Goal: Task Accomplishment & Management: Manage account settings

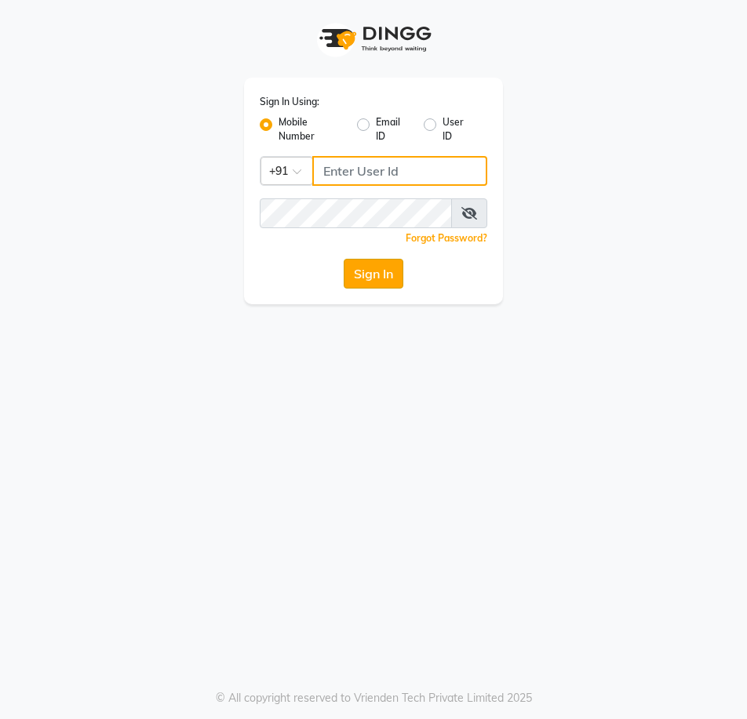
type input "9175511045"
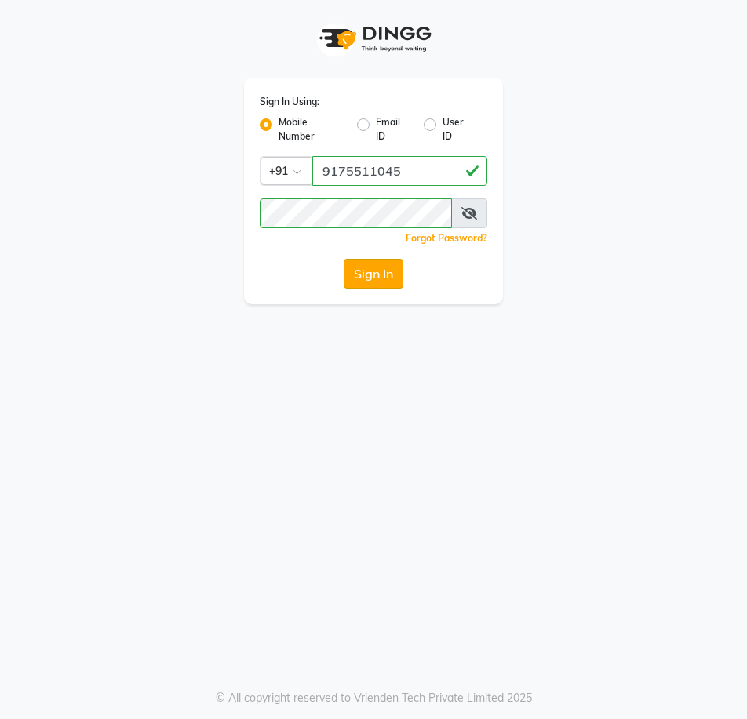
click at [378, 266] on button "Sign In" at bounding box center [374, 274] width 60 height 30
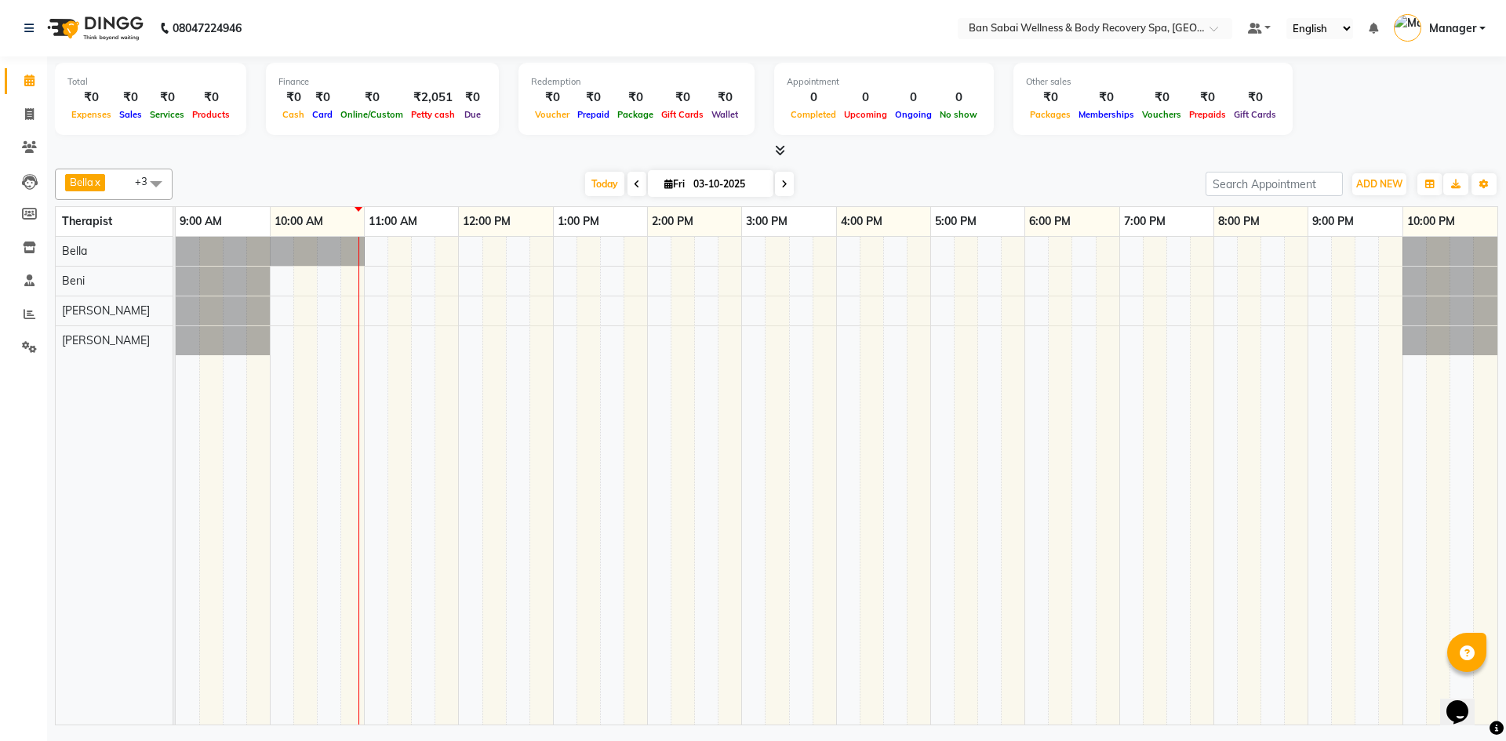
click at [634, 184] on icon at bounding box center [637, 184] width 6 height 9
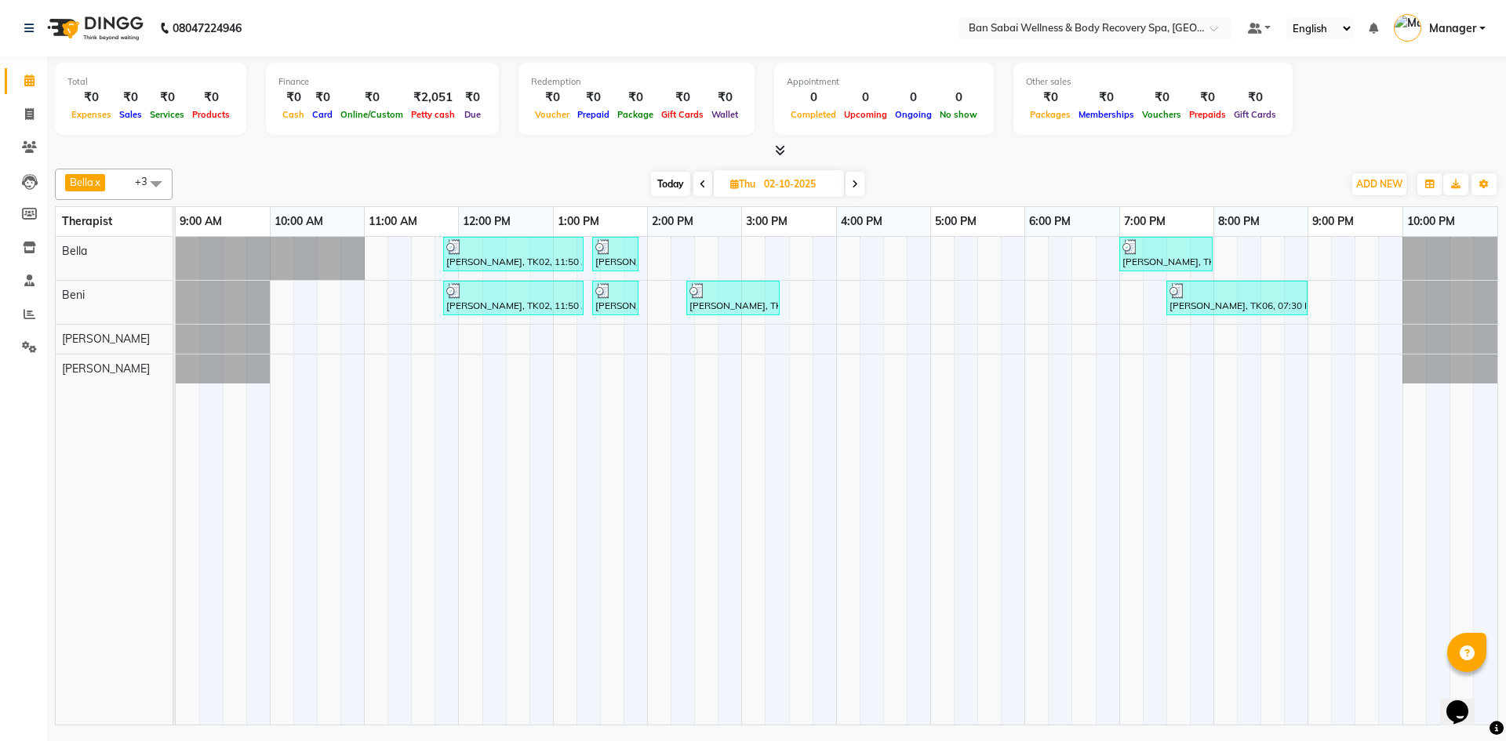
click at [746, 182] on icon at bounding box center [855, 184] width 6 height 9
type input "03-10-2025"
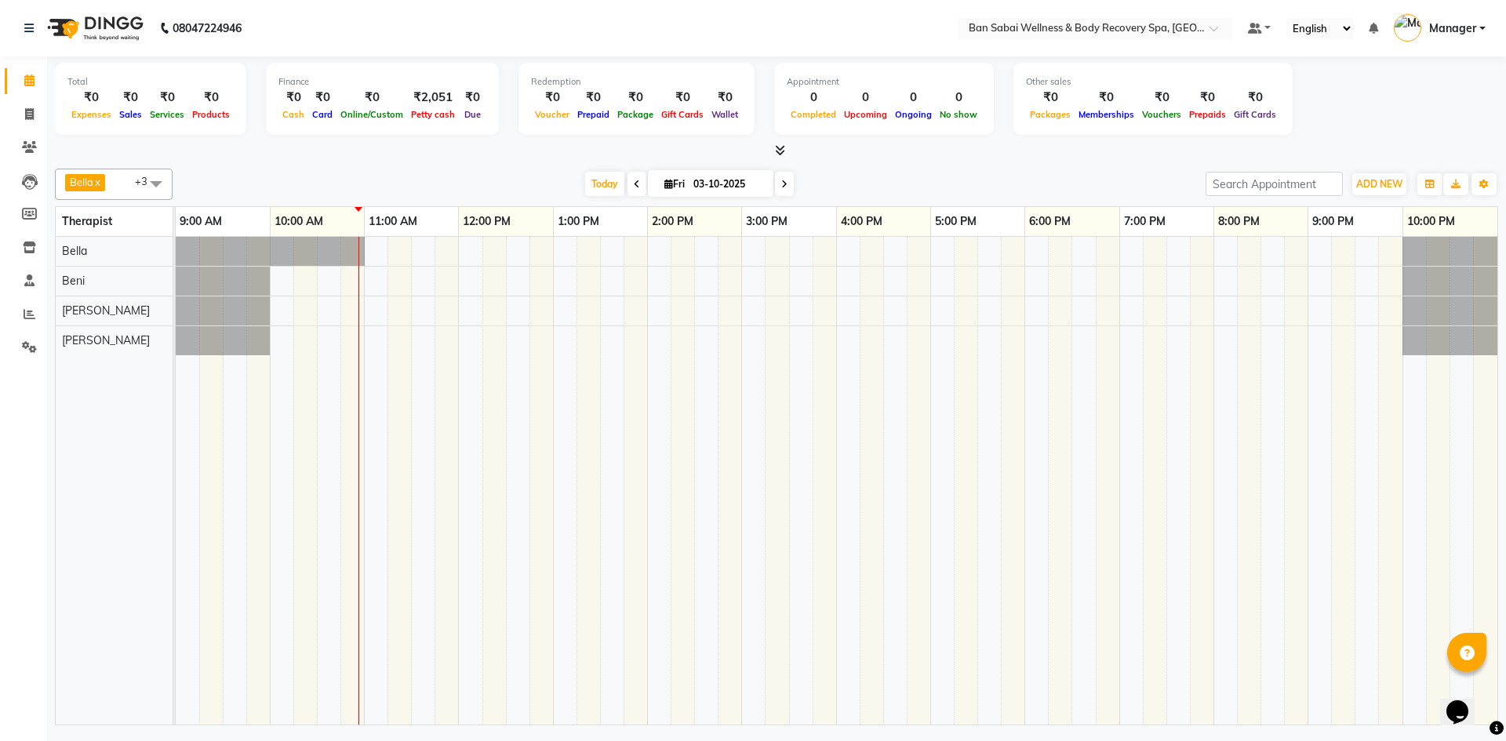
click at [746, 150] on icon at bounding box center [780, 150] width 10 height 12
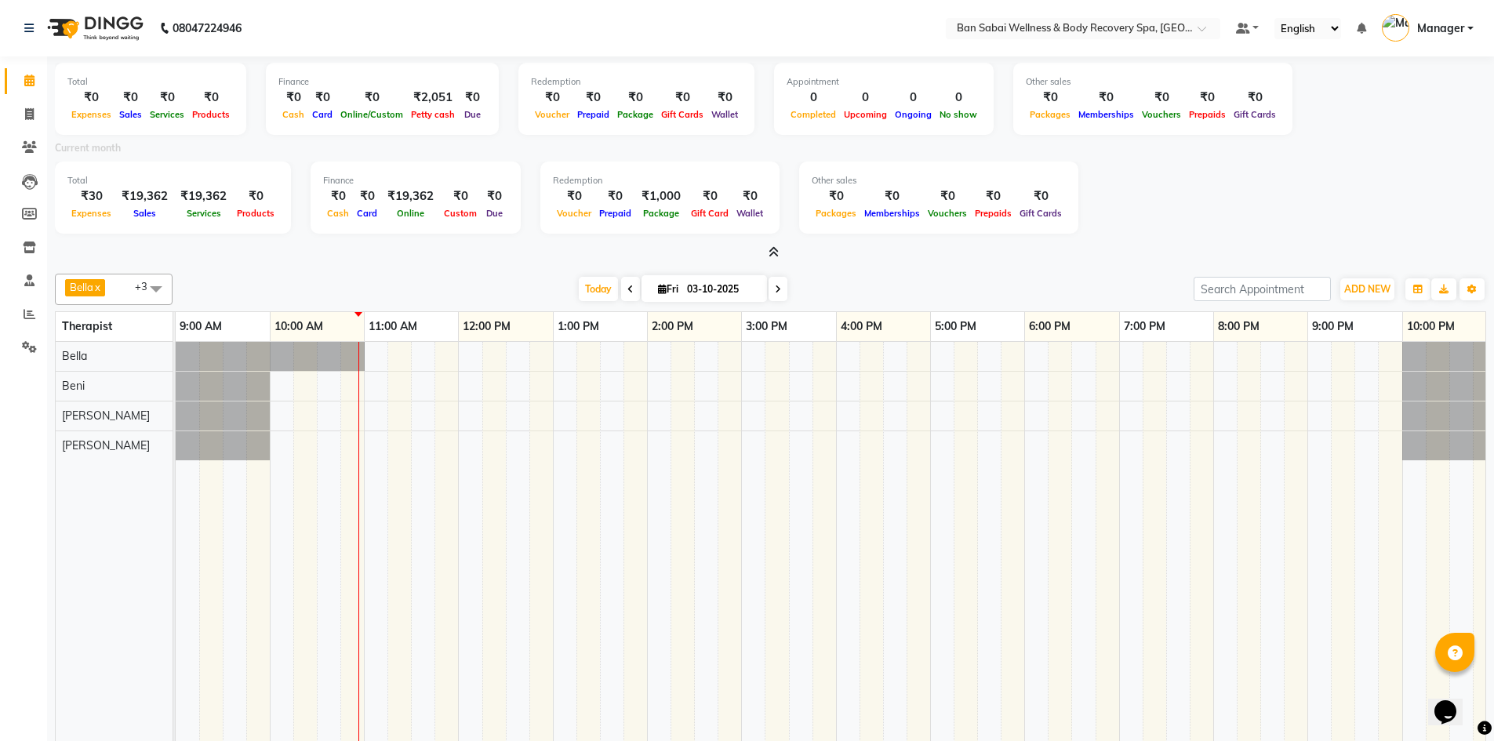
click at [746, 247] on icon at bounding box center [774, 252] width 10 height 12
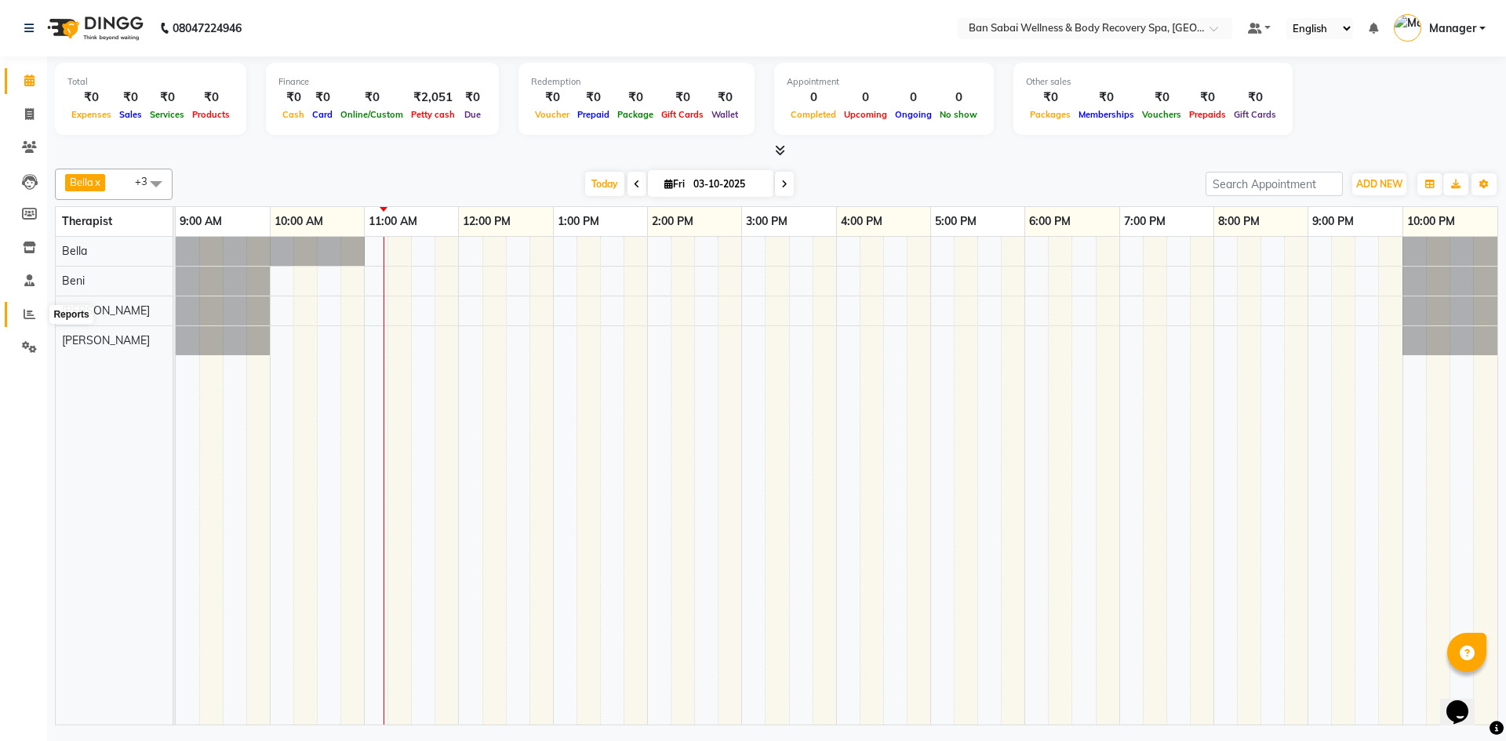
click at [36, 322] on span at bounding box center [29, 315] width 27 height 18
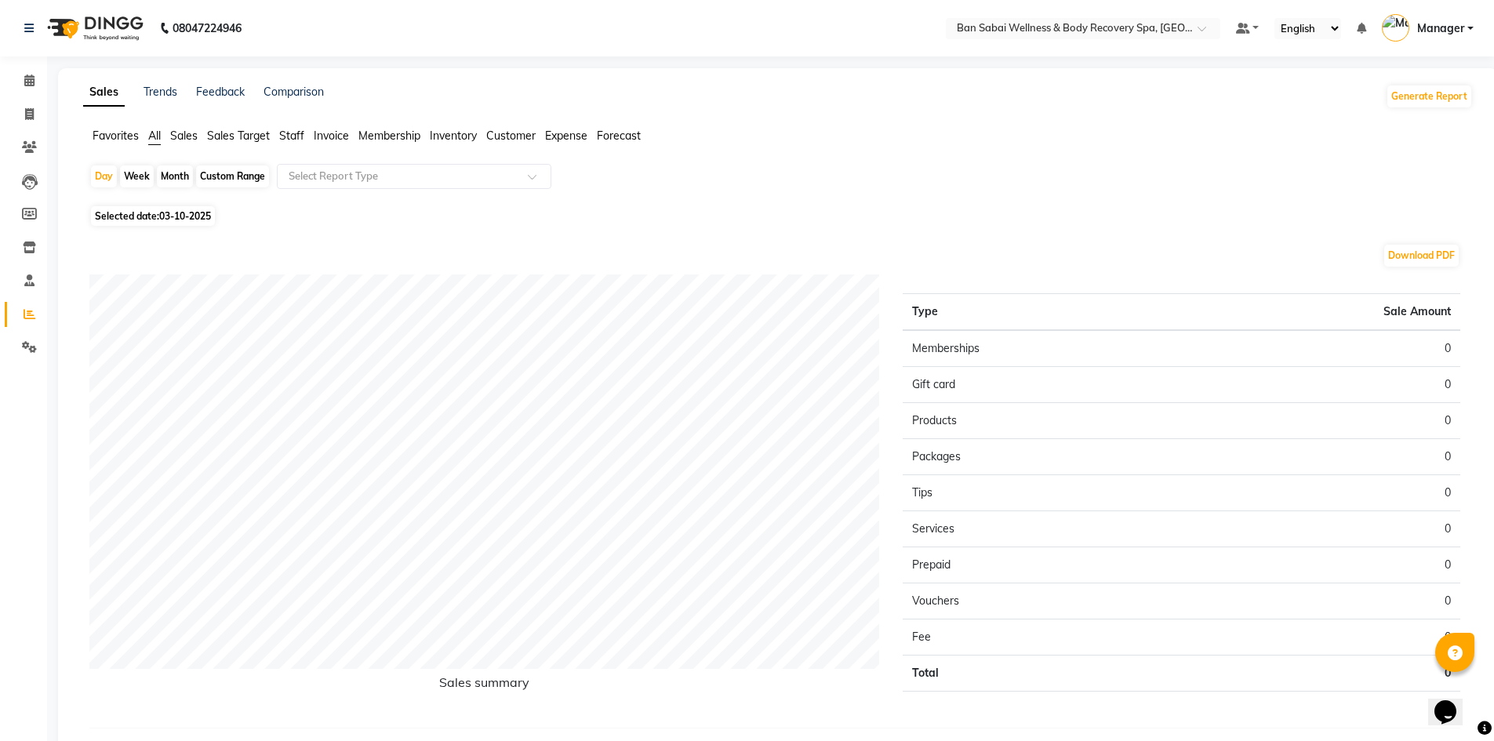
click at [143, 176] on div "Week" at bounding box center [137, 176] width 34 height 22
select select "10"
select select "2025"
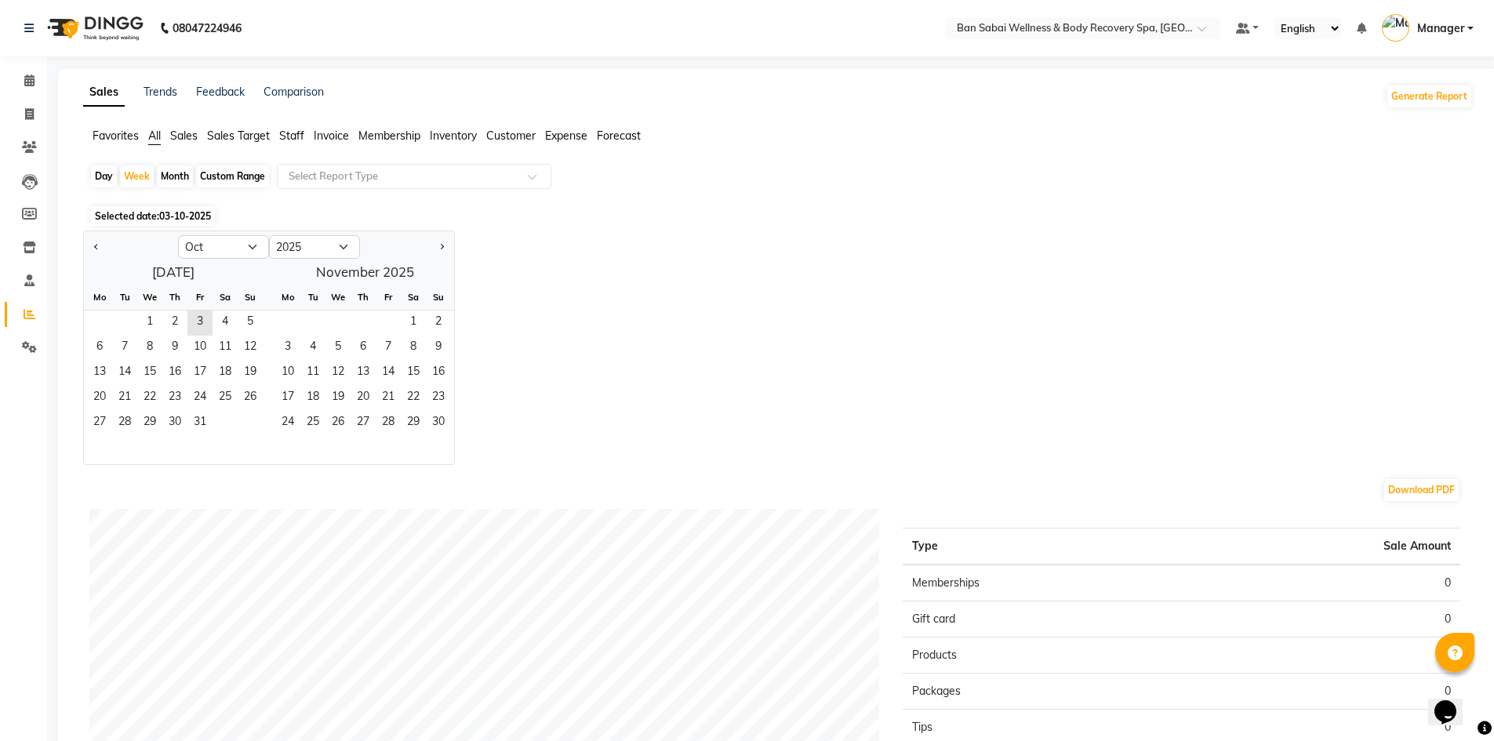
click at [107, 180] on div "Day" at bounding box center [104, 176] width 26 height 22
select select "10"
select select "2025"
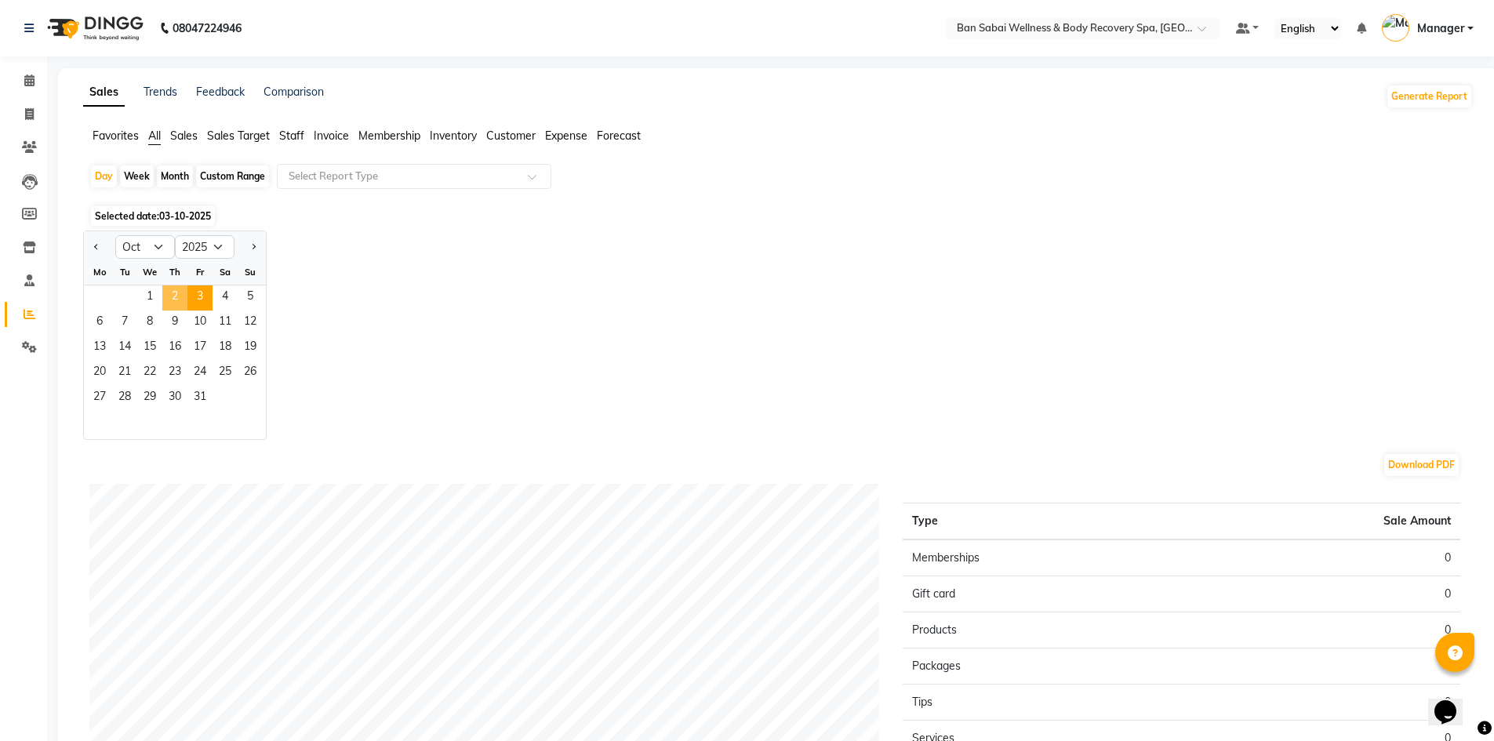
click at [176, 296] on span "2" at bounding box center [174, 297] width 25 height 25
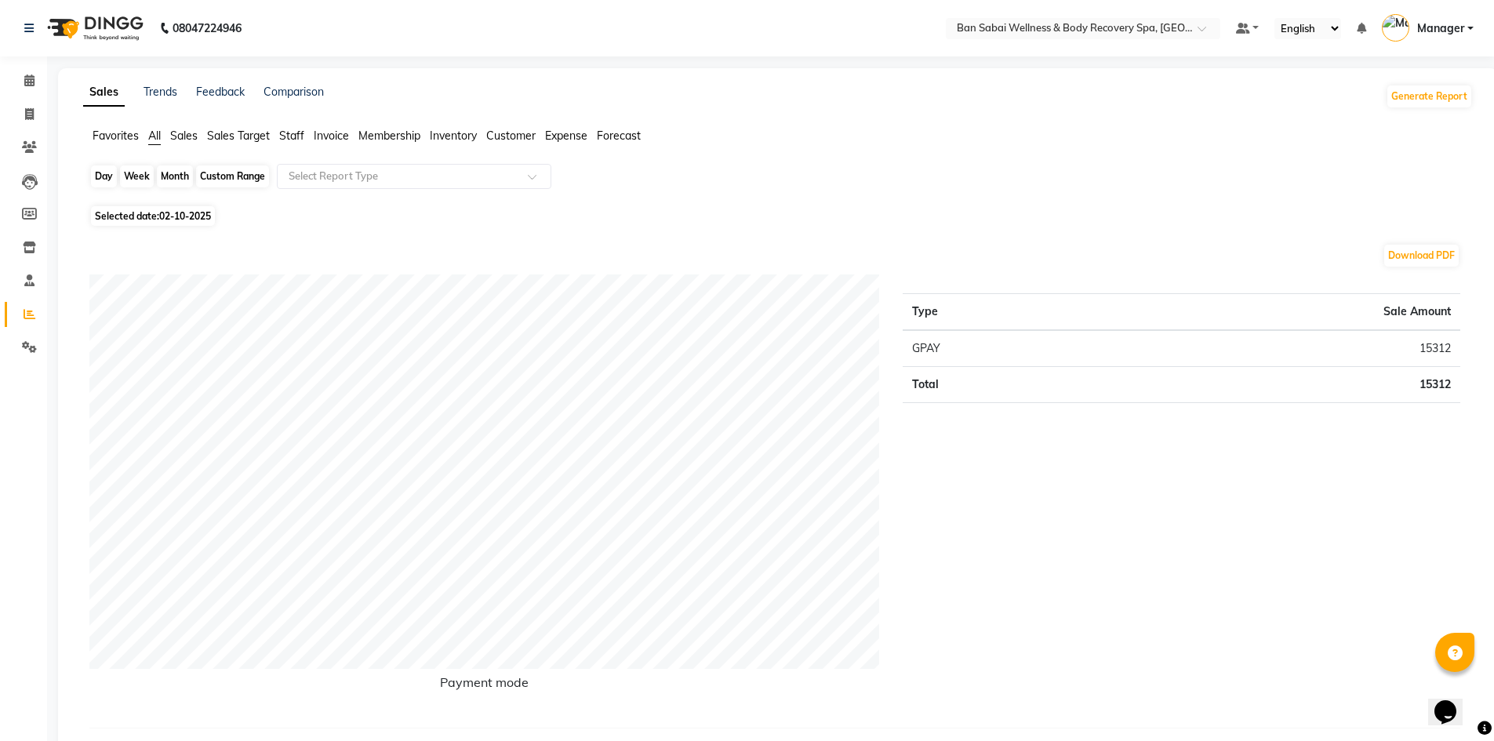
click at [104, 181] on div "Day" at bounding box center [104, 176] width 26 height 22
select select "10"
select select "2025"
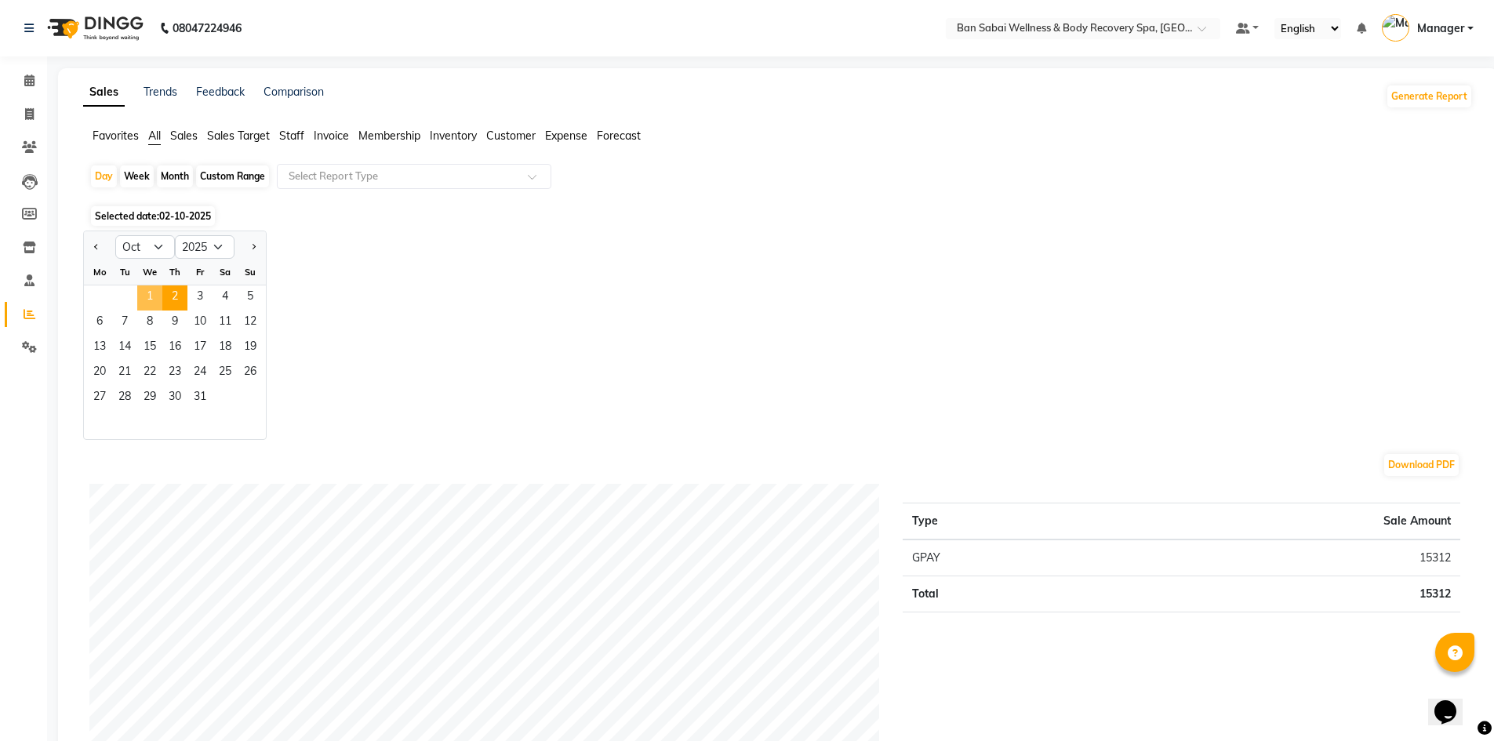
click at [142, 303] on span "1" at bounding box center [149, 297] width 25 height 25
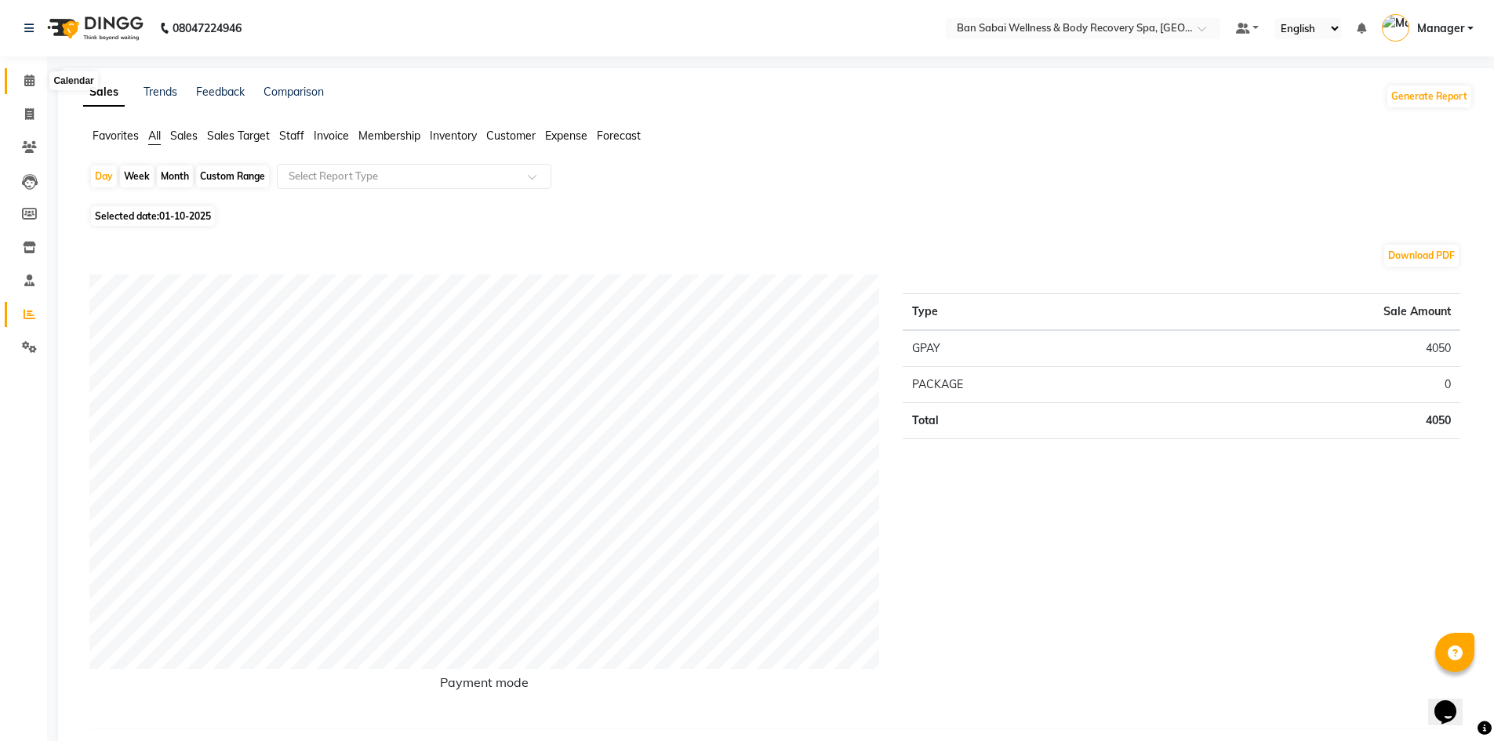
click at [31, 85] on icon at bounding box center [29, 81] width 10 height 12
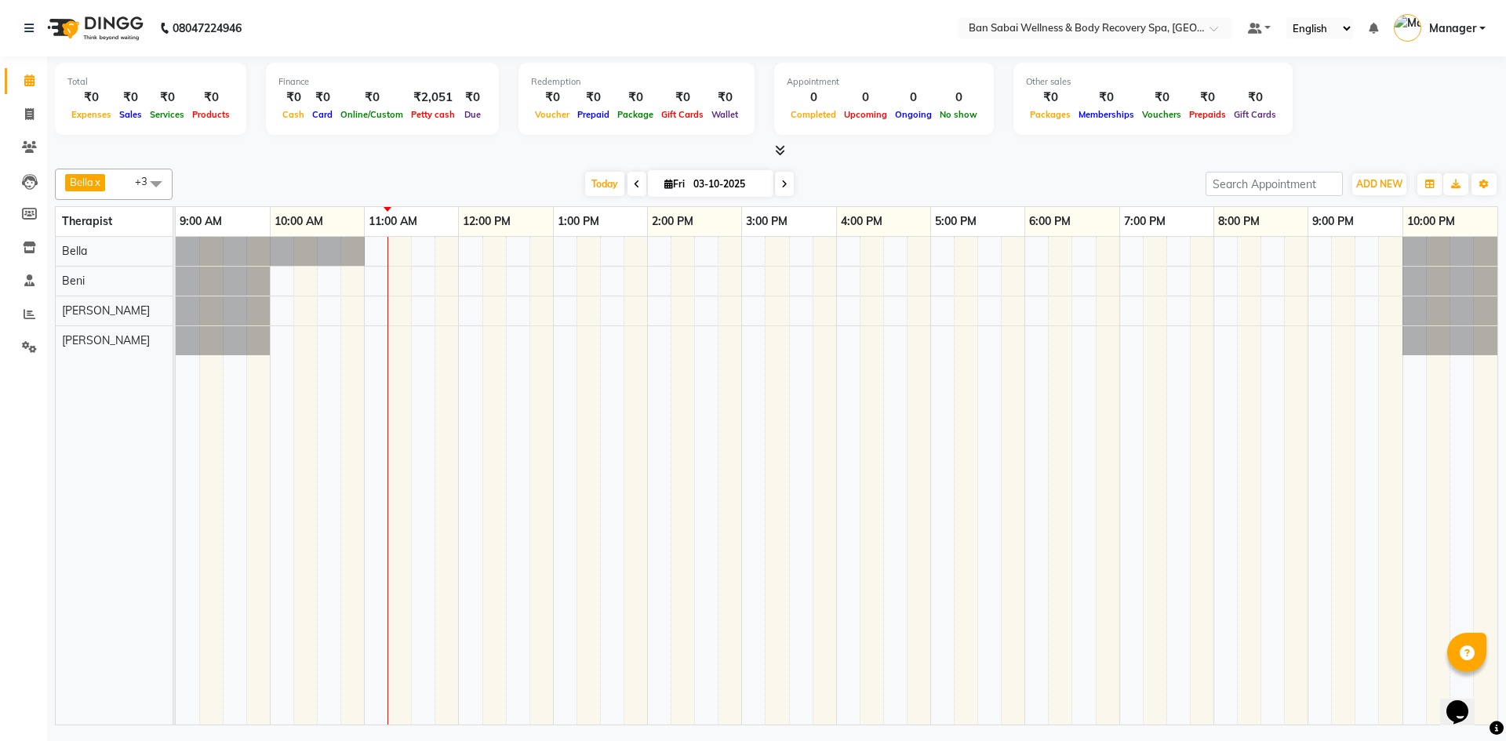
click at [660, 183] on span "Fri" at bounding box center [674, 184] width 28 height 12
select select "10"
select select "2025"
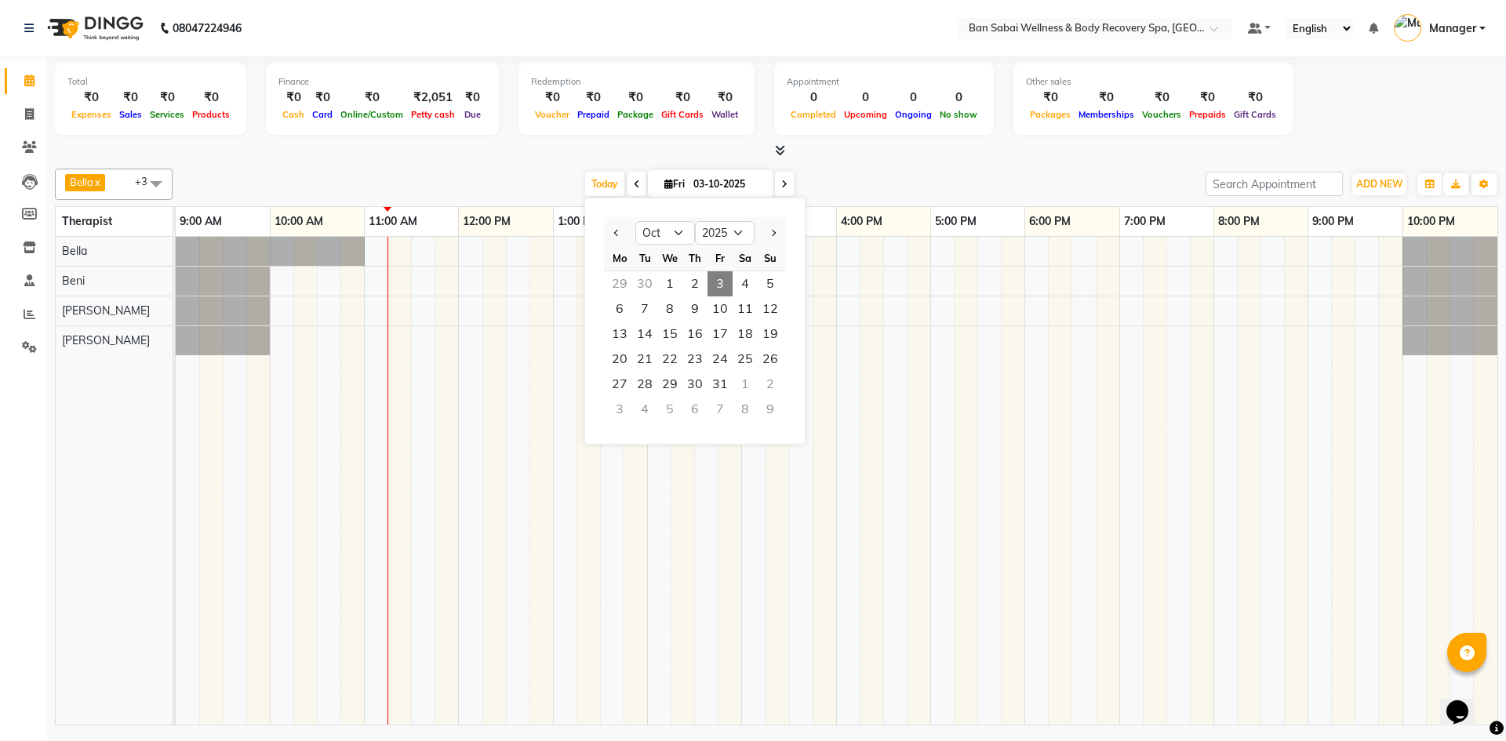
click at [746, 162] on div "Bella x Beni x Tina Thapa x Lucy x +3 Select All Bella Beni Lucy Mike Rin Rinky…" at bounding box center [776, 443] width 1443 height 563
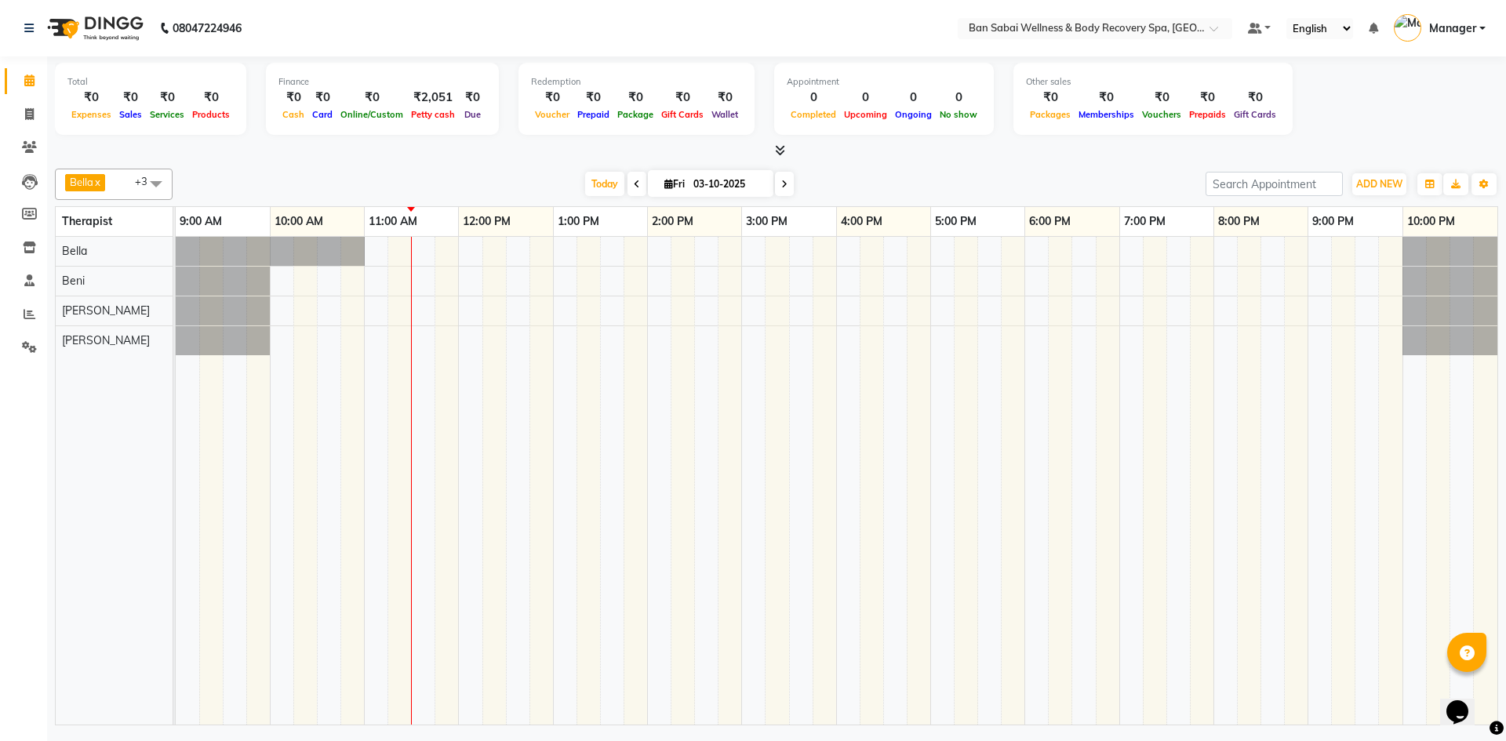
click at [158, 187] on span at bounding box center [155, 184] width 31 height 30
click at [580, 480] on td at bounding box center [588, 481] width 24 height 488
click at [635, 184] on icon at bounding box center [637, 184] width 6 height 9
type input "02-10-2025"
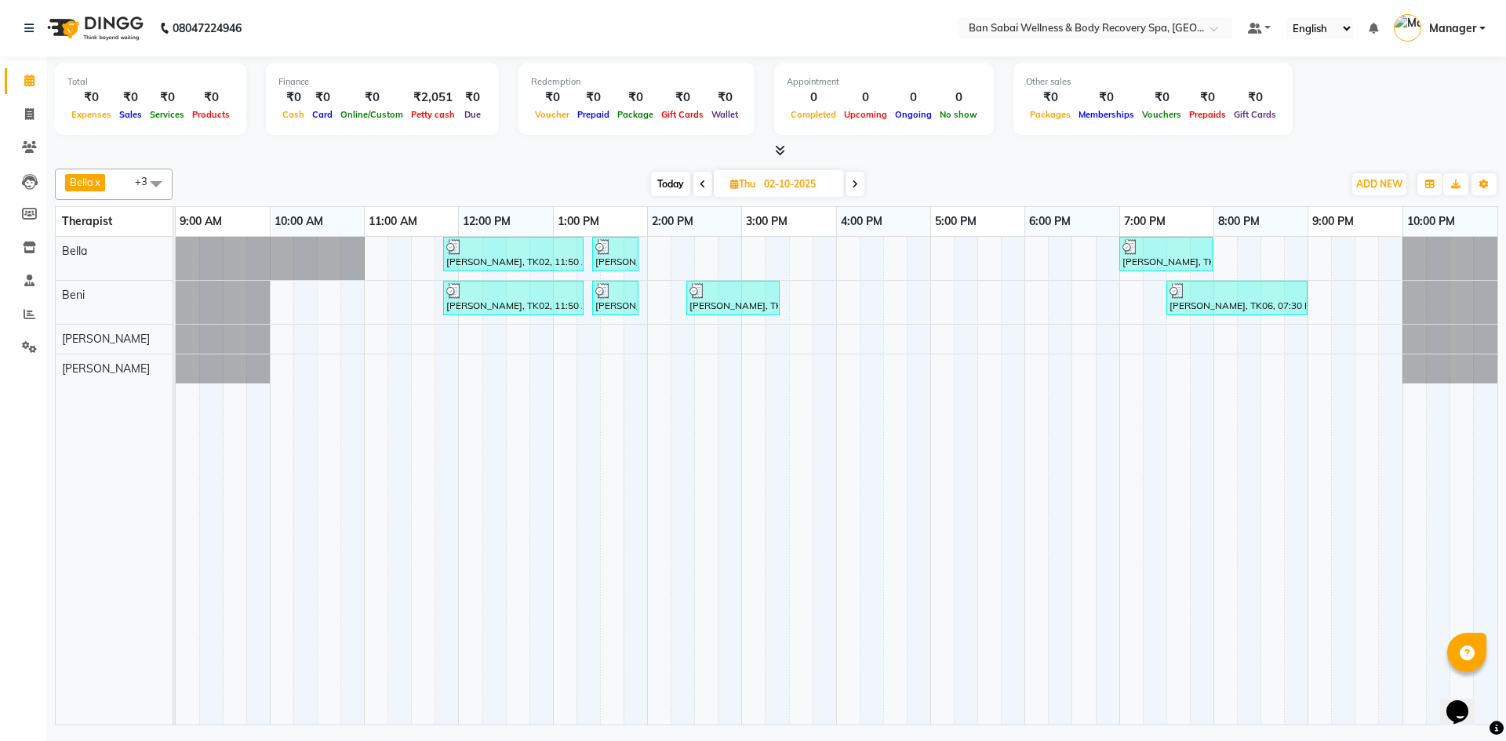
click at [746, 161] on div "Total ₹0 Expenses ₹0 Sales ₹0 Services ₹0 Products Finance ₹0 Cash ₹0 Card ₹0 O…" at bounding box center [776, 392] width 1459 height 673
click at [746, 150] on icon at bounding box center [780, 150] width 10 height 12
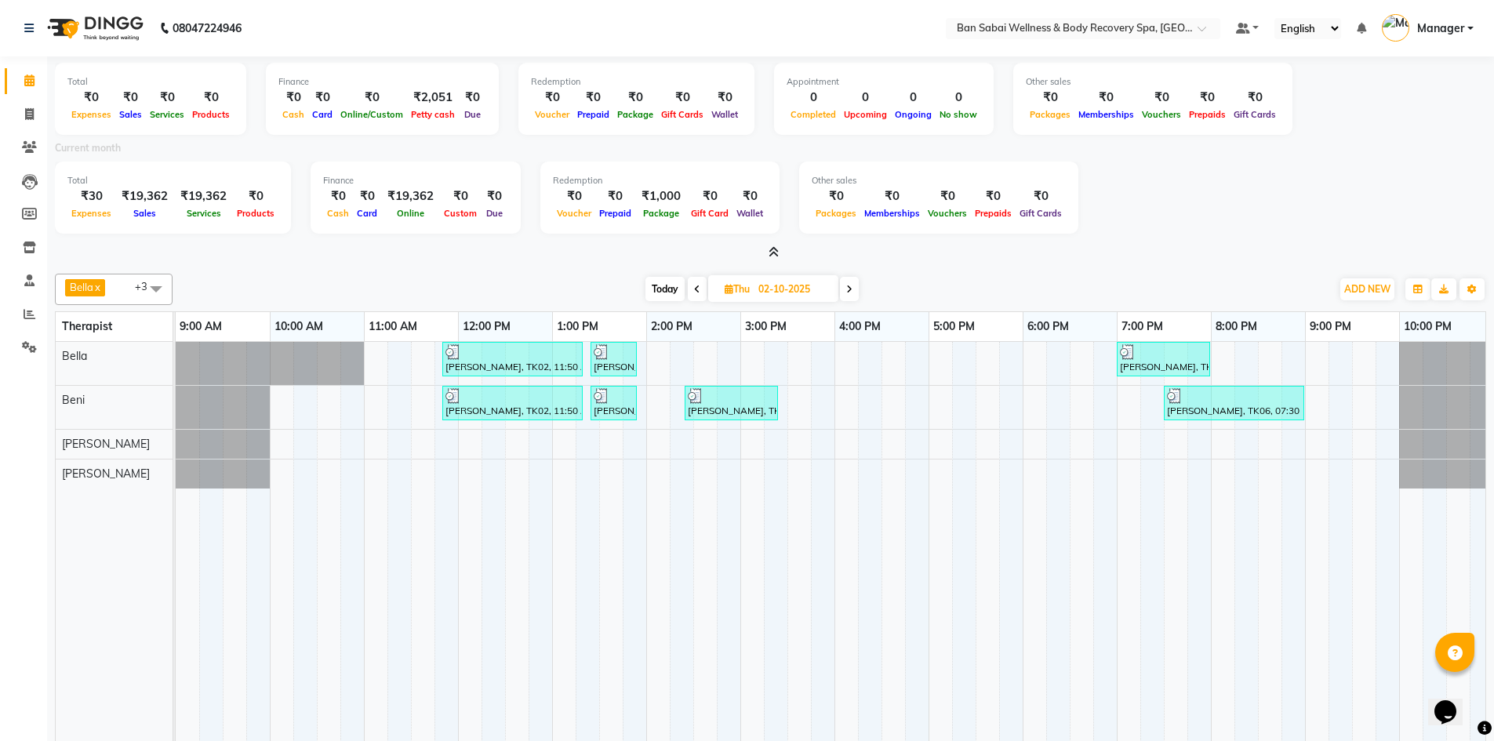
click at [746, 252] on icon at bounding box center [774, 252] width 10 height 12
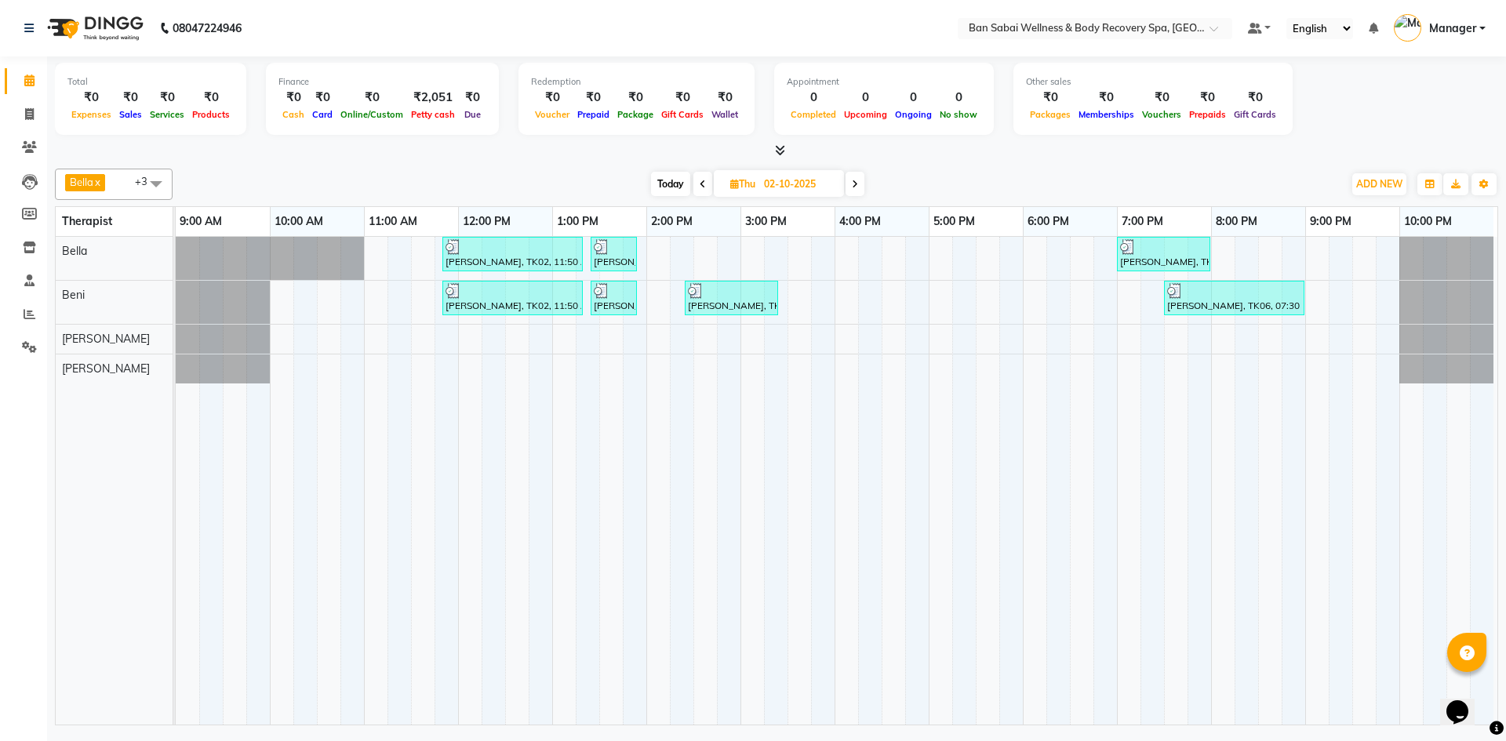
click at [732, 184] on icon at bounding box center [734, 184] width 9 height 10
select select "10"
select select "2025"
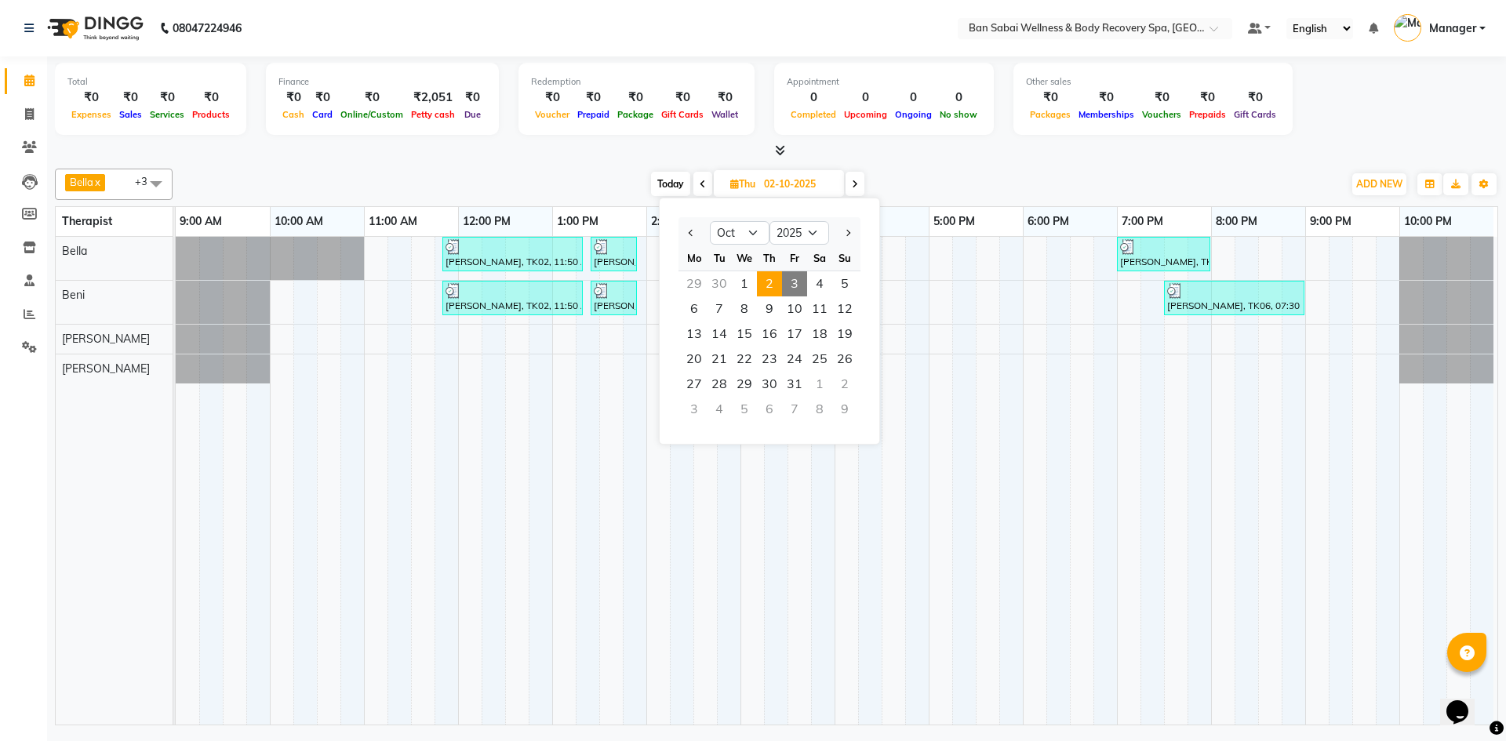
click at [746, 414] on td at bounding box center [1035, 481] width 24 height 488
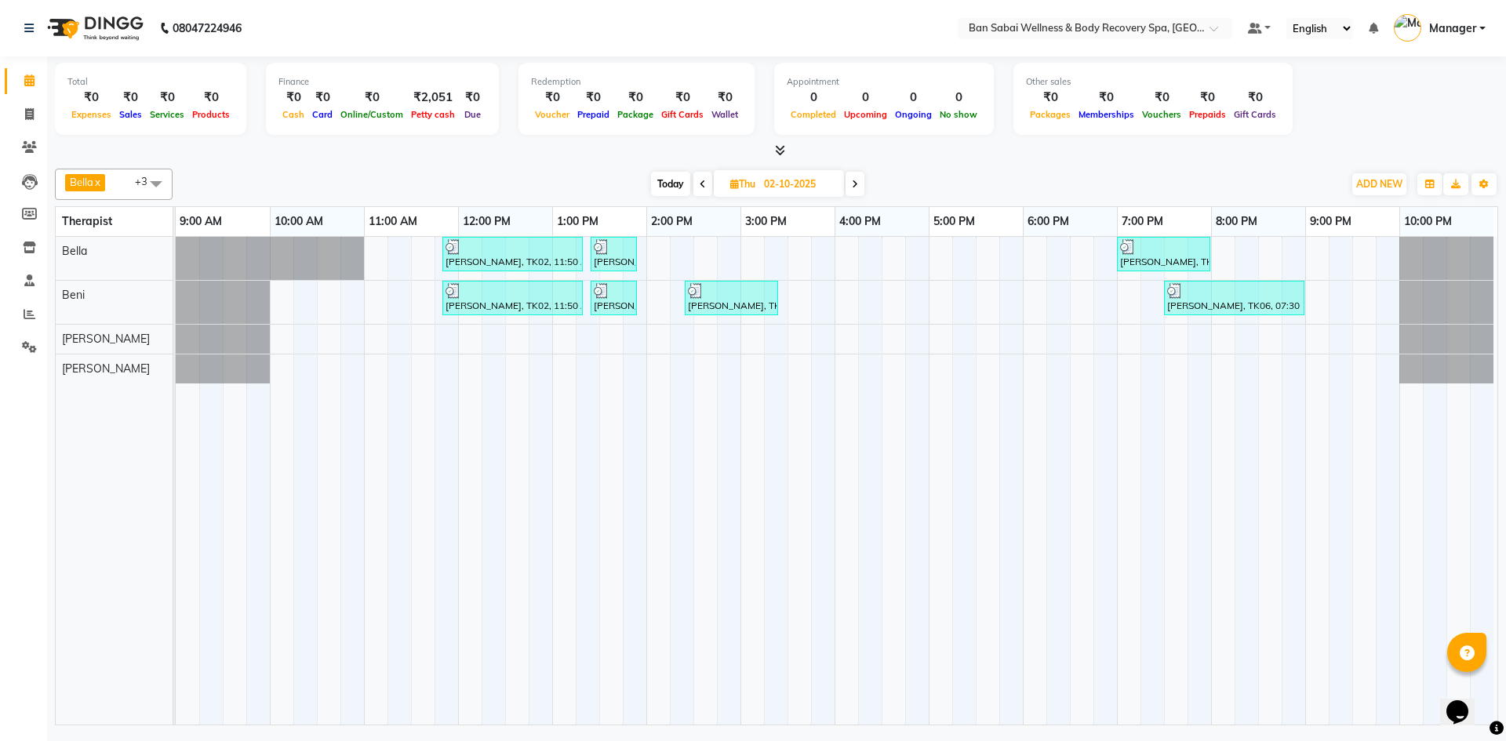
click at [733, 182] on icon at bounding box center [734, 184] width 9 height 10
select select "10"
select select "2025"
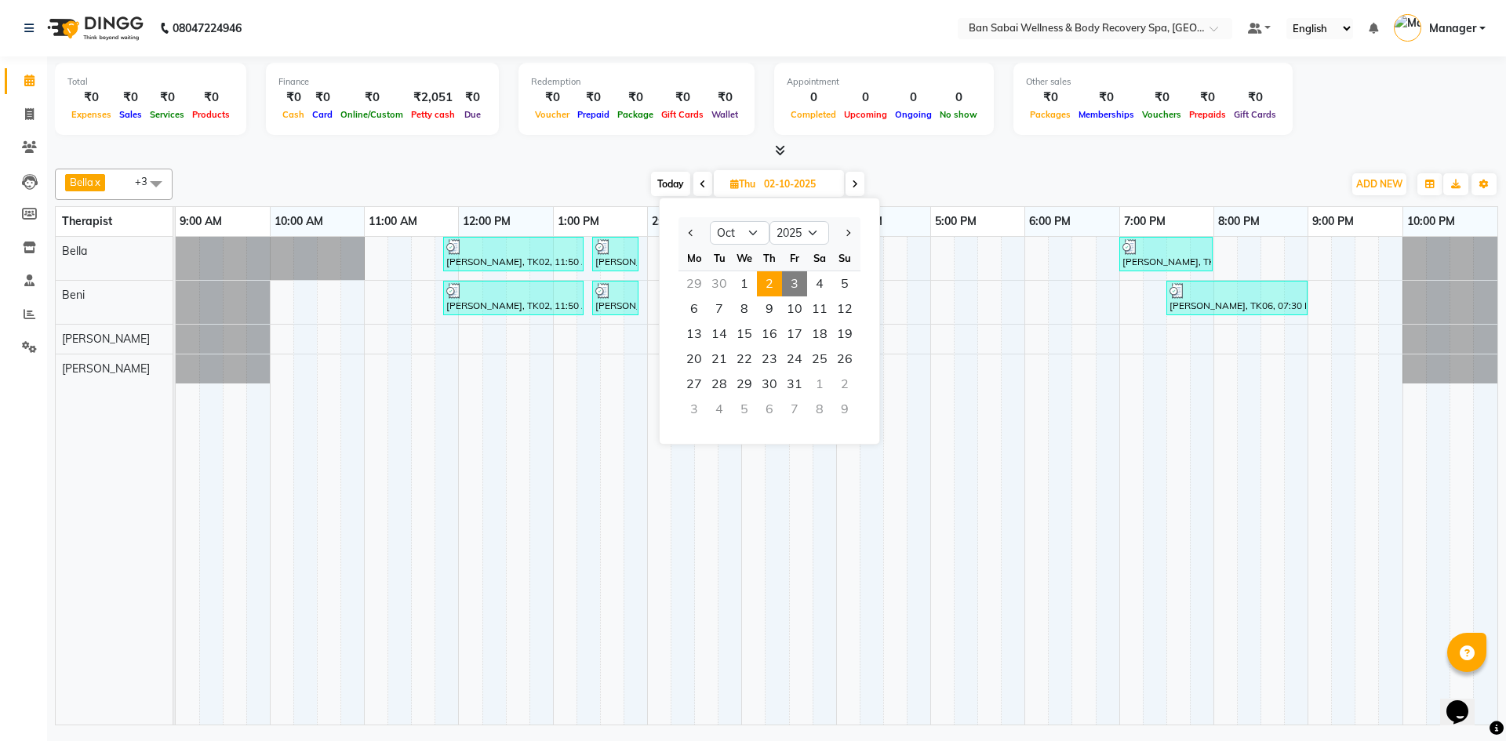
click at [746, 450] on td at bounding box center [966, 481] width 24 height 488
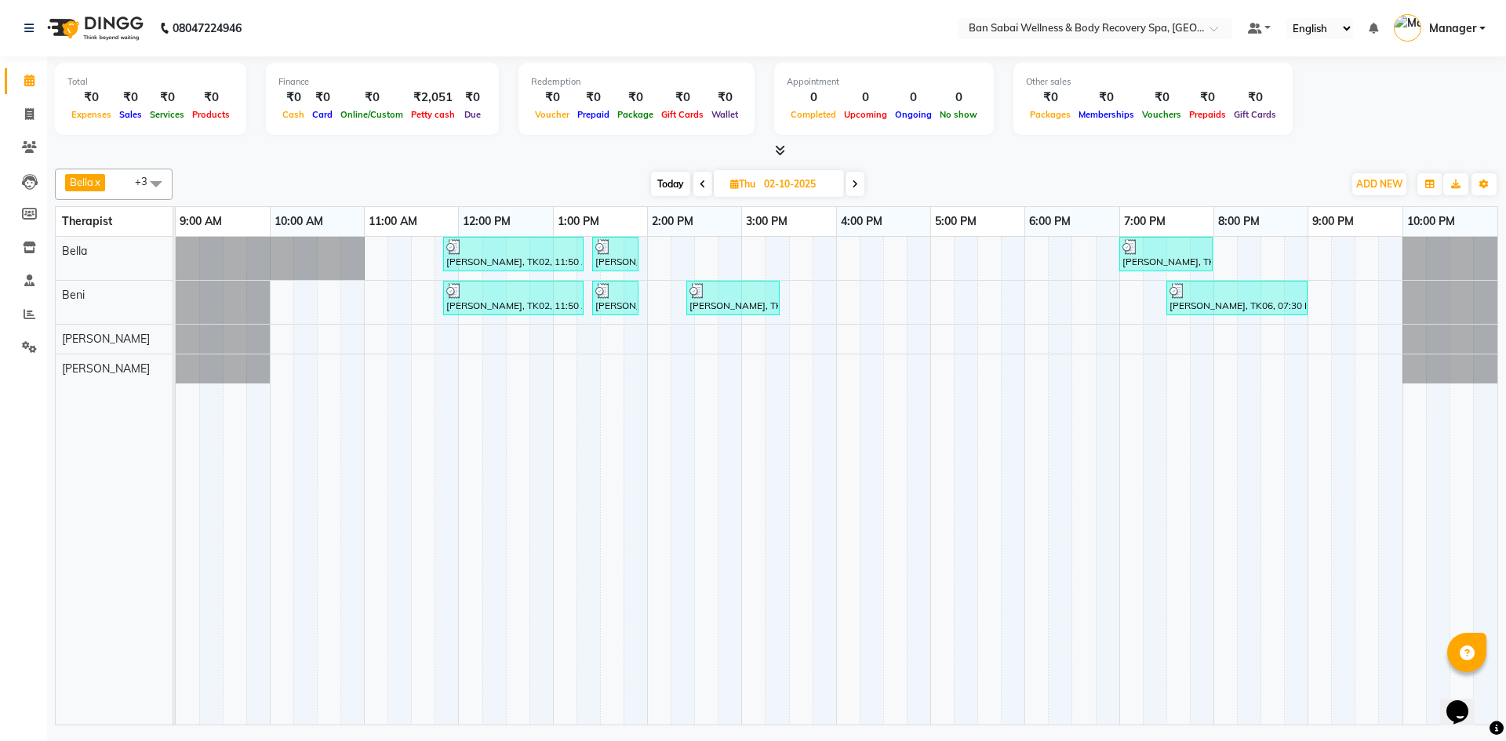
click at [746, 151] on icon at bounding box center [780, 150] width 10 height 12
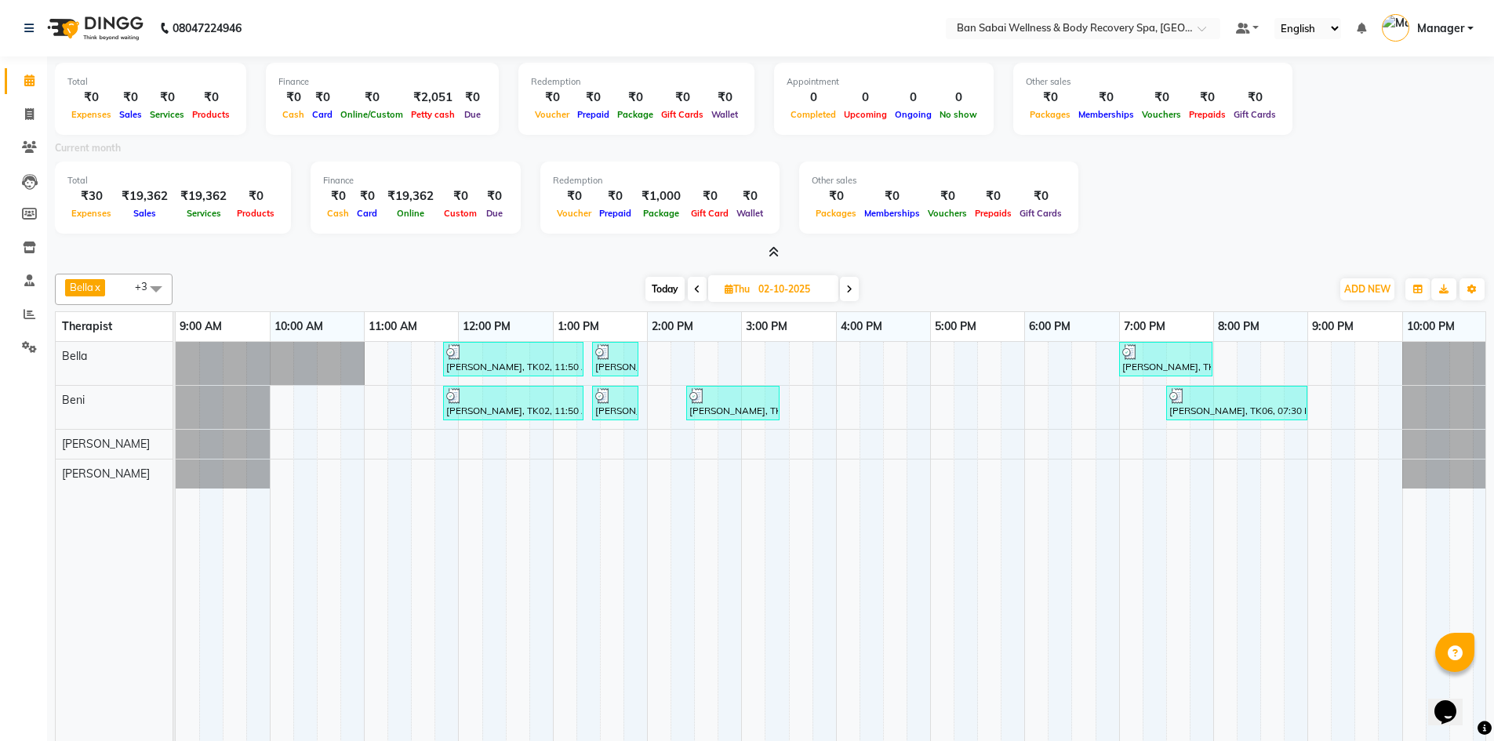
click at [746, 247] on icon at bounding box center [774, 252] width 10 height 12
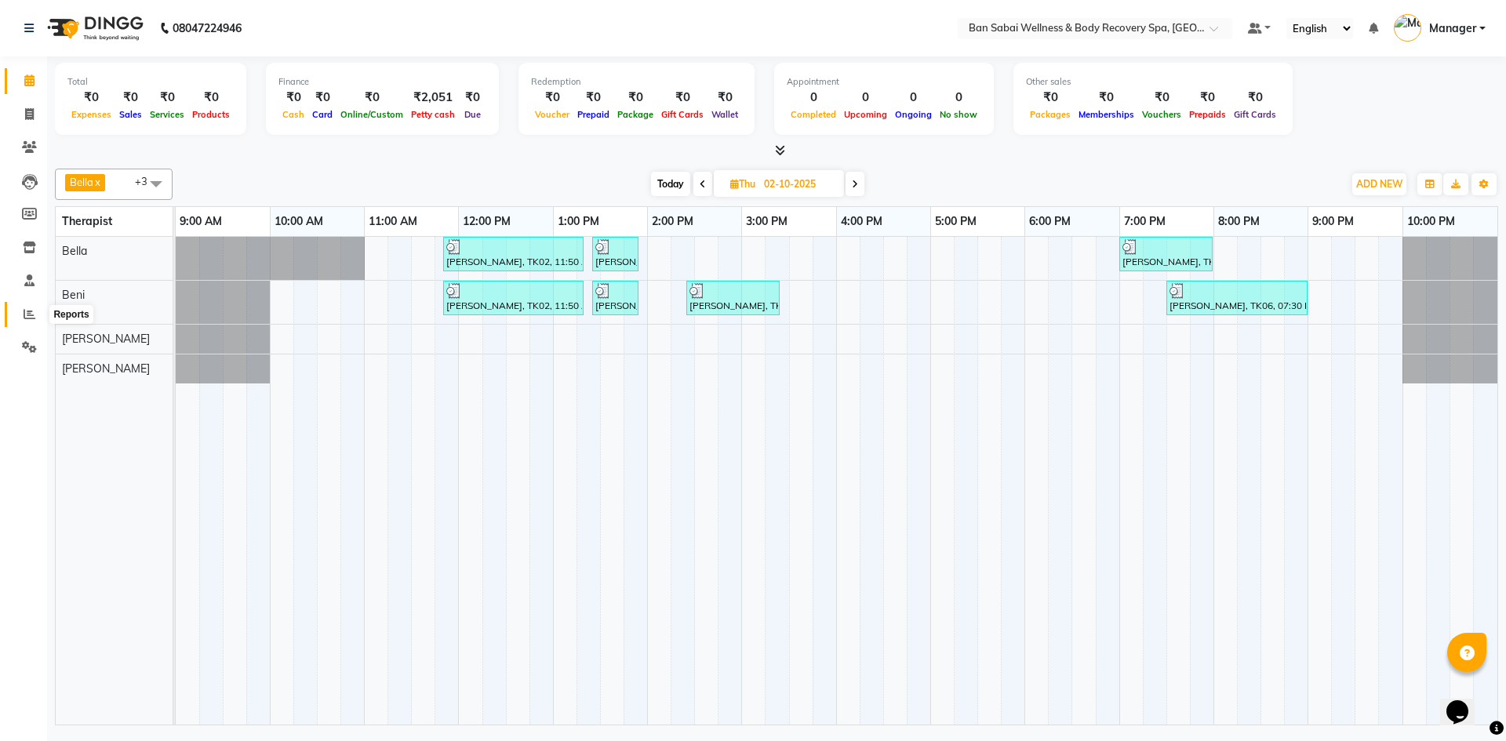
click at [32, 310] on icon at bounding box center [30, 314] width 12 height 12
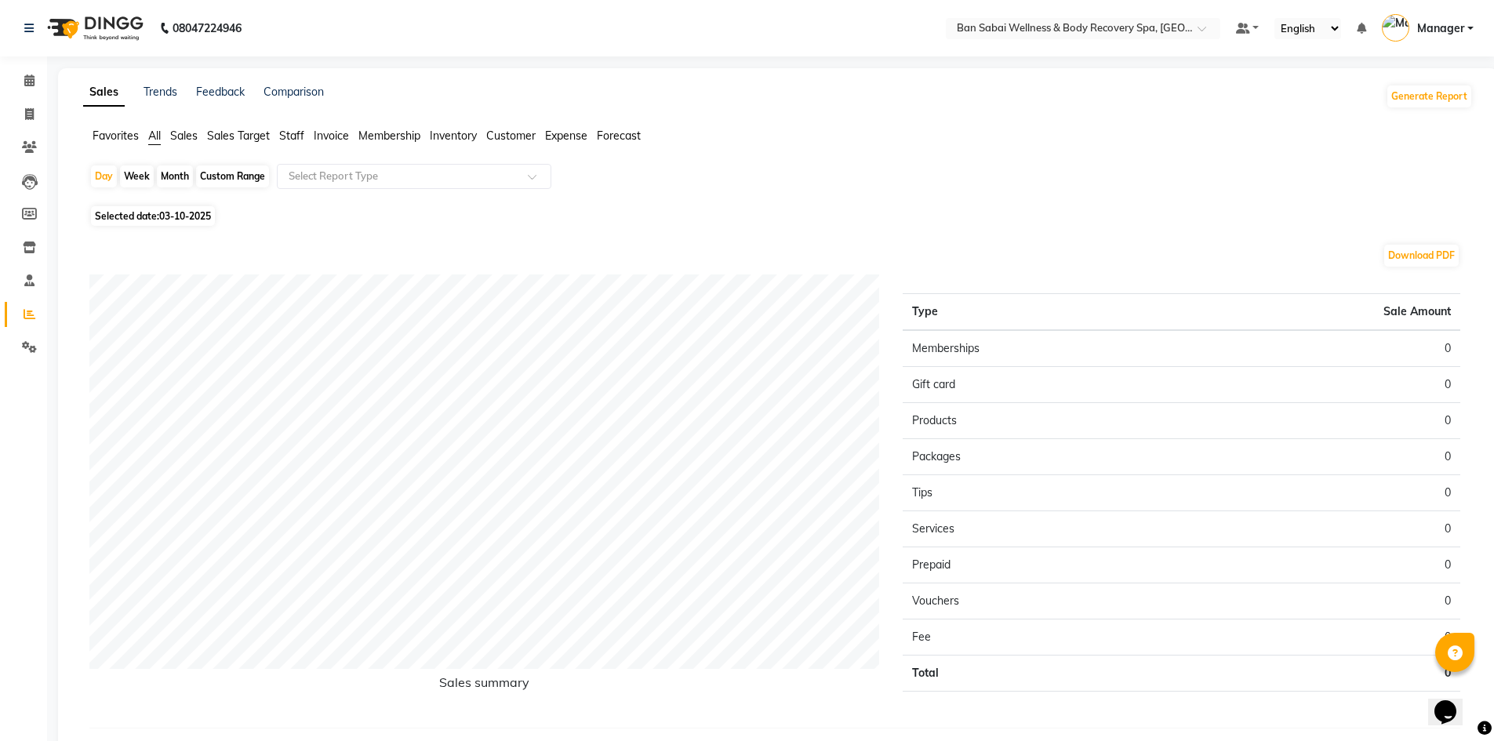
click at [170, 173] on div "Month" at bounding box center [175, 176] width 36 height 22
select select "10"
select select "2025"
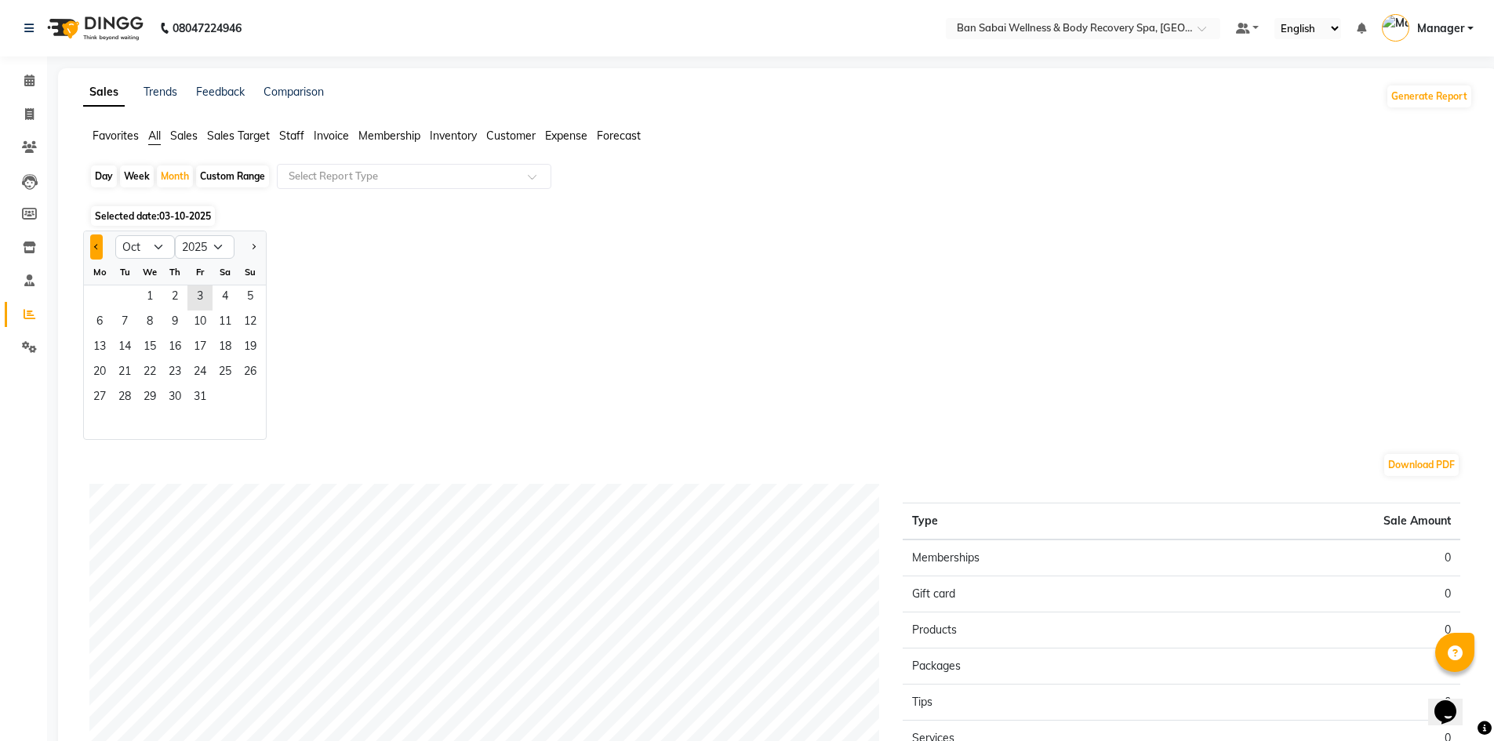
click at [95, 253] on button "Previous month" at bounding box center [96, 246] width 13 height 25
select select "9"
click at [231, 172] on div "Custom Range" at bounding box center [232, 176] width 73 height 22
select select "10"
select select "2025"
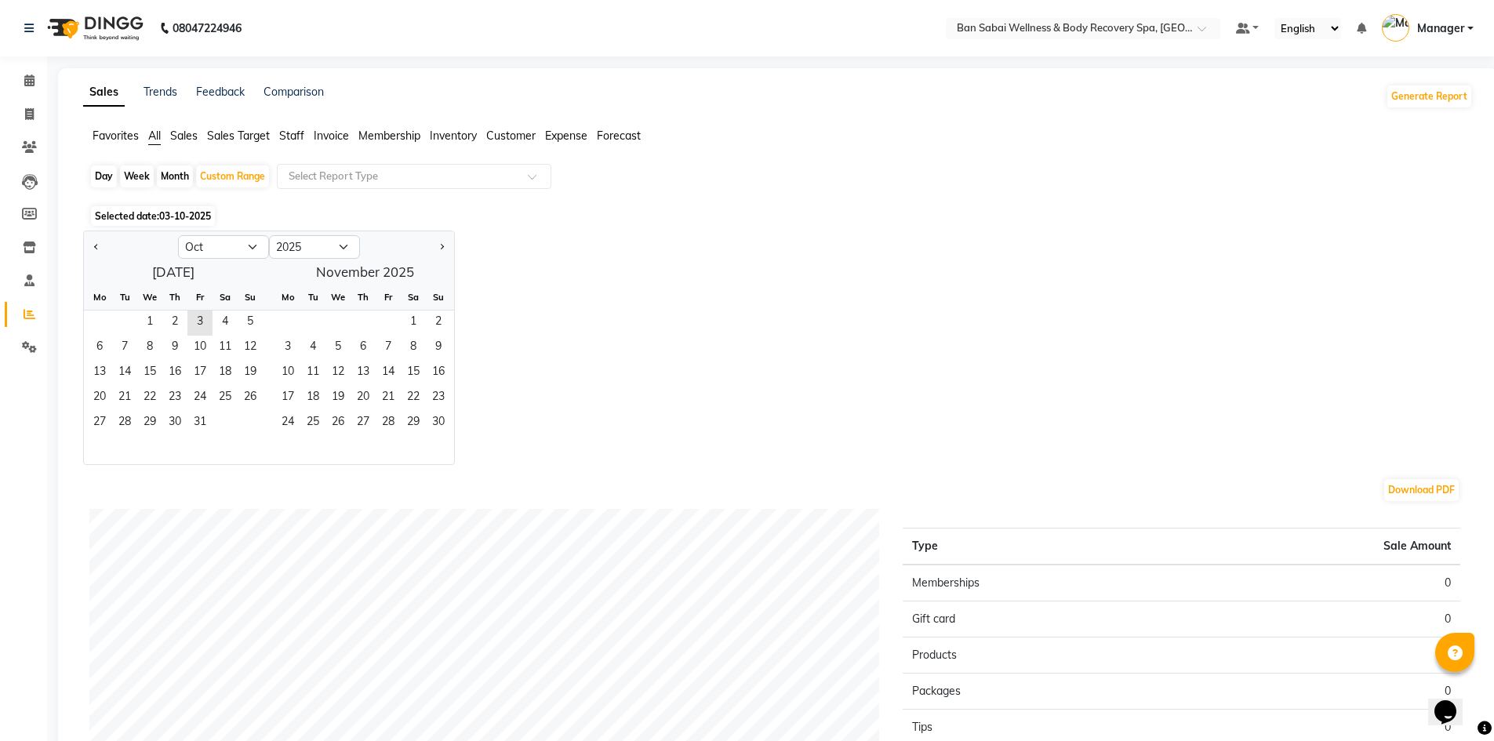
click at [177, 176] on div "Month" at bounding box center [175, 176] width 36 height 22
select select "10"
select select "2025"
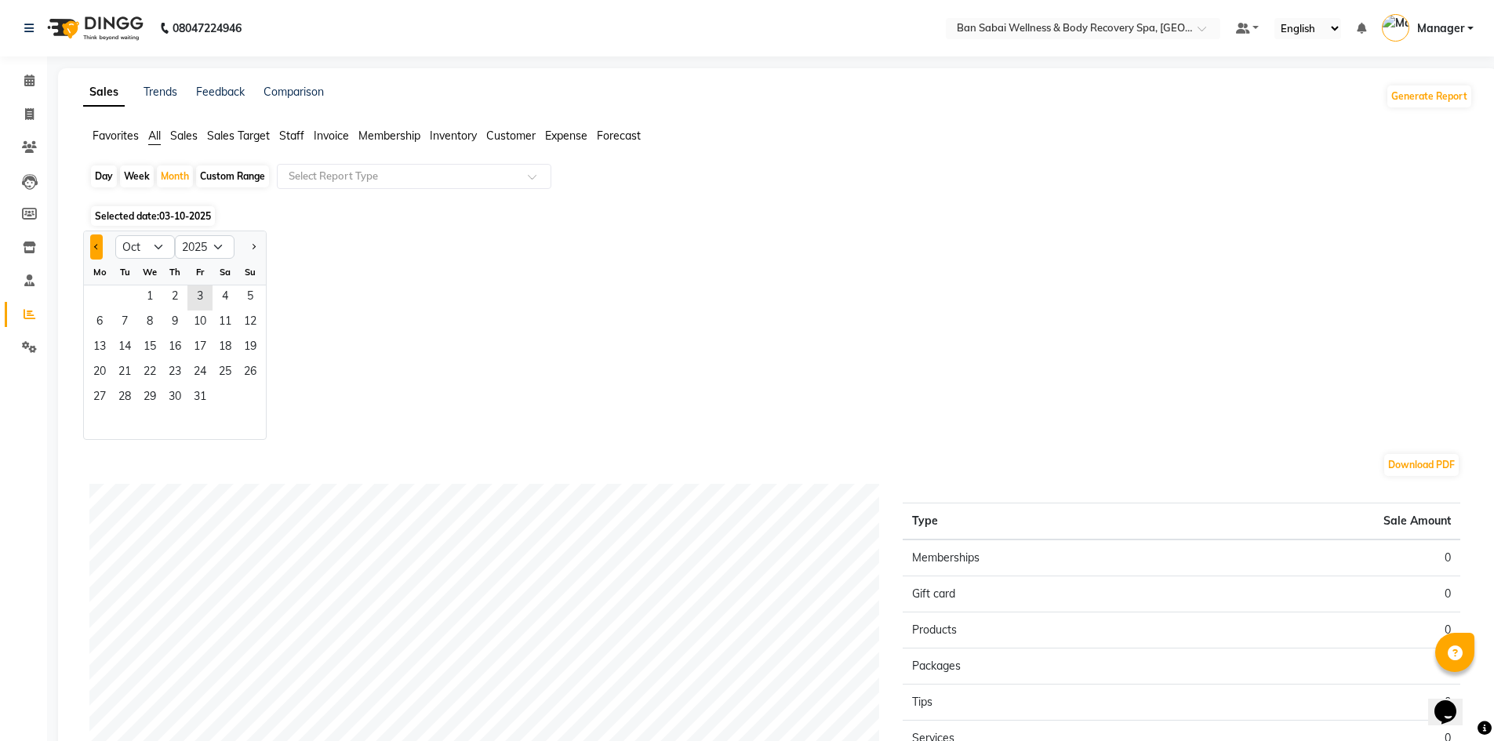
click at [100, 253] on button "Previous month" at bounding box center [96, 246] width 13 height 25
select select "9"
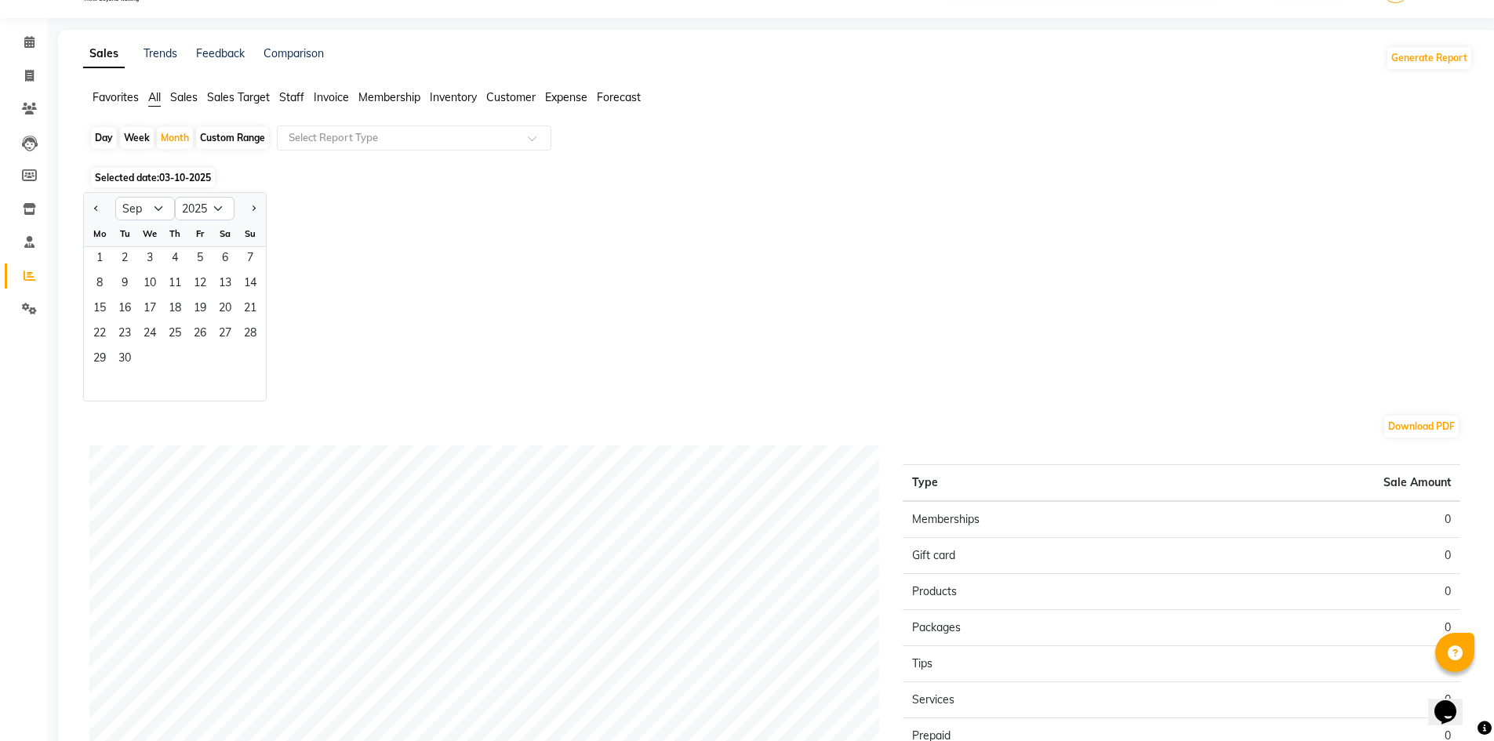
scroll to position [26, 0]
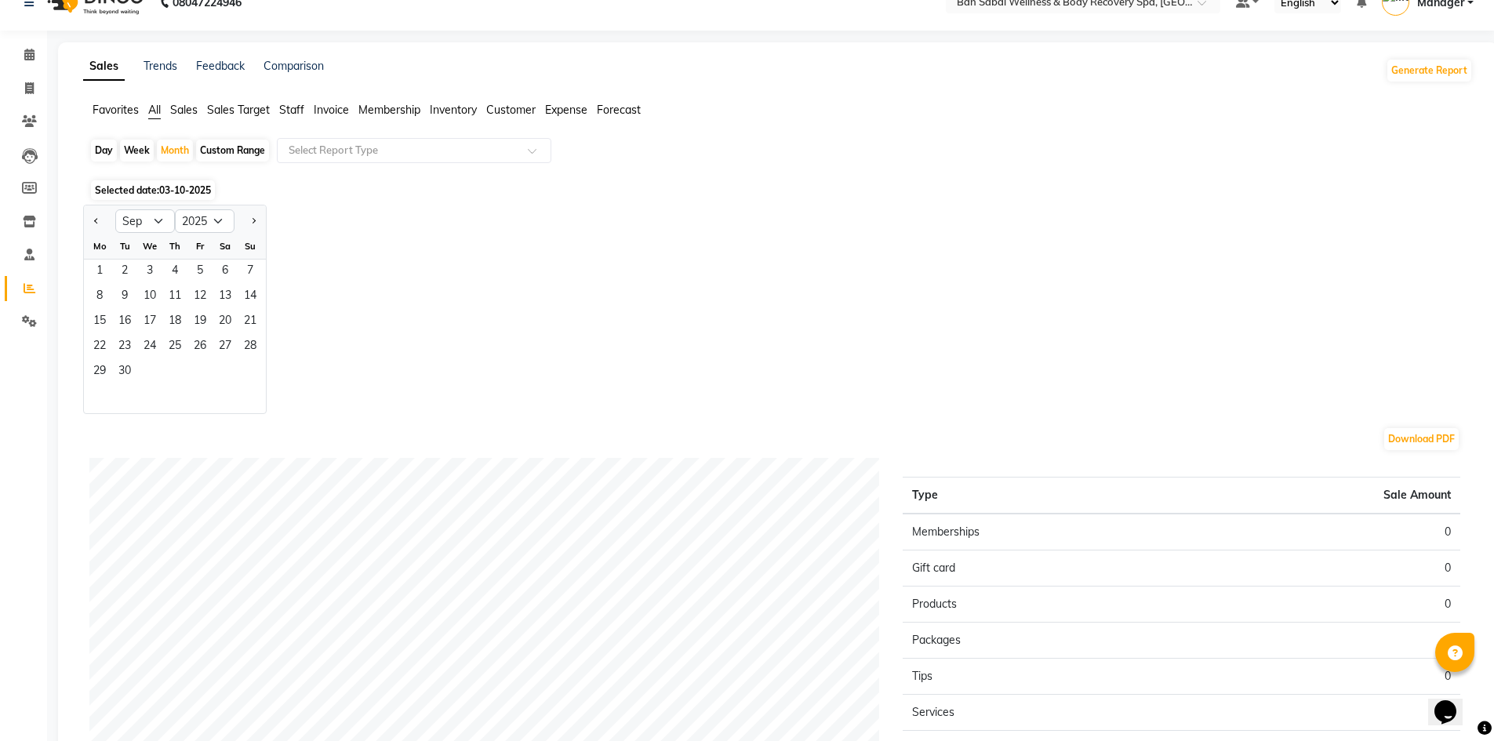
click at [192, 109] on span "Sales" at bounding box center [183, 110] width 27 height 14
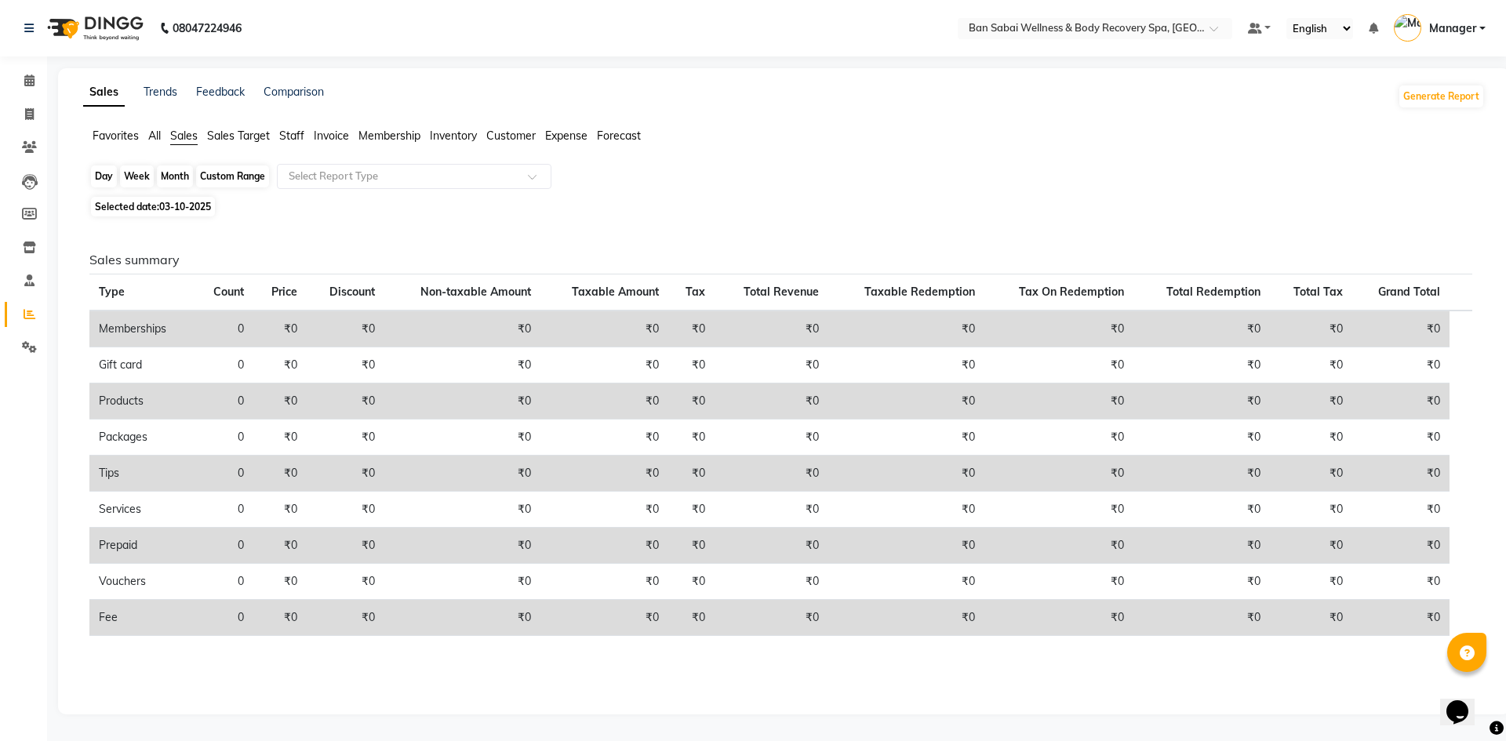
click at [173, 175] on div "Month" at bounding box center [175, 176] width 36 height 22
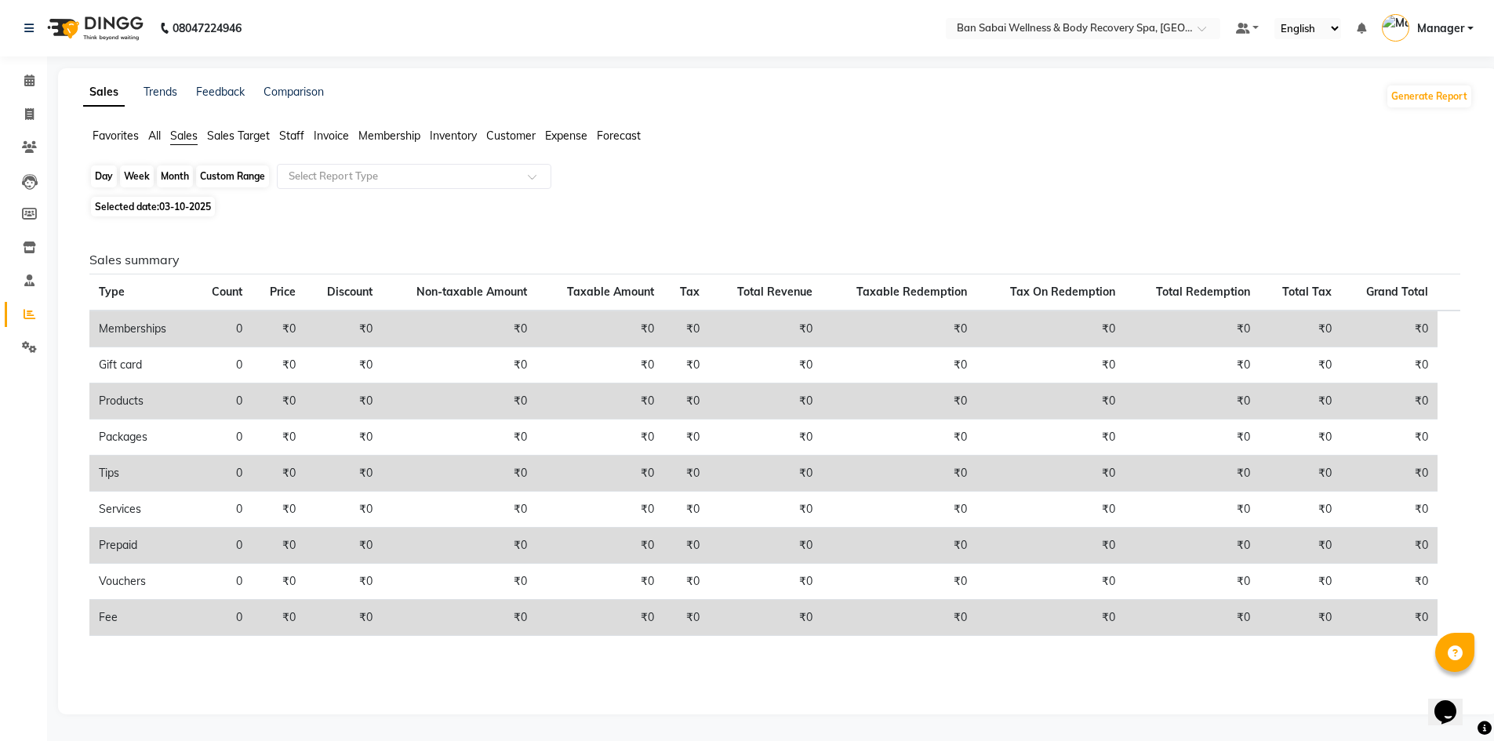
select select "10"
select select "2025"
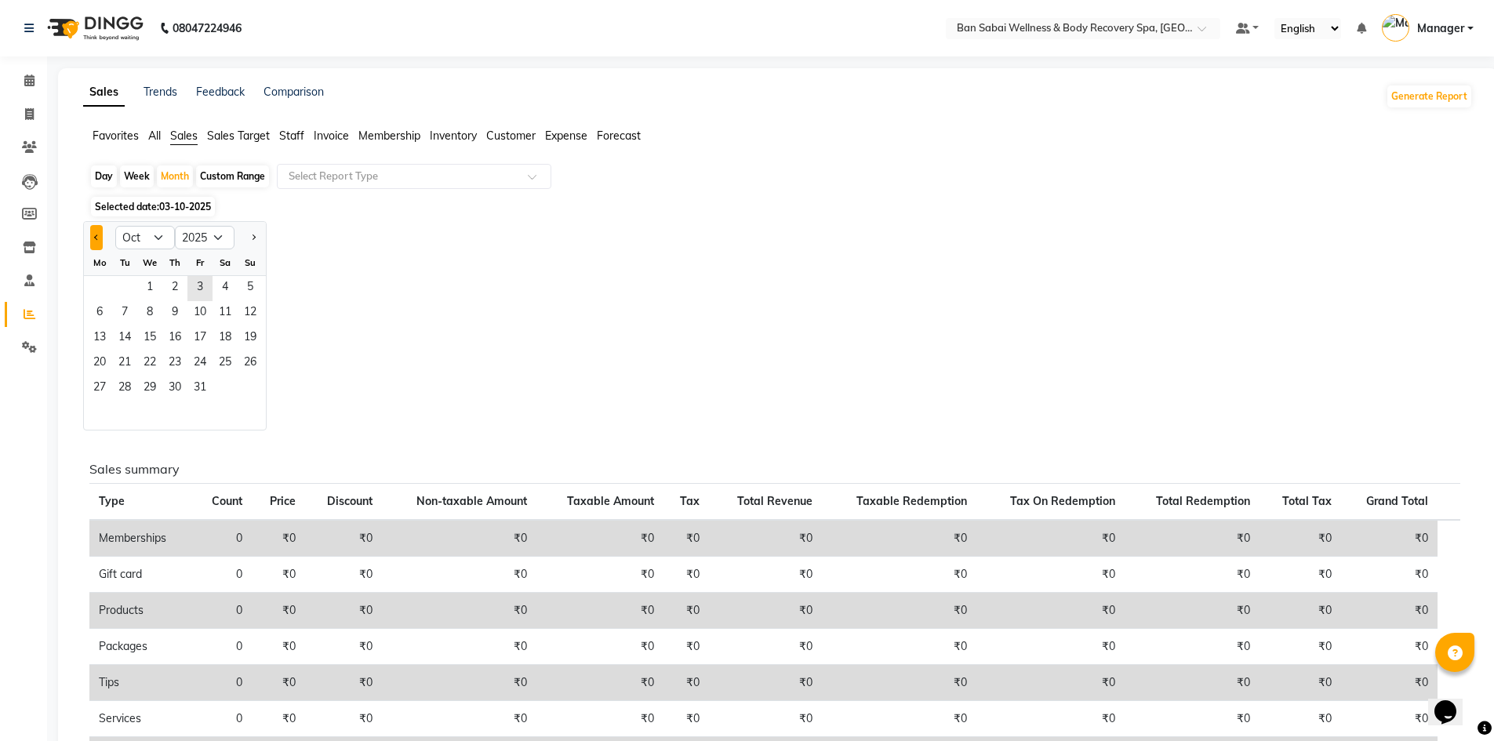
click at [101, 239] on button "Previous month" at bounding box center [96, 237] width 13 height 25
select select "9"
click at [25, 86] on span at bounding box center [29, 81] width 27 height 18
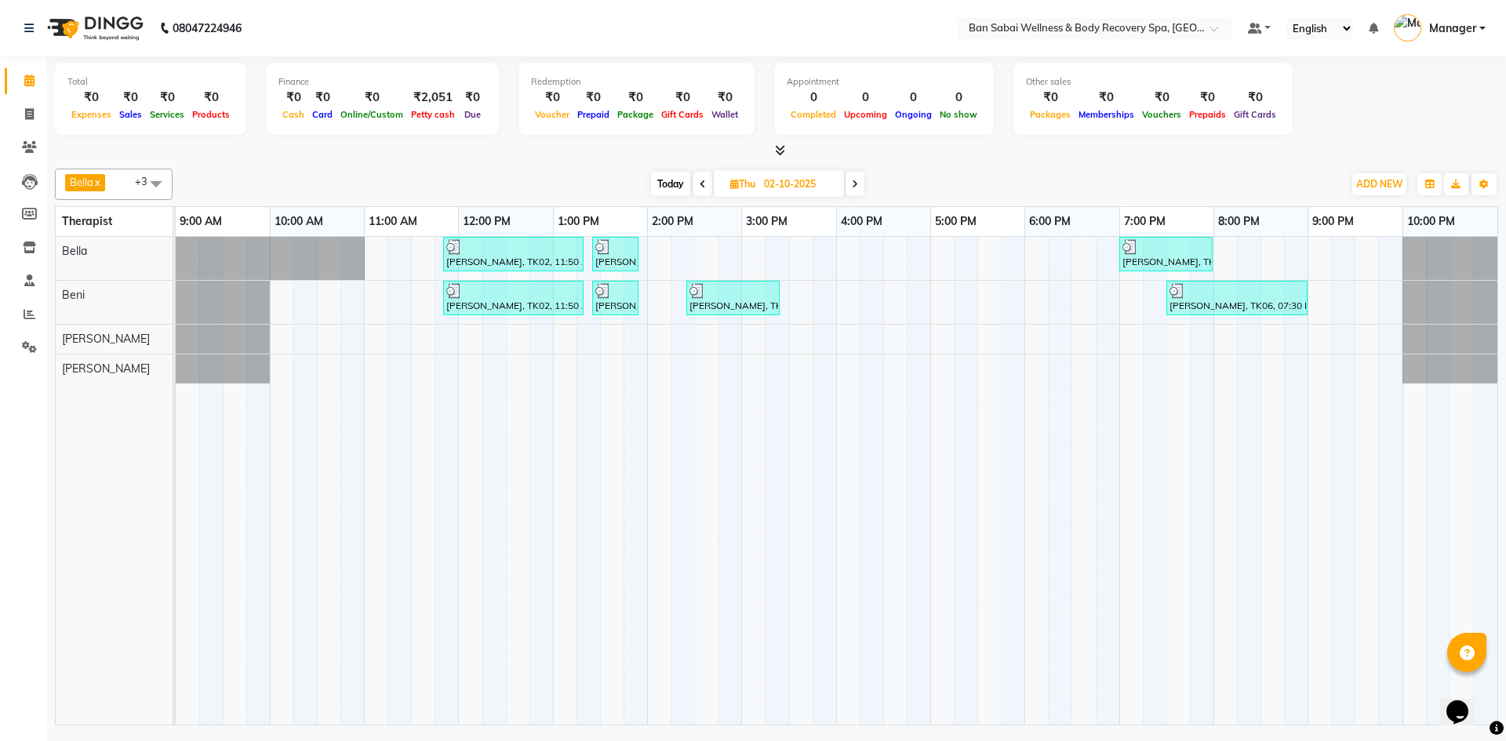
click at [746, 186] on icon at bounding box center [855, 184] width 6 height 9
type input "03-10-2025"
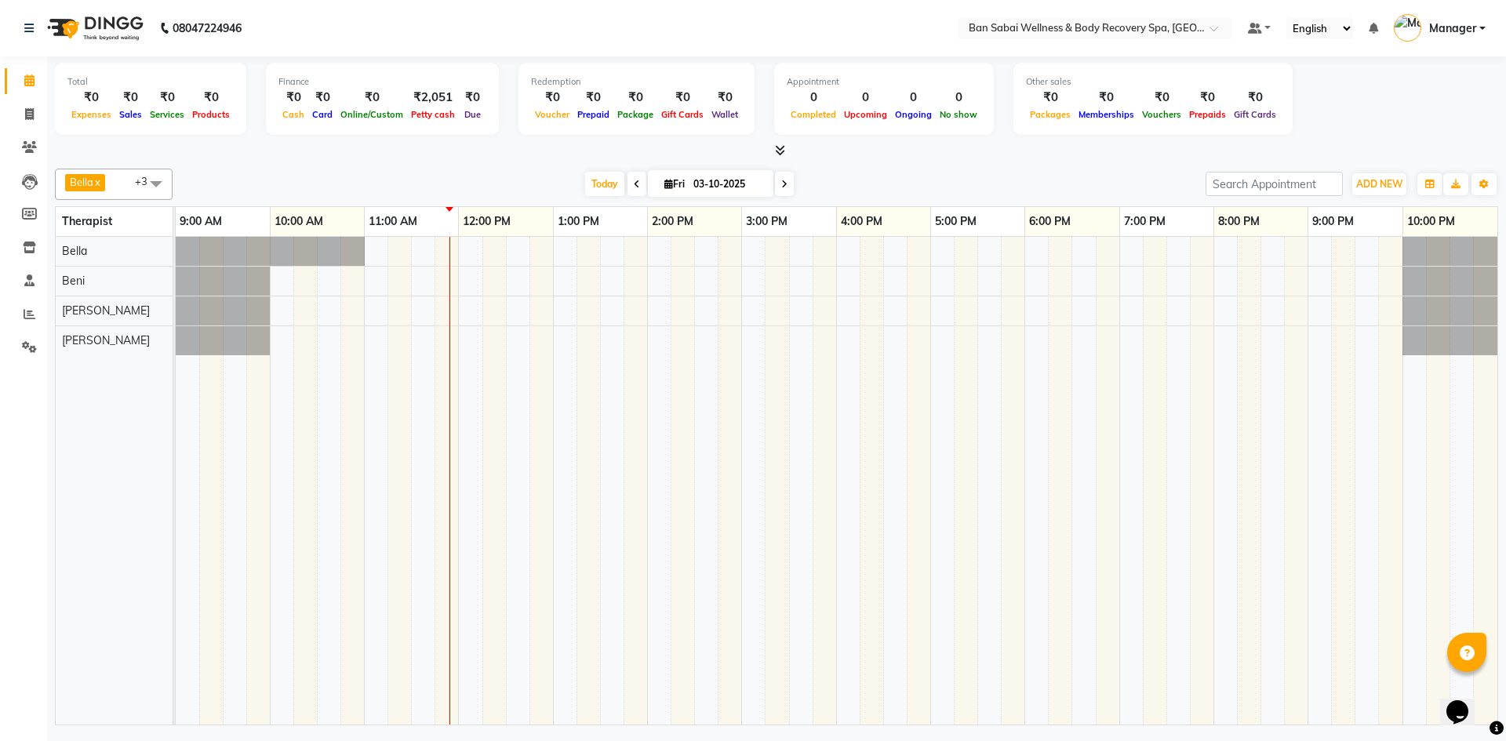
click at [456, 259] on div at bounding box center [836, 481] width 1321 height 488
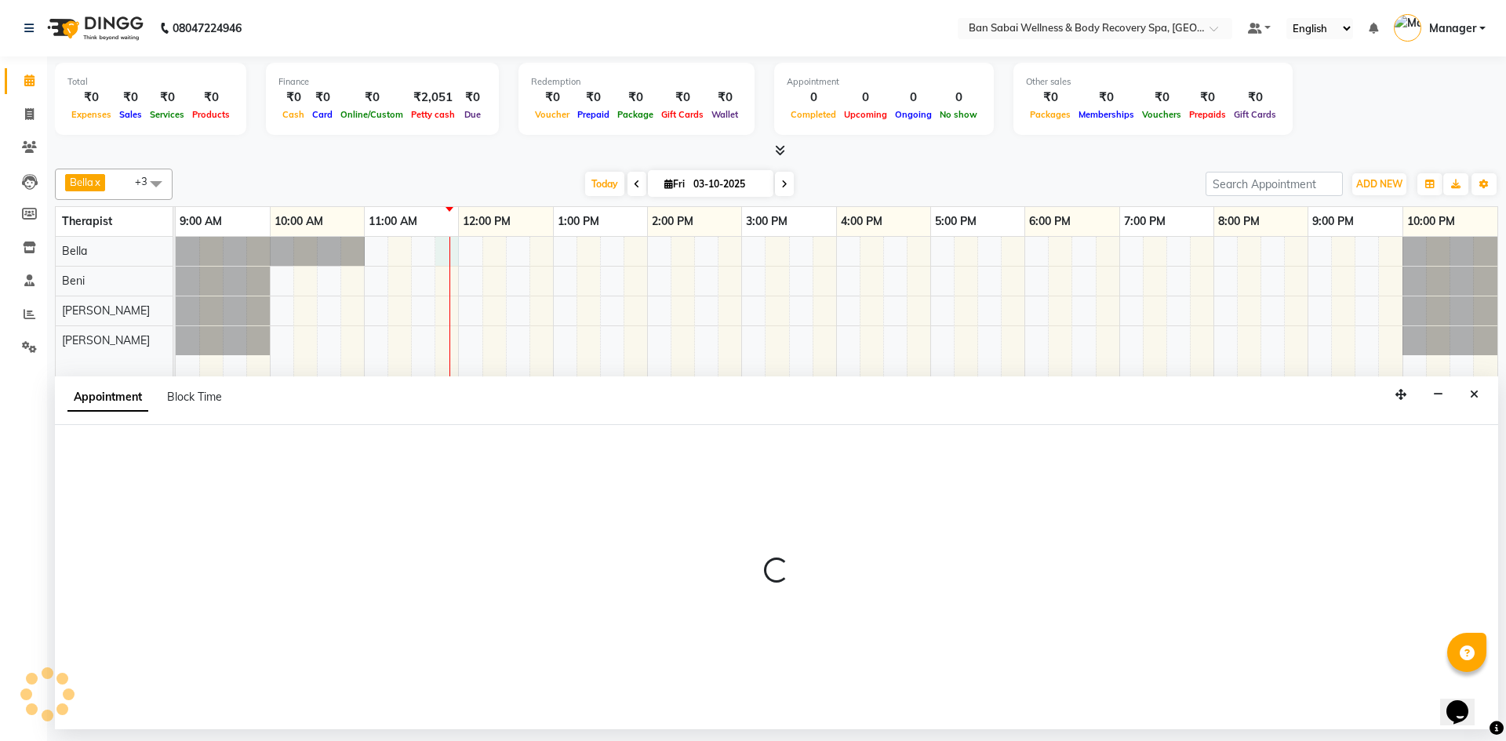
select select "88795"
select select "705"
select select "tentative"
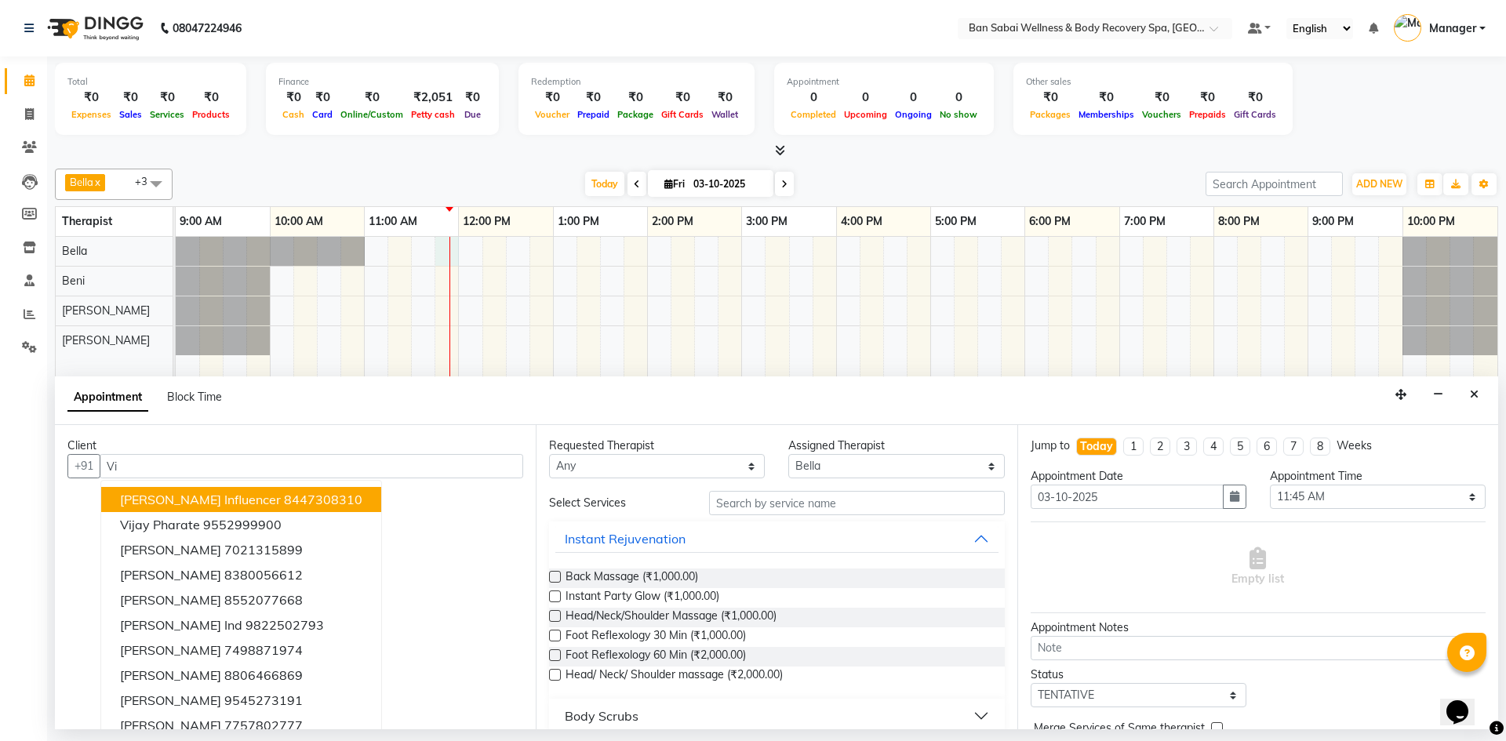
type input "V"
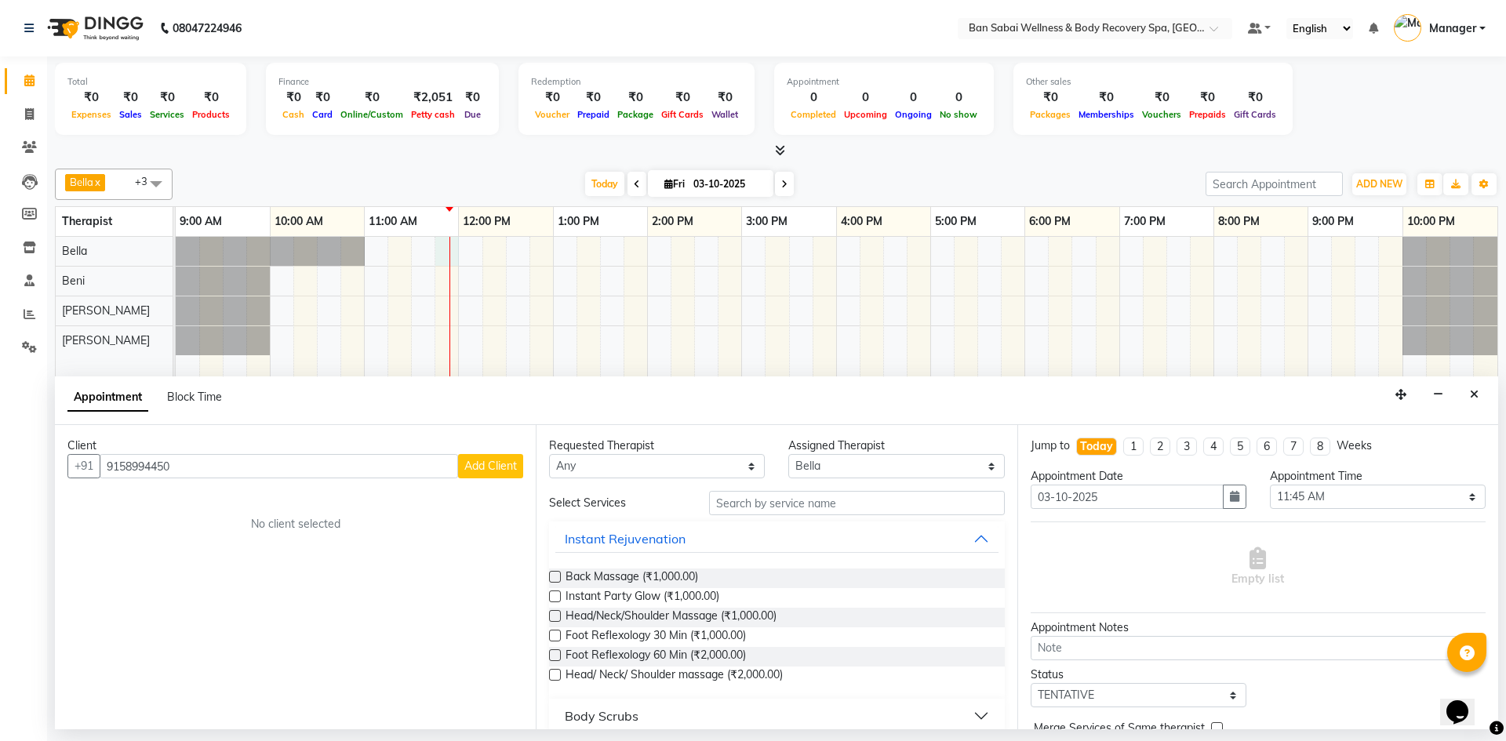
type input "9158994450"
click at [479, 469] on span "Add Client" at bounding box center [490, 466] width 53 height 14
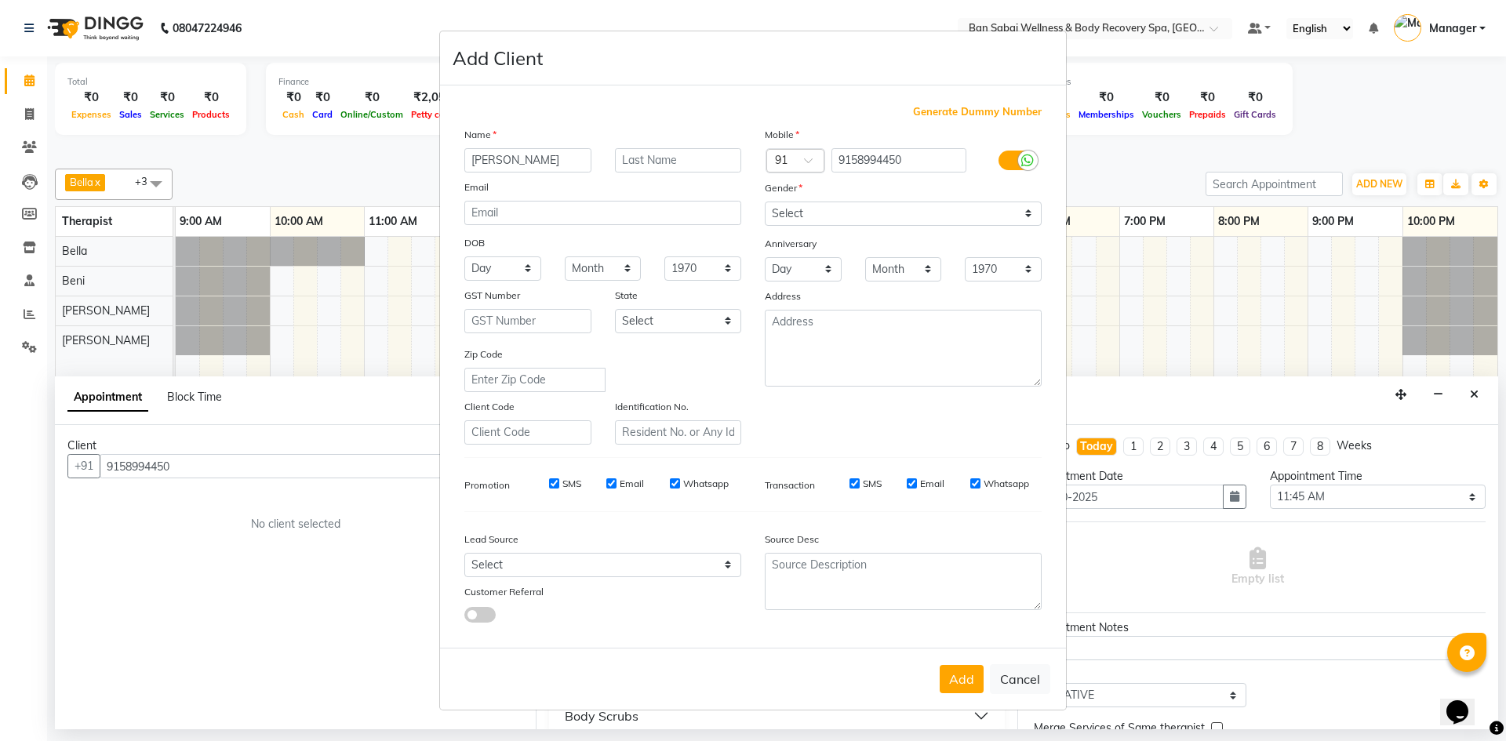
type input "Vijay"
click at [716, 158] on input "text" at bounding box center [678, 160] width 127 height 24
type input "Hatenvar"
drag, startPoint x: 660, startPoint y: 166, endPoint x: 721, endPoint y: 123, distance: 74.2
click at [721, 123] on div "Generate Dummy Number Name Vijay Hatenvar Email DOB Day 01 02 03 04 05 06 07 08…" at bounding box center [753, 369] width 601 height 531
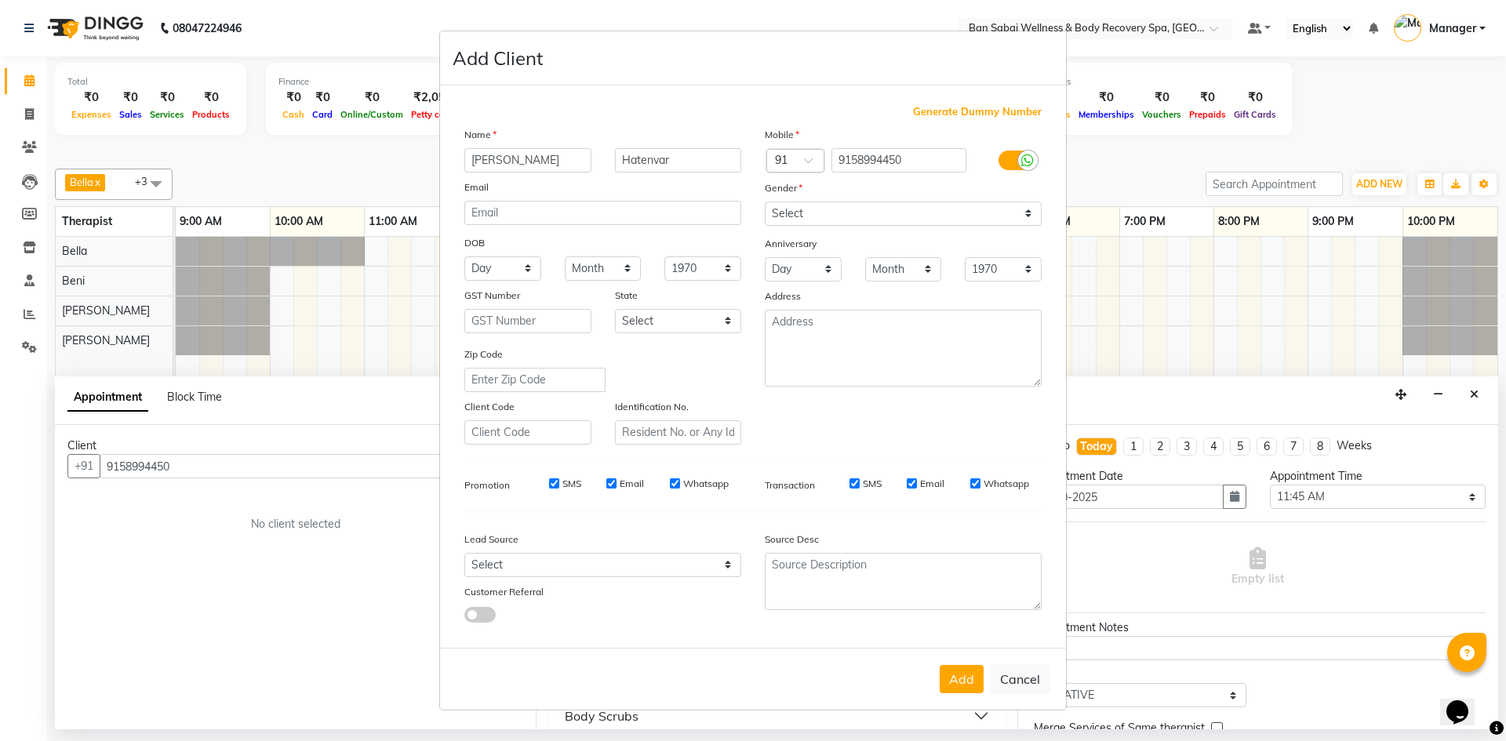
click at [678, 485] on input "Whatsapp" at bounding box center [675, 483] width 10 height 10
checkbox input "false"
click at [611, 483] on input "Email" at bounding box center [611, 483] width 10 height 10
checkbox input "false"
click at [551, 484] on input "SMS" at bounding box center [554, 483] width 10 height 10
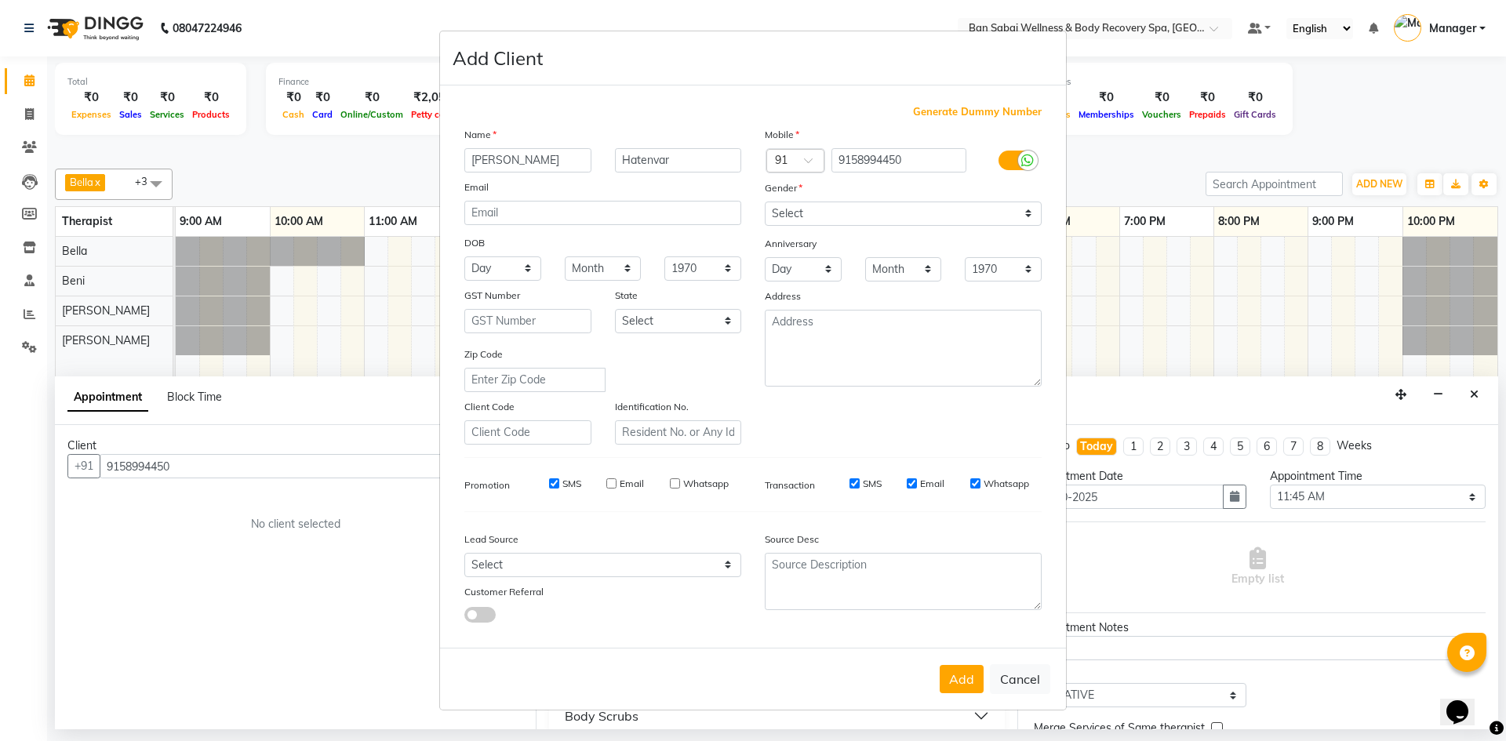
checkbox input "false"
click at [731, 320] on select "Select Andaman and Nicobar Islands Andhra Pradesh Arunachal Pradesh Assam Bihar…" at bounding box center [678, 321] width 127 height 24
click at [732, 323] on select "Select Andaman and Nicobar Islands Andhra Pradesh Arunachal Pradesh Assam Bihar…" at bounding box center [678, 321] width 127 height 24
click at [727, 569] on select "Select Walk-in Referral Internet Friend Word of Mouth Advertisement Facebook Ju…" at bounding box center [602, 565] width 277 height 24
select select "56638"
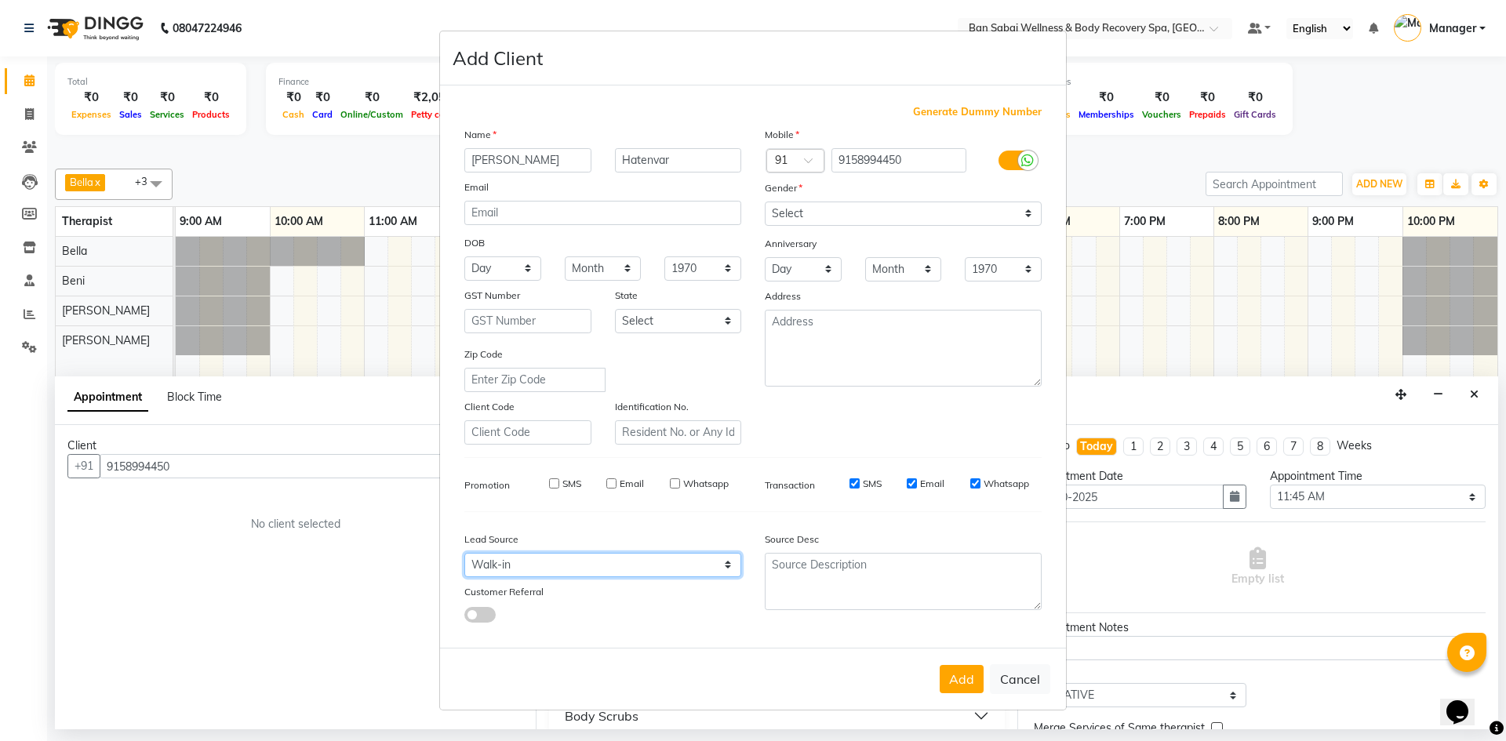
click at [464, 553] on select "Select Walk-in Referral Internet Friend Word of Mouth Advertisement Facebook Ju…" at bounding box center [602, 565] width 277 height 24
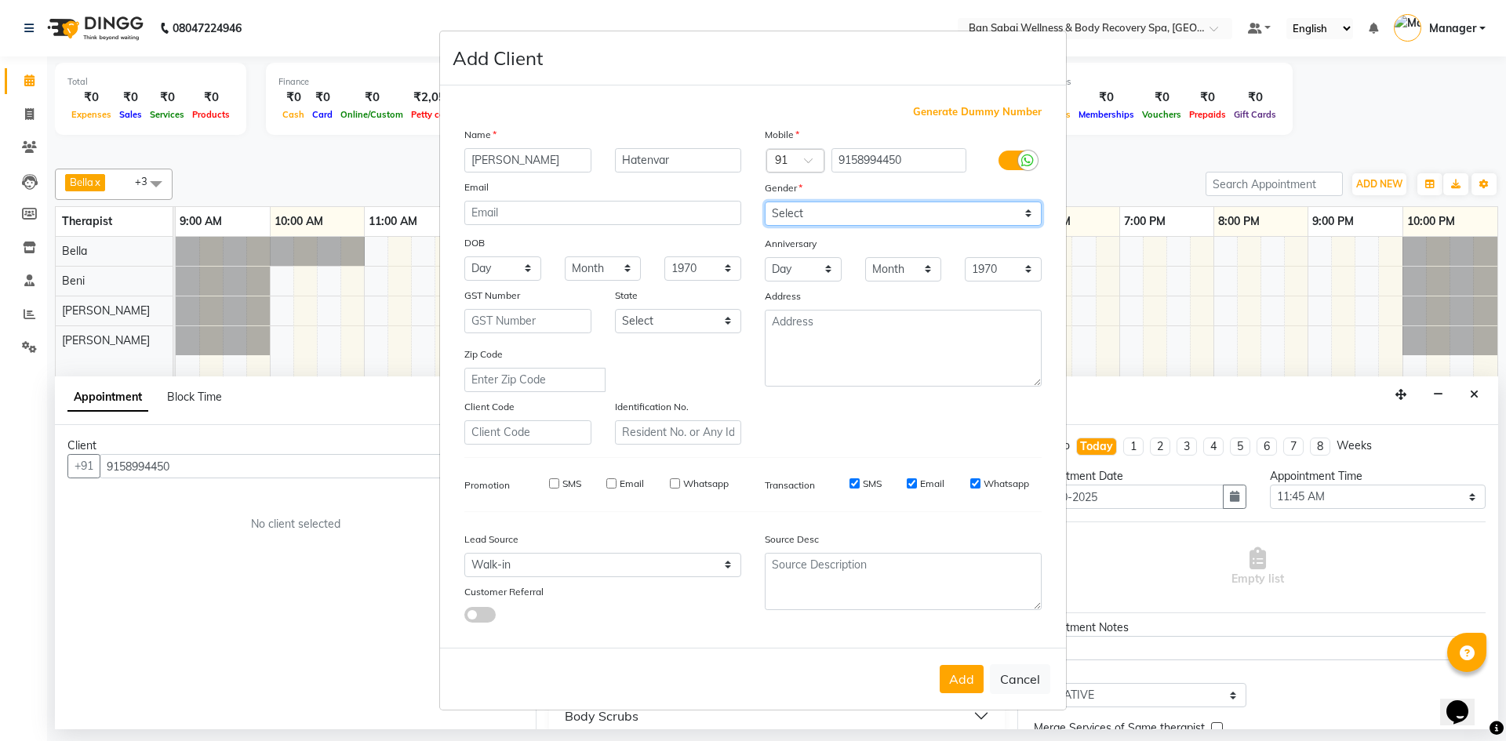
click at [746, 212] on select "Select Male Female Other Prefer Not To Say" at bounding box center [903, 214] width 277 height 24
select select "male"
click at [746, 202] on select "Select Male Female Other Prefer Not To Say" at bounding box center [903, 214] width 277 height 24
click at [746, 677] on button "Add" at bounding box center [962, 679] width 44 height 28
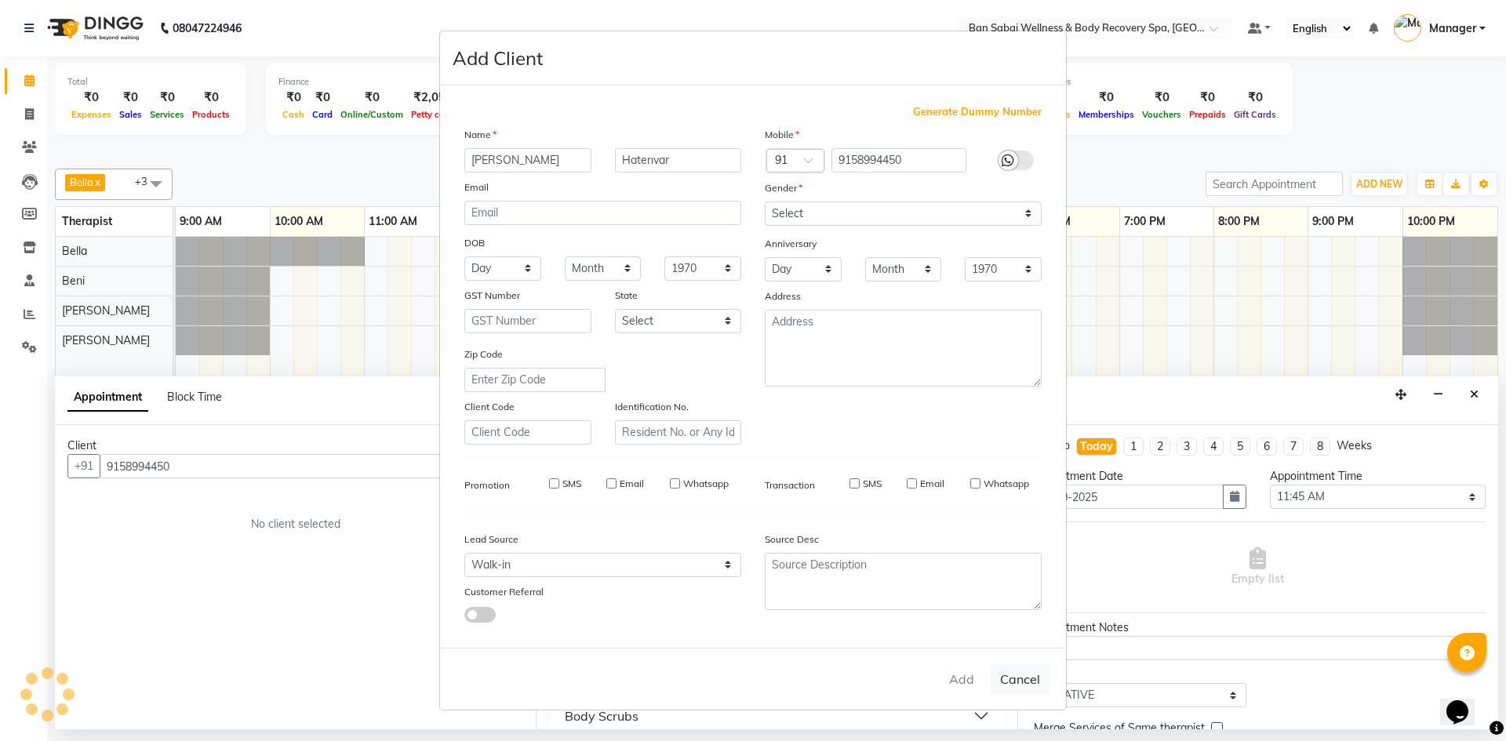
select select
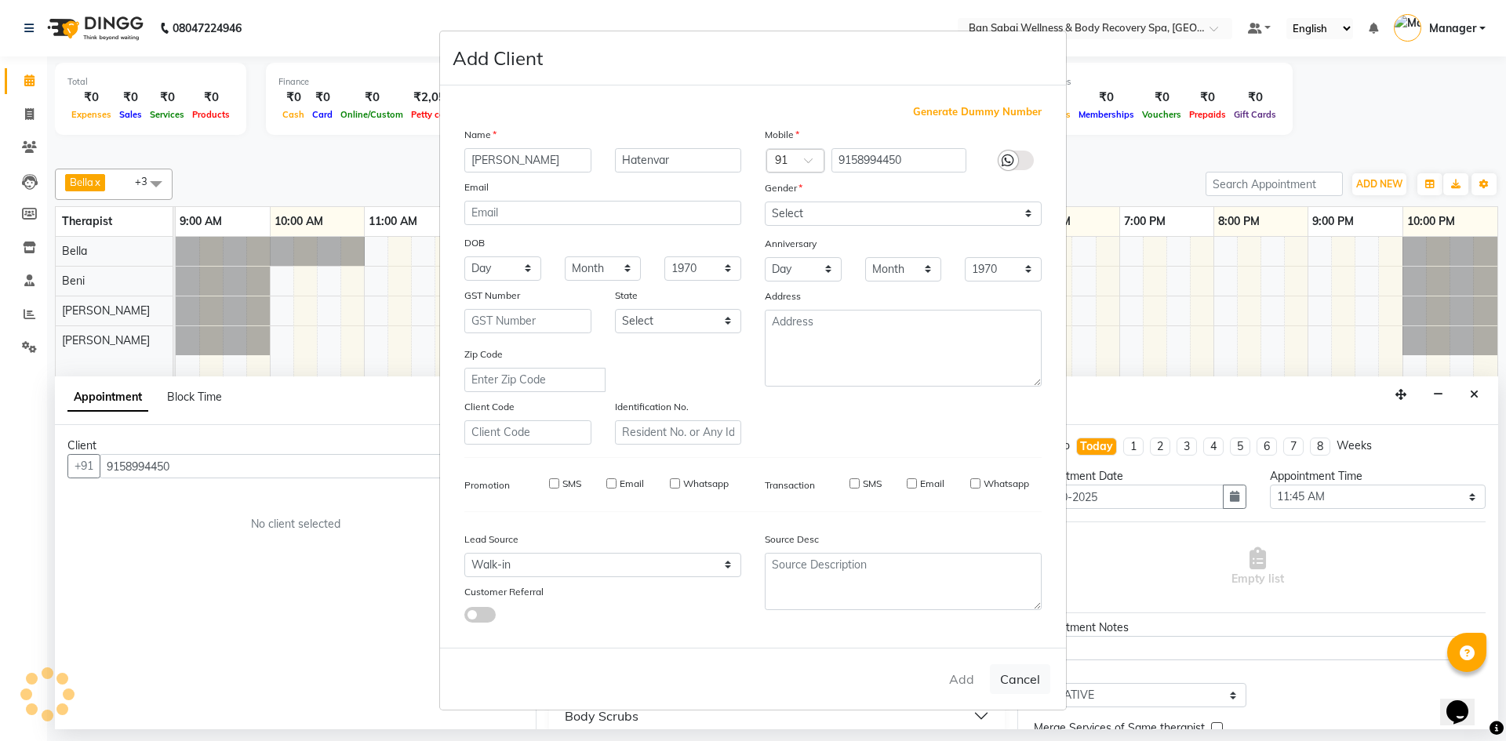
select select
checkbox input "false"
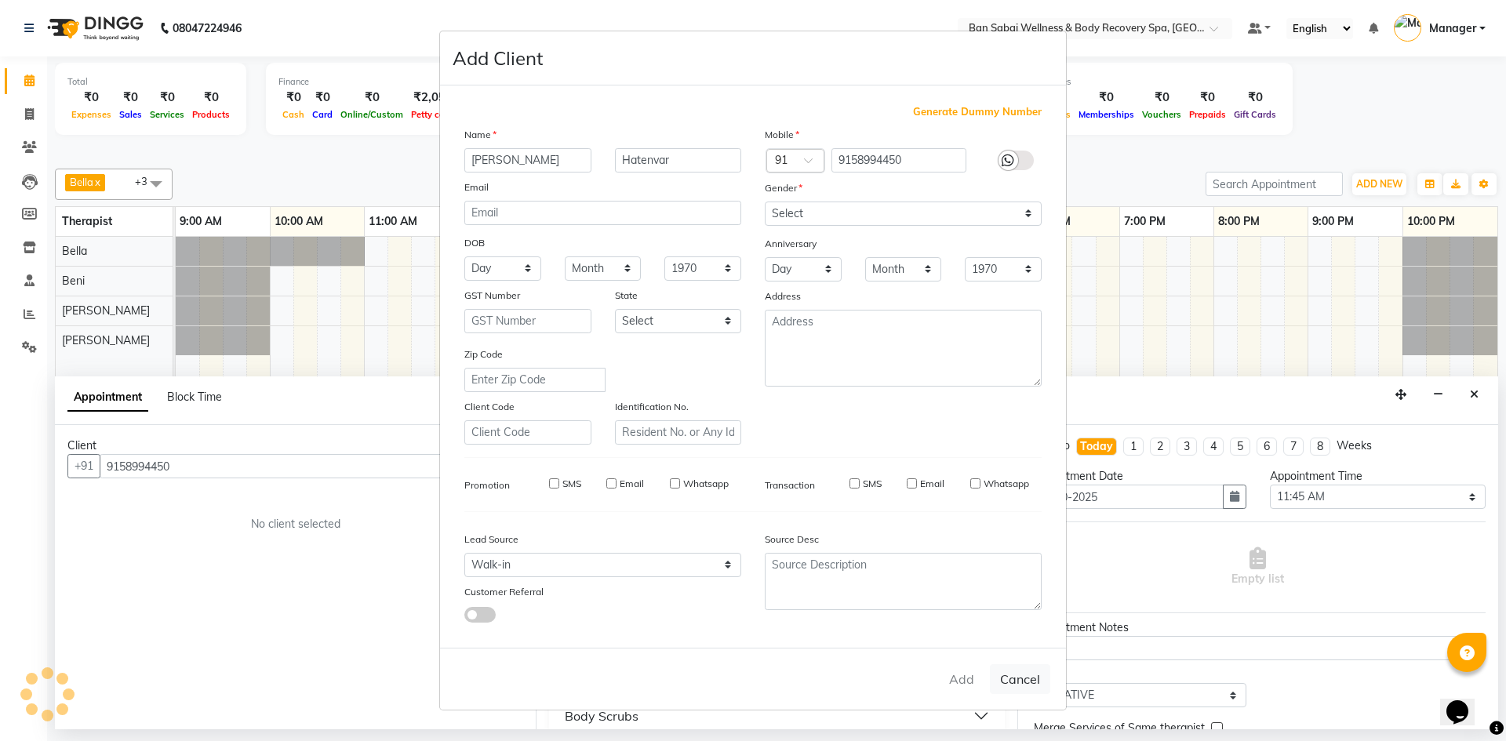
checkbox input "false"
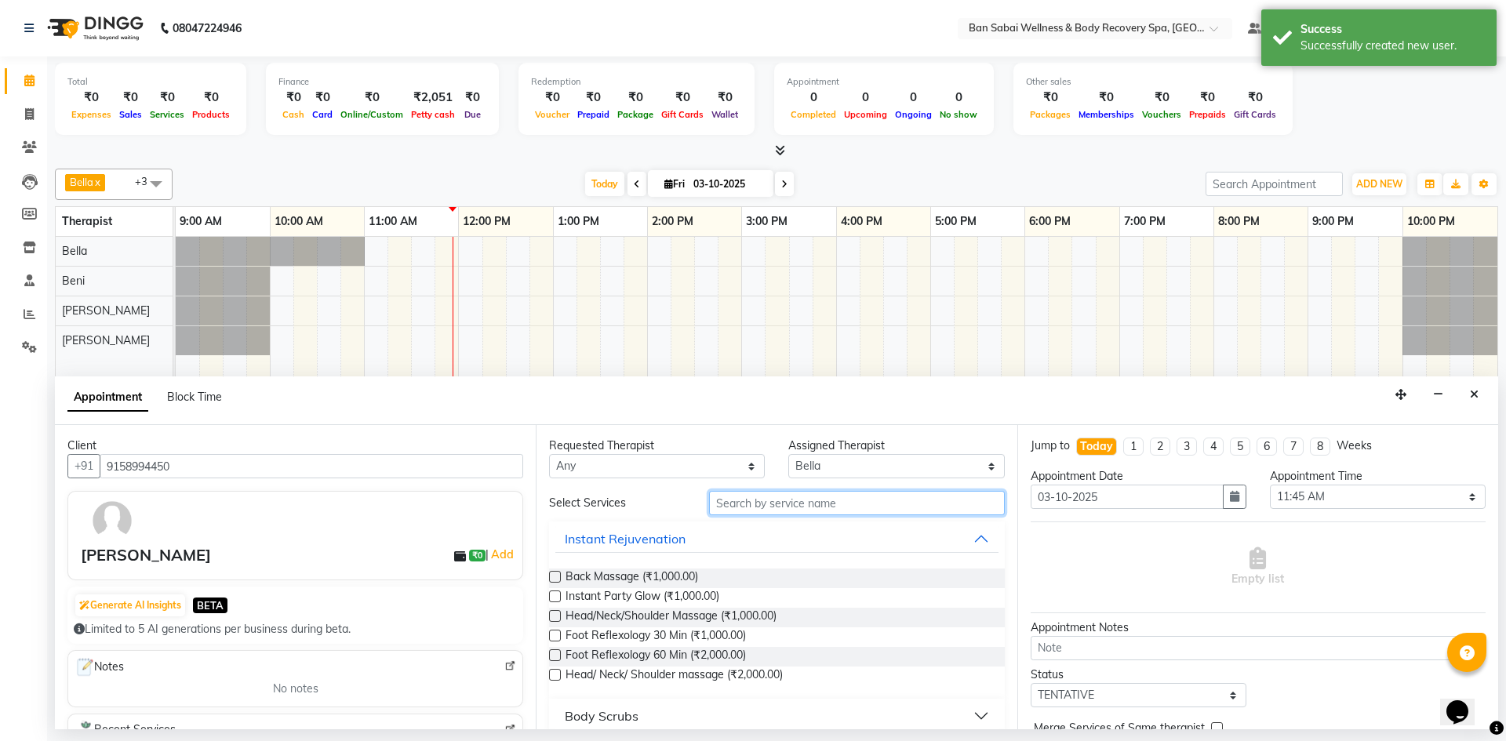
click at [746, 504] on input "text" at bounding box center [857, 503] width 296 height 24
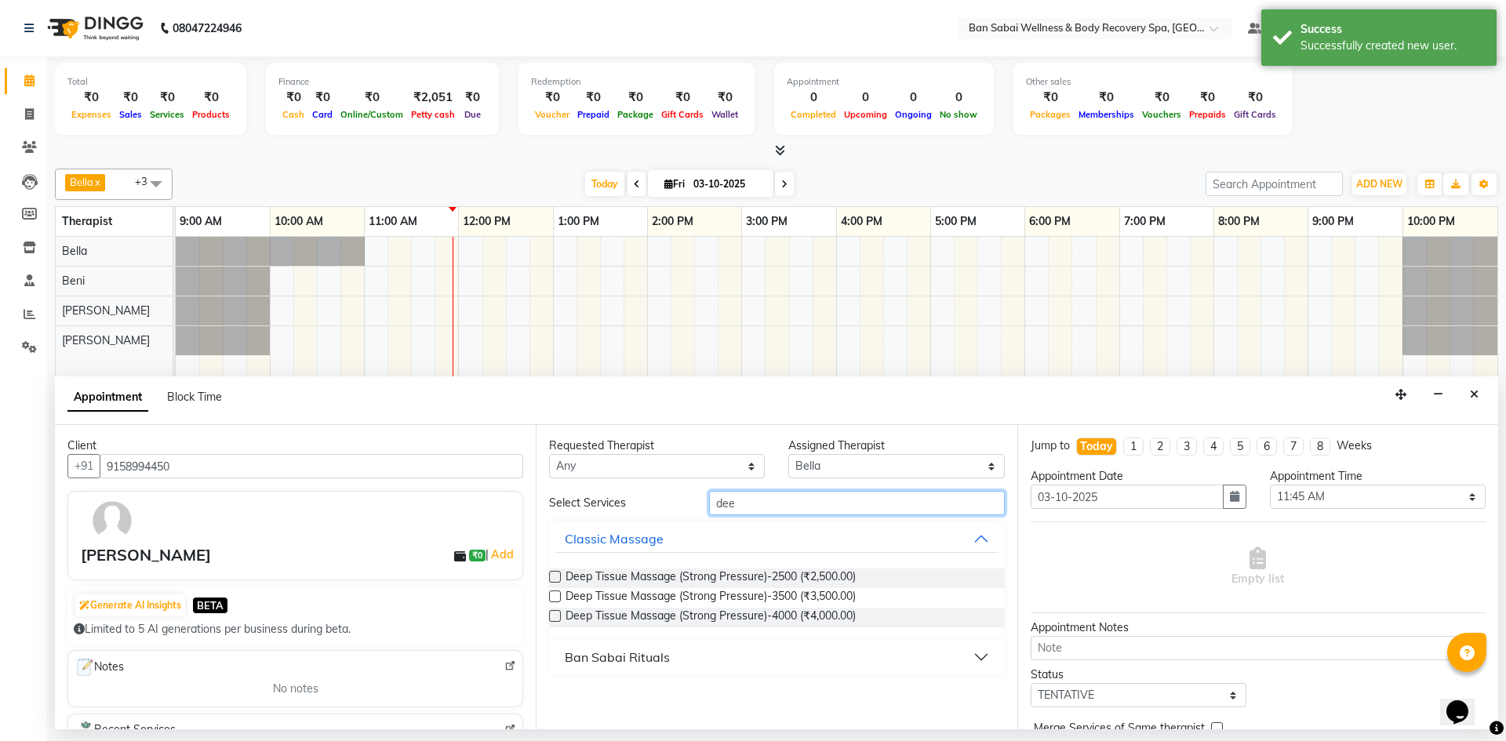
type input "dee"
click at [553, 594] on label at bounding box center [555, 597] width 12 height 12
click at [553, 594] on input "checkbox" at bounding box center [554, 598] width 10 height 10
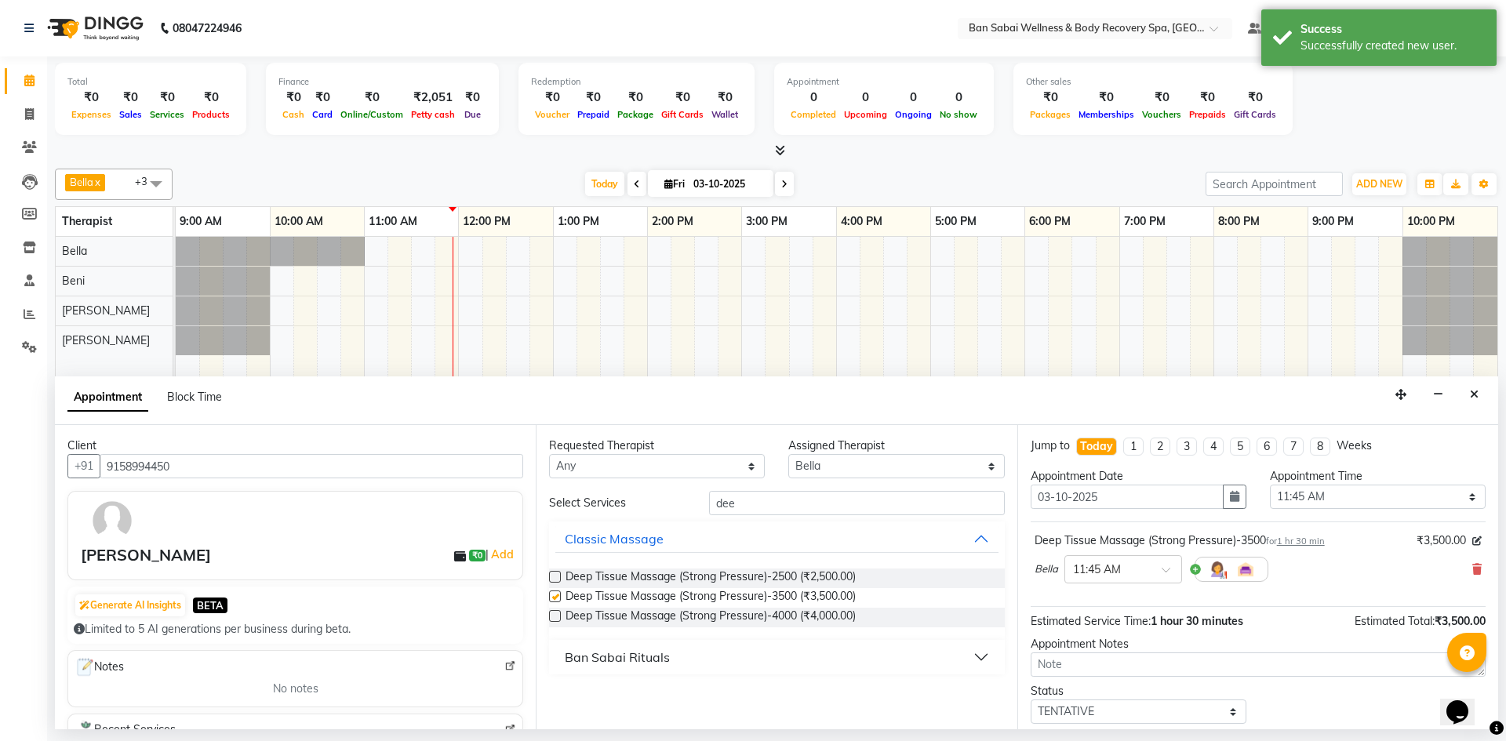
checkbox input "false"
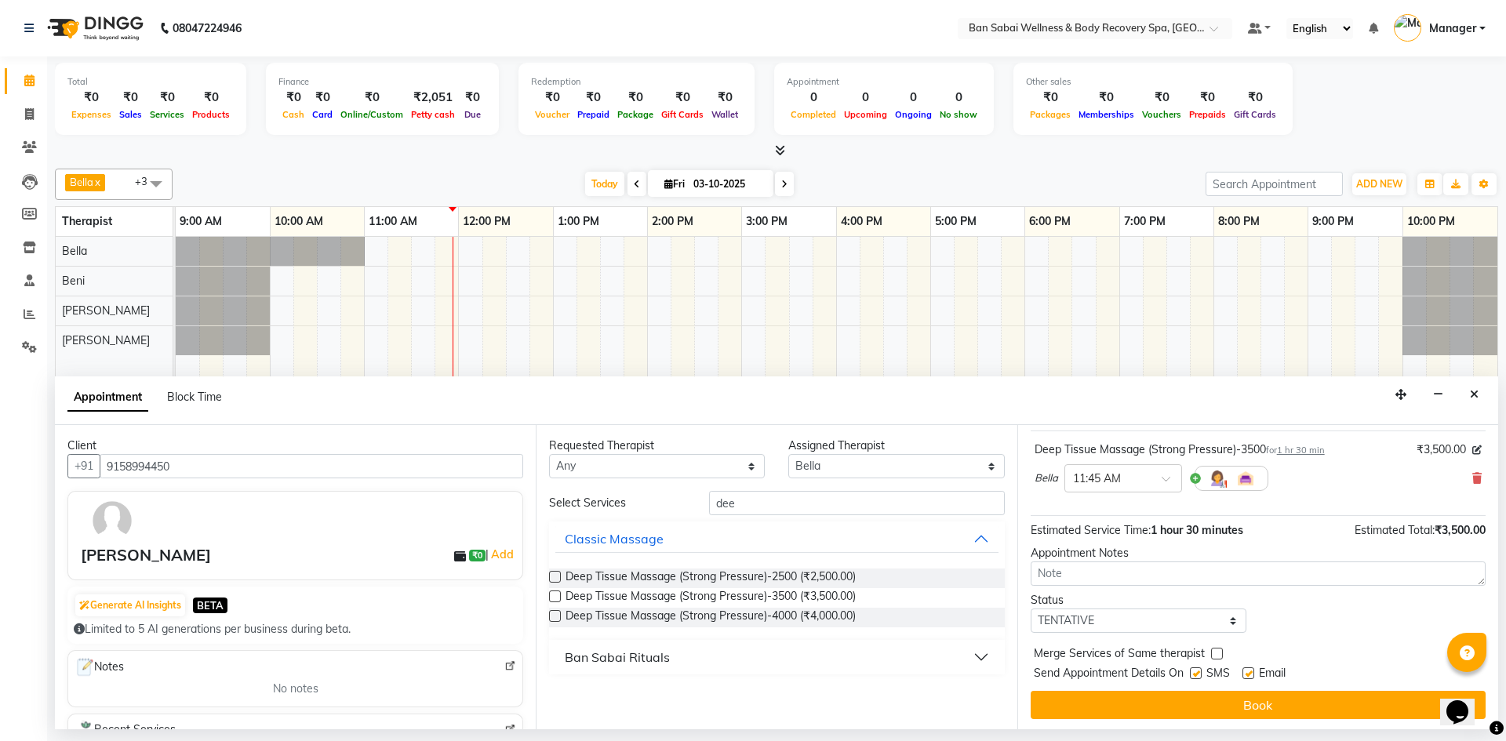
scroll to position [93, 0]
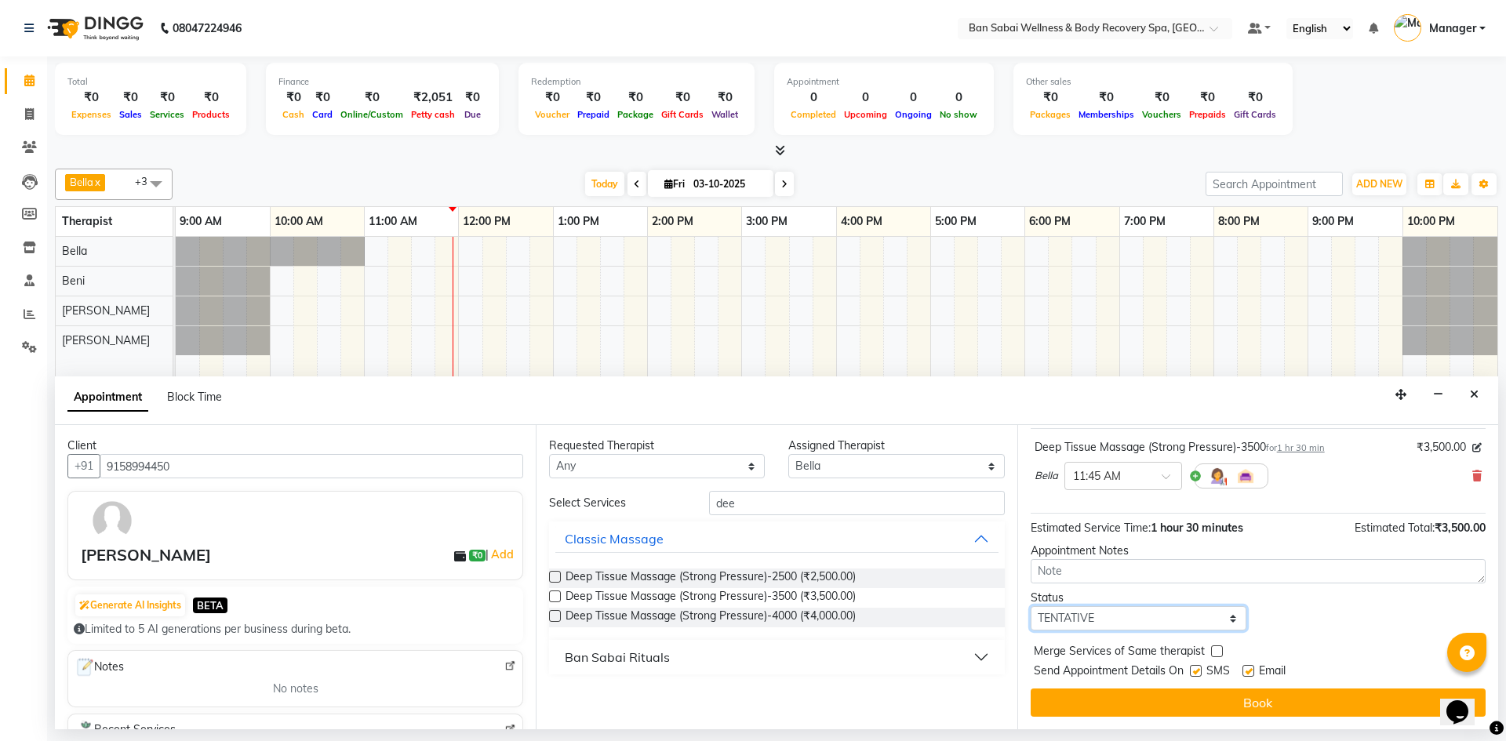
click at [746, 620] on select "Select TENTATIVE CONFIRM CHECK-IN UPCOMING" at bounding box center [1139, 618] width 216 height 24
select select "check-in"
click at [746, 606] on select "Select TENTATIVE CONFIRM CHECK-IN UPCOMING" at bounding box center [1139, 618] width 216 height 24
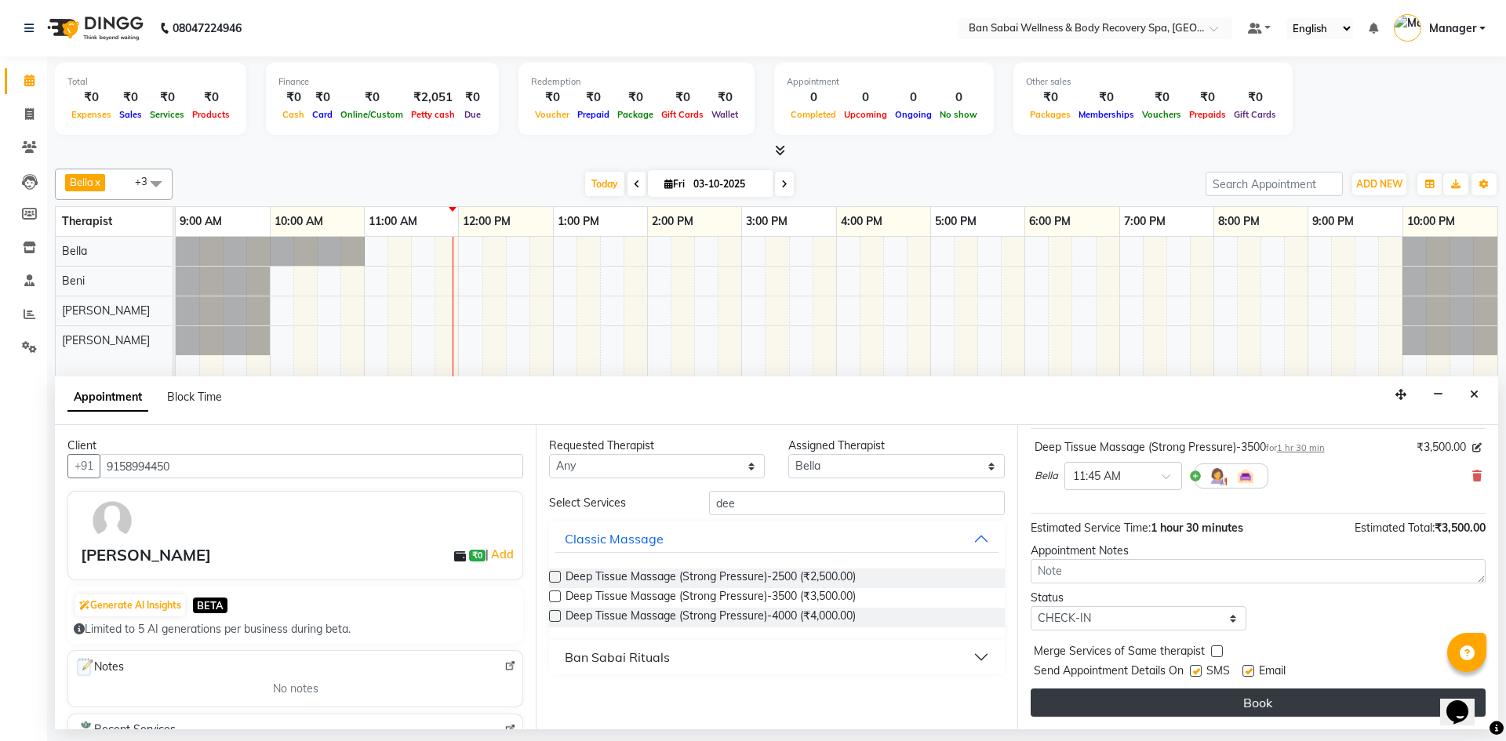
click at [746, 696] on button "Book" at bounding box center [1258, 703] width 455 height 28
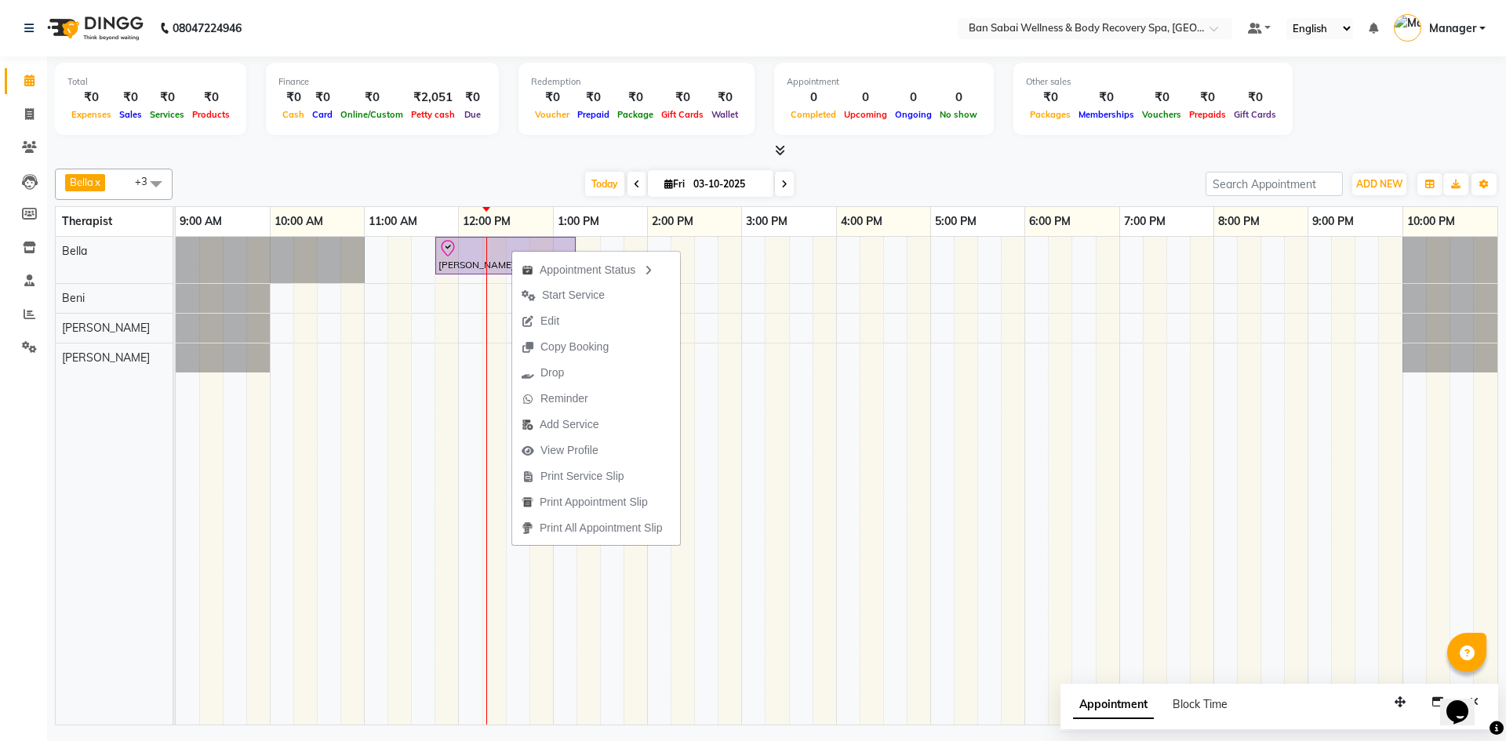
click at [518, 156] on div at bounding box center [776, 151] width 1443 height 16
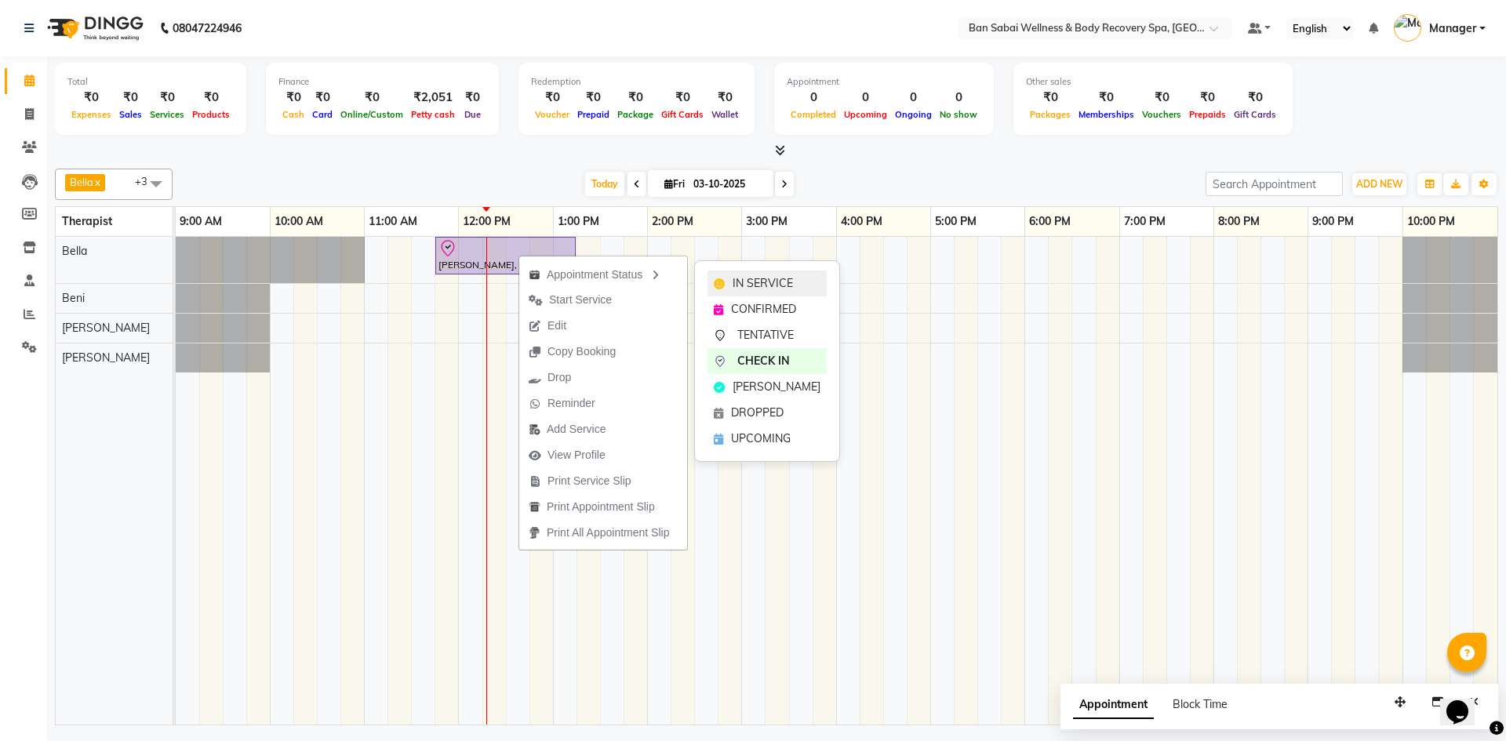
click at [746, 288] on span "IN SERVICE" at bounding box center [762, 283] width 60 height 16
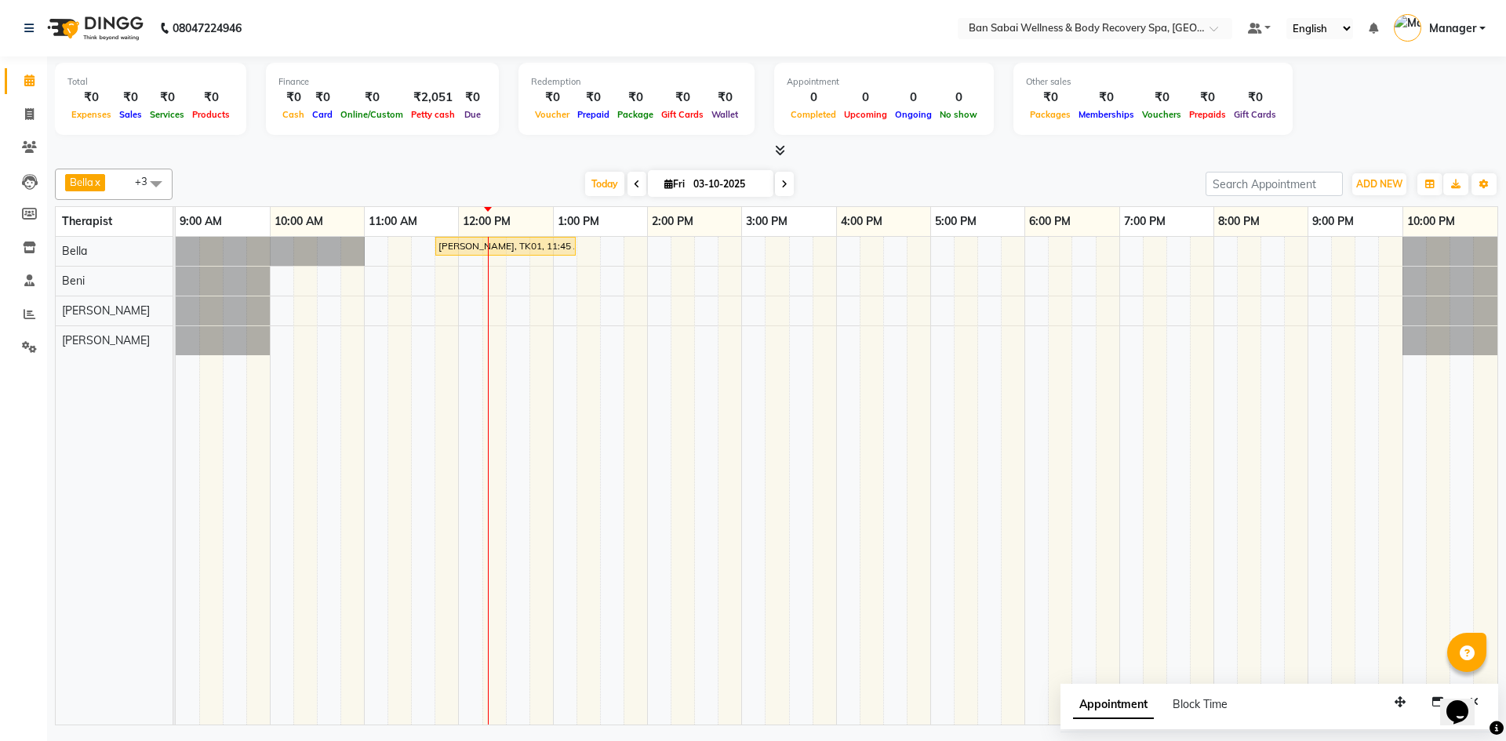
click at [746, 145] on icon at bounding box center [780, 150] width 10 height 12
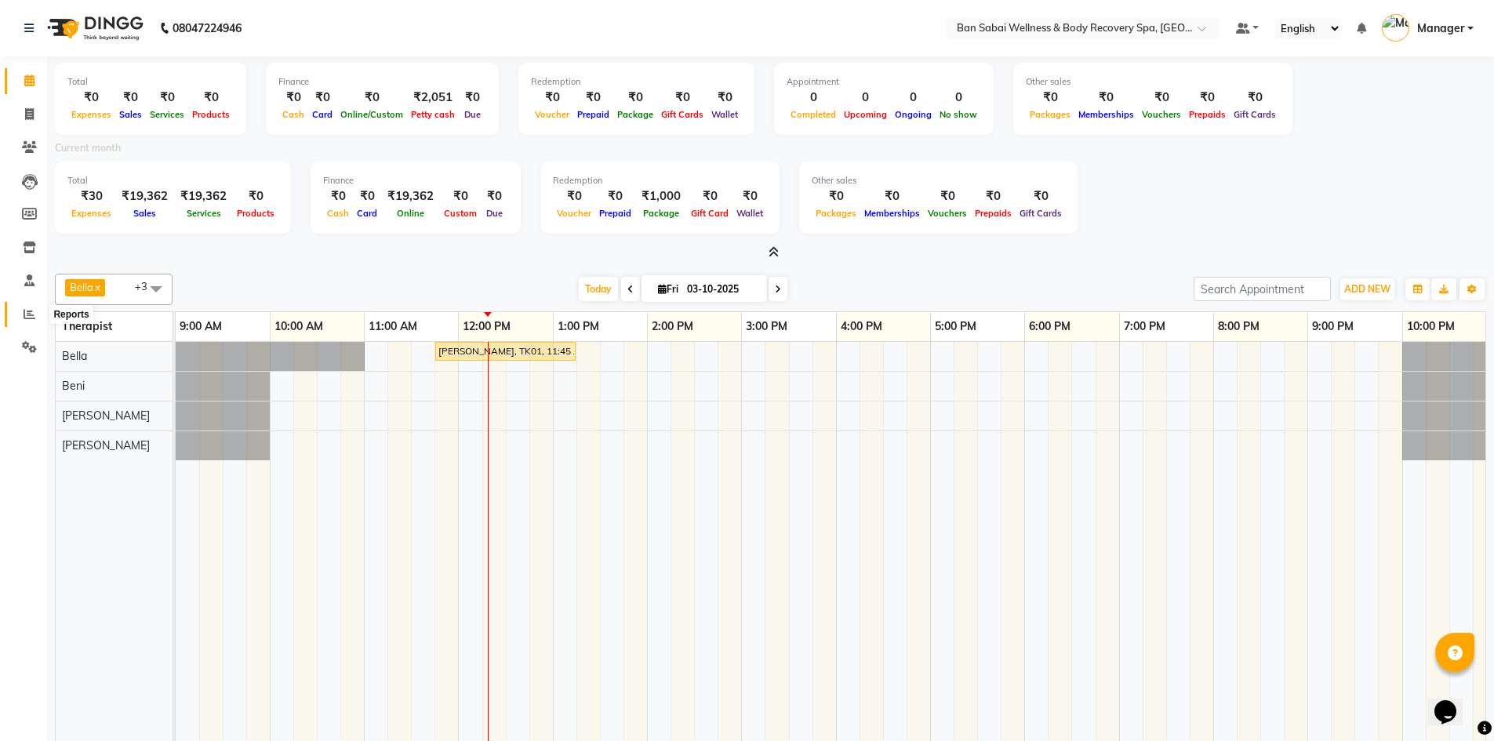
click at [27, 317] on icon at bounding box center [30, 314] width 12 height 12
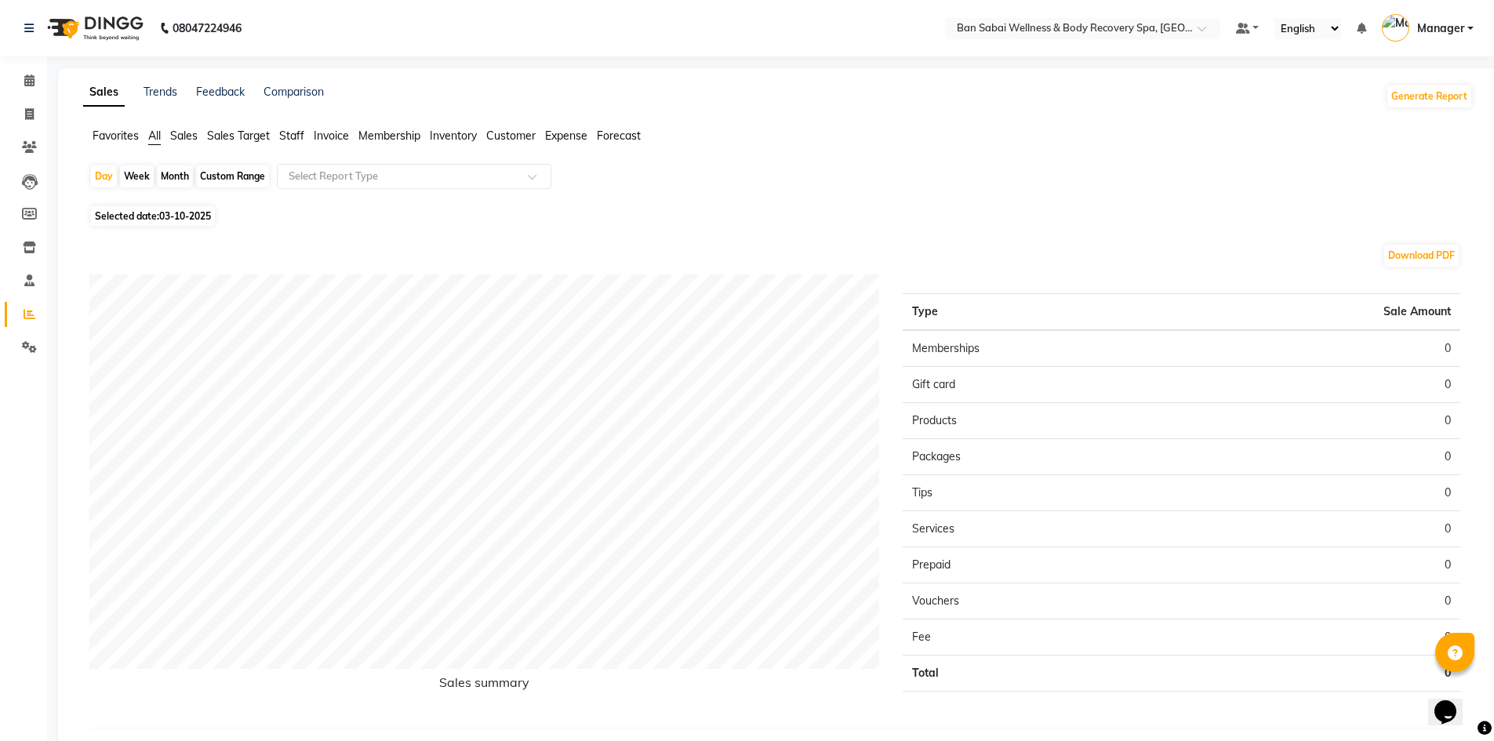
click at [192, 135] on span "Sales" at bounding box center [183, 136] width 27 height 14
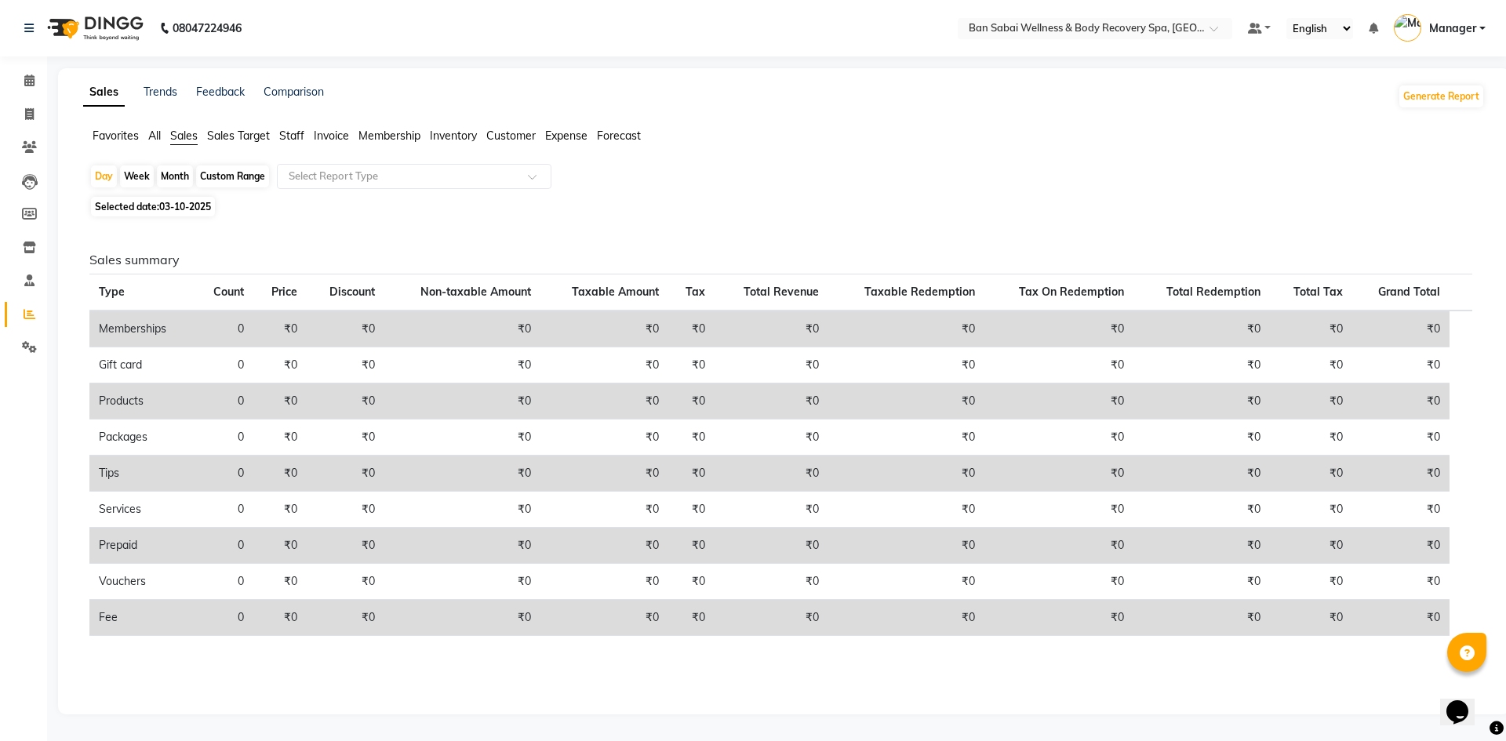
click at [240, 172] on div "Custom Range" at bounding box center [232, 176] width 73 height 22
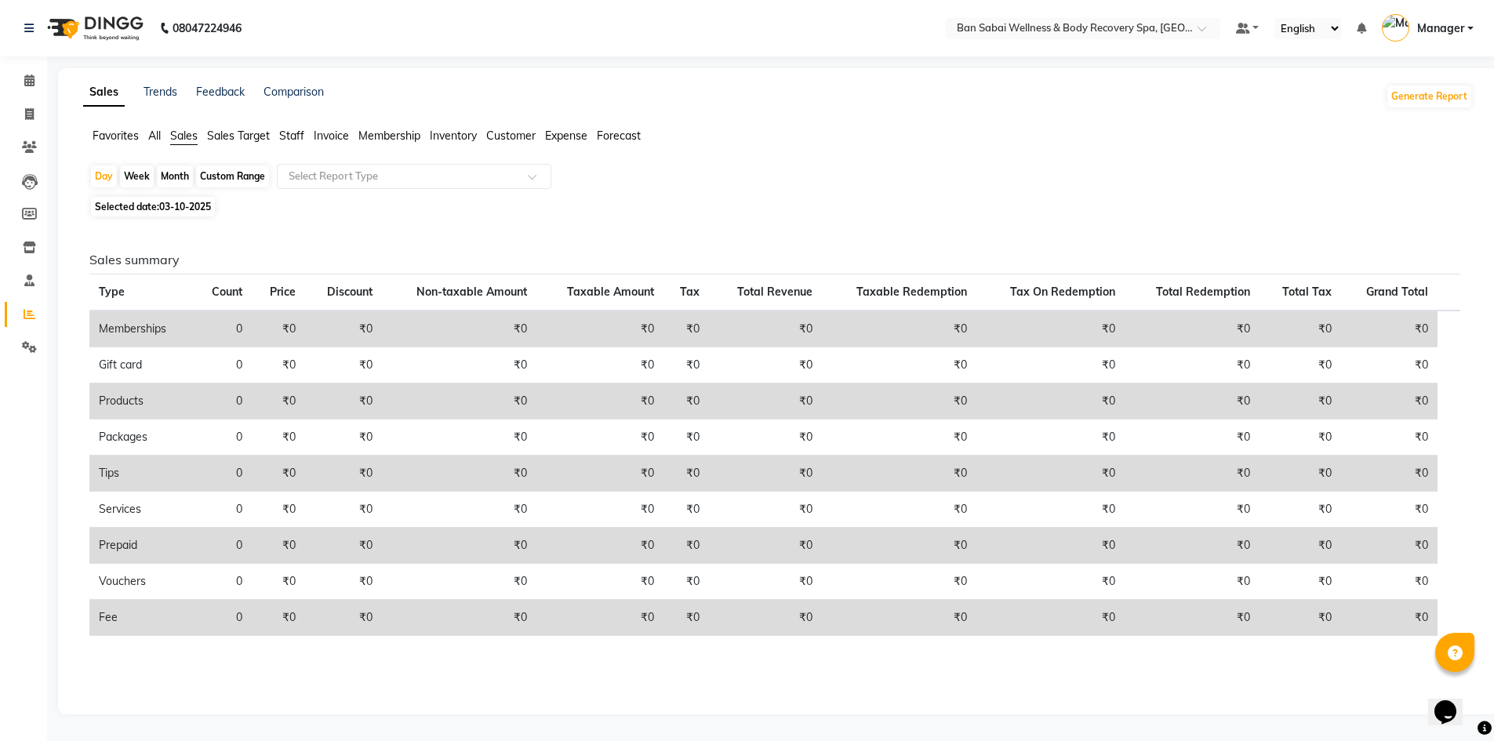
select select "10"
select select "2025"
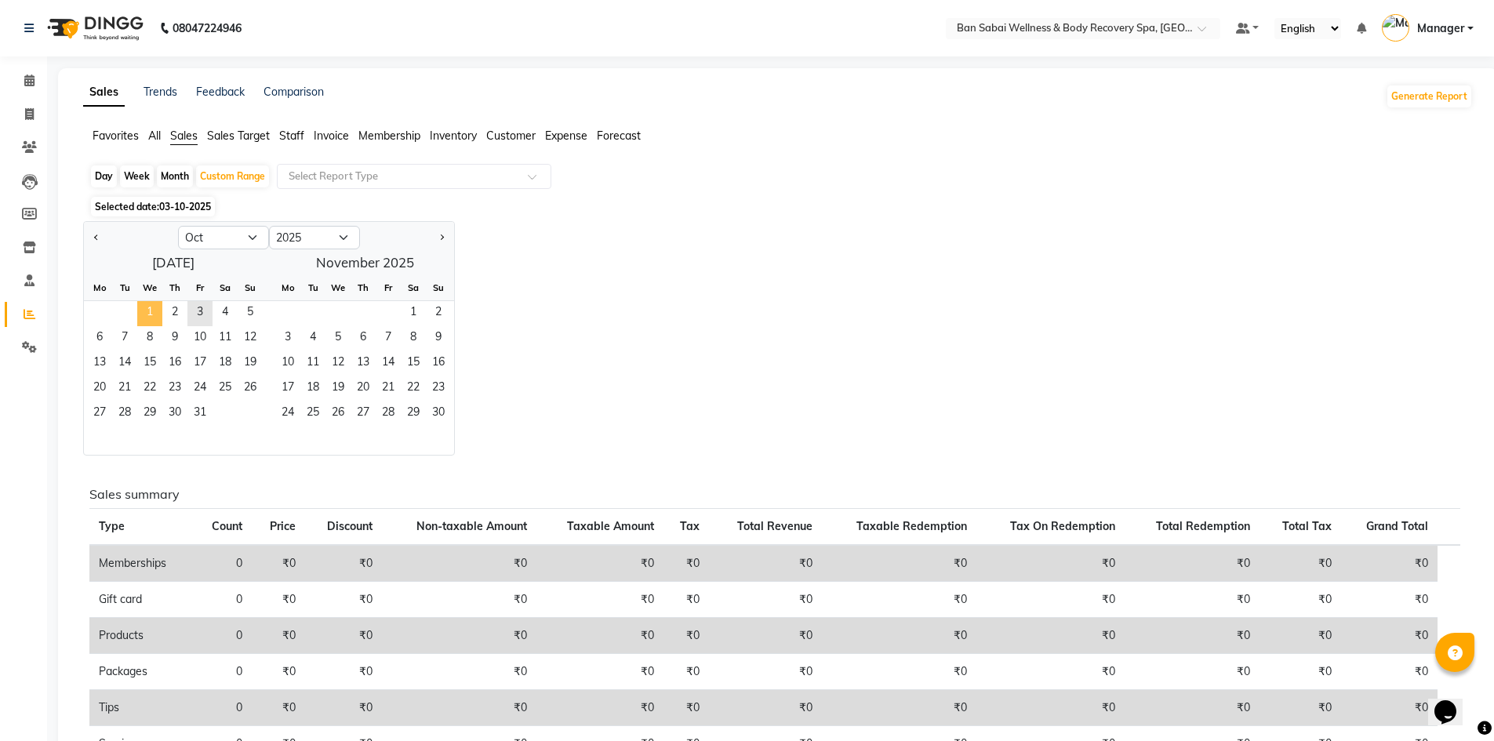
click at [141, 307] on span "1" at bounding box center [149, 313] width 25 height 25
click at [193, 309] on span "3" at bounding box center [199, 313] width 25 height 25
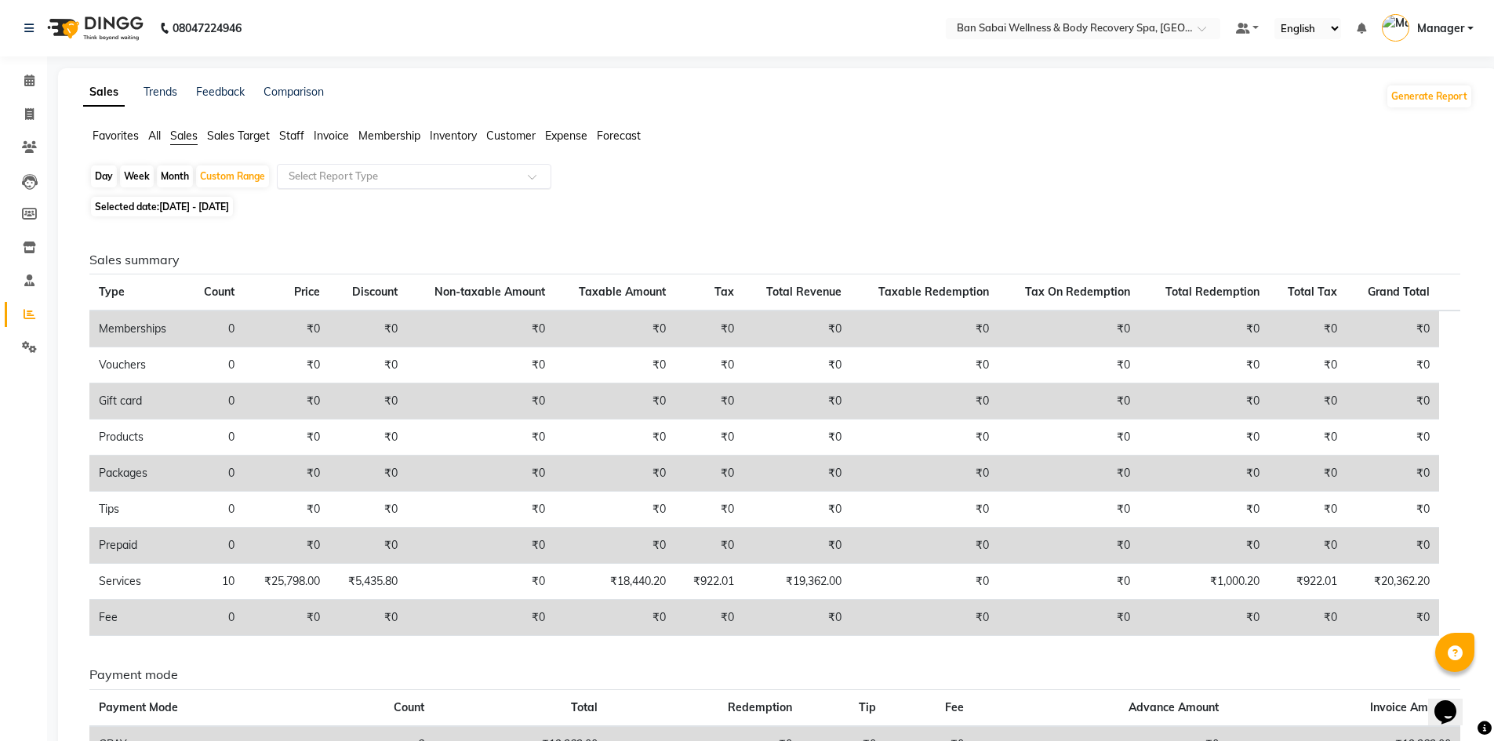
click at [389, 165] on div "Select Report Type" at bounding box center [414, 176] width 274 height 25
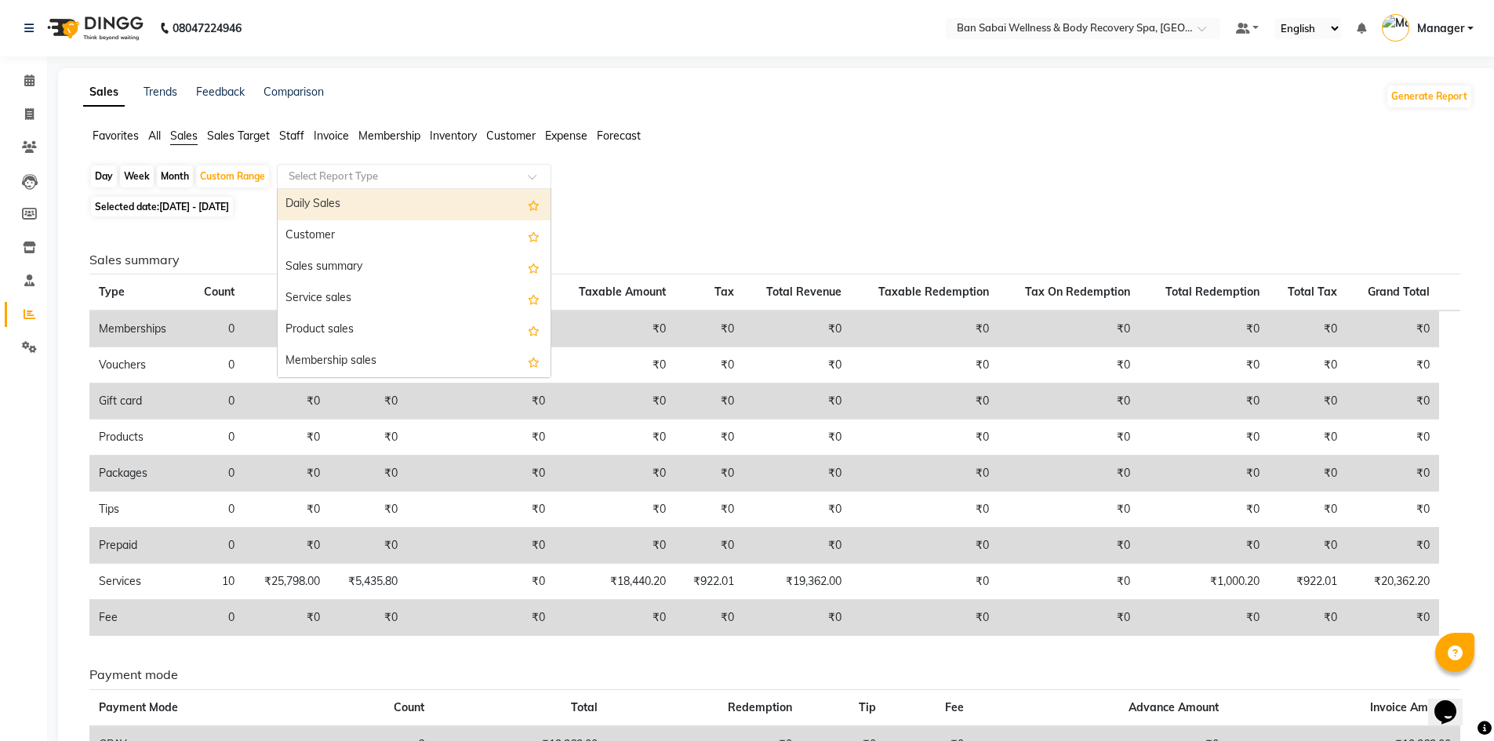
click at [353, 212] on div "Daily Sales" at bounding box center [414, 204] width 273 height 31
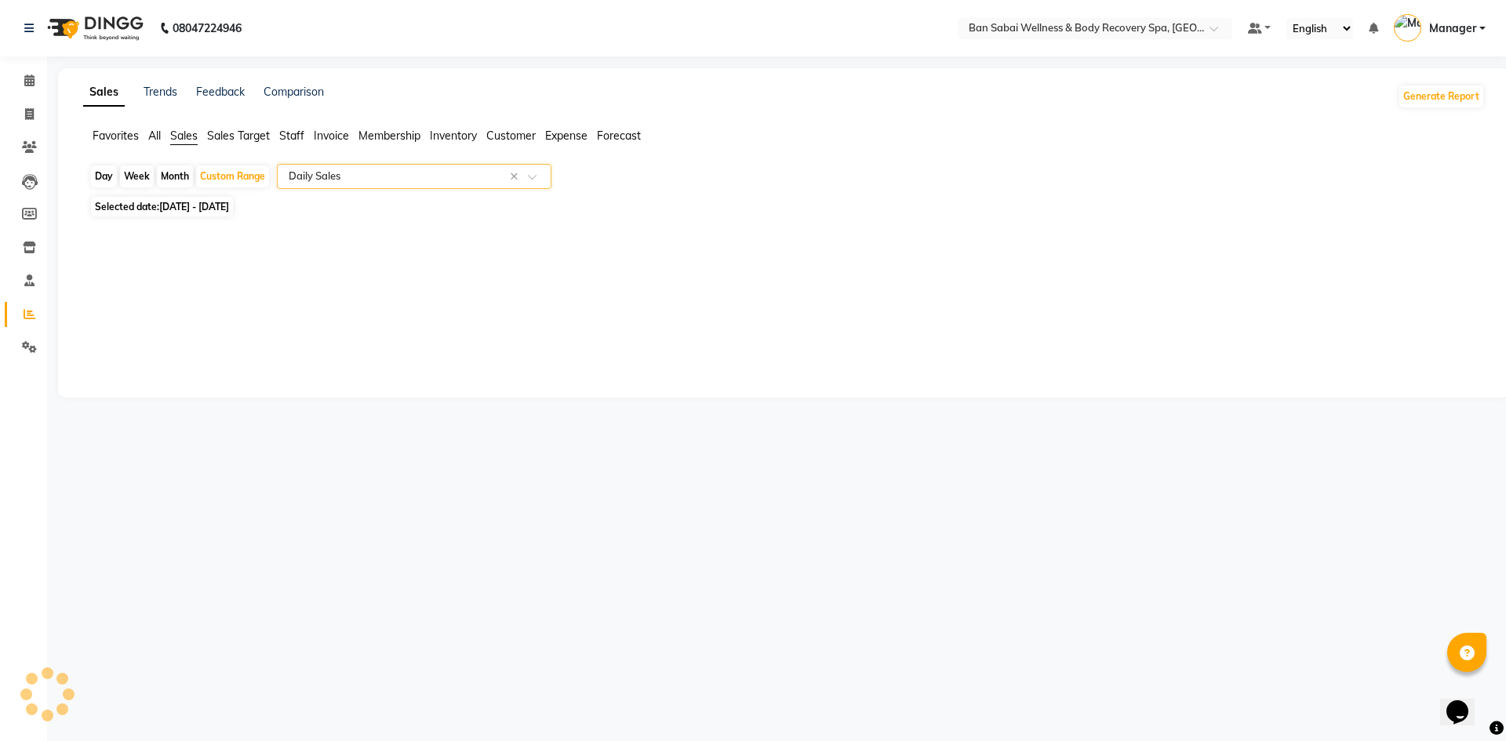
select select "full_report"
select select "csv"
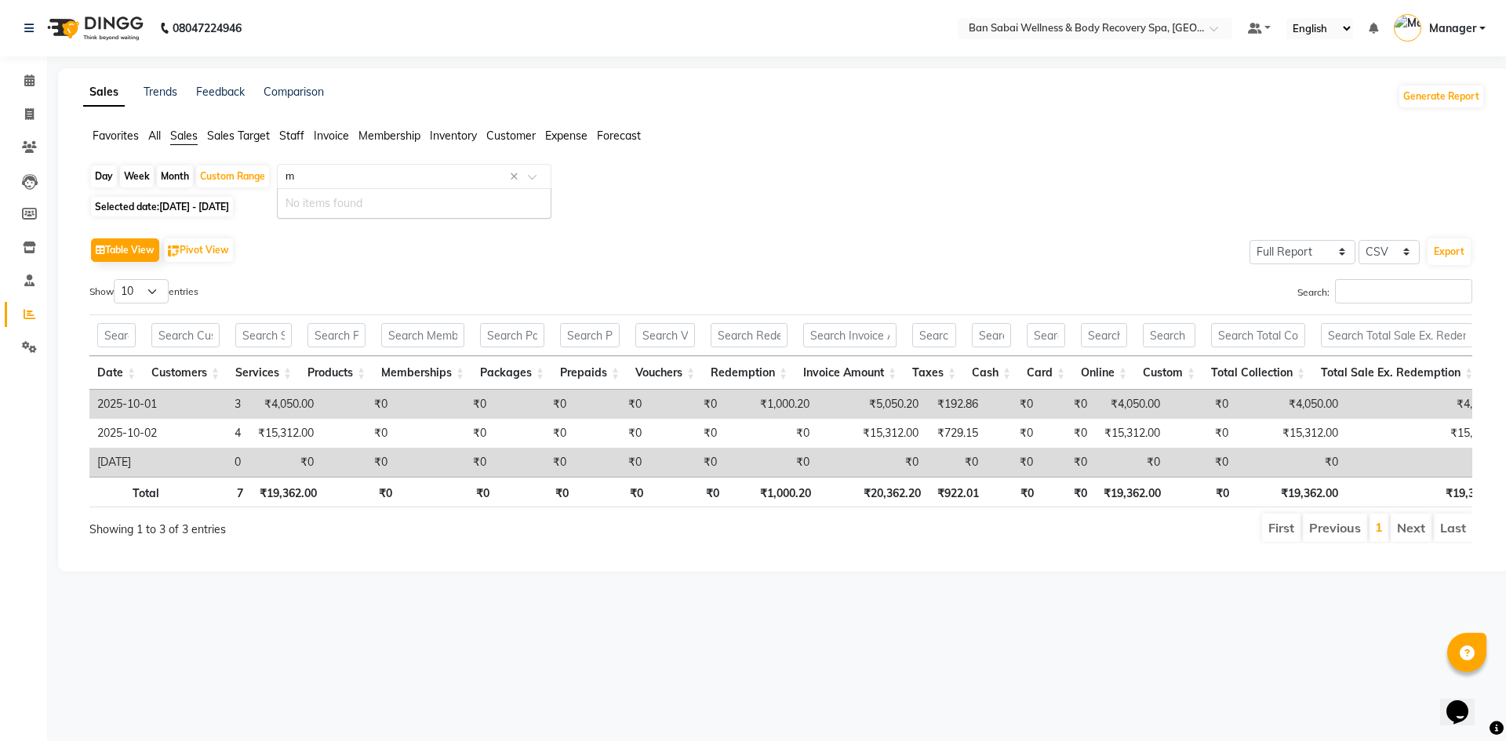
type input "m"
click at [40, 75] on span at bounding box center [29, 81] width 27 height 18
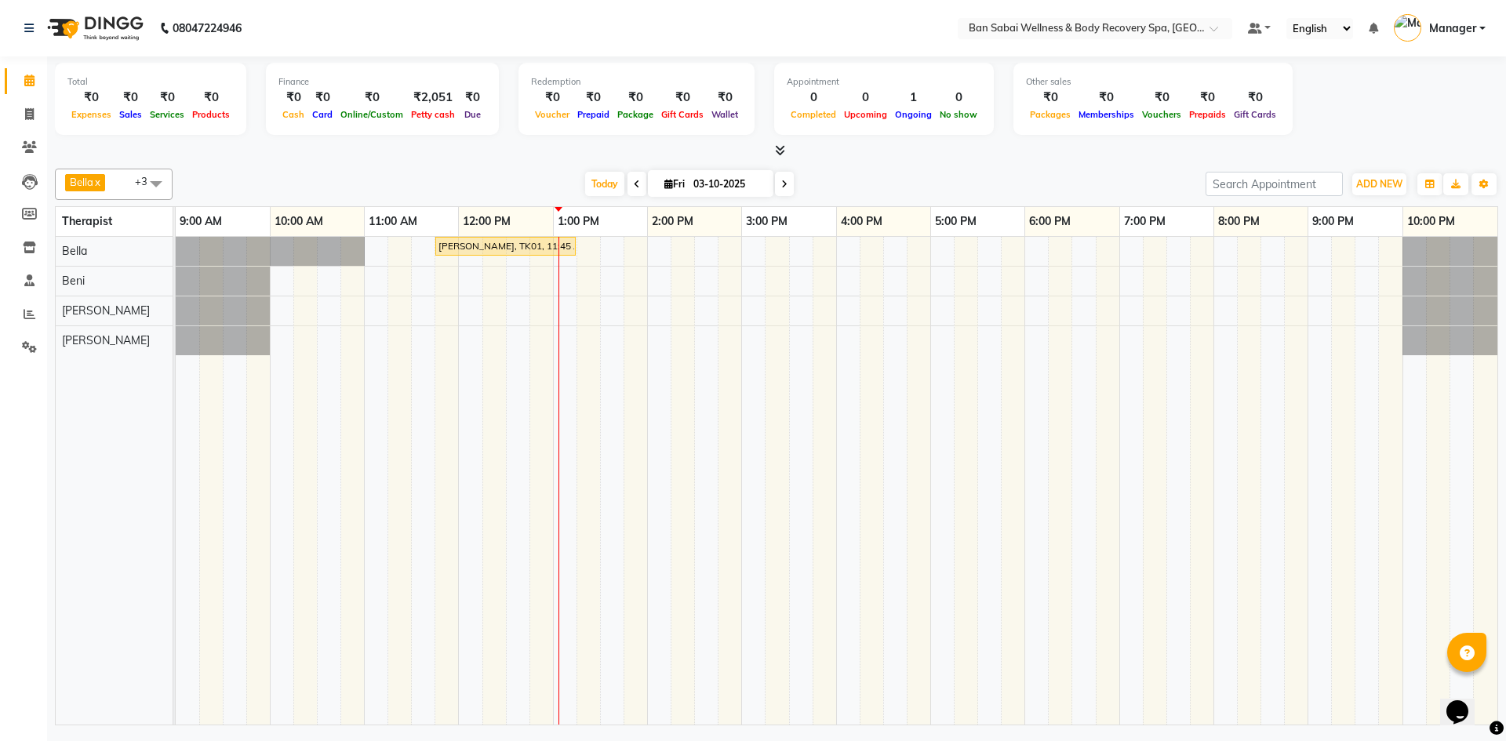
click at [746, 153] on icon at bounding box center [780, 150] width 10 height 12
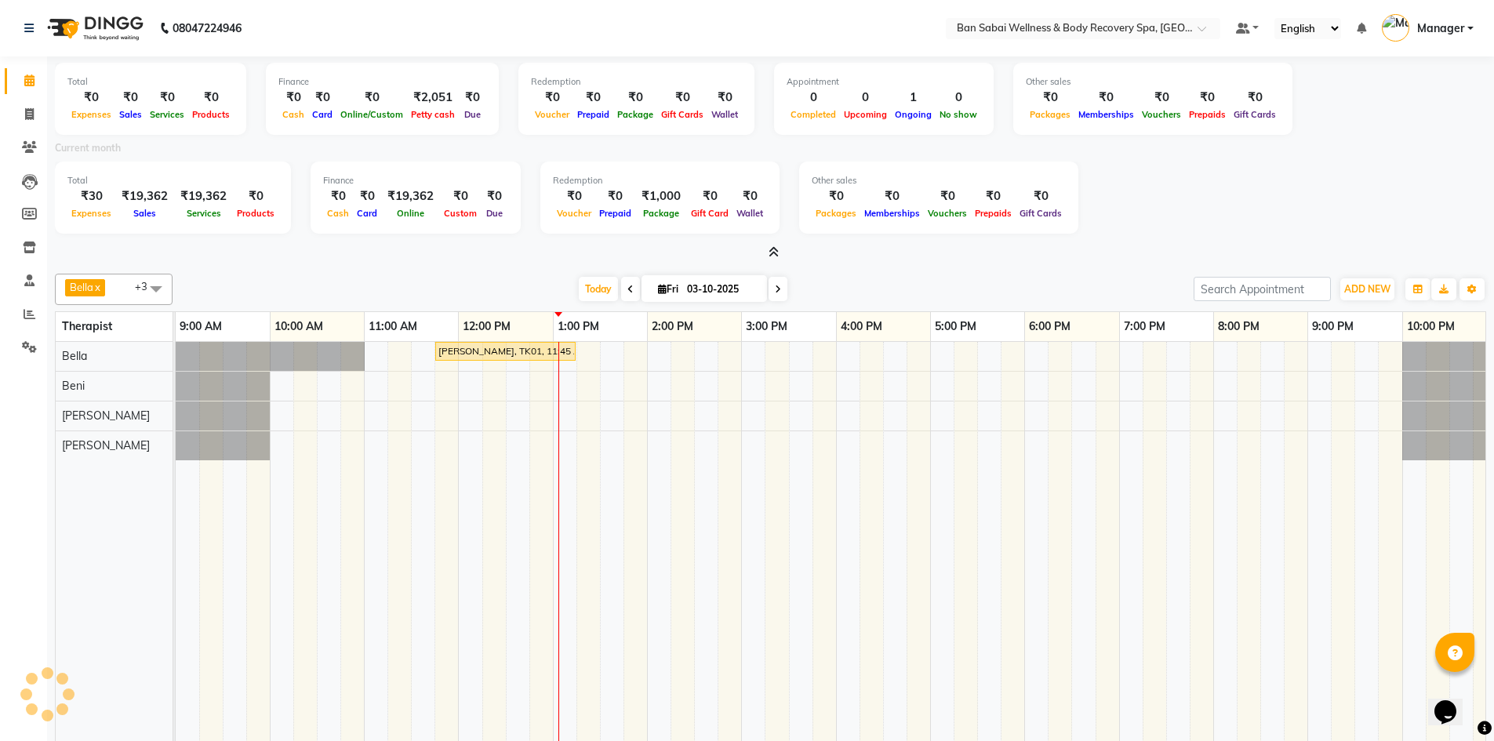
click at [746, 256] on icon at bounding box center [774, 252] width 10 height 12
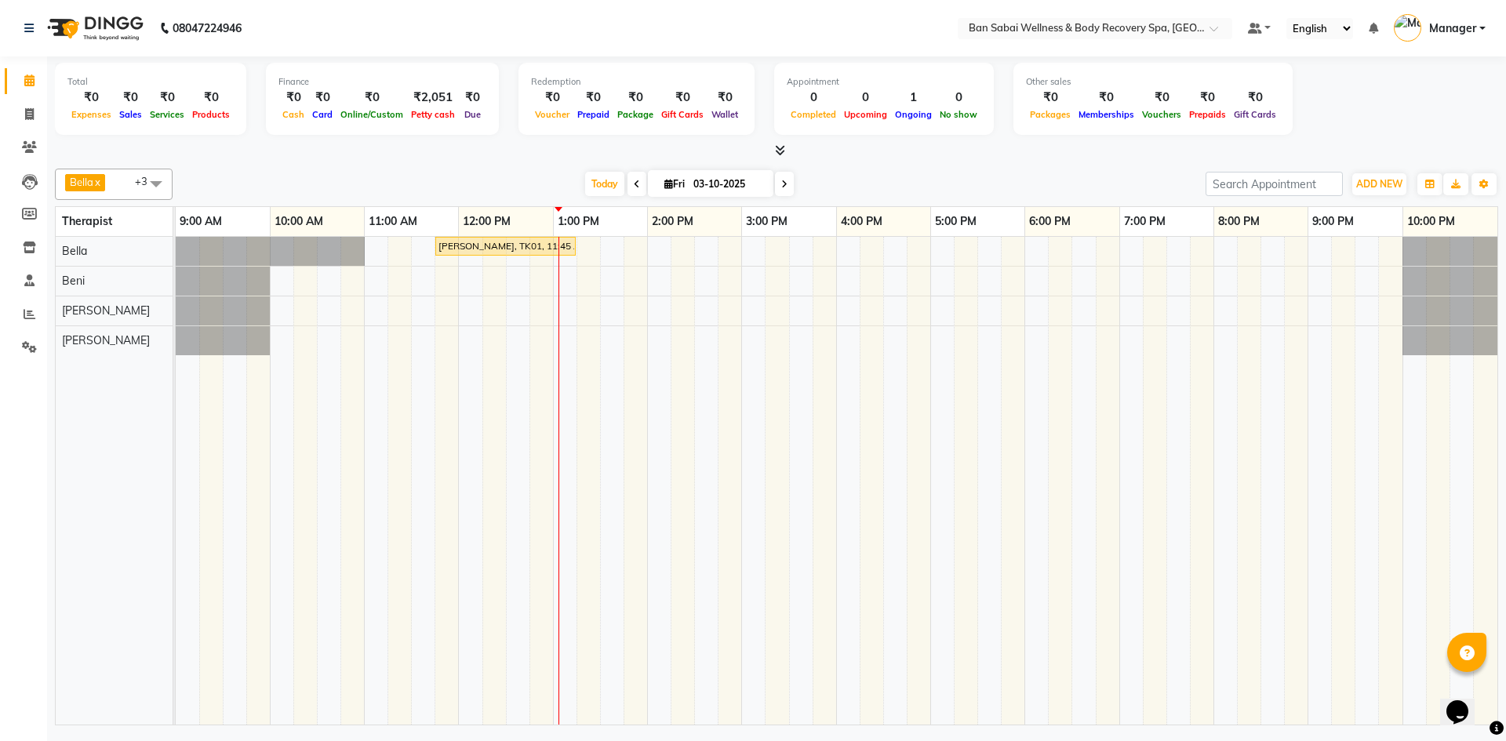
click at [746, 149] on icon at bounding box center [780, 150] width 10 height 12
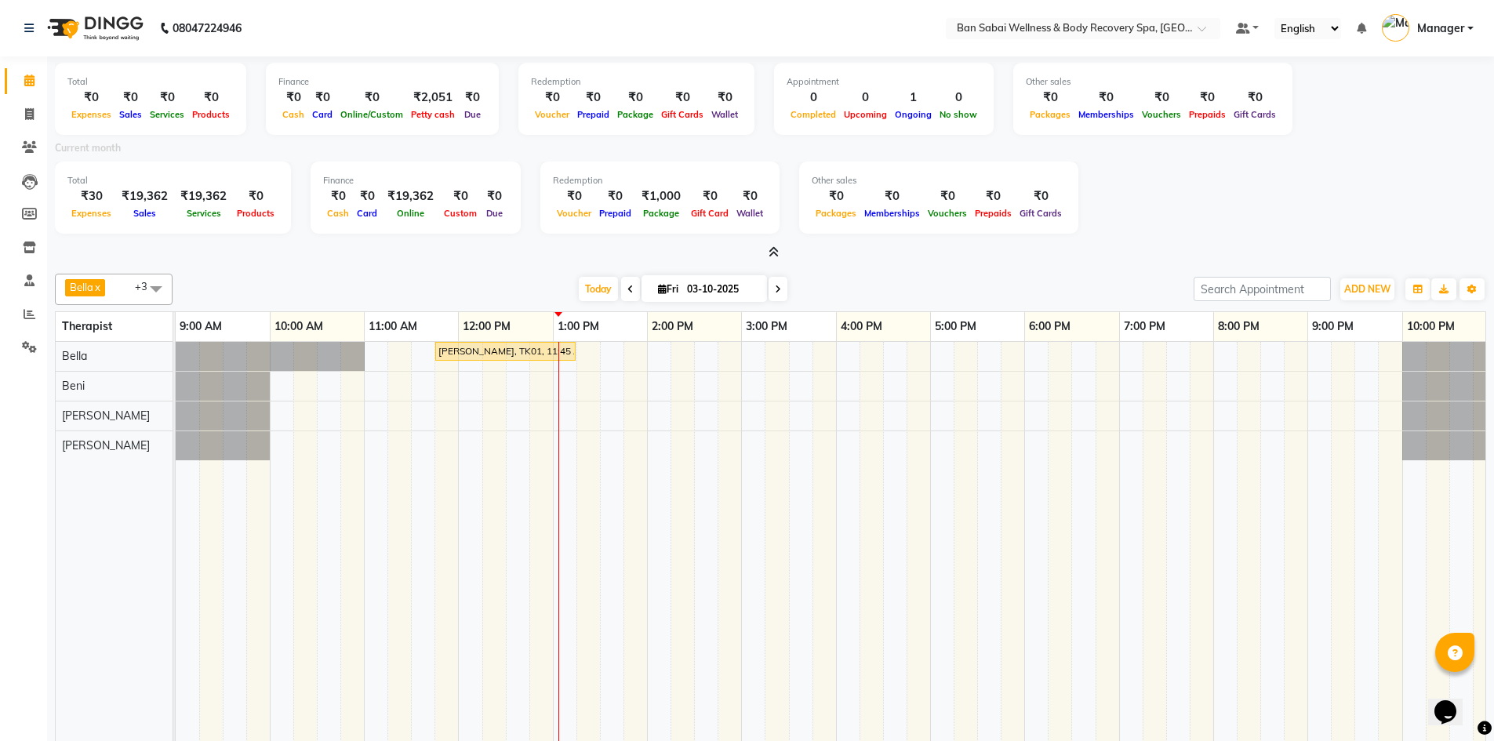
click at [746, 253] on icon at bounding box center [774, 252] width 10 height 12
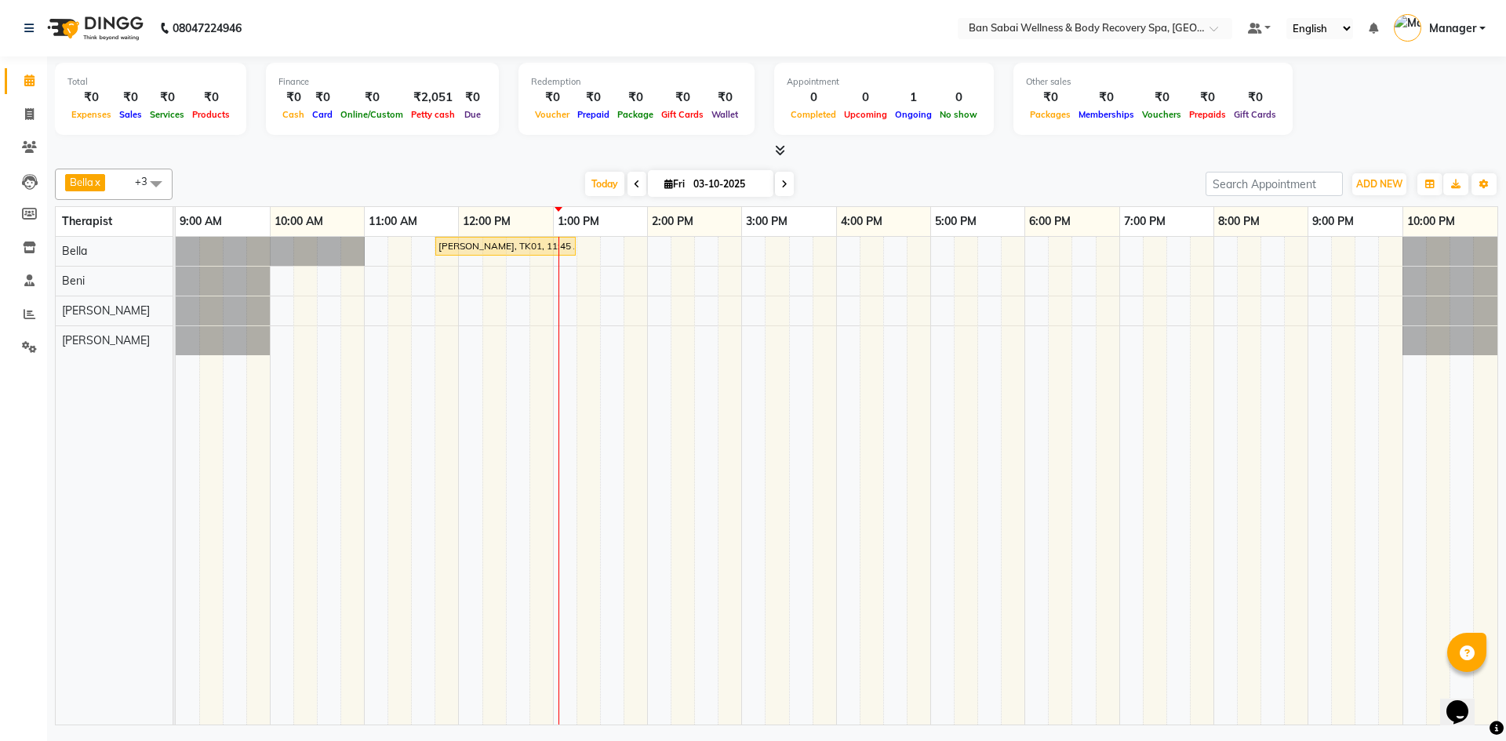
click at [746, 151] on icon at bounding box center [780, 150] width 10 height 12
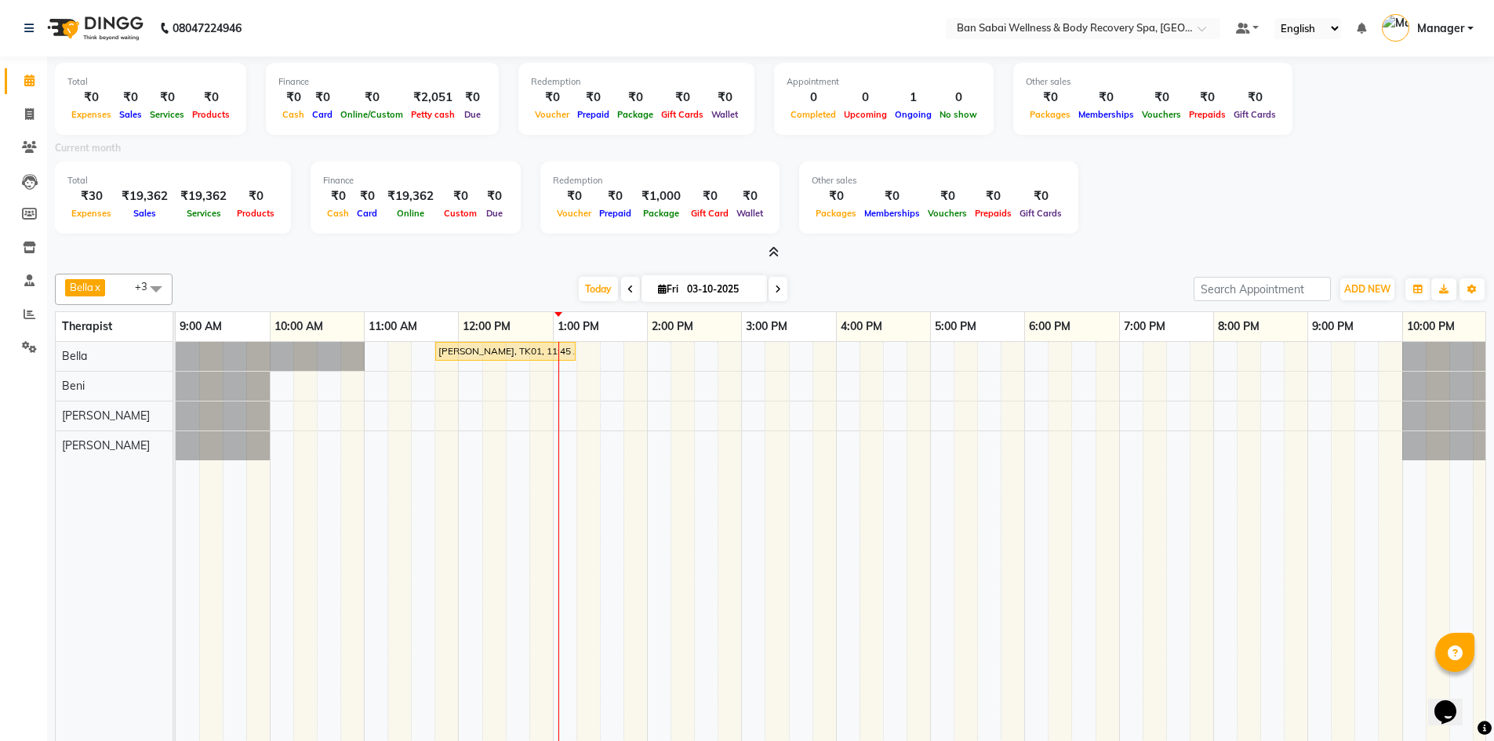
click at [746, 249] on icon at bounding box center [774, 252] width 10 height 12
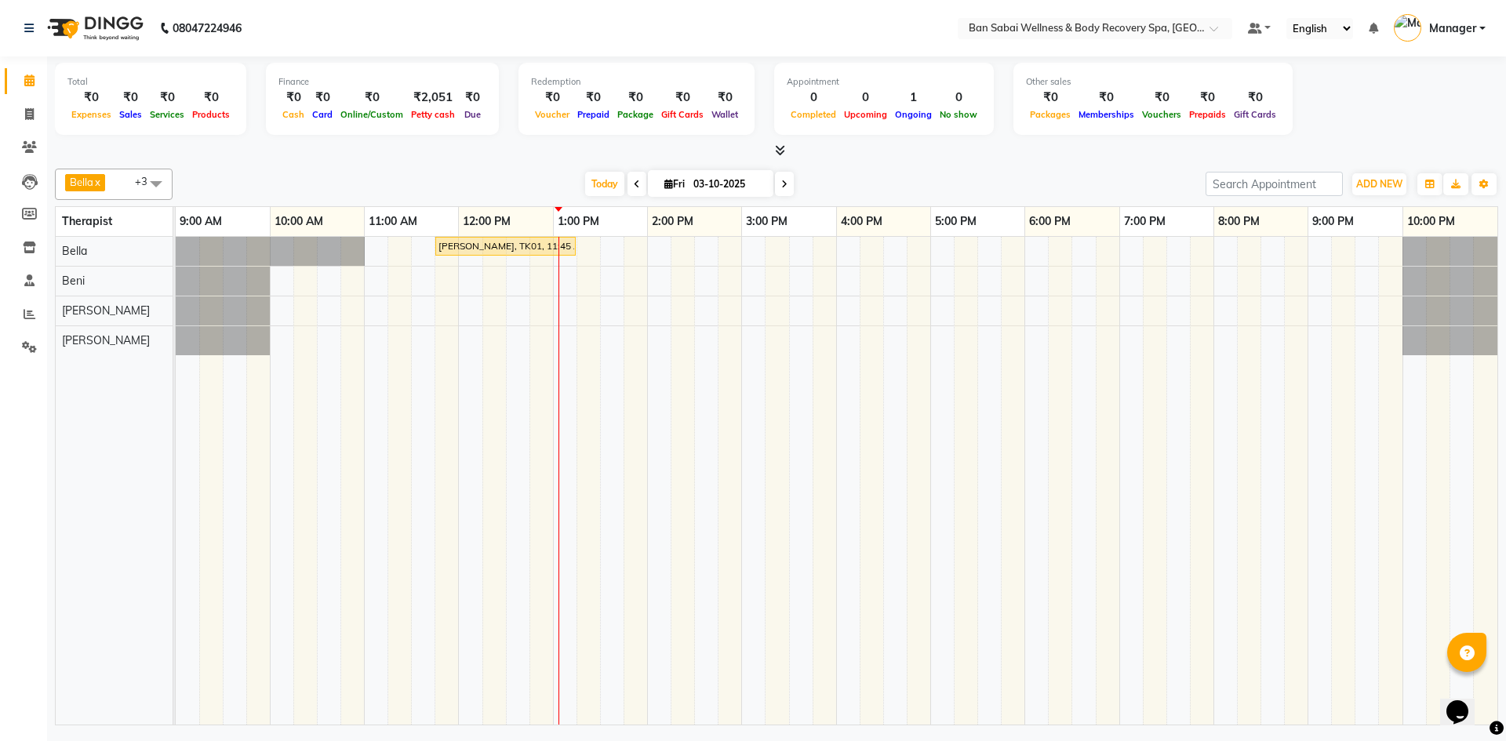
click at [746, 153] on icon at bounding box center [780, 150] width 10 height 12
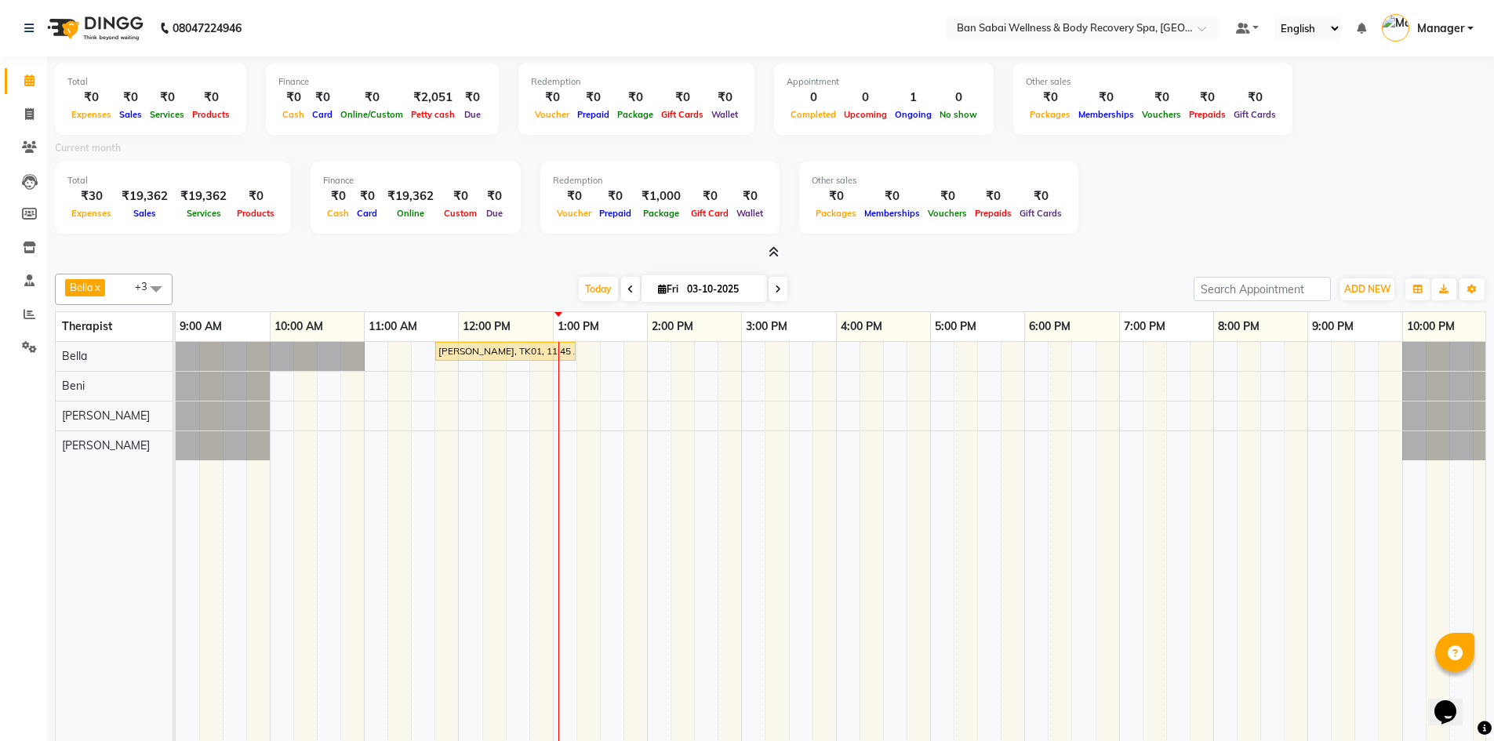
click at [746, 253] on icon at bounding box center [774, 252] width 10 height 12
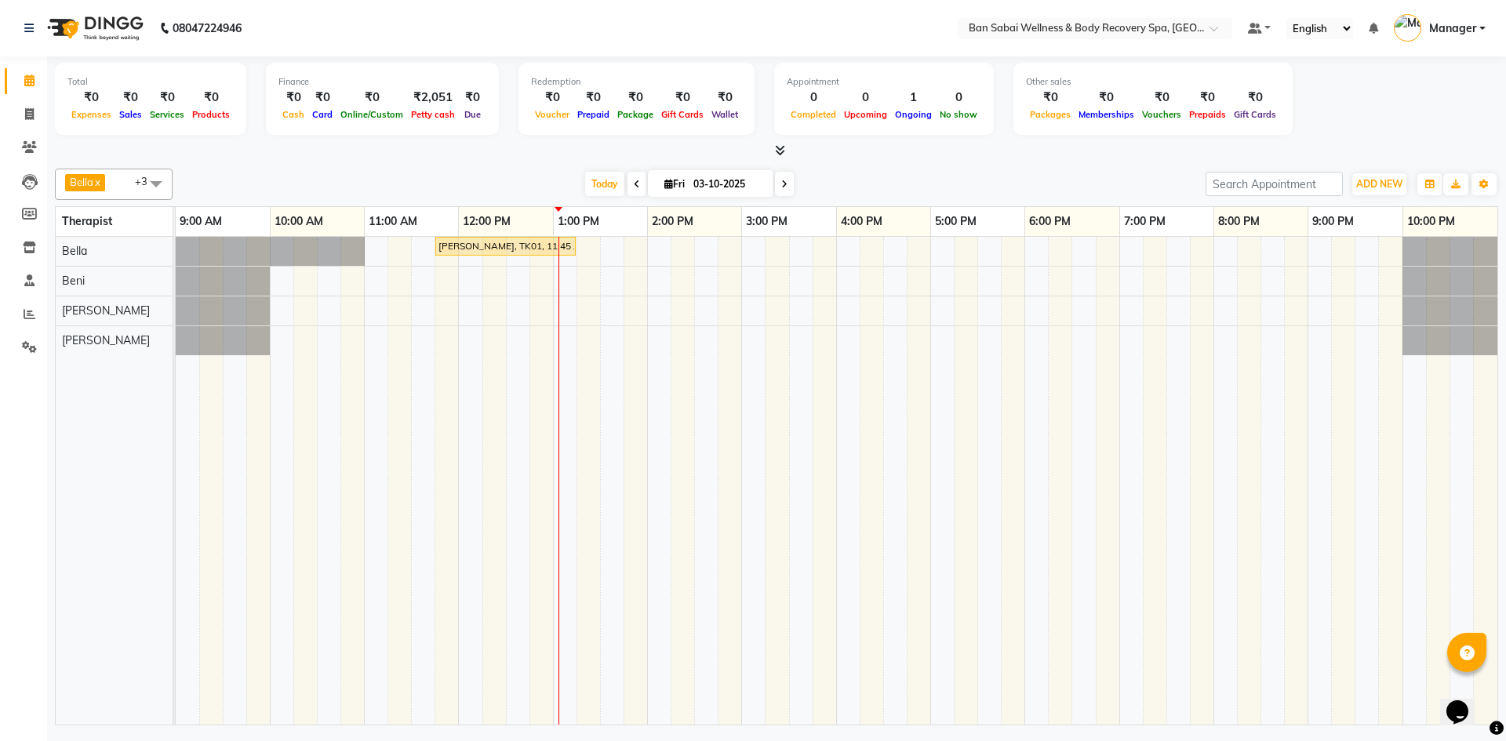
click at [746, 147] on icon at bounding box center [780, 150] width 10 height 12
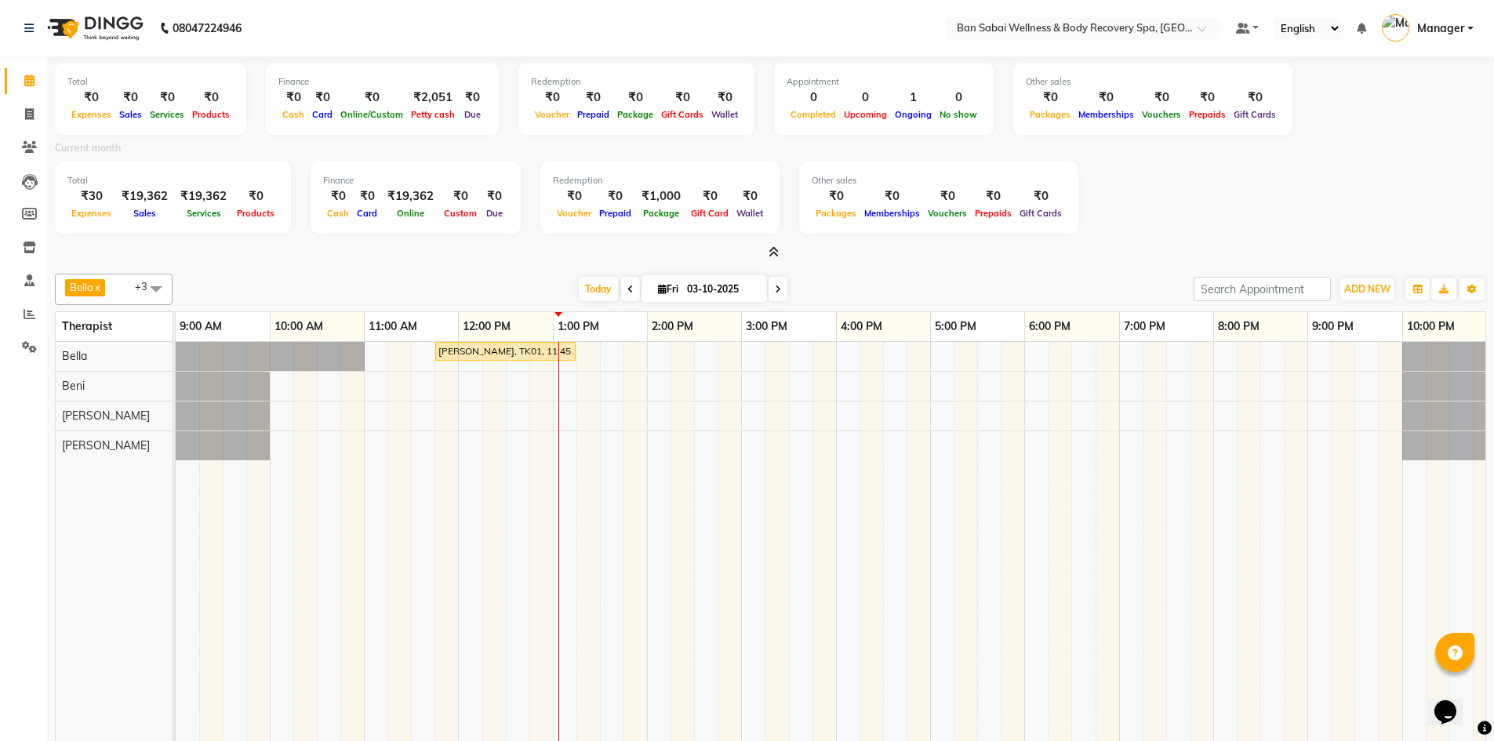
click at [746, 256] on icon at bounding box center [774, 252] width 10 height 12
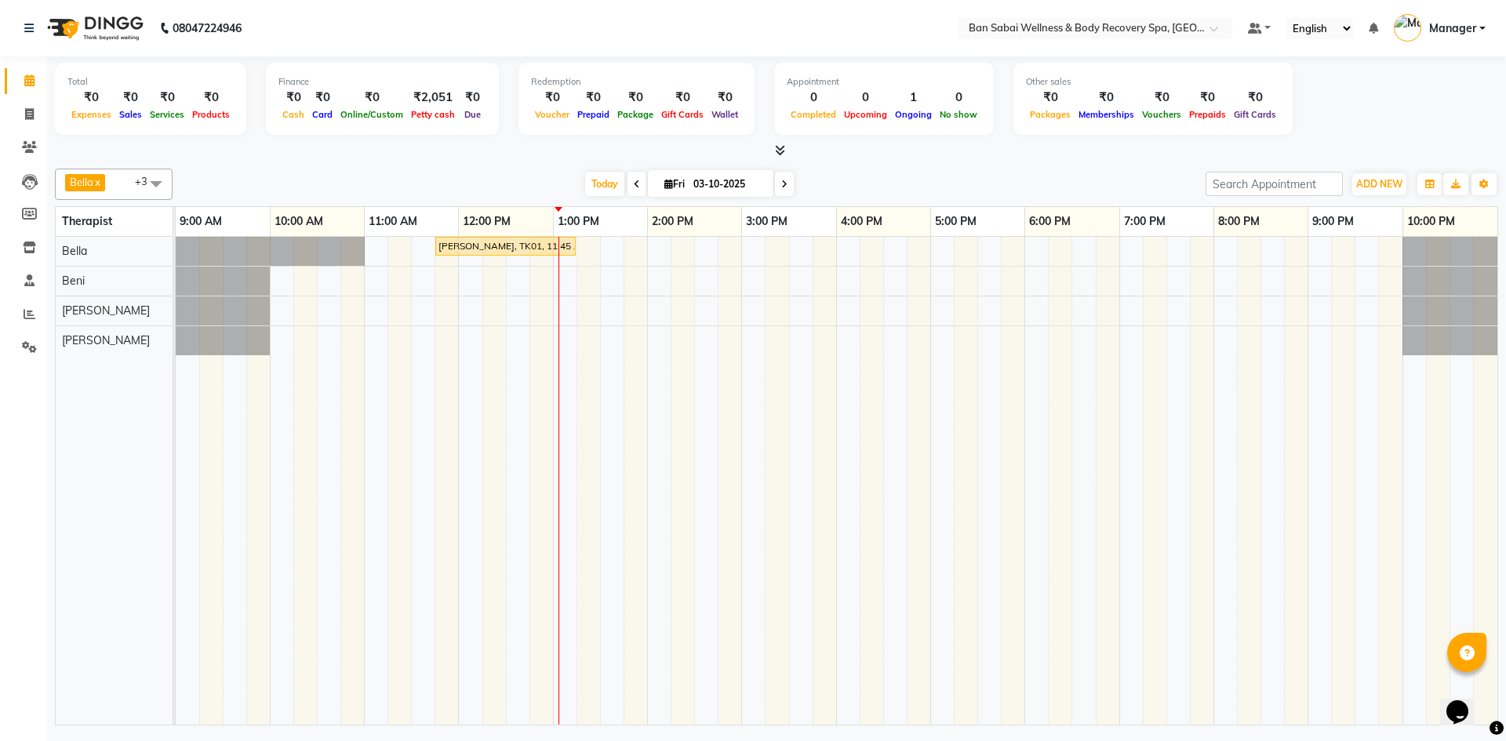
click at [746, 152] on icon at bounding box center [780, 150] width 10 height 12
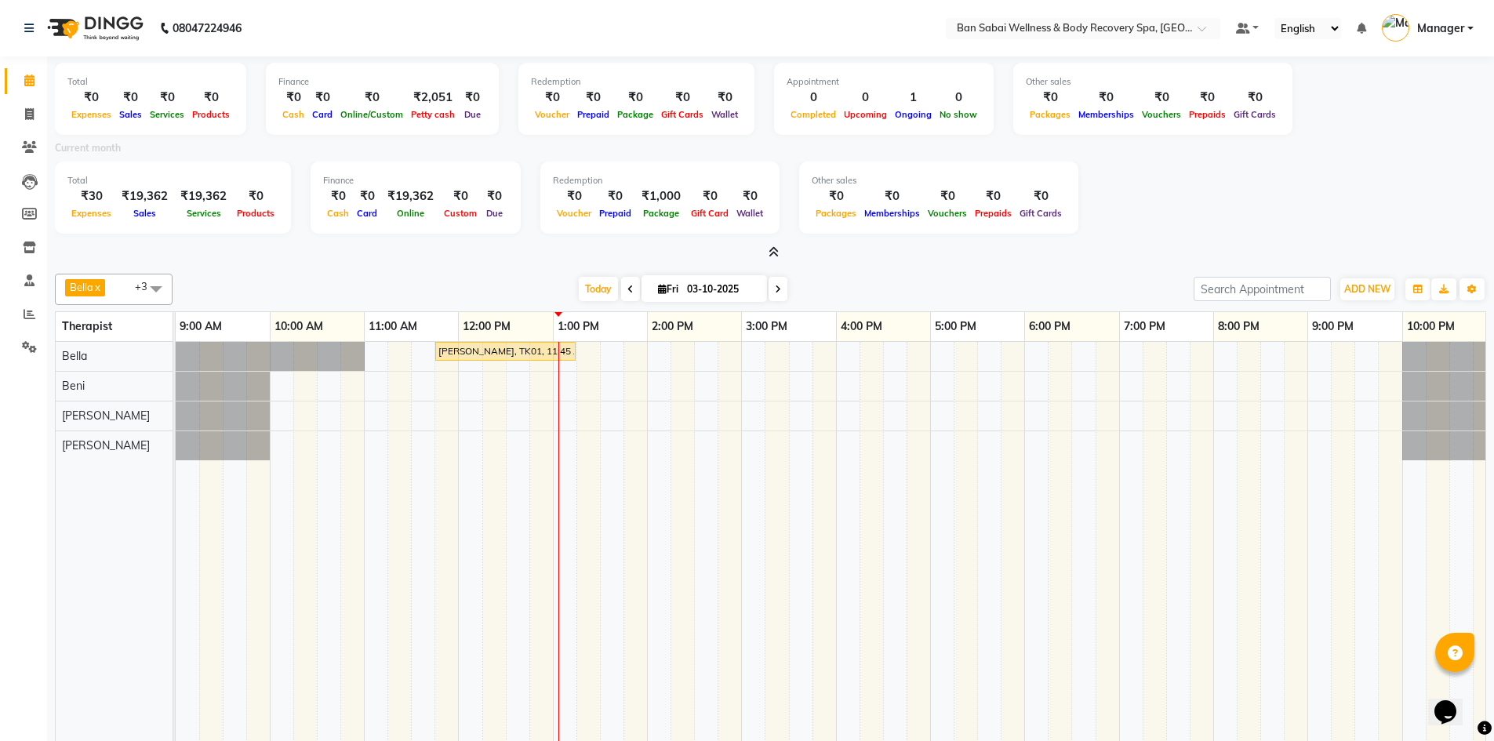
click at [746, 253] on icon at bounding box center [774, 252] width 10 height 12
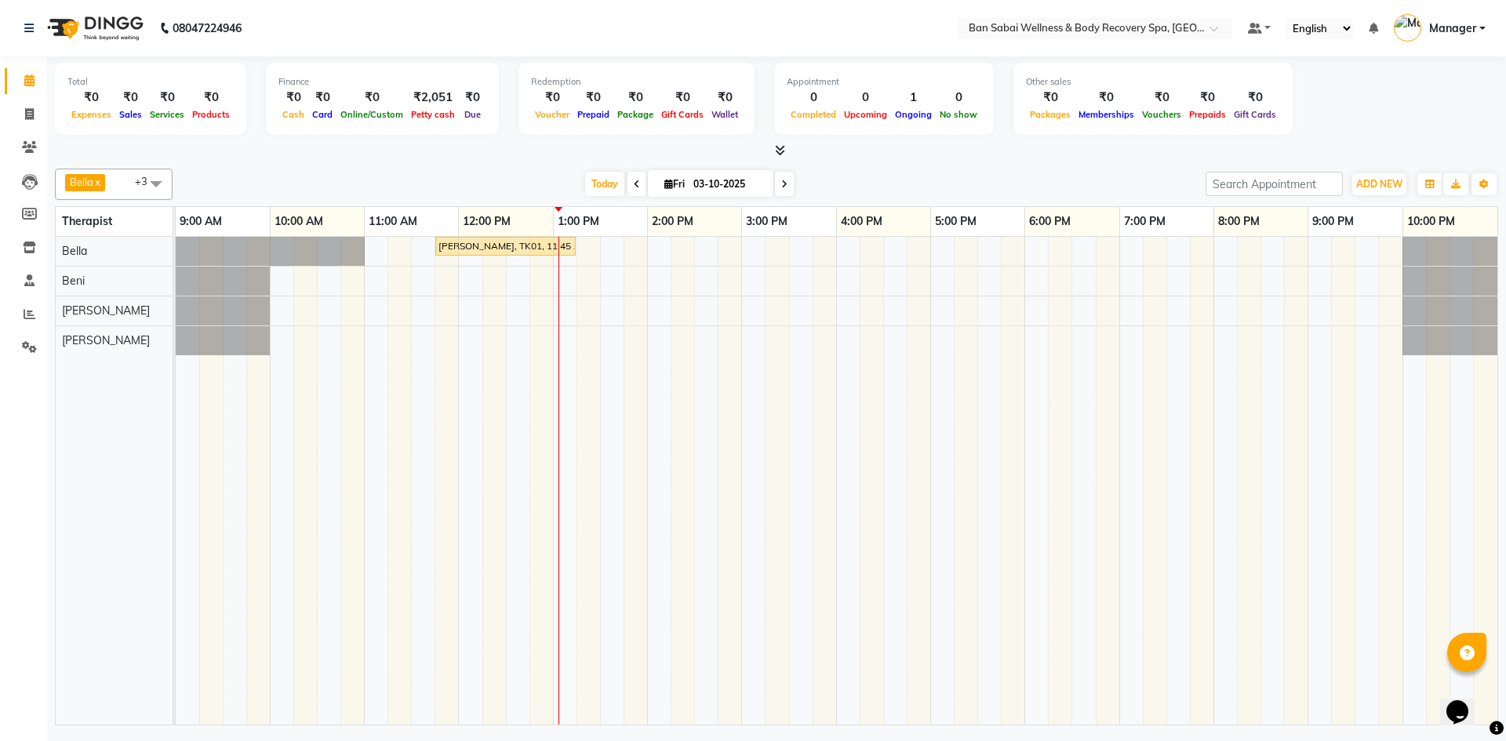
click at [746, 147] on icon at bounding box center [780, 150] width 10 height 12
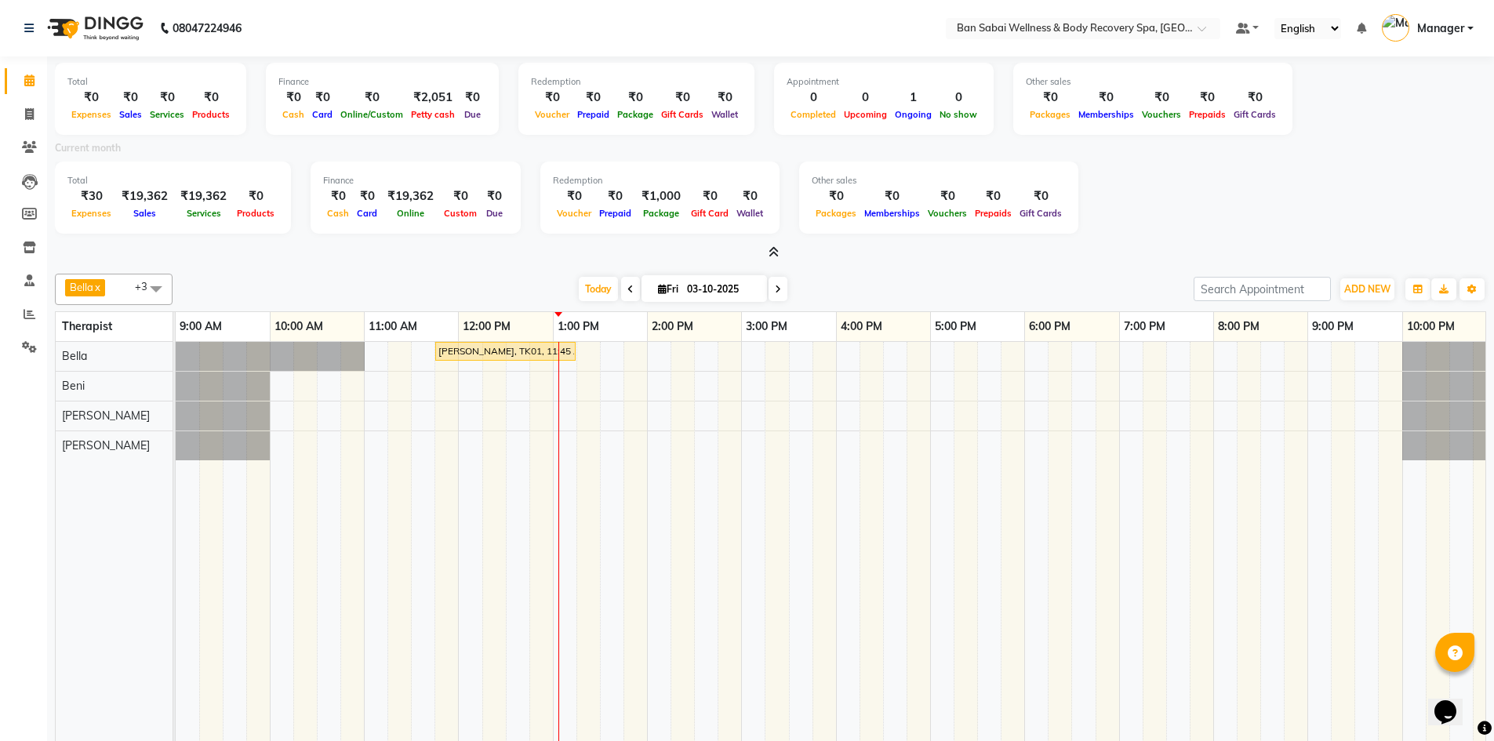
click at [746, 250] on icon at bounding box center [774, 252] width 10 height 12
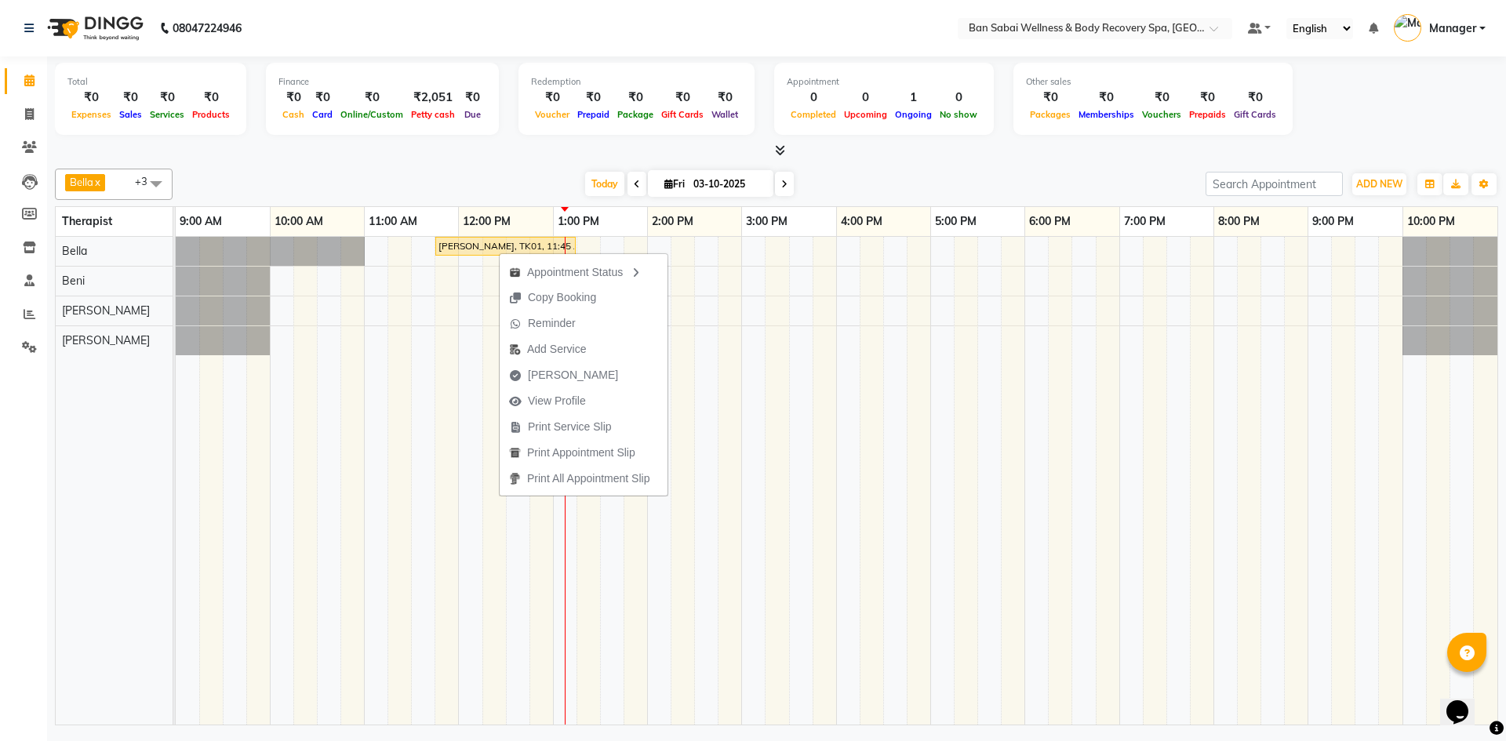
click at [528, 196] on div "Bella x Beni x Tina Thapa x Lucy x +3 Select All Bella Beni Lucy Mike Rin Rinky…" at bounding box center [776, 184] width 1443 height 31
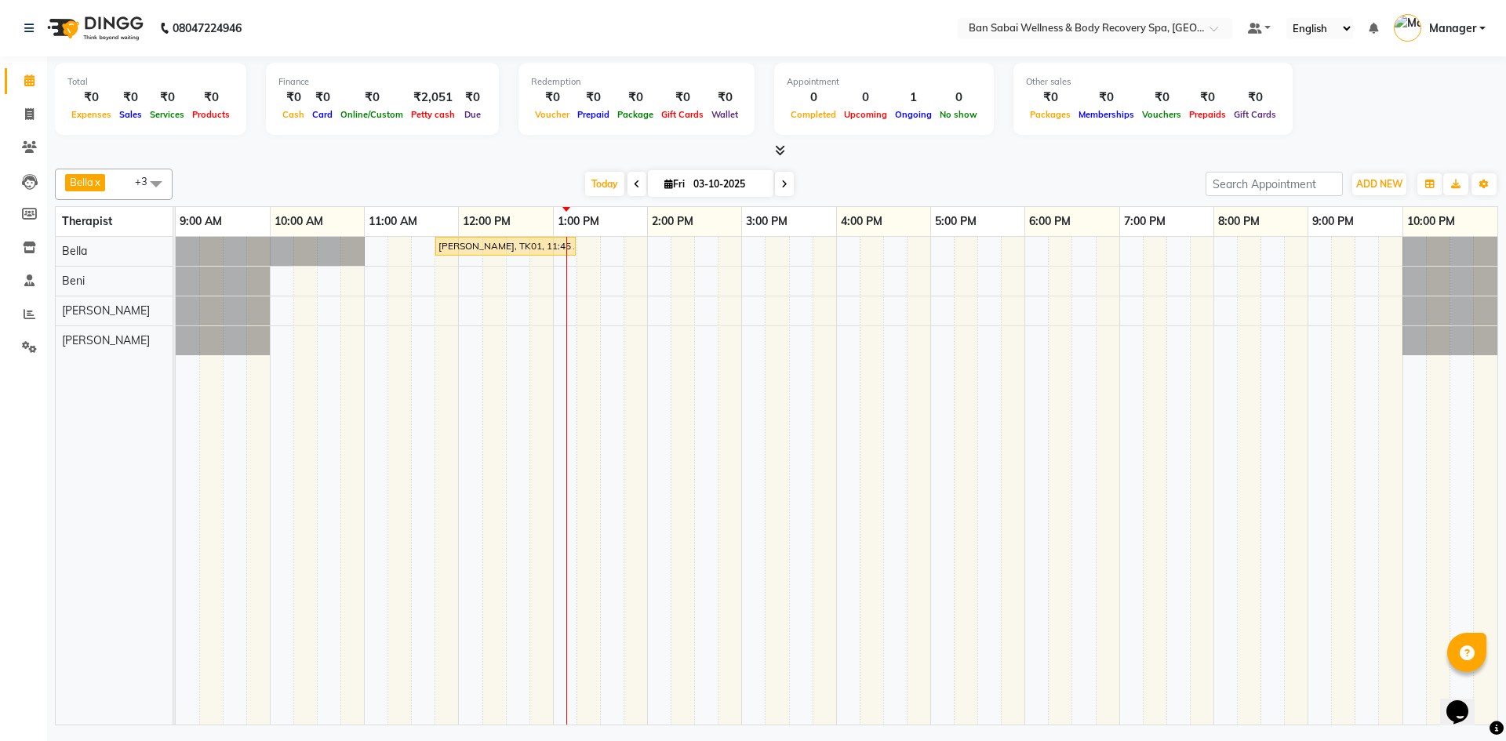
click at [746, 31] on span "Manager" at bounding box center [1452, 28] width 47 height 16
click at [746, 29] on img at bounding box center [1407, 27] width 27 height 27
click at [746, 29] on select "English ENGLISH Español العربية मराठी हिंदी ગુજરાતી தமிழ் 中文" at bounding box center [1319, 28] width 67 height 21
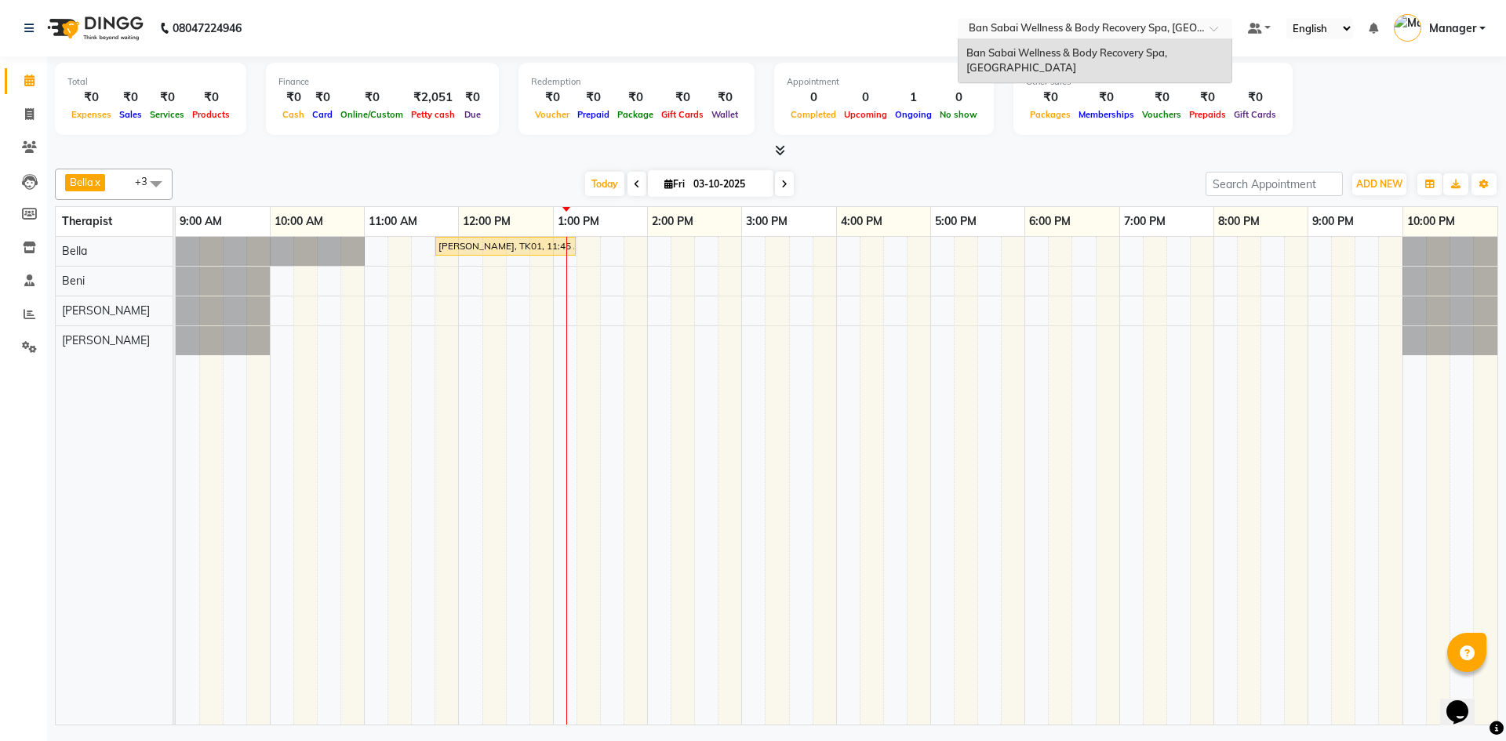
click at [746, 27] on span at bounding box center [1219, 33] width 20 height 16
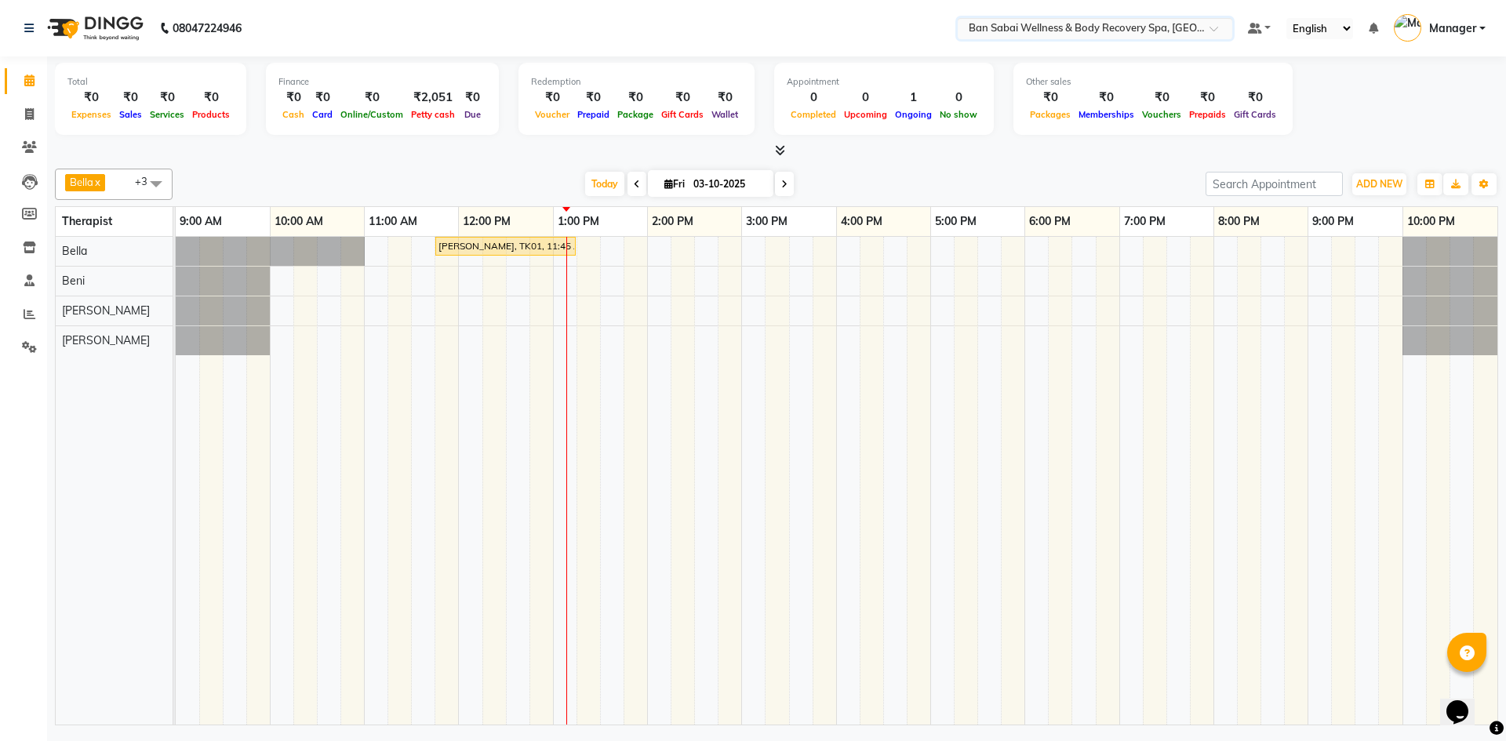
click at [746, 27] on span at bounding box center [1219, 33] width 20 height 16
click at [638, 181] on span at bounding box center [636, 184] width 19 height 24
type input "02-10-2025"
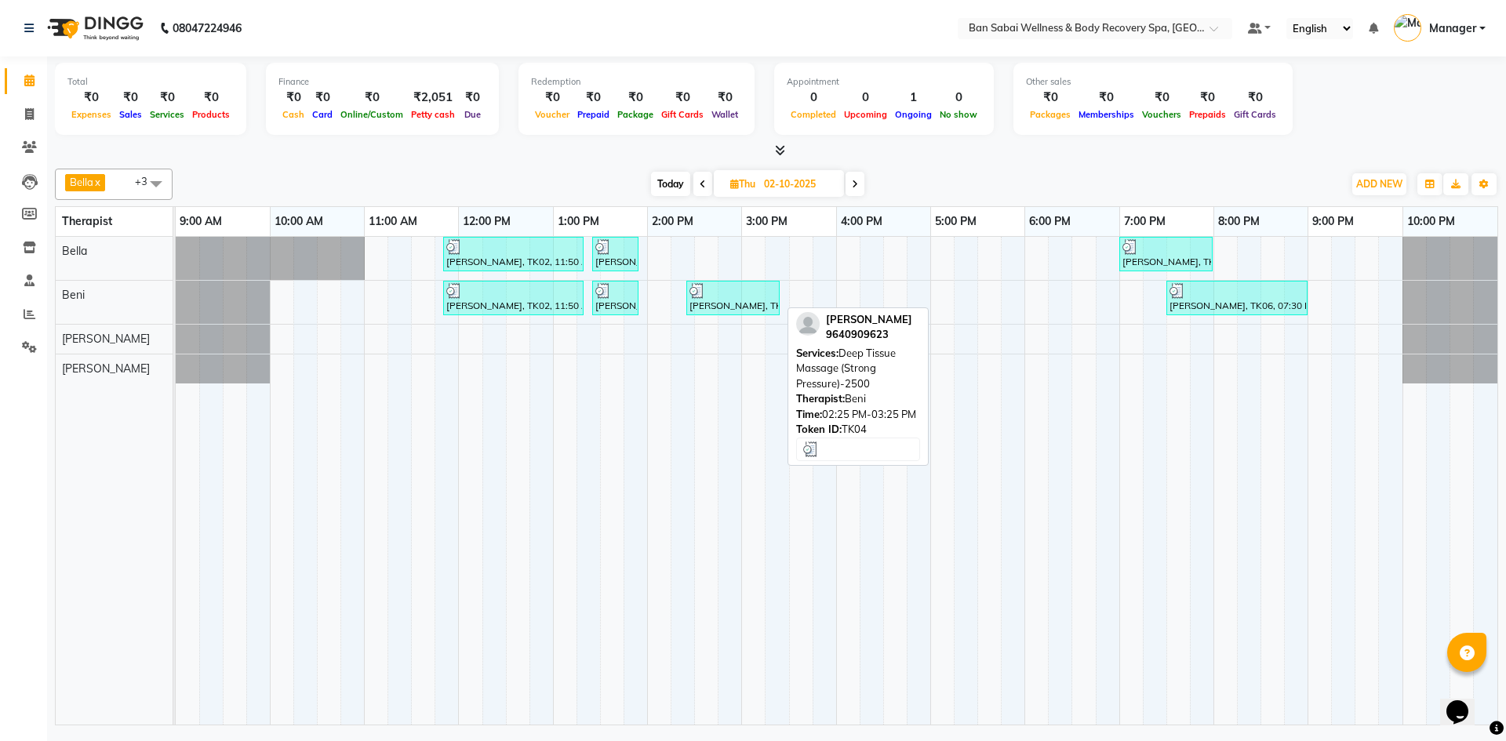
click at [742, 290] on div at bounding box center [732, 291] width 87 height 16
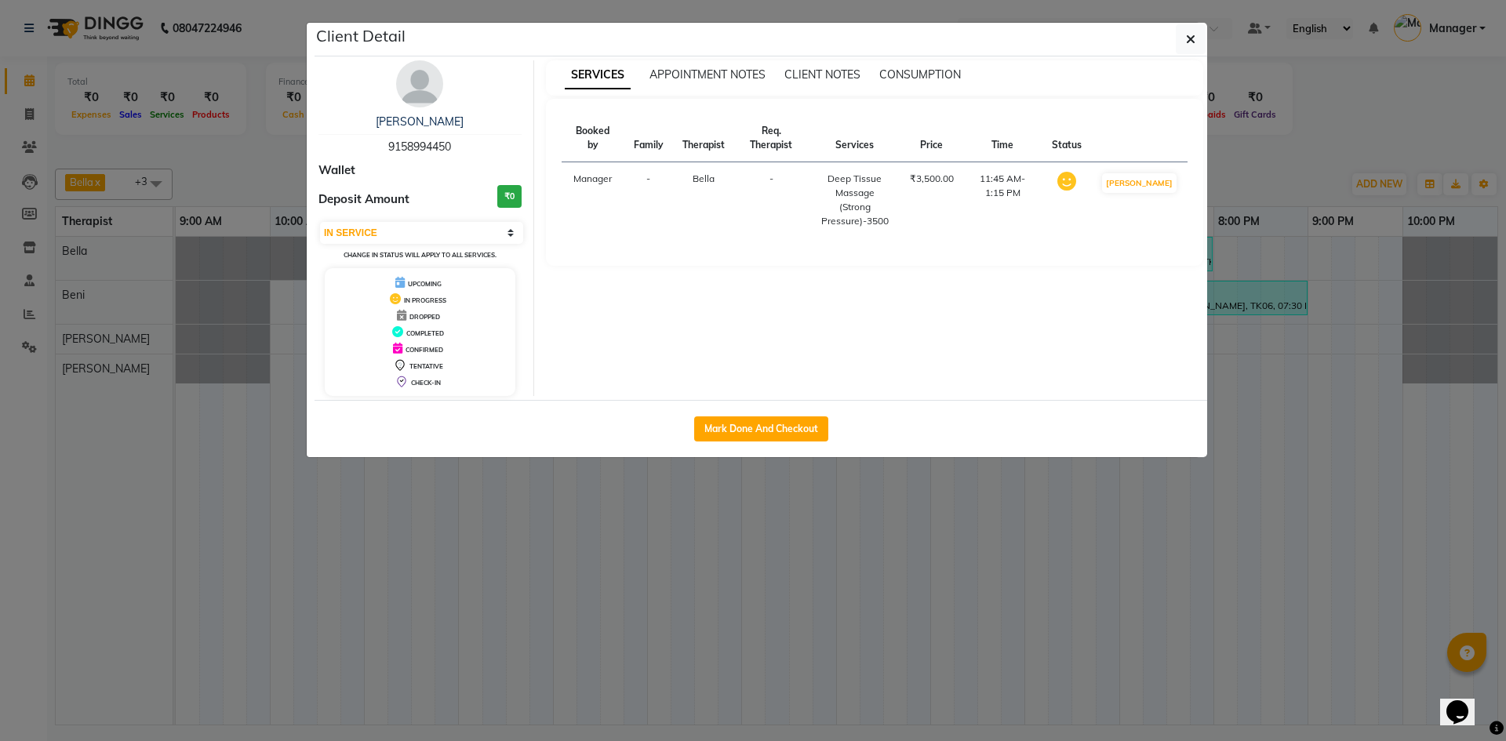
select select "3"
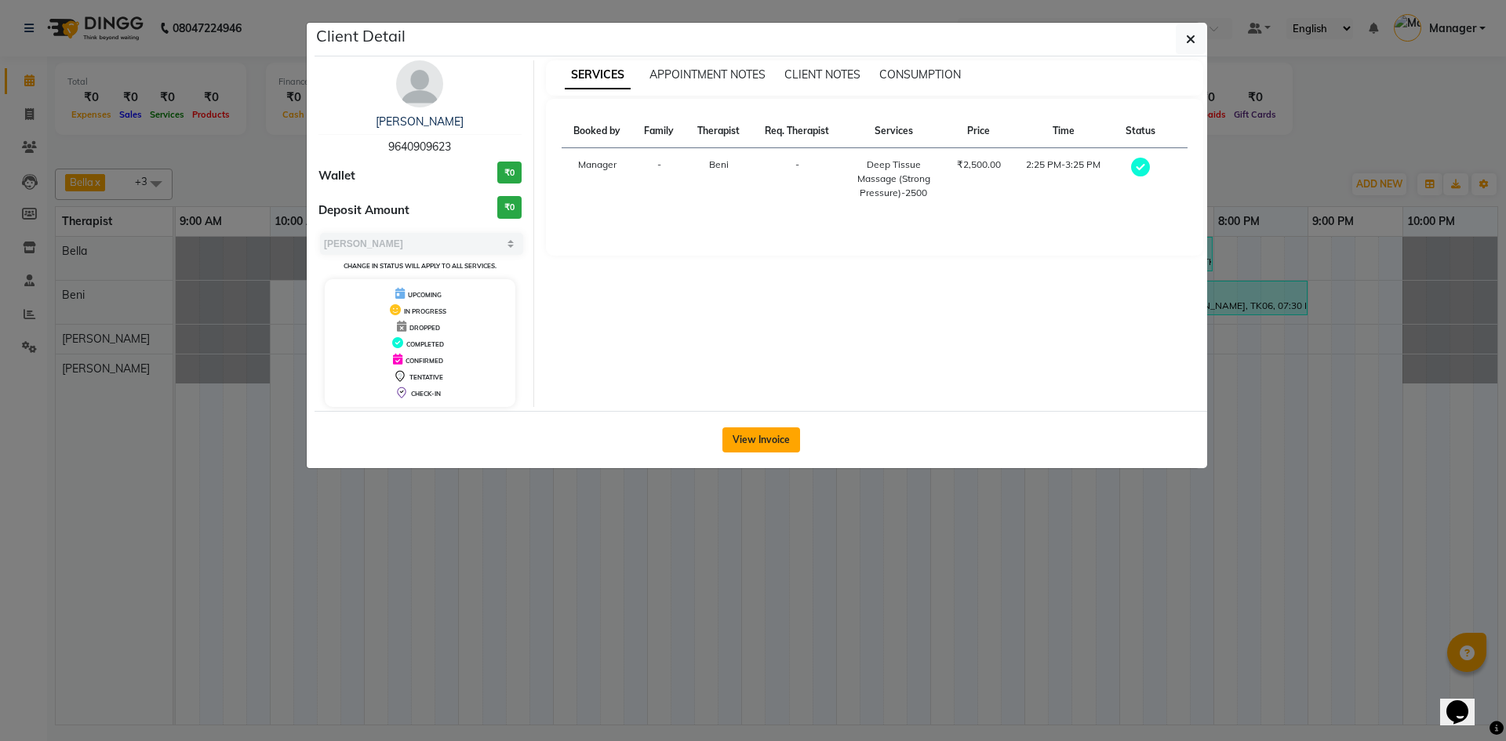
click at [746, 449] on button "View Invoice" at bounding box center [761, 439] width 78 height 25
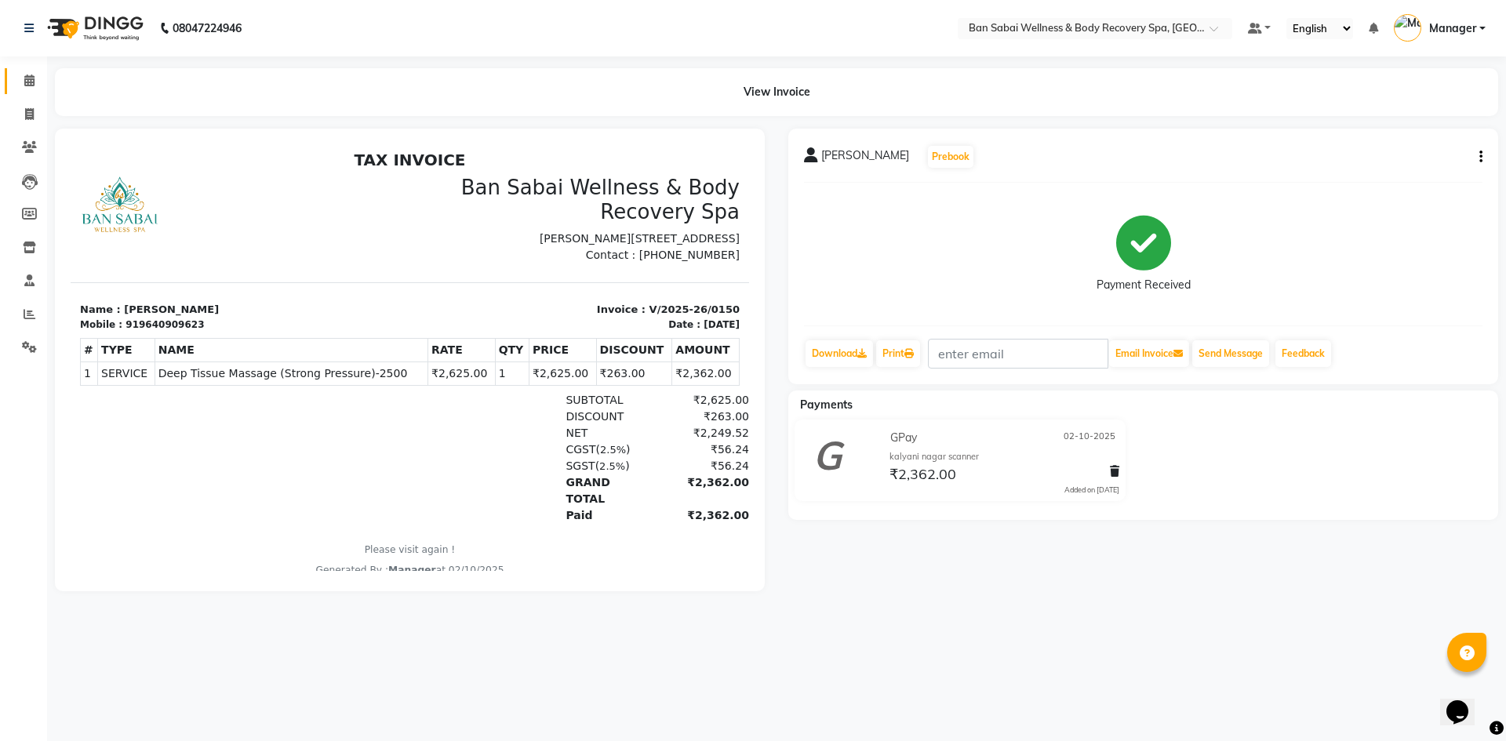
drag, startPoint x: 28, startPoint y: 70, endPoint x: 30, endPoint y: 80, distance: 10.3
click at [28, 70] on link "Calendar" at bounding box center [24, 81] width 38 height 26
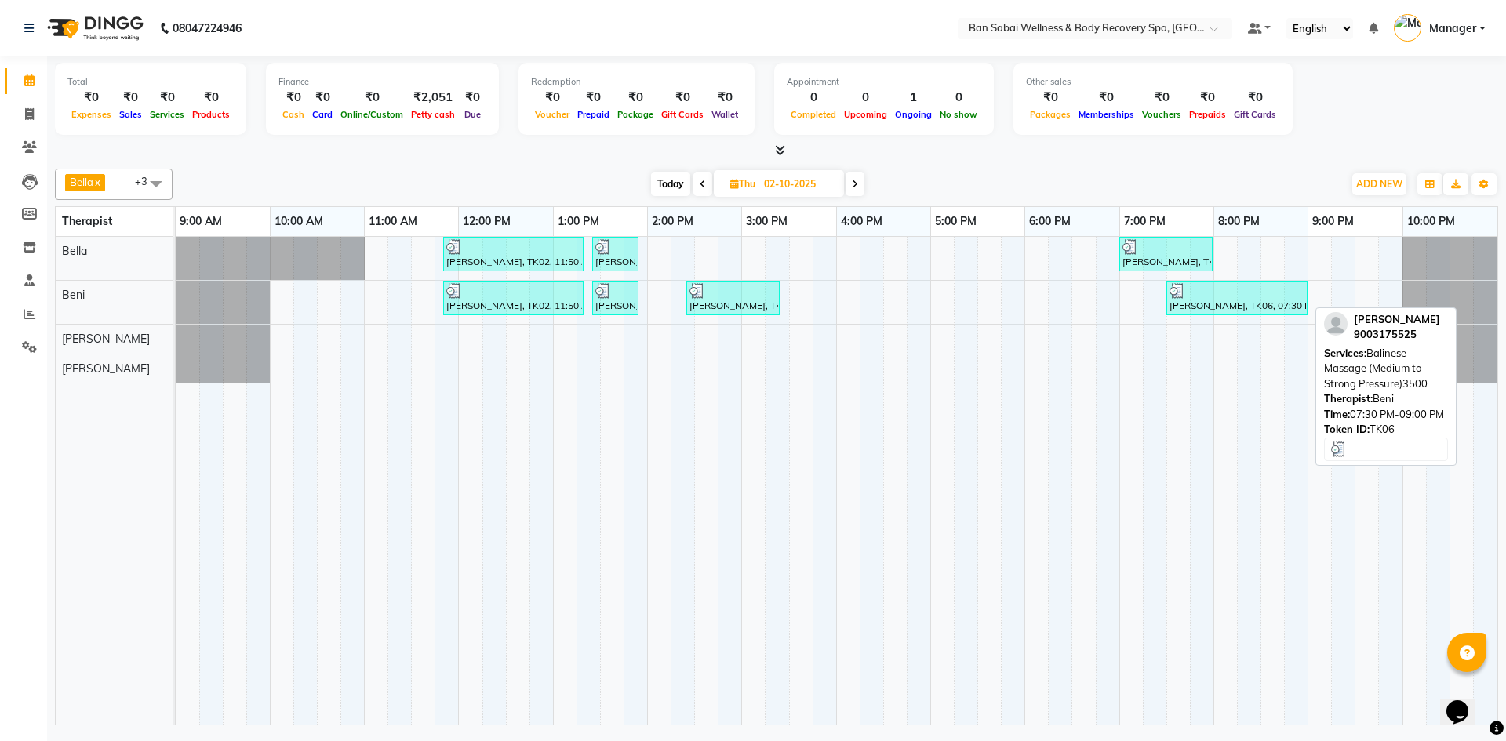
click at [746, 294] on div at bounding box center [1236, 291] width 135 height 16
select select "3"
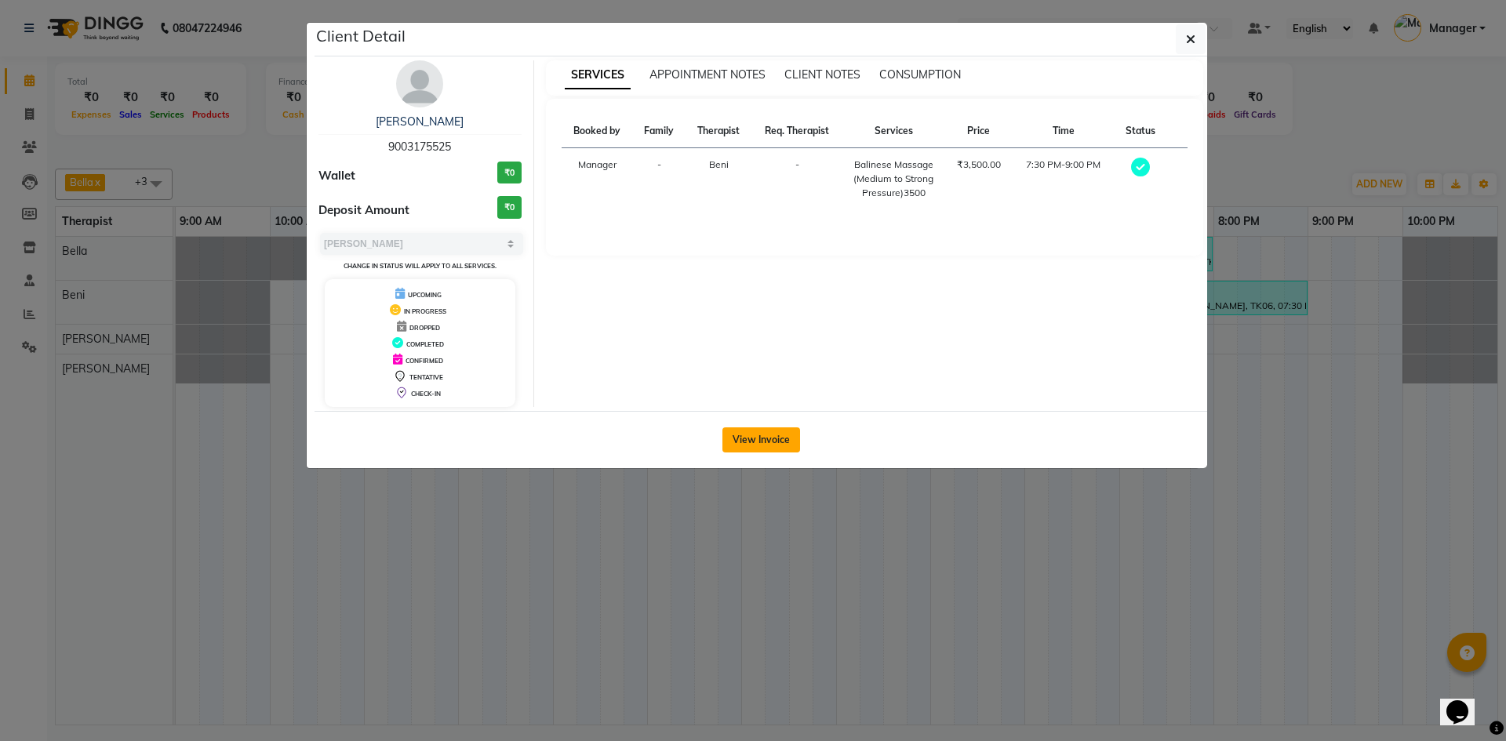
click at [736, 449] on button "View Invoice" at bounding box center [761, 439] width 78 height 25
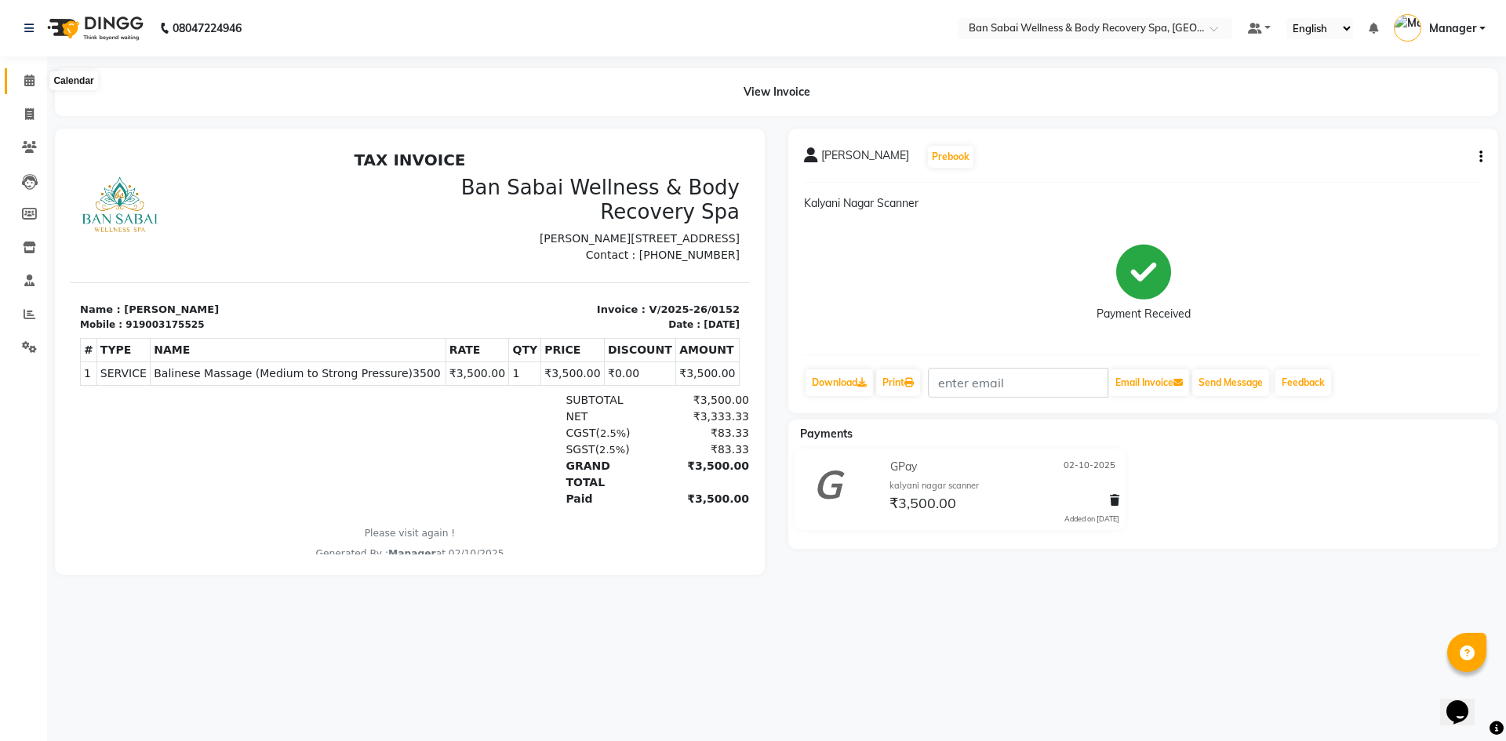
click at [24, 79] on icon at bounding box center [29, 81] width 10 height 12
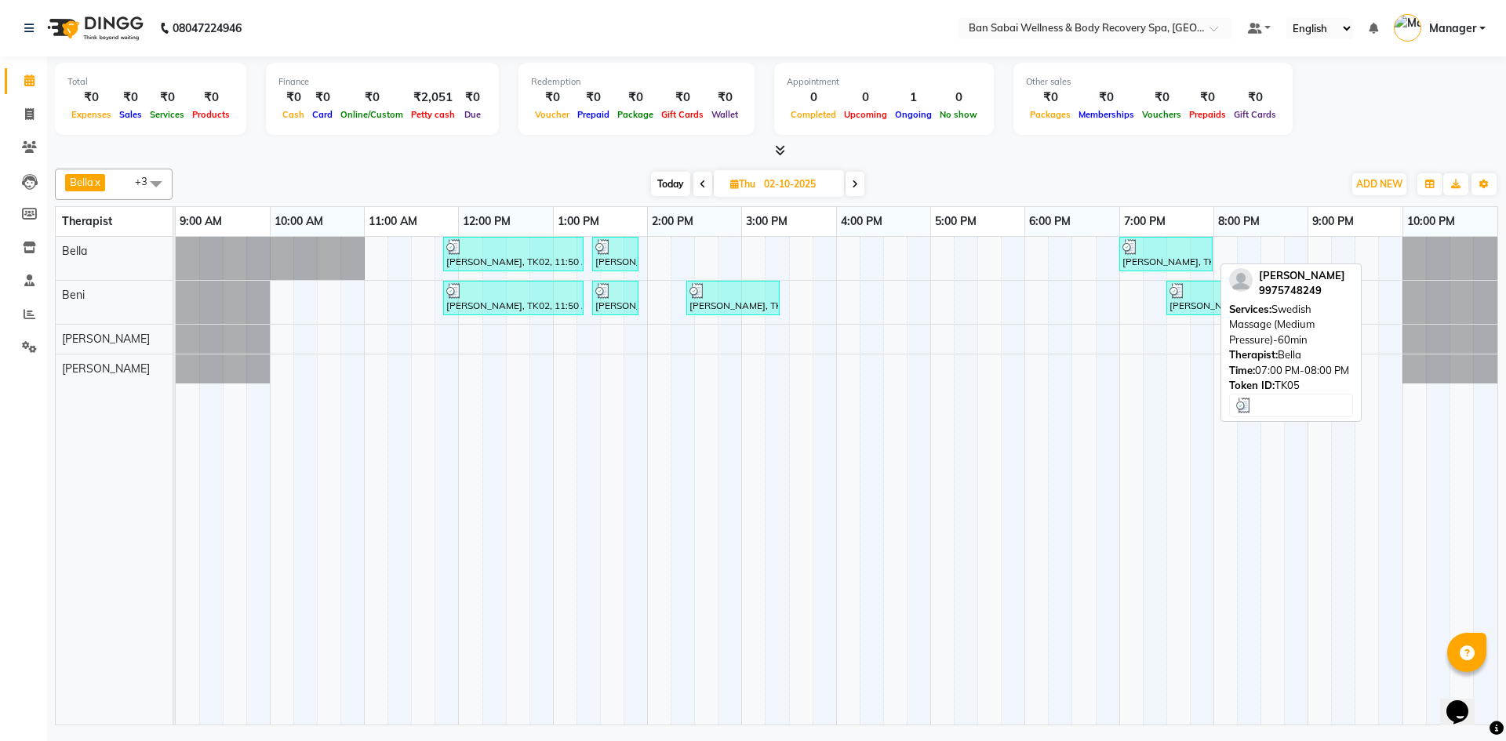
click at [746, 251] on img at bounding box center [1130, 247] width 16 height 16
select select "3"
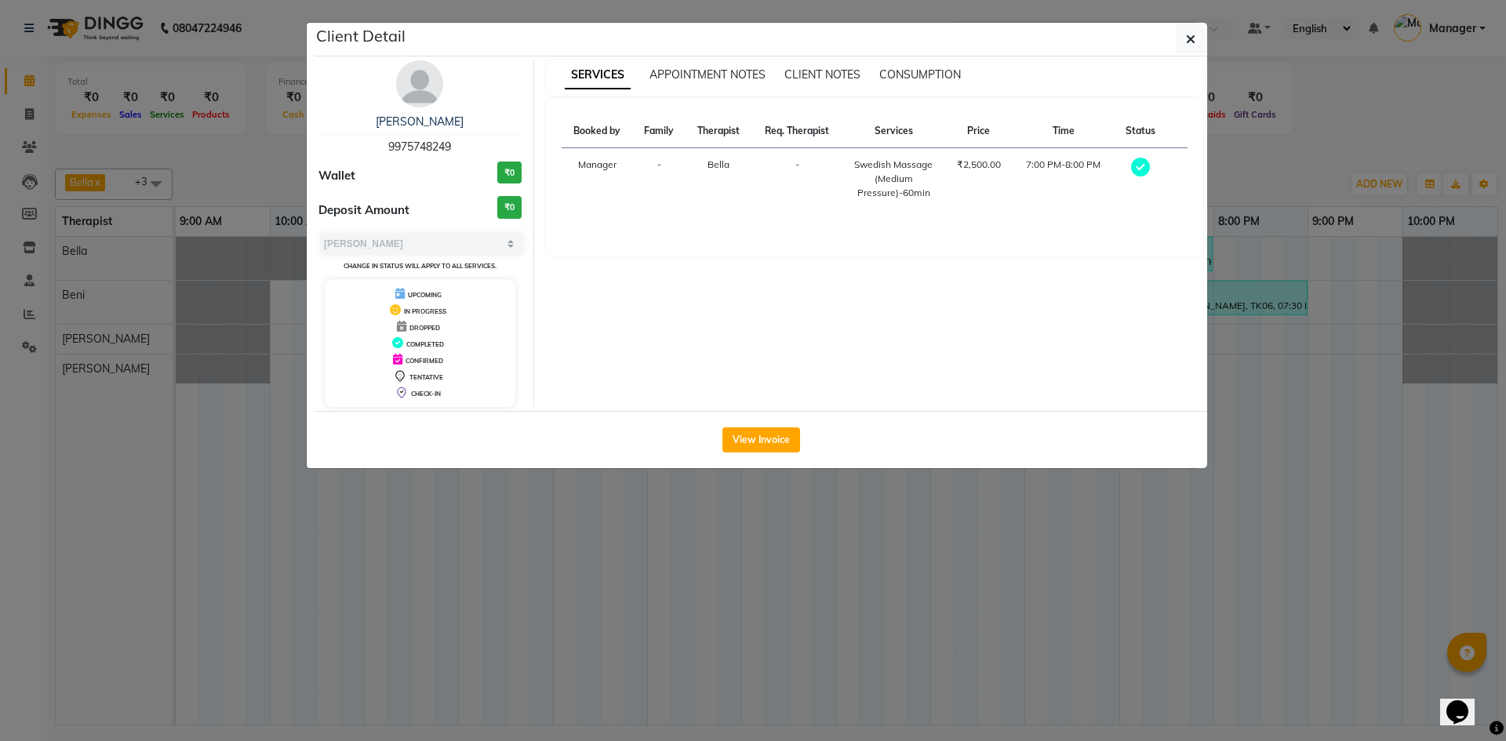
click at [746, 451] on button "View Invoice" at bounding box center [761, 439] width 78 height 25
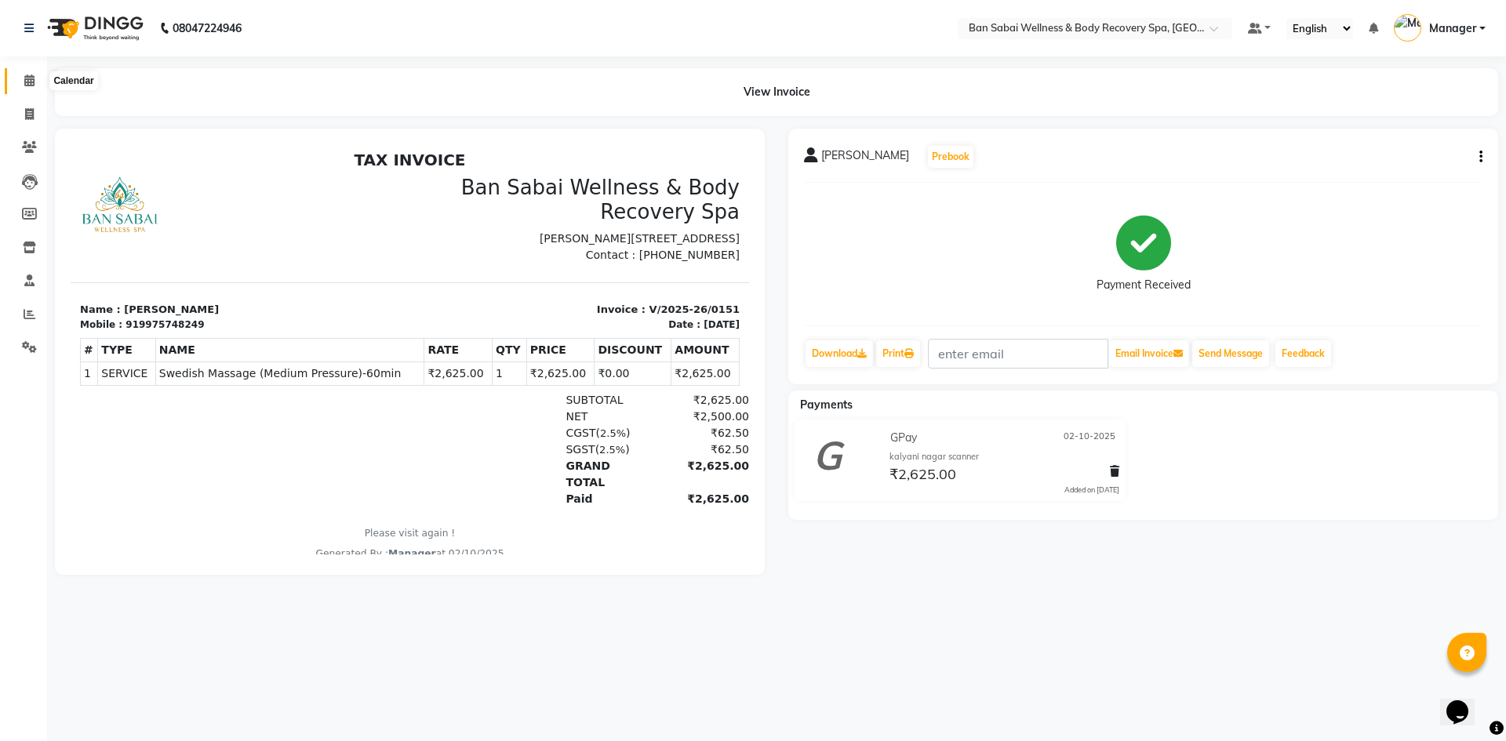
click at [34, 76] on icon at bounding box center [29, 81] width 10 height 12
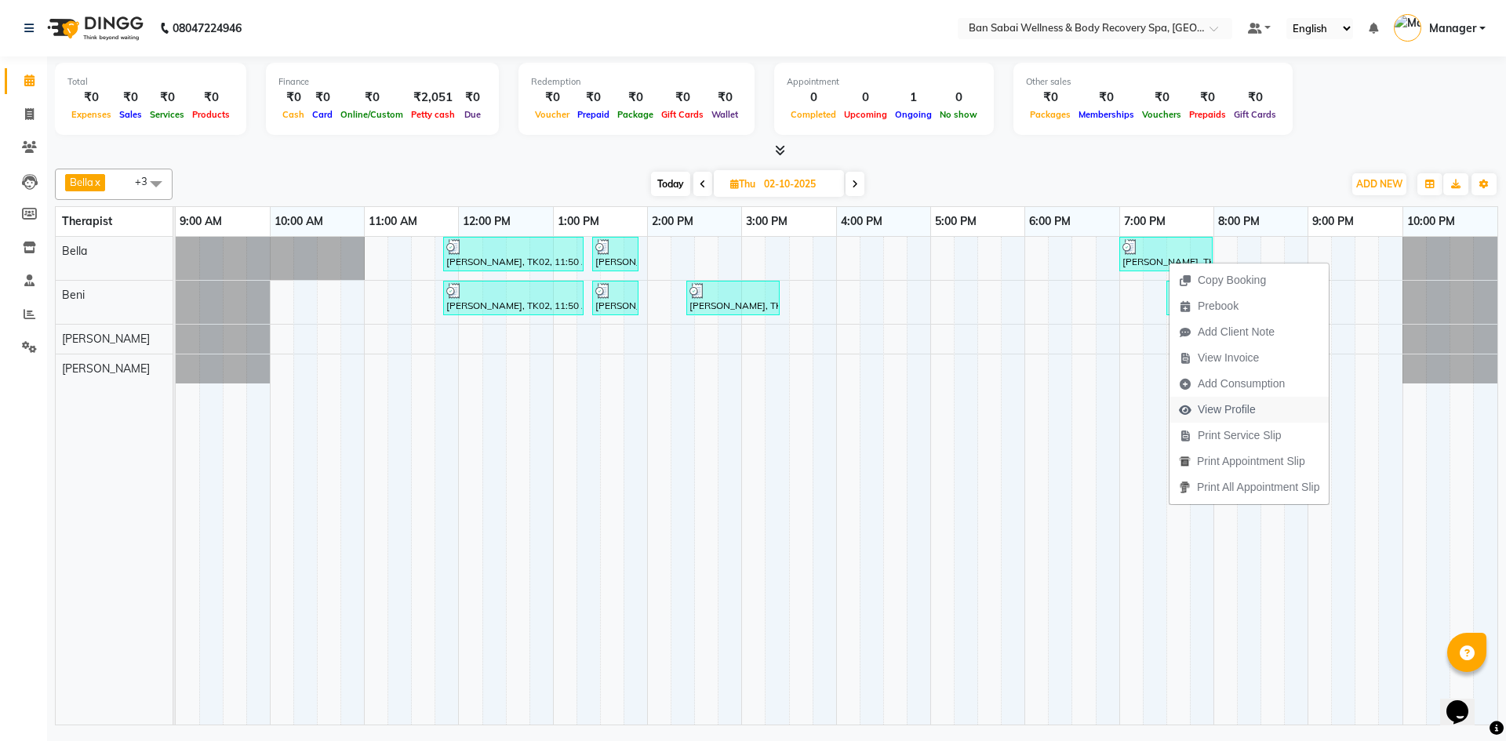
click at [746, 415] on span "View Profile" at bounding box center [1227, 410] width 58 height 16
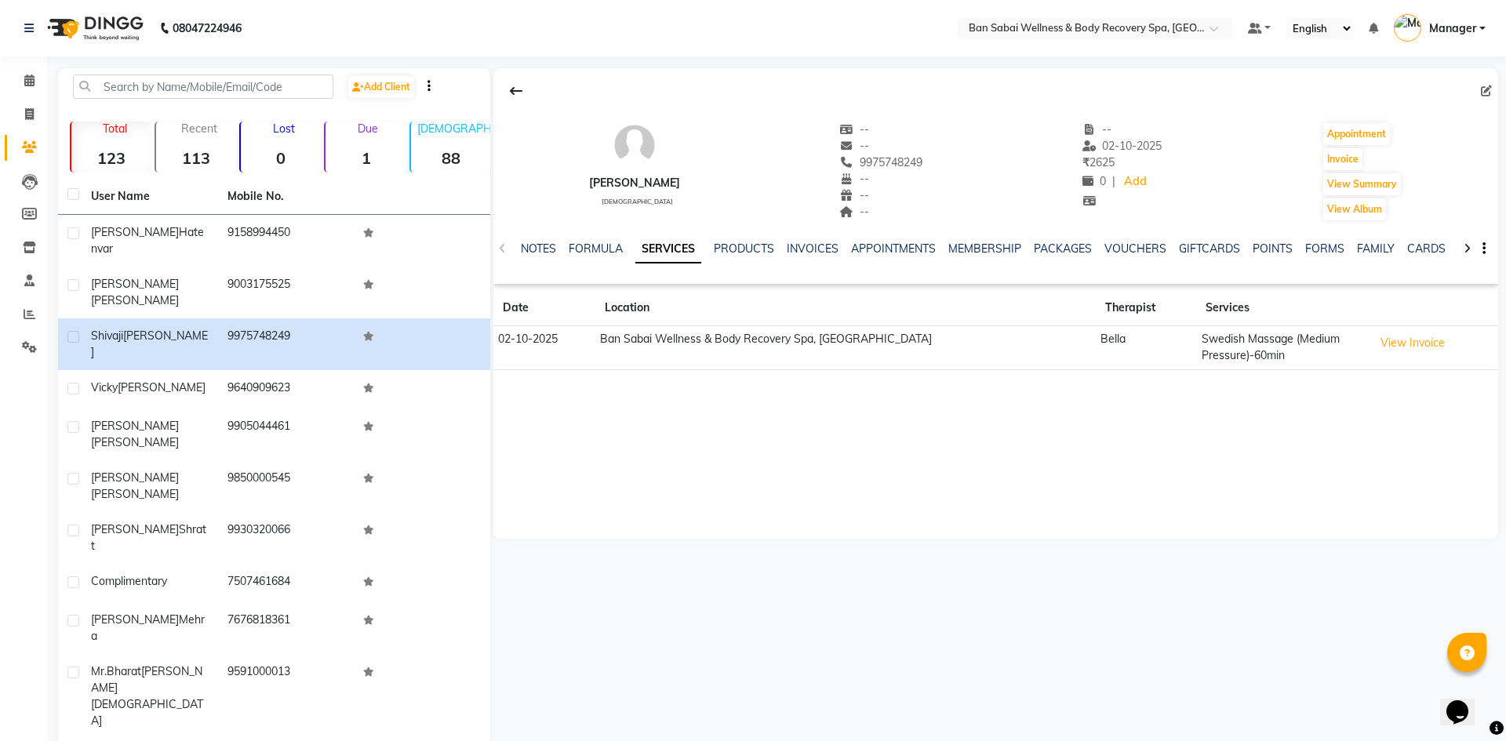
click at [595, 331] on td "02-10-2025" at bounding box center [544, 348] width 102 height 44
click at [746, 341] on button "View Invoice" at bounding box center [1412, 343] width 78 height 24
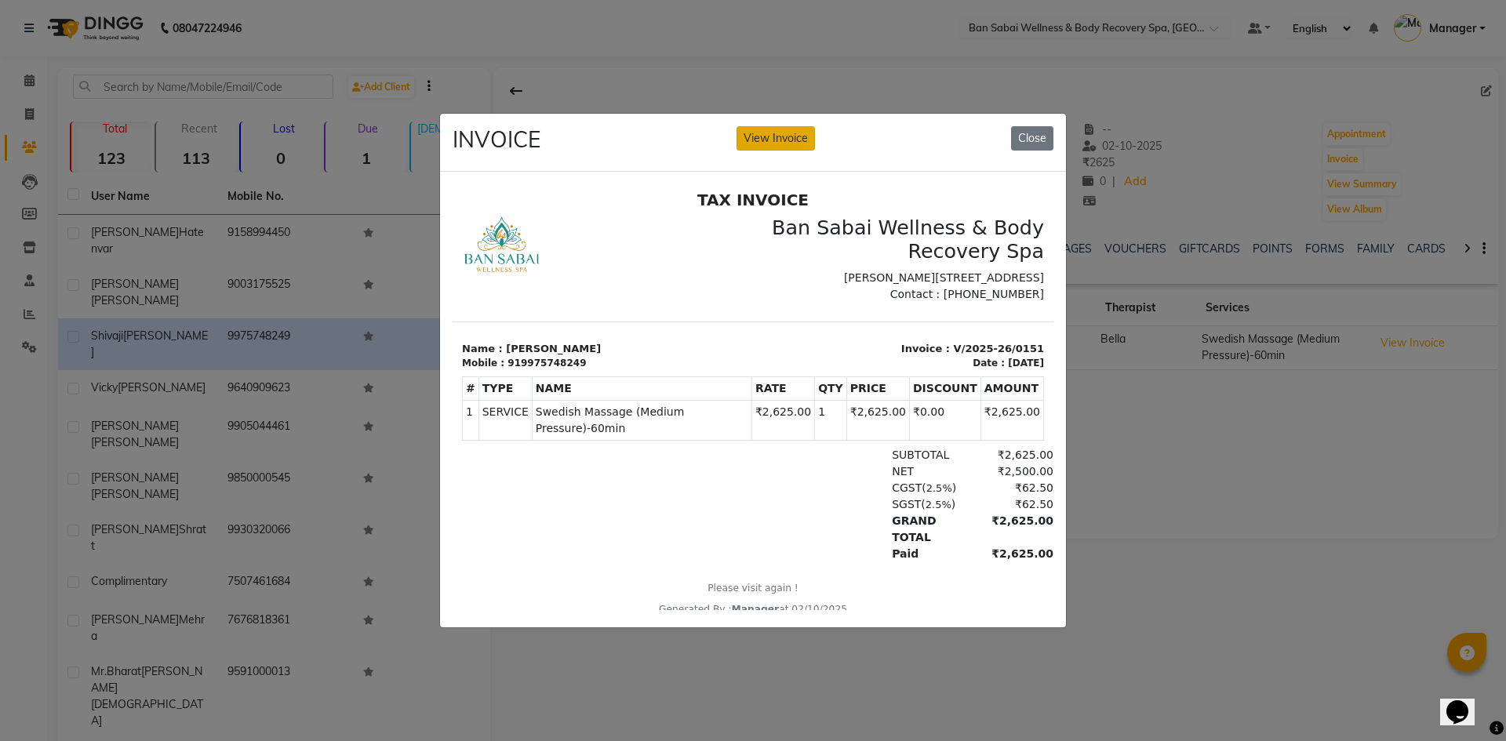
click at [746, 126] on button "View Invoice" at bounding box center [775, 138] width 78 height 24
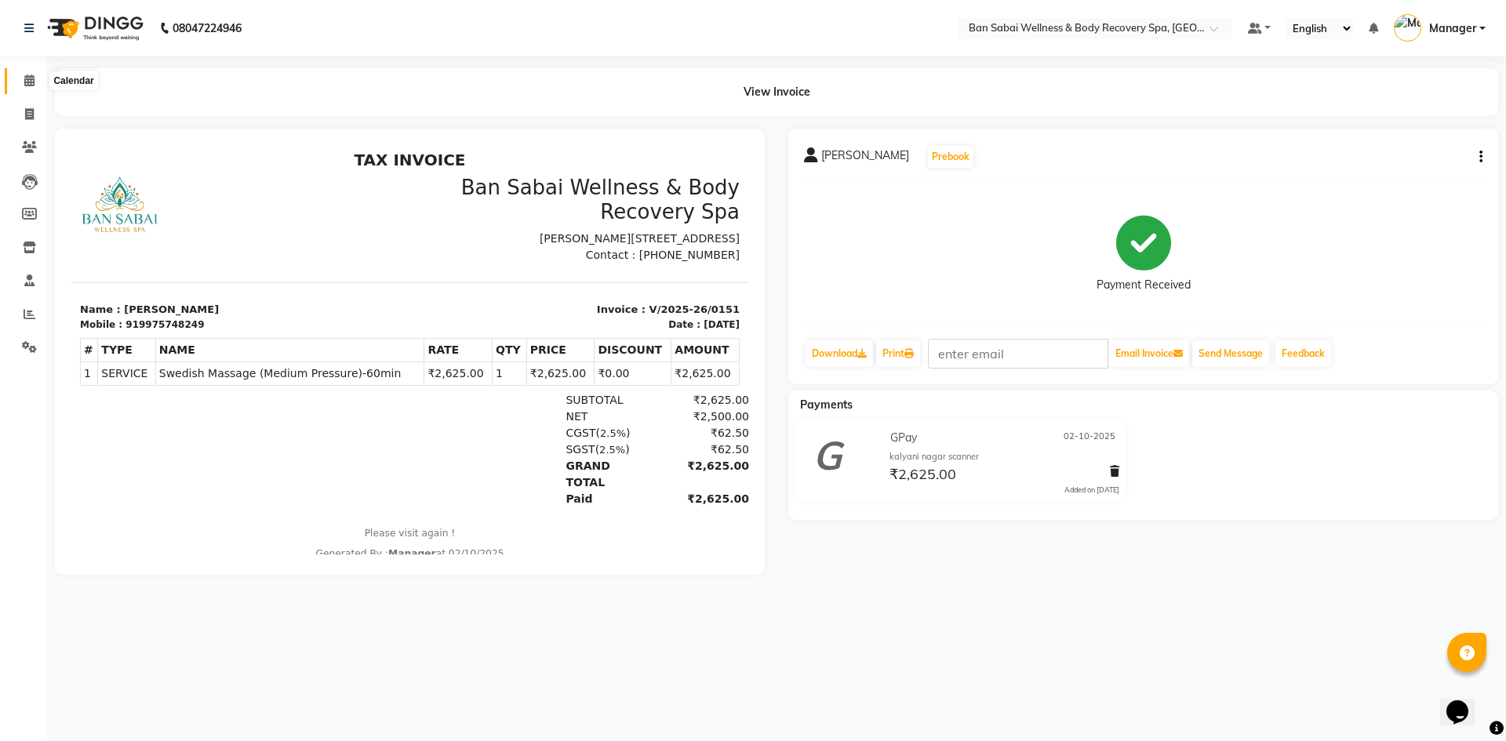
click at [28, 84] on icon at bounding box center [29, 81] width 10 height 12
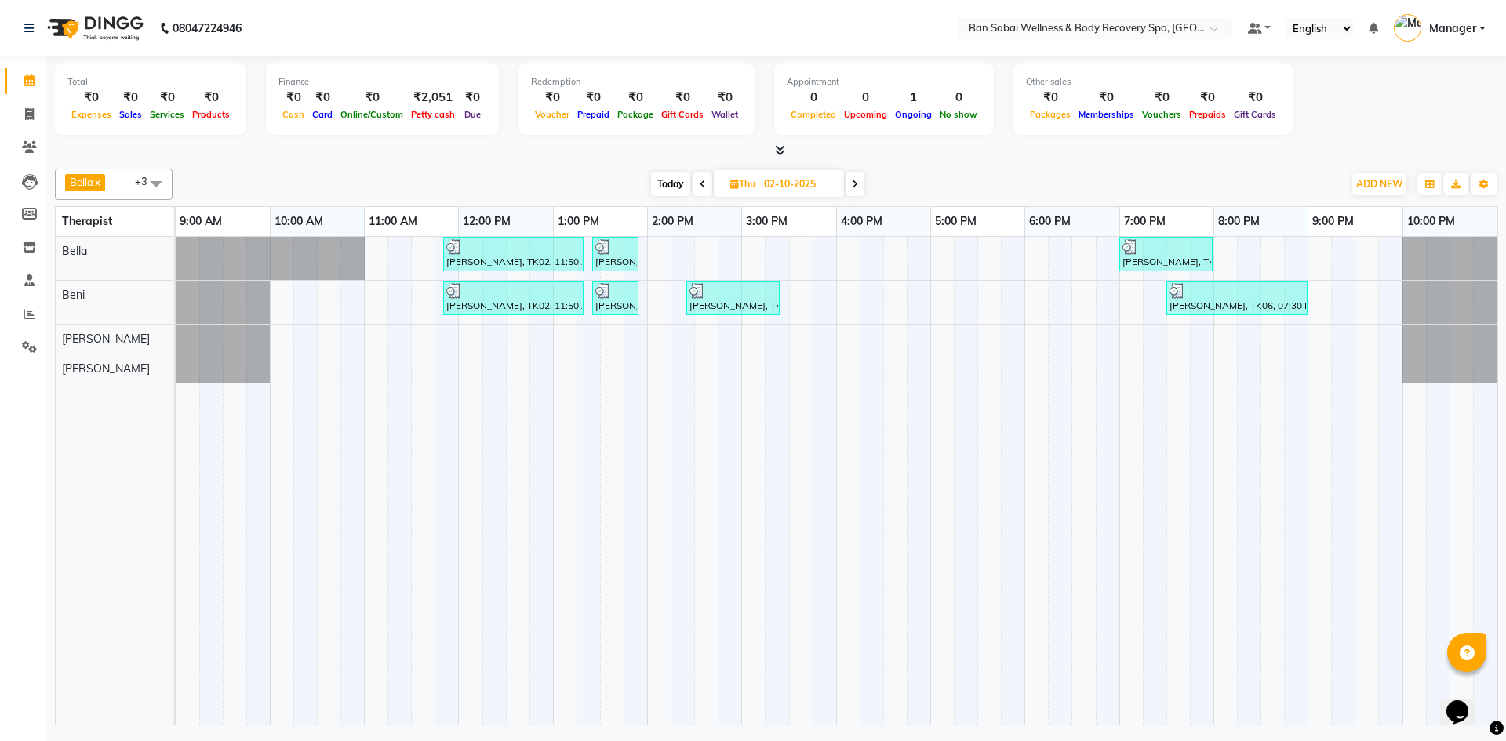
click at [671, 184] on span "Today" at bounding box center [670, 184] width 39 height 24
type input "03-10-2025"
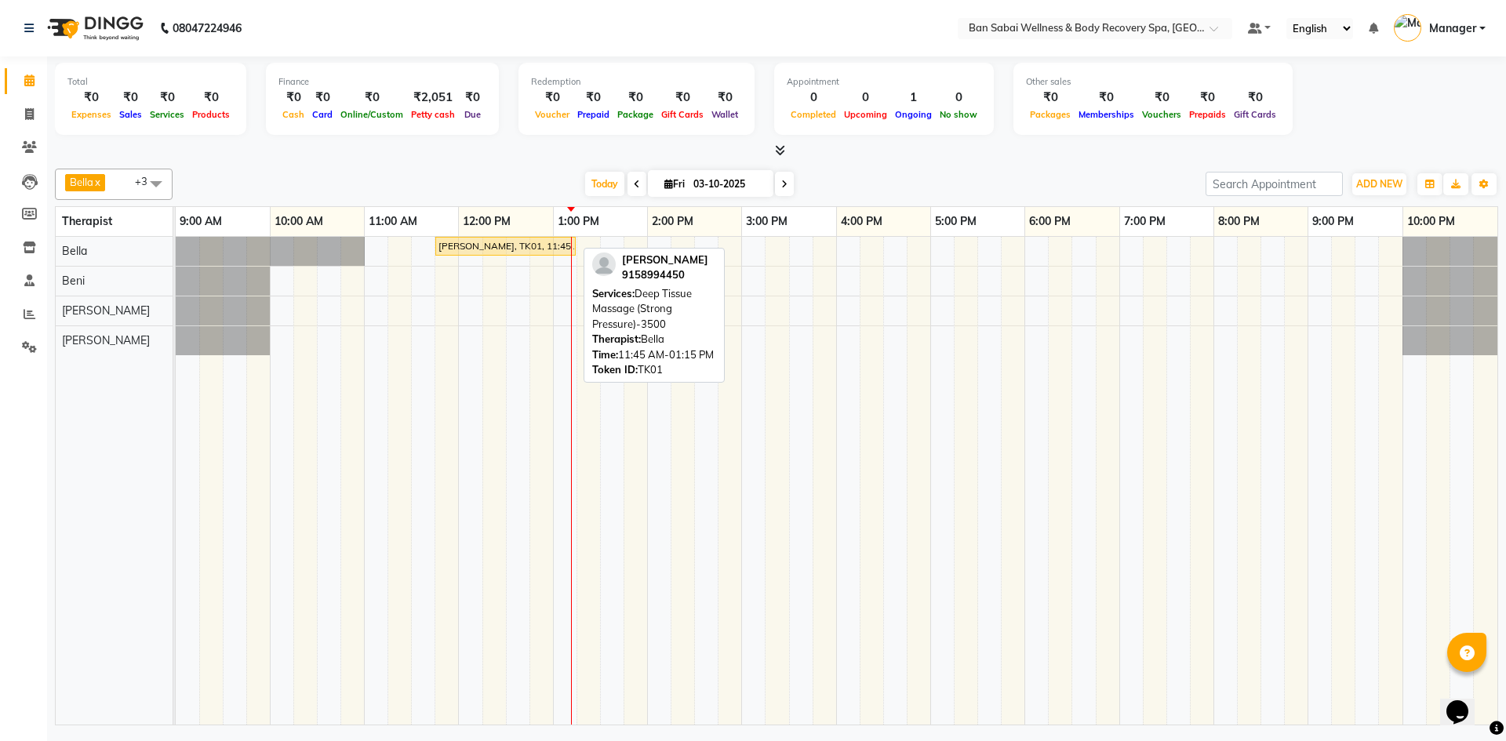
click at [532, 246] on div "[PERSON_NAME], TK01, 11:45 AM-01:15 PM, Deep Tissue Massage (Strong Pressure)-3…" at bounding box center [505, 246] width 137 height 14
select select "1"
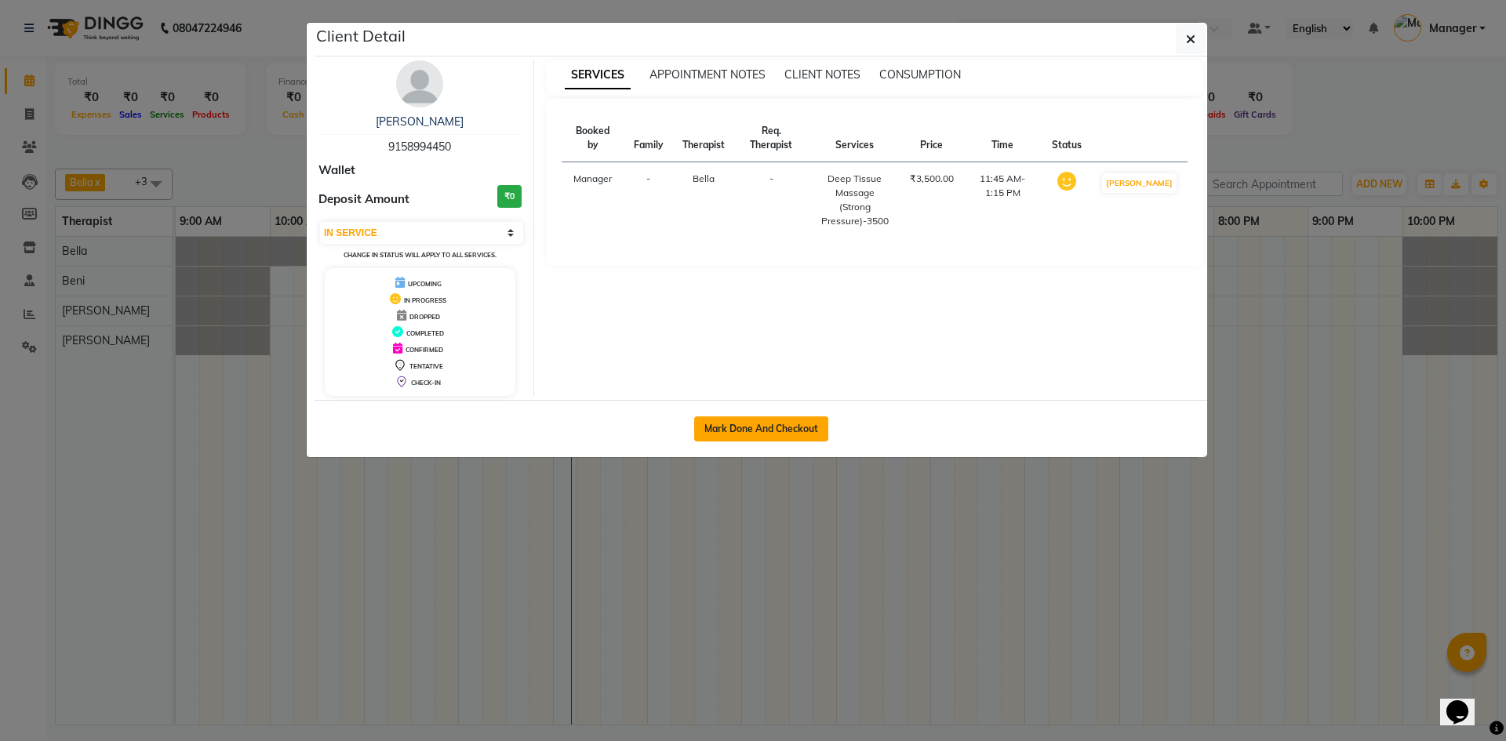
click at [746, 420] on button "Mark Done And Checkout" at bounding box center [761, 428] width 134 height 25
select select "8743"
select select "service"
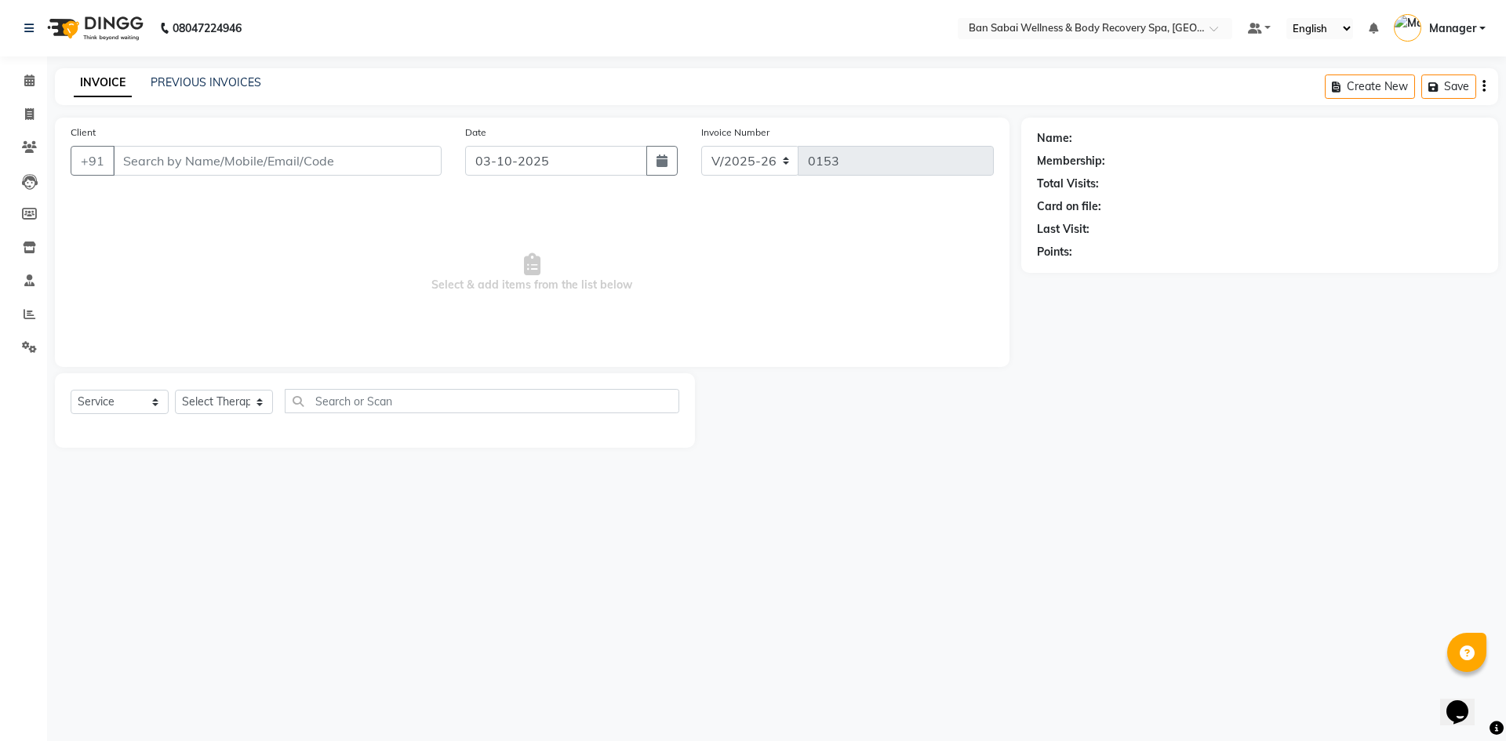
select select "3"
type input "9158994450"
select select "88795"
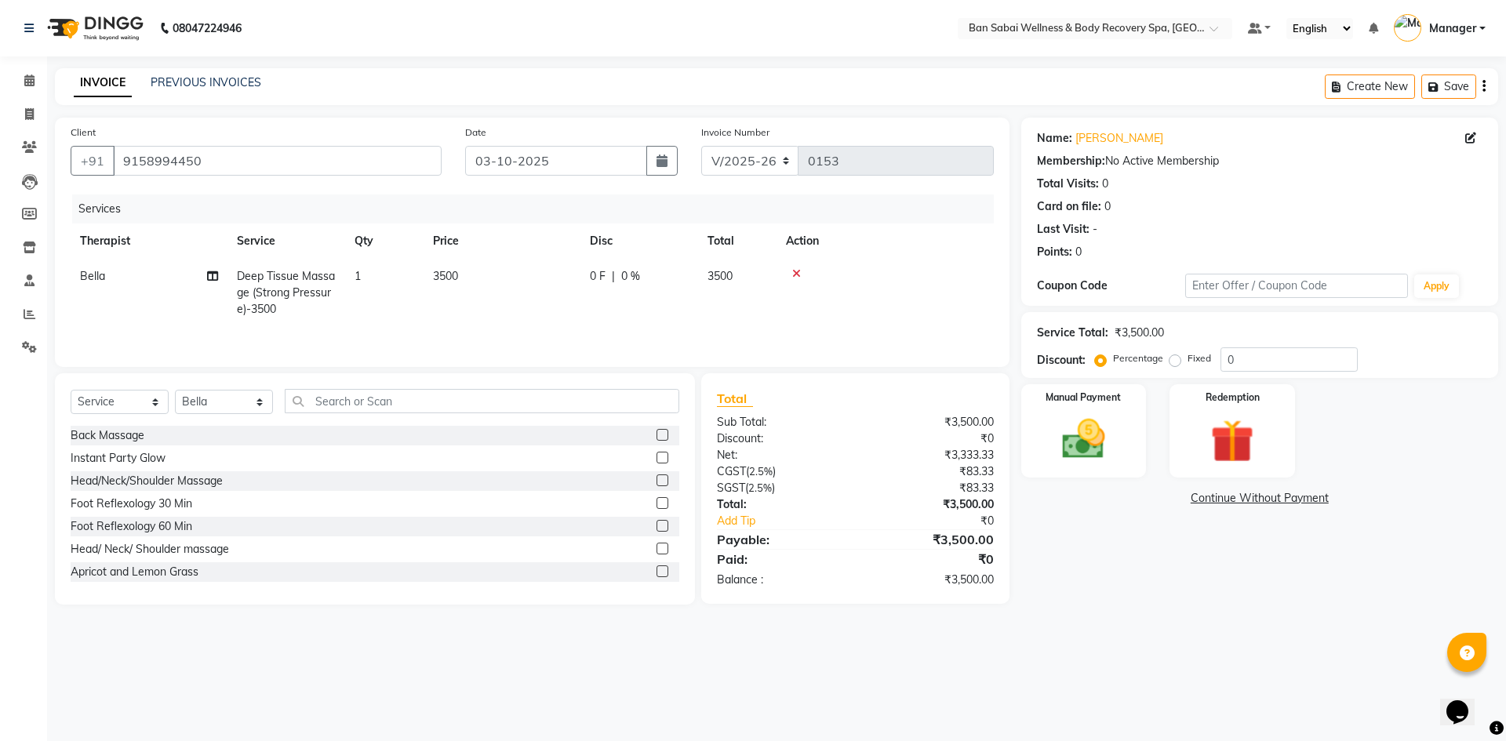
click at [746, 82] on div "Create New Save" at bounding box center [1411, 86] width 173 height 37
click at [746, 86] on icon "button" at bounding box center [1483, 86] width 3 height 1
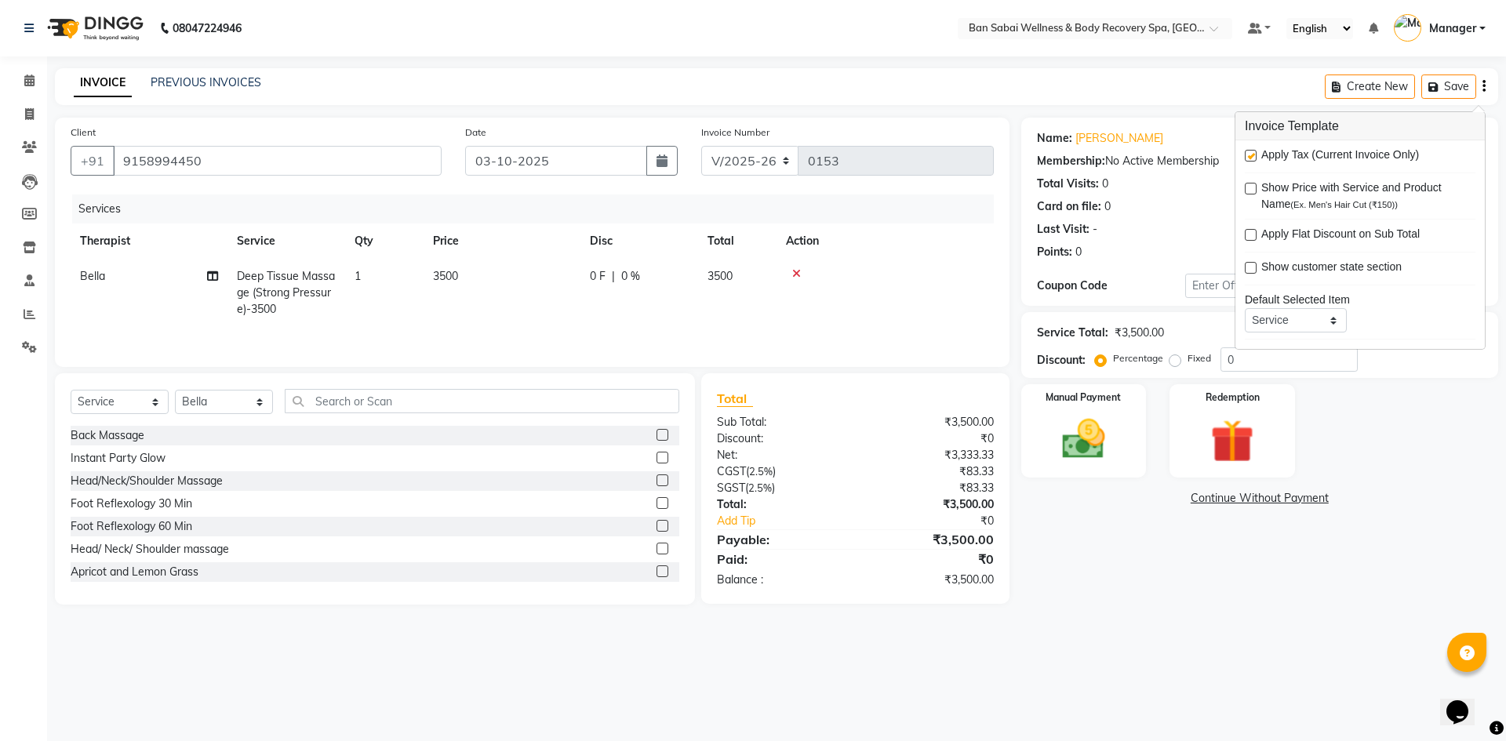
click at [449, 274] on span "3500" at bounding box center [445, 276] width 25 height 14
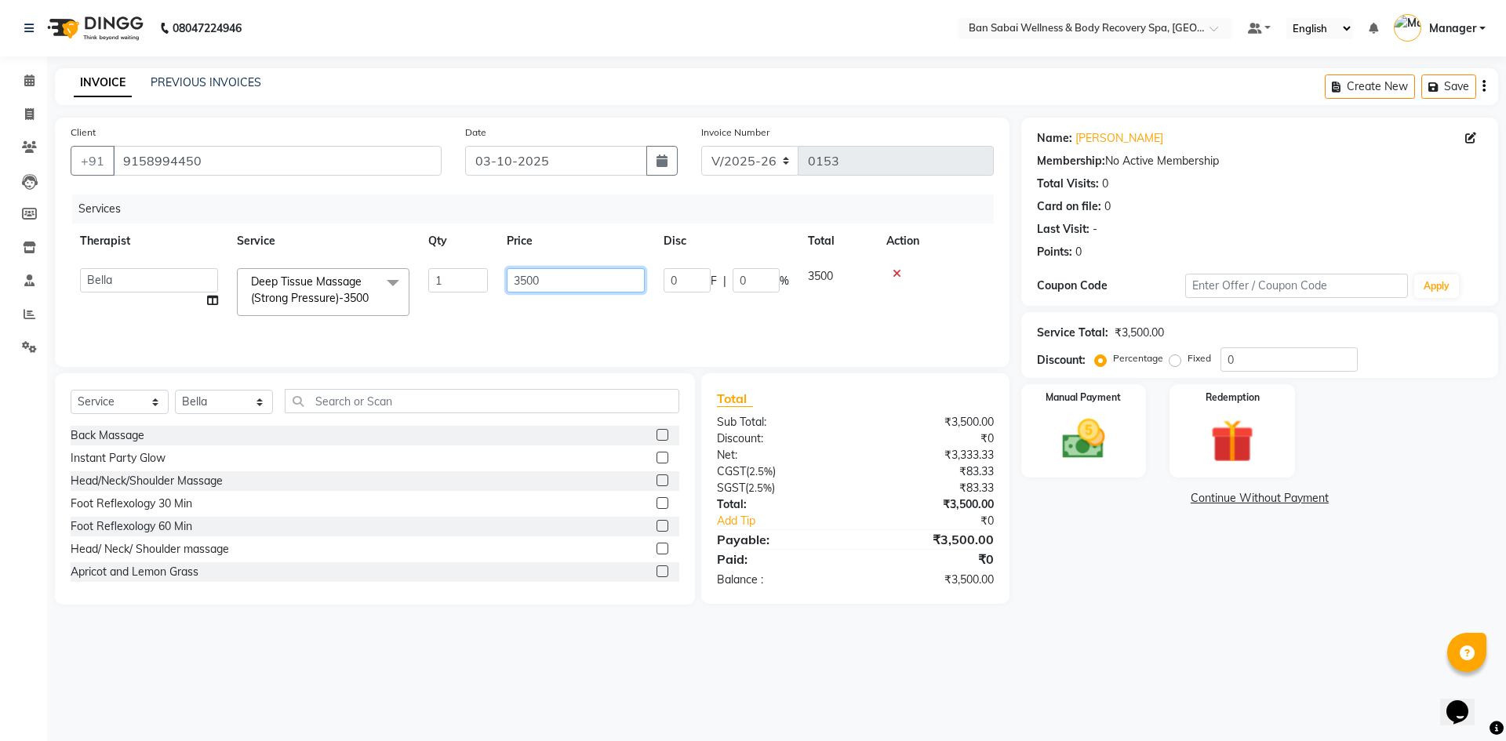
click at [533, 282] on input "3500" at bounding box center [576, 280] width 138 height 24
type input "3675"
click at [576, 330] on div "Services Therapist Service Qty Price Disc Total Action Bella Beni Lucy Manager …" at bounding box center [532, 272] width 923 height 157
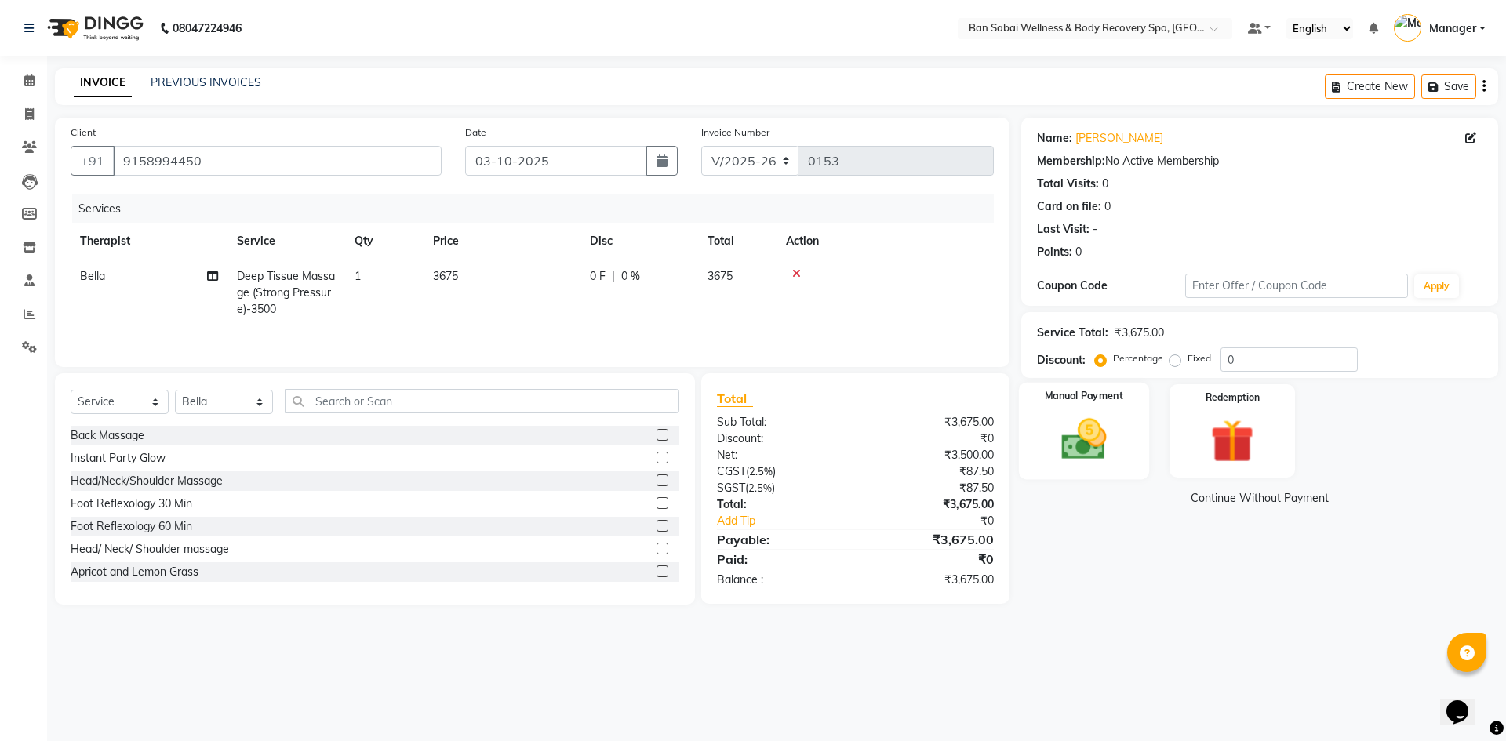
drag, startPoint x: 1085, startPoint y: 423, endPoint x: 1126, endPoint y: 427, distance: 40.9
click at [746, 424] on img at bounding box center [1083, 439] width 73 height 52
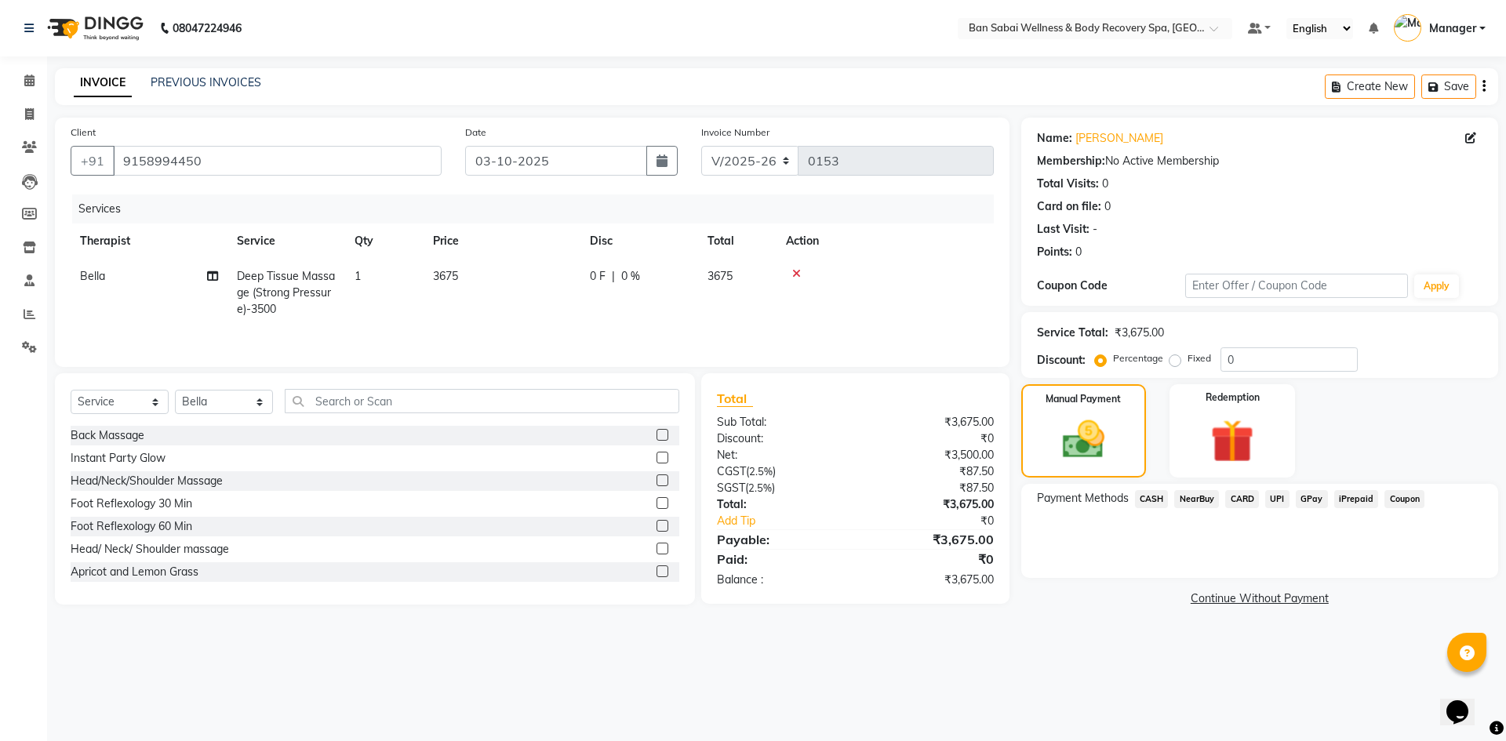
click at [746, 500] on span "GPay" at bounding box center [1312, 499] width 32 height 18
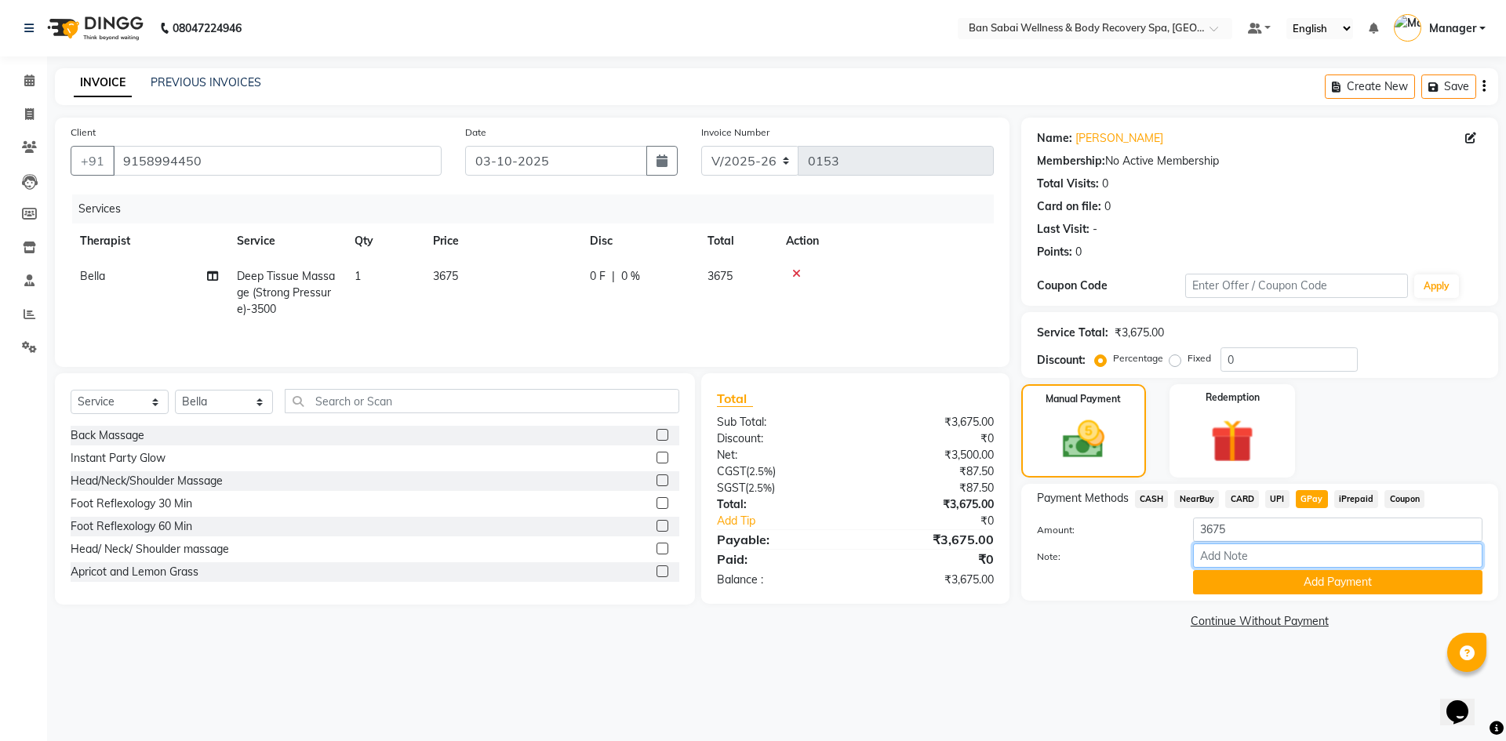
click at [746, 558] on input "Note:" at bounding box center [1337, 555] width 289 height 24
type input "kalyani nagar scanner"
click at [746, 582] on button "Add Payment" at bounding box center [1337, 582] width 289 height 24
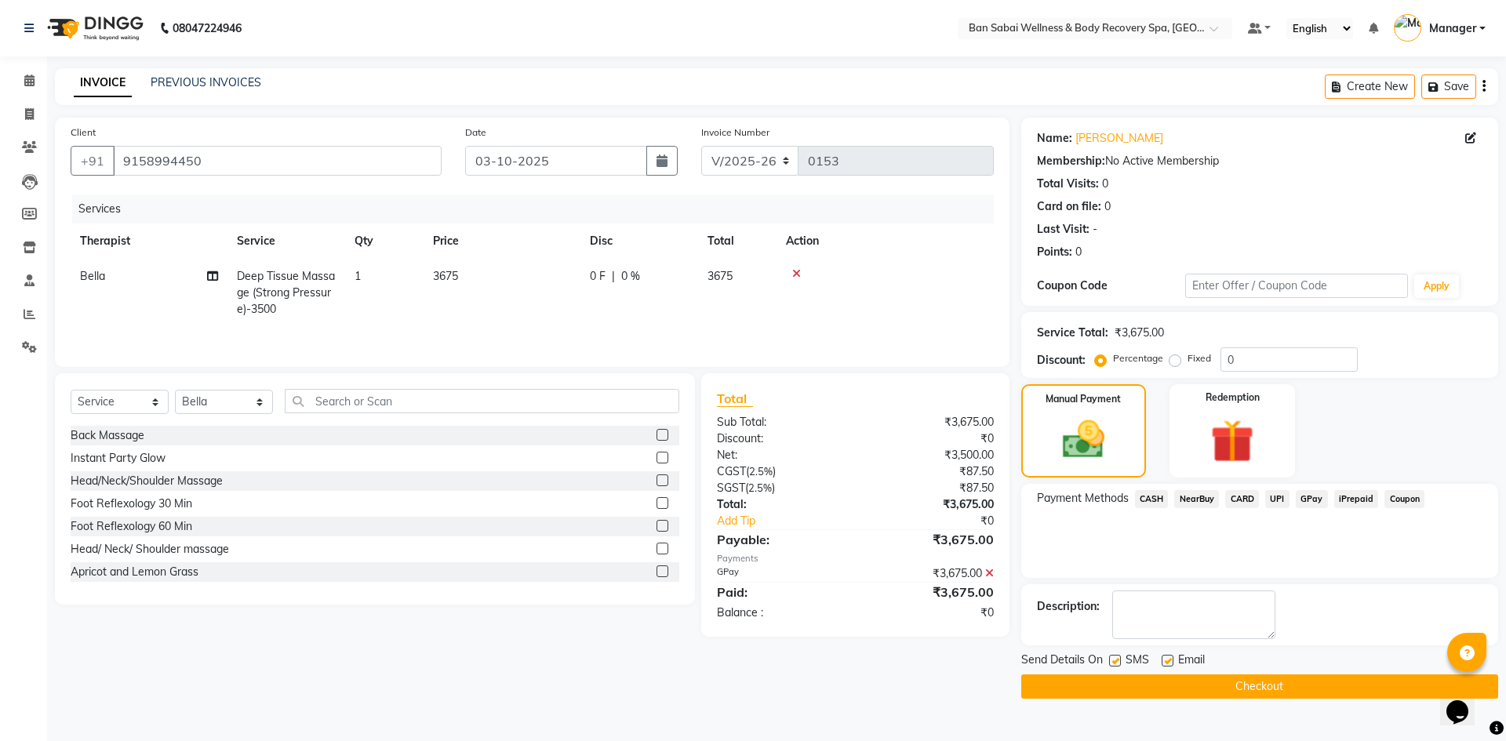
click at [746, 683] on button "Checkout" at bounding box center [1259, 686] width 477 height 24
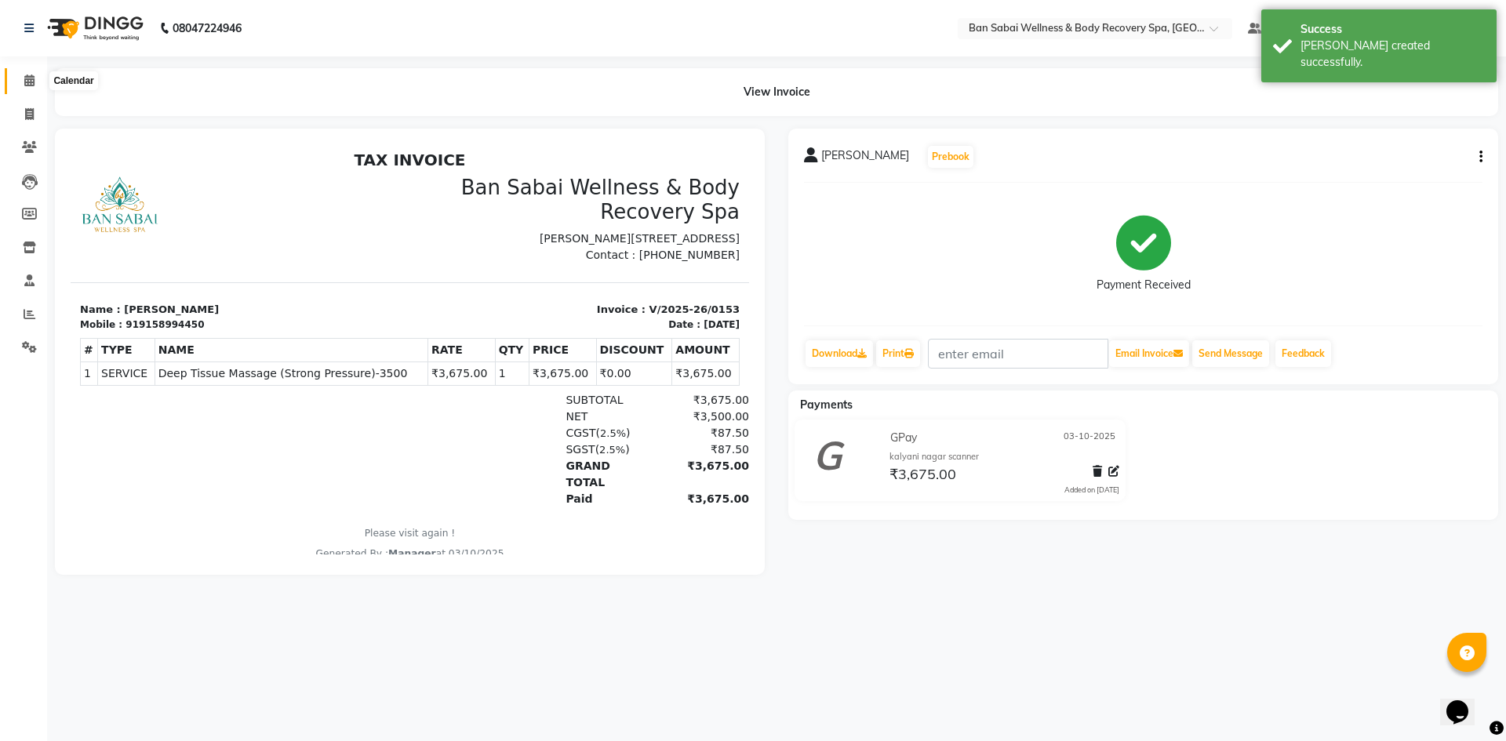
click at [31, 88] on span at bounding box center [29, 81] width 27 height 18
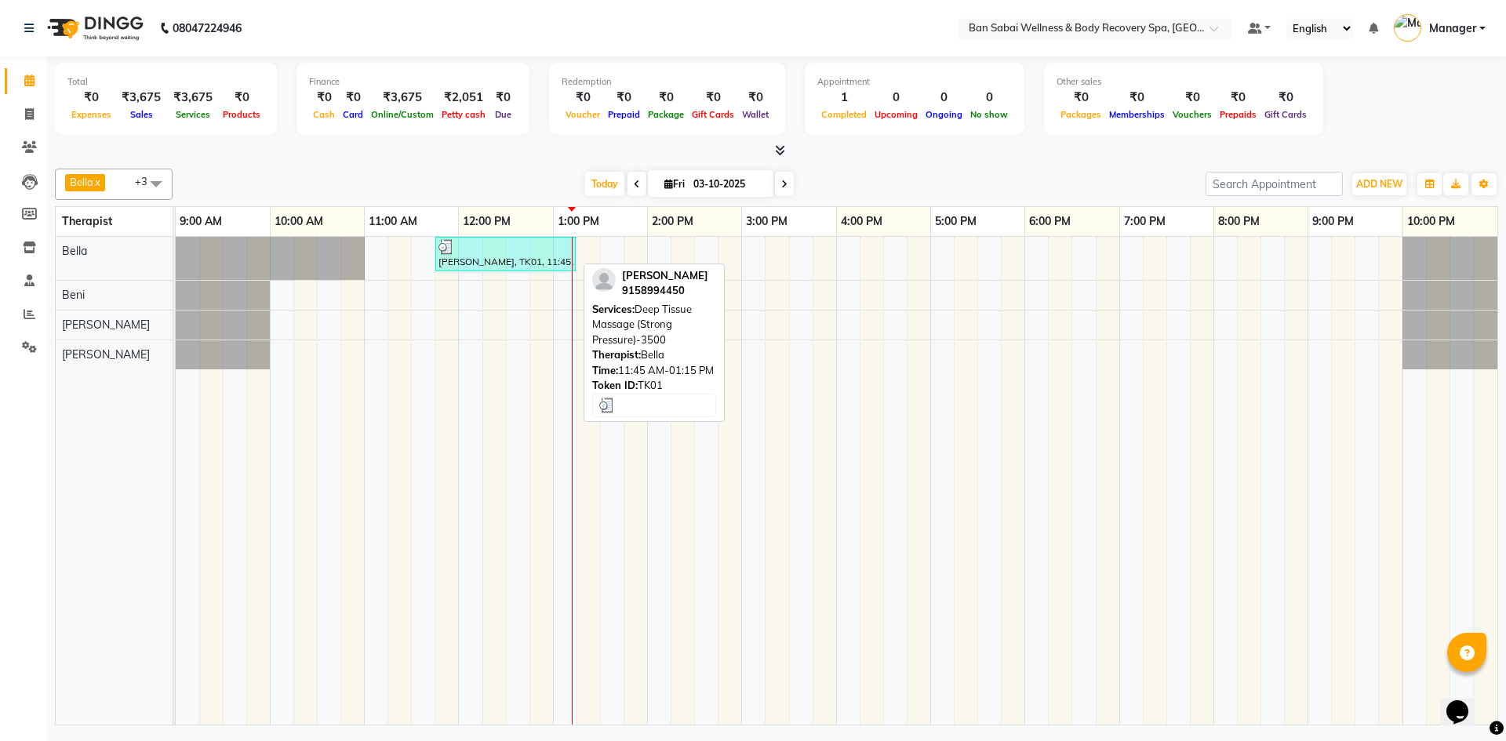
click at [500, 244] on div at bounding box center [505, 247] width 134 height 16
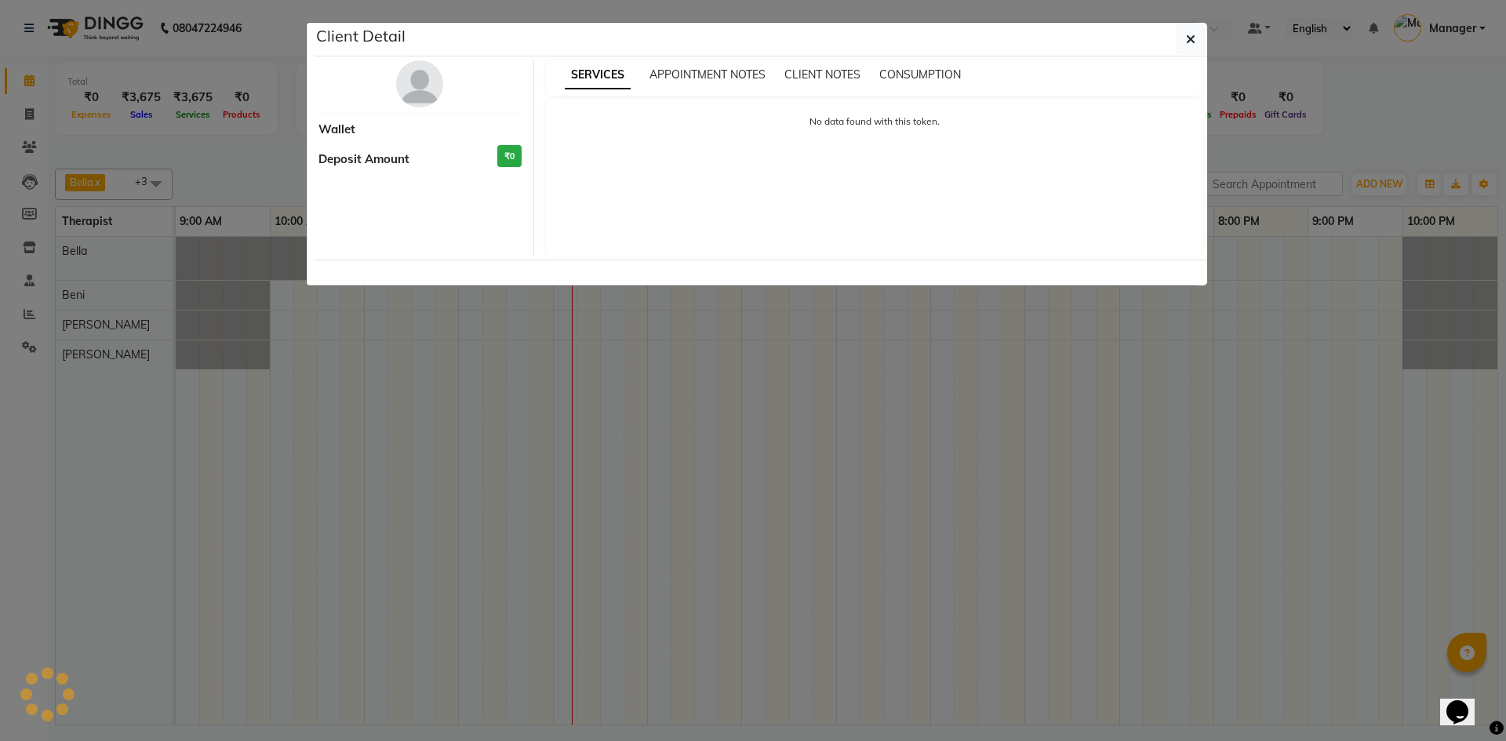
select select "3"
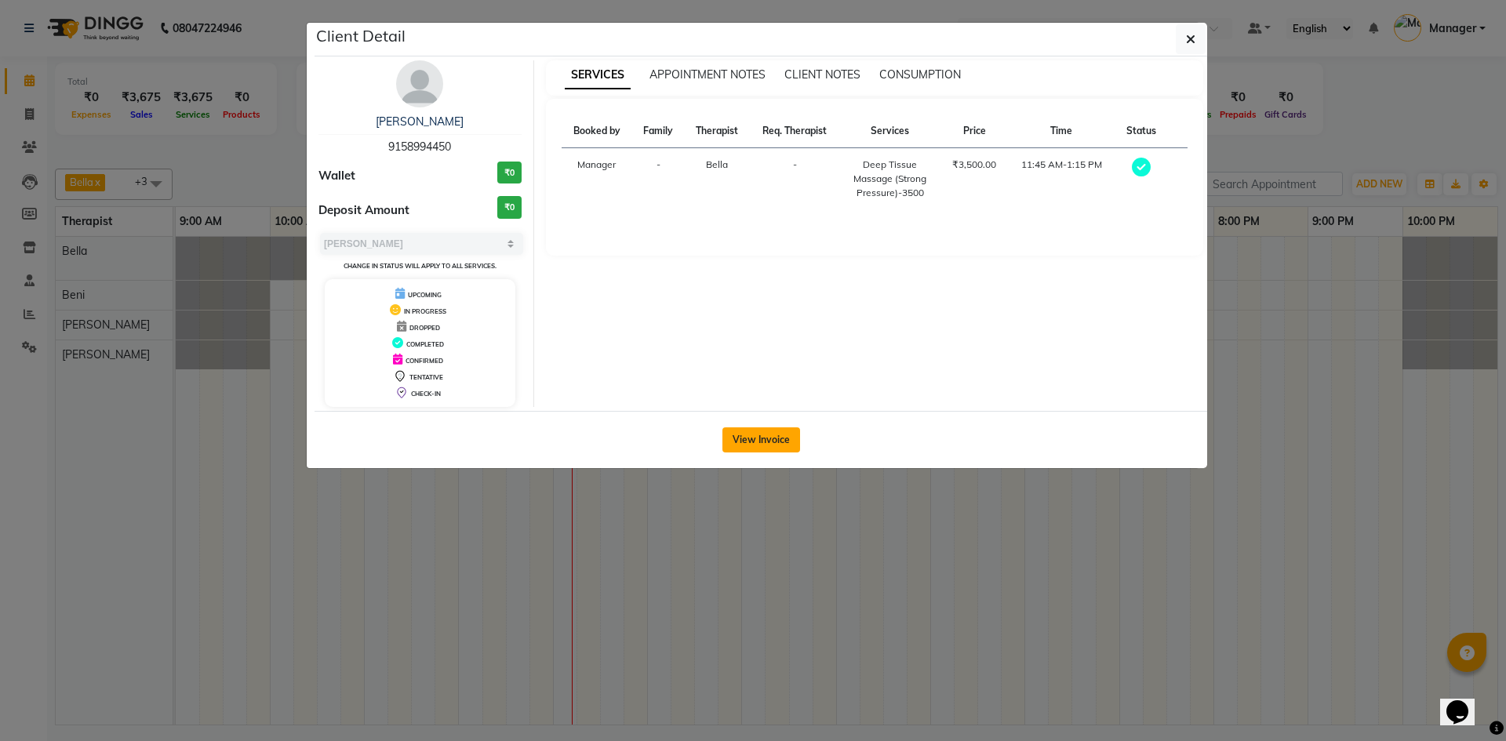
click at [746, 431] on button "View Invoice" at bounding box center [761, 439] width 78 height 25
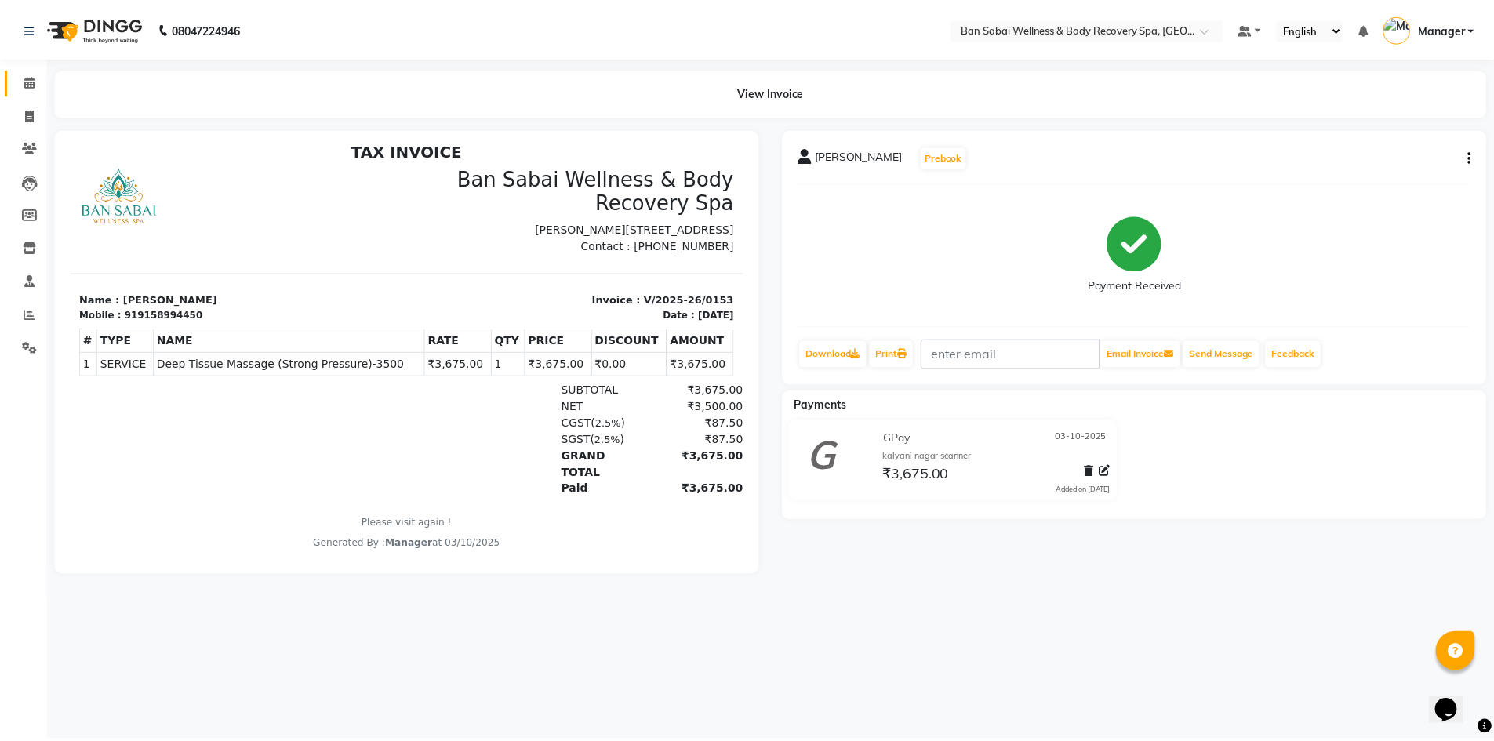
scroll to position [13, 0]
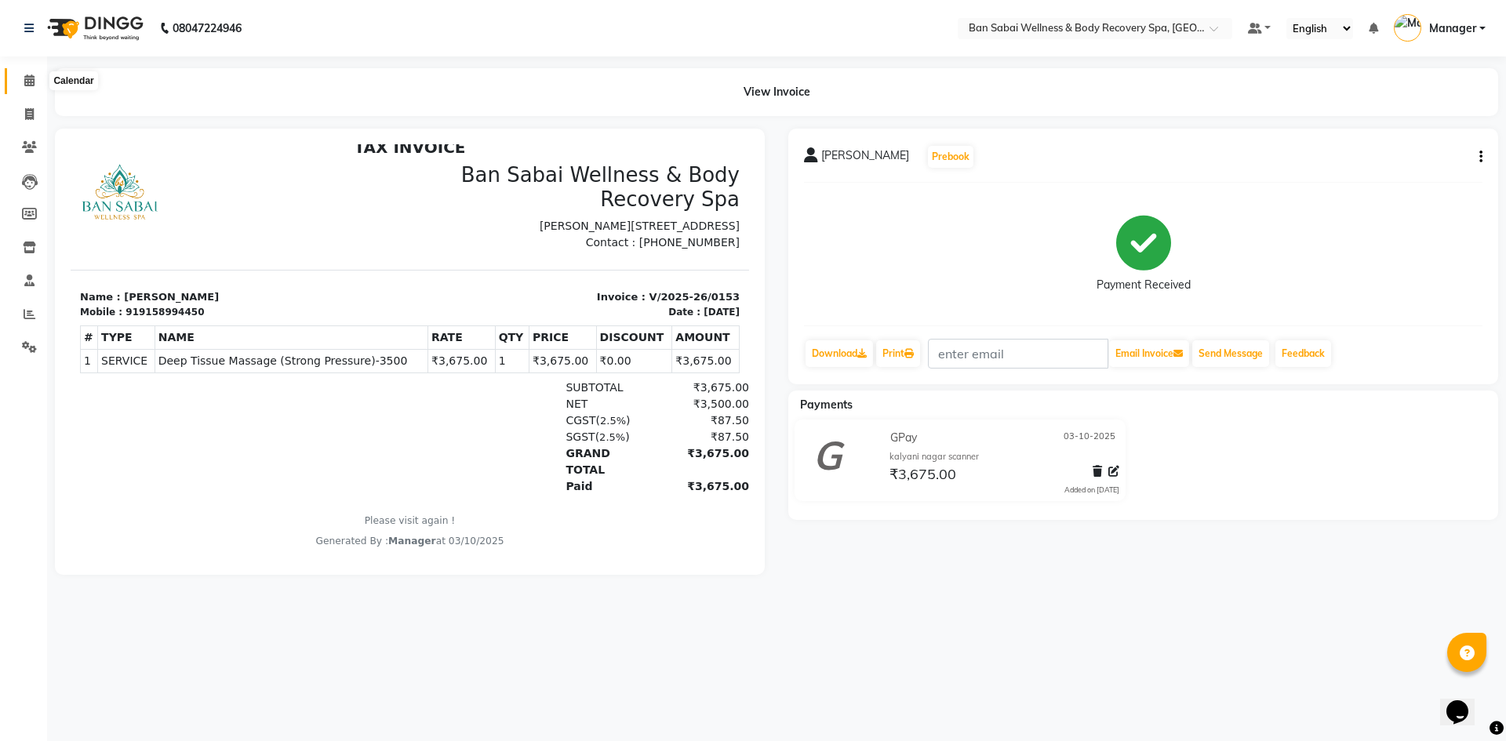
click at [33, 75] on icon at bounding box center [29, 81] width 10 height 12
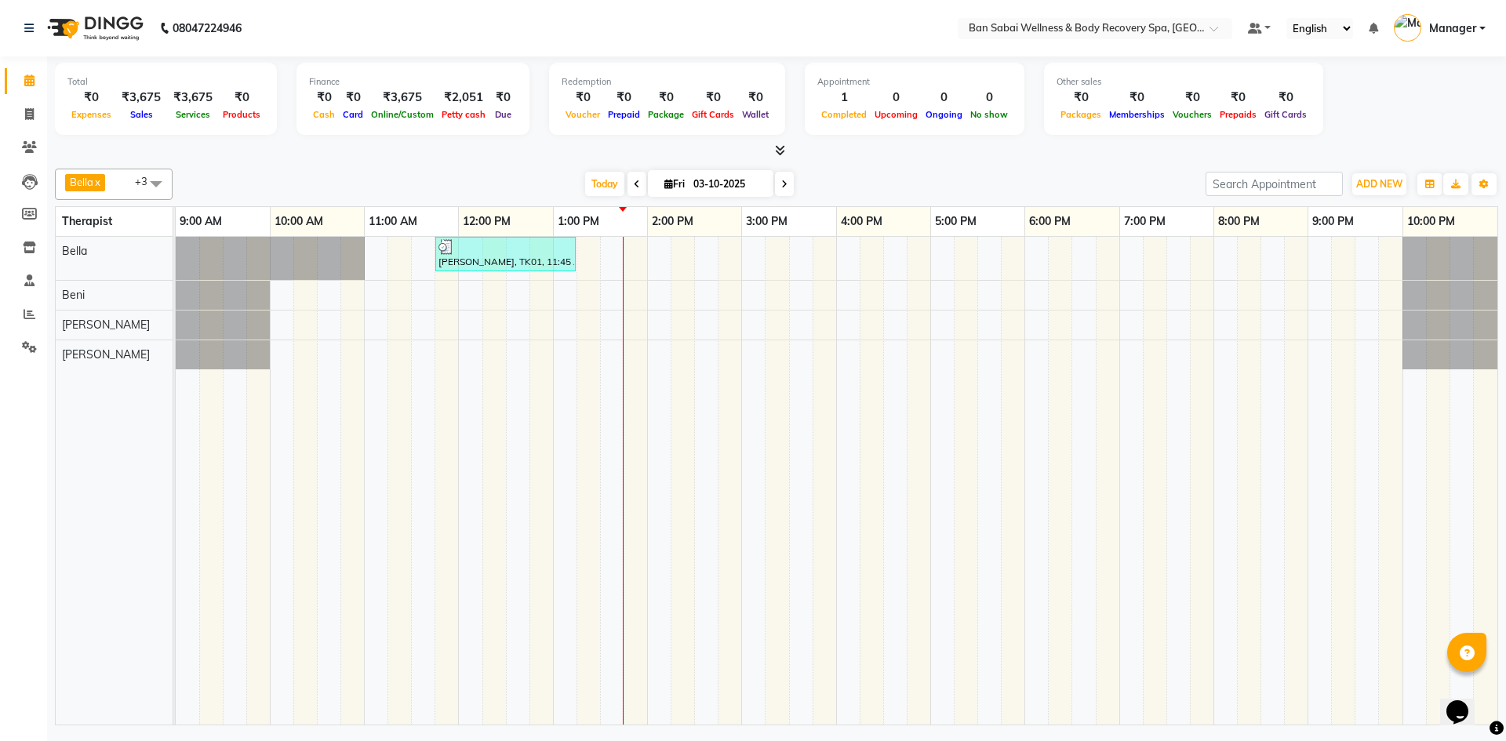
click at [746, 149] on icon at bounding box center [780, 150] width 10 height 12
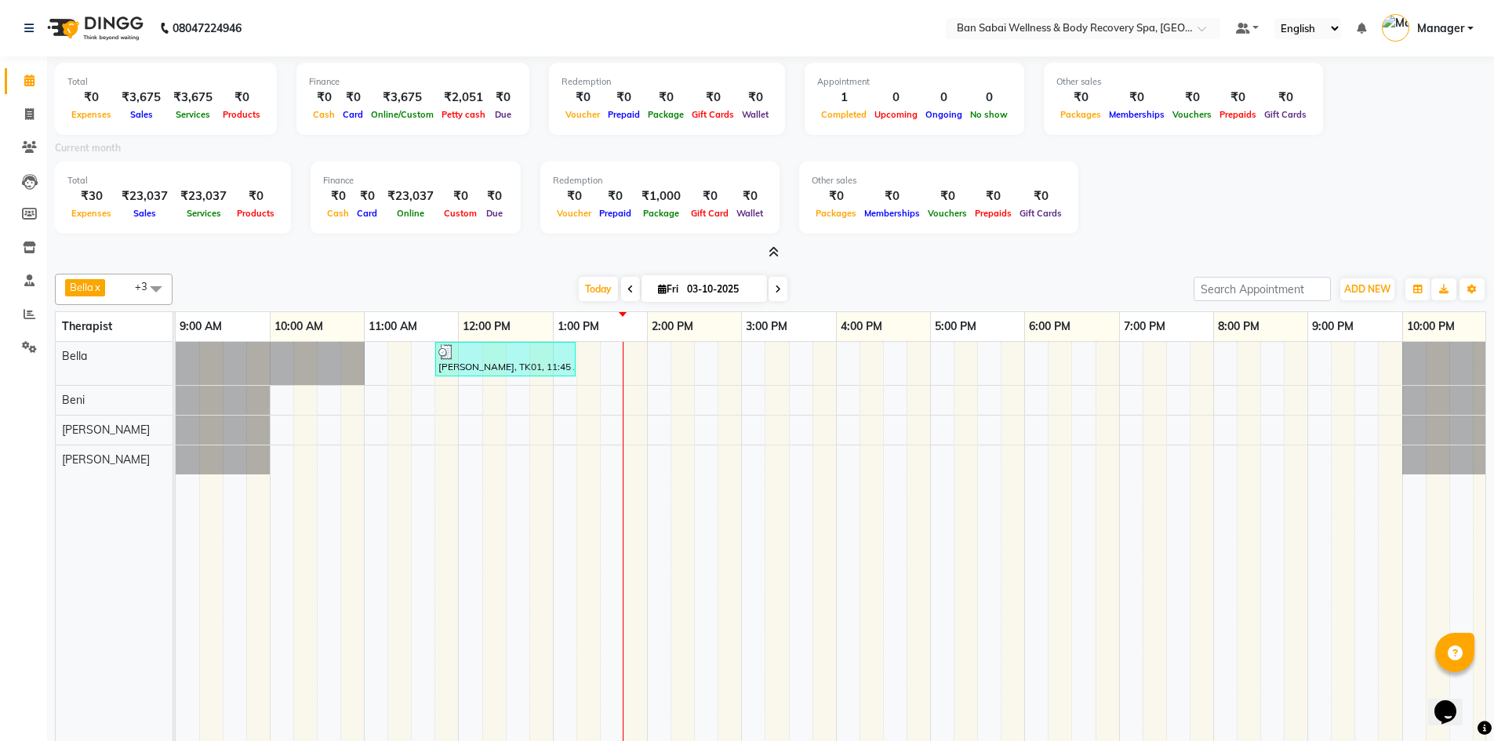
click at [746, 252] on icon at bounding box center [774, 252] width 10 height 12
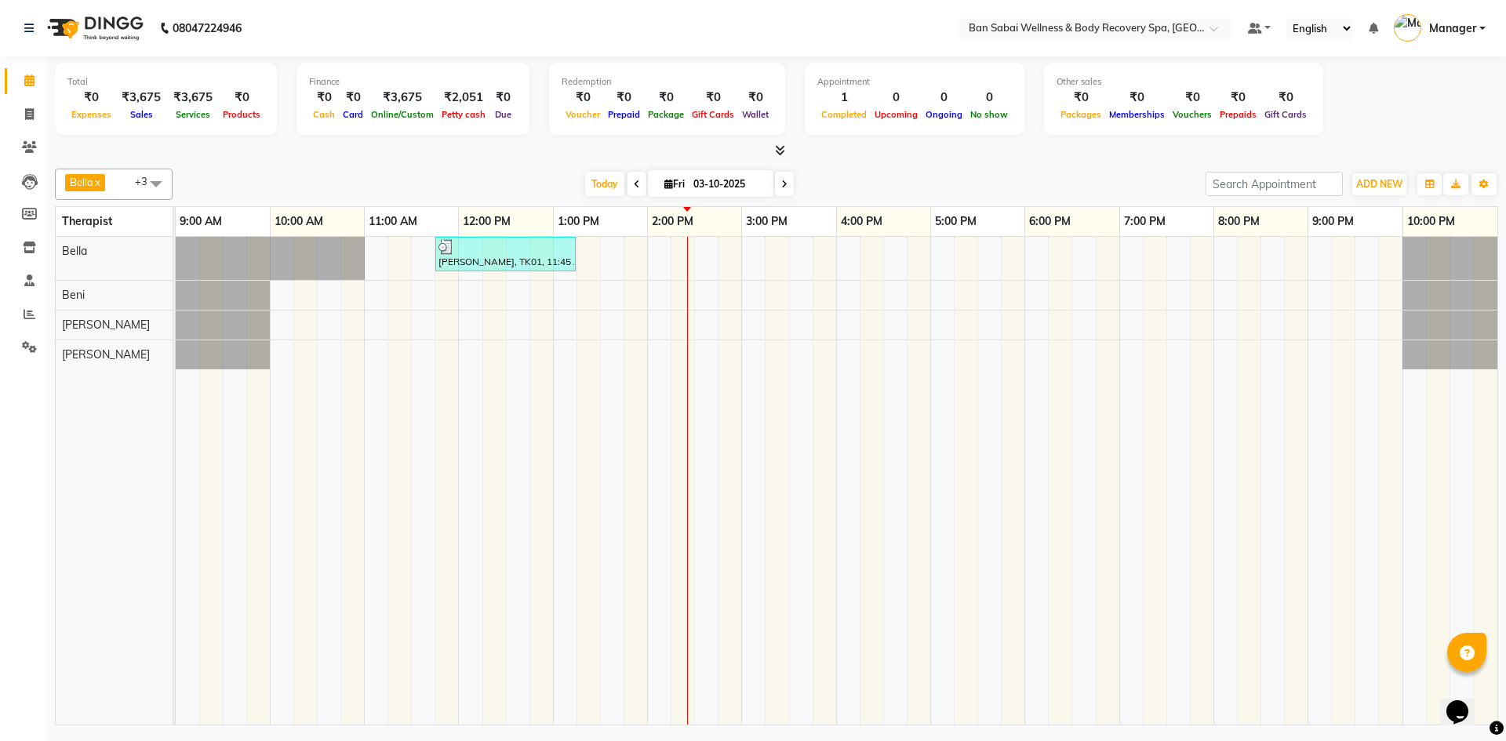
click at [746, 154] on icon at bounding box center [780, 150] width 10 height 12
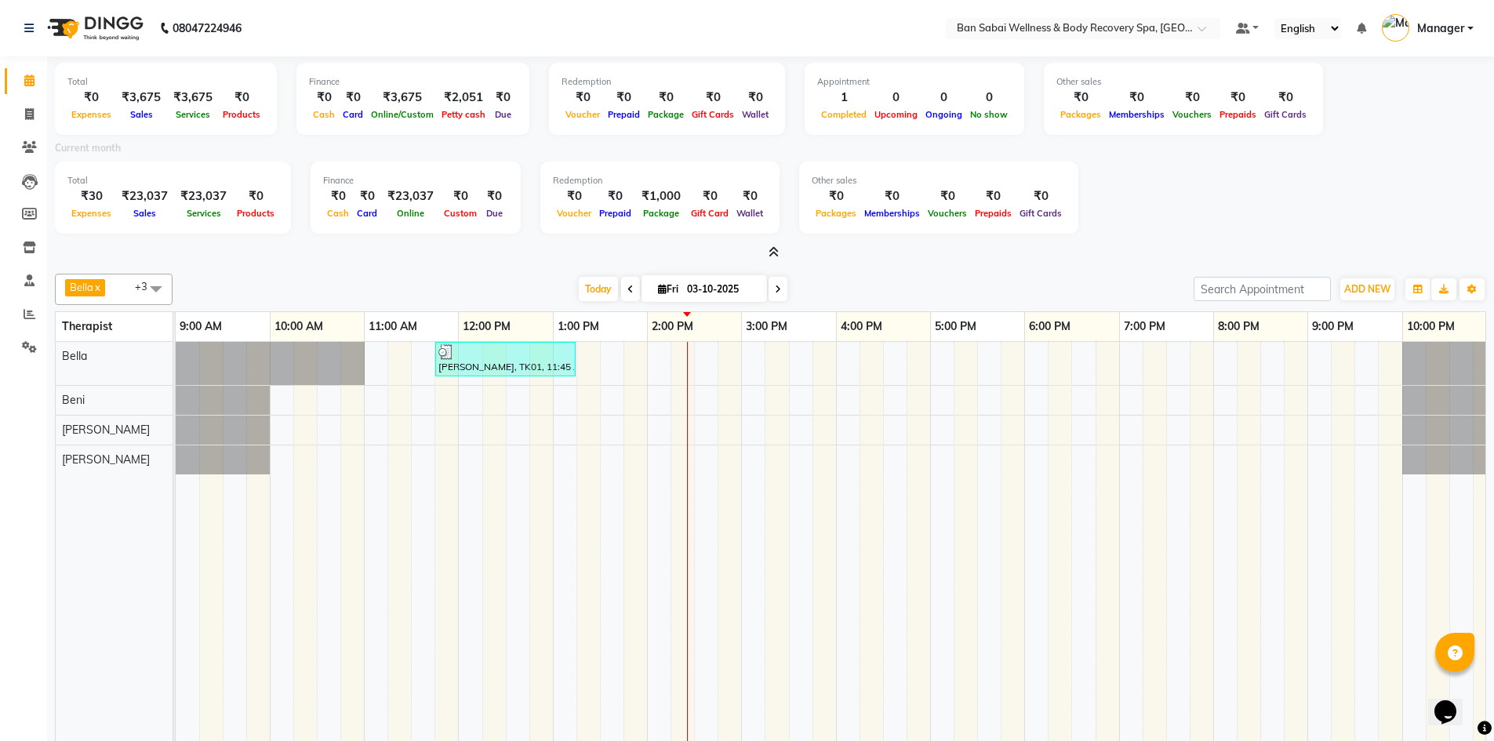
click at [746, 248] on icon at bounding box center [774, 252] width 10 height 12
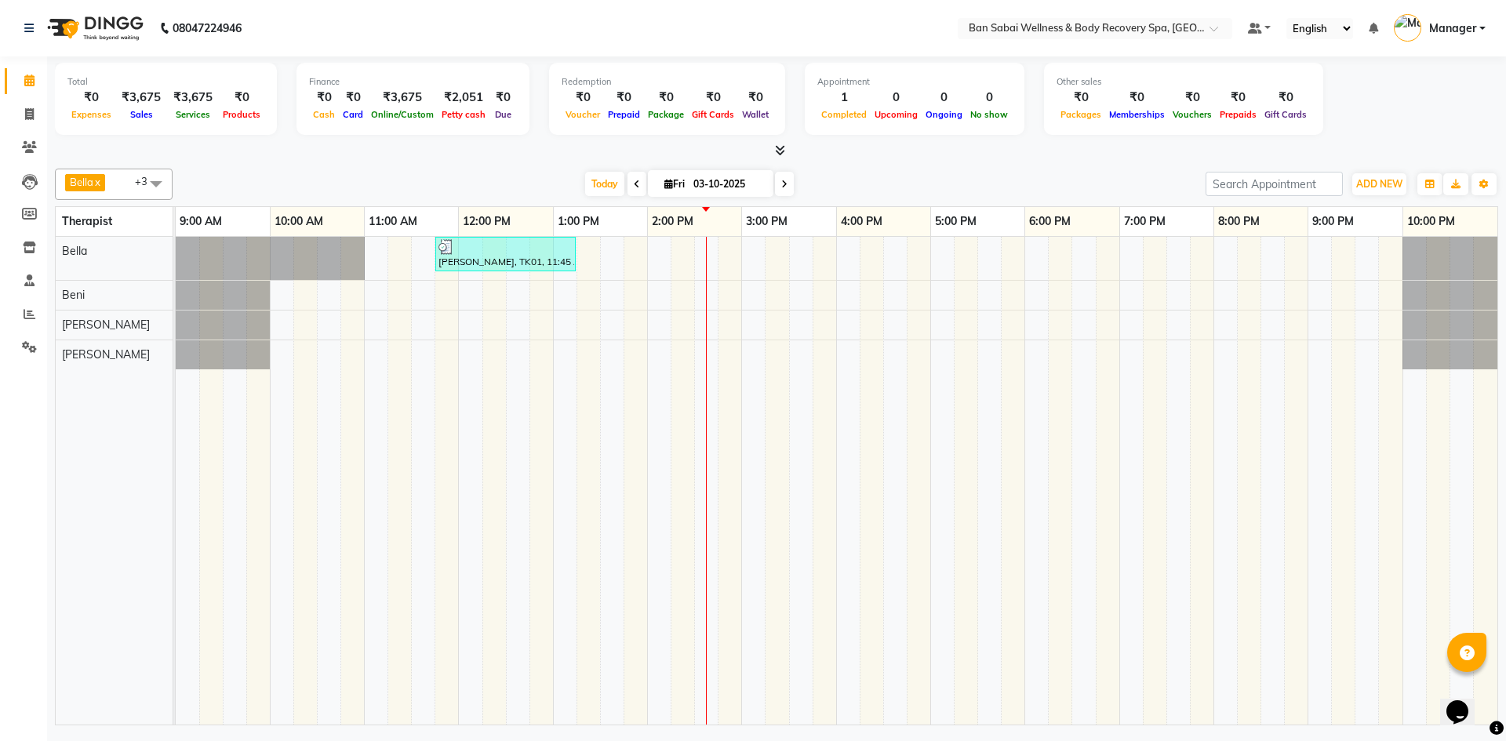
click at [746, 150] on icon at bounding box center [780, 150] width 10 height 12
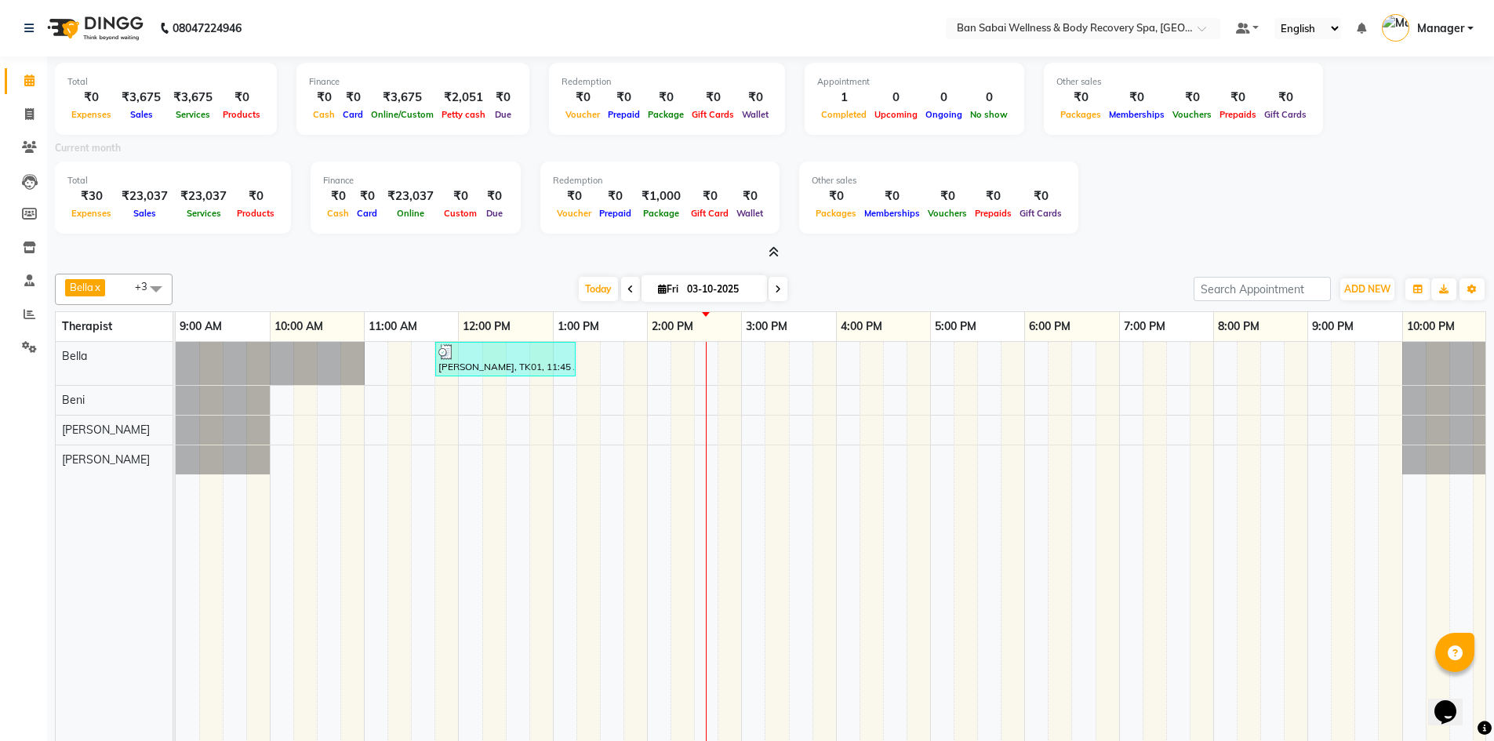
click at [746, 249] on icon at bounding box center [774, 252] width 10 height 12
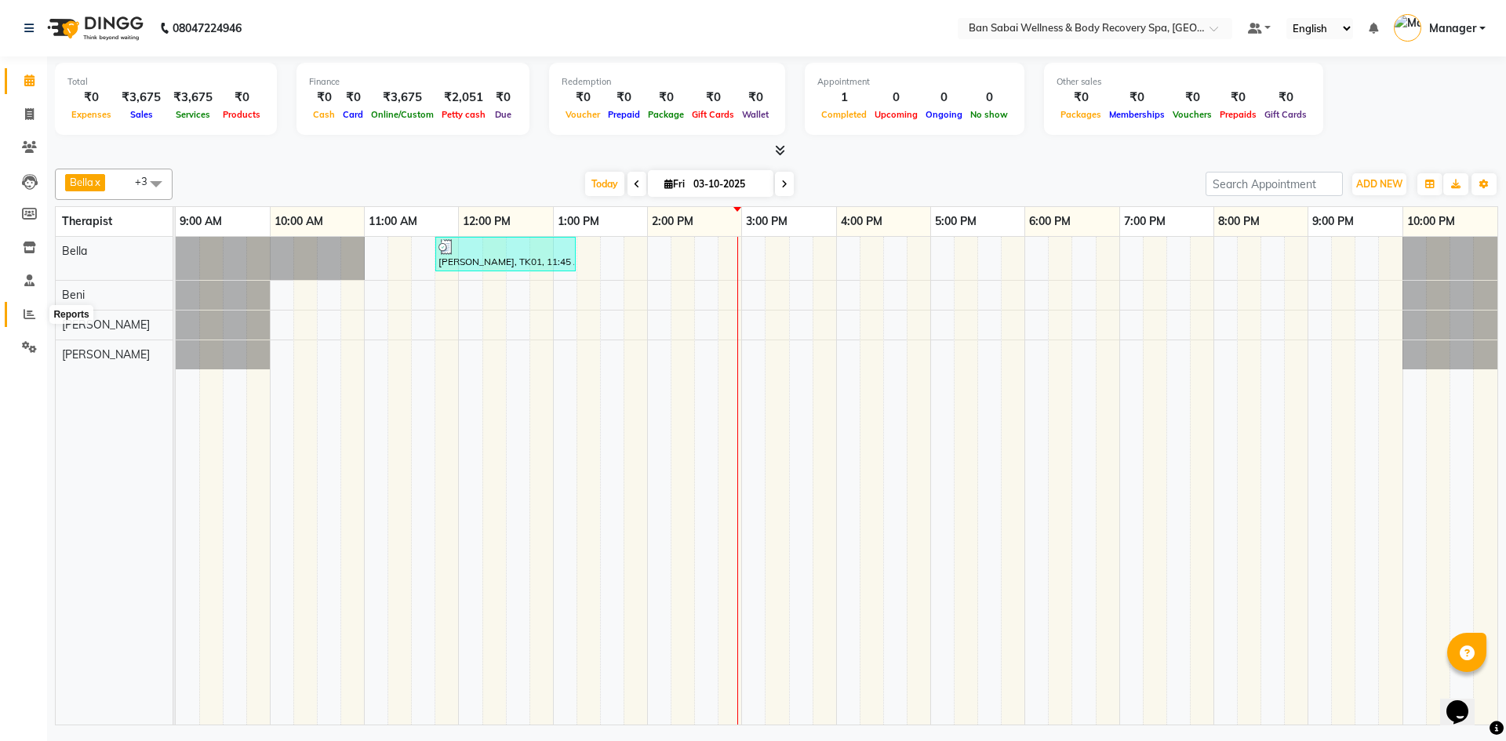
click at [29, 314] on icon at bounding box center [30, 314] width 12 height 12
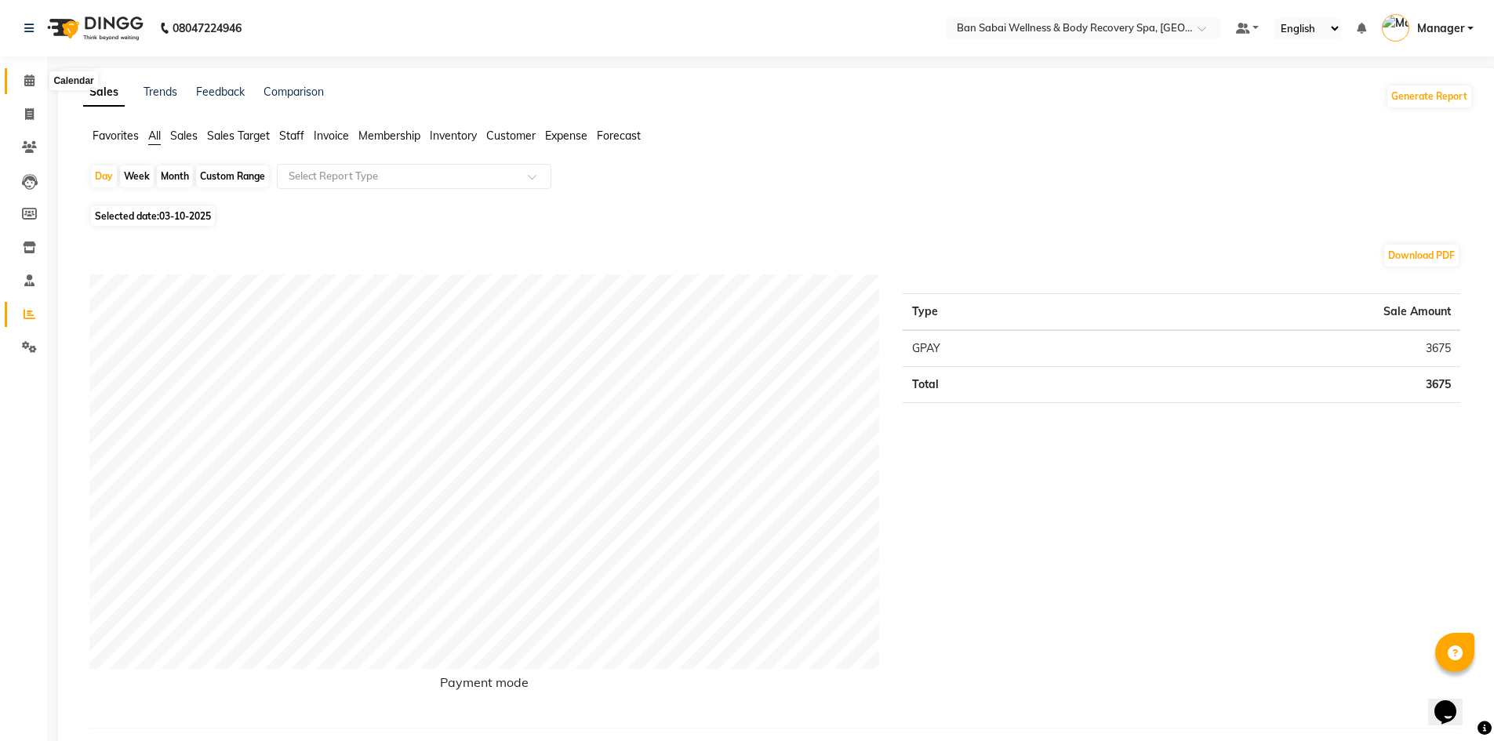
click at [37, 79] on span at bounding box center [29, 81] width 27 height 18
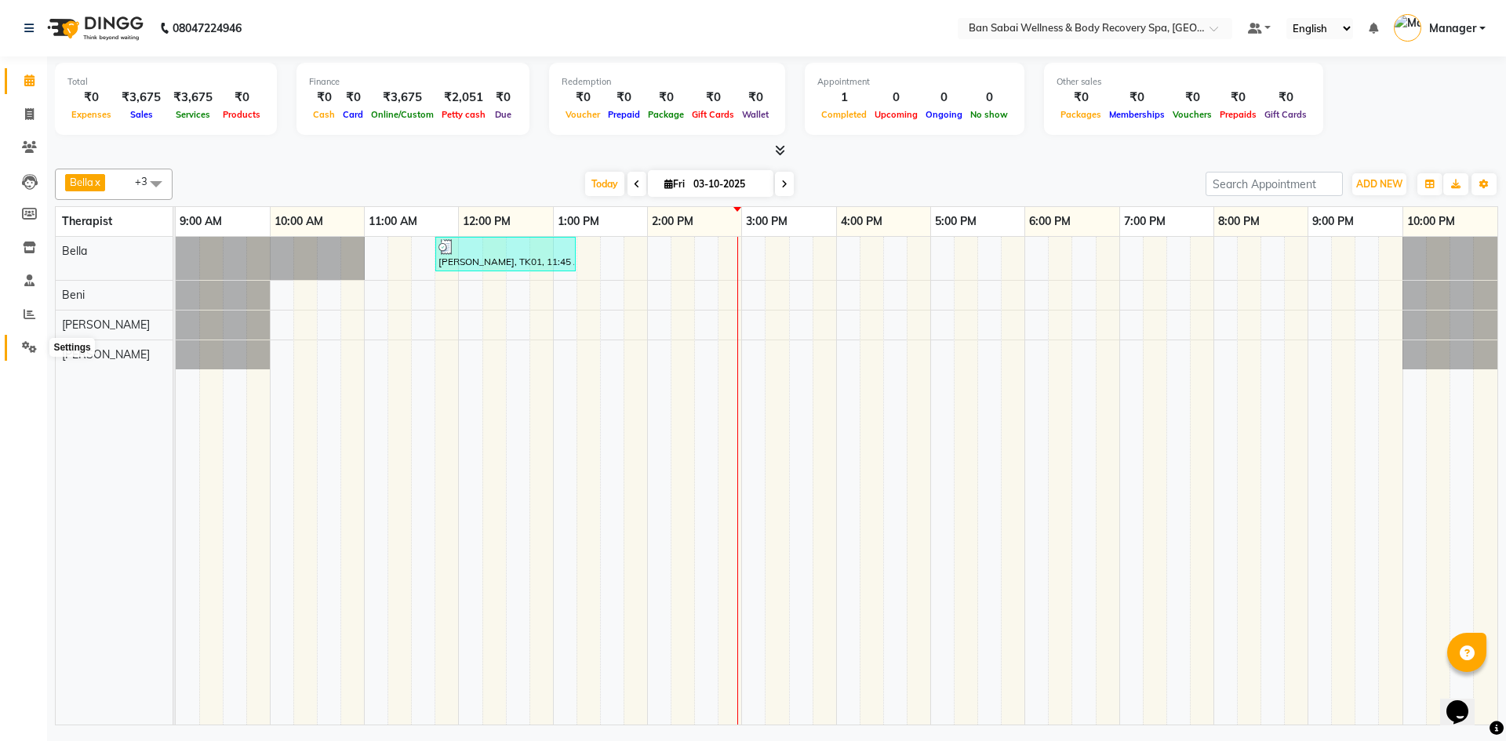
click at [21, 351] on span at bounding box center [29, 348] width 27 height 18
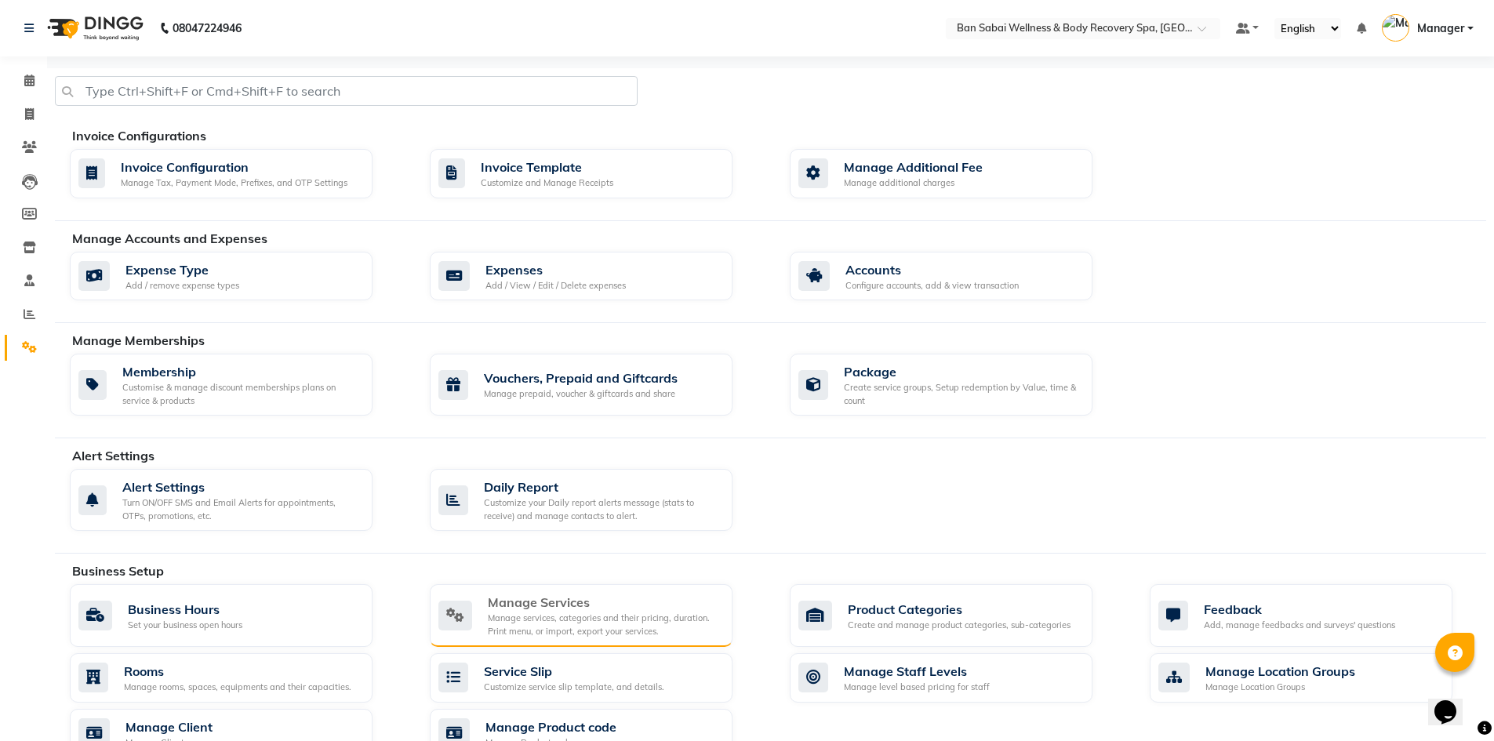
click at [549, 615] on div "Manage services, categories and their pricing, duration. Print menu, or import,…" at bounding box center [604, 625] width 232 height 26
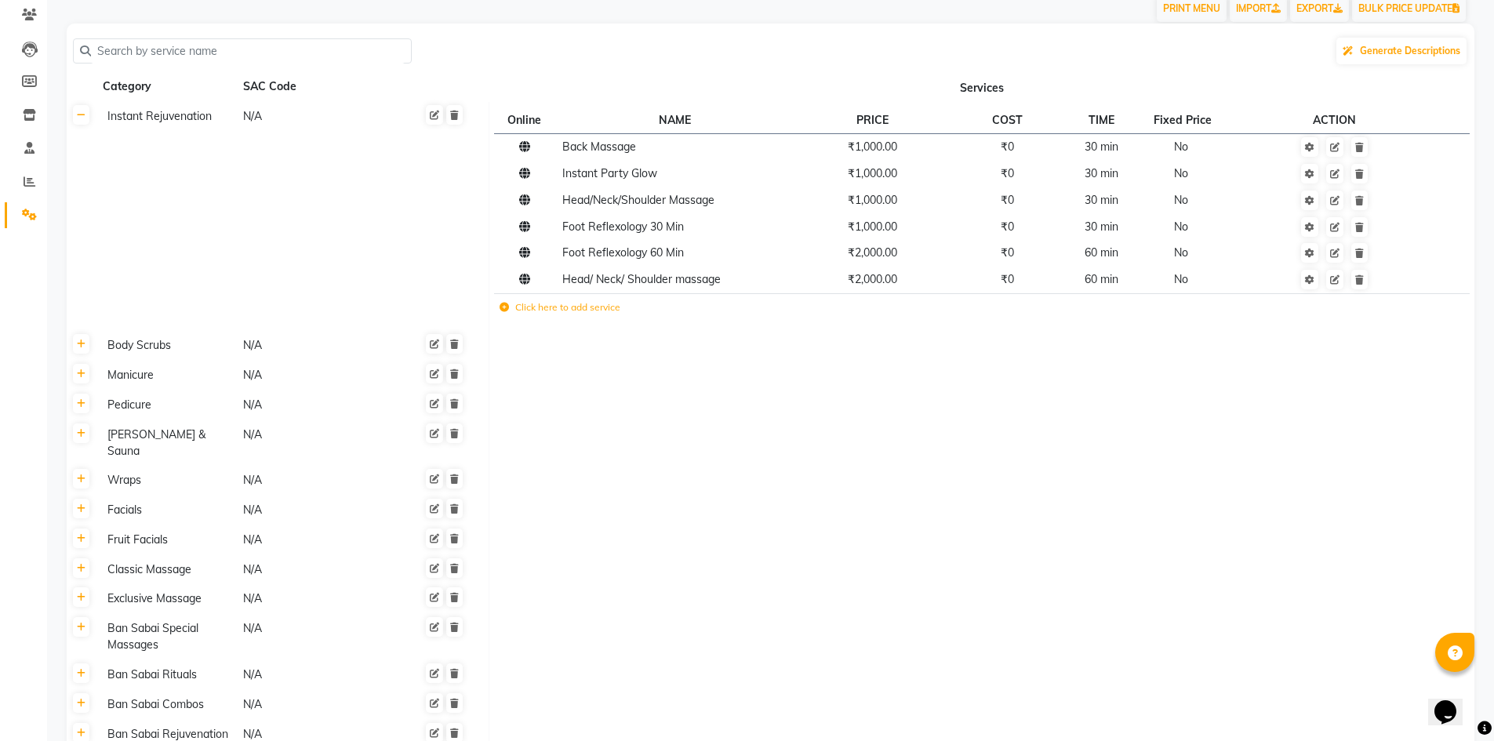
scroll to position [289, 0]
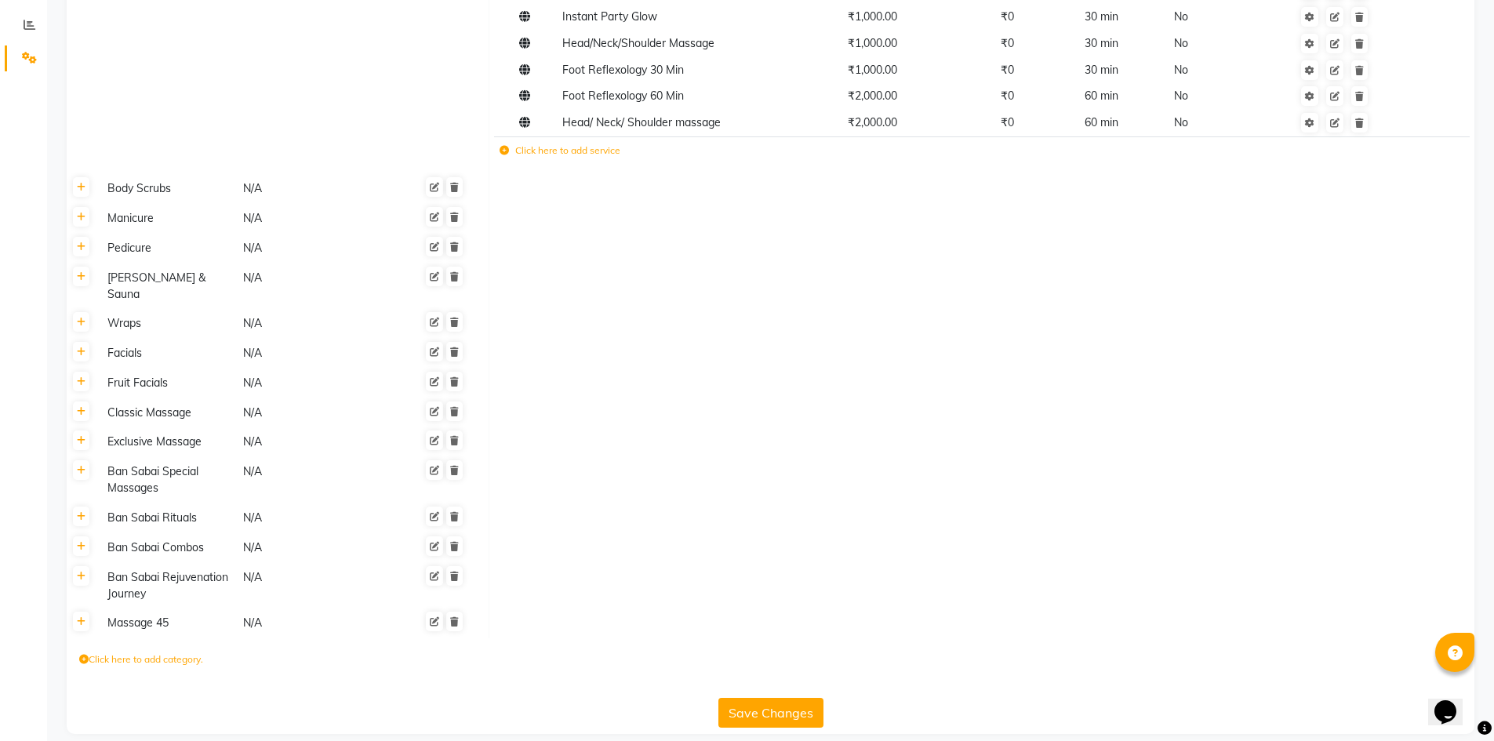
click at [116, 462] on div "Ban Sabai Special Massages" at bounding box center [168, 480] width 134 height 36
click at [84, 466] on icon at bounding box center [81, 470] width 9 height 9
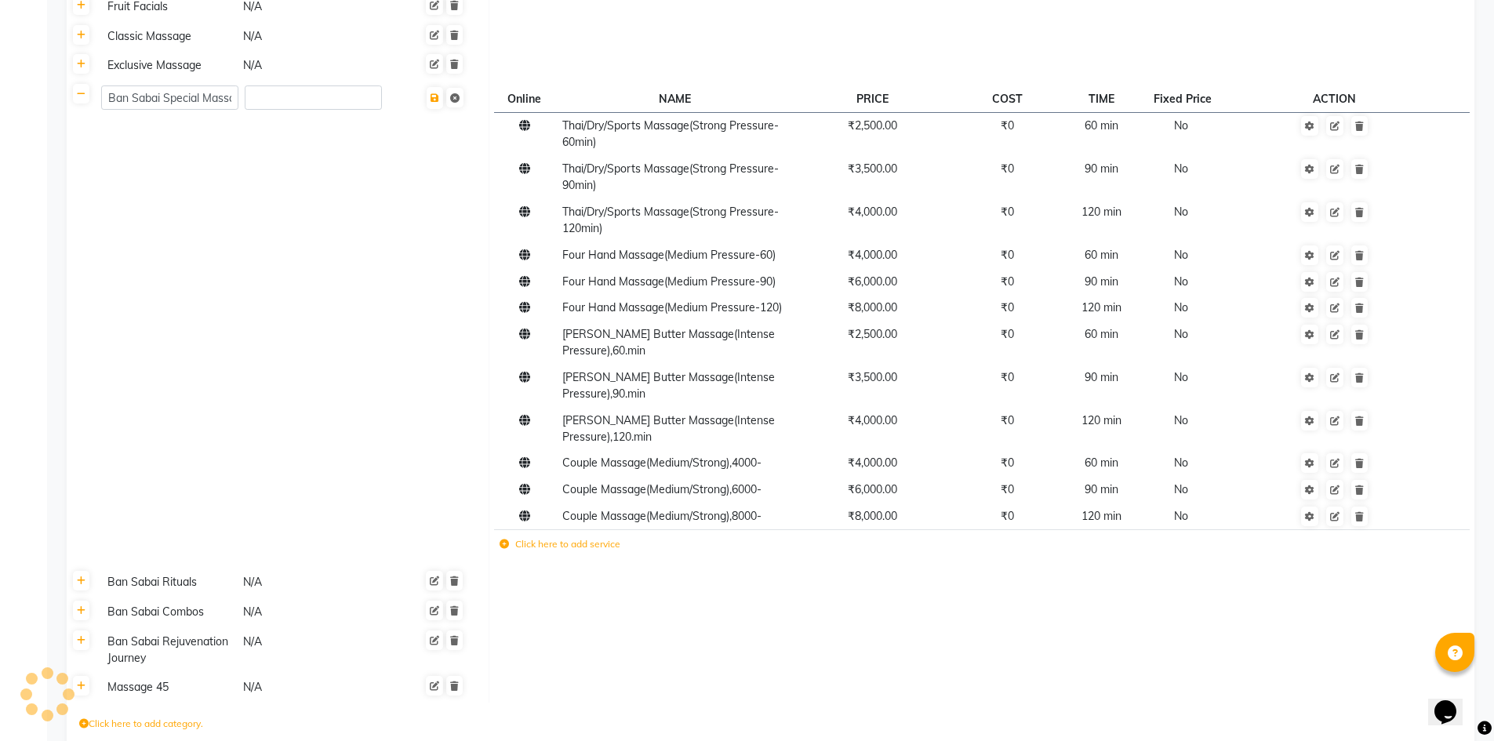
scroll to position [730, 0]
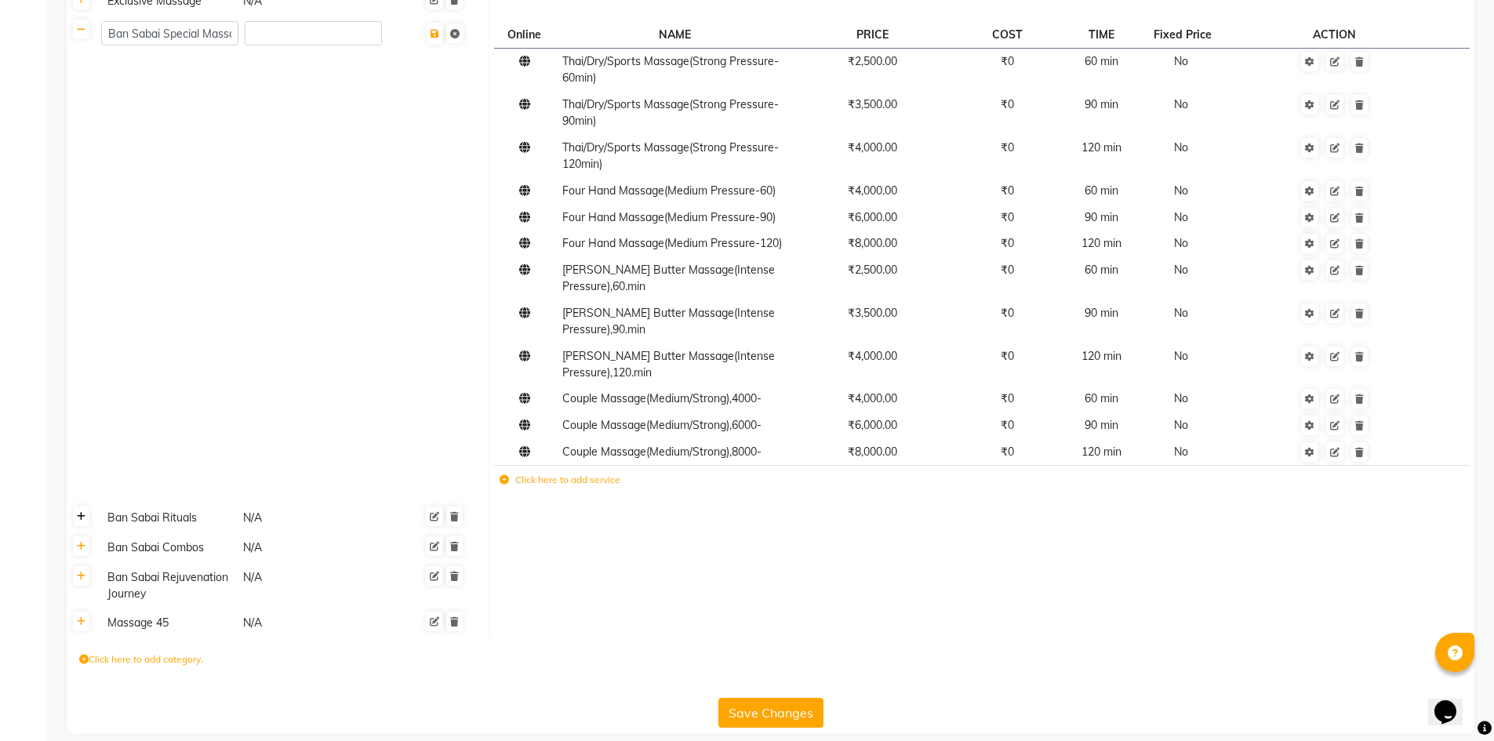
click at [76, 507] on link at bounding box center [81, 517] width 16 height 20
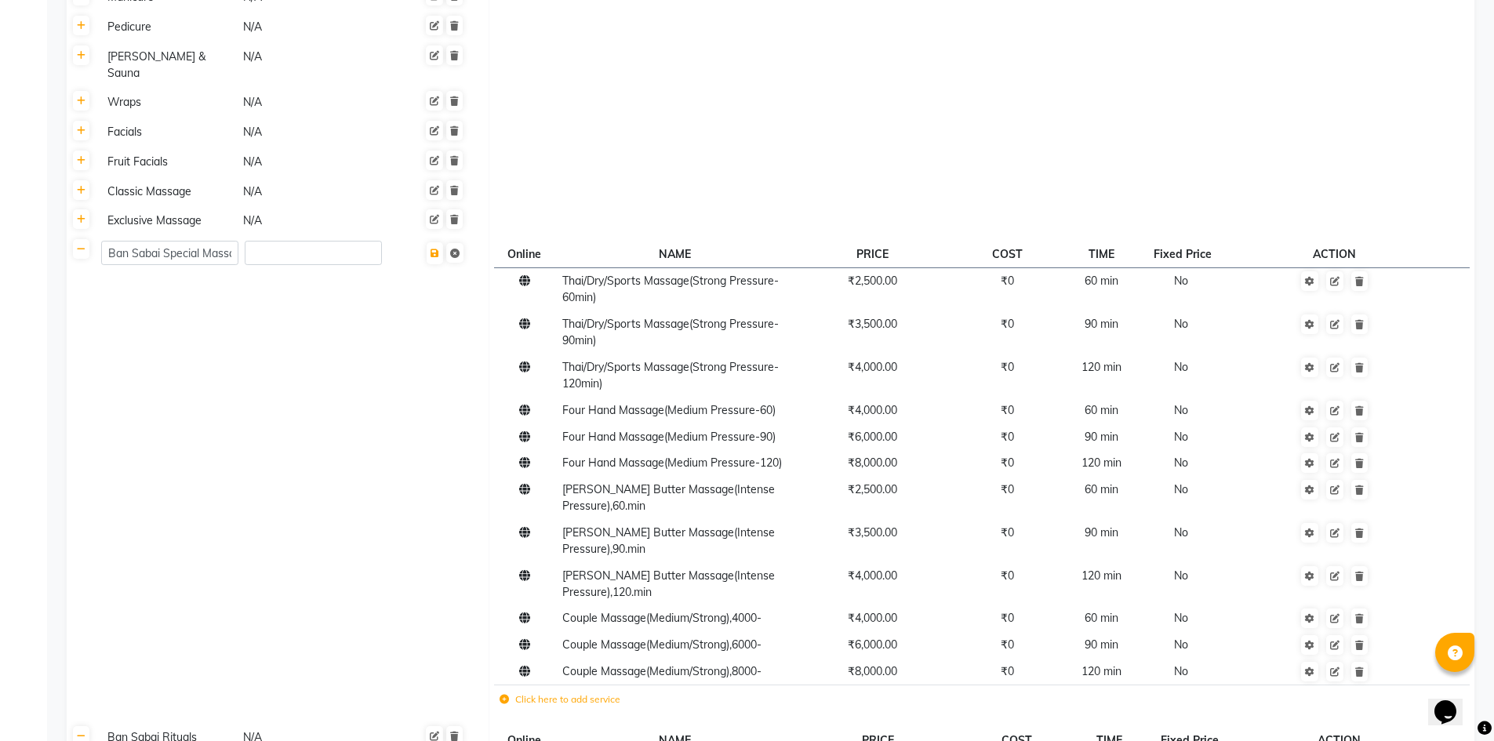
scroll to position [495, 0]
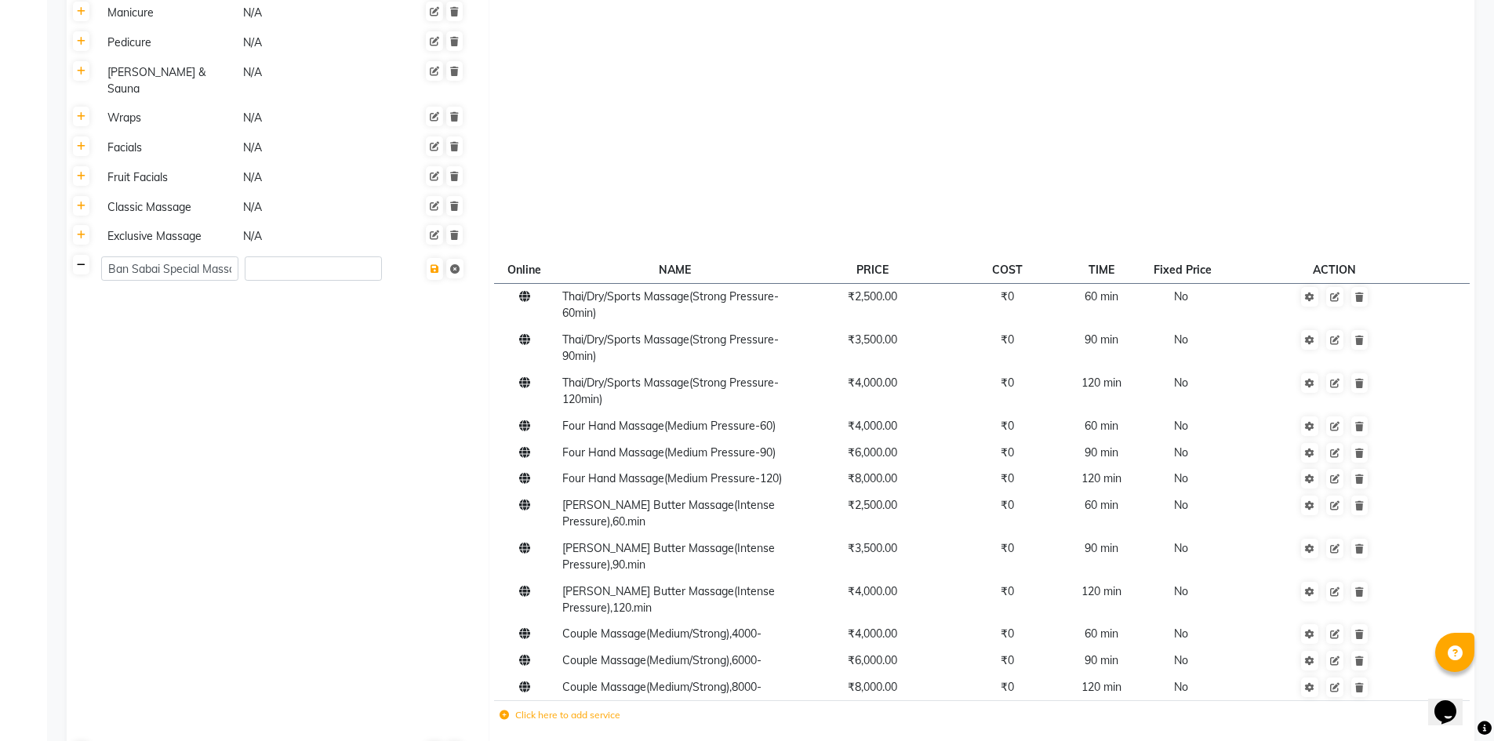
click at [87, 255] on link at bounding box center [81, 265] width 16 height 20
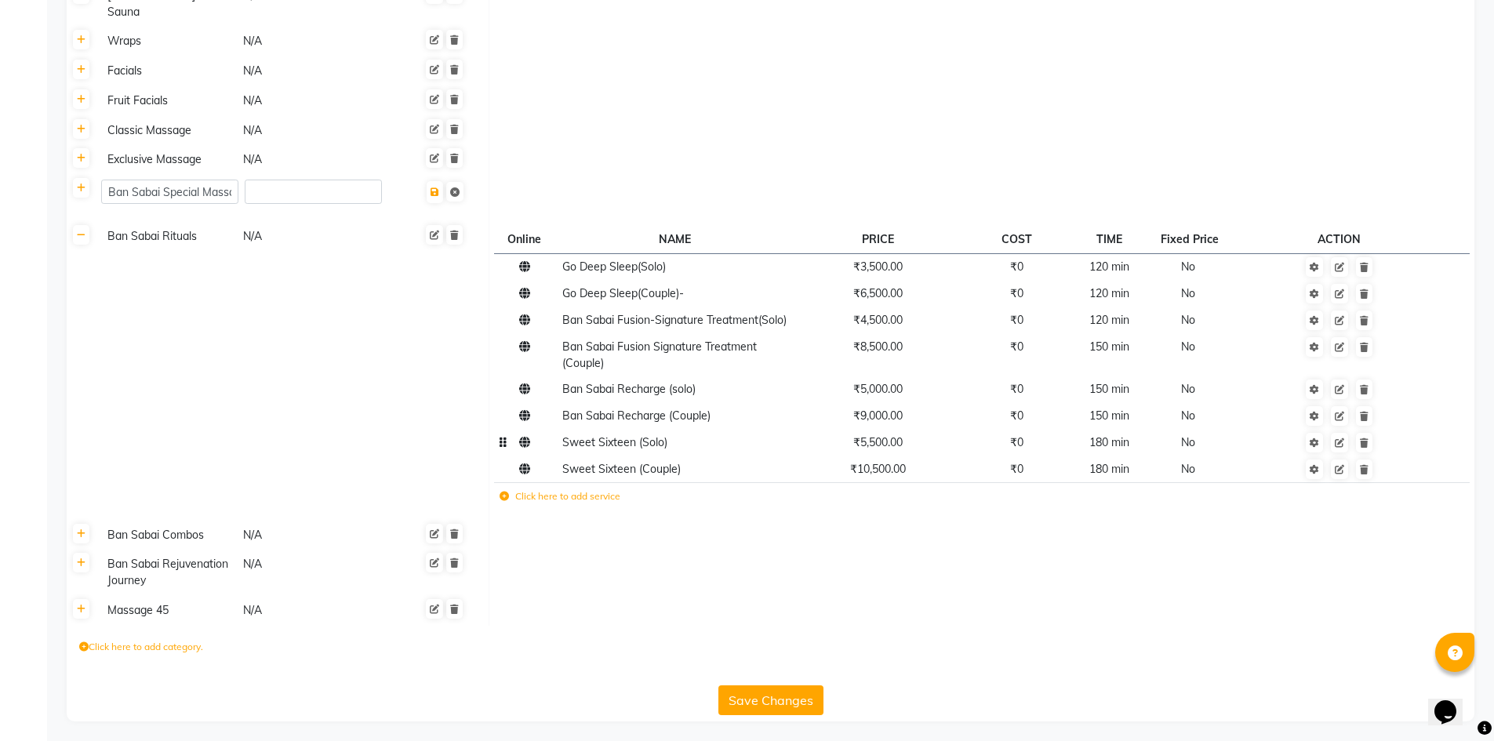
scroll to position [576, 0]
click at [82, 227] on icon at bounding box center [81, 231] width 9 height 9
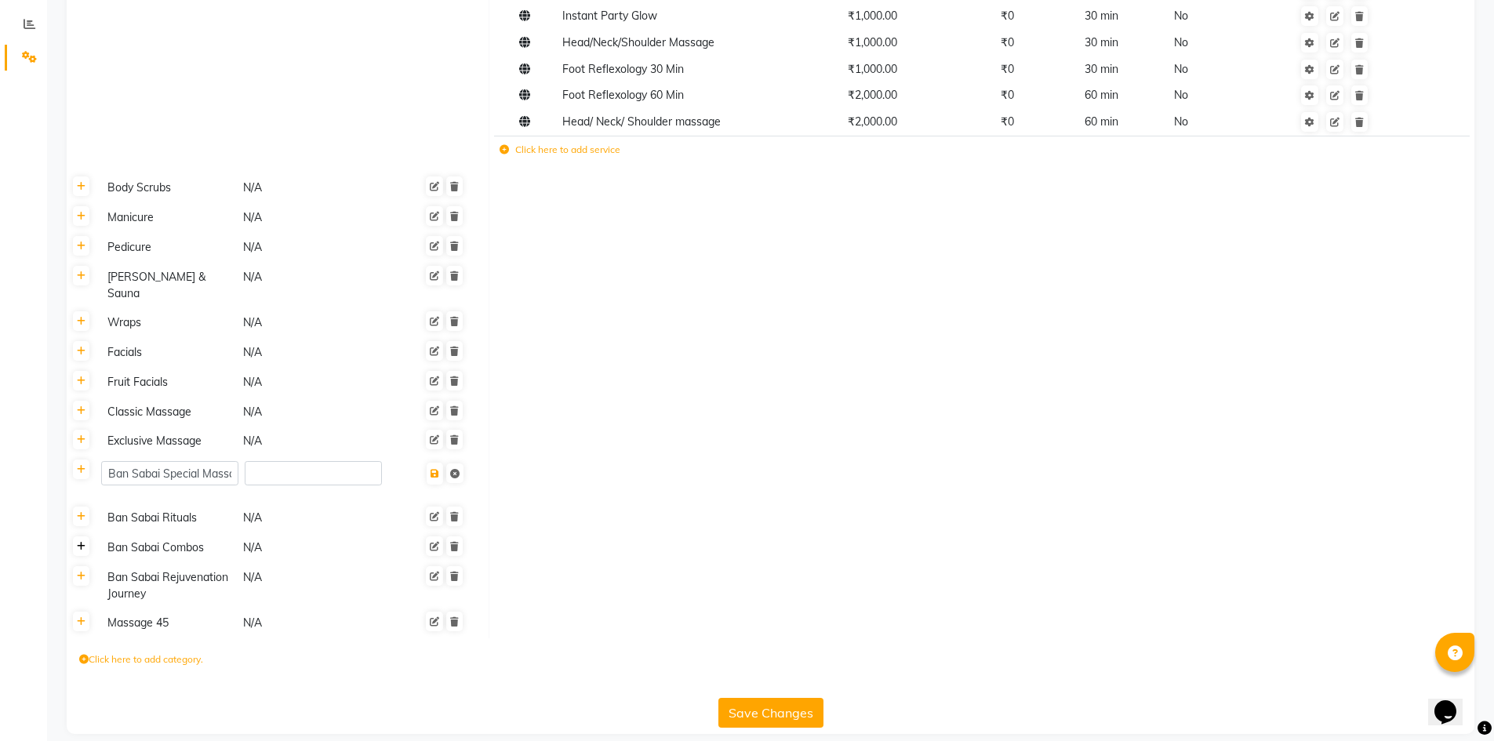
click at [79, 542] on icon at bounding box center [81, 546] width 9 height 9
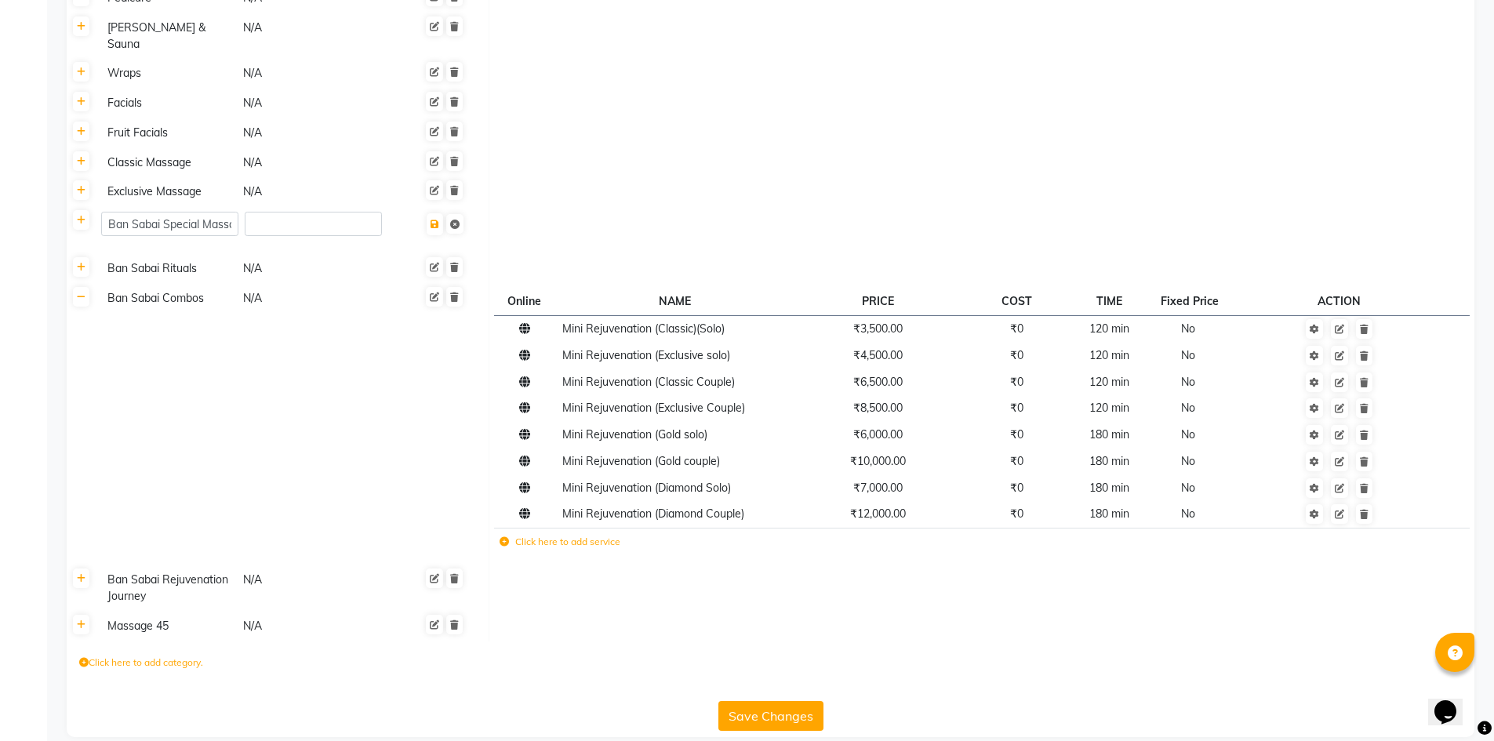
scroll to position [543, 0]
click at [80, 289] on icon at bounding box center [81, 293] width 9 height 9
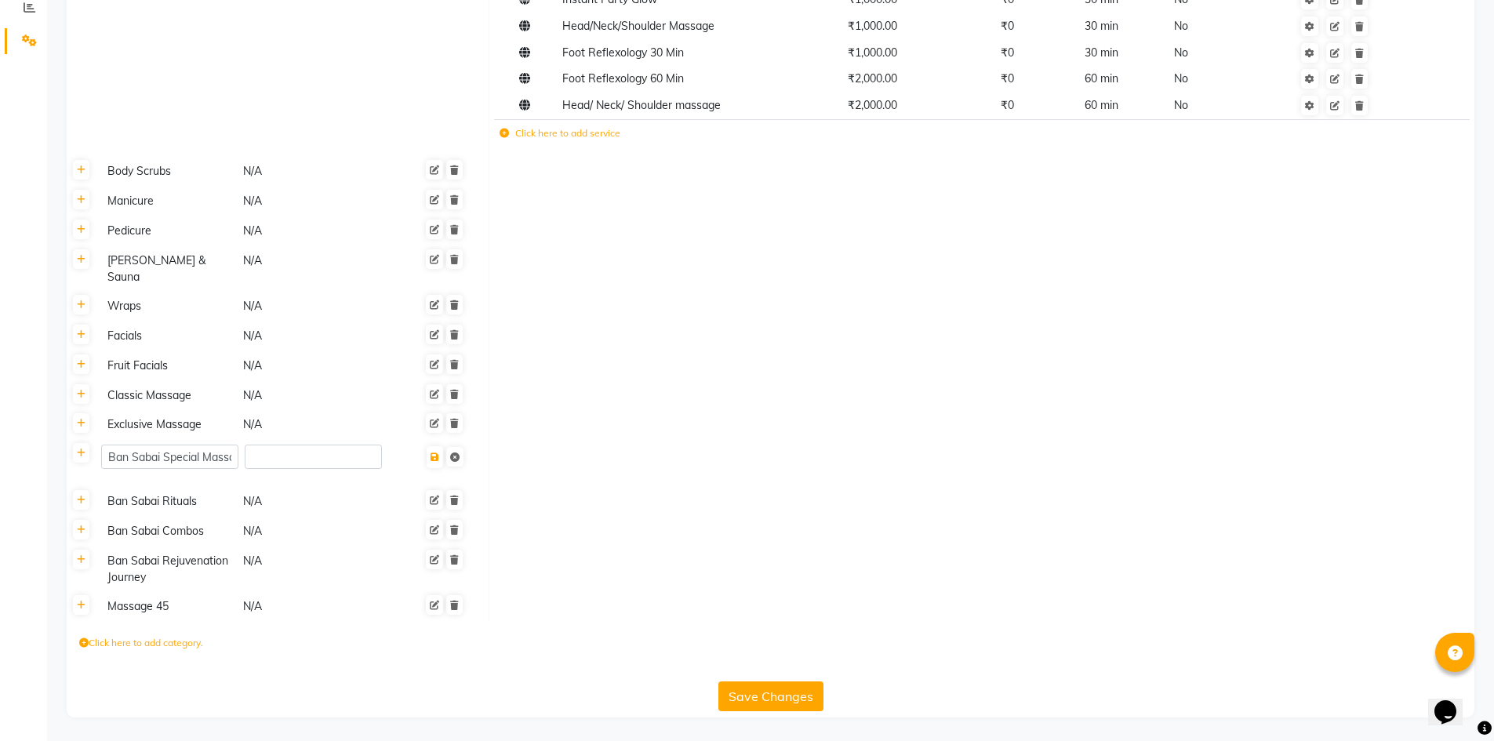
scroll to position [290, 0]
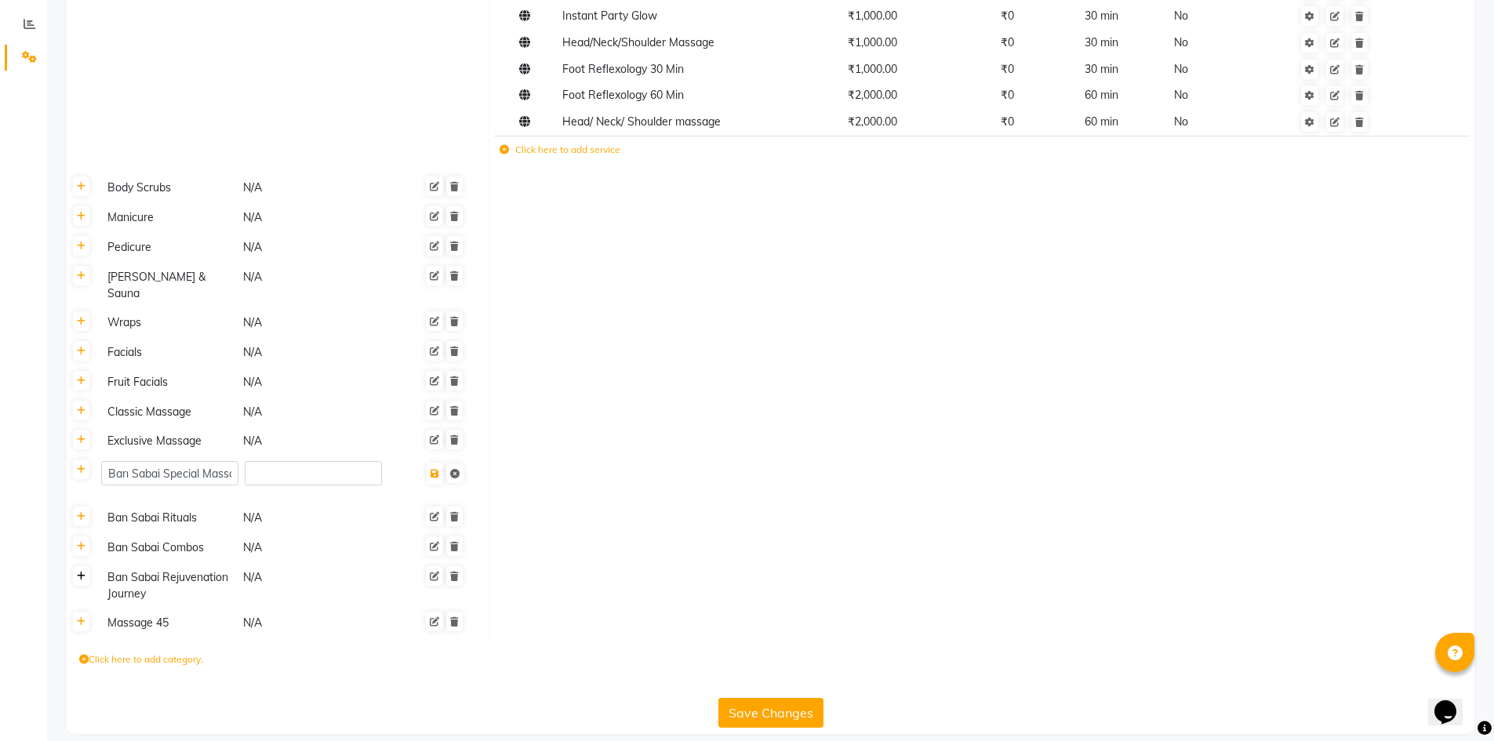
click at [78, 572] on icon at bounding box center [81, 576] width 9 height 9
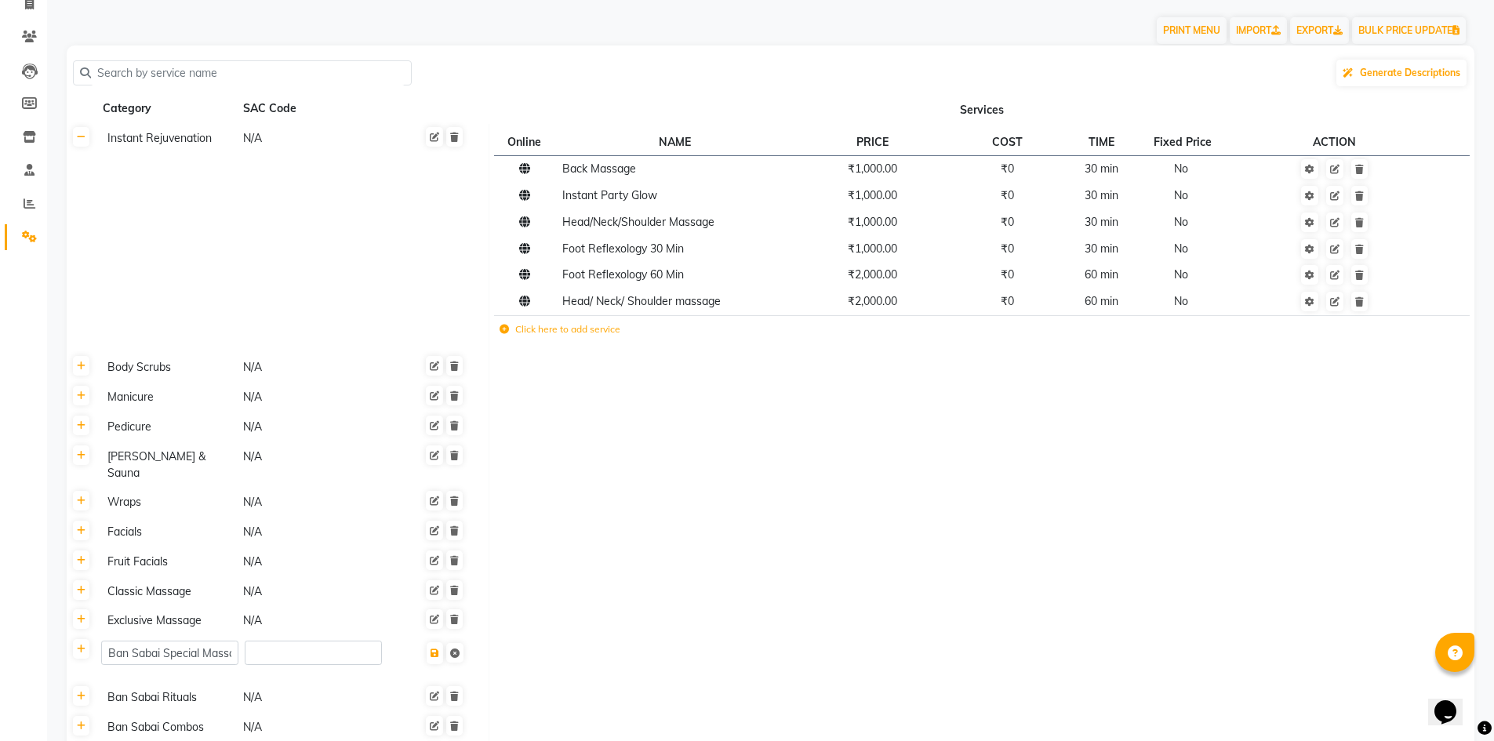
scroll to position [0, 0]
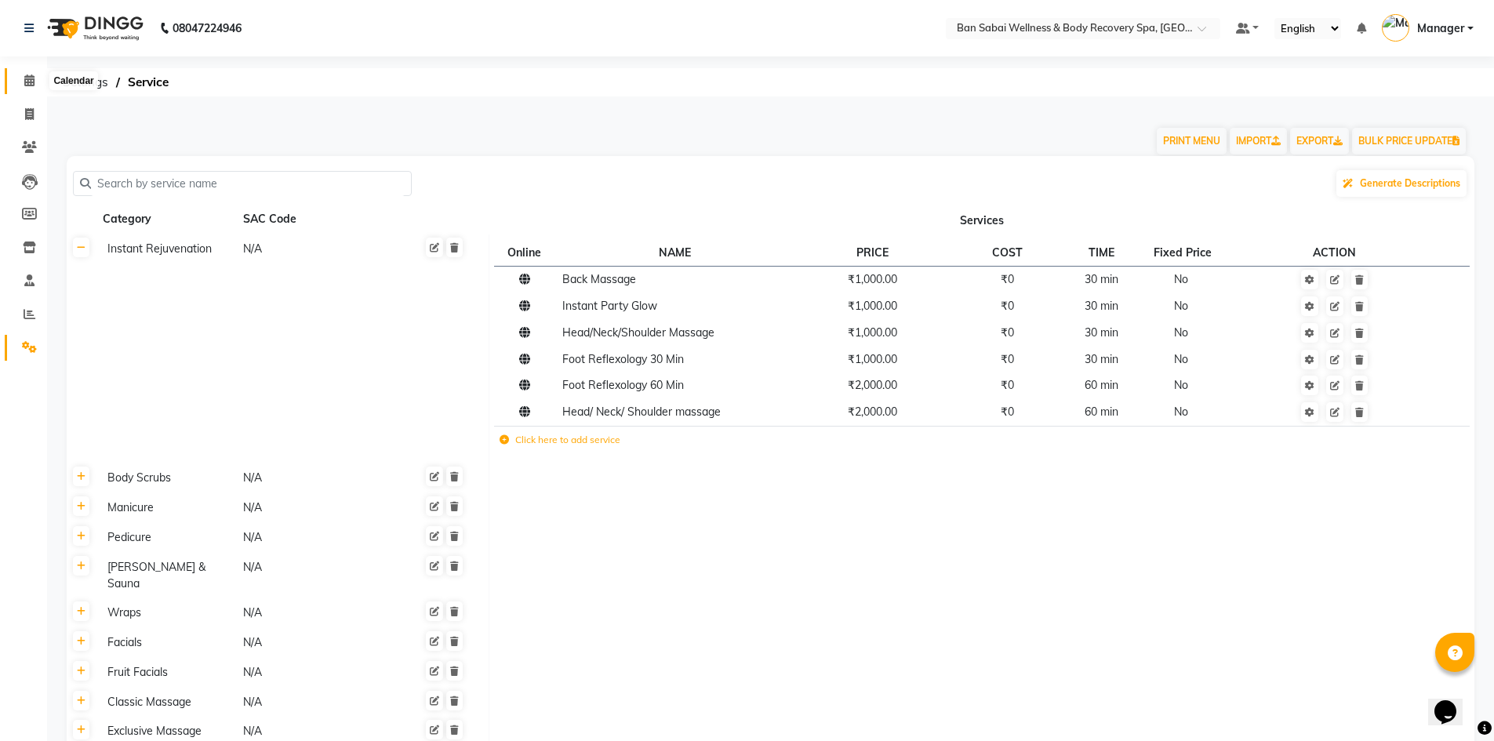
click at [26, 82] on icon at bounding box center [29, 81] width 10 height 12
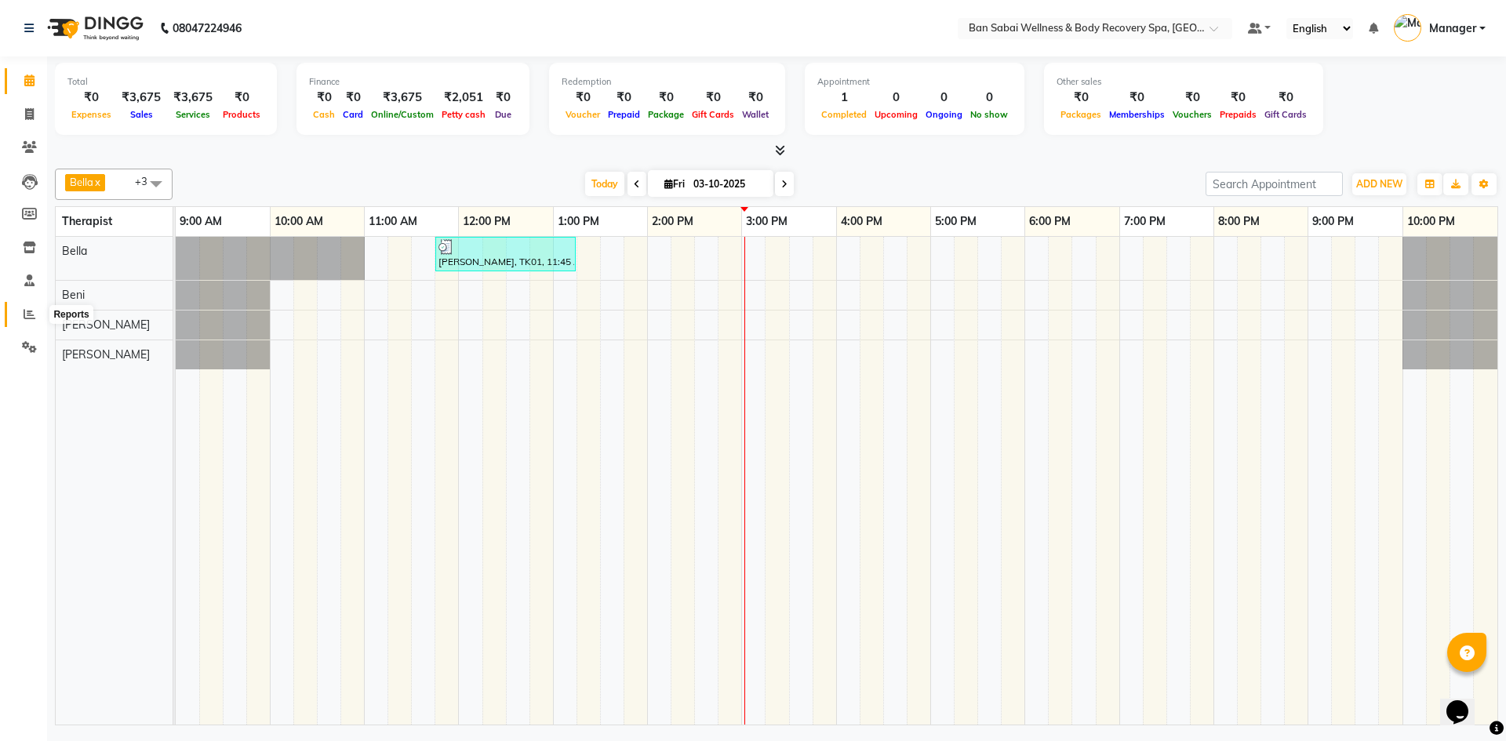
click at [25, 312] on icon at bounding box center [30, 314] width 12 height 12
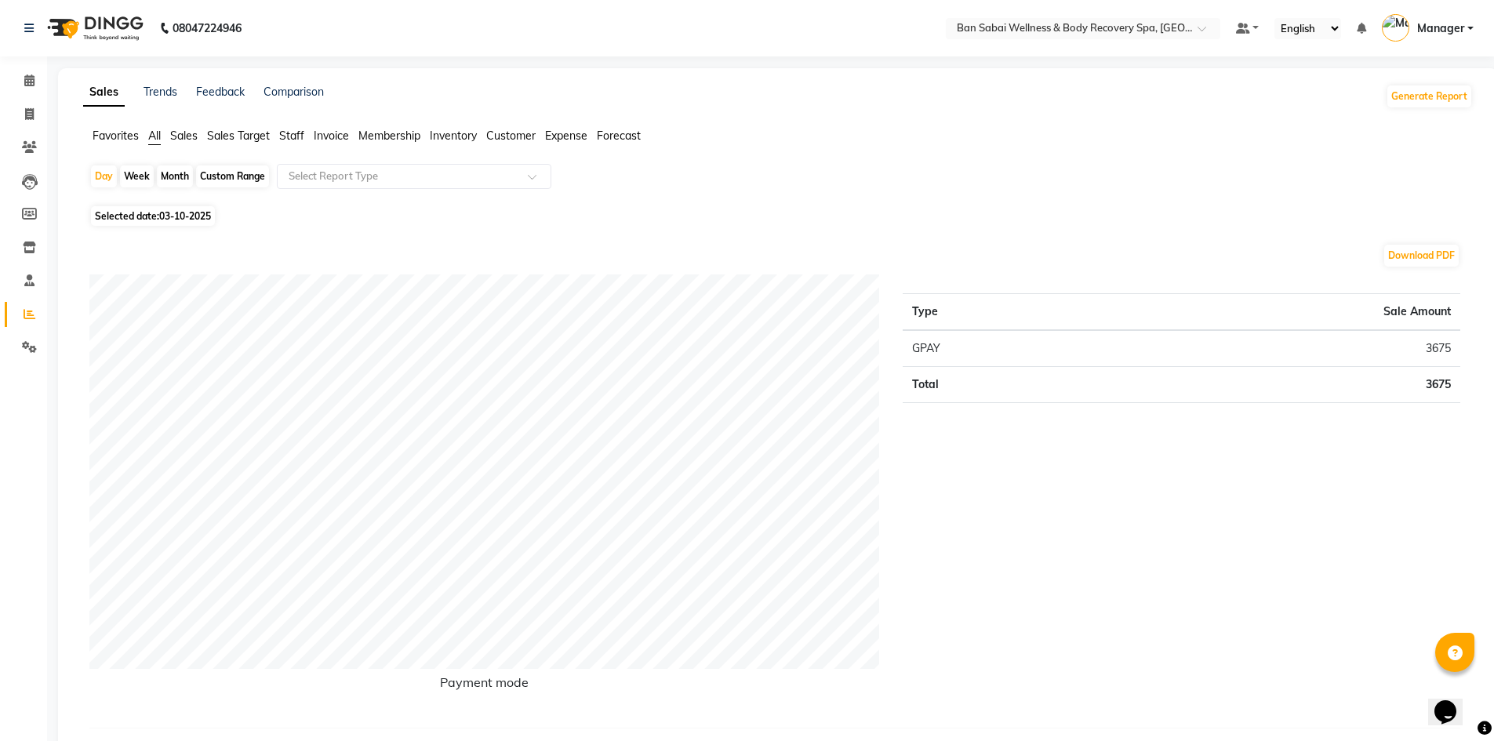
click at [188, 133] on span "Sales" at bounding box center [183, 136] width 27 height 14
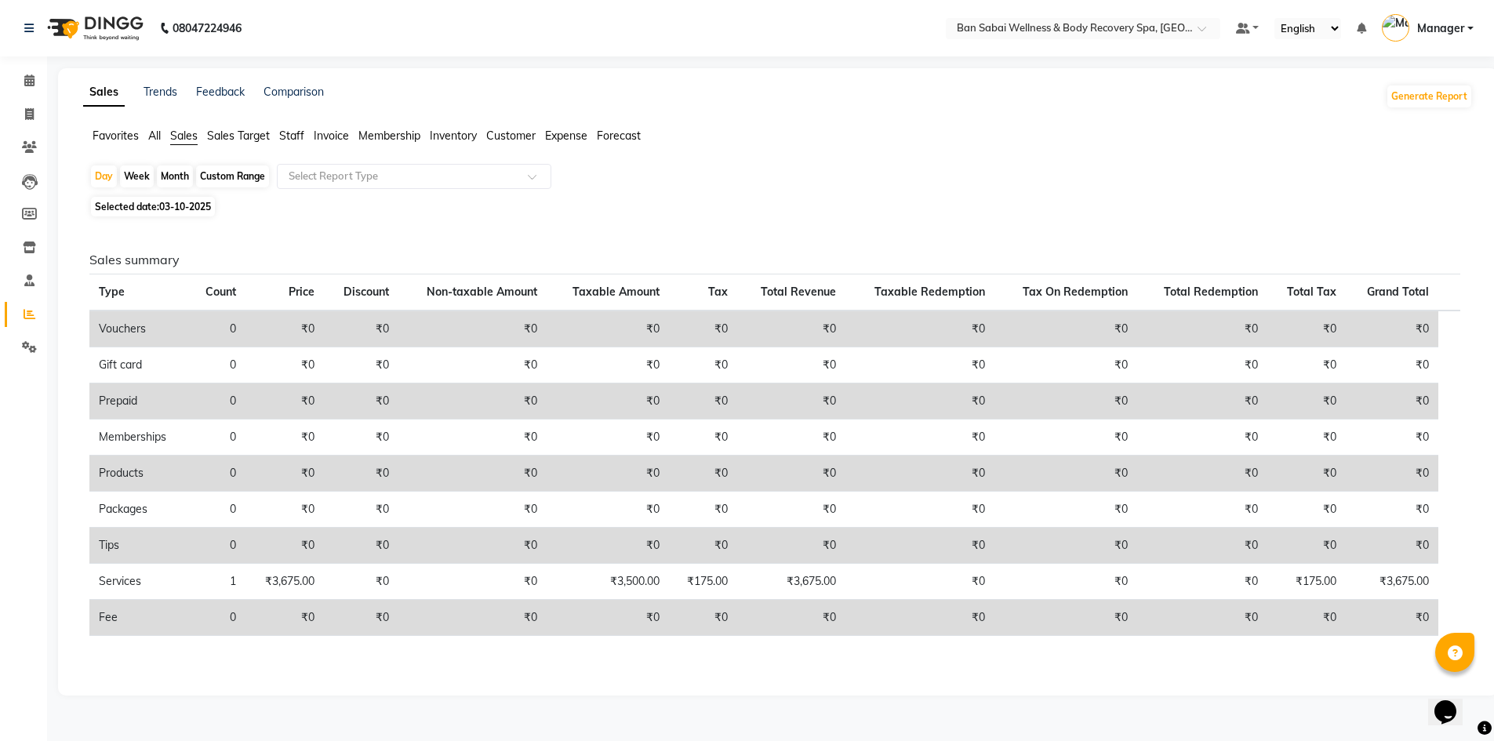
click at [228, 177] on div "Custom Range" at bounding box center [232, 176] width 73 height 22
select select "10"
select select "2025"
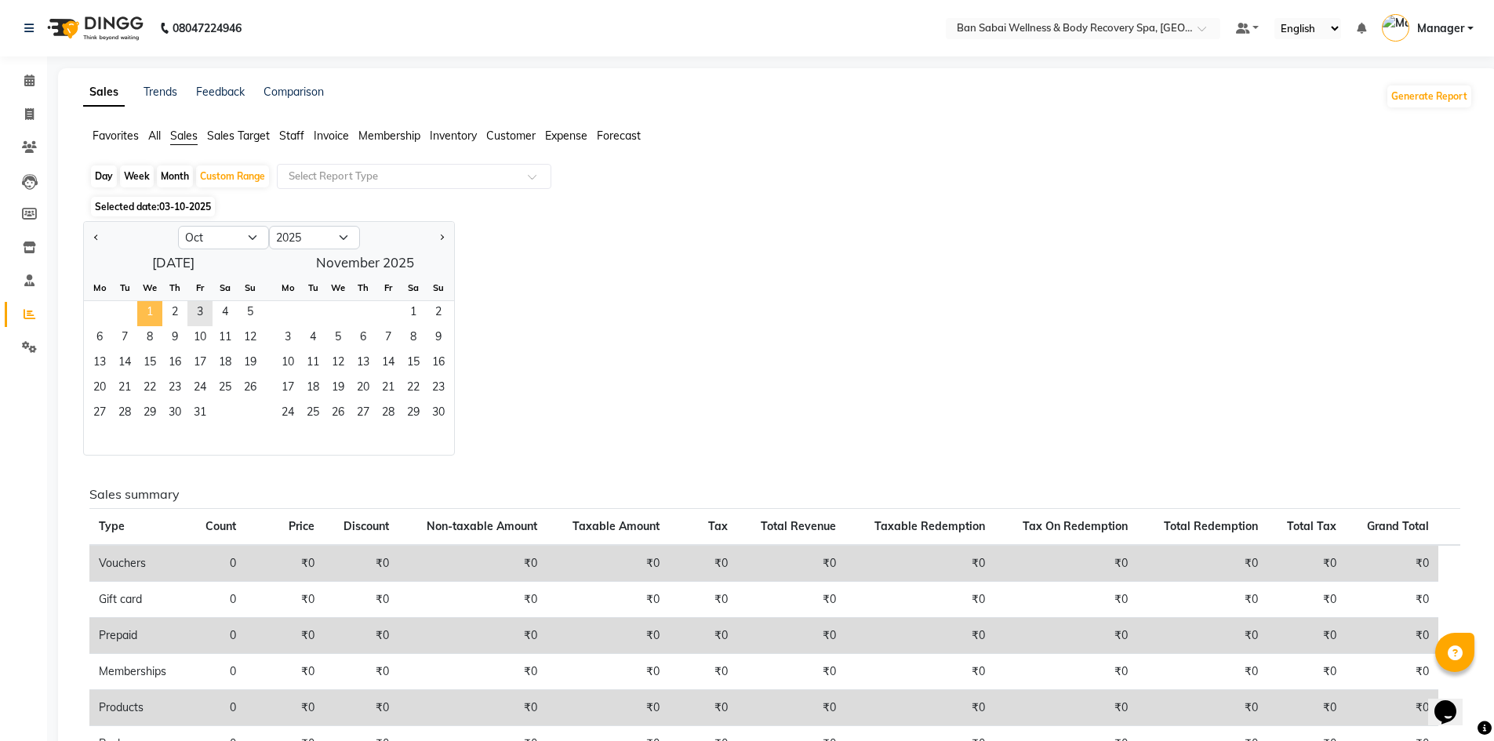
click at [158, 314] on span "1" at bounding box center [149, 313] width 25 height 25
click at [96, 237] on span "Previous month" at bounding box center [96, 236] width 5 height 5
click at [93, 238] on button "Previous month" at bounding box center [96, 237] width 13 height 25
click at [193, 316] on span "1" at bounding box center [199, 313] width 25 height 25
click at [438, 238] on button "Next month" at bounding box center [441, 237] width 13 height 25
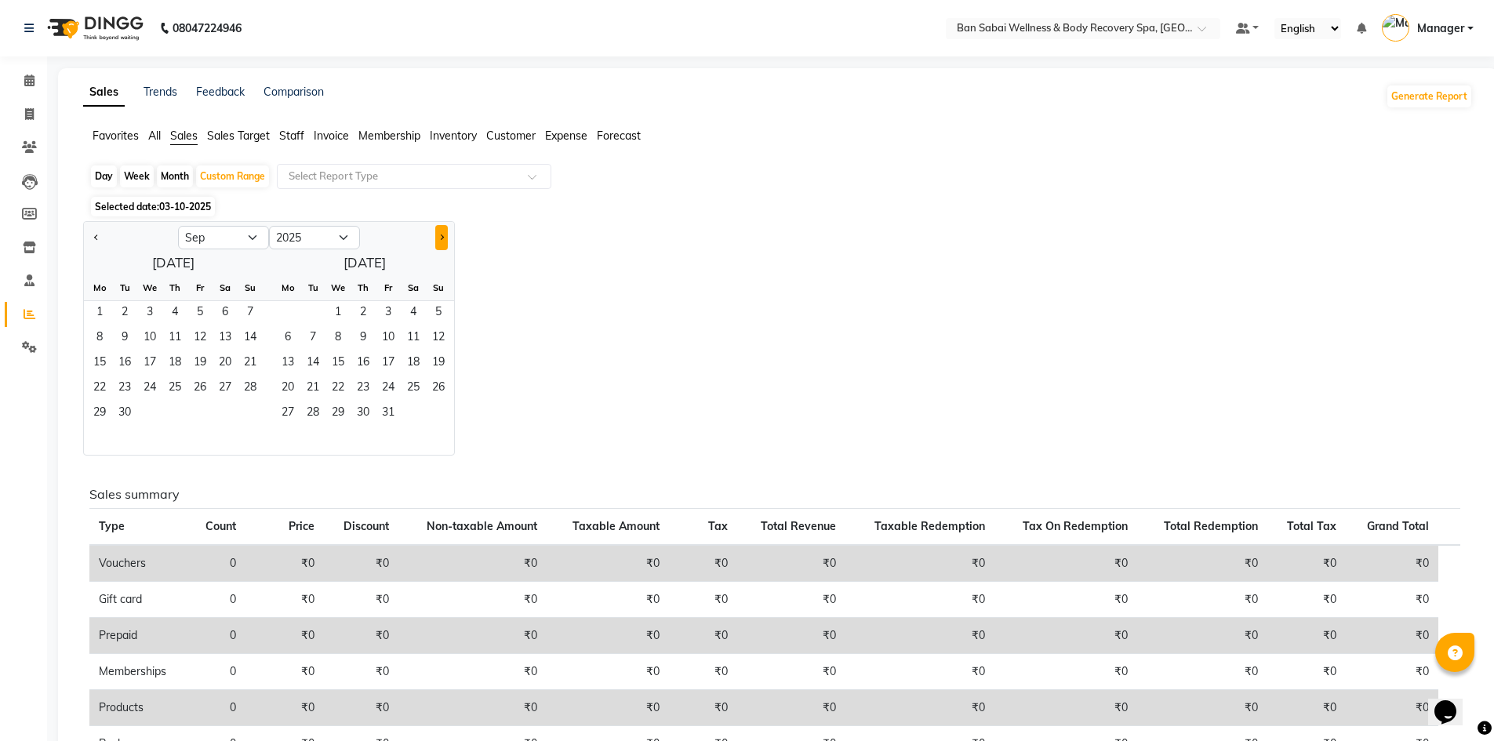
click at [438, 238] on button "Next month" at bounding box center [441, 237] width 13 height 25
select select "10"
click at [198, 314] on span "3" at bounding box center [199, 313] width 25 height 25
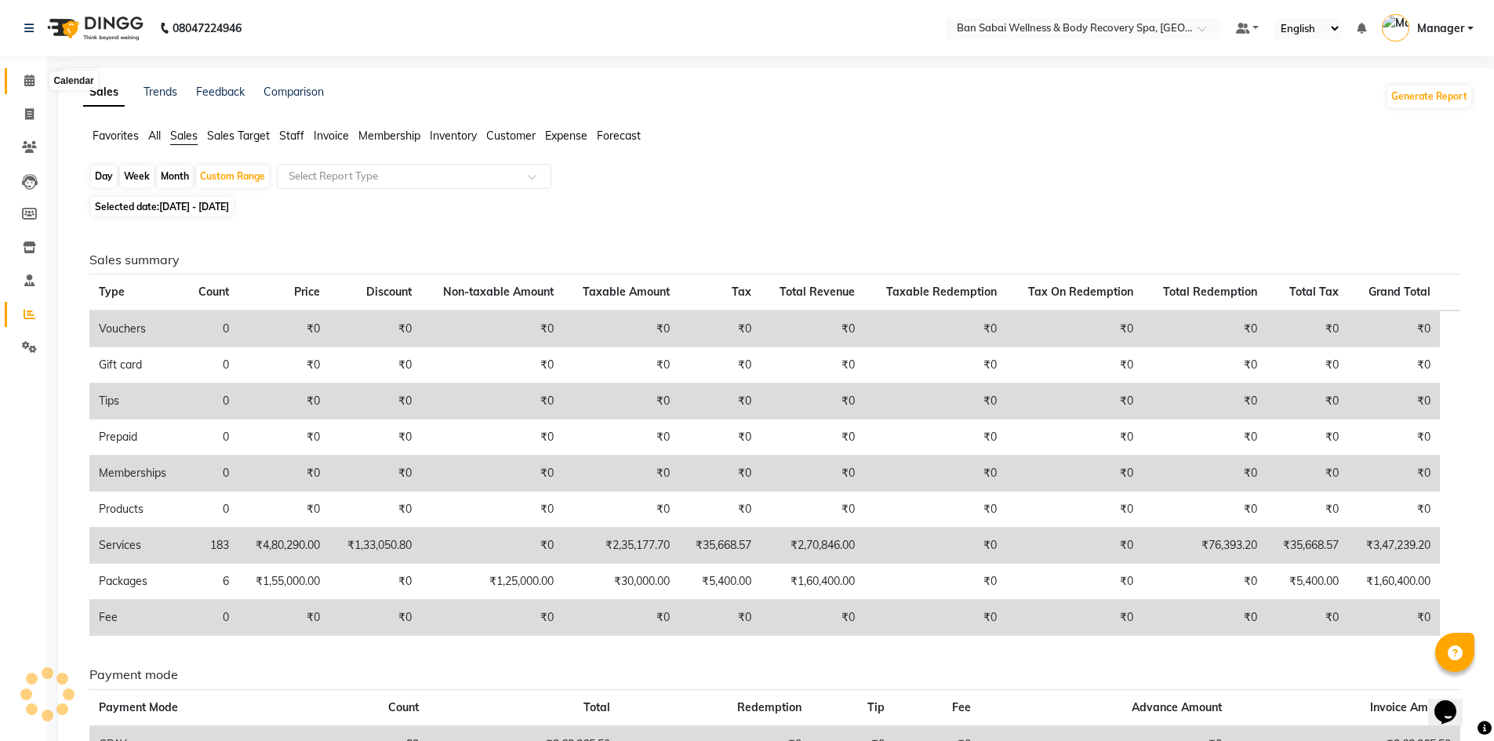
click at [31, 82] on icon at bounding box center [29, 81] width 10 height 12
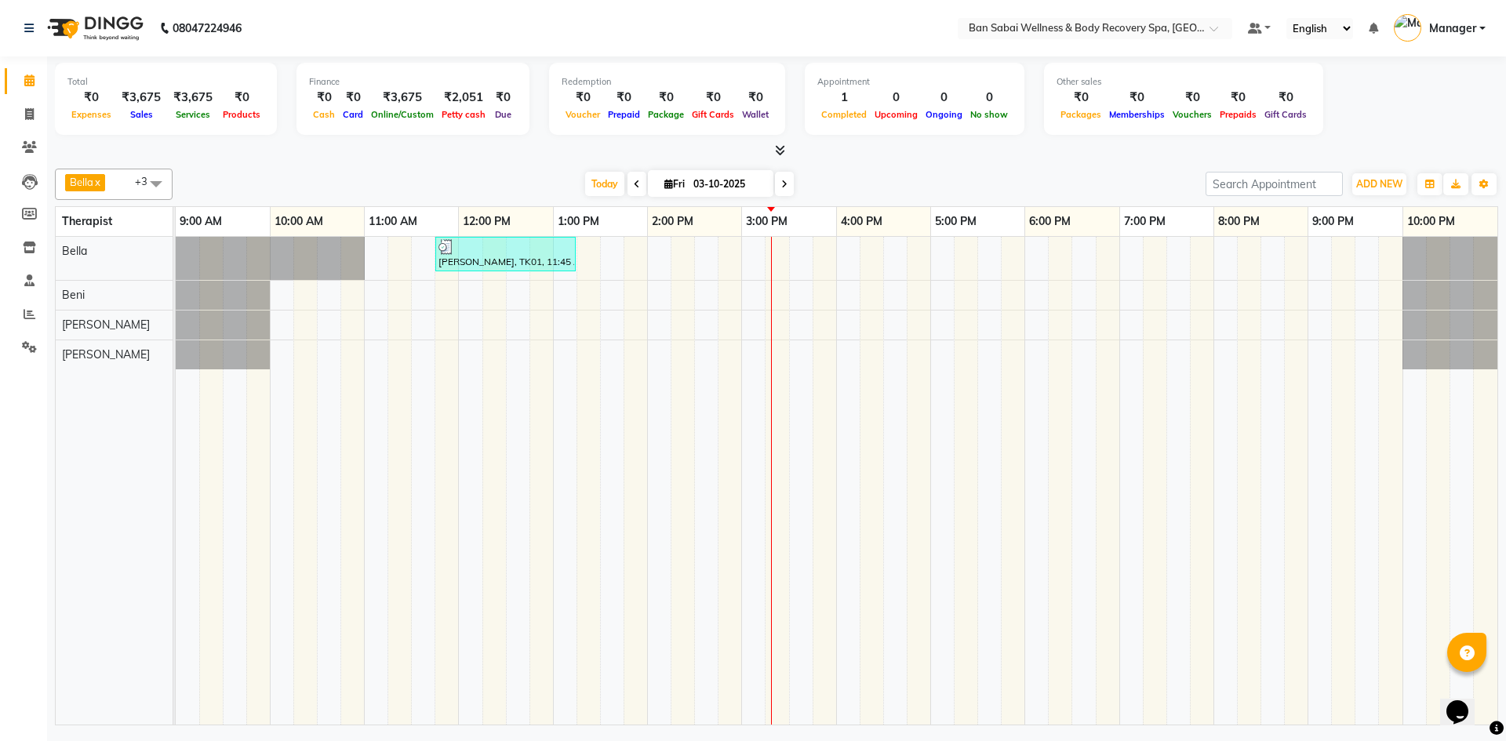
click at [746, 188] on icon at bounding box center [784, 184] width 6 height 9
type input "04-10-2025"
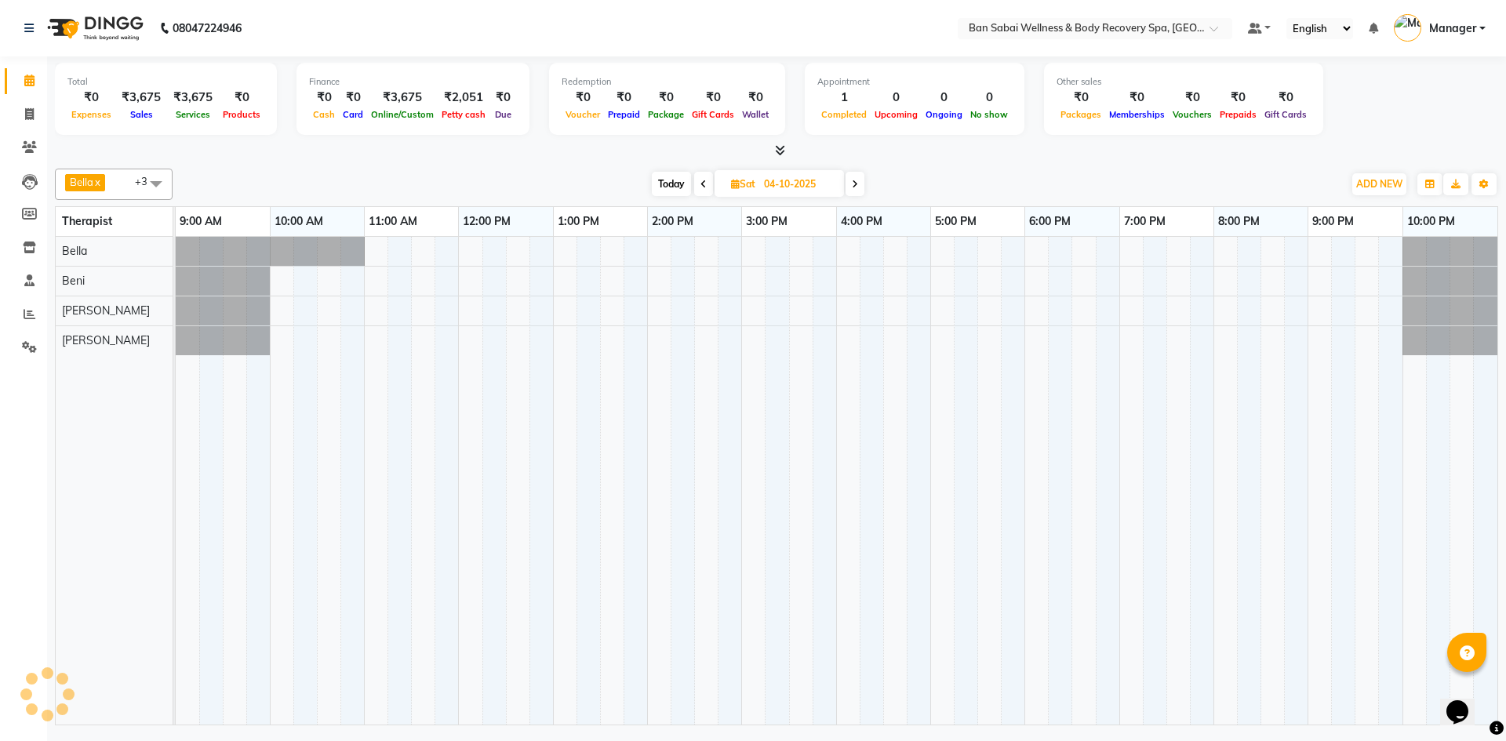
click at [746, 188] on input "04-10-2025" at bounding box center [798, 185] width 78 height 24
select select "10"
select select "2025"
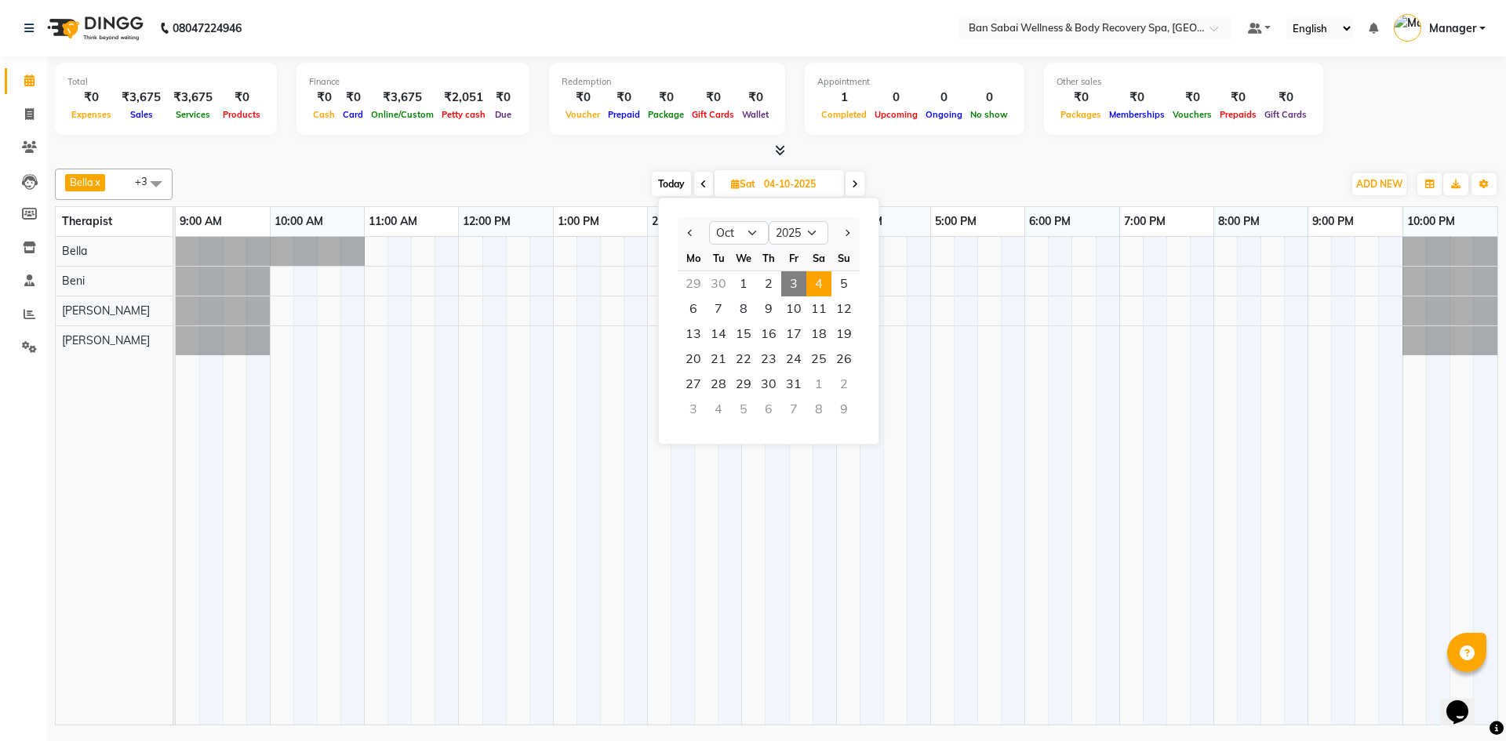
click at [746, 182] on icon at bounding box center [855, 184] width 6 height 9
type input "05-10-2025"
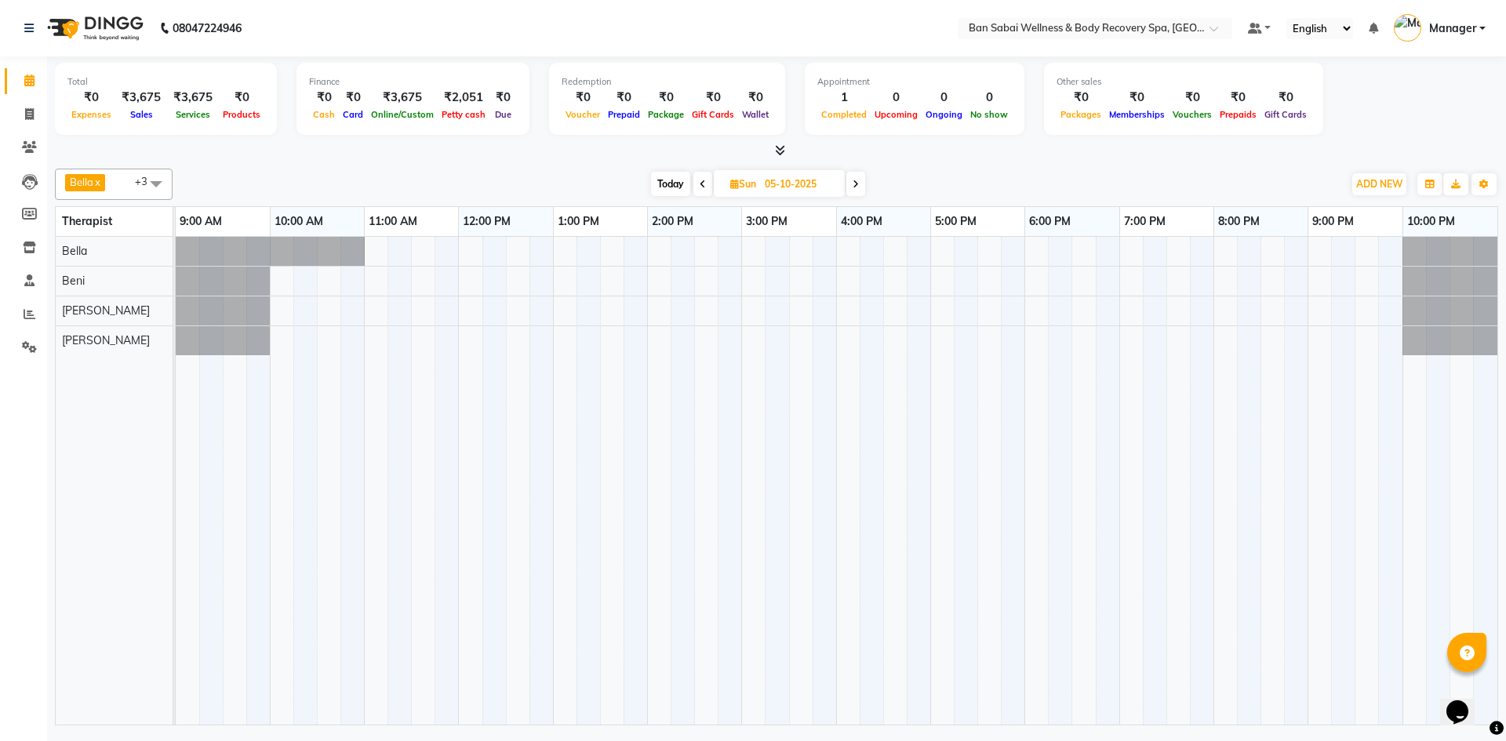
click at [746, 276] on div at bounding box center [836, 481] width 1321 height 488
select select "88797"
select select "tentative"
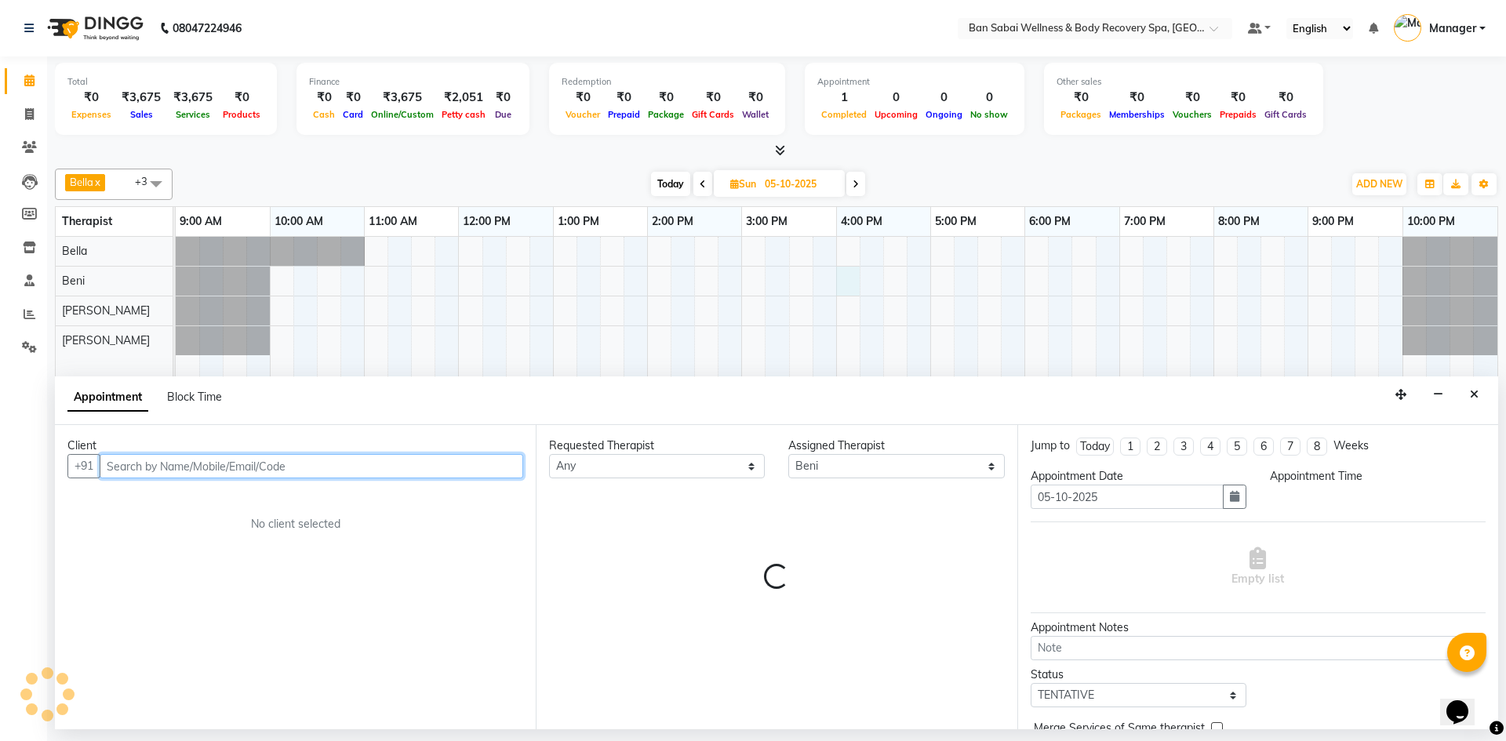
select select "960"
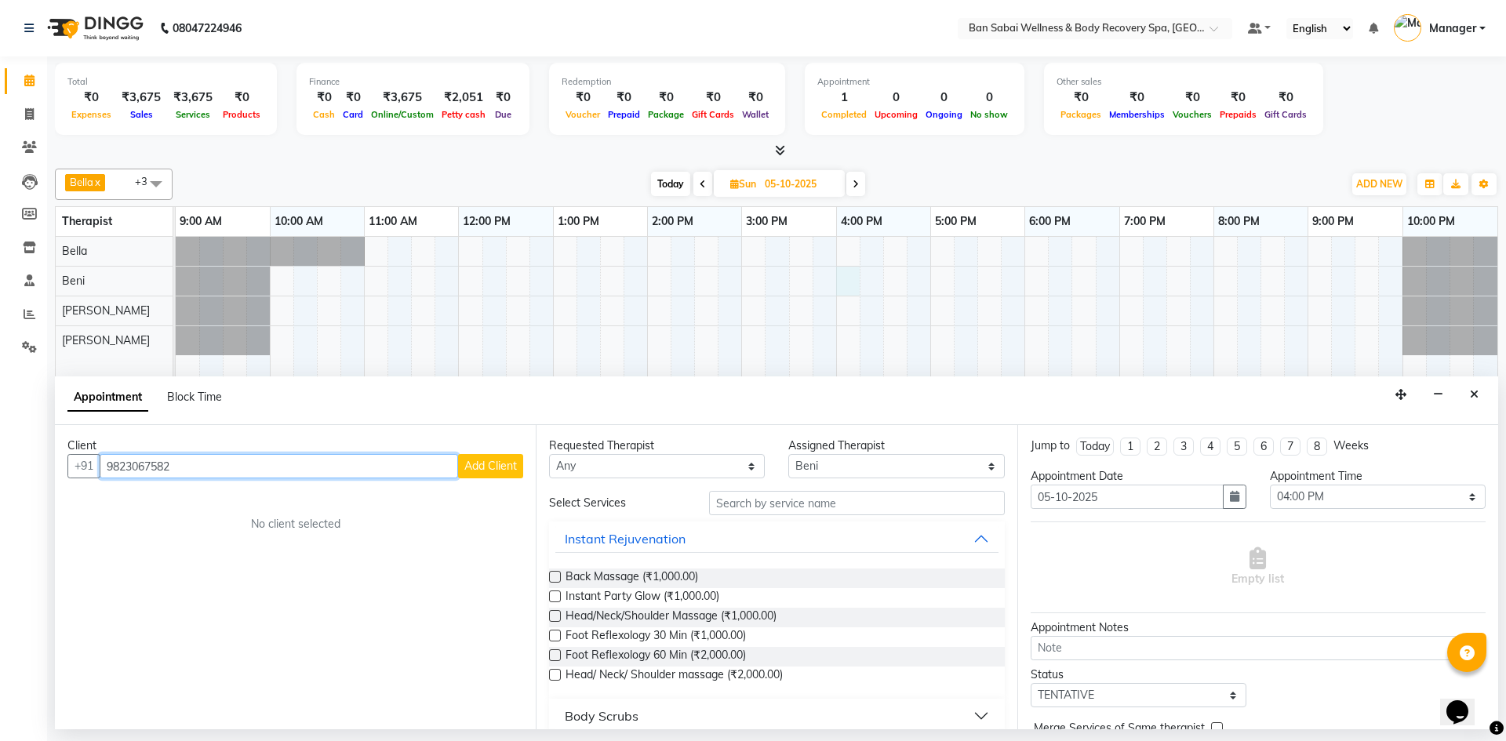
type input "9823067582"
click at [507, 469] on span "Add Client" at bounding box center [490, 466] width 53 height 14
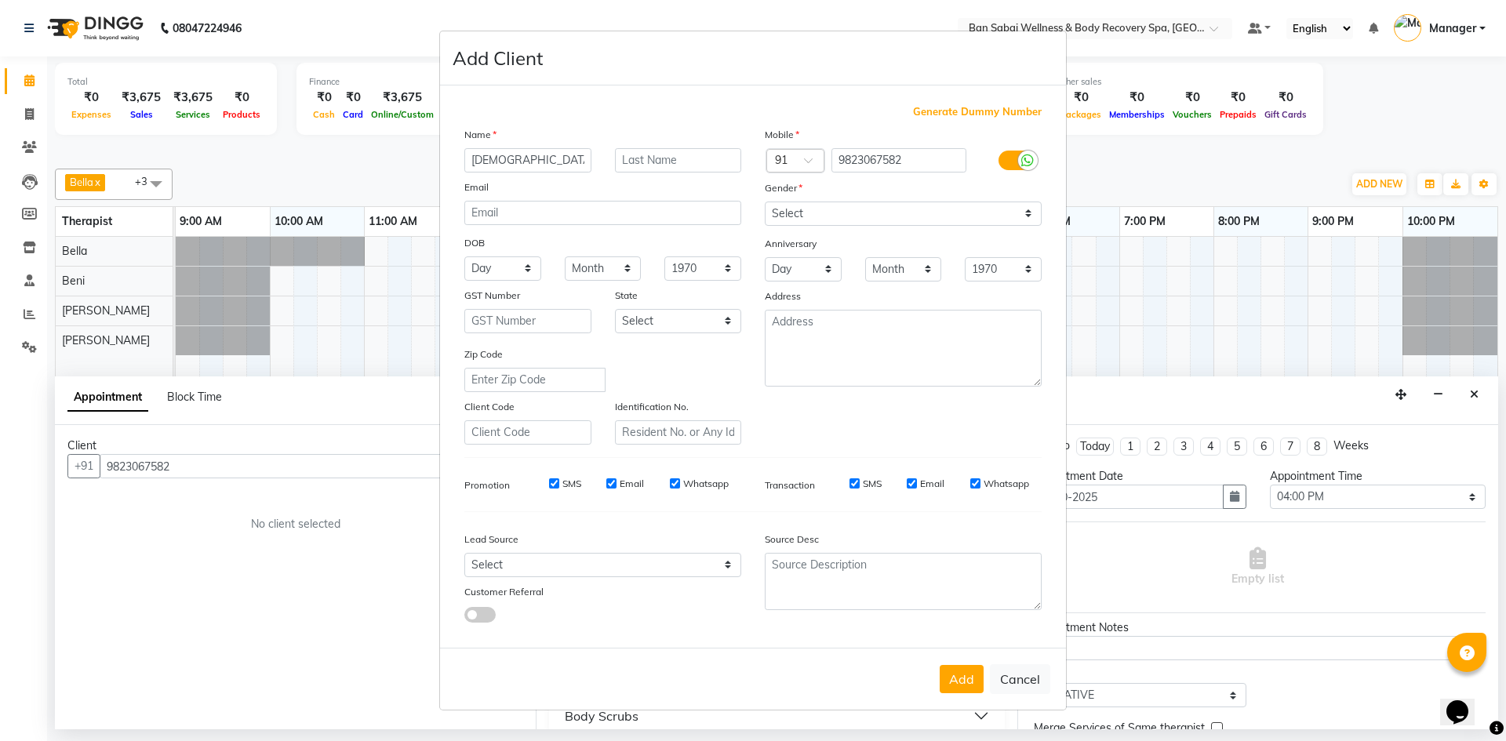
type input "Veda"
click at [553, 480] on input "SMS" at bounding box center [554, 483] width 10 height 10
checkbox input "false"
click at [612, 485] on input "Email" at bounding box center [611, 483] width 10 height 10
checkbox input "false"
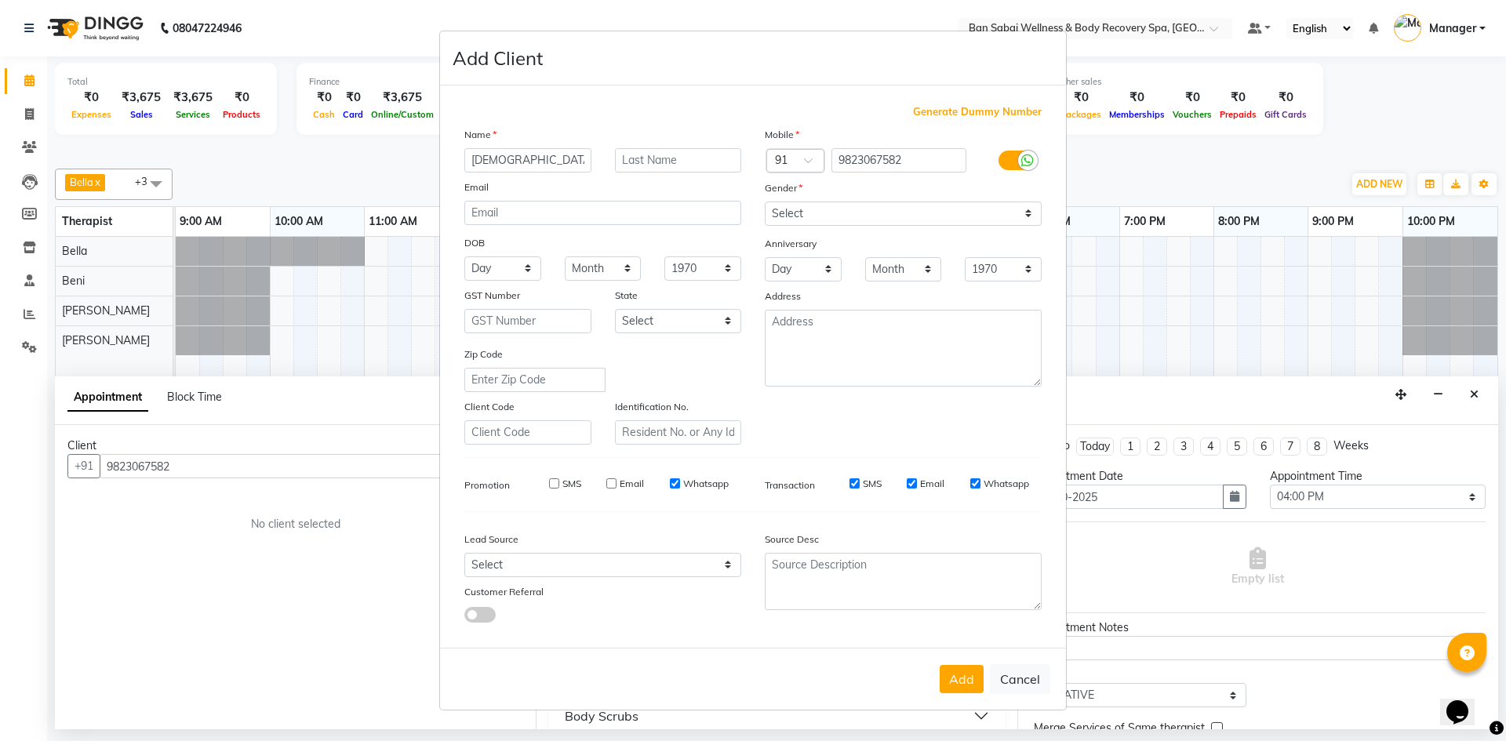
click at [674, 484] on input "Whatsapp" at bounding box center [675, 483] width 10 height 10
checkbox input "false"
click at [657, 561] on select "Select Walk-in Referral Internet Friend Word of Mouth Advertisement Facebook Ju…" at bounding box center [602, 565] width 277 height 24
select select "56638"
click at [464, 553] on select "Select Walk-in Referral Internet Friend Word of Mouth Advertisement Facebook Ju…" at bounding box center [602, 565] width 277 height 24
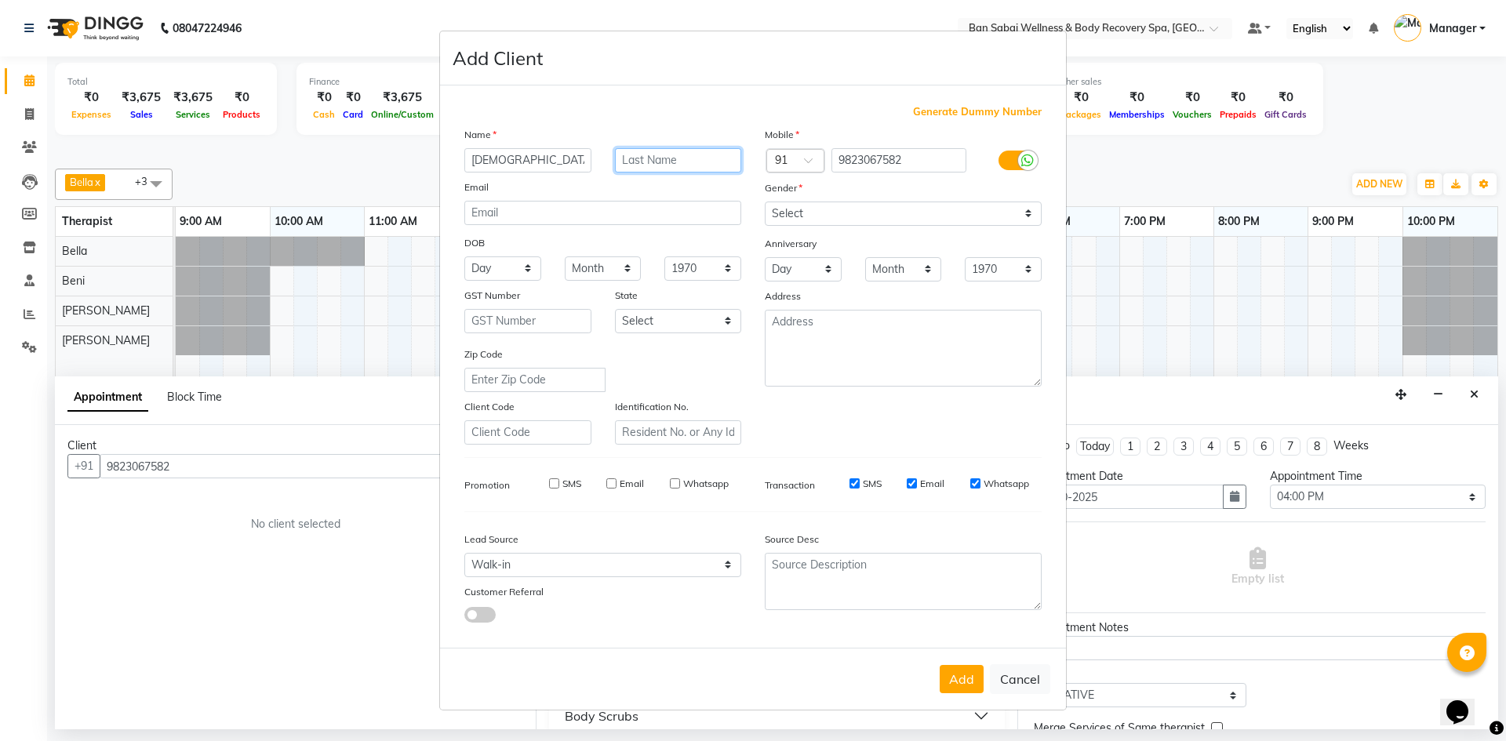
click at [638, 165] on input "text" at bounding box center [678, 160] width 127 height 24
type input "T"
click at [746, 670] on button "Add" at bounding box center [962, 679] width 44 height 28
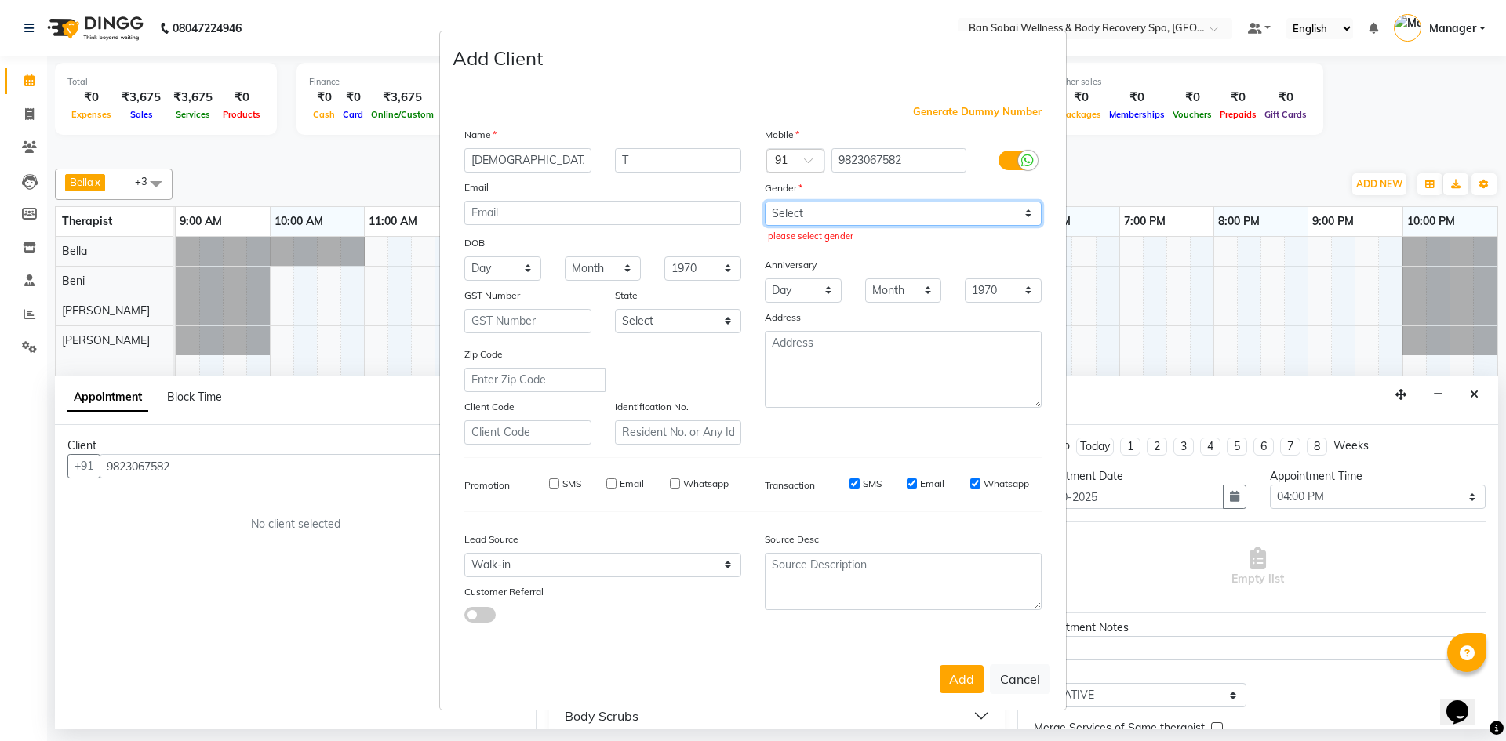
click at [746, 204] on select "Select Male Female Other Prefer Not To Say" at bounding box center [903, 214] width 277 height 24
select select "female"
click at [746, 202] on select "Select Male Female Other Prefer Not To Say" at bounding box center [903, 214] width 277 height 24
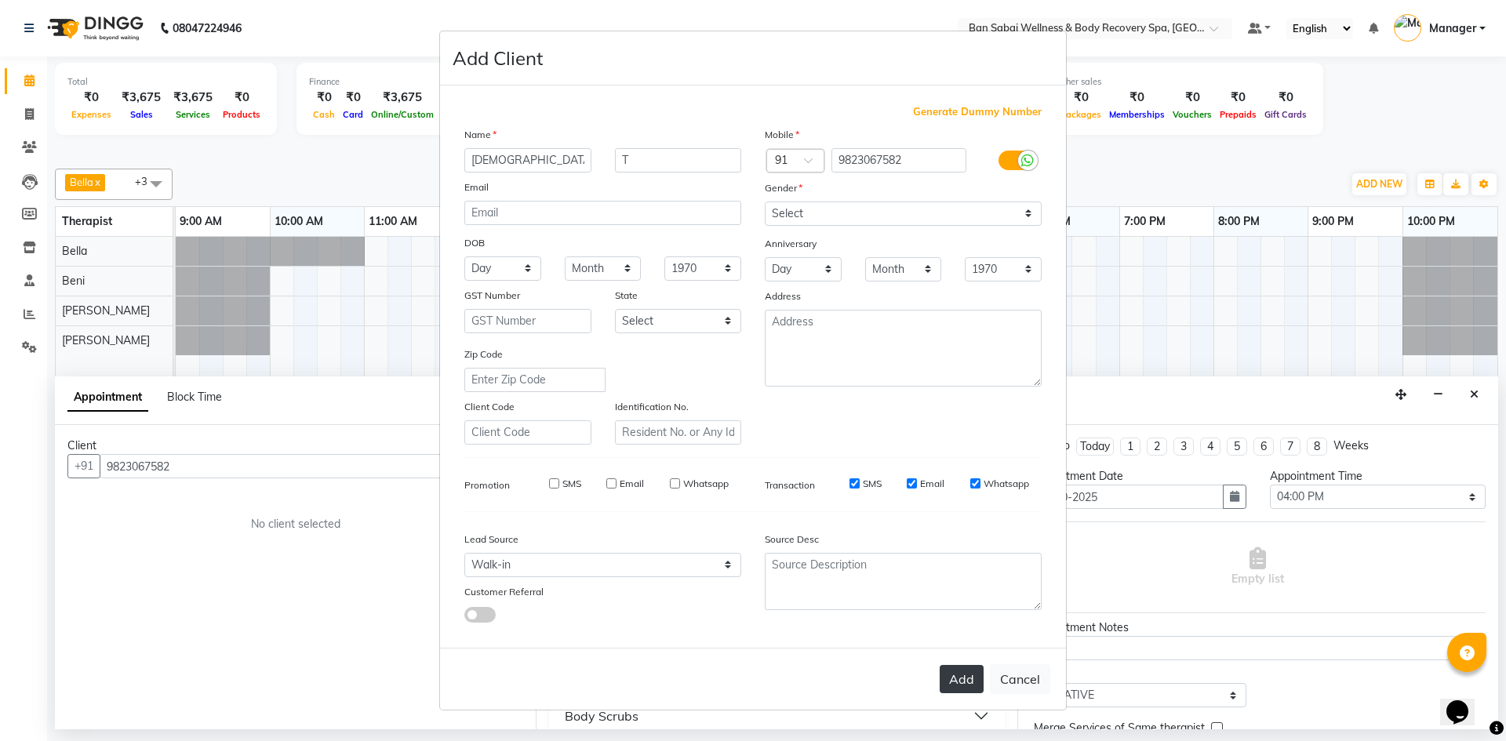
click at [746, 684] on button "Add" at bounding box center [962, 679] width 44 height 28
select select
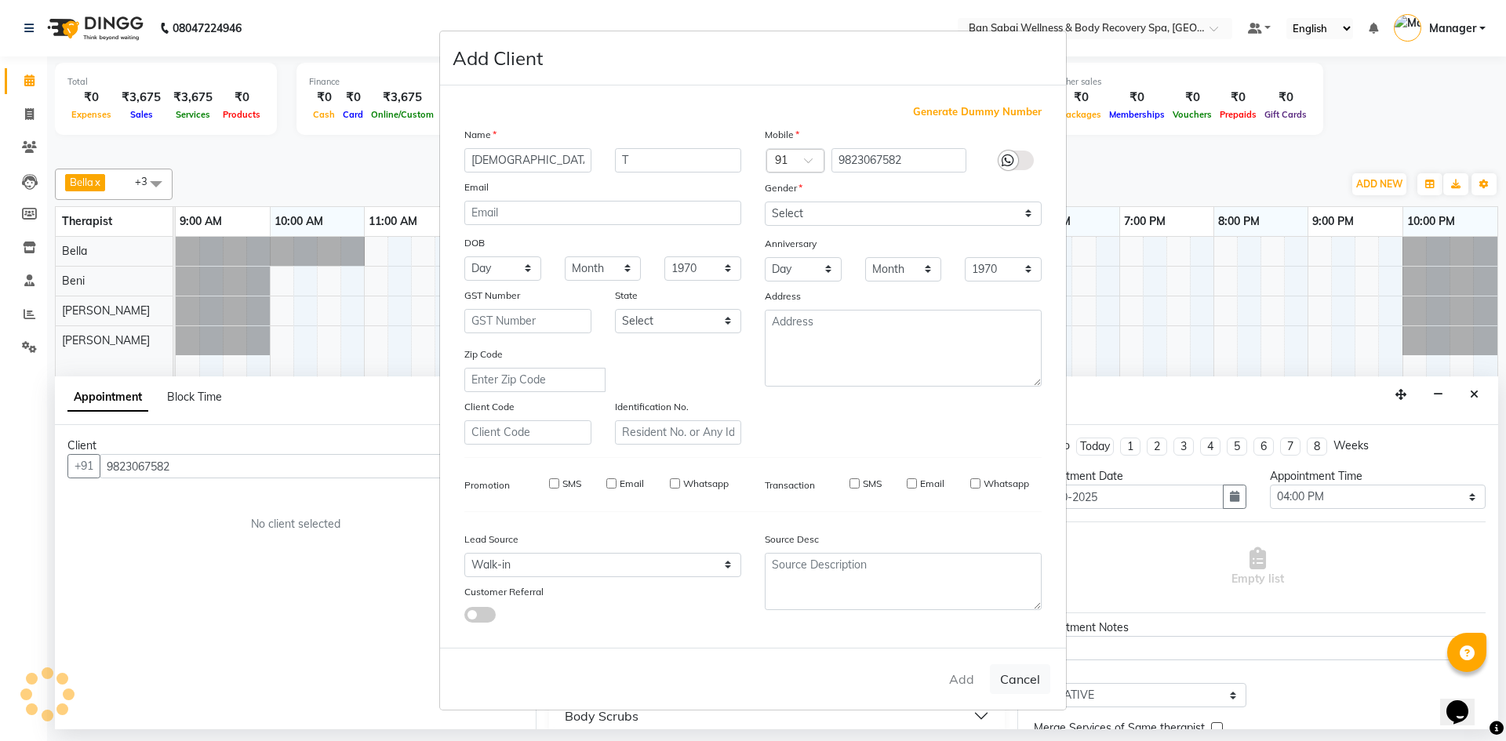
select select
checkbox input "false"
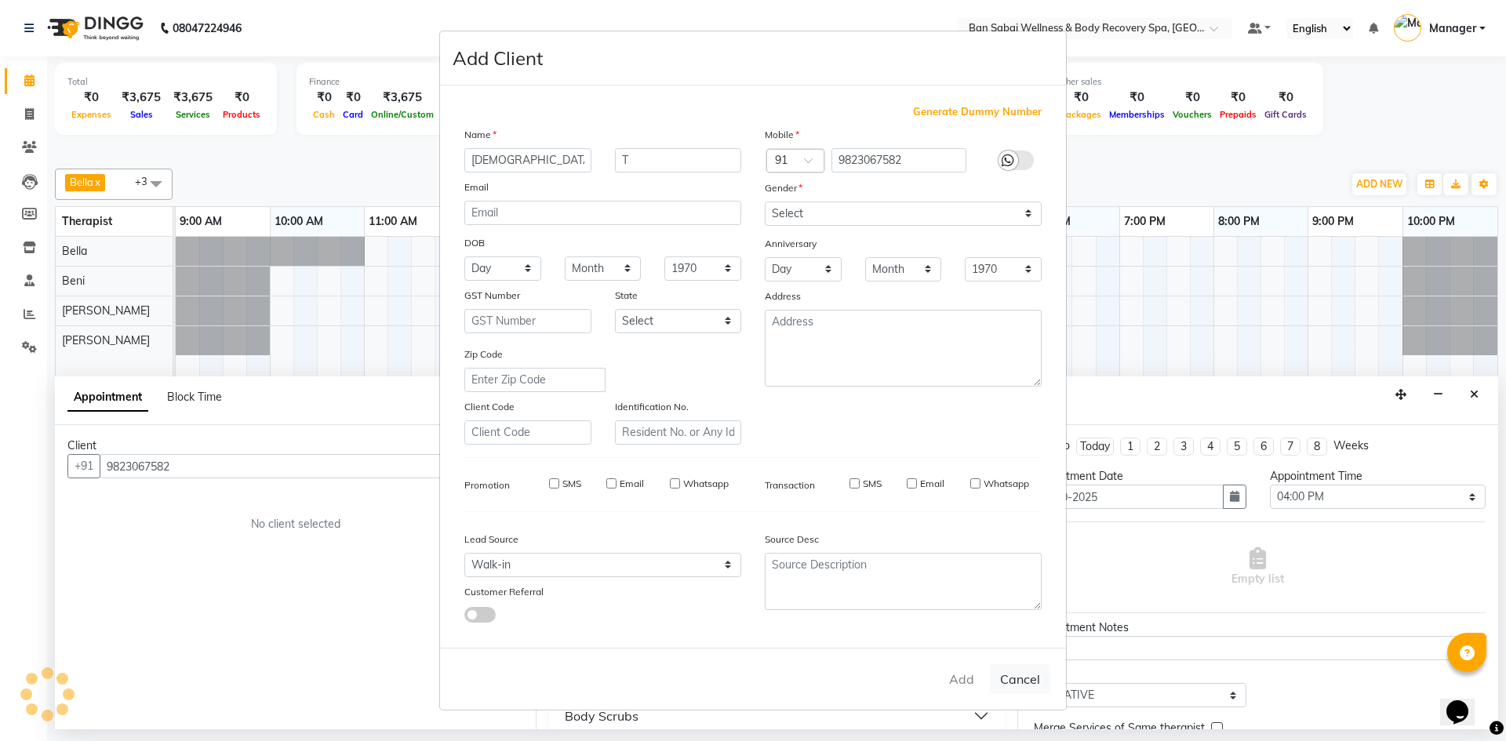
checkbox input "false"
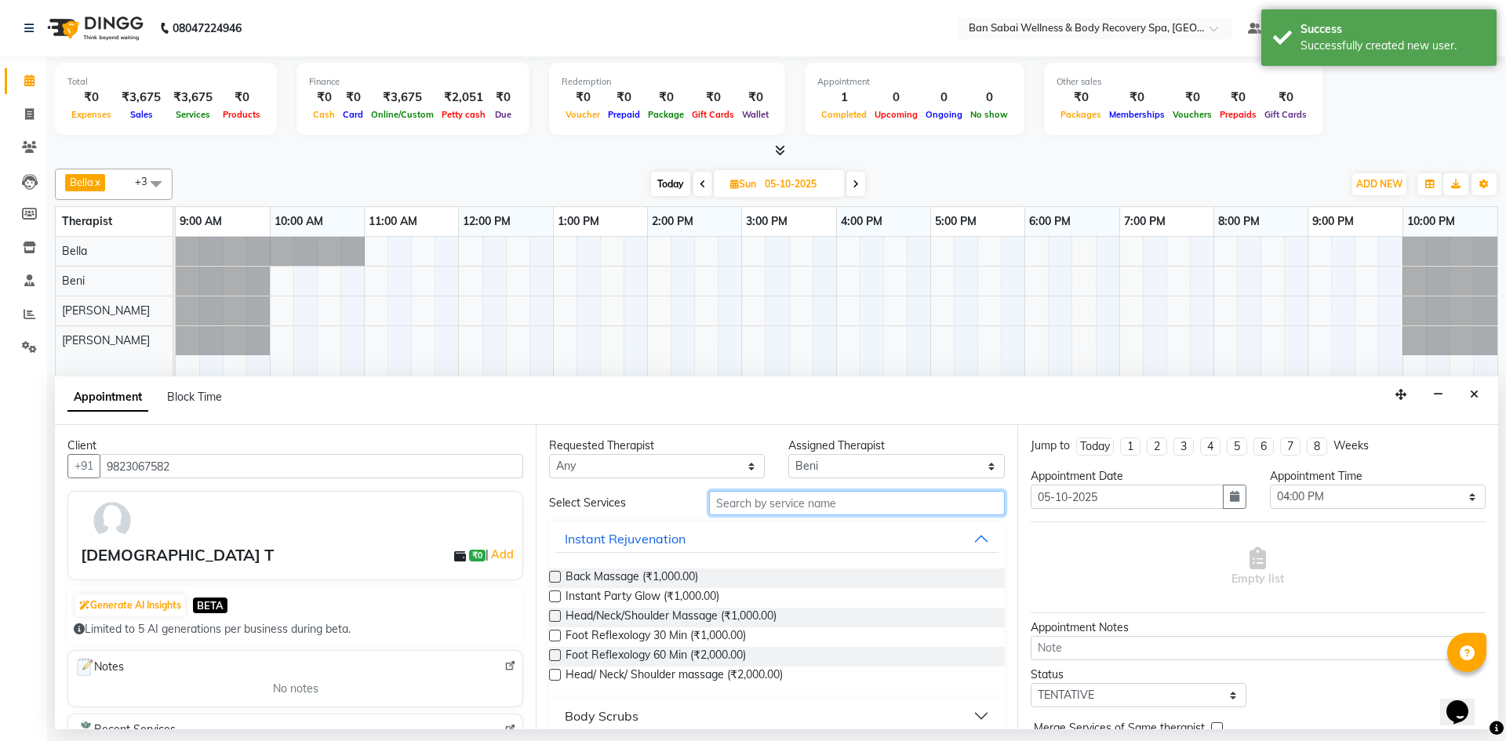
click at [746, 511] on input "text" at bounding box center [857, 503] width 296 height 24
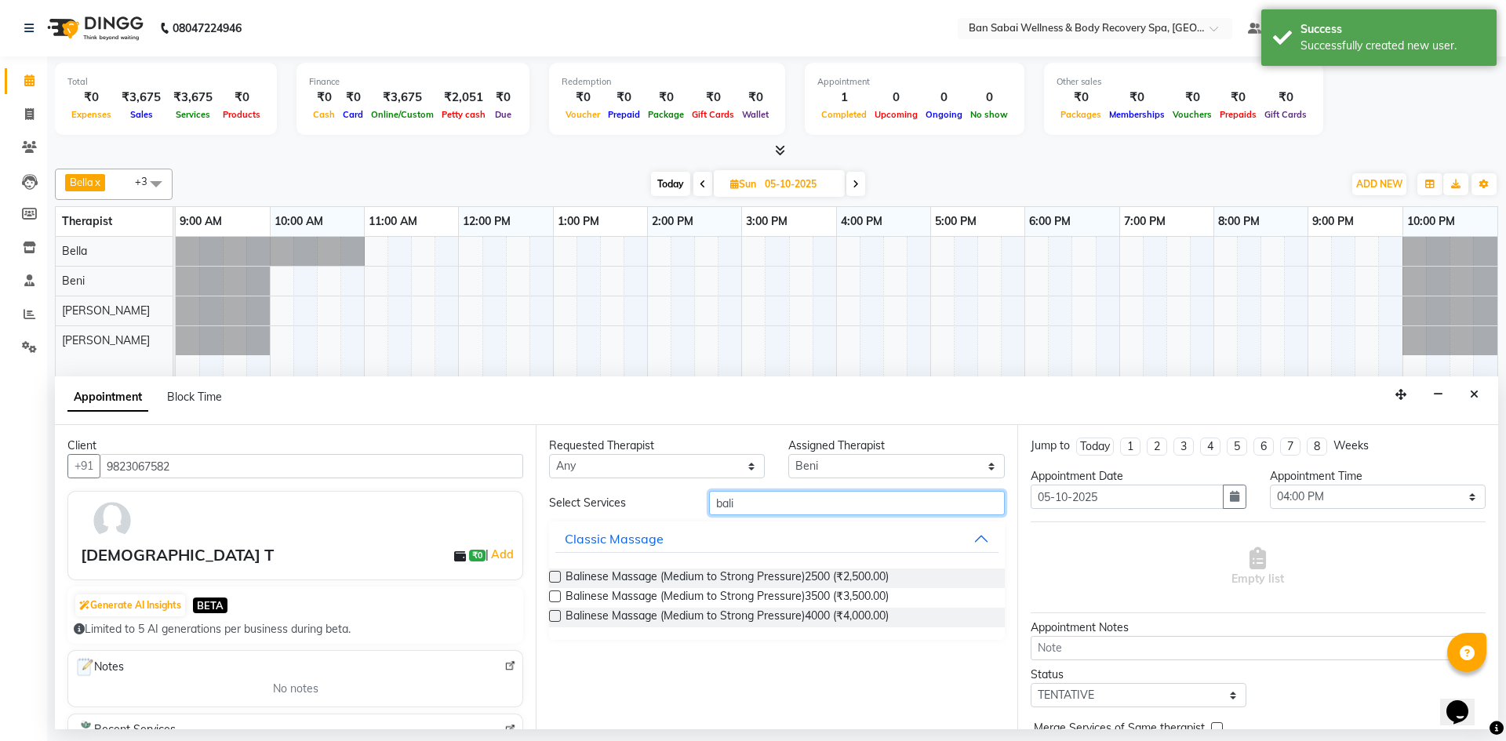
type input "bali"
click at [746, 566] on div "Balinese Massage (Medium to Strong Pressure)2500 (₹2,500.00) Balinese Massage (…" at bounding box center [776, 598] width 455 height 84
click at [746, 573] on span "Balinese Massage (Medium to Strong Pressure)2500 (₹2,500.00)" at bounding box center [726, 579] width 323 height 20
checkbox input "false"
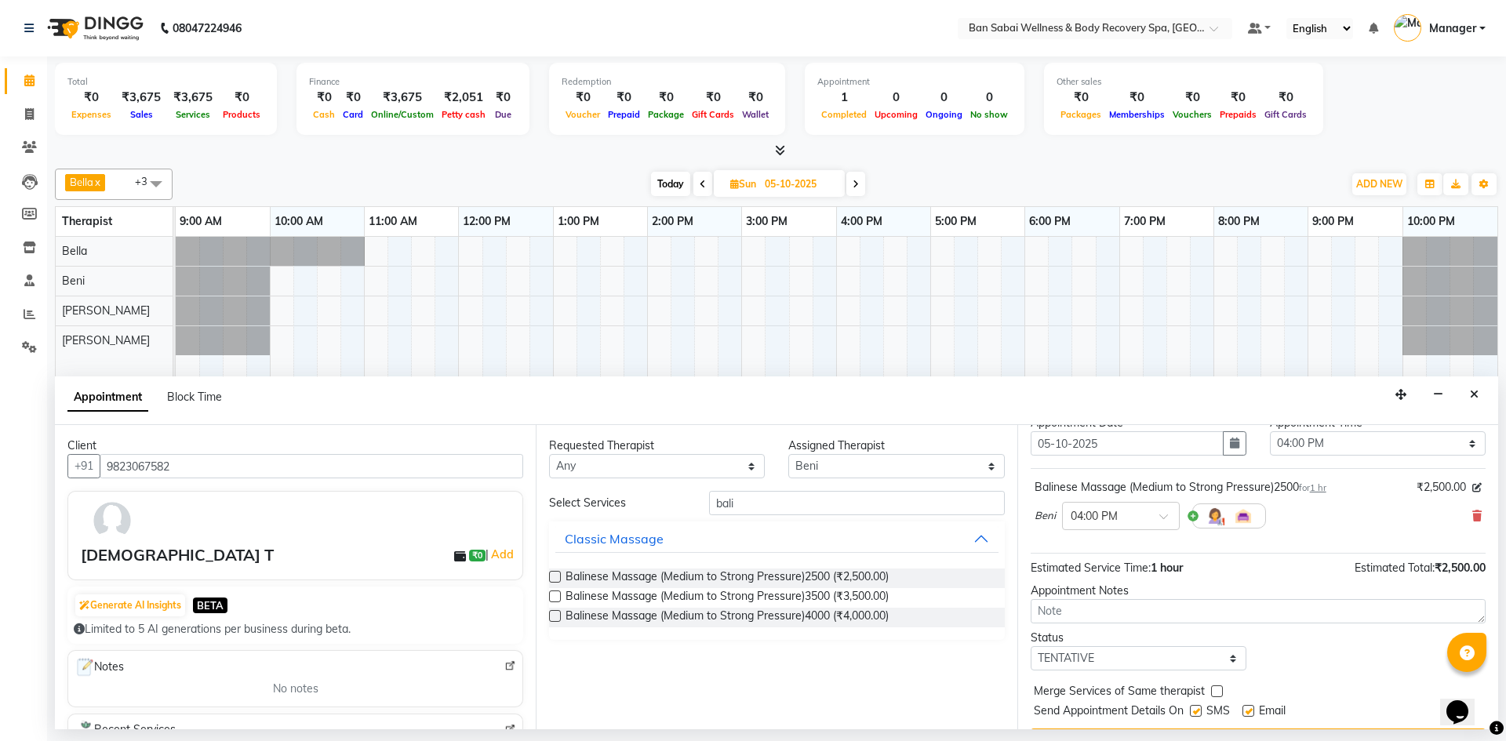
scroll to position [93, 0]
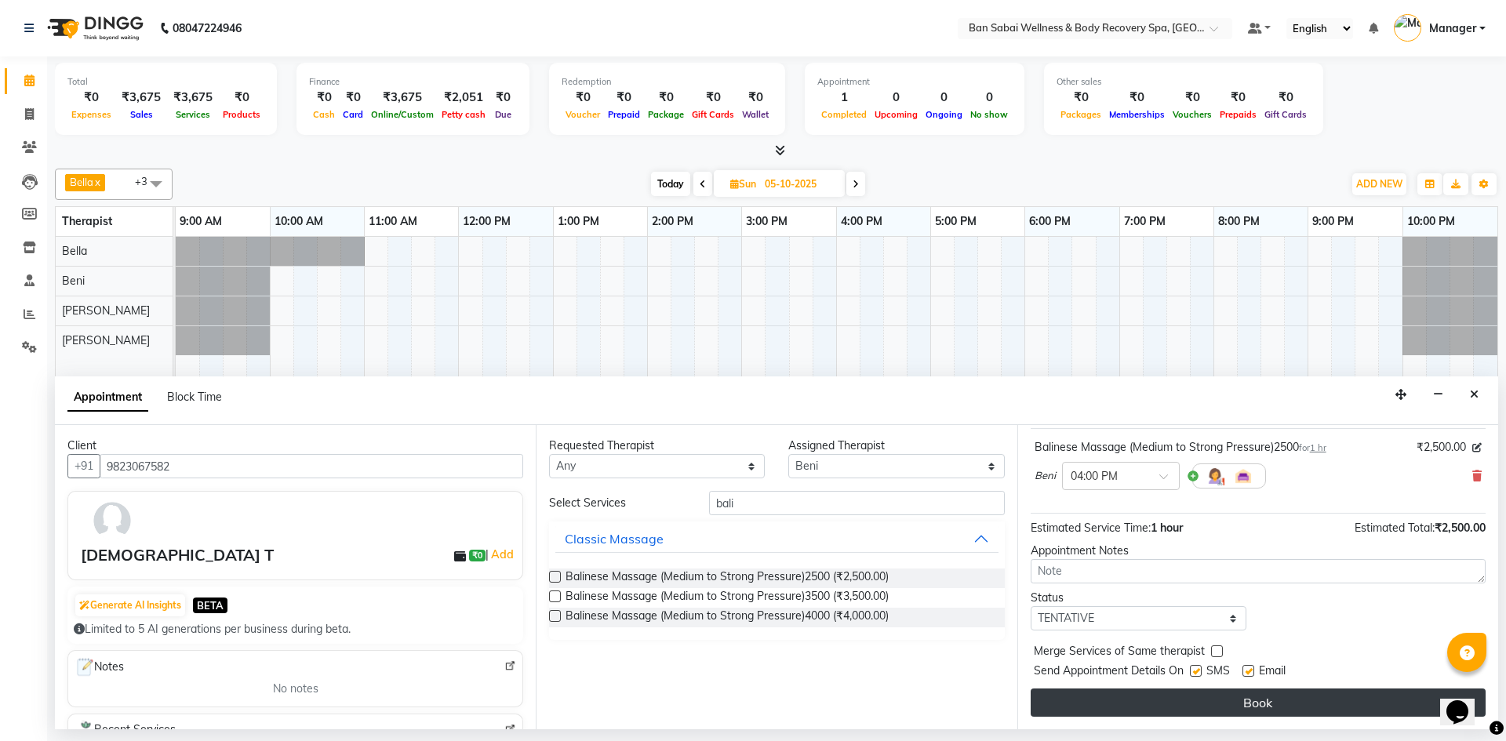
click at [746, 704] on button "Book" at bounding box center [1258, 703] width 455 height 28
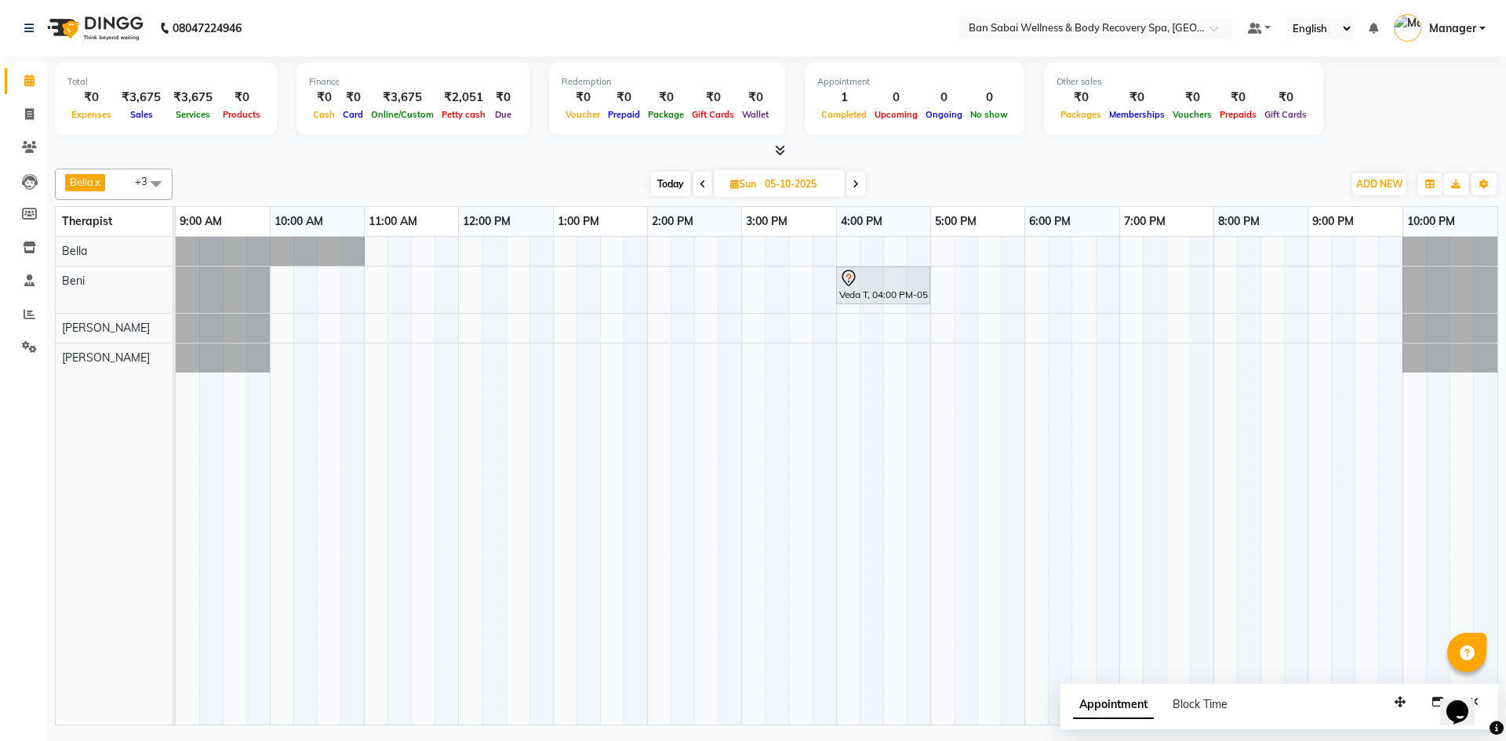
click at [668, 178] on span "Today" at bounding box center [670, 184] width 39 height 24
type input "03-10-2025"
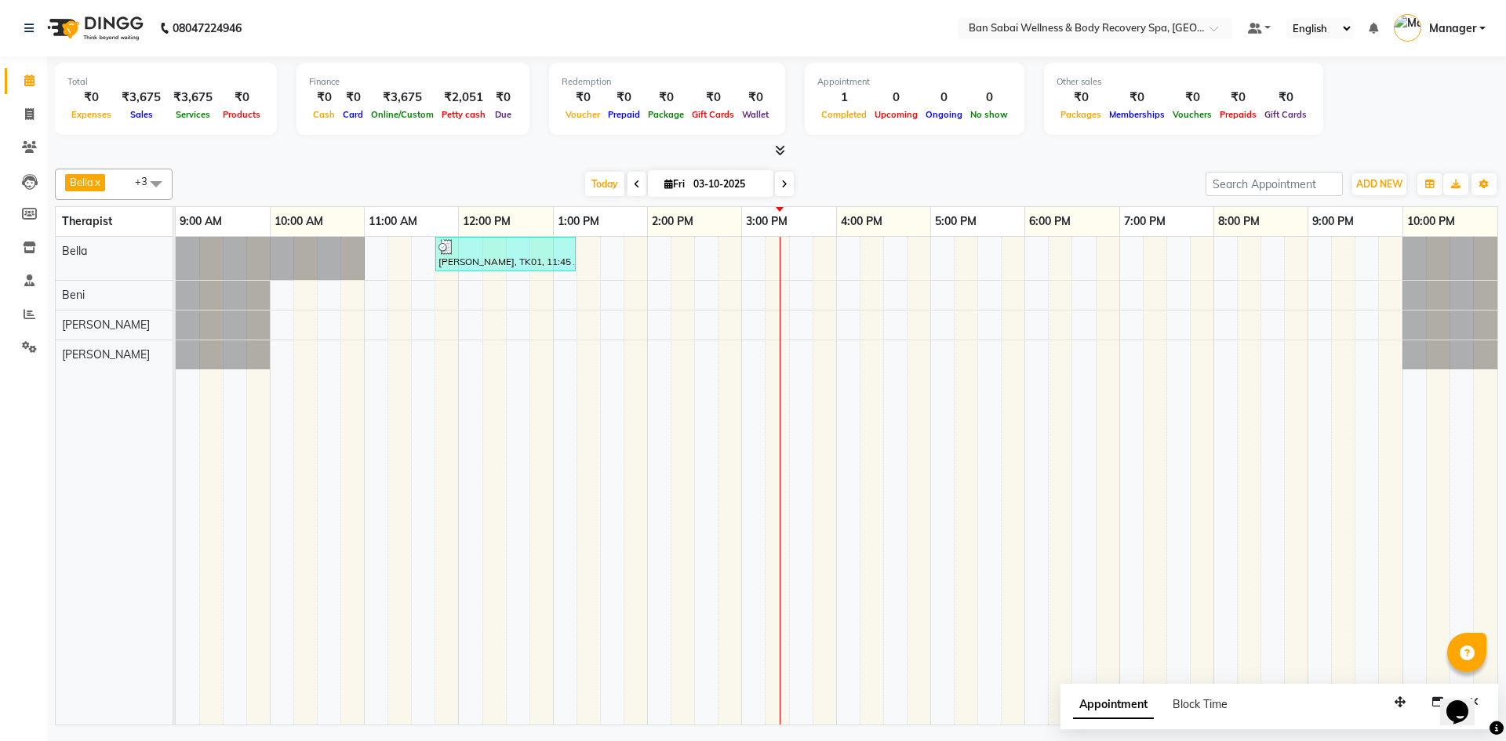
click at [746, 151] on icon at bounding box center [780, 150] width 10 height 12
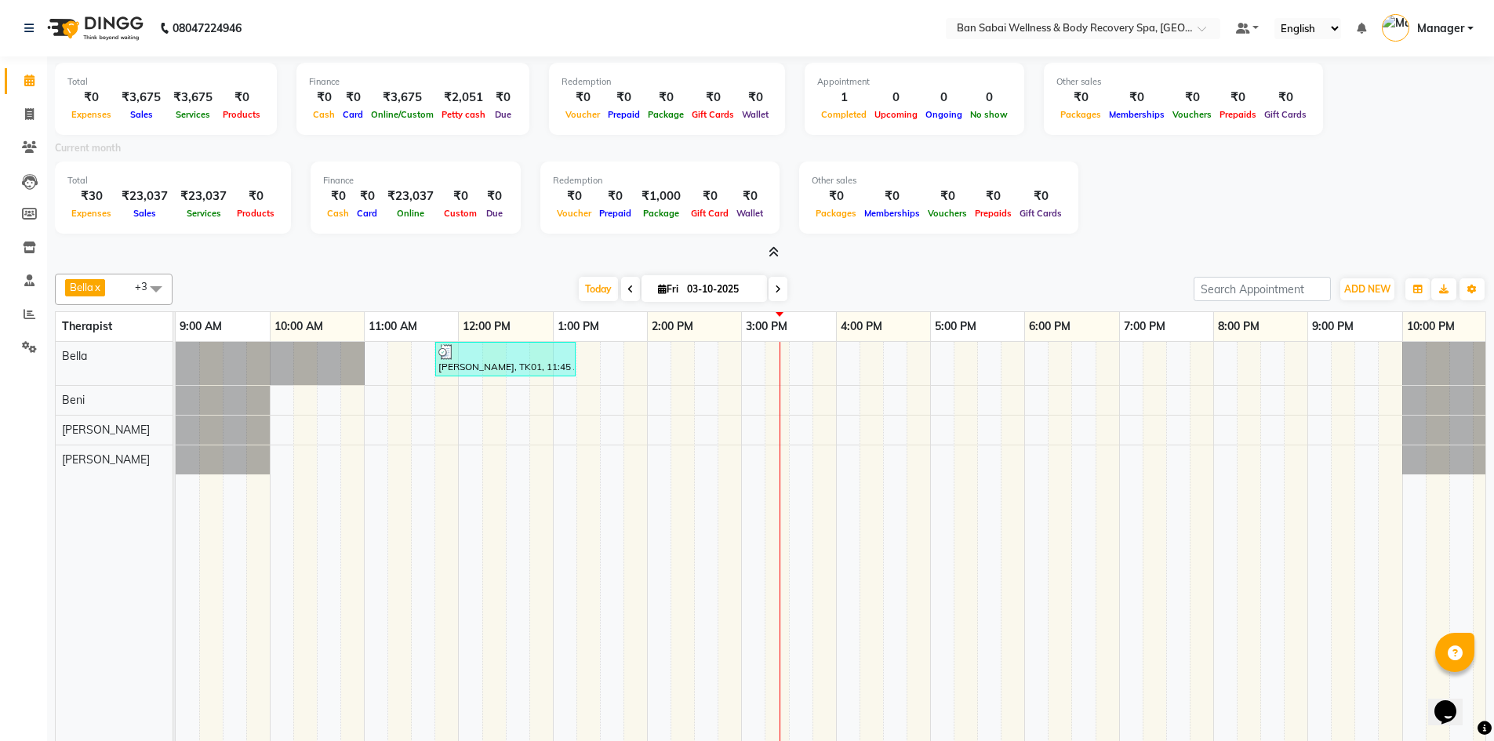
click at [746, 251] on icon at bounding box center [774, 252] width 10 height 12
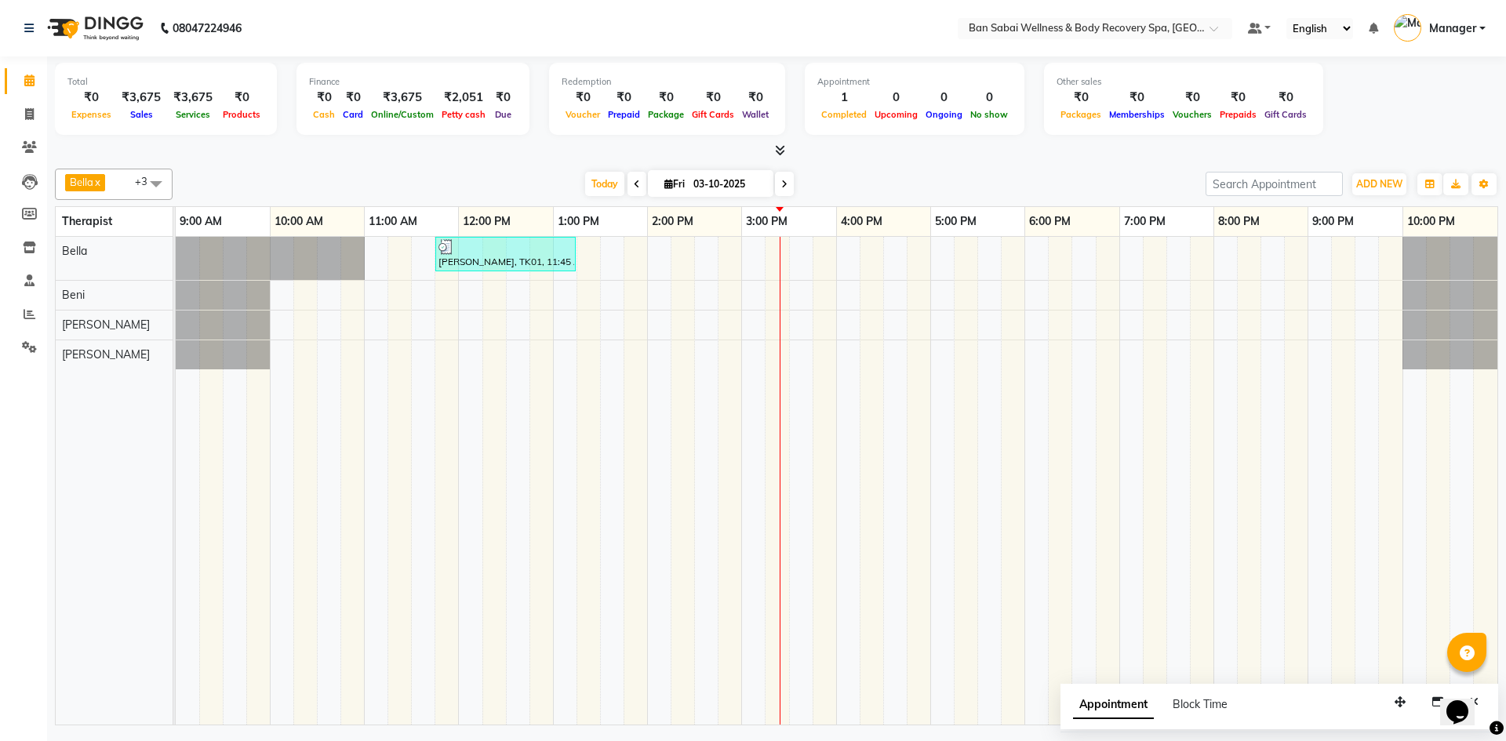
click at [746, 151] on icon at bounding box center [780, 150] width 10 height 12
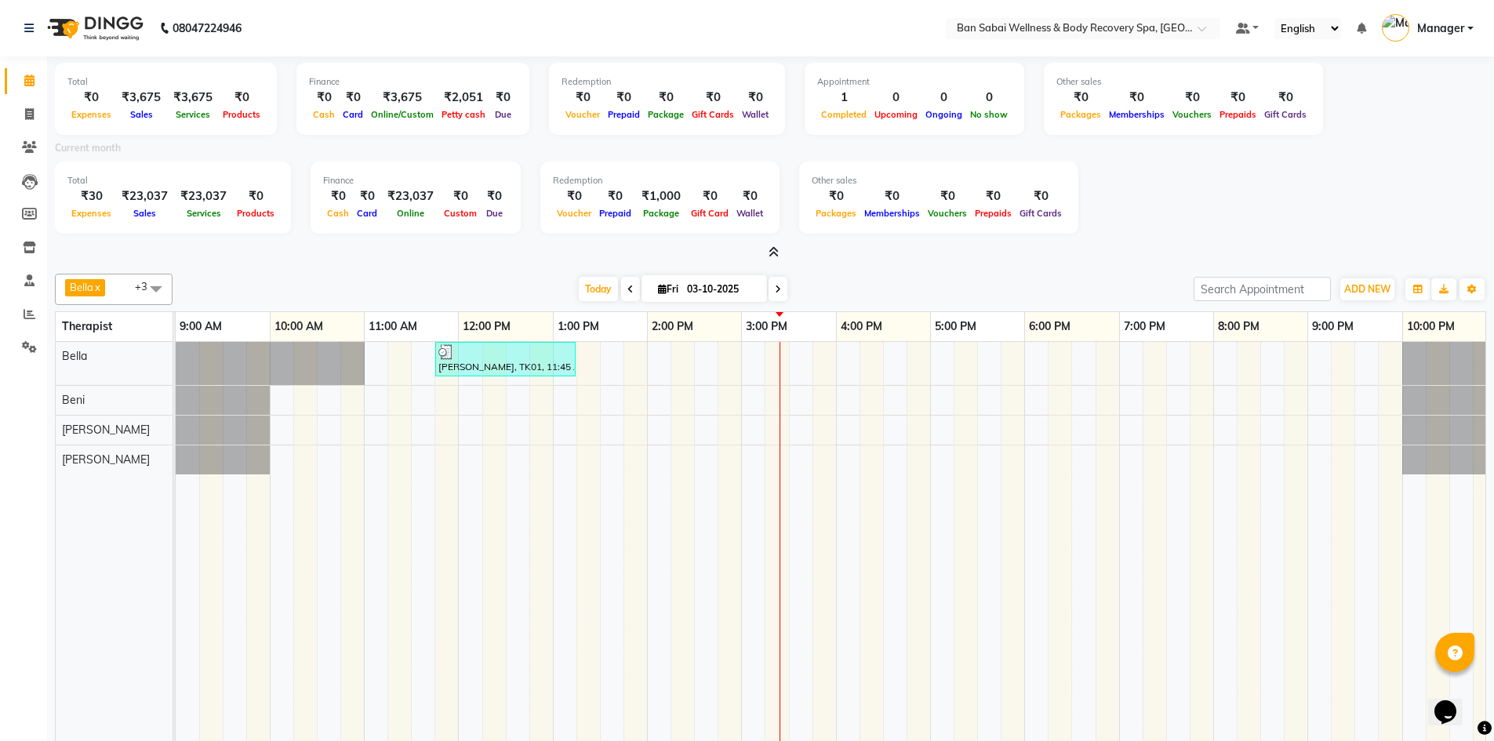
click at [746, 250] on icon at bounding box center [774, 252] width 10 height 12
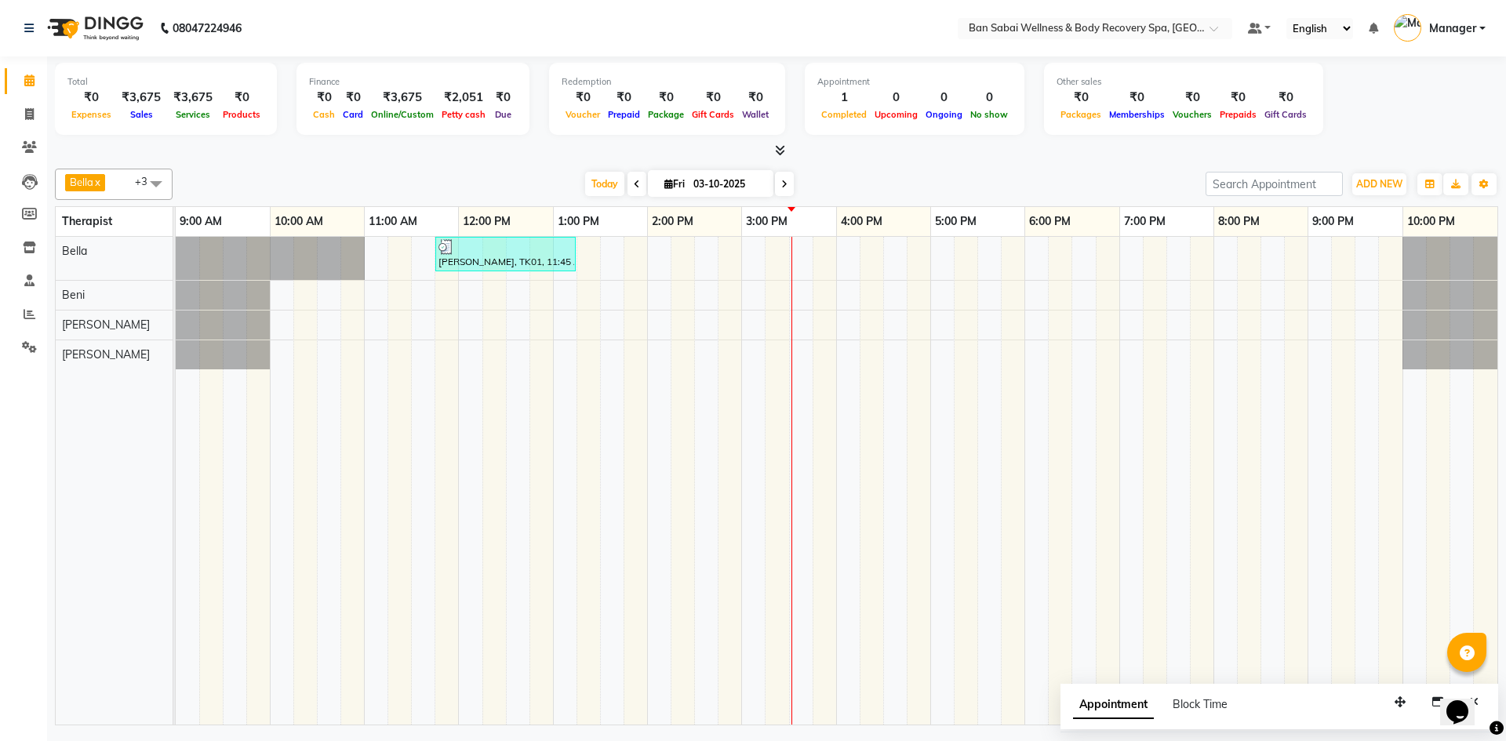
click at [746, 289] on div "[PERSON_NAME], TK01, 11:45 AM-01:15 PM, Deep Tissue Massage (Strong Pressure)-3…" at bounding box center [836, 481] width 1321 height 488
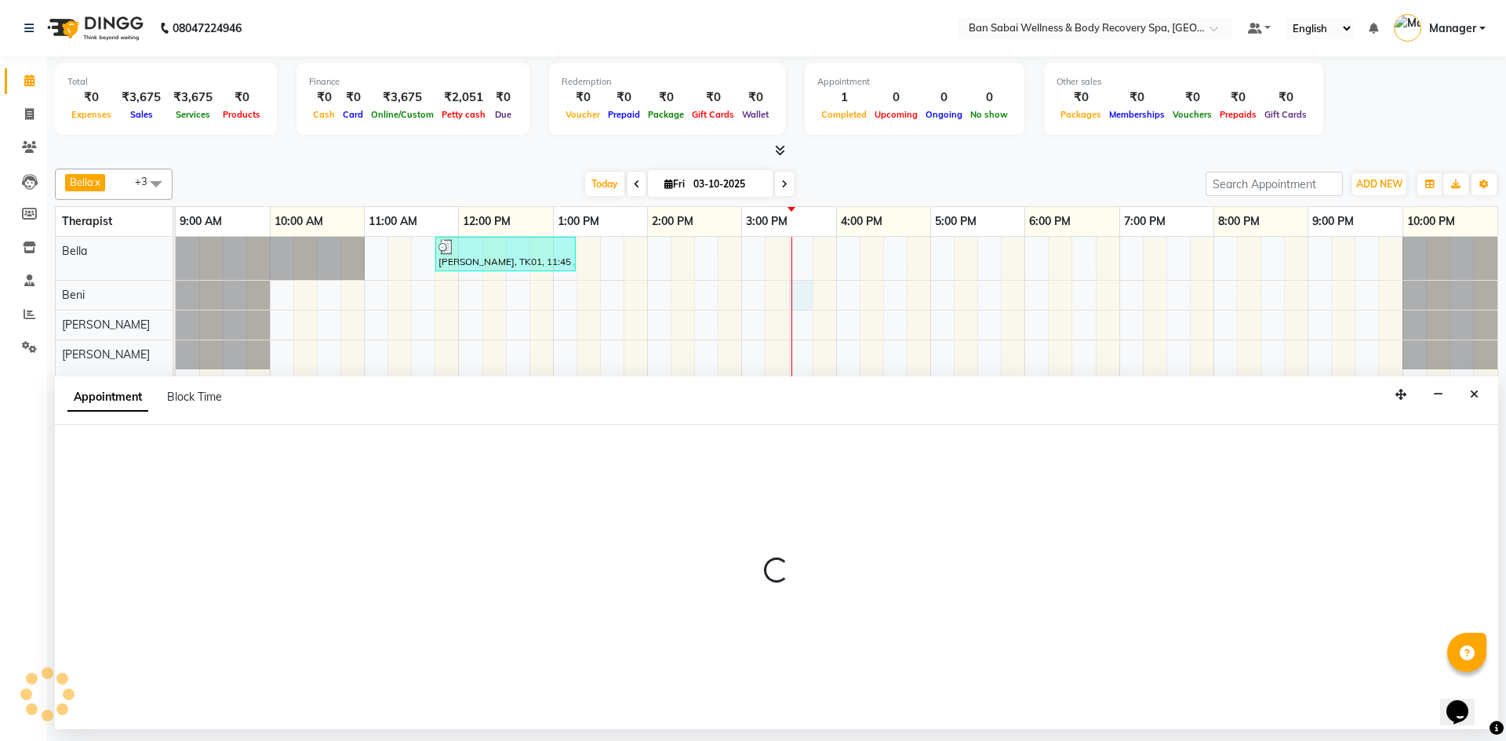
select select "88797"
select select "930"
select select "tentative"
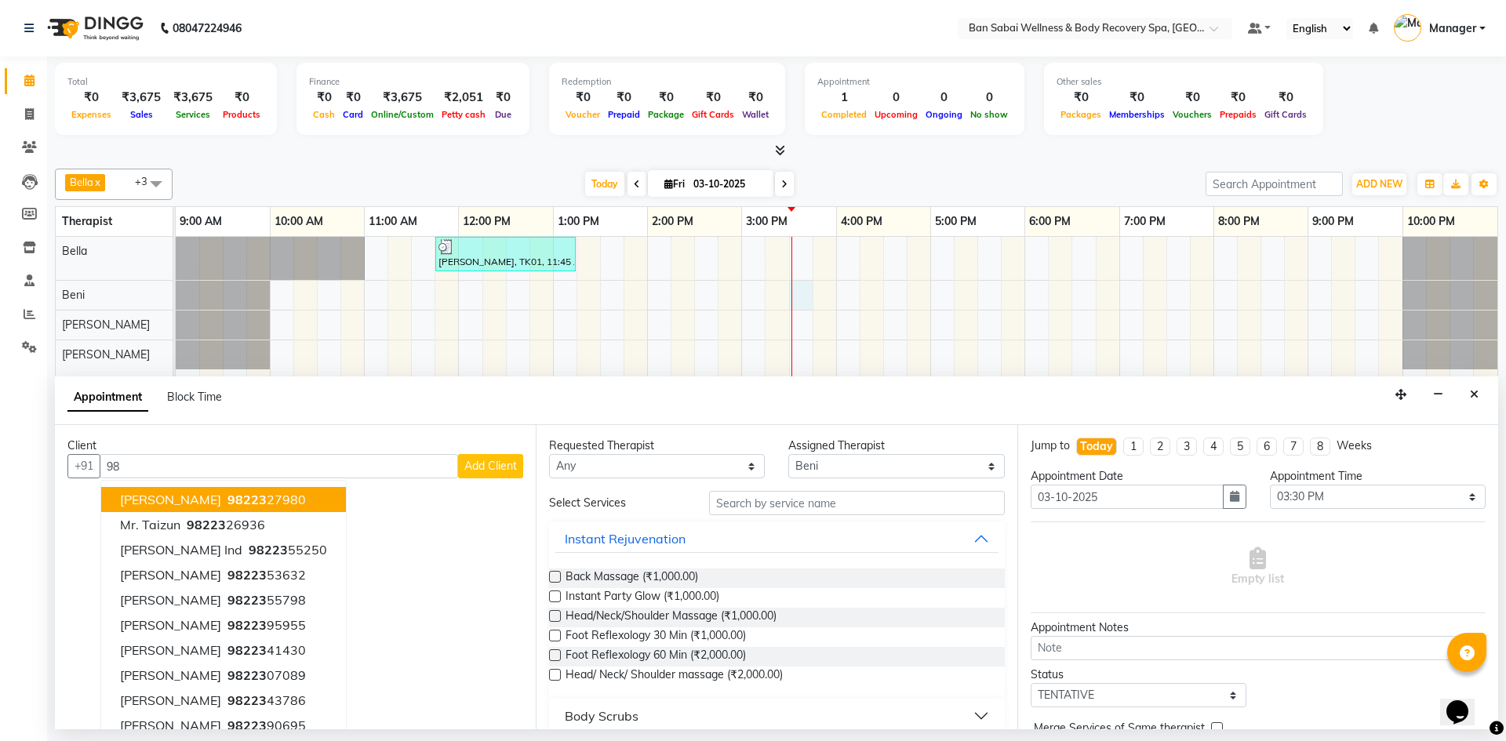
type input "9"
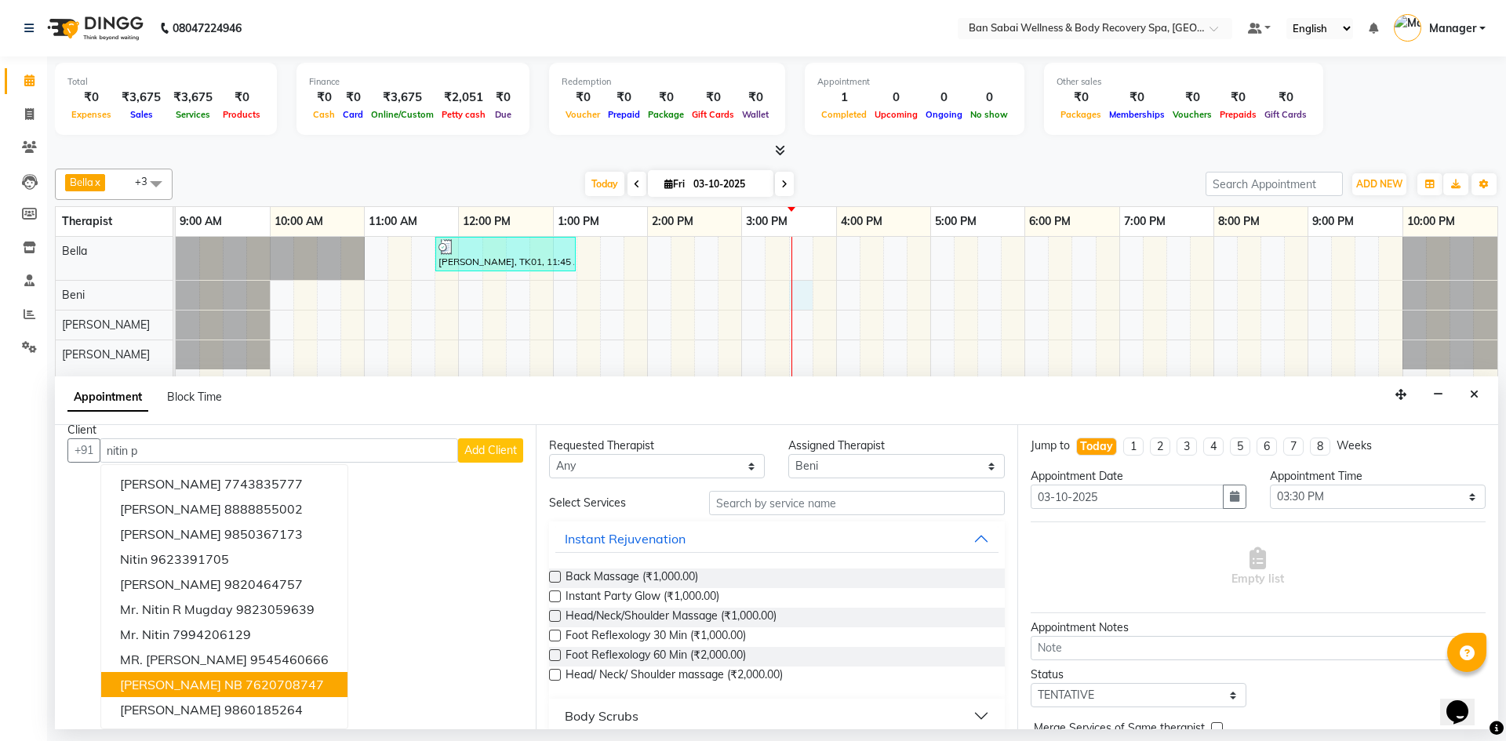
scroll to position [0, 0]
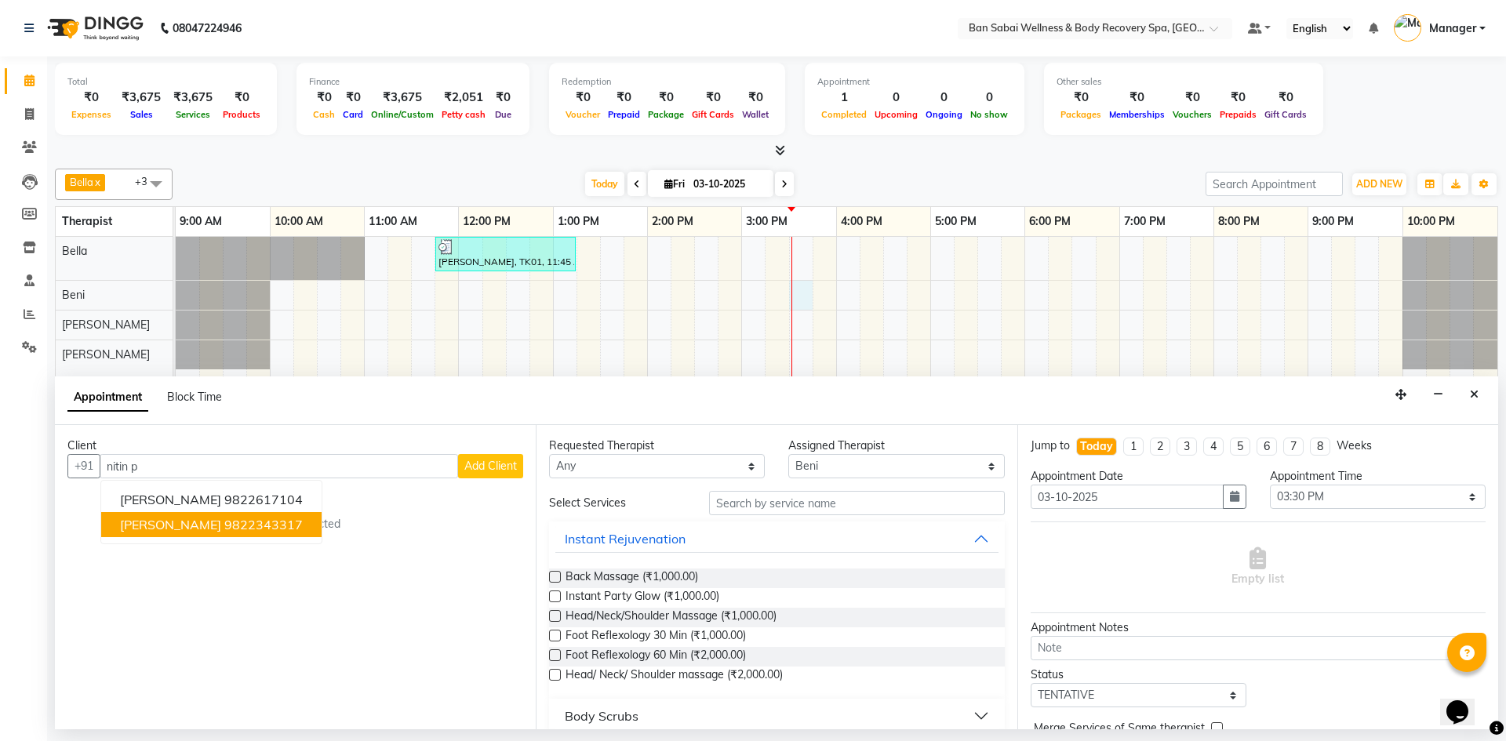
click at [195, 520] on button "Nitin Pandey 9822343317" at bounding box center [211, 524] width 220 height 25
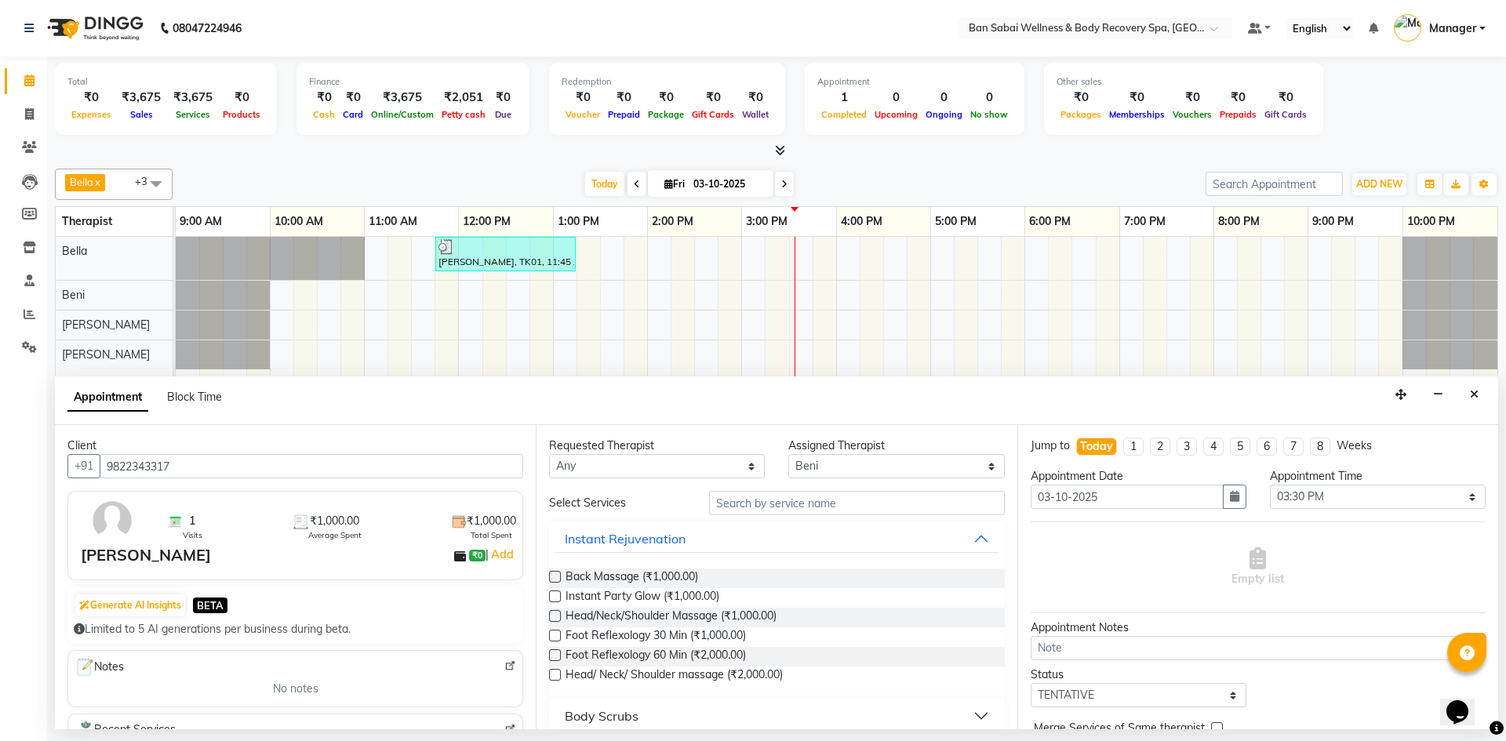
type input "9822343317"
click at [746, 505] on input "text" at bounding box center [857, 503] width 296 height 24
click at [665, 461] on select "Any Bella Beni Lucy Mike Rin Rinky Tina Thapa" at bounding box center [657, 466] width 216 height 24
click at [604, 471] on select "Any Bella Beni Lucy Mike Rin Rinky Tina Thapa" at bounding box center [657, 466] width 216 height 24
drag, startPoint x: 708, startPoint y: 459, endPoint x: 736, endPoint y: 467, distance: 28.8
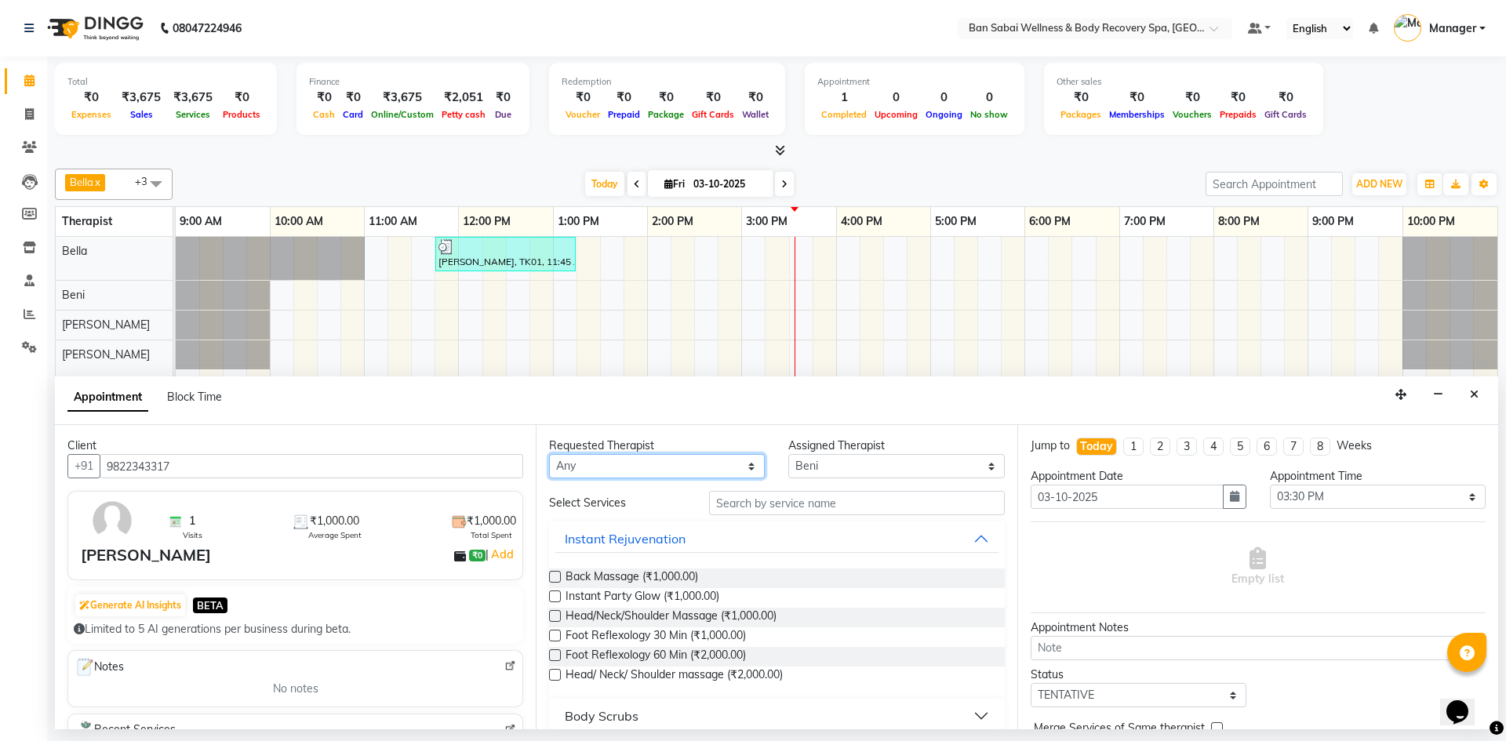
click at [716, 461] on select "Any Bella Beni Lucy Mike Rin Rinky Tina Thapa" at bounding box center [657, 466] width 216 height 24
click at [744, 468] on select "Any Bella Beni Lucy Mike Rin Rinky Tina Thapa" at bounding box center [657, 466] width 216 height 24
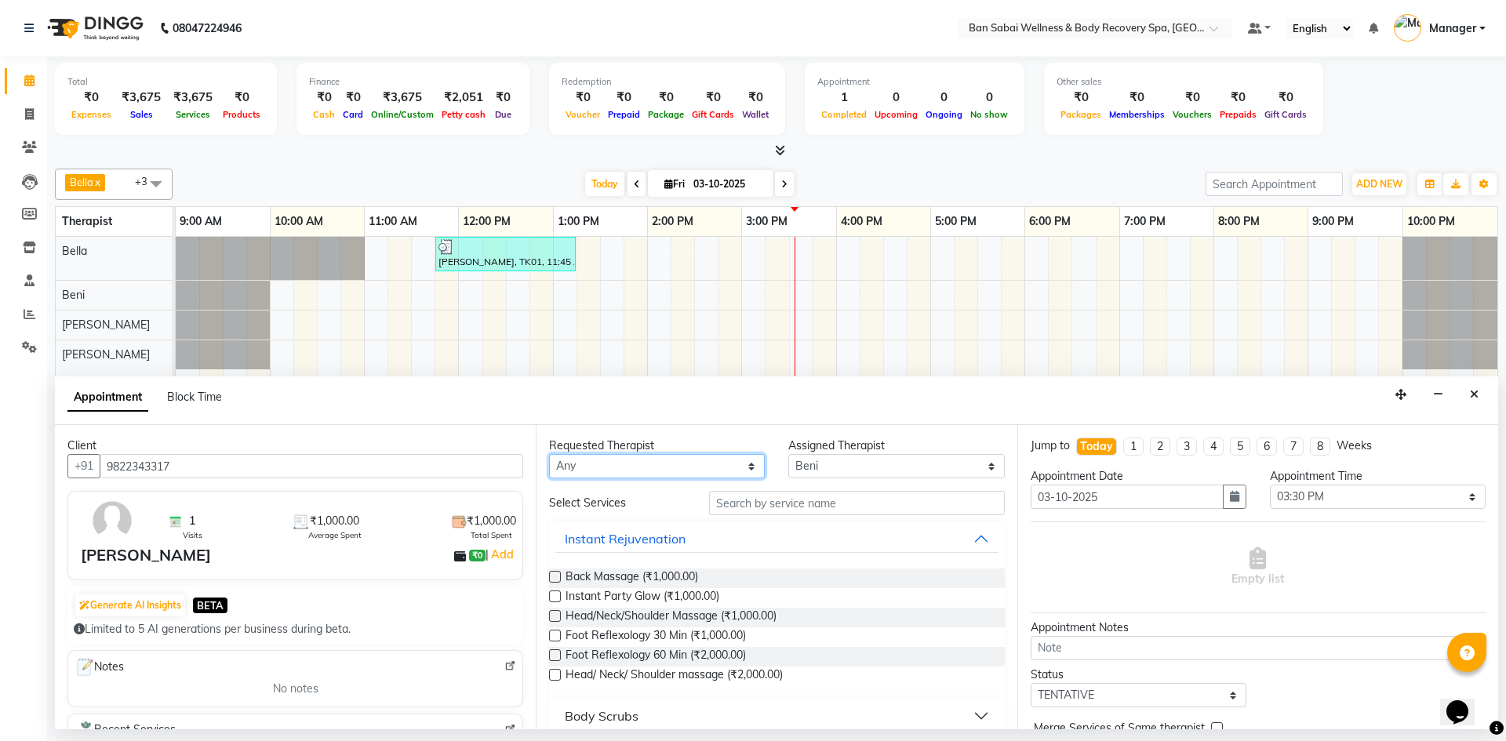
click at [744, 468] on select "Any Bella Beni Lucy Mike Rin Rinky Tina Thapa" at bounding box center [657, 466] width 216 height 24
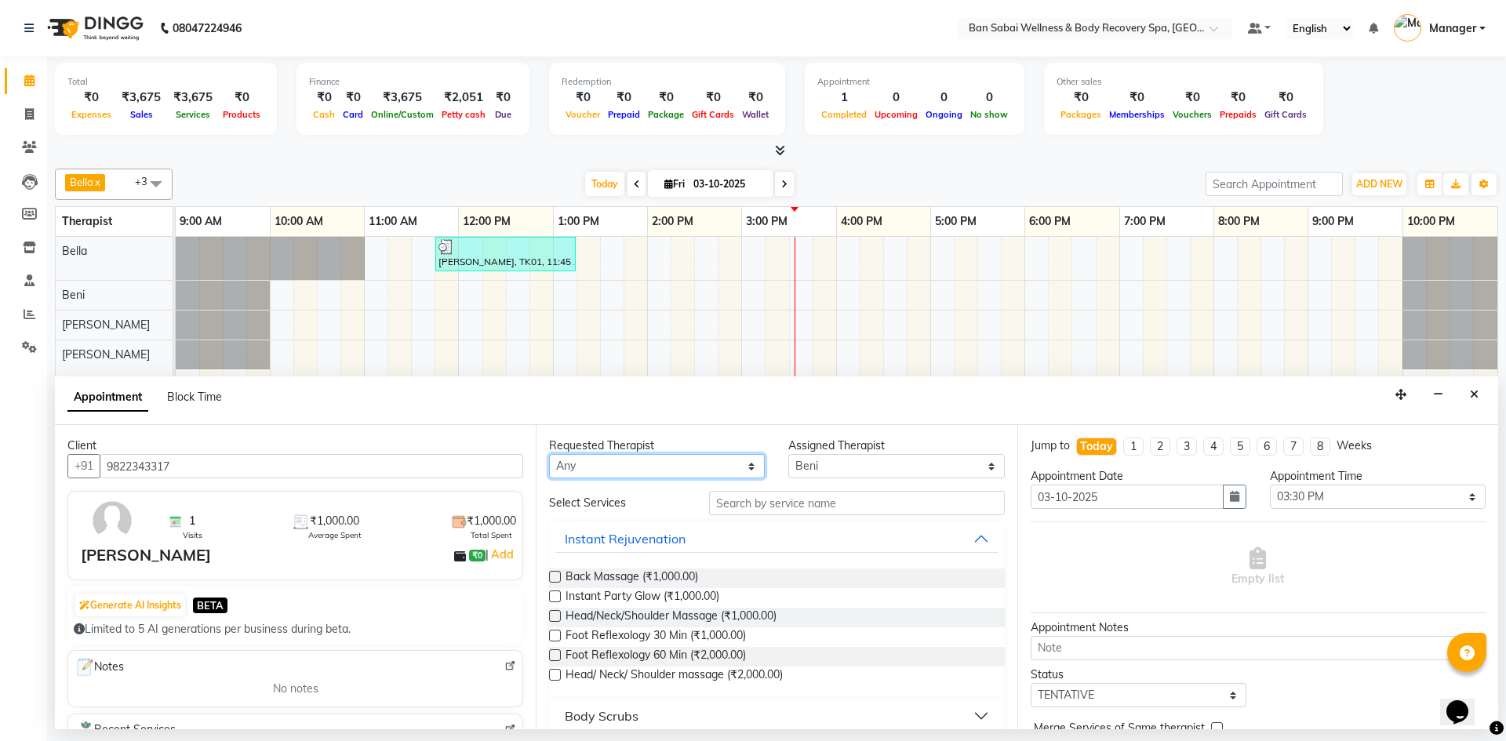
click at [744, 468] on select "Any Bella Beni Lucy Mike Rin Rinky Tina Thapa" at bounding box center [657, 466] width 216 height 24
click at [739, 499] on input "text" at bounding box center [857, 503] width 296 height 24
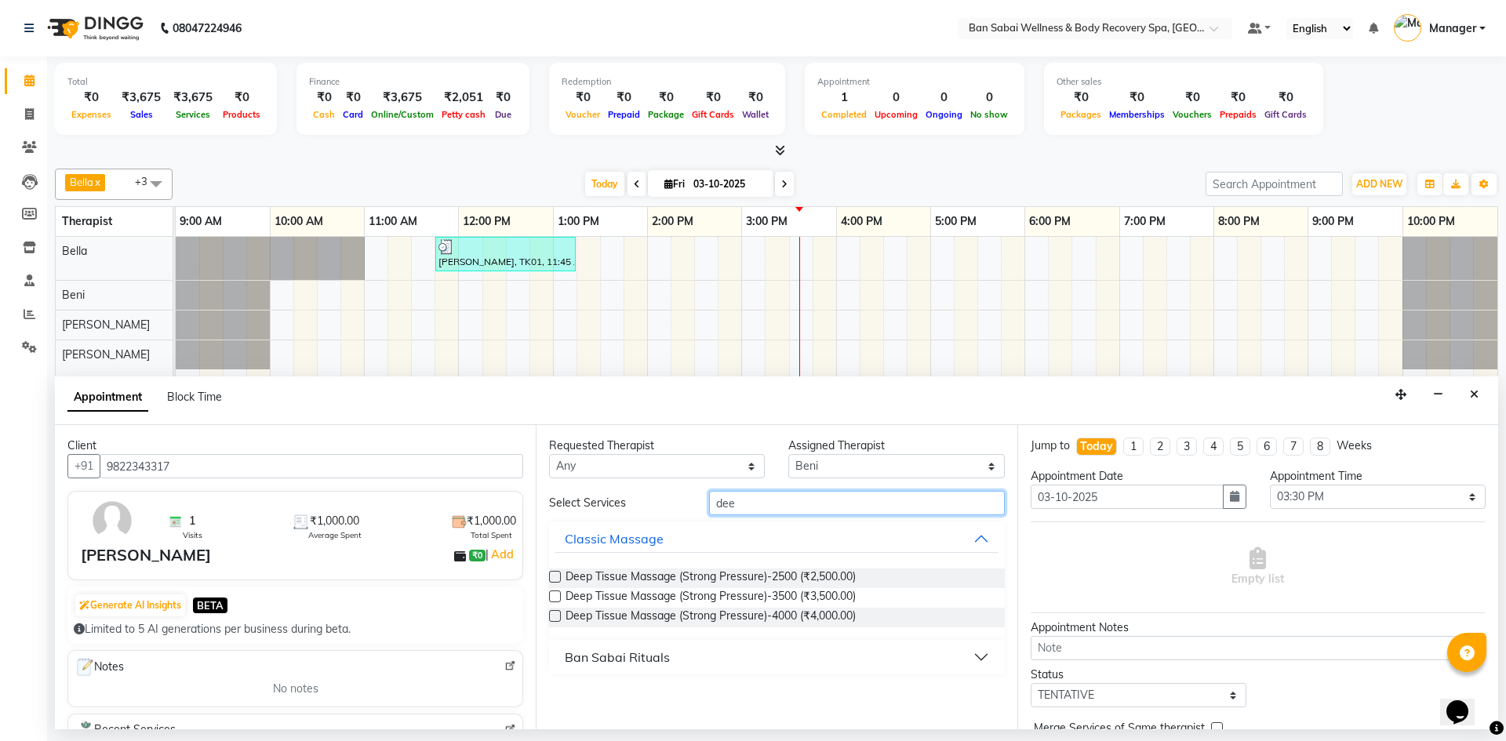
type input "dee"
click at [694, 467] on select "Any Bella Beni Lucy Mike Rin Rinky Tina Thapa" at bounding box center [657, 466] width 216 height 24
select select "88797"
click at [549, 454] on select "Any Bella Beni Lucy Mike Rin Rinky Tina Thapa" at bounding box center [657, 466] width 216 height 24
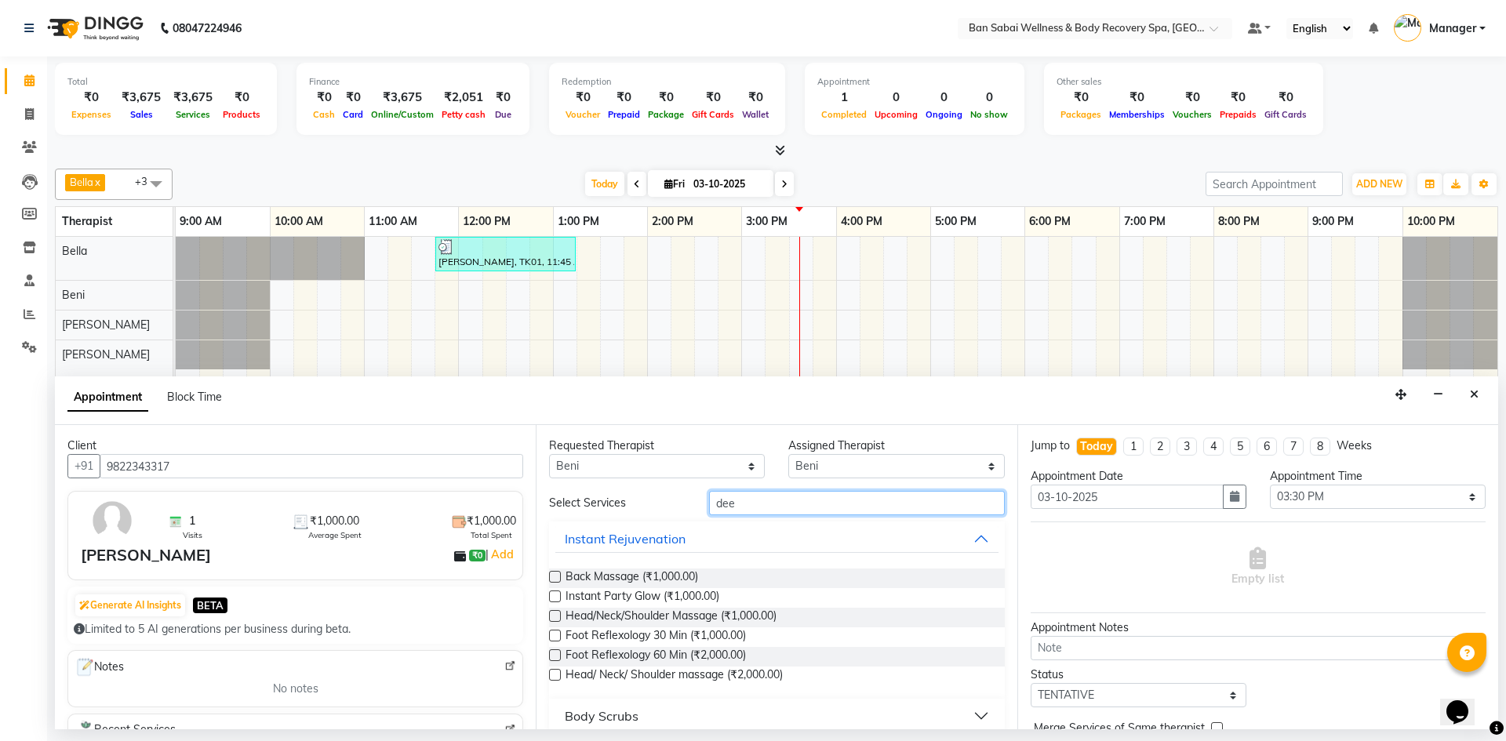
click at [746, 511] on input "dee" at bounding box center [857, 503] width 296 height 24
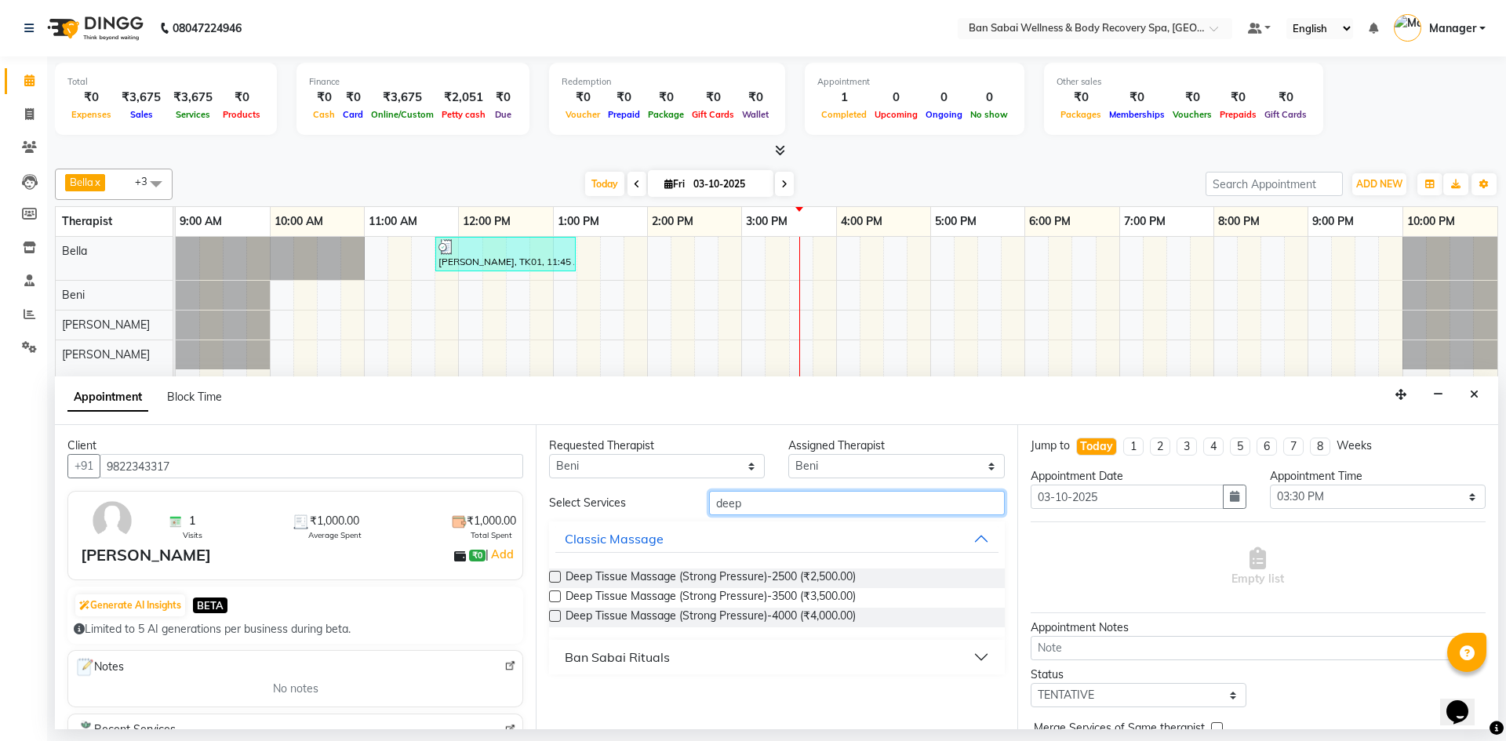
type input "deep"
drag, startPoint x: 553, startPoint y: 574, endPoint x: 562, endPoint y: 579, distance: 9.8
click at [553, 575] on label at bounding box center [555, 577] width 12 height 12
click at [553, 575] on input "checkbox" at bounding box center [554, 578] width 10 height 10
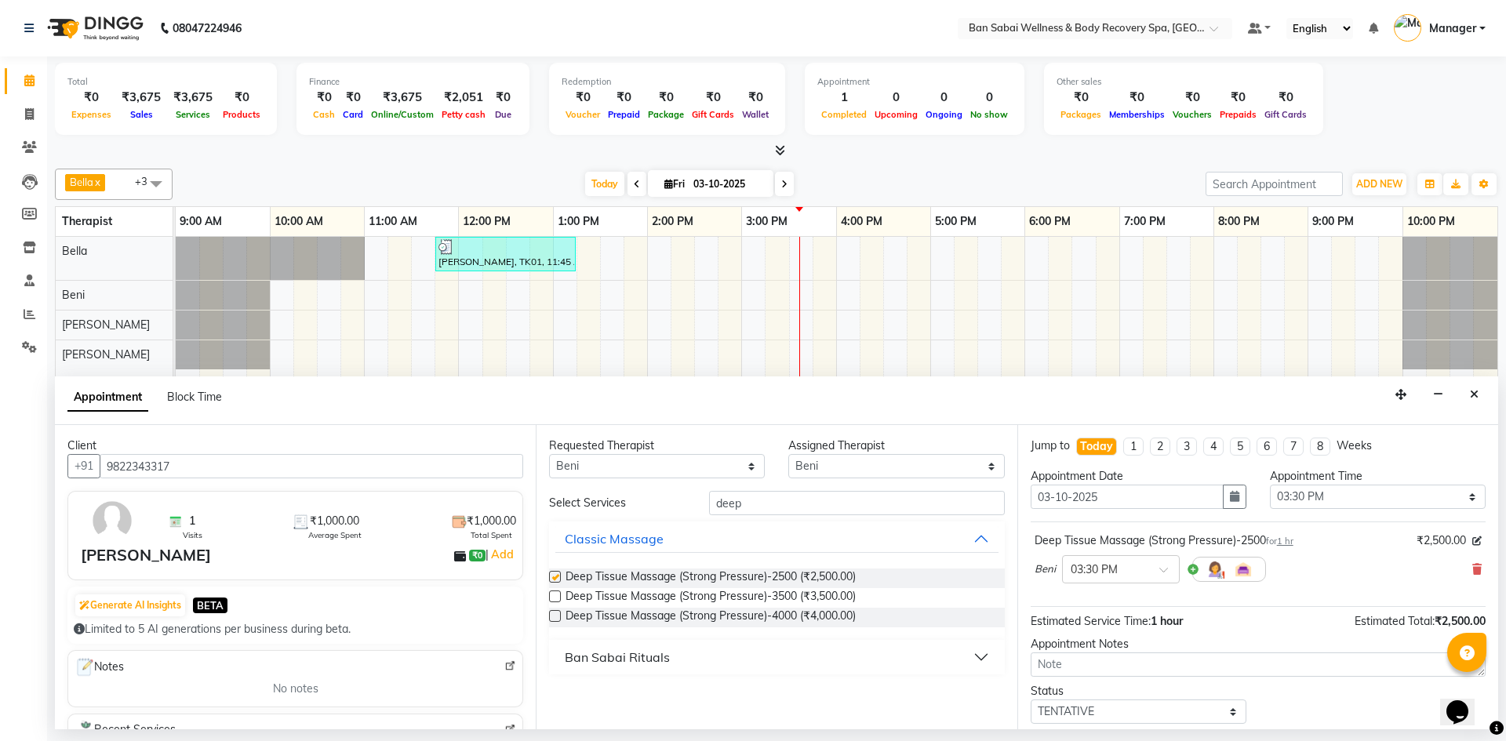
checkbox input "false"
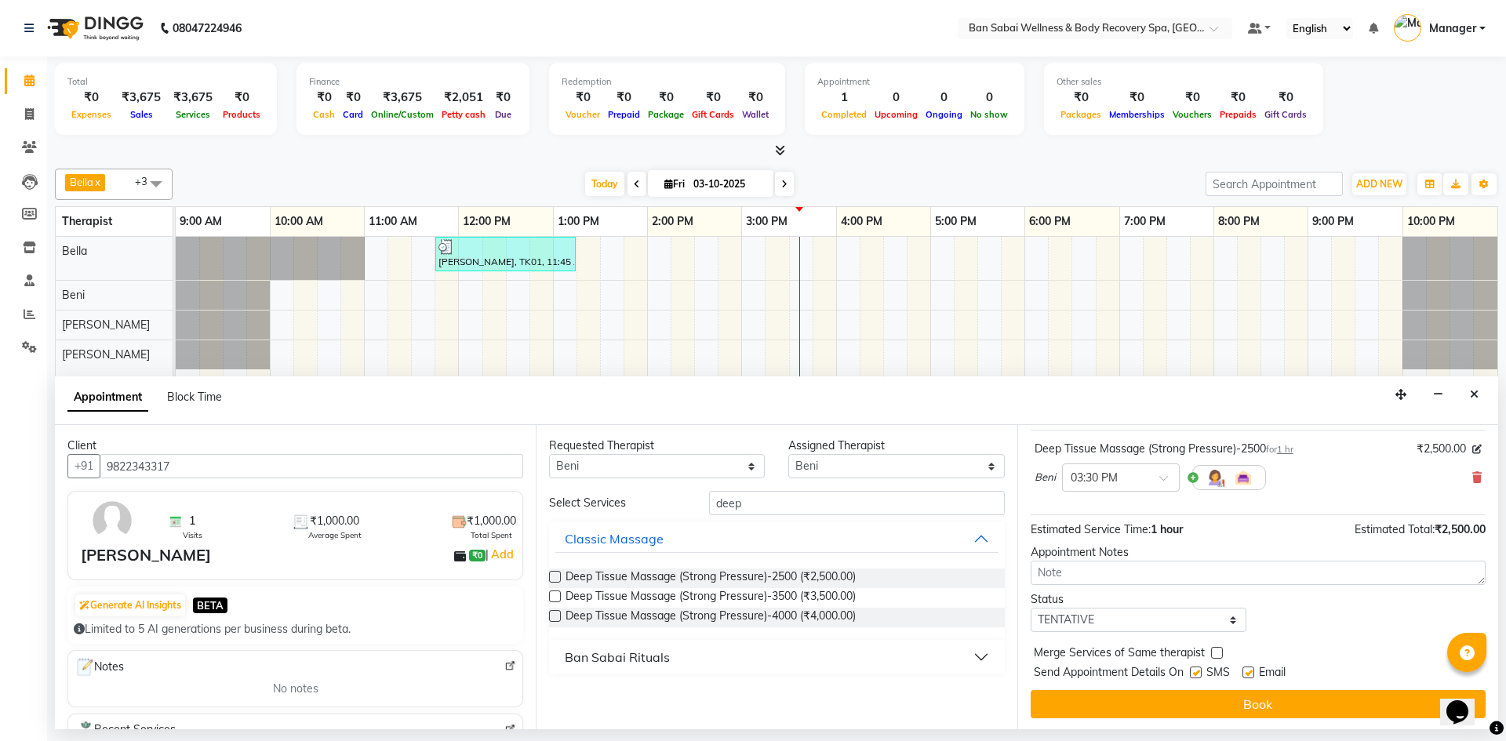
scroll to position [93, 0]
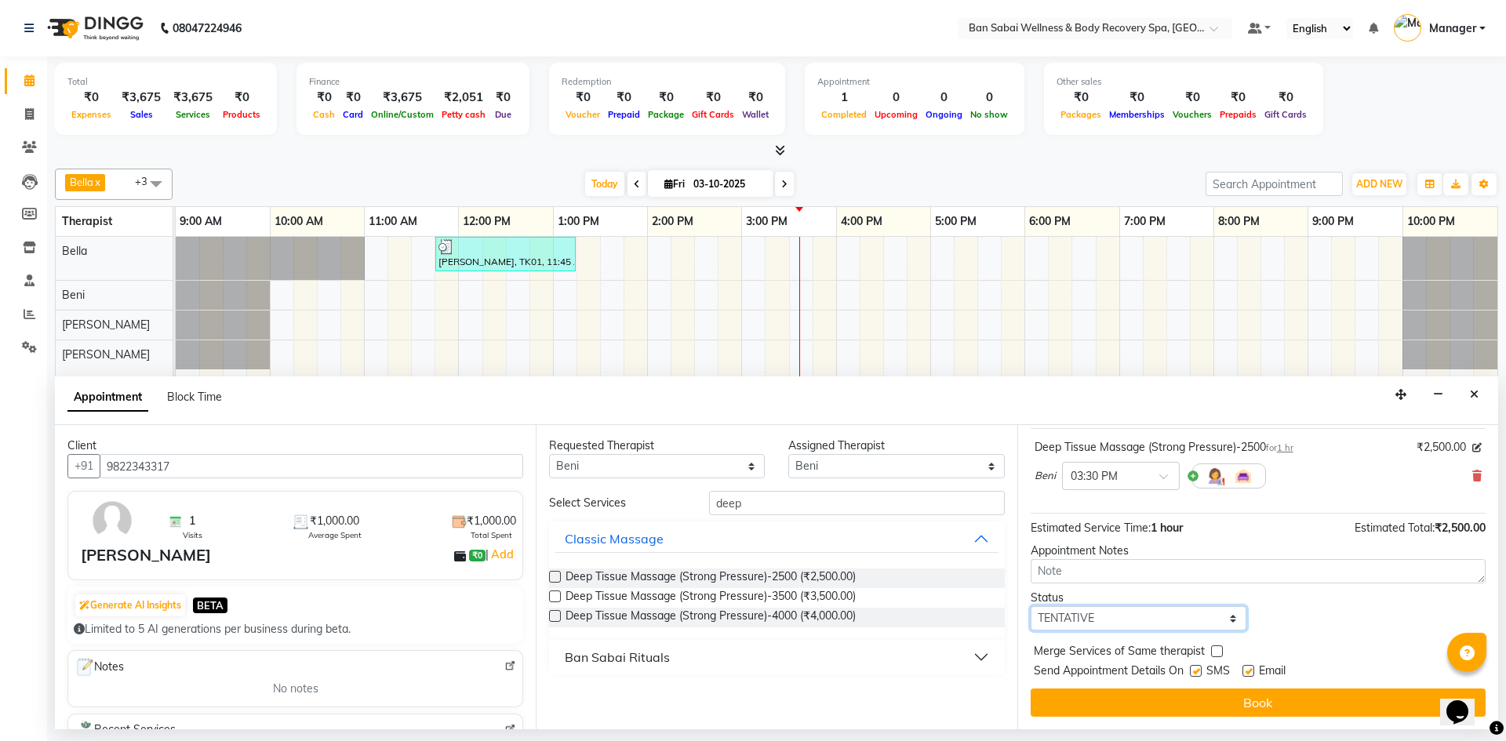
click at [746, 622] on select "Select TENTATIVE CONFIRM CHECK-IN UPCOMING" at bounding box center [1139, 618] width 216 height 24
select select "check-in"
click at [746, 606] on select "Select TENTATIVE CONFIRM CHECK-IN UPCOMING" at bounding box center [1139, 618] width 216 height 24
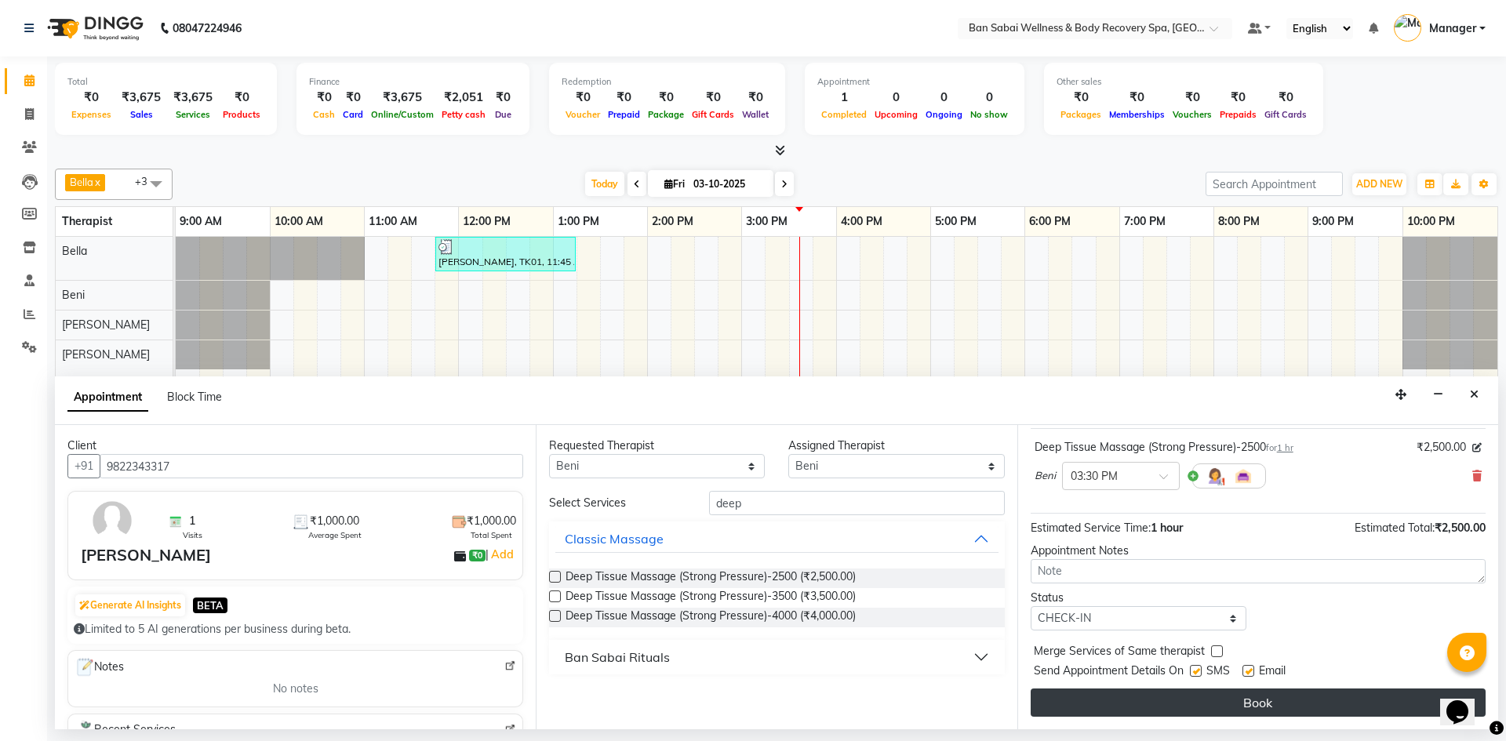
click at [746, 700] on button "Book" at bounding box center [1258, 703] width 455 height 28
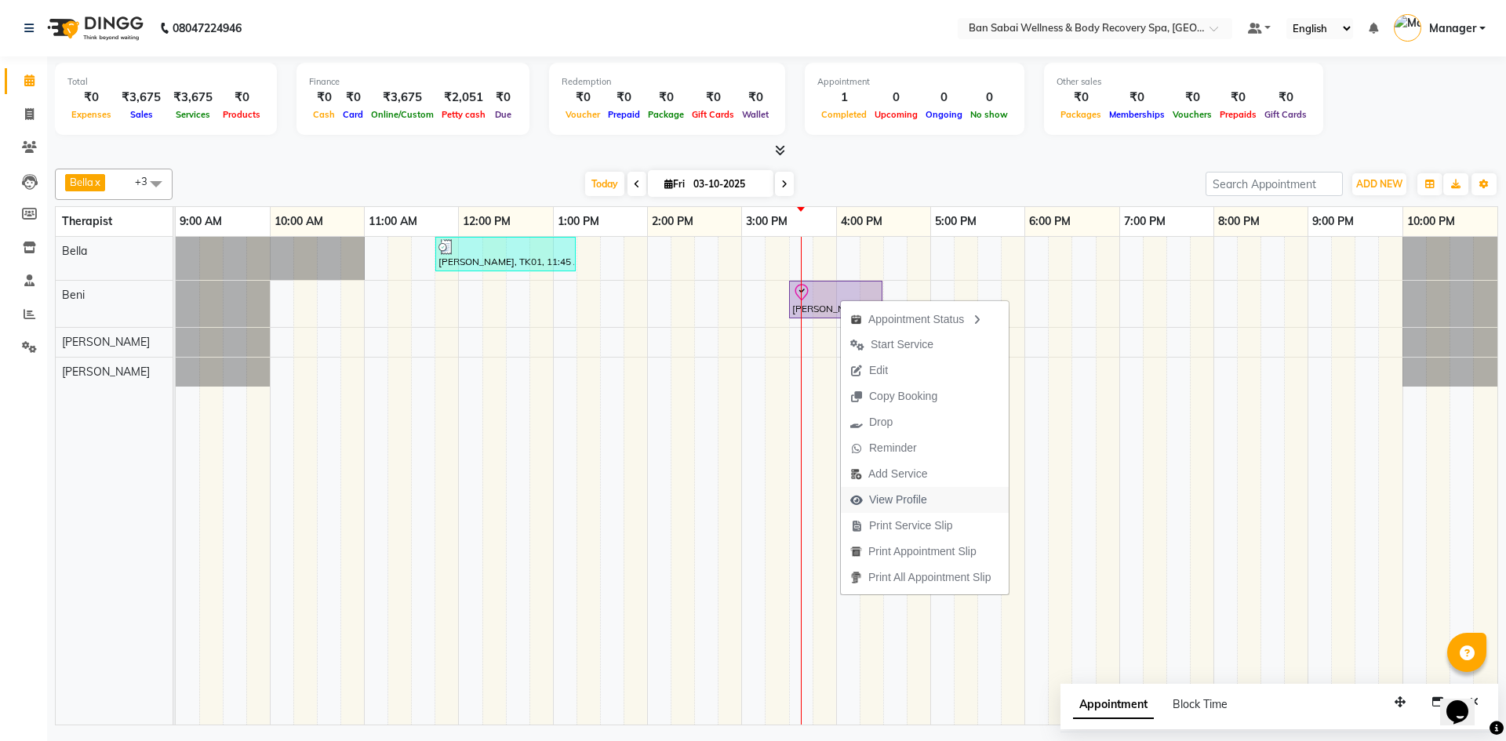
click at [746, 498] on span "View Profile" at bounding box center [898, 500] width 58 height 16
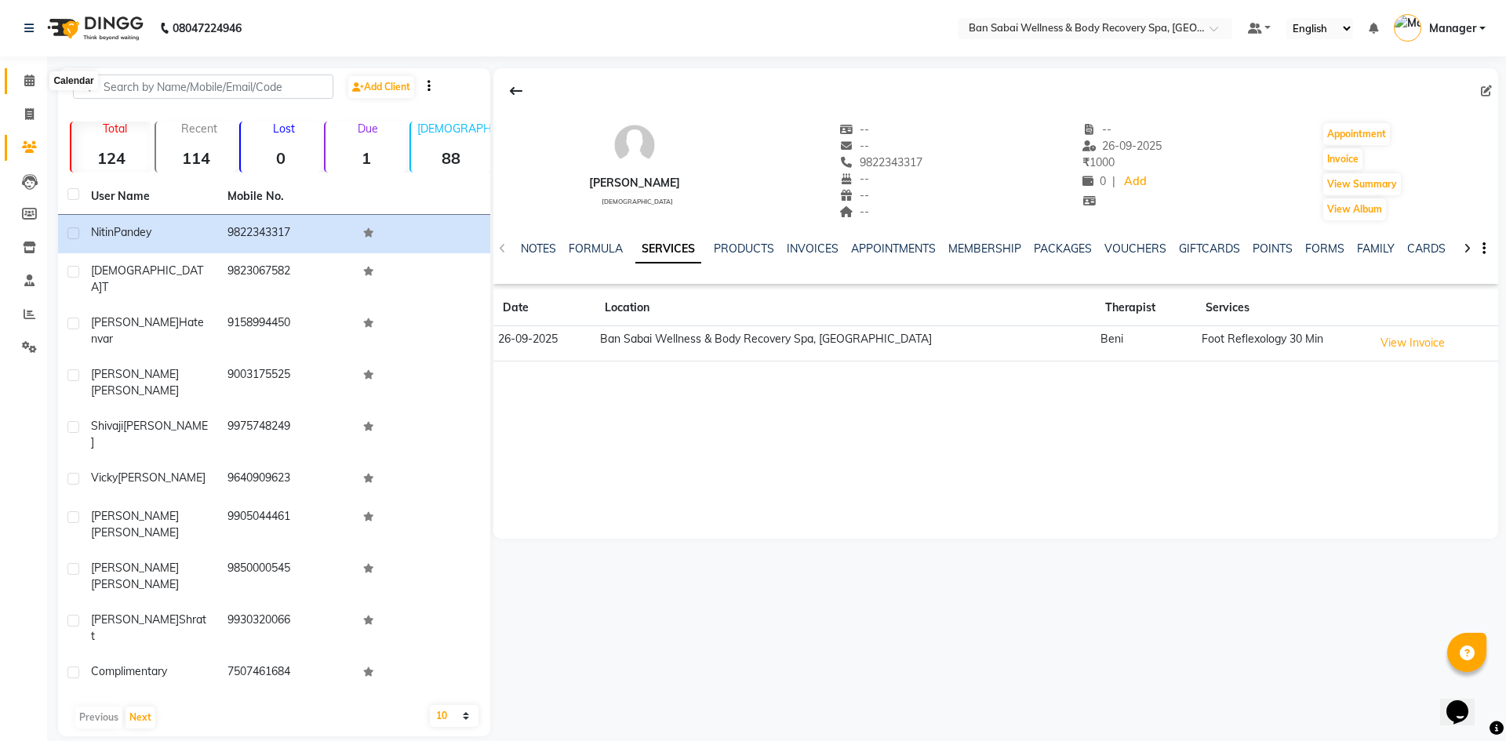
click at [35, 82] on span at bounding box center [29, 81] width 27 height 18
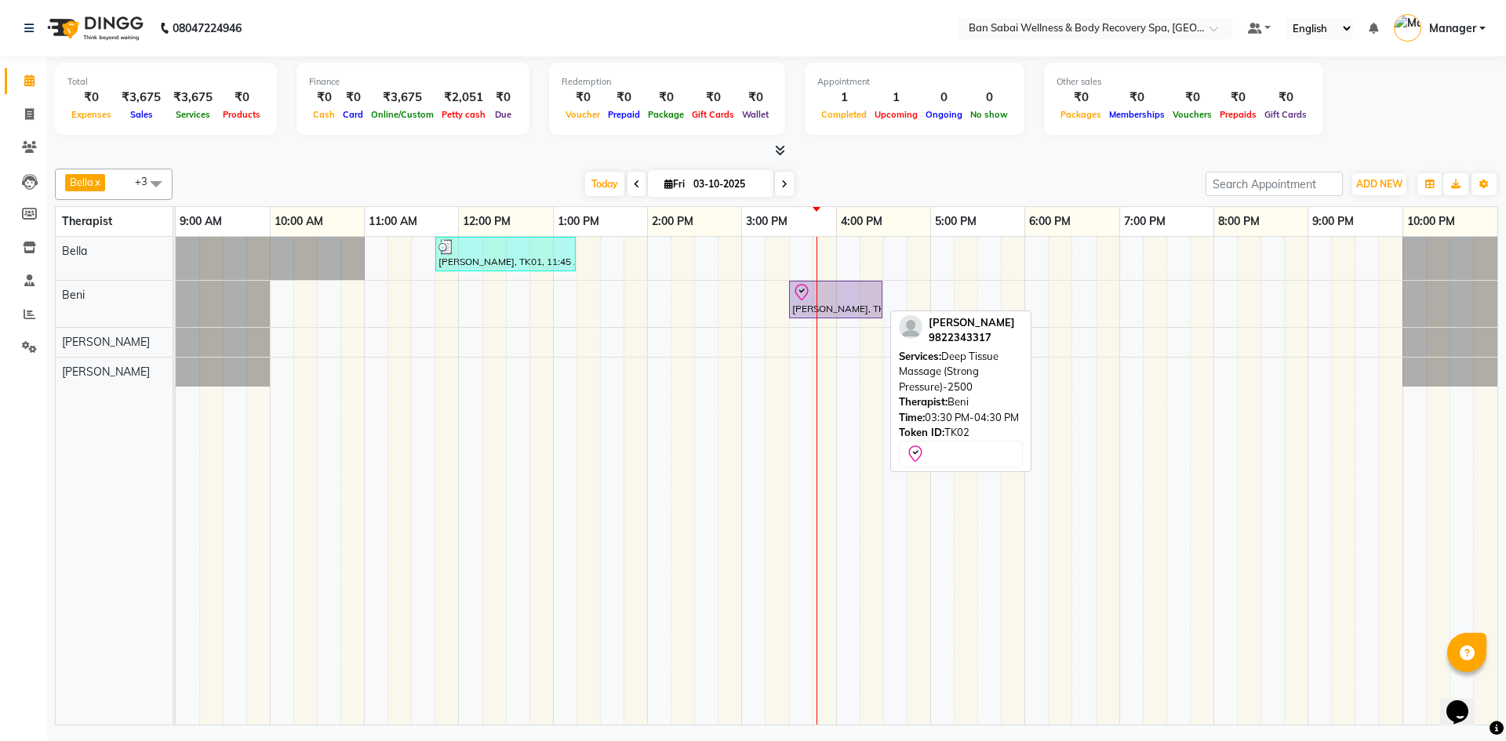
click at [746, 295] on div at bounding box center [835, 292] width 87 height 19
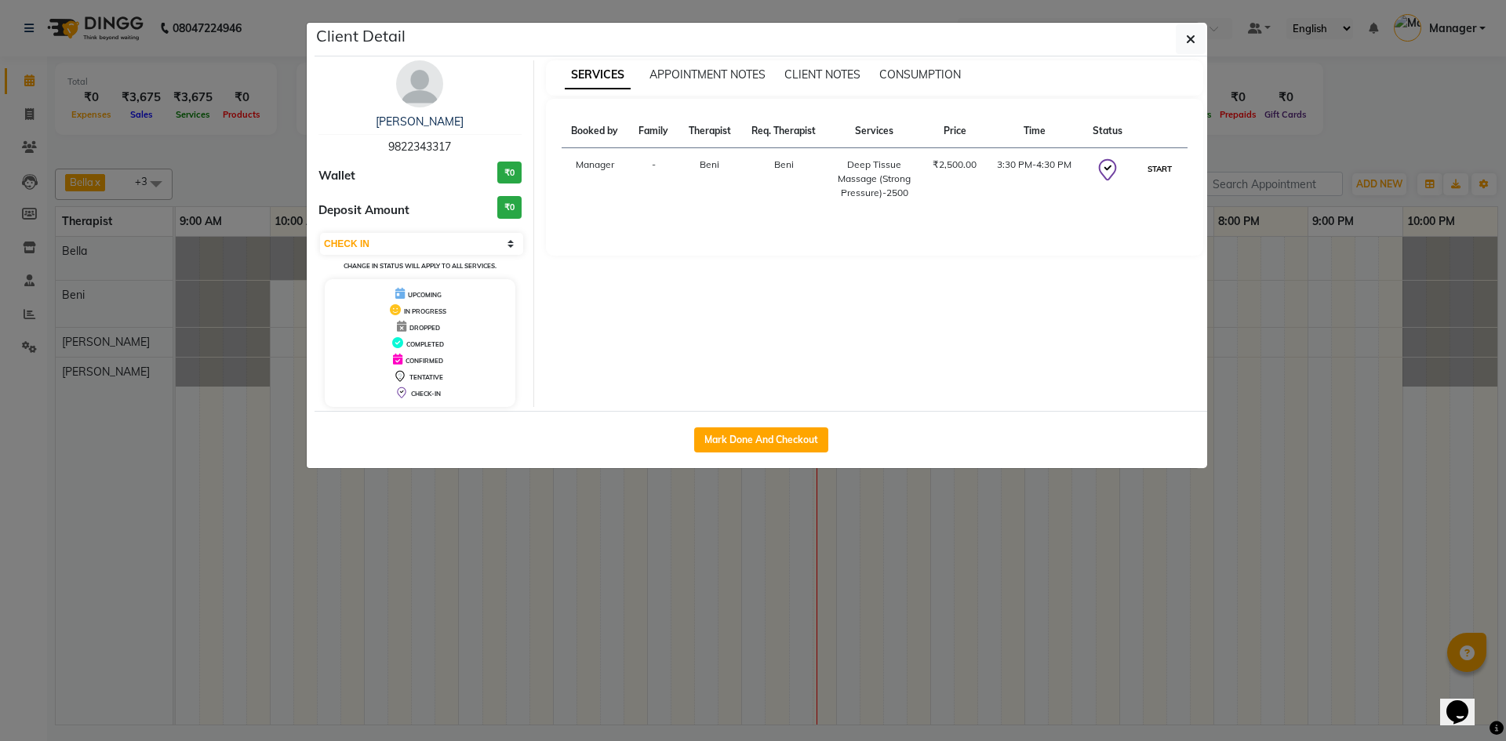
click at [746, 161] on button "START" at bounding box center [1159, 169] width 32 height 20
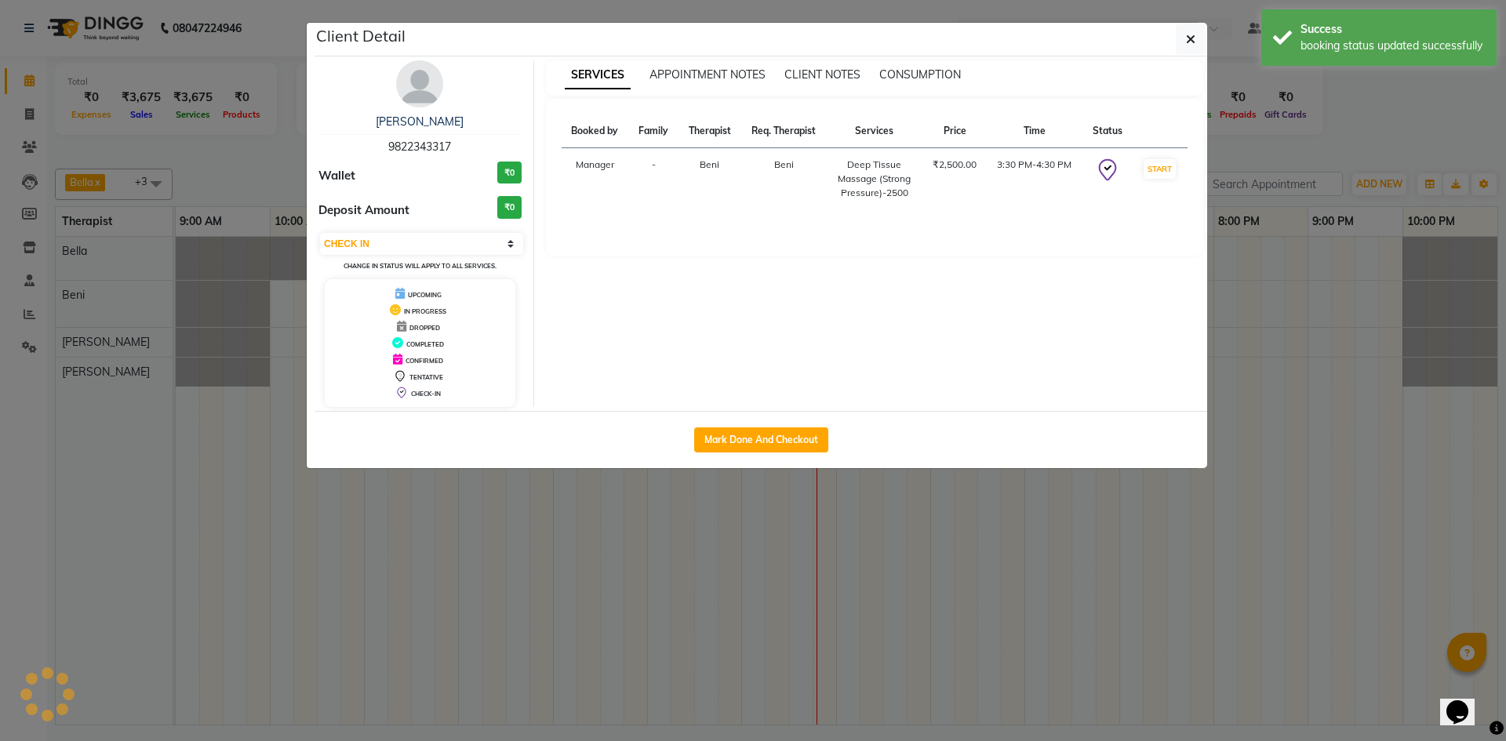
select select "1"
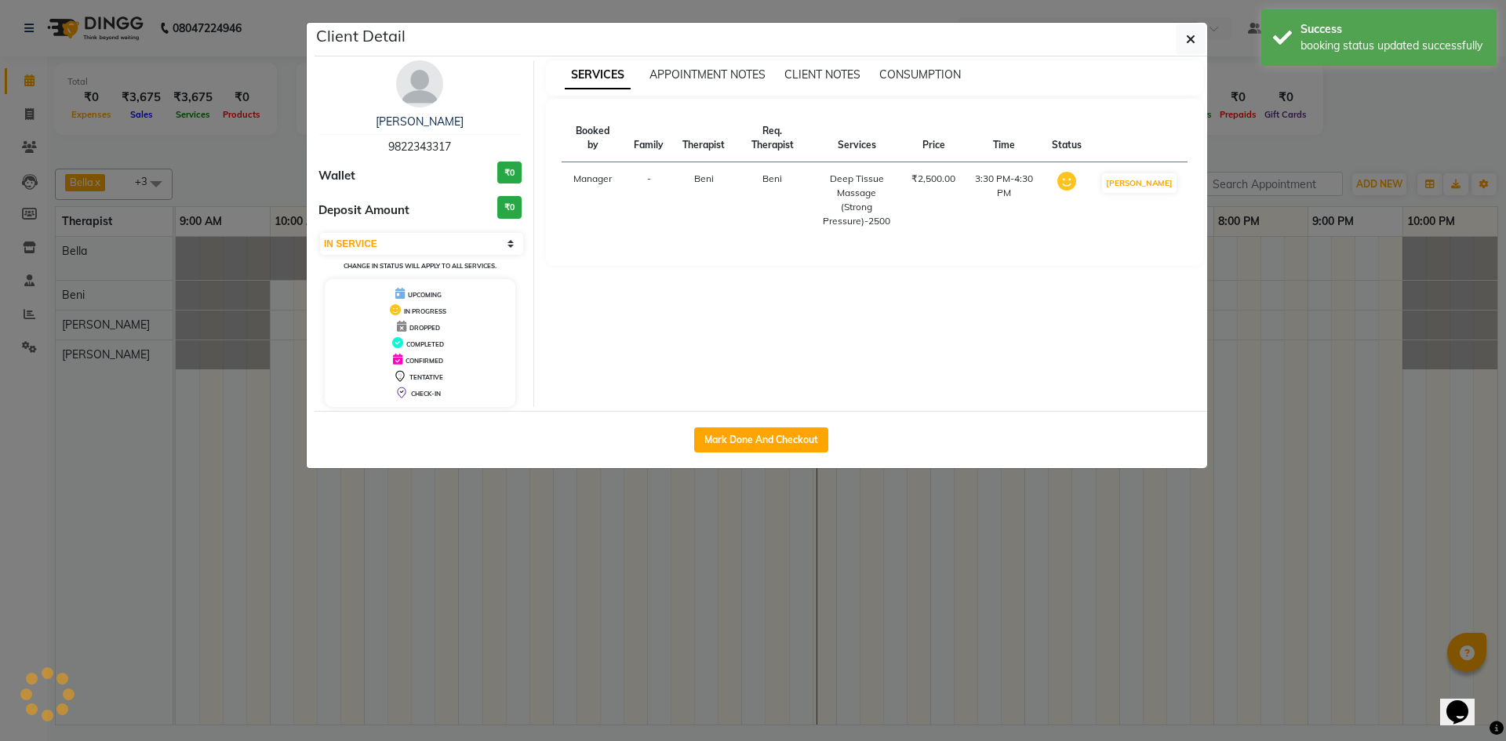
click at [746, 254] on ngb-modal-window "Client Detail Nitin Pandey 9822343317 Wallet ₹0 Deposit Amount ₹0 Select IN SER…" at bounding box center [753, 370] width 1506 height 741
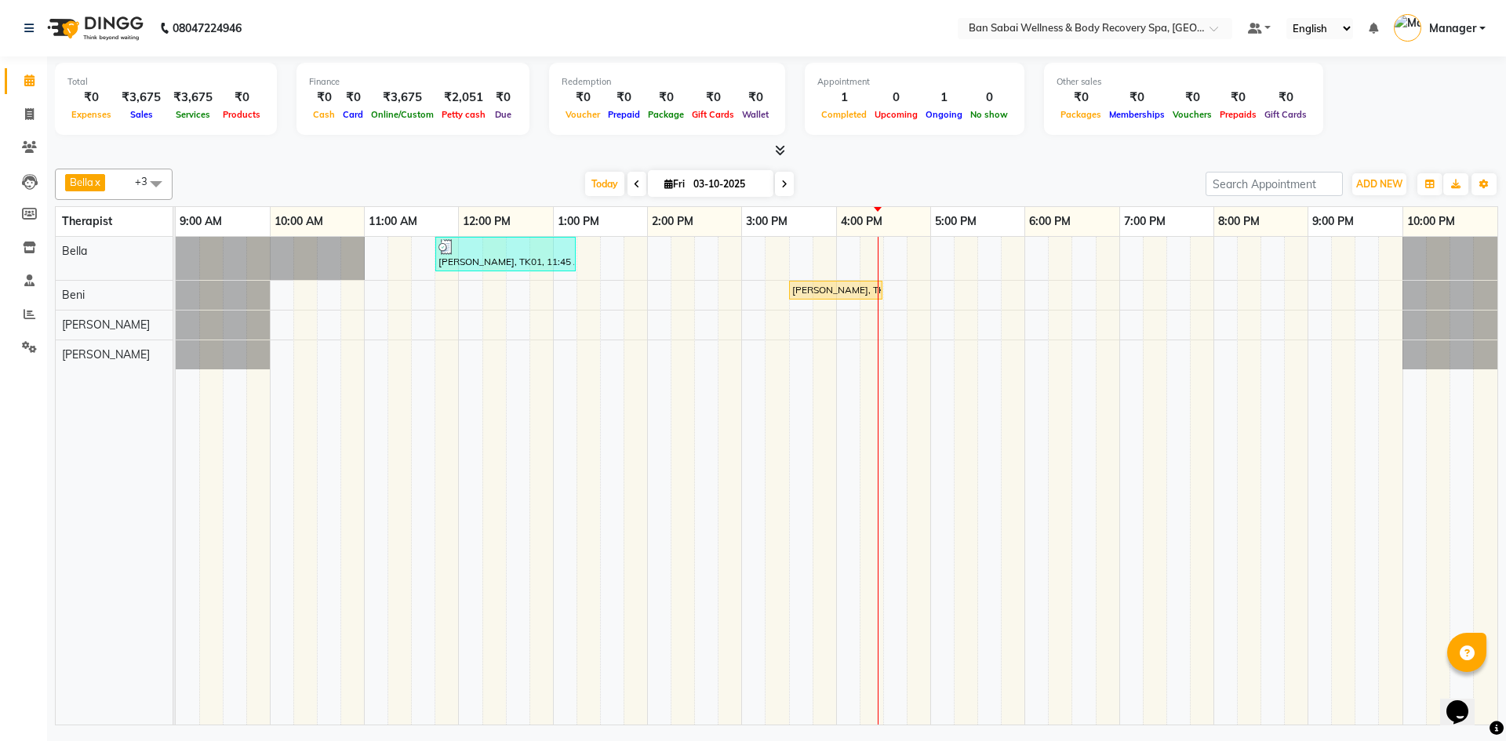
click at [1066, 594] on td at bounding box center [1061, 481] width 24 height 488
click at [31, 145] on icon at bounding box center [29, 147] width 15 height 12
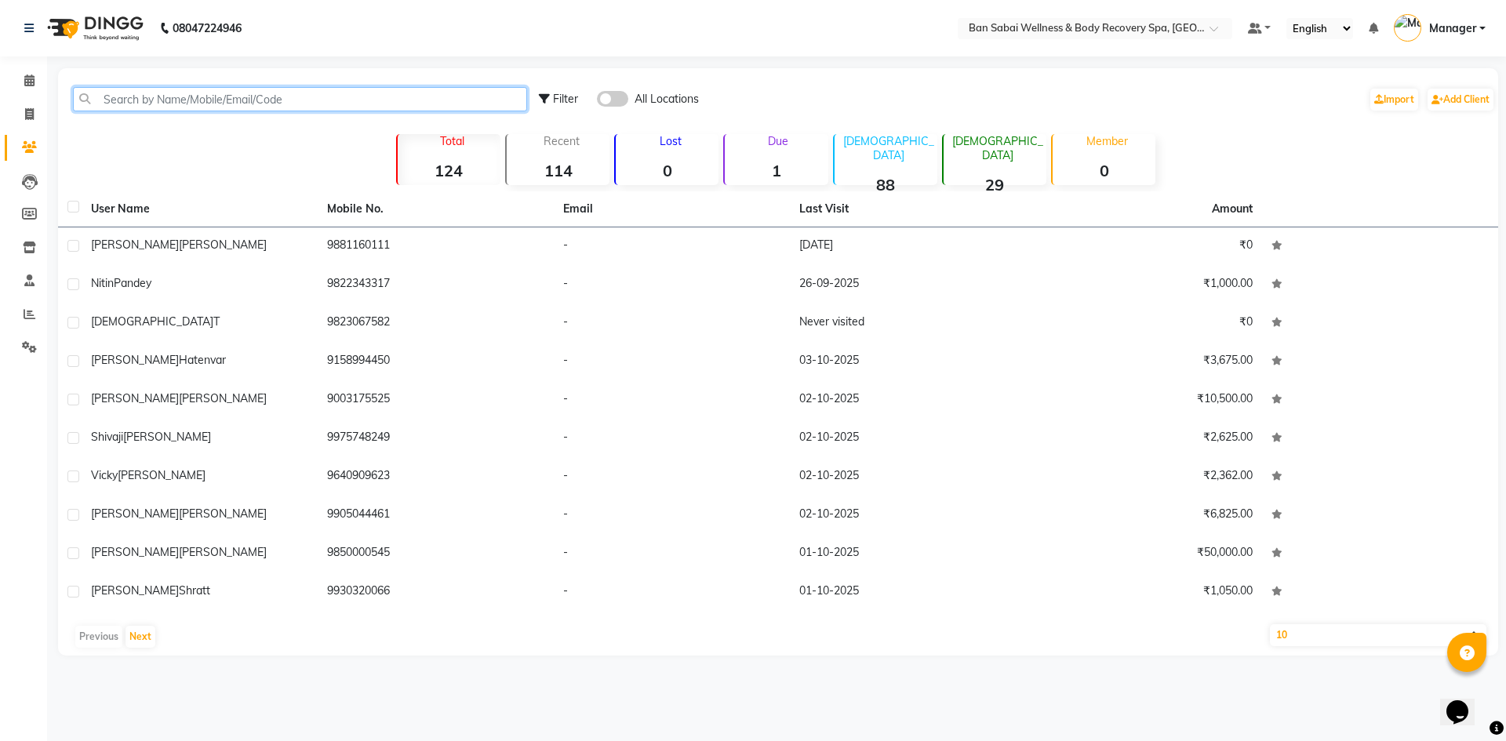
click at [315, 101] on input "text" at bounding box center [300, 99] width 454 height 24
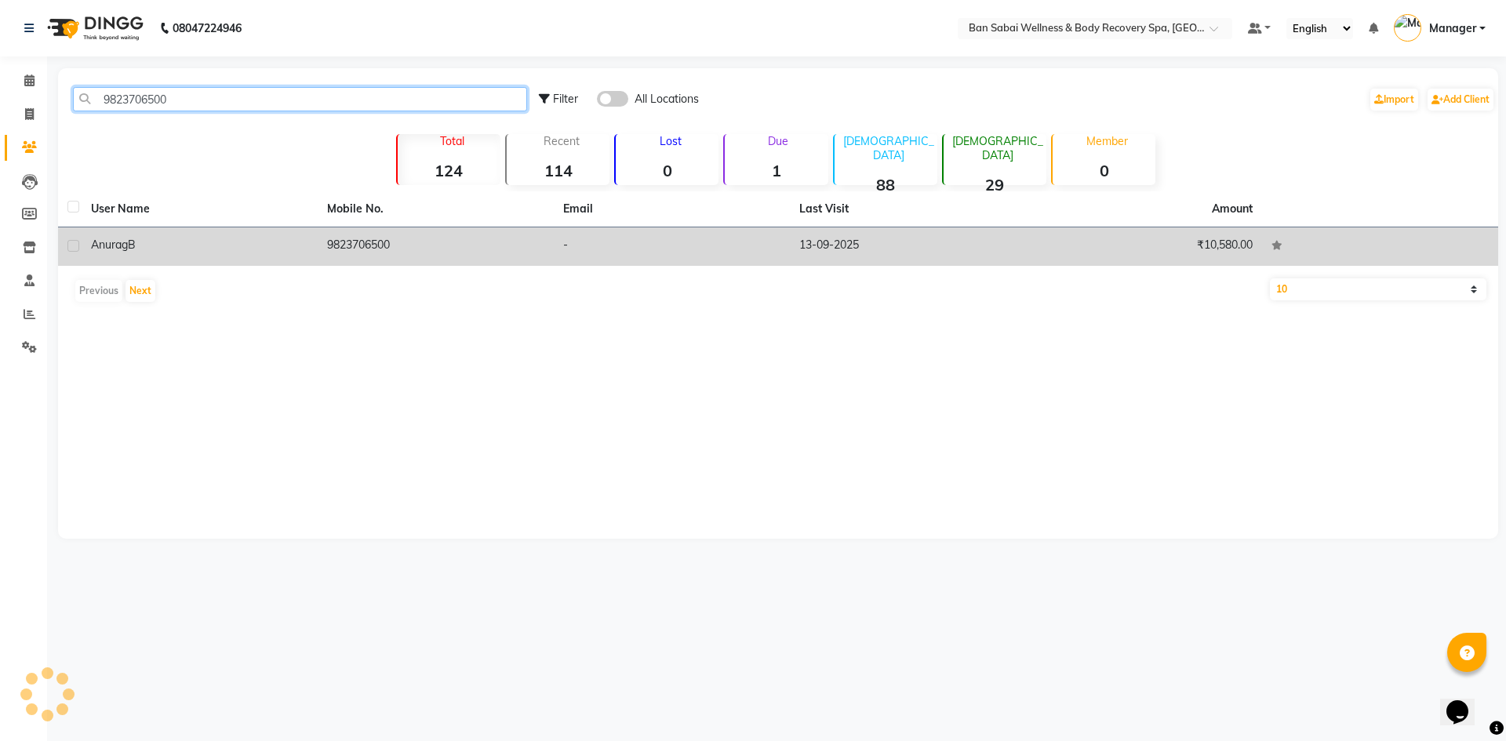
type input "9823706500"
click at [153, 245] on div "[PERSON_NAME]" at bounding box center [199, 245] width 217 height 16
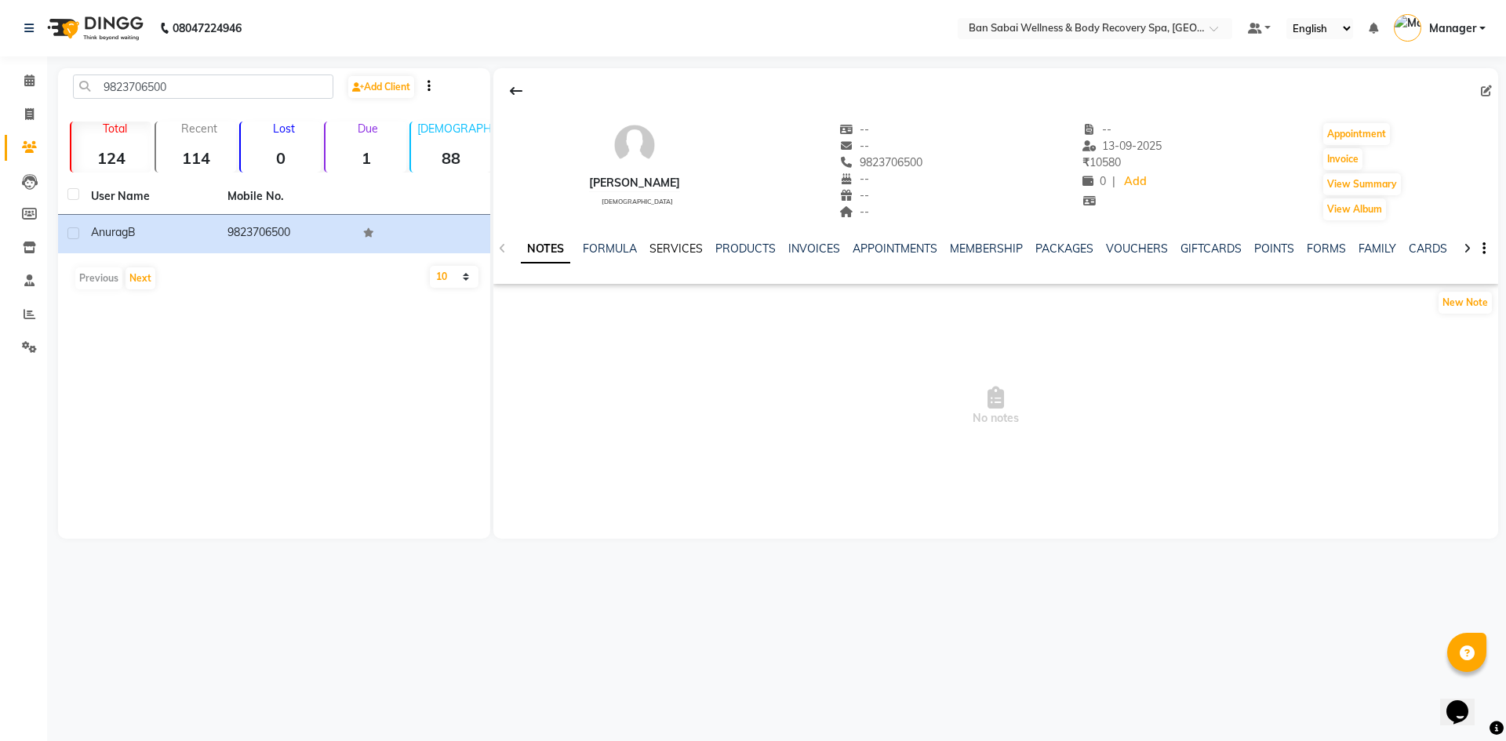
click at [685, 249] on link "SERVICES" at bounding box center [675, 249] width 53 height 14
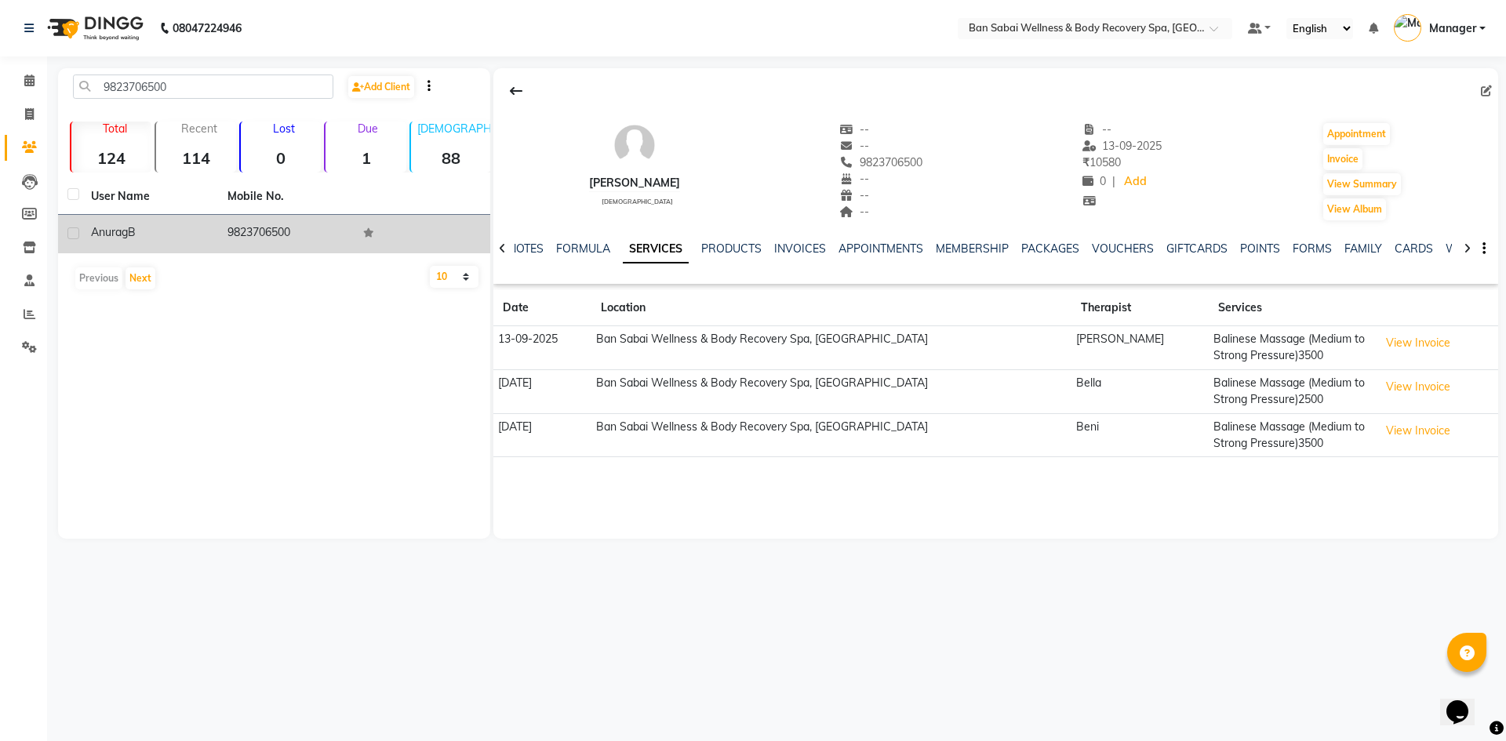
click at [187, 220] on td "[PERSON_NAME]" at bounding box center [150, 234] width 136 height 38
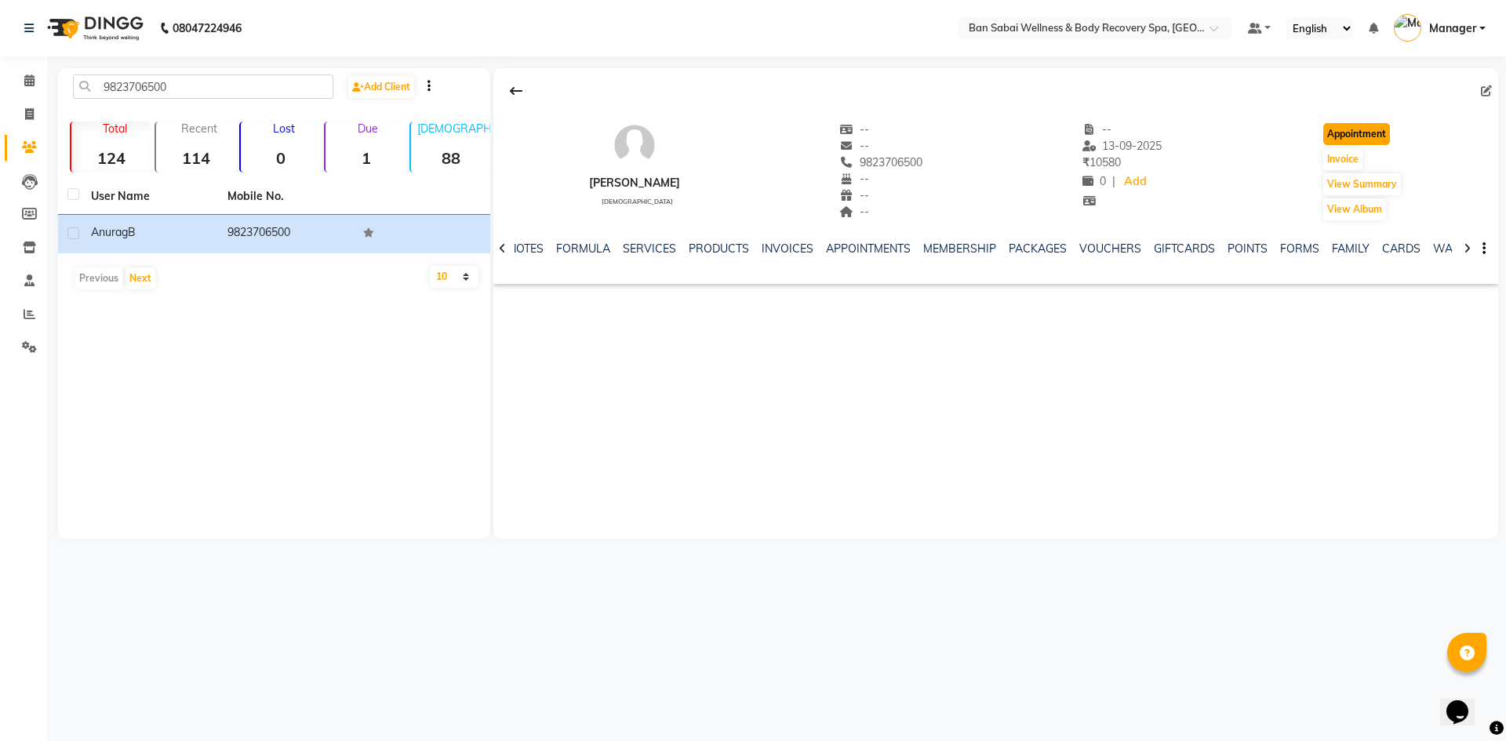
click at [1342, 136] on button "Appointment" at bounding box center [1356, 134] width 67 height 22
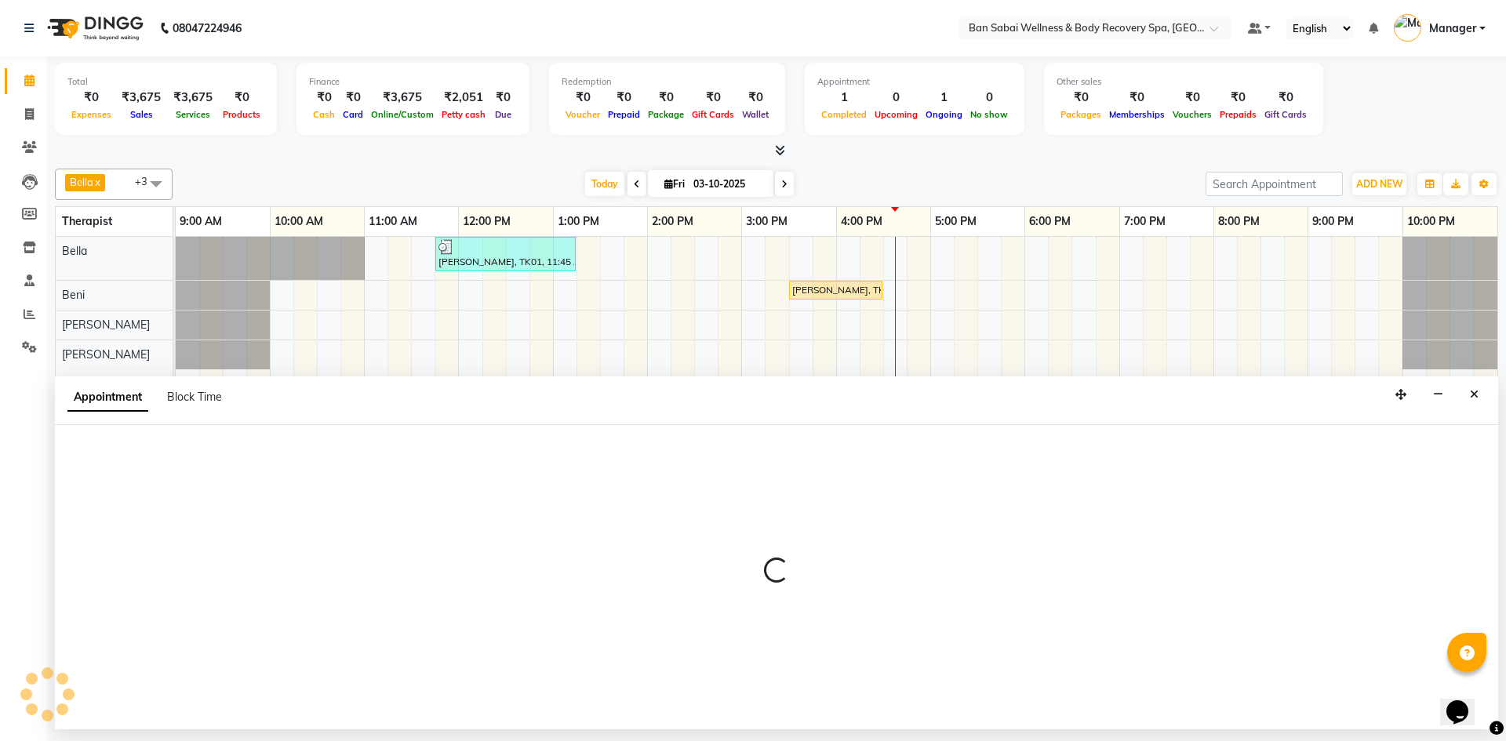
select select "600"
select select "tentative"
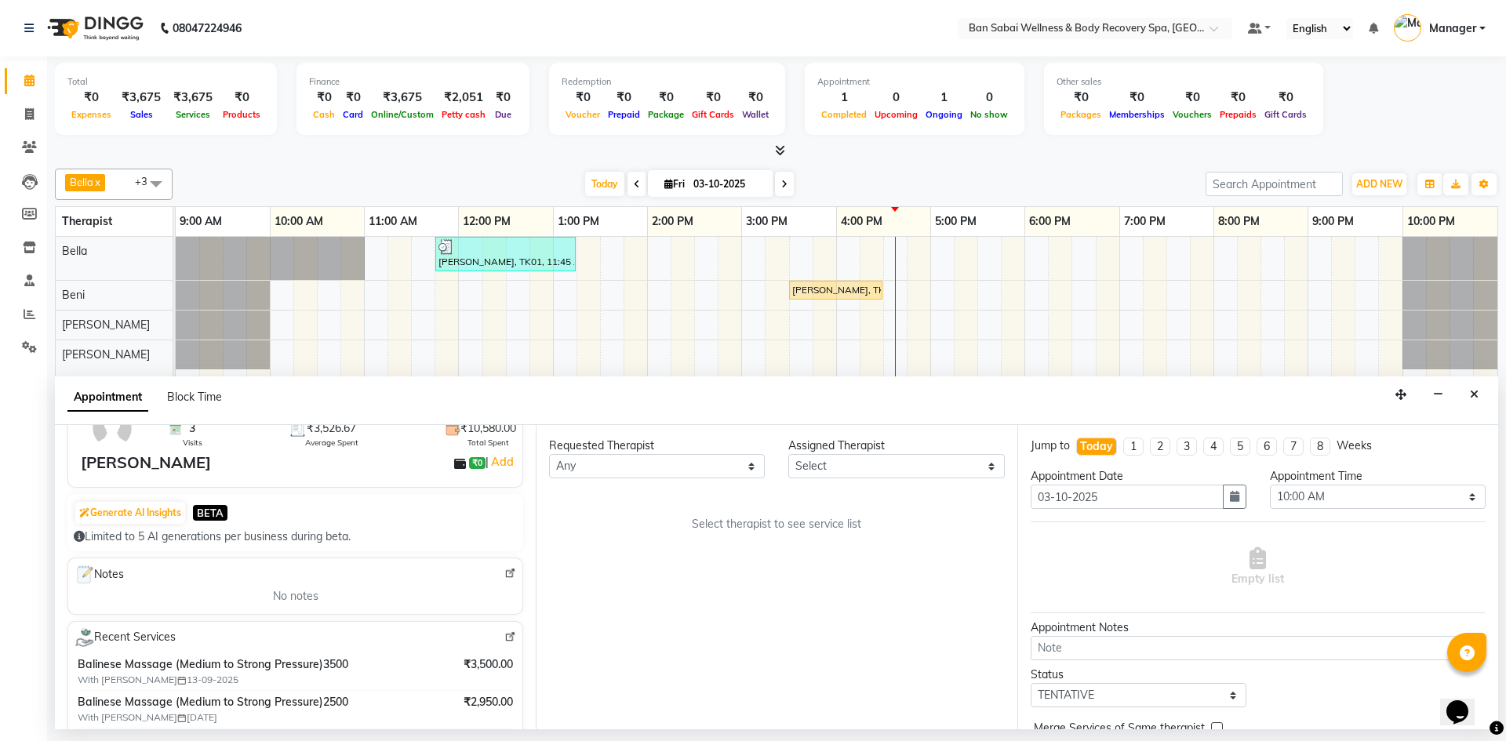
scroll to position [235, 0]
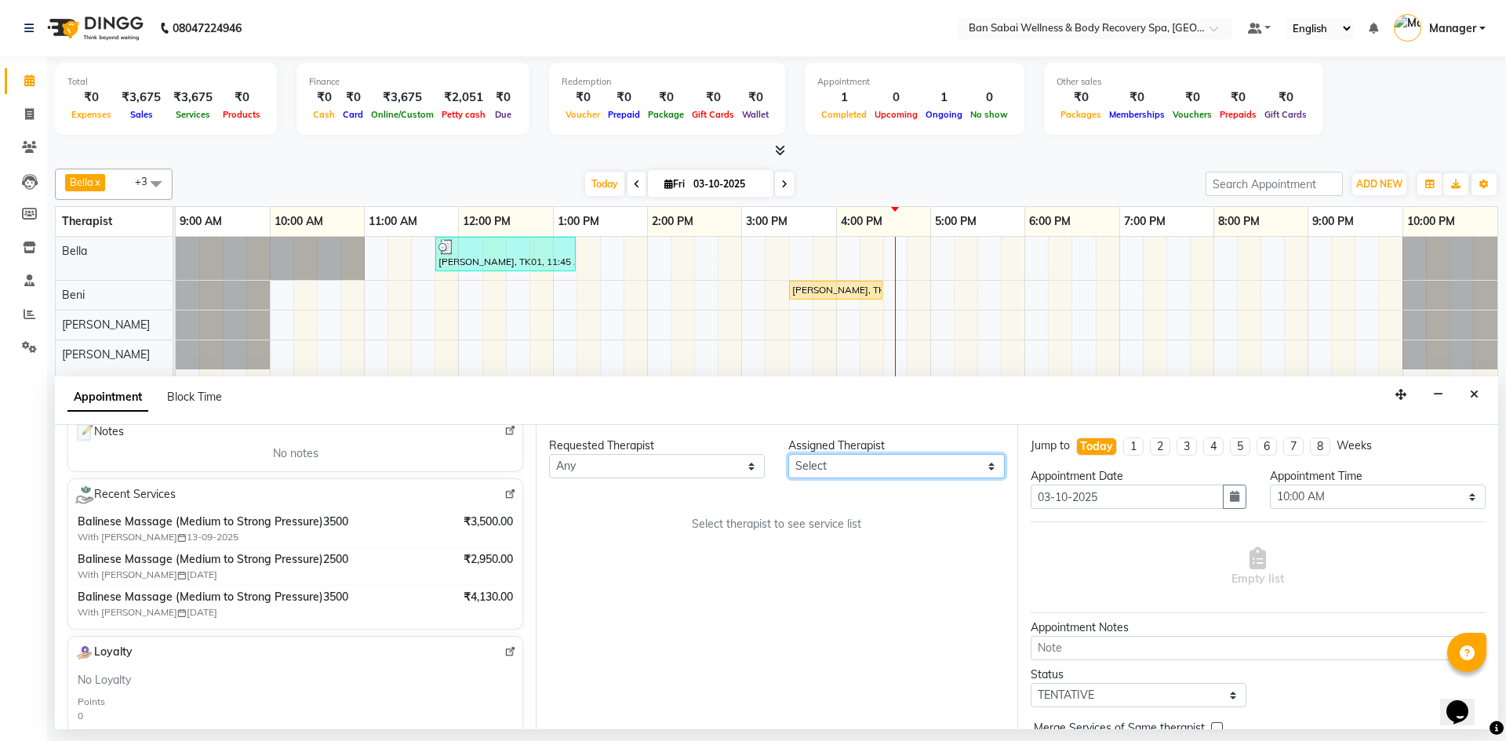
click at [820, 463] on select "Select Bella Beni Lucy Mike Rin Rinky Tina Thapa" at bounding box center [896, 466] width 216 height 24
select select "89080"
click at [788, 454] on select "Select Bella Beni Lucy Mike Rin Rinky Tina Thapa" at bounding box center [896, 466] width 216 height 24
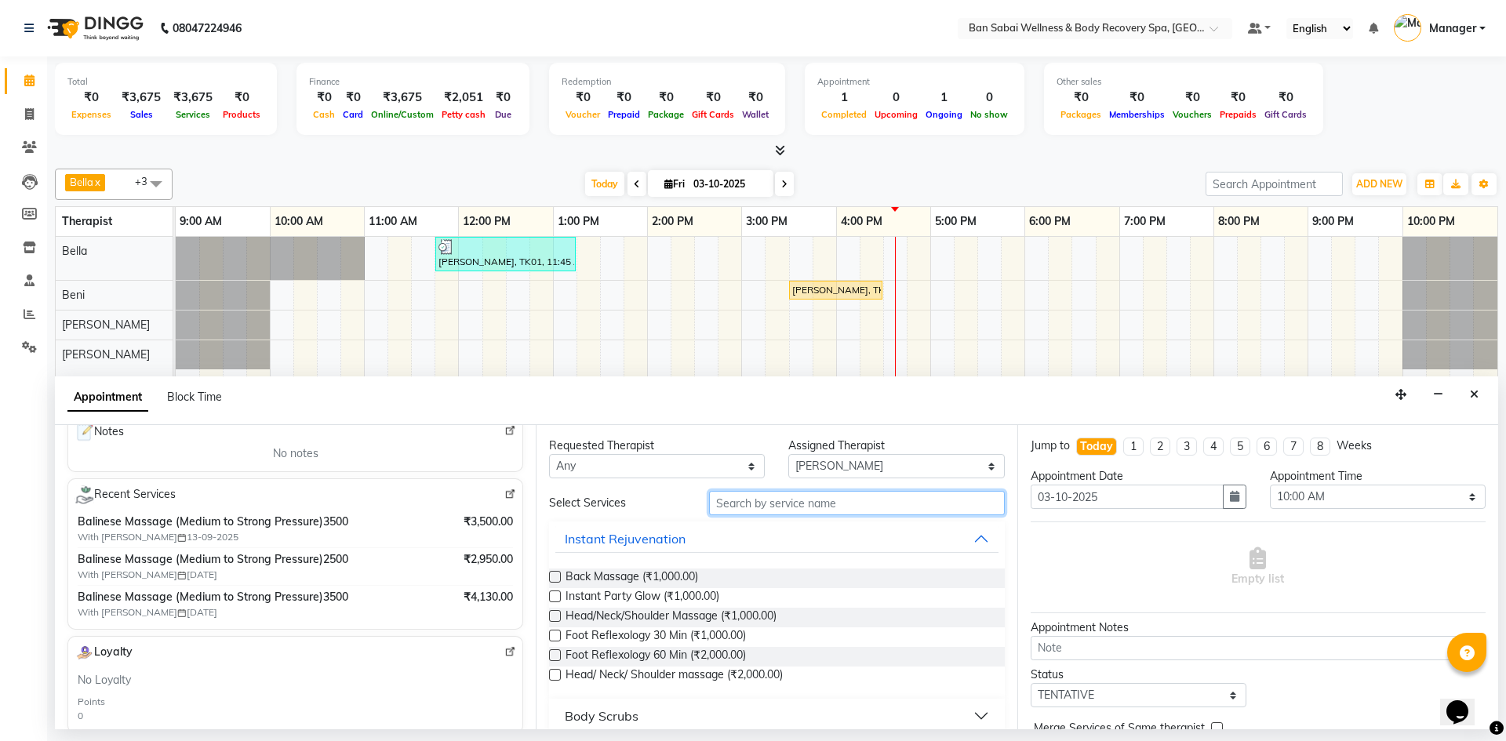
click at [802, 511] on input "text" at bounding box center [857, 503] width 296 height 24
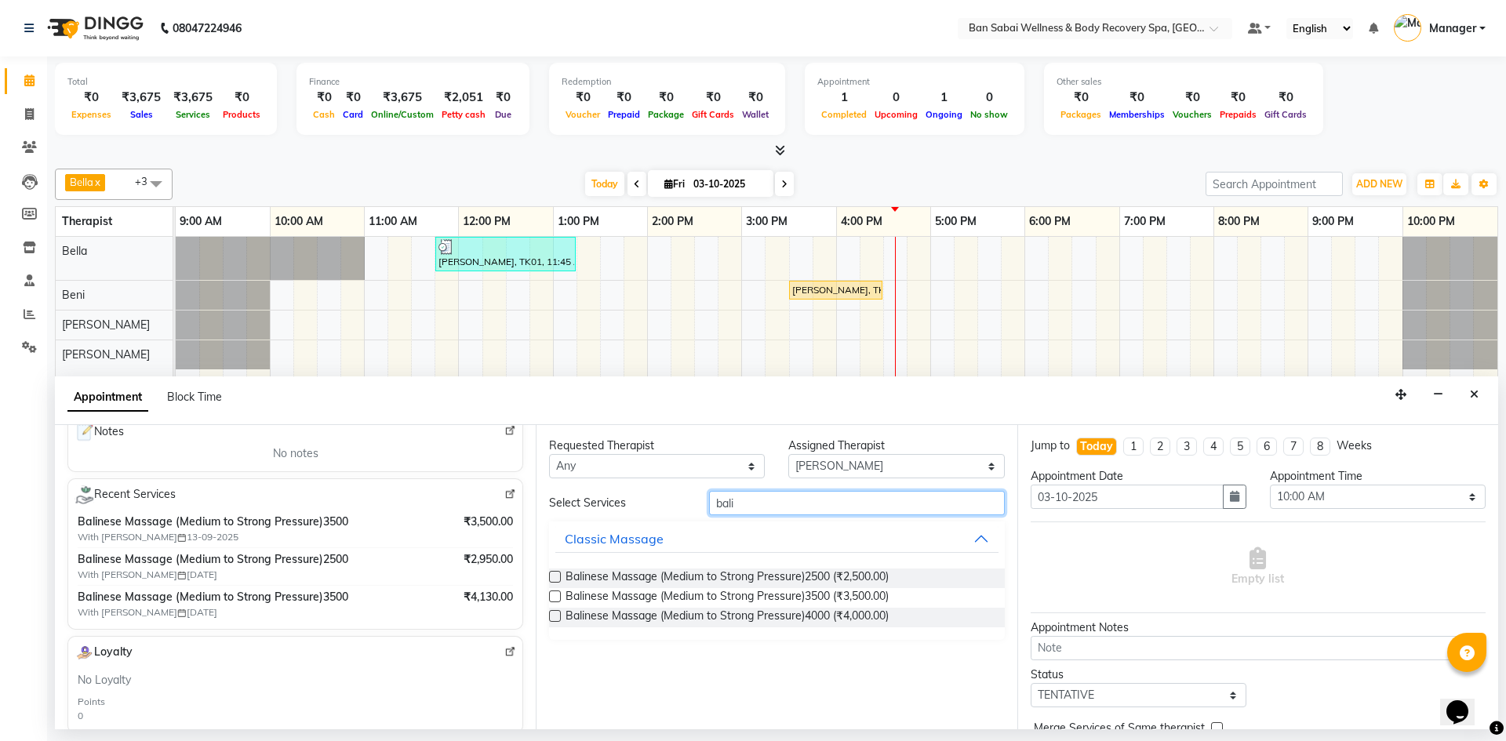
type input "bali"
click at [549, 595] on label at bounding box center [555, 597] width 12 height 12
click at [549, 595] on input "checkbox" at bounding box center [554, 598] width 10 height 10
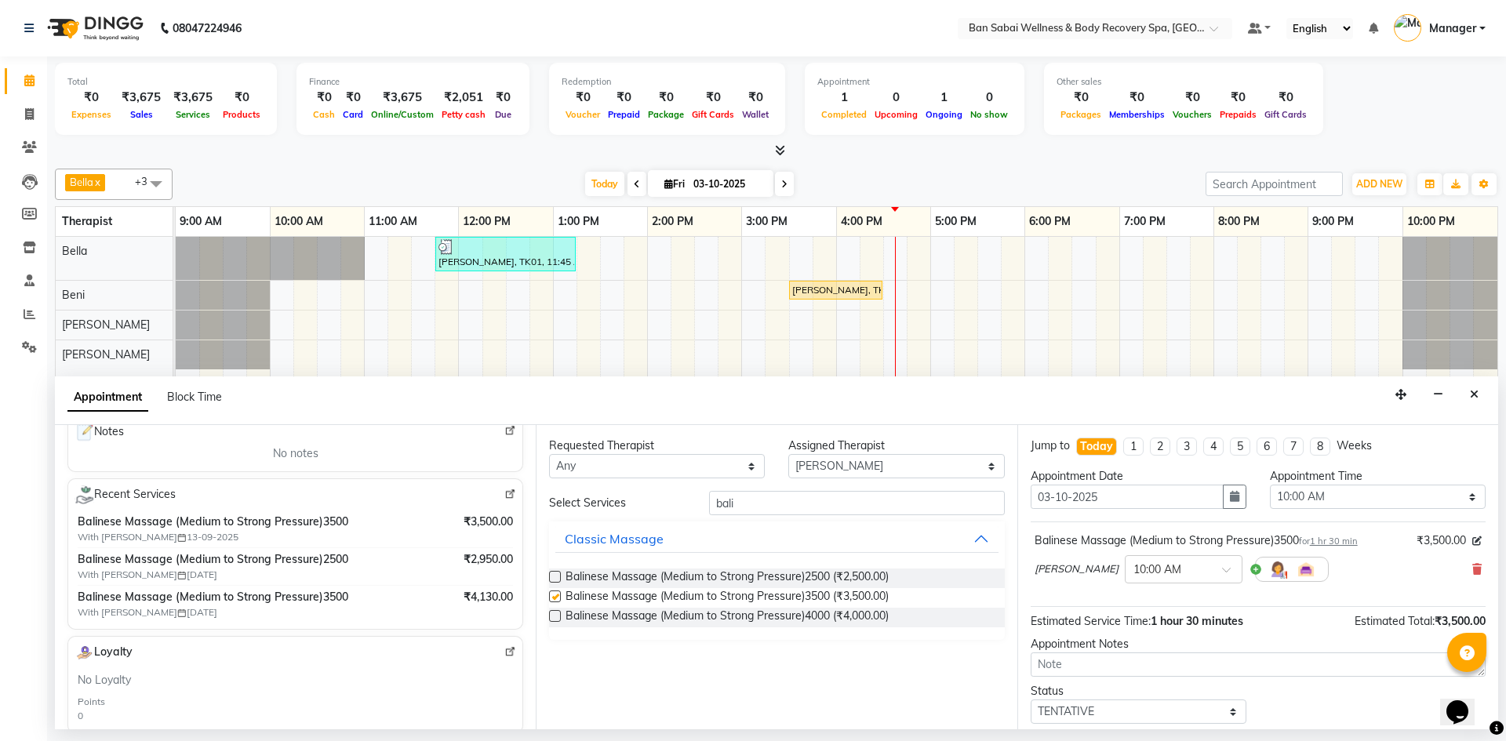
checkbox input "false"
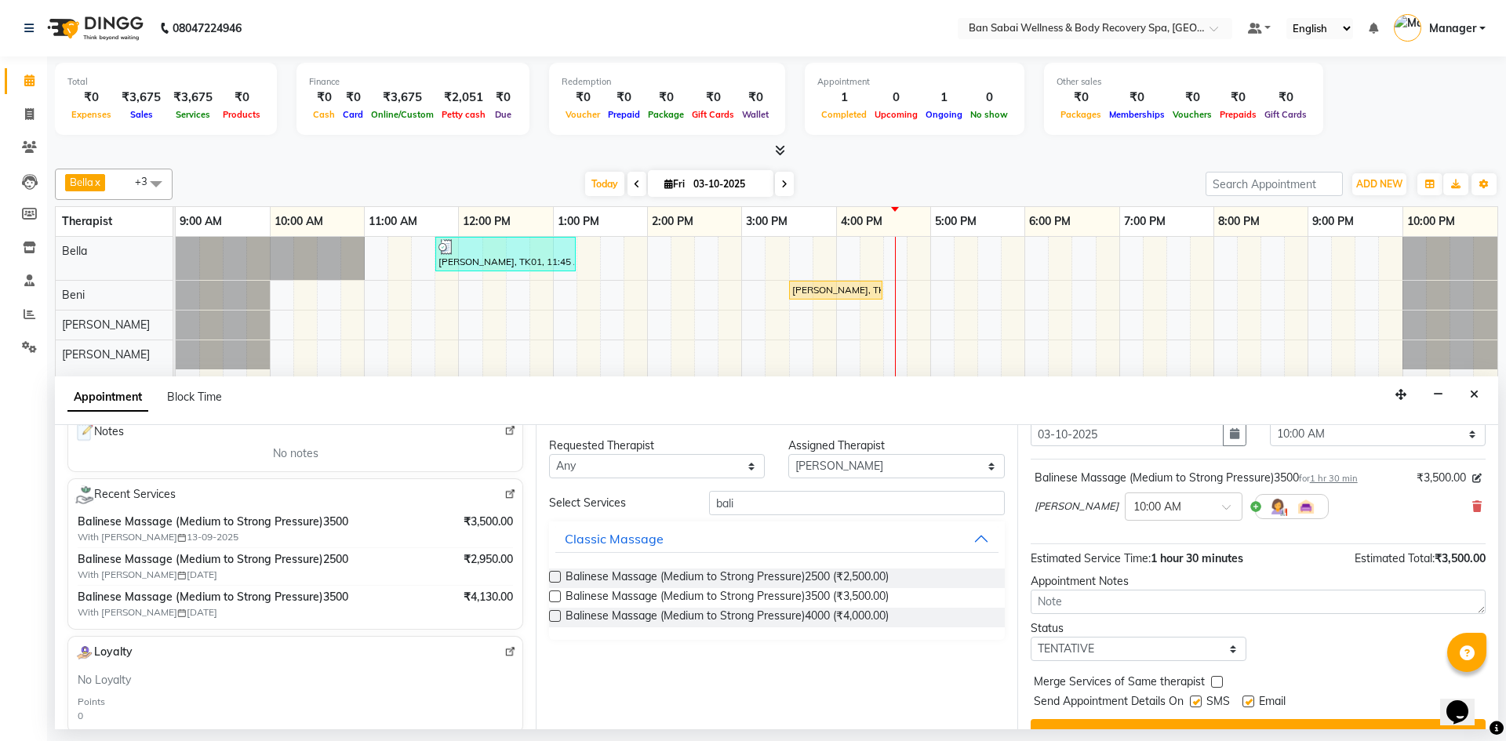
scroll to position [78, 0]
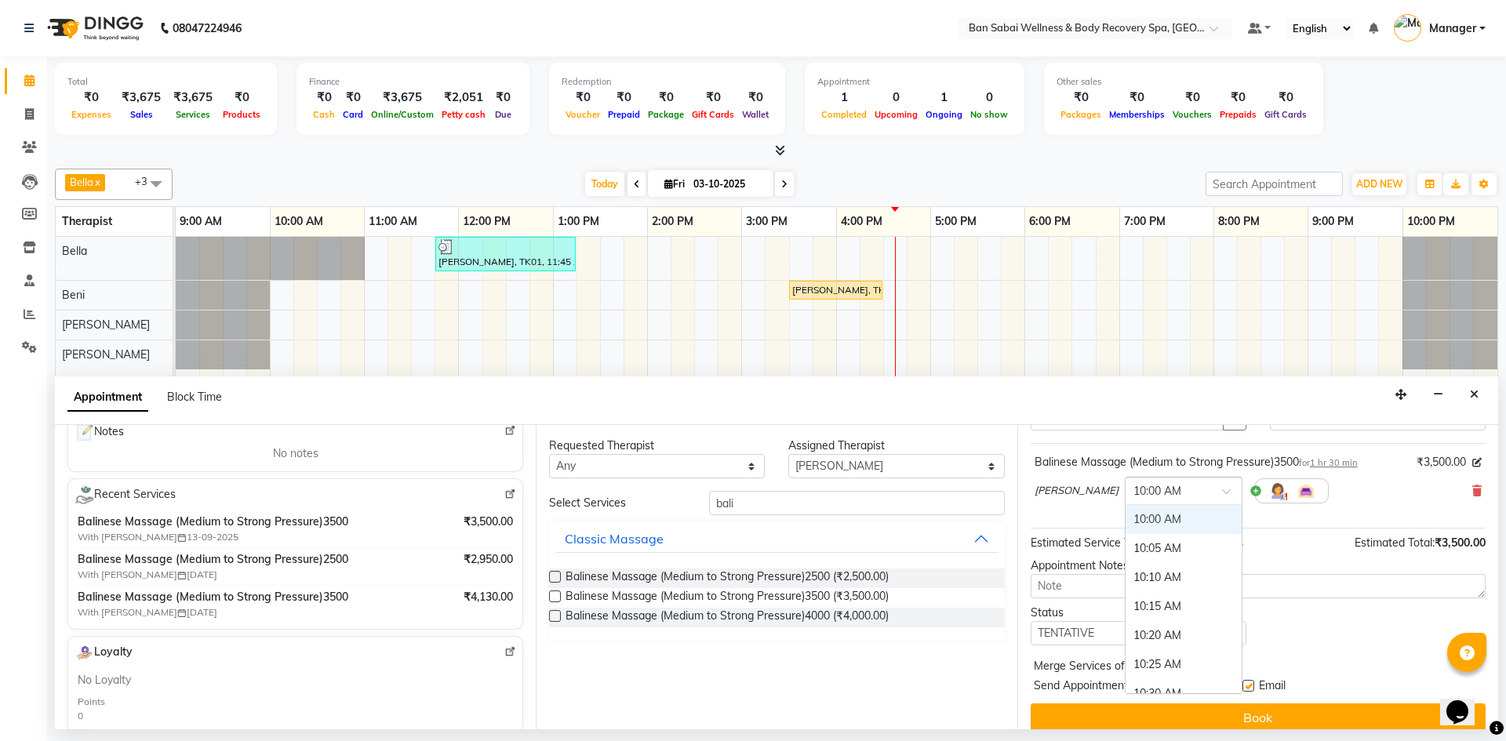
click at [1222, 492] on span at bounding box center [1232, 496] width 20 height 16
click at [1125, 674] on div "04:45 PM" at bounding box center [1183, 674] width 116 height 29
click at [1166, 631] on select "Select TENTATIVE CONFIRM CHECK-IN UPCOMING" at bounding box center [1139, 633] width 216 height 24
select select "check-in"
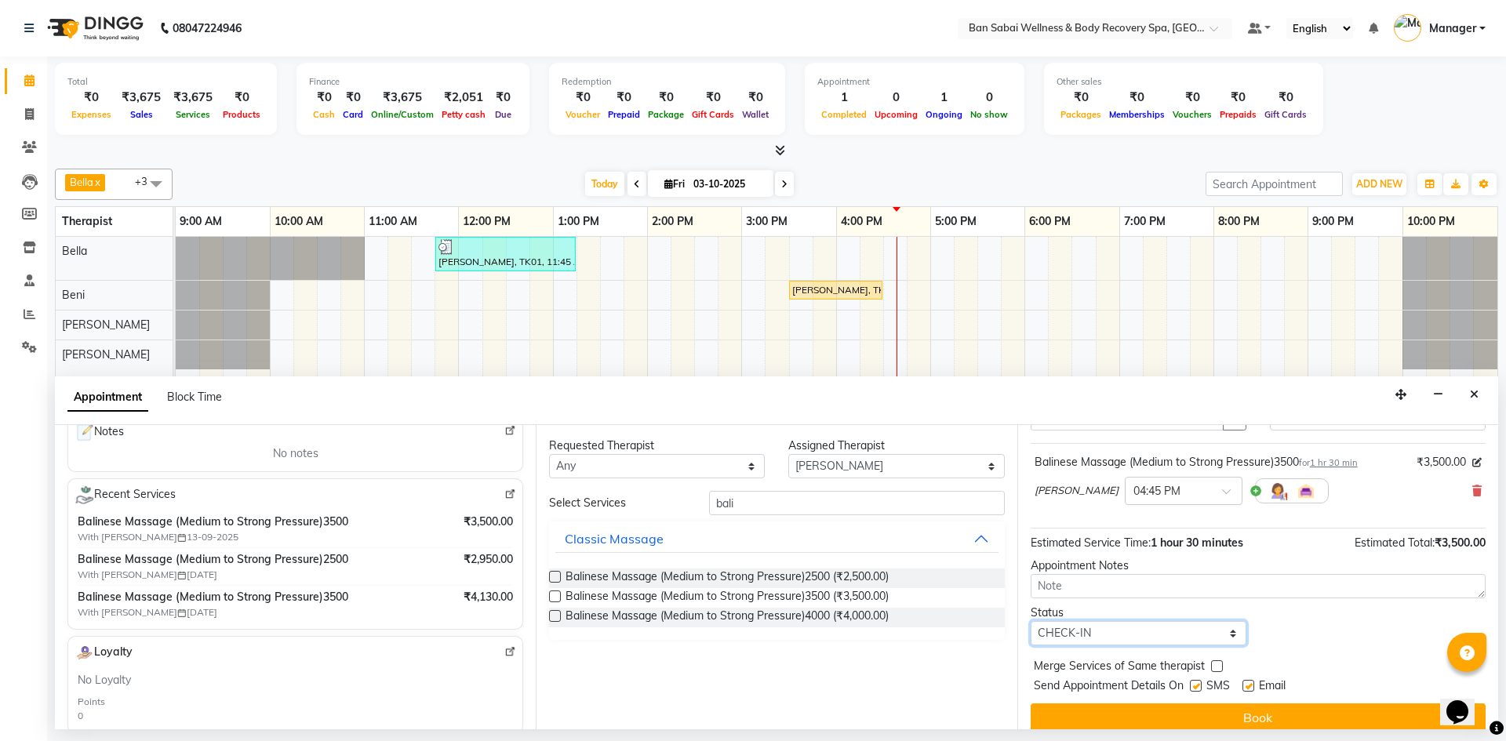
click at [1031, 621] on select "Select TENTATIVE CONFIRM CHECK-IN UPCOMING" at bounding box center [1139, 633] width 216 height 24
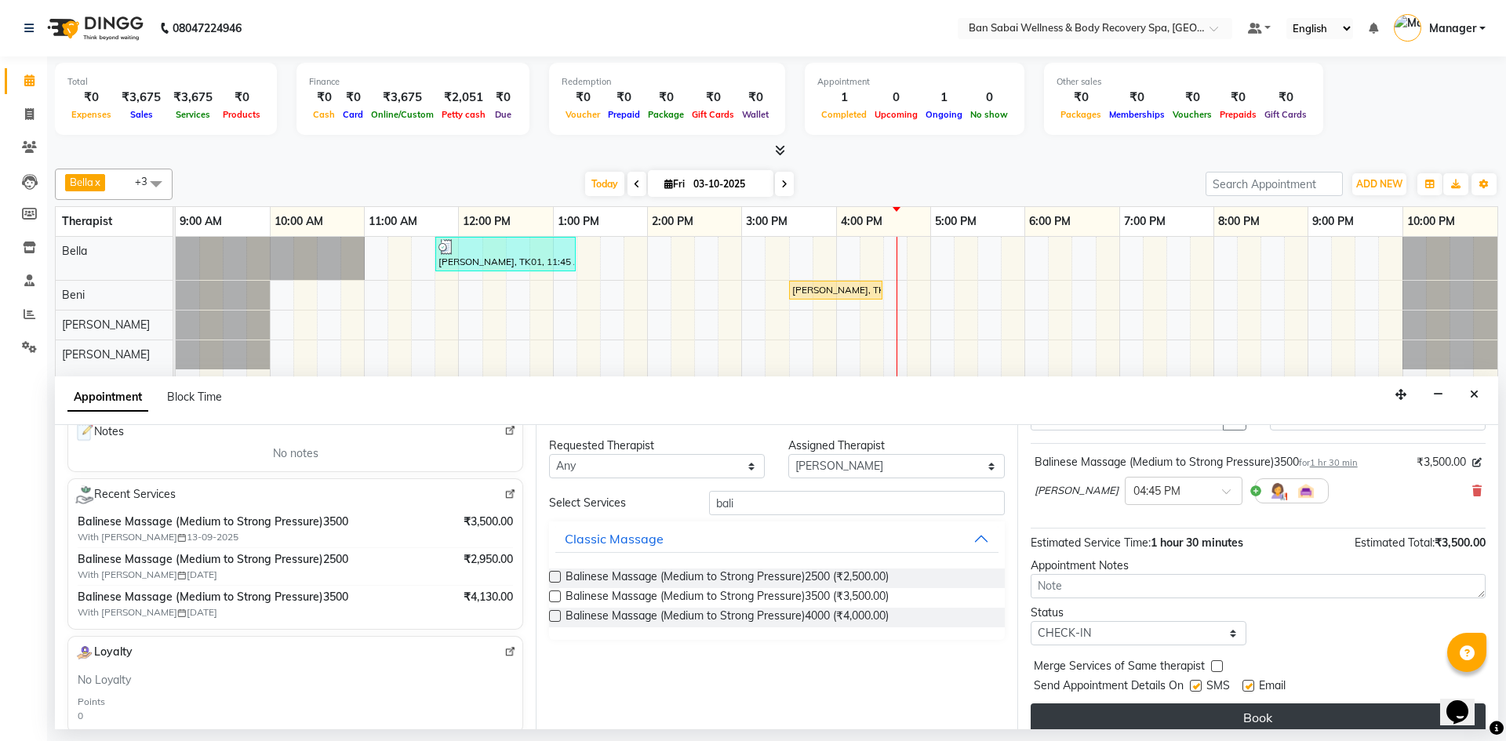
click at [1265, 708] on button "Book" at bounding box center [1258, 717] width 455 height 28
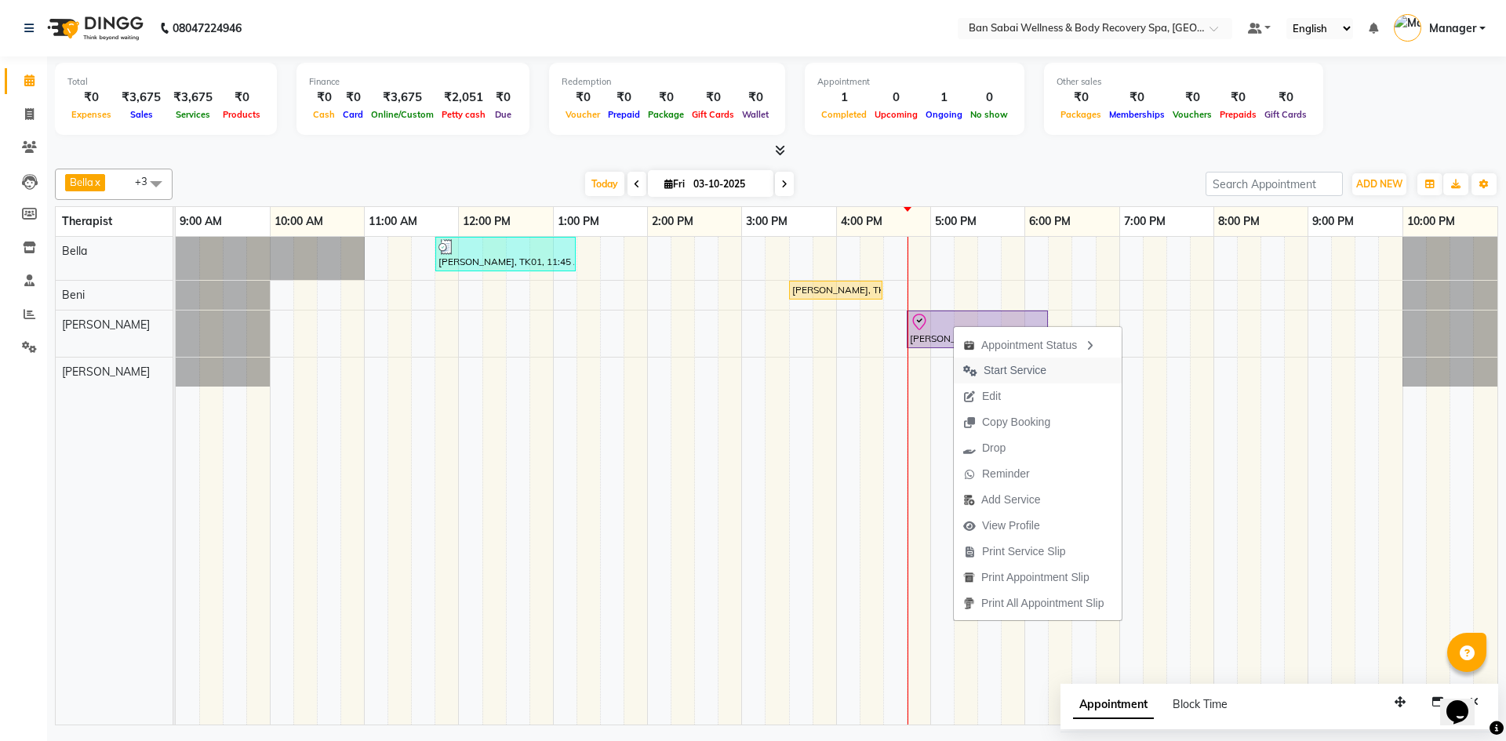
click at [1017, 371] on span "Start Service" at bounding box center [1014, 370] width 63 height 16
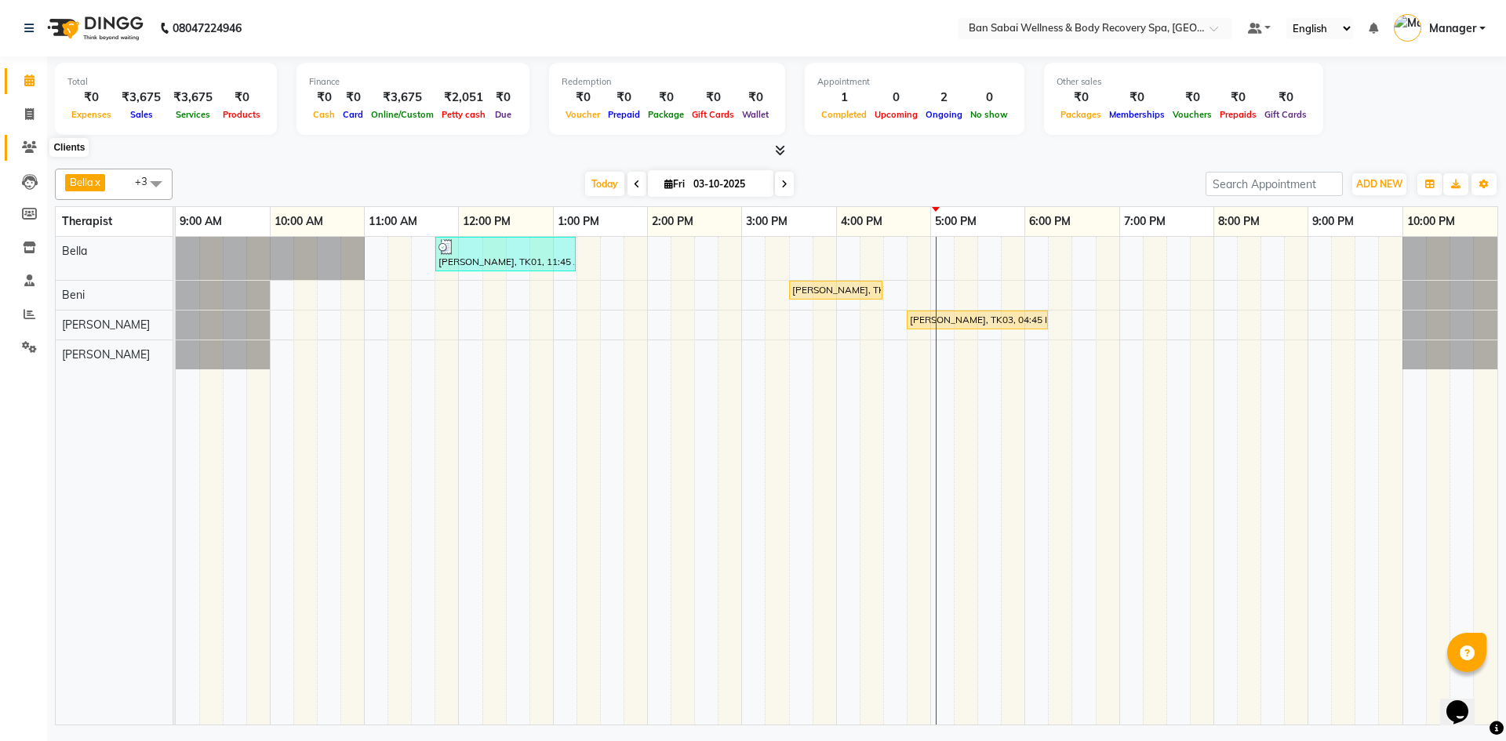
click at [32, 143] on icon at bounding box center [29, 147] width 15 height 12
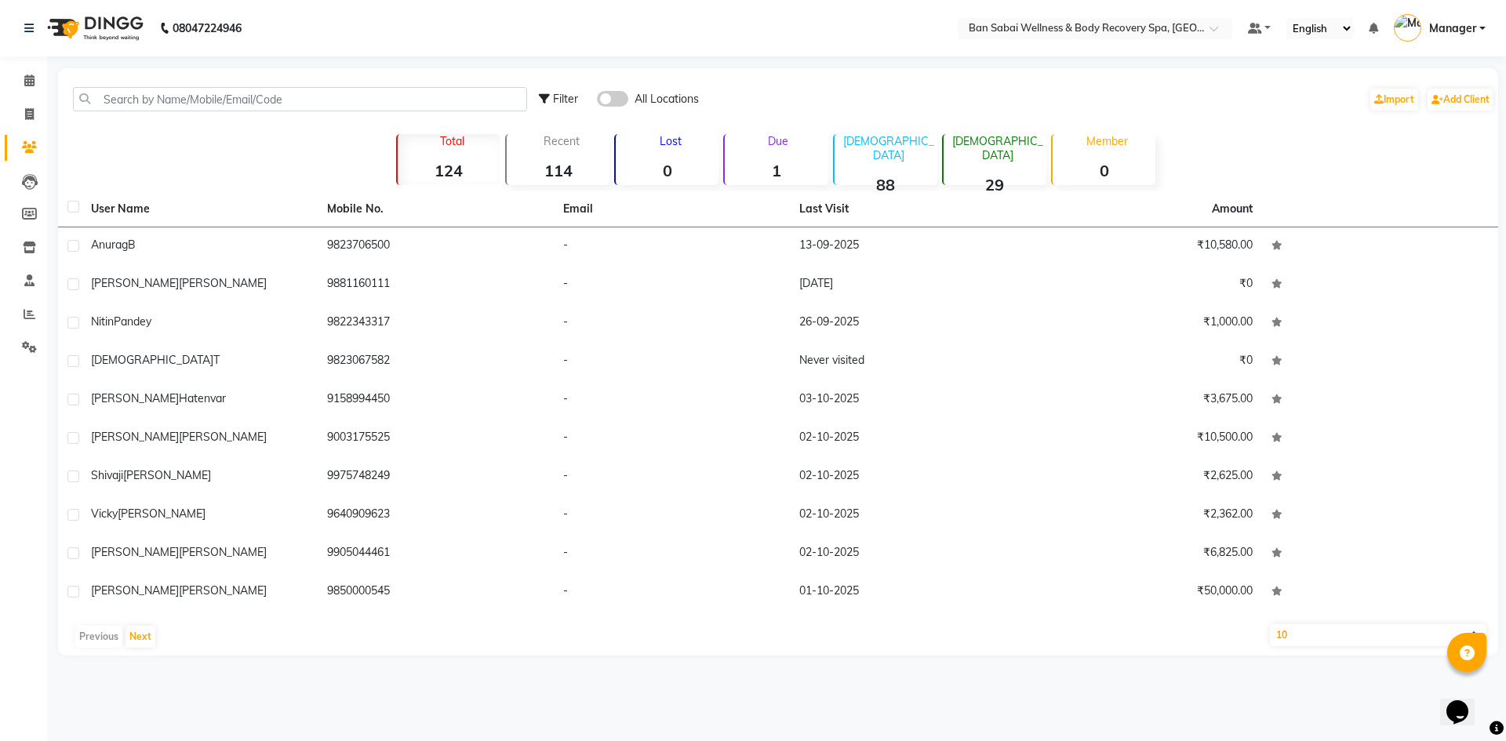
click at [302, 252] on div "[PERSON_NAME]" at bounding box center [199, 245] width 217 height 16
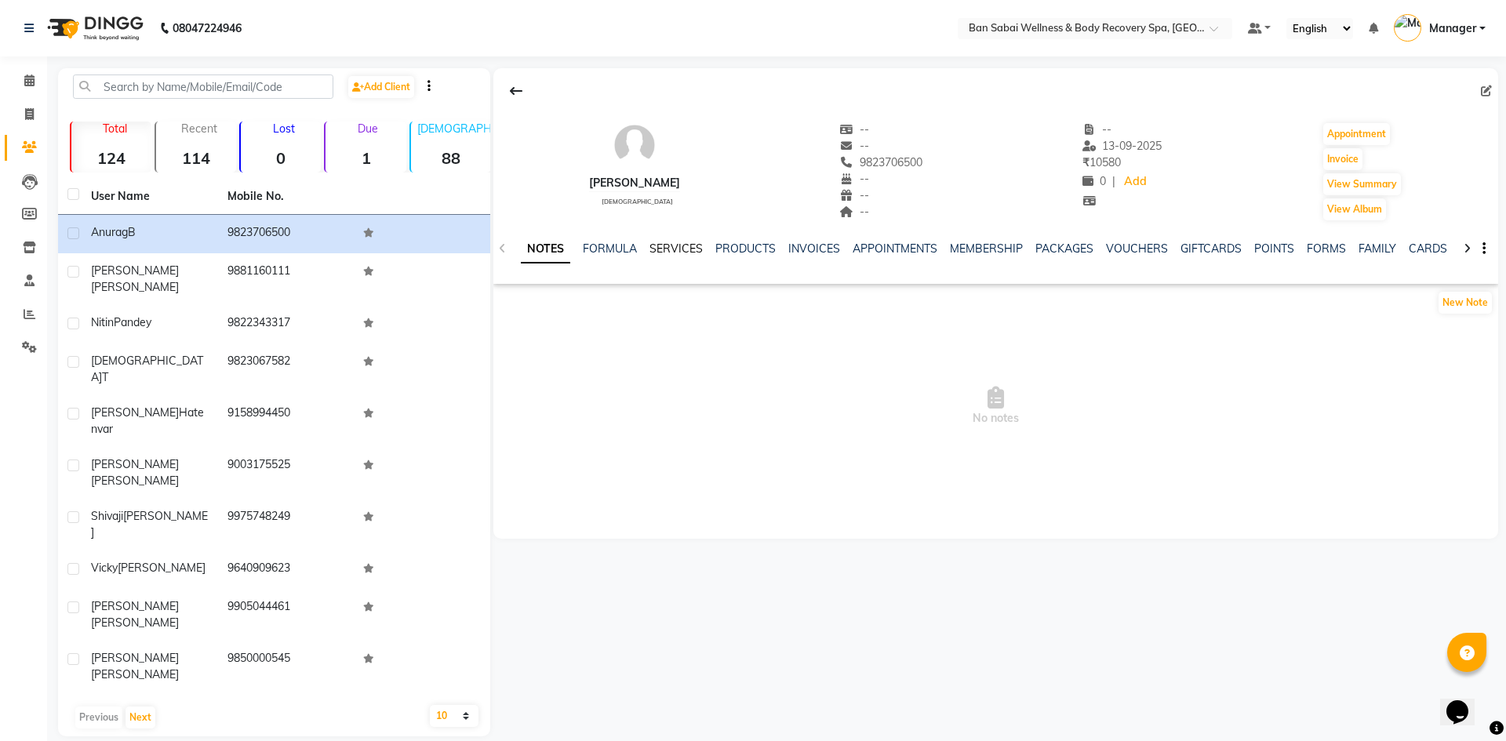
click at [692, 248] on link "SERVICES" at bounding box center [675, 249] width 53 height 14
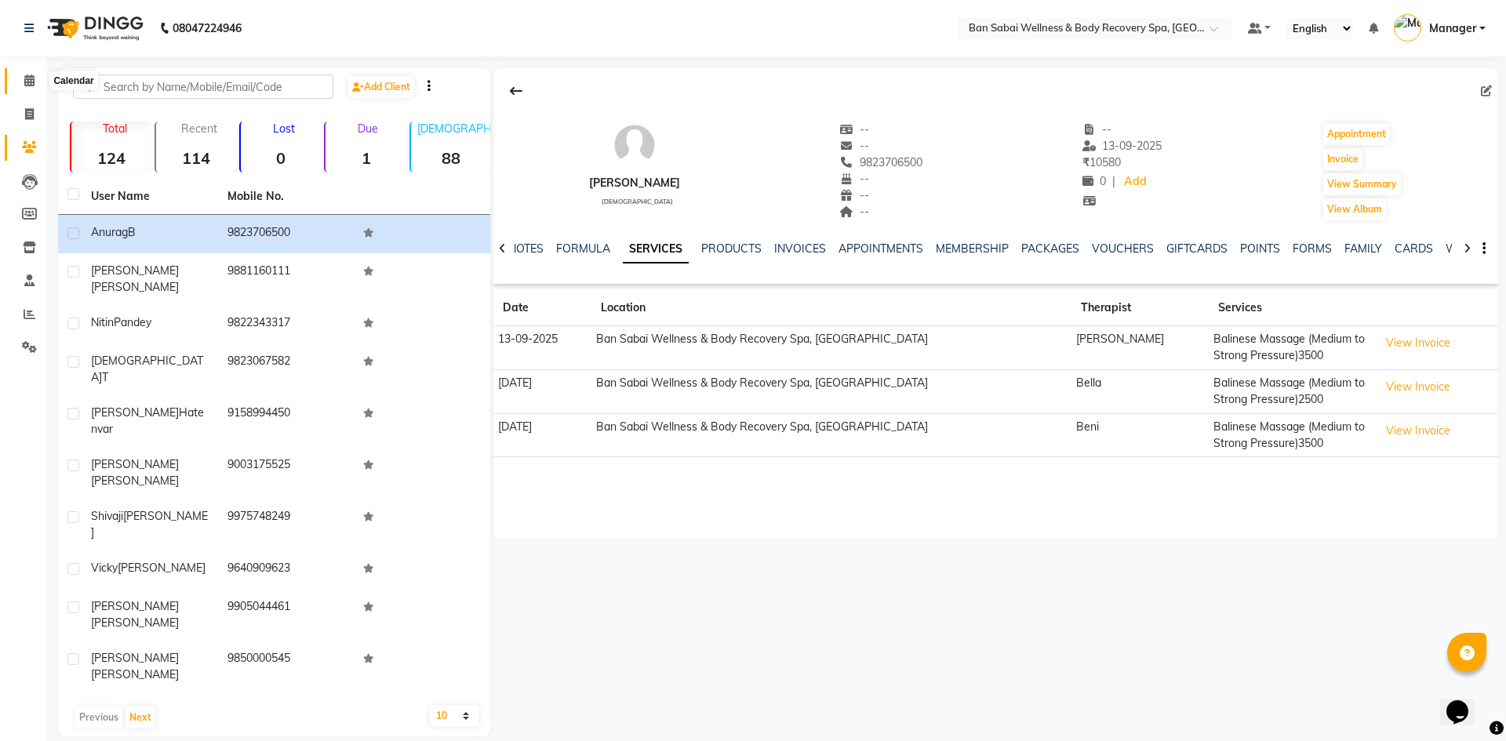
click at [27, 80] on icon at bounding box center [29, 81] width 10 height 12
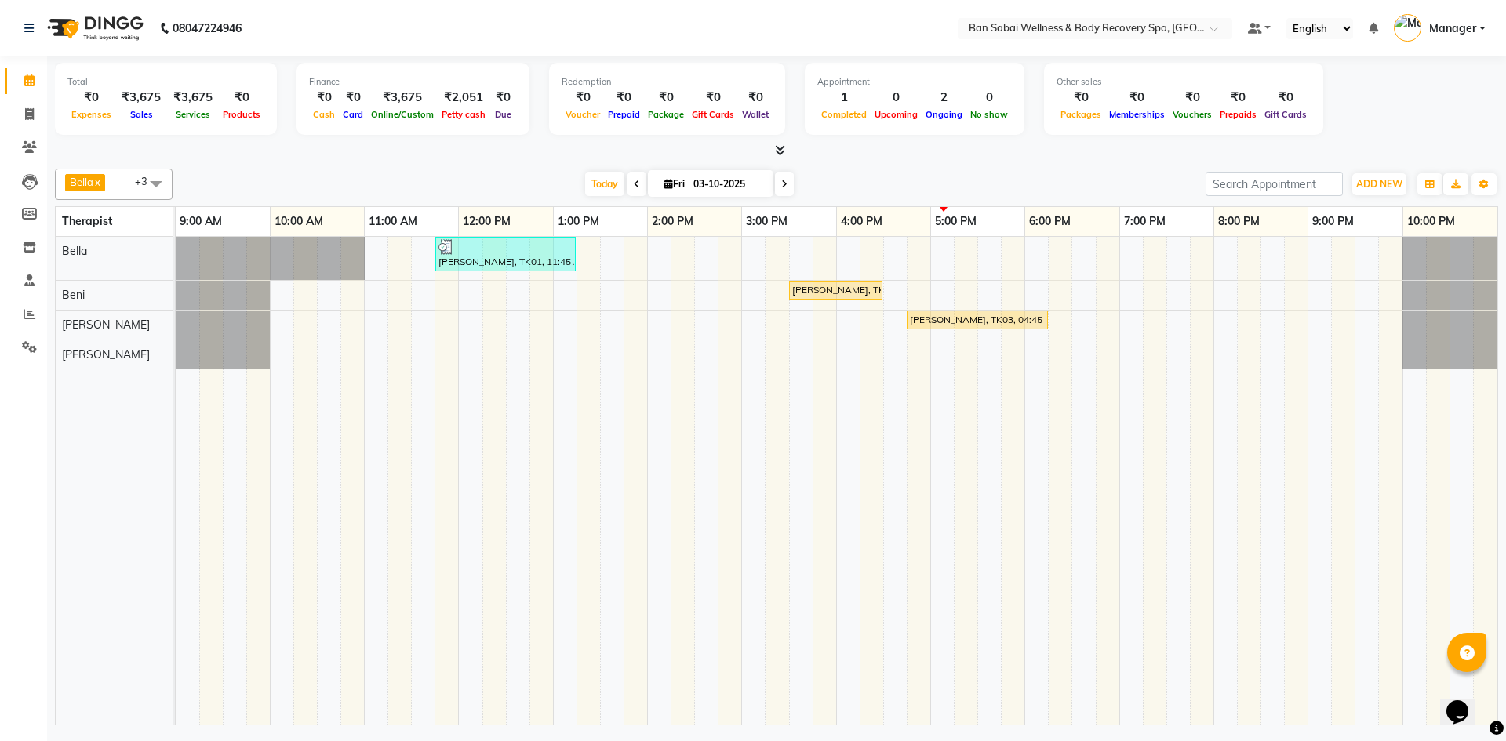
click at [784, 151] on icon at bounding box center [780, 150] width 10 height 12
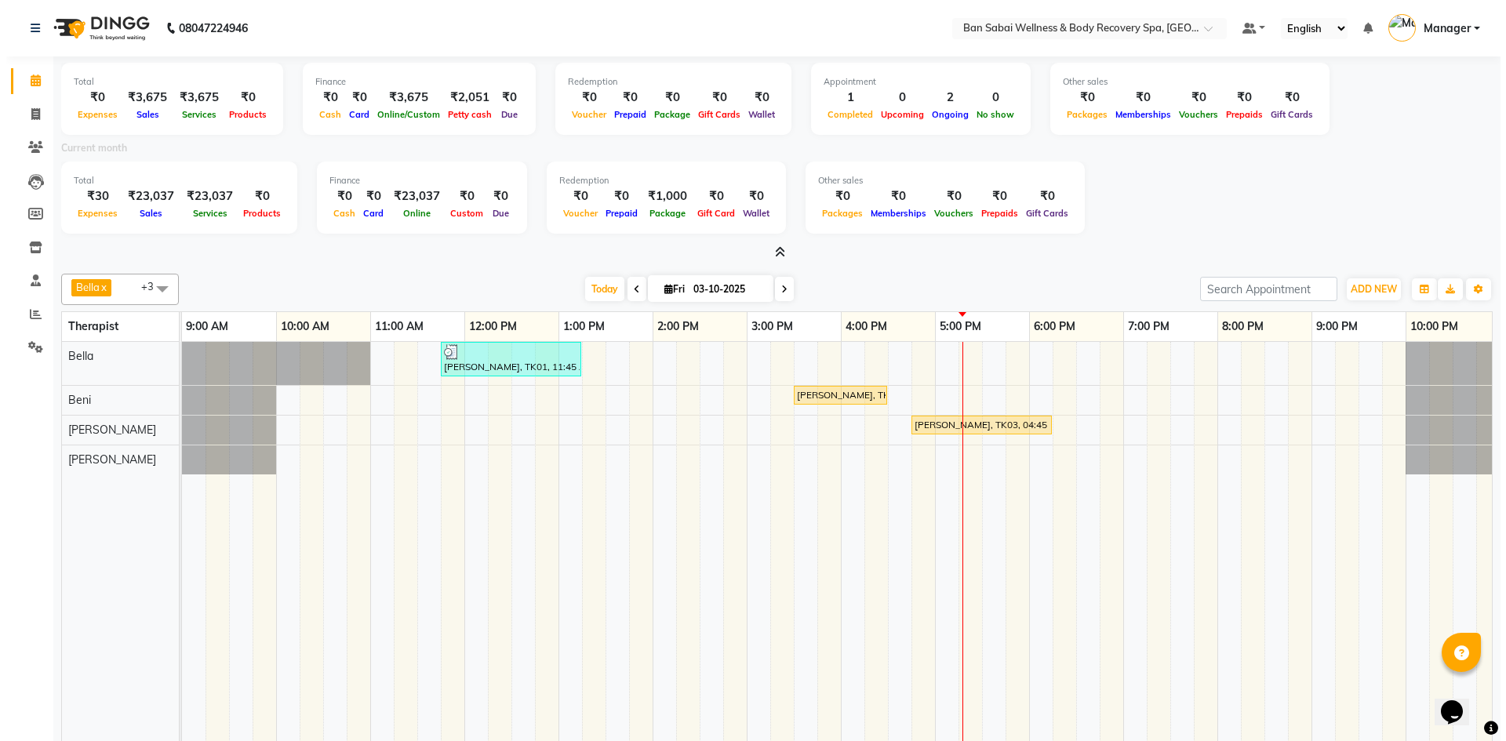
scroll to position [93, 0]
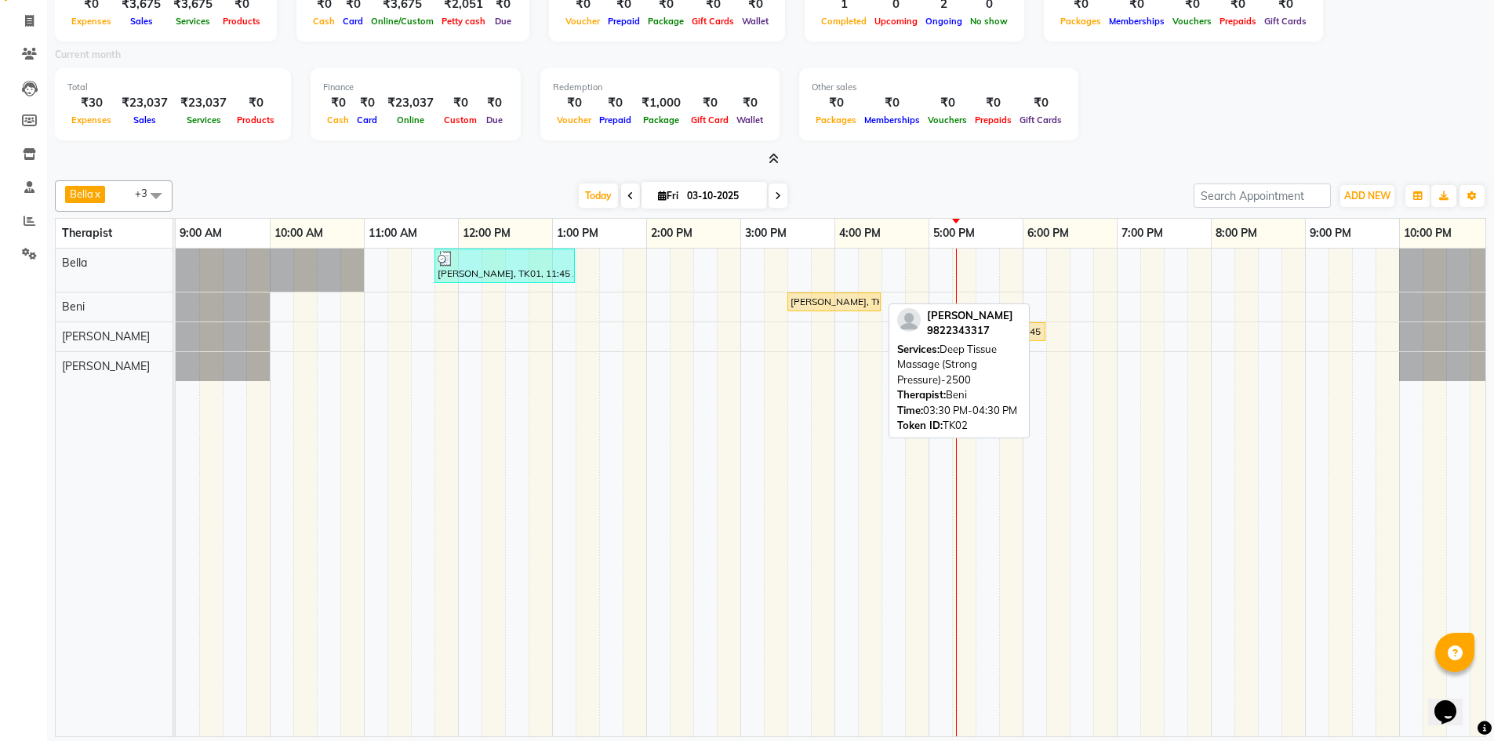
click at [816, 307] on div "[PERSON_NAME], TK02, 03:30 PM-04:30 PM, Deep Tissue Massage (Strong Pressure)-2…" at bounding box center [834, 302] width 90 height 14
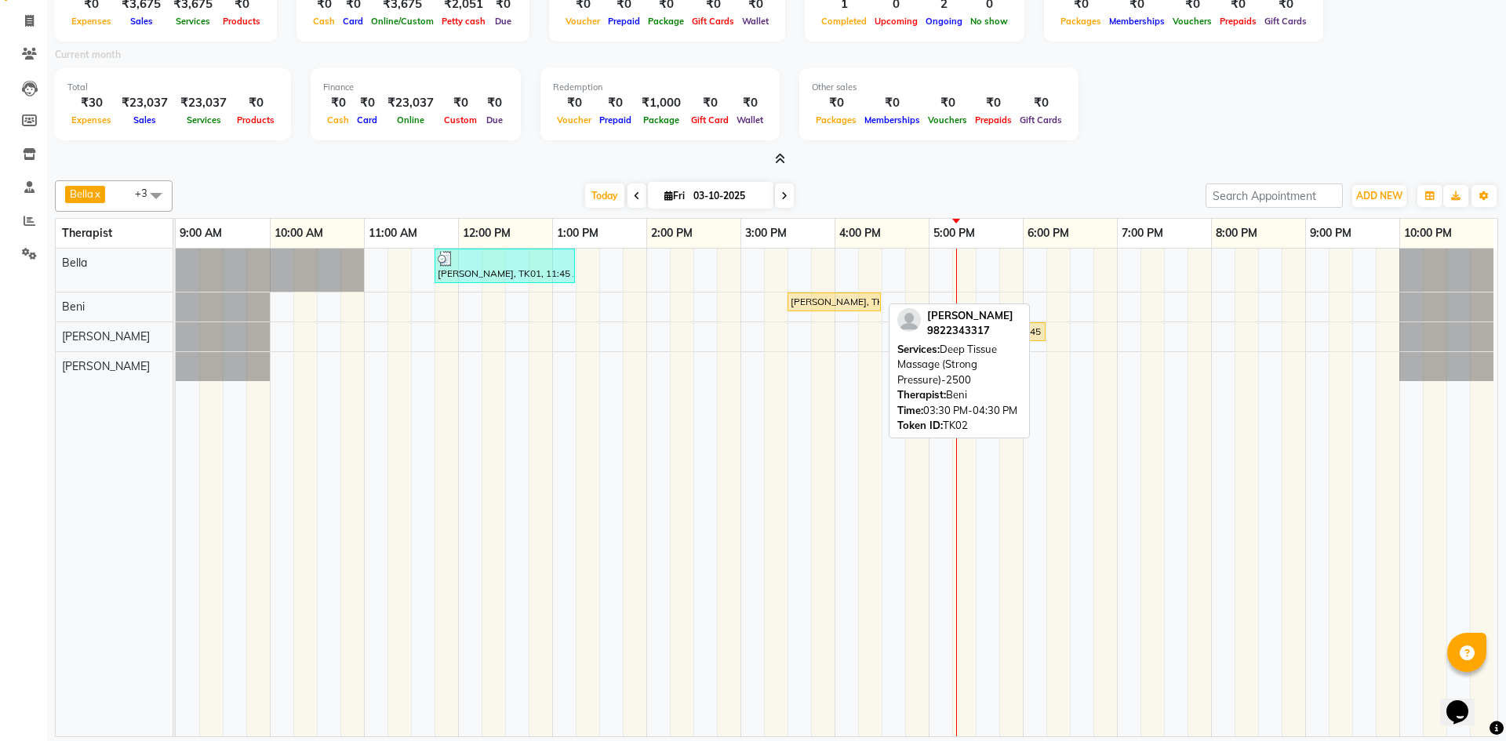
select select "1"
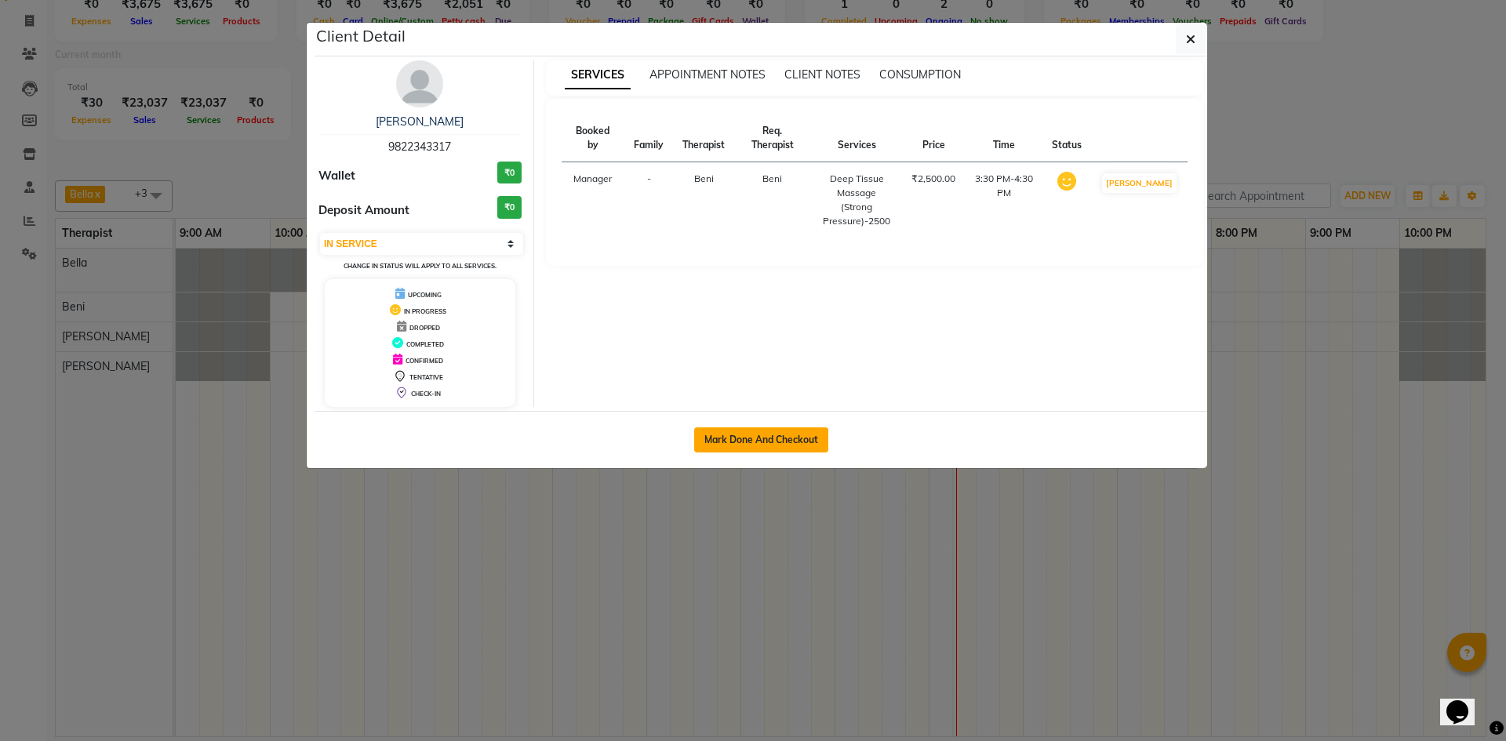
click at [772, 445] on button "Mark Done And Checkout" at bounding box center [761, 439] width 134 height 25
select select "service"
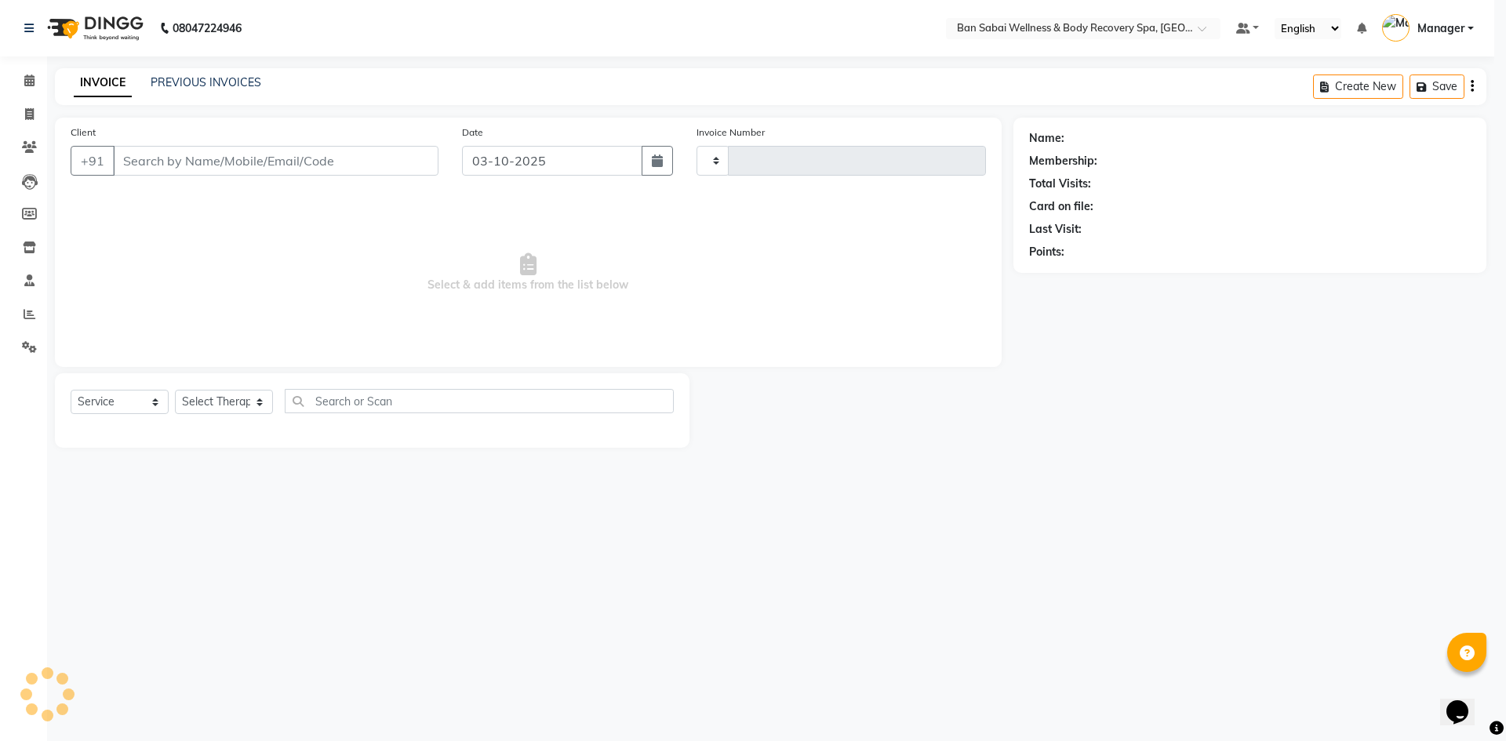
type input "0154"
select select "3"
select select "8743"
type input "9822343317"
select select "88797"
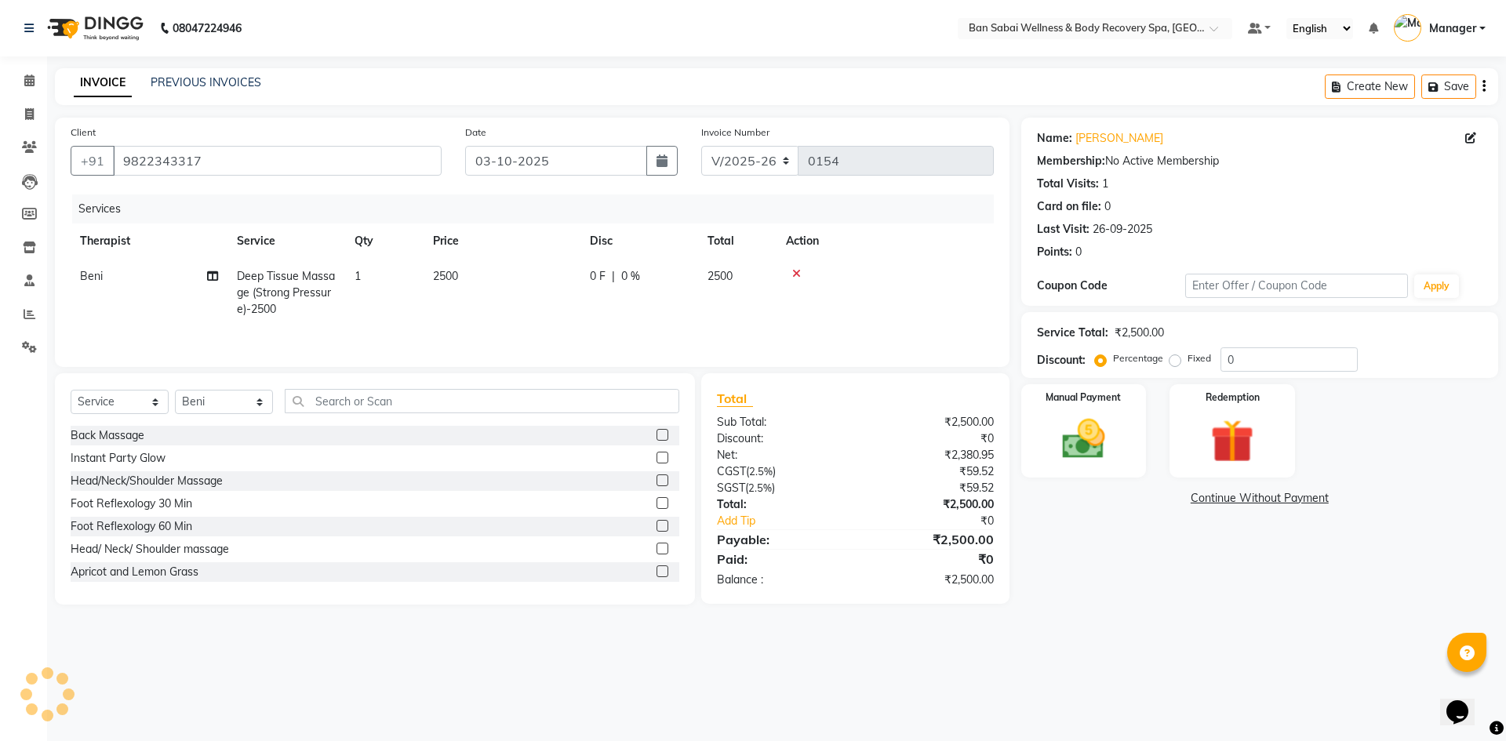
click at [484, 275] on td "2500" at bounding box center [501, 293] width 157 height 68
select select "88797"
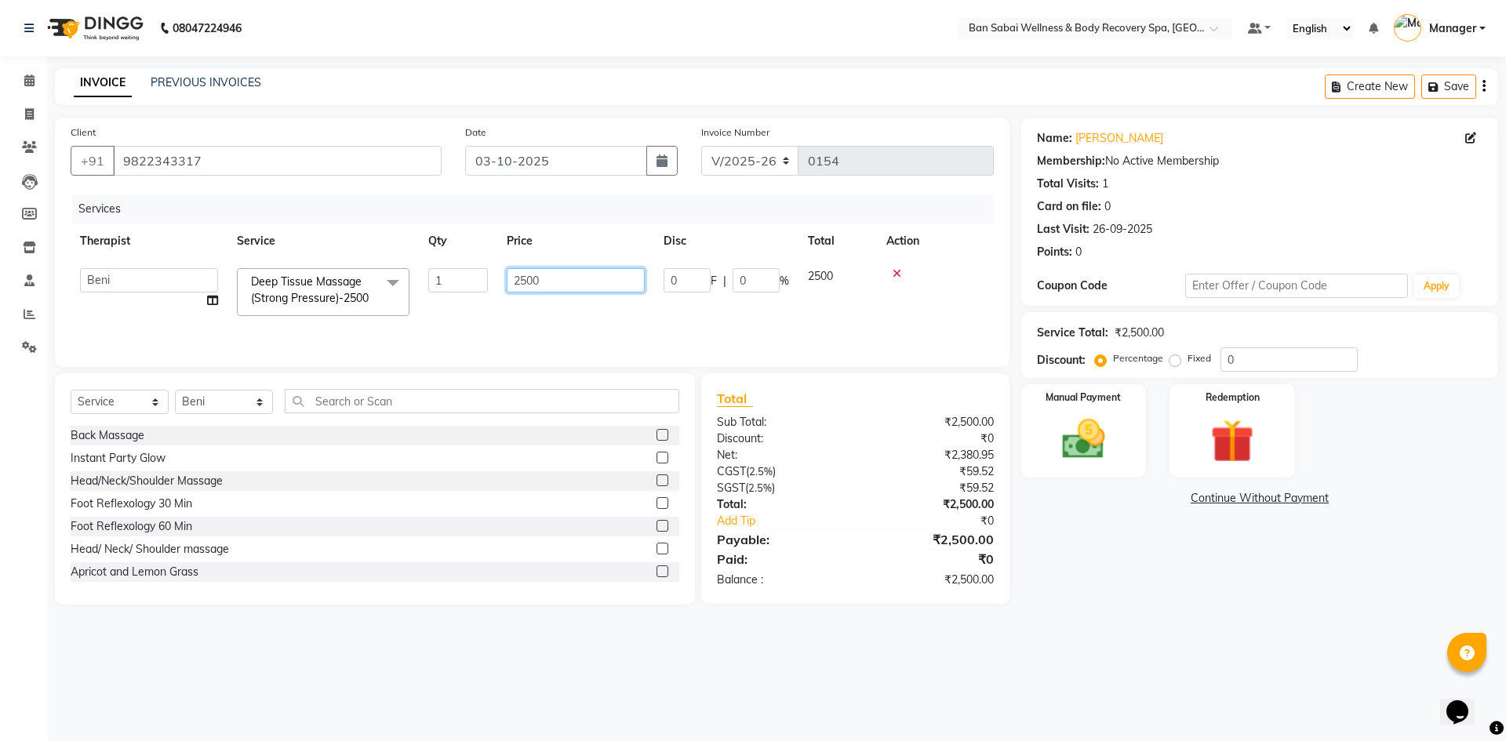
click at [551, 284] on input "2500" at bounding box center [576, 280] width 138 height 24
type input "2625"
click at [840, 307] on tr "Bella Beni Lucy Manager Mike Rin Rinky Tina Thapa Deep Tissue Massage (Strong P…" at bounding box center [532, 292] width 923 height 67
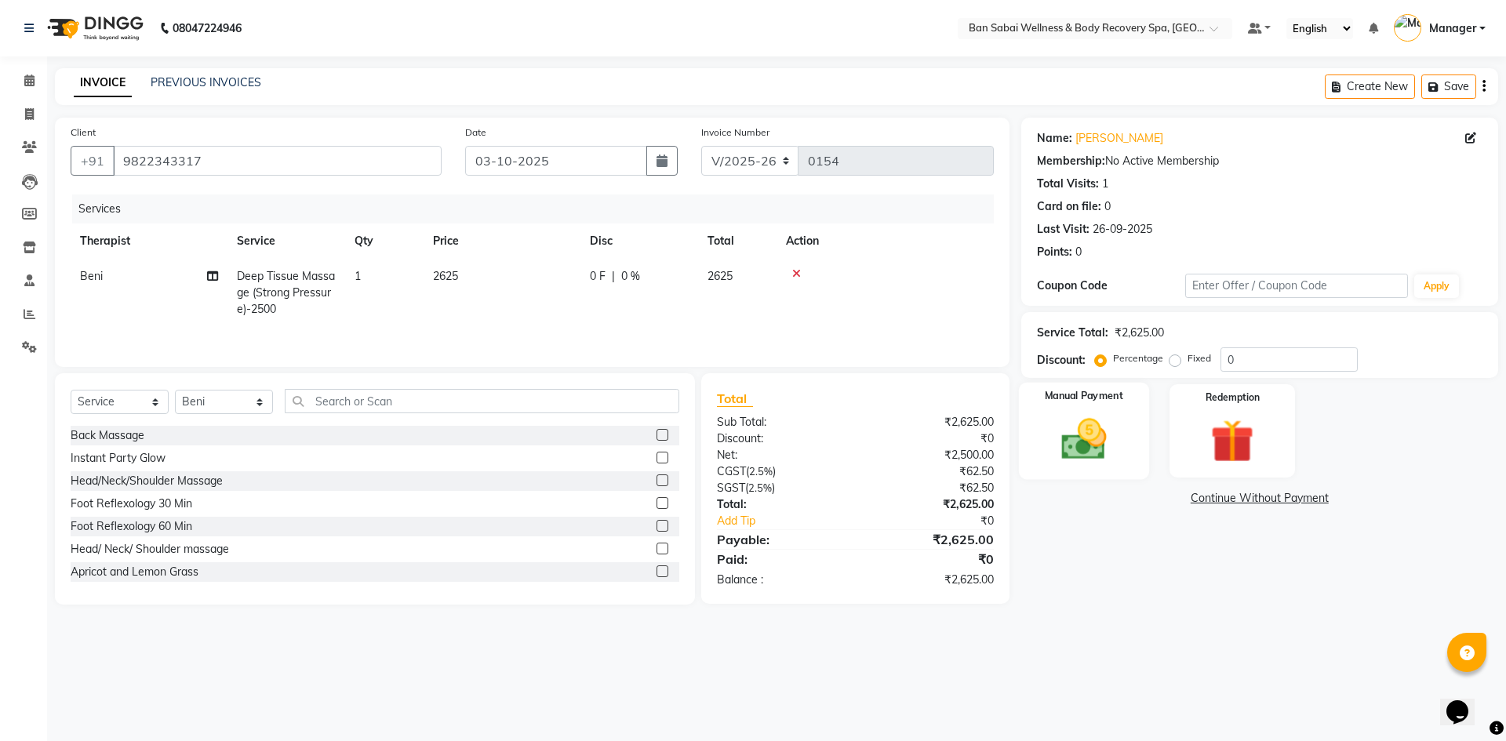
click at [1110, 432] on img at bounding box center [1083, 439] width 73 height 52
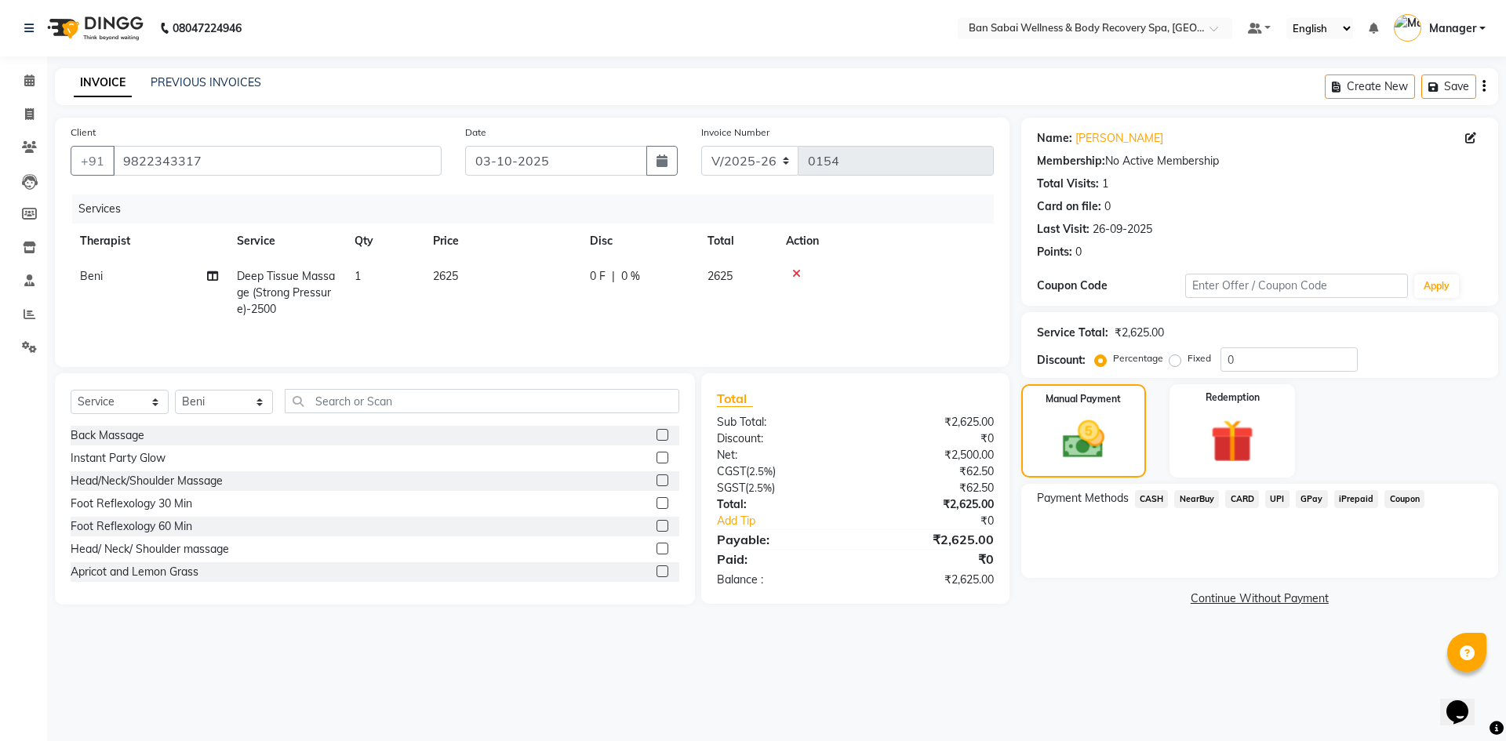
click at [1312, 500] on span "GPay" at bounding box center [1312, 499] width 32 height 18
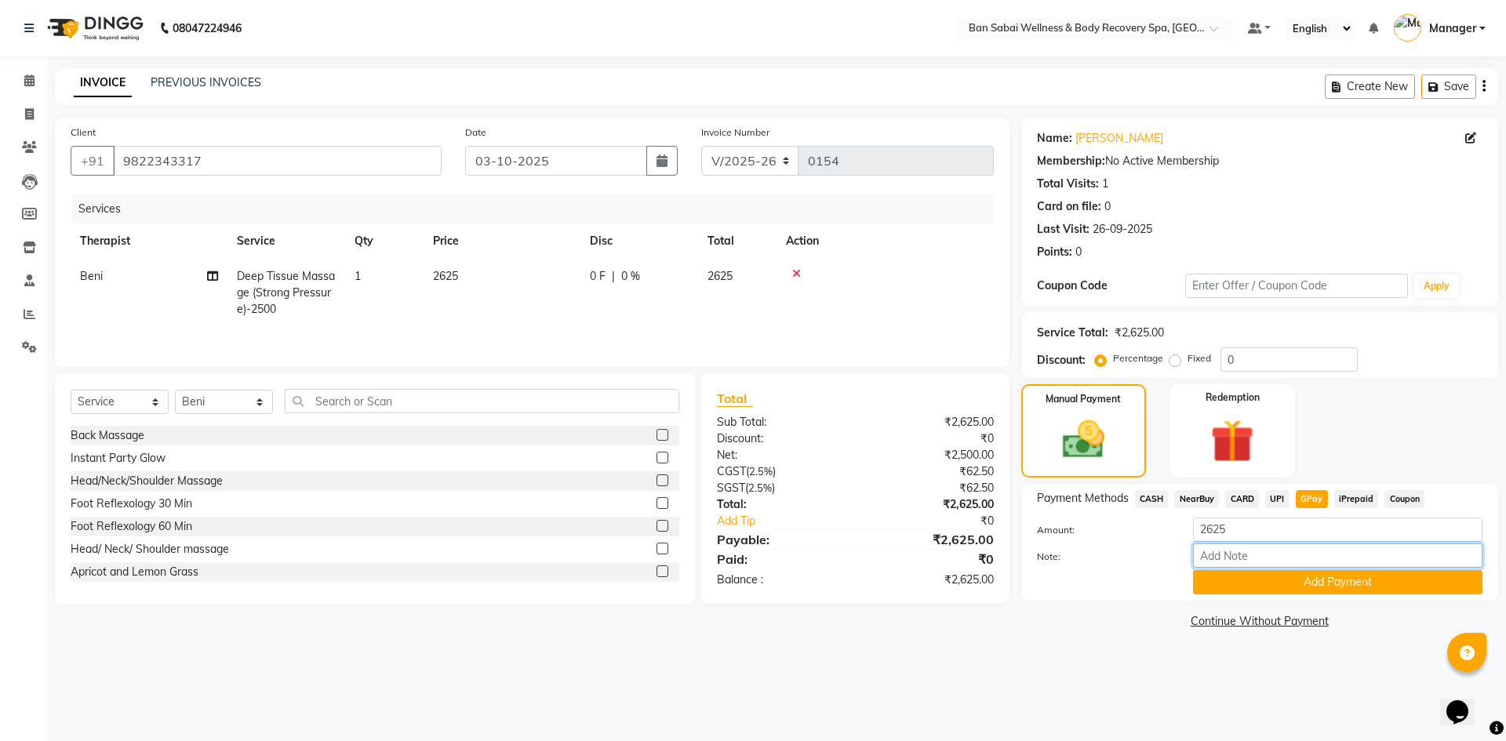
click at [1292, 556] on input "Note:" at bounding box center [1337, 555] width 289 height 24
type input "Kalyani Nagar scanner"
click at [1303, 585] on button "Add Payment" at bounding box center [1337, 582] width 289 height 24
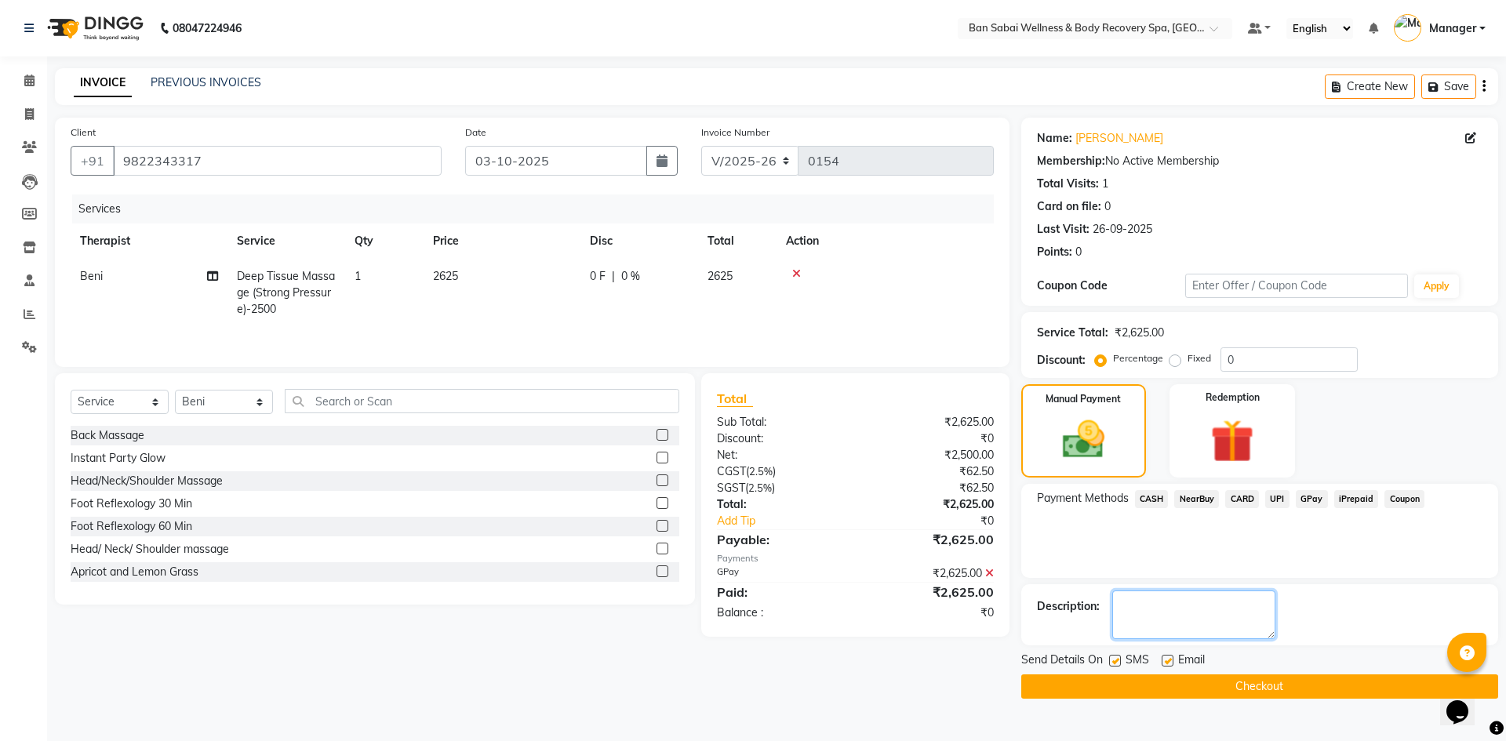
click at [1226, 599] on textarea at bounding box center [1193, 615] width 163 height 49
type textarea "Kalyani Nagar Scanner"
click at [1205, 692] on button "Checkout" at bounding box center [1259, 686] width 477 height 24
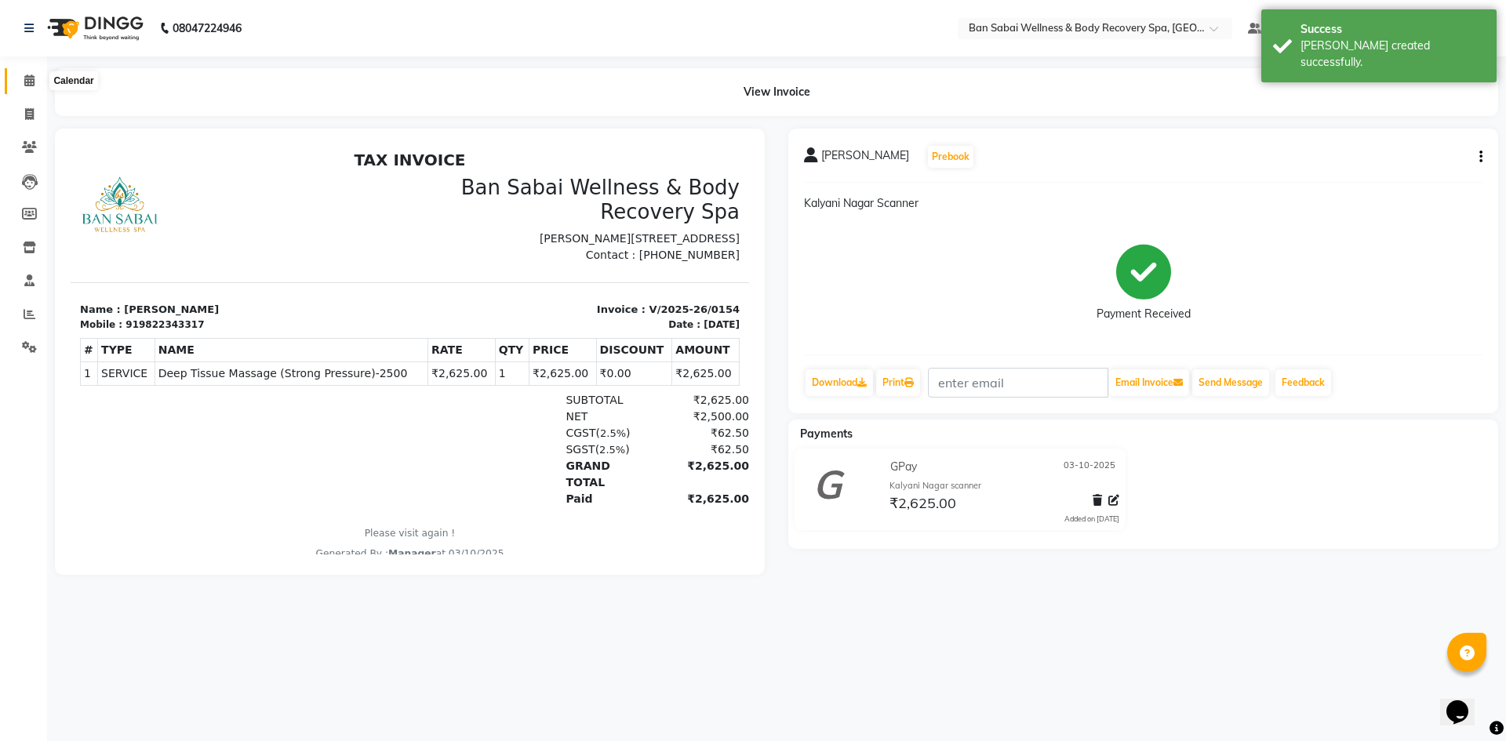
click at [31, 80] on icon at bounding box center [29, 81] width 10 height 12
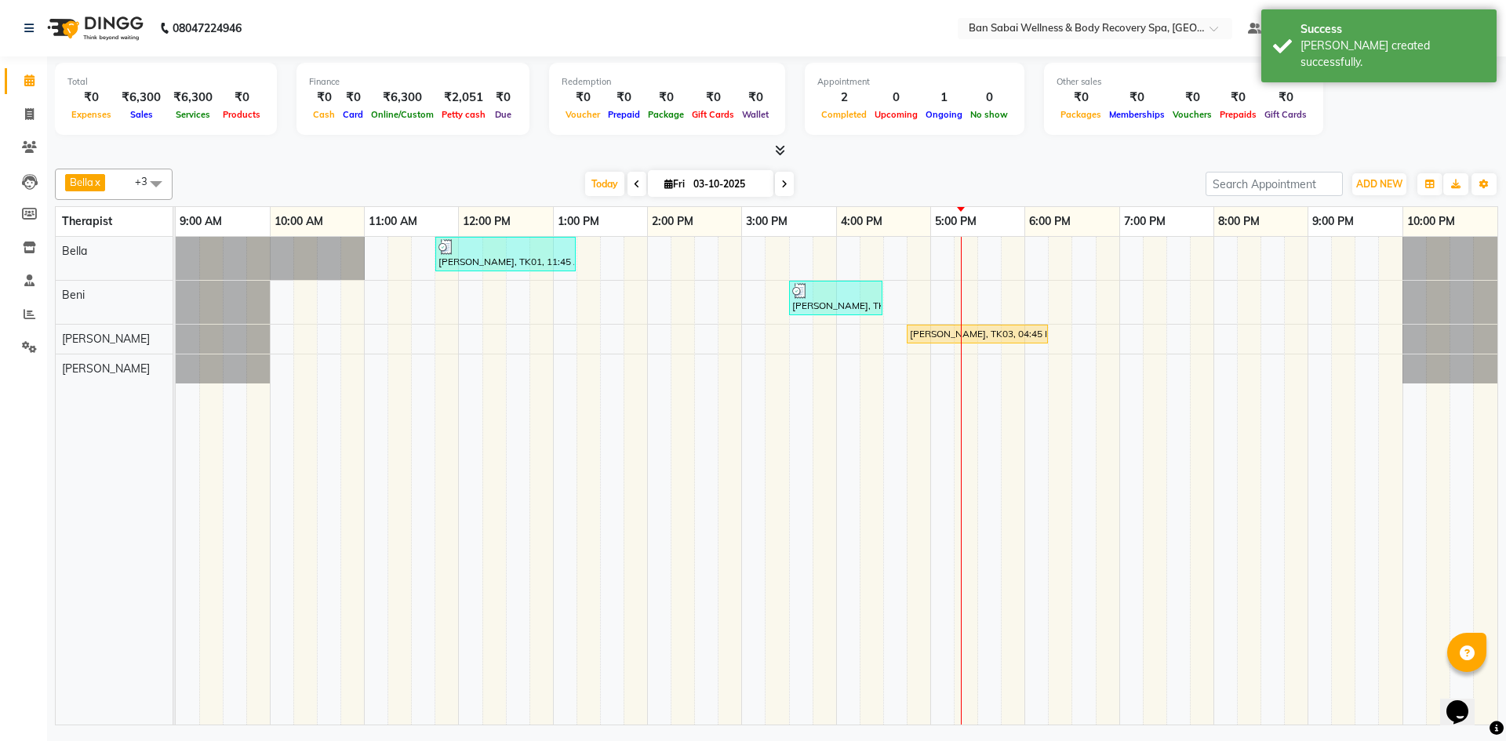
click at [780, 147] on icon at bounding box center [780, 150] width 10 height 12
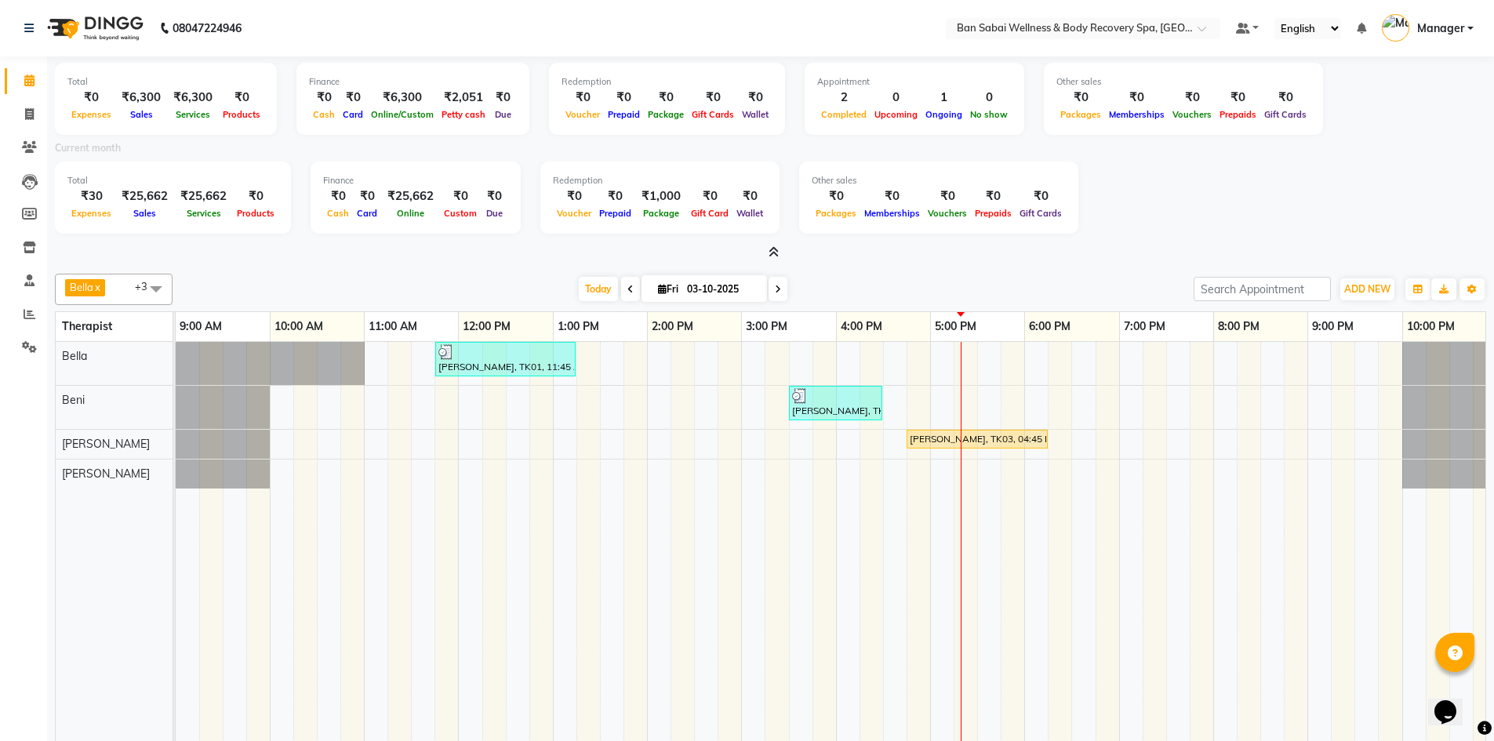
click at [777, 252] on icon at bounding box center [774, 252] width 10 height 12
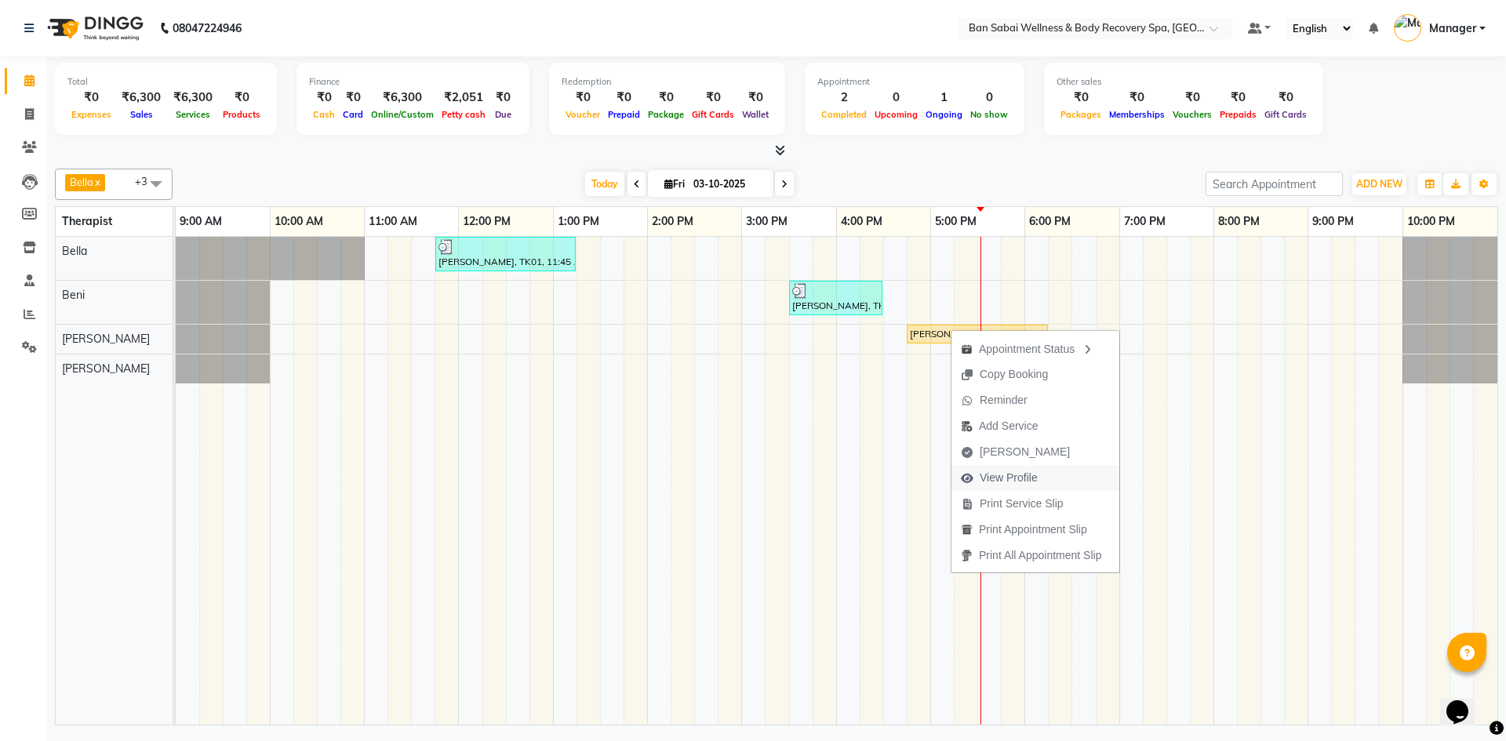
click at [1000, 482] on span "View Profile" at bounding box center [1009, 478] width 58 height 16
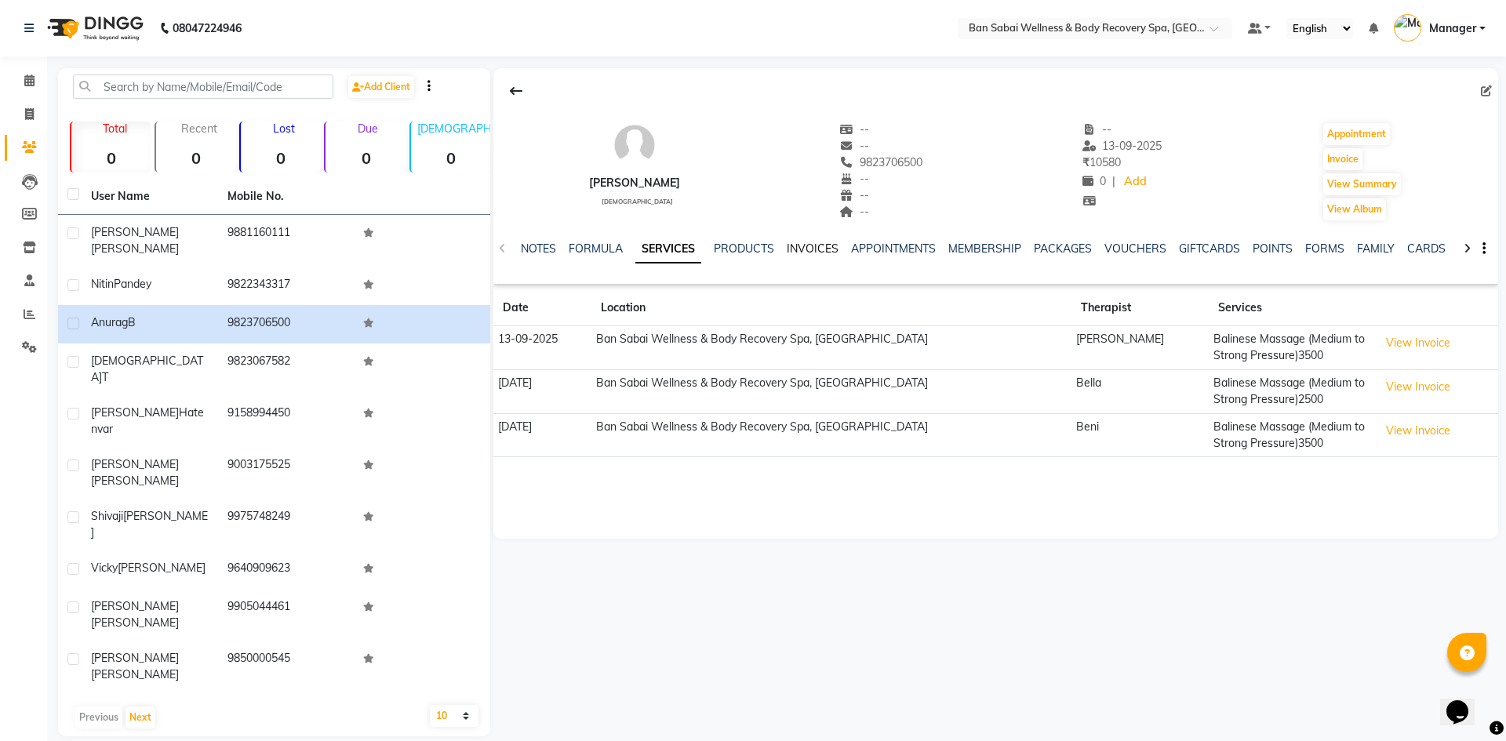
click at [812, 244] on link "INVOICES" at bounding box center [813, 249] width 52 height 14
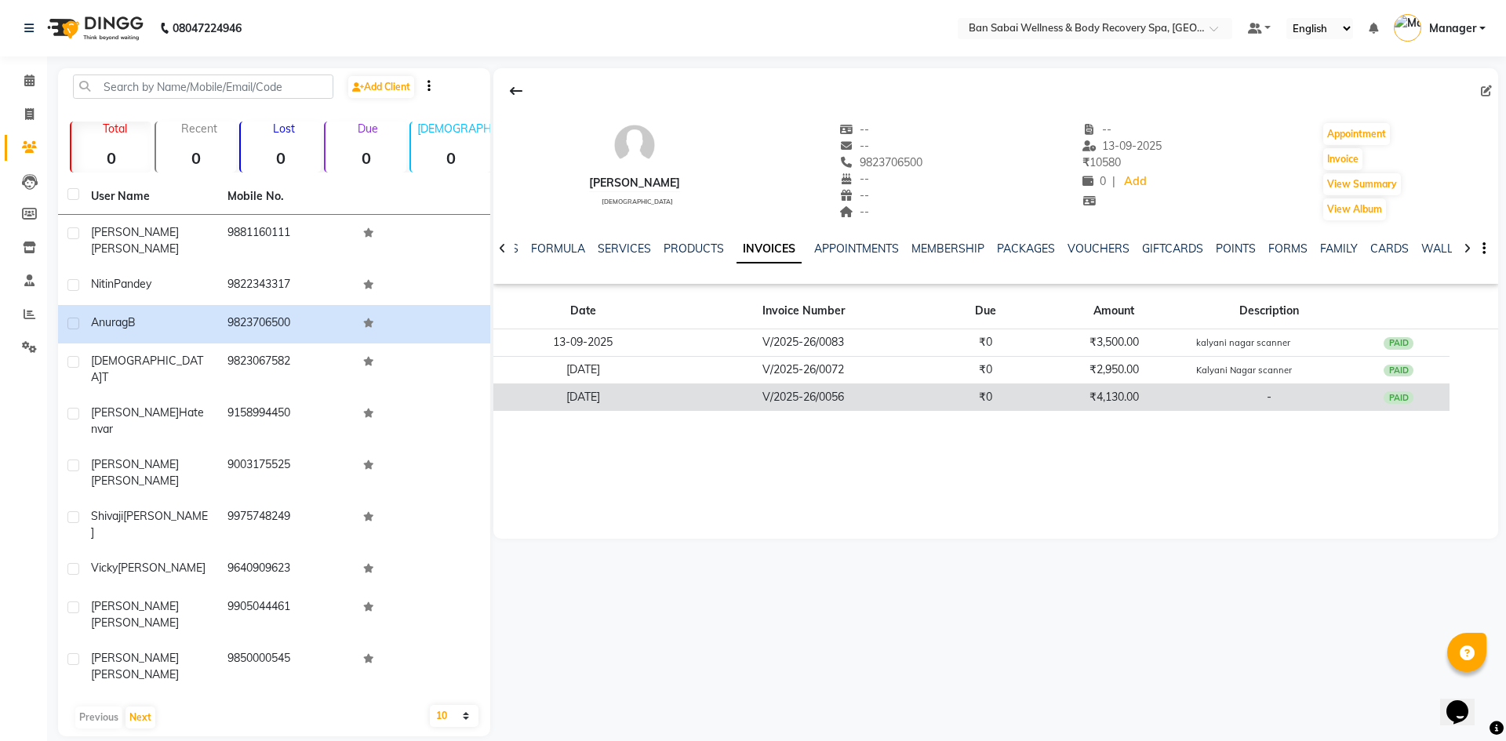
click at [844, 393] on td "V/2025-26/0056" at bounding box center [803, 397] width 261 height 27
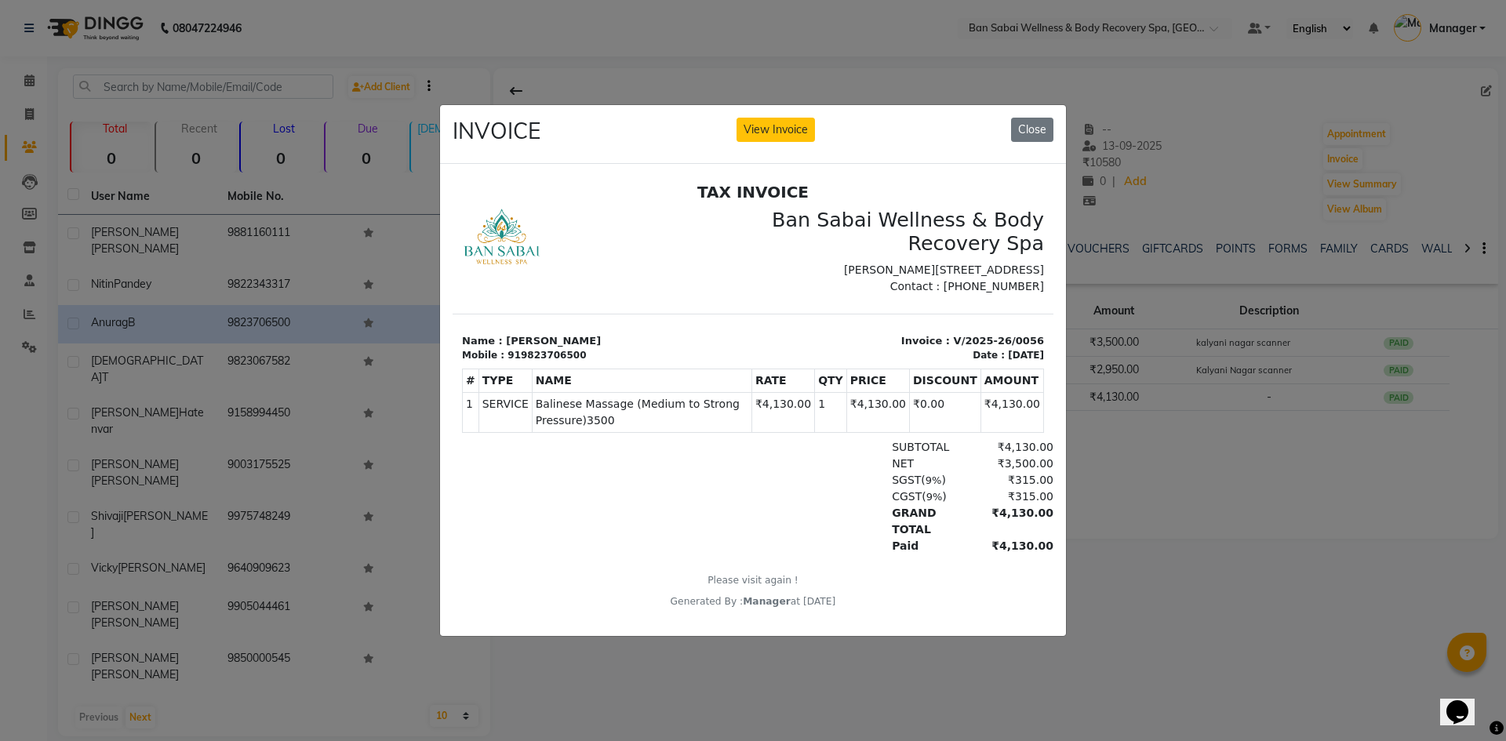
scroll to position [13, 0]
click at [770, 123] on button "View Invoice" at bounding box center [775, 130] width 78 height 24
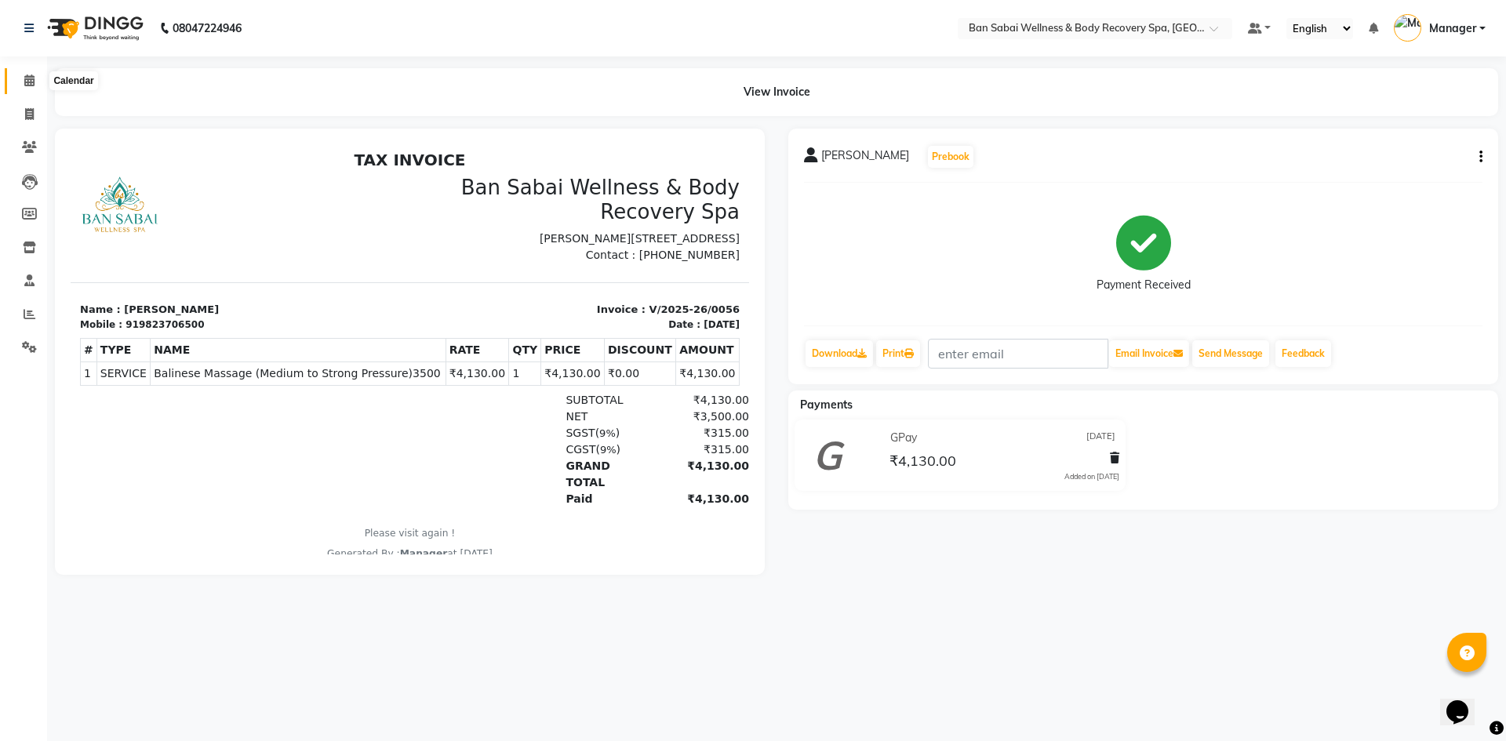
click at [25, 82] on icon at bounding box center [29, 81] width 10 height 12
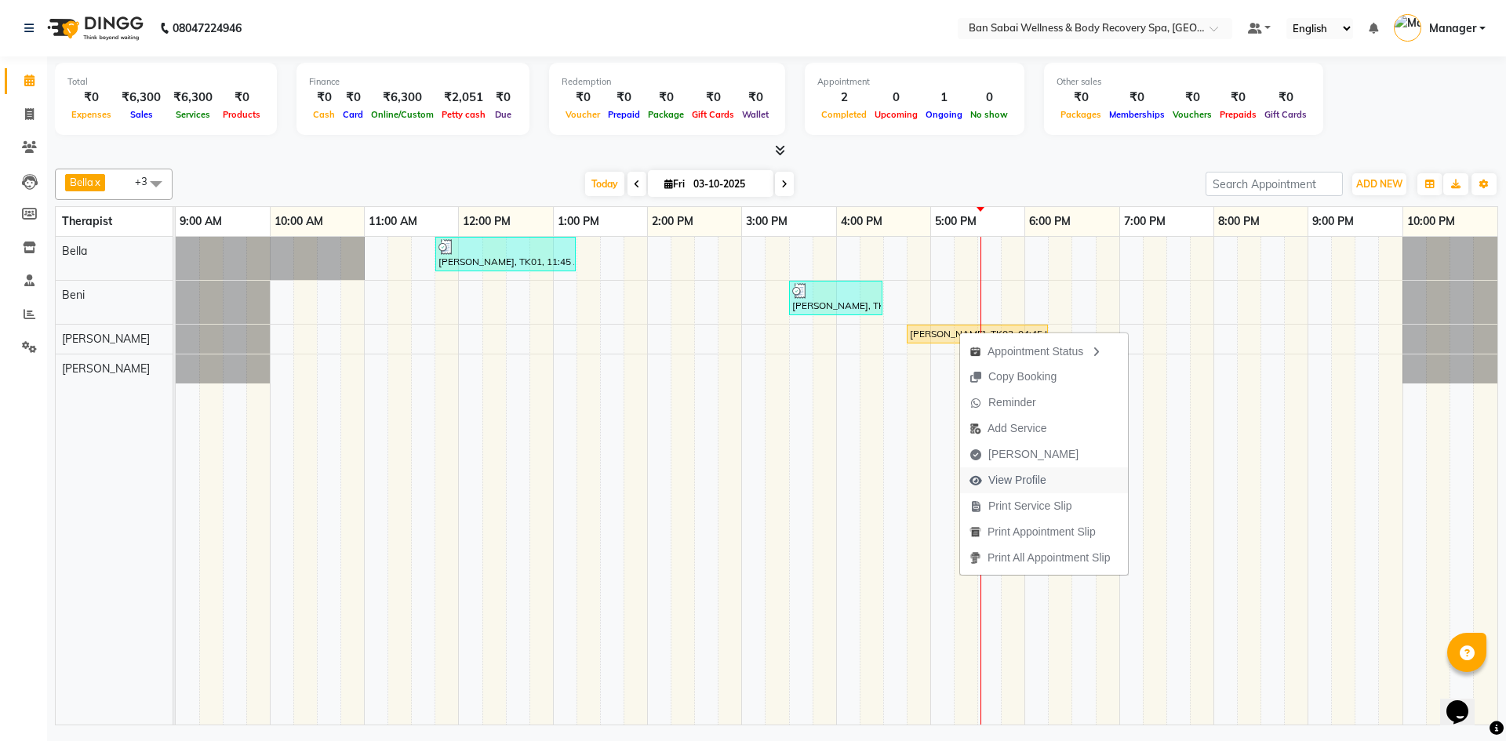
click at [1012, 474] on span "View Profile" at bounding box center [1017, 480] width 58 height 16
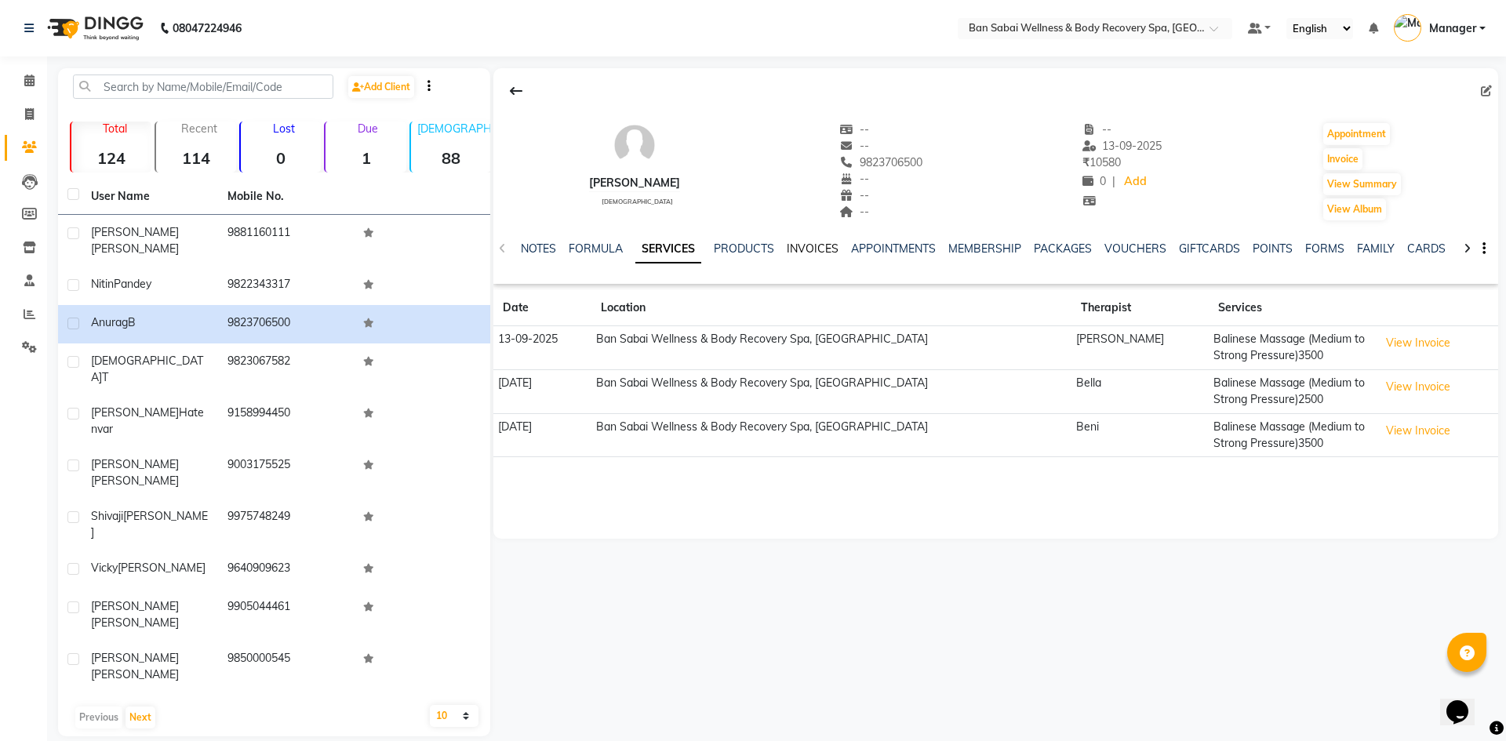
click at [804, 251] on link "INVOICES" at bounding box center [813, 249] width 52 height 14
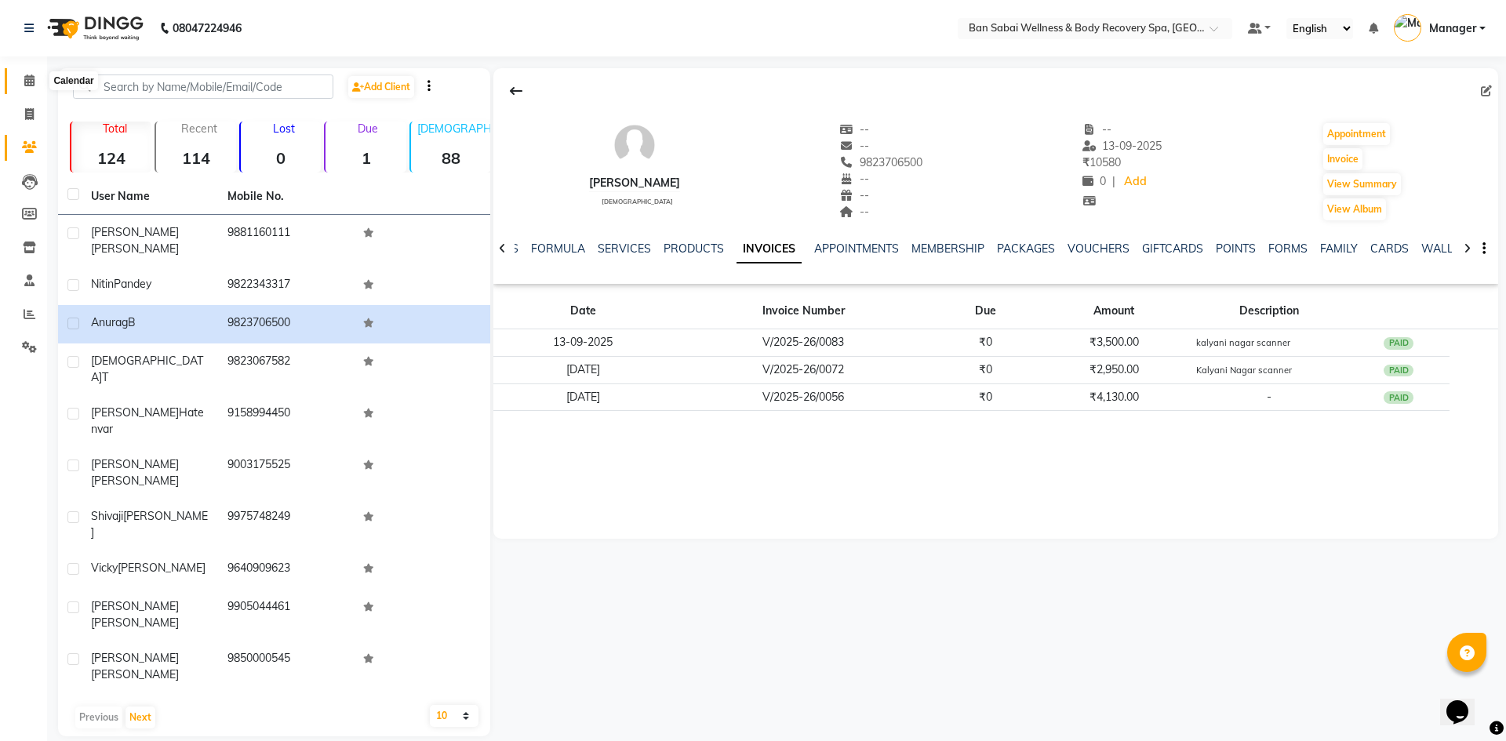
click at [21, 82] on span at bounding box center [29, 81] width 27 height 18
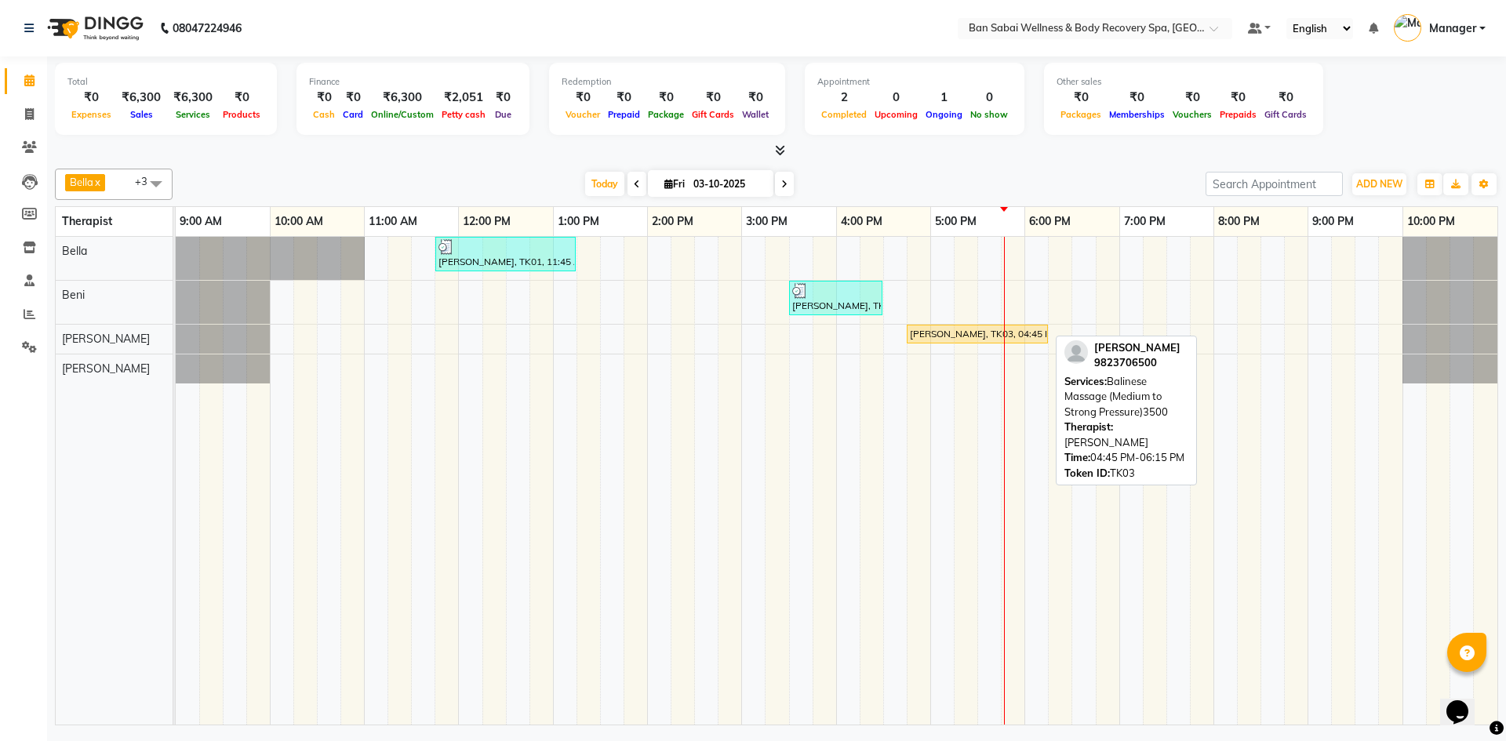
click at [932, 328] on div "[PERSON_NAME], TK03, 04:45 PM-06:15 PM, Balinese Massage (Medium to Strong Pres…" at bounding box center [977, 334] width 138 height 14
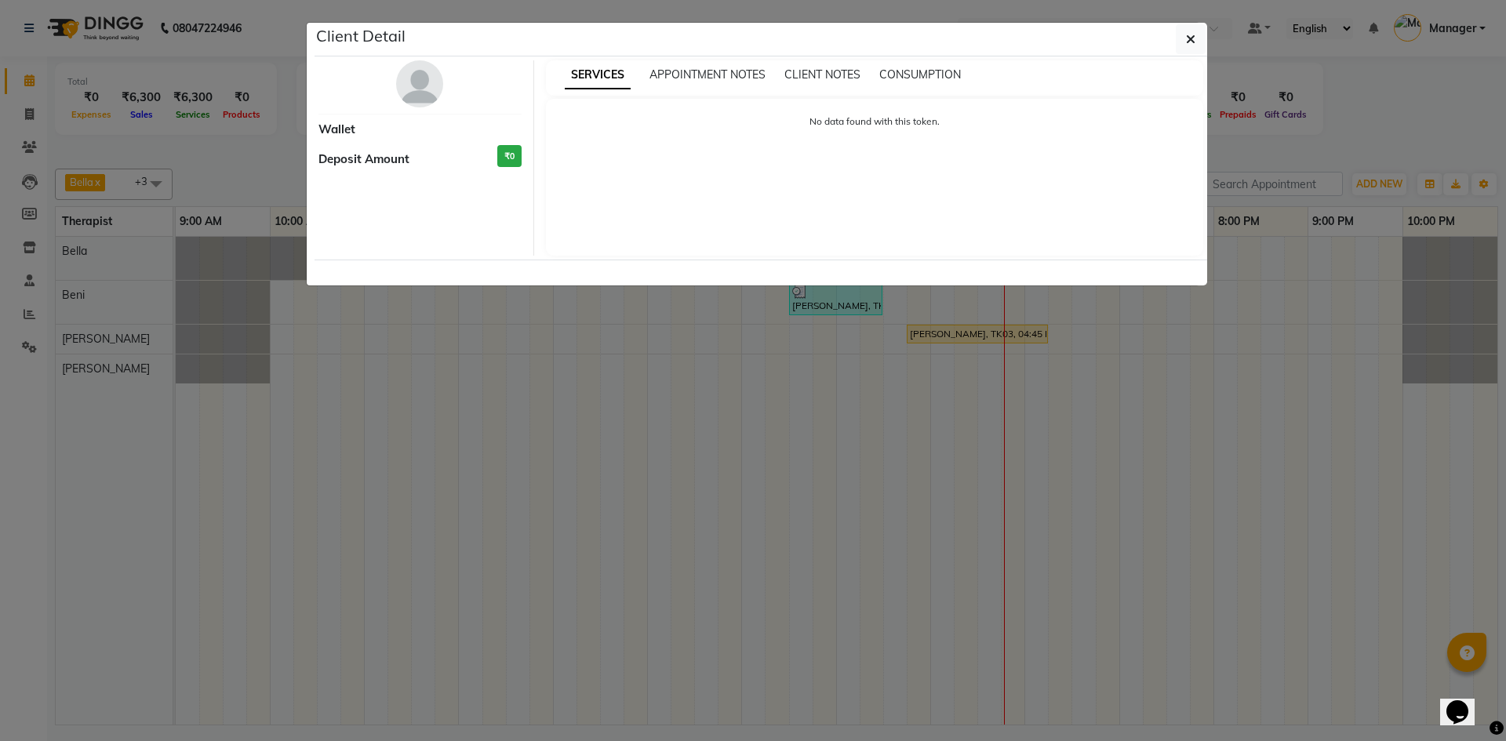
select select "1"
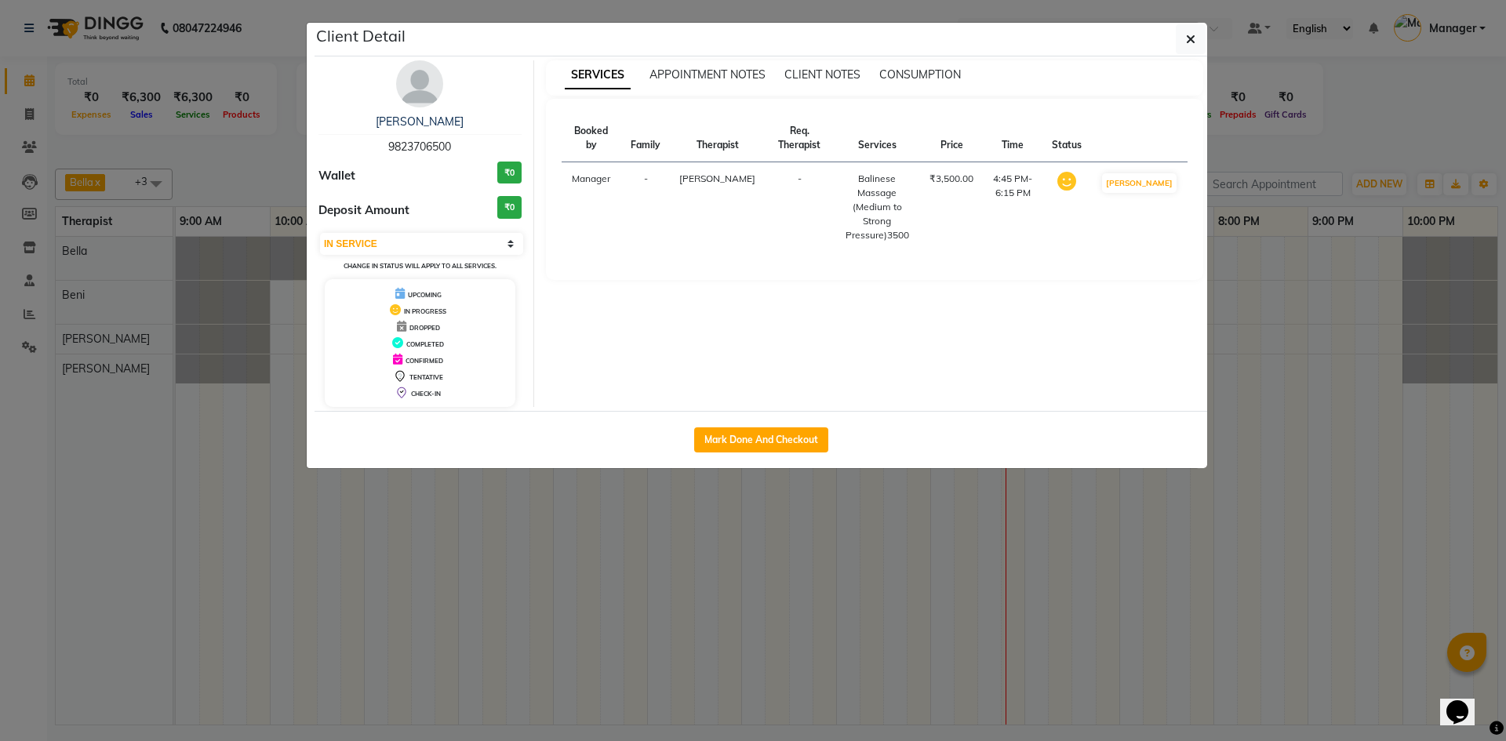
drag, startPoint x: 935, startPoint y: 561, endPoint x: 925, endPoint y: 554, distance: 12.0
click at [932, 559] on ngb-modal-window "Client Detail Anurag B 9823706500 Wallet ₹0 Deposit Amount ₹0 Select IN SERVICE…" at bounding box center [753, 370] width 1506 height 741
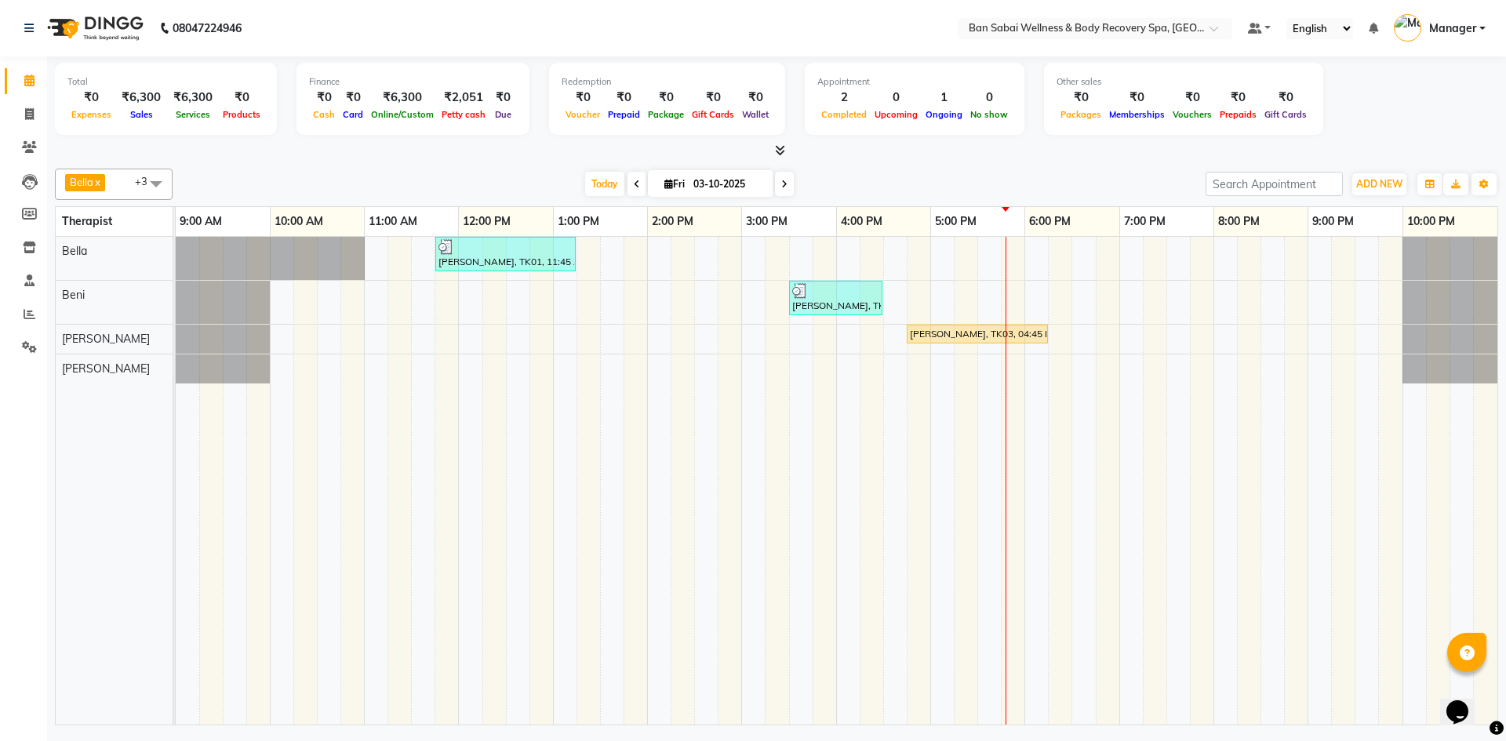
click at [1058, 285] on div "Vijay Hatenvar, TK01, 11:45 AM-01:15 PM, Deep Tissue Massage (Strong Pressure)-…" at bounding box center [836, 481] width 1321 height 488
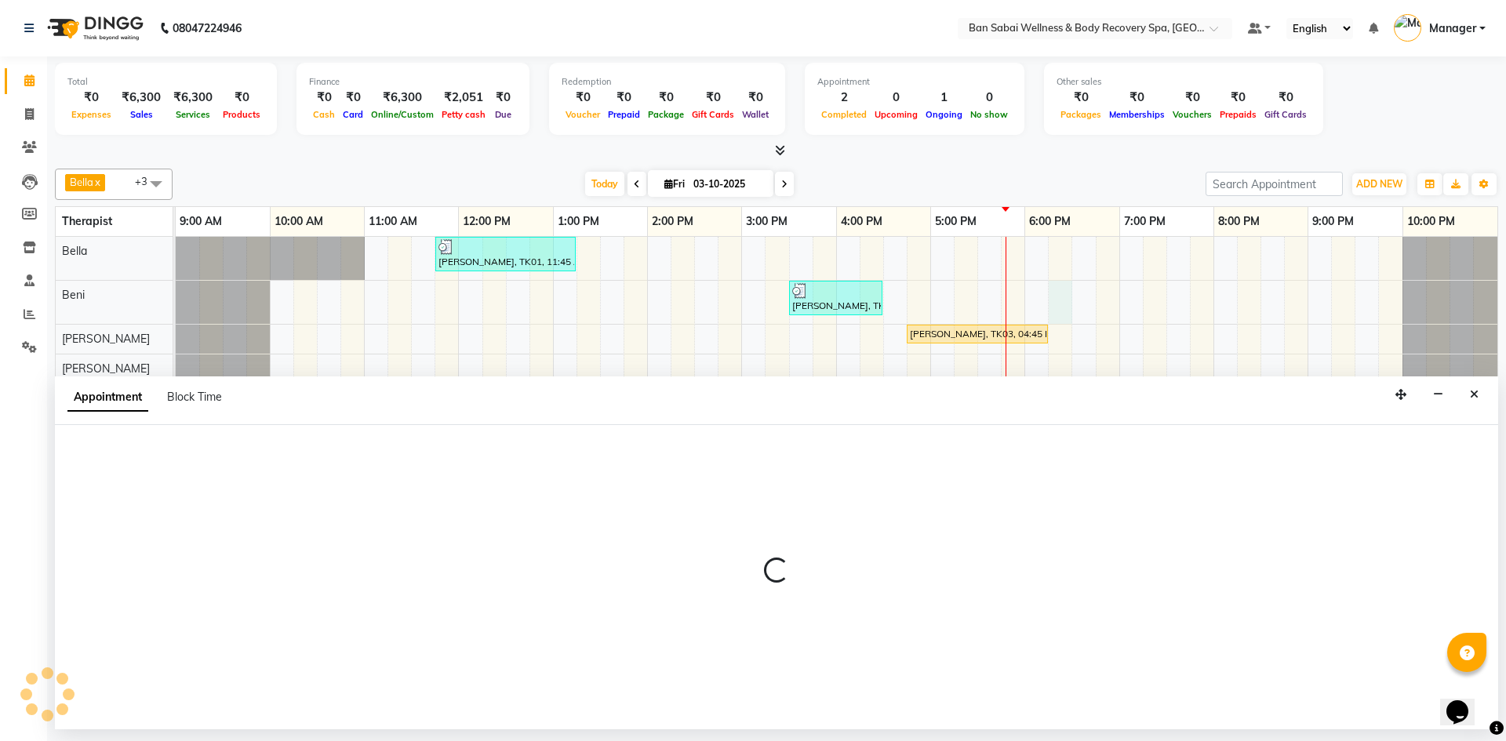
select select "88797"
select select "tentative"
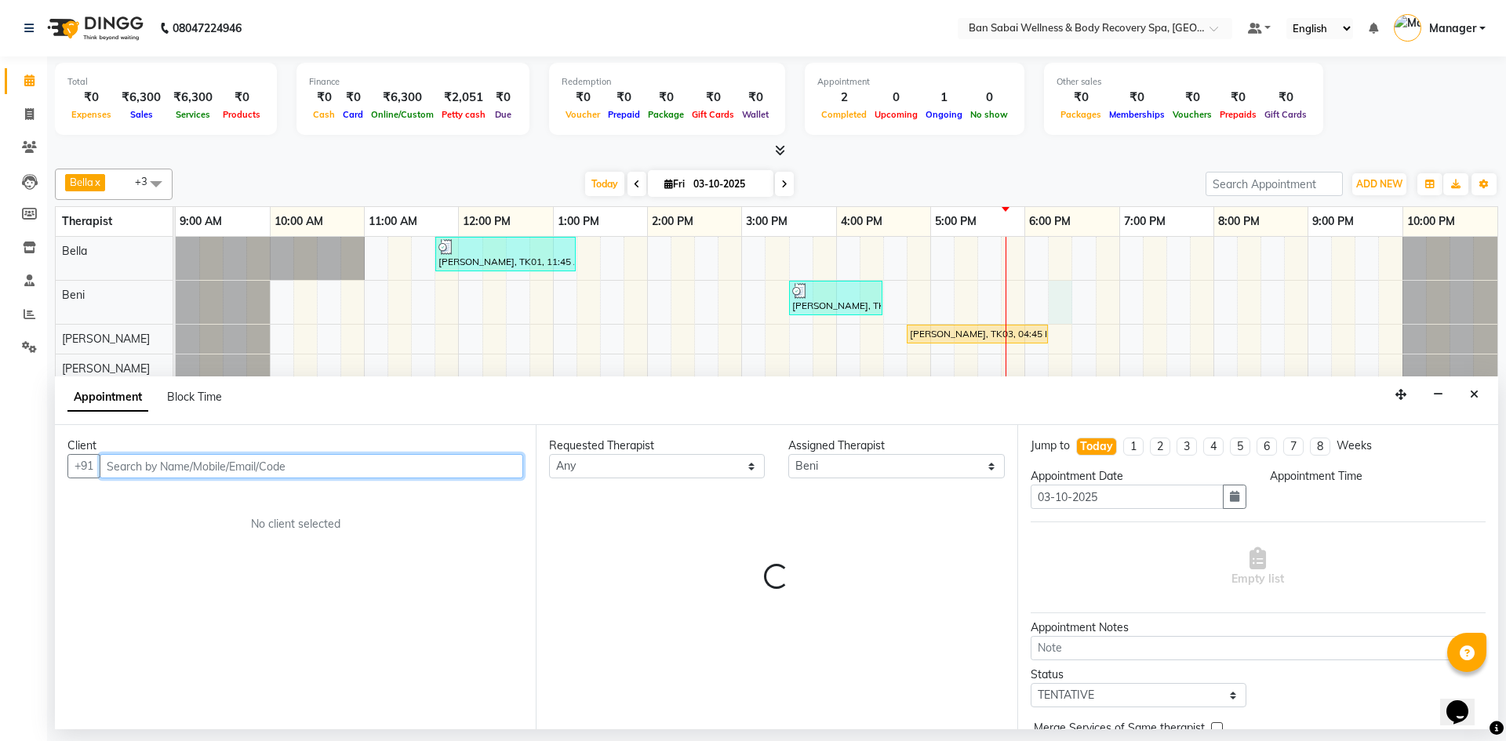
select select "1095"
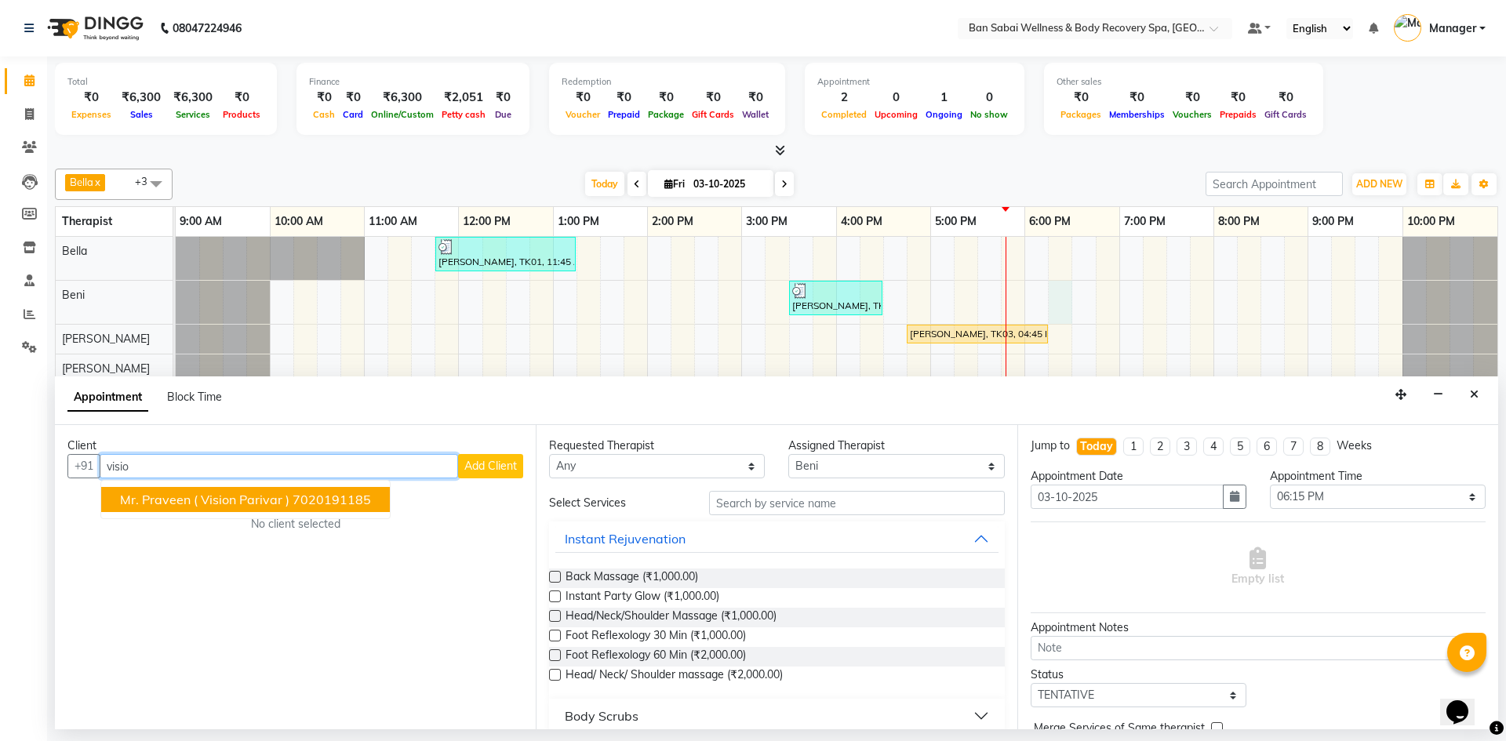
click at [202, 497] on span "Mr. Praveen ( Vision Parivar )" at bounding box center [204, 500] width 169 height 16
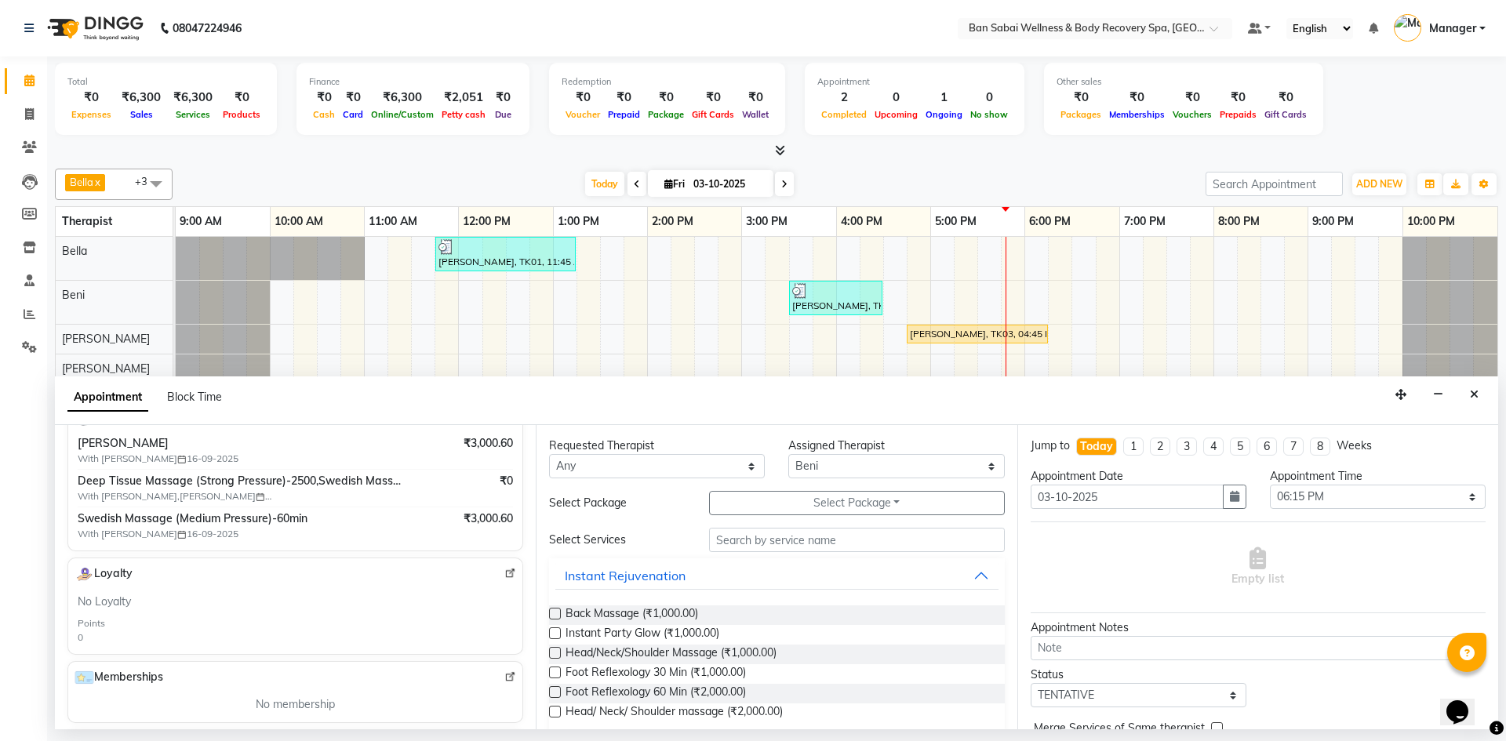
scroll to position [157, 0]
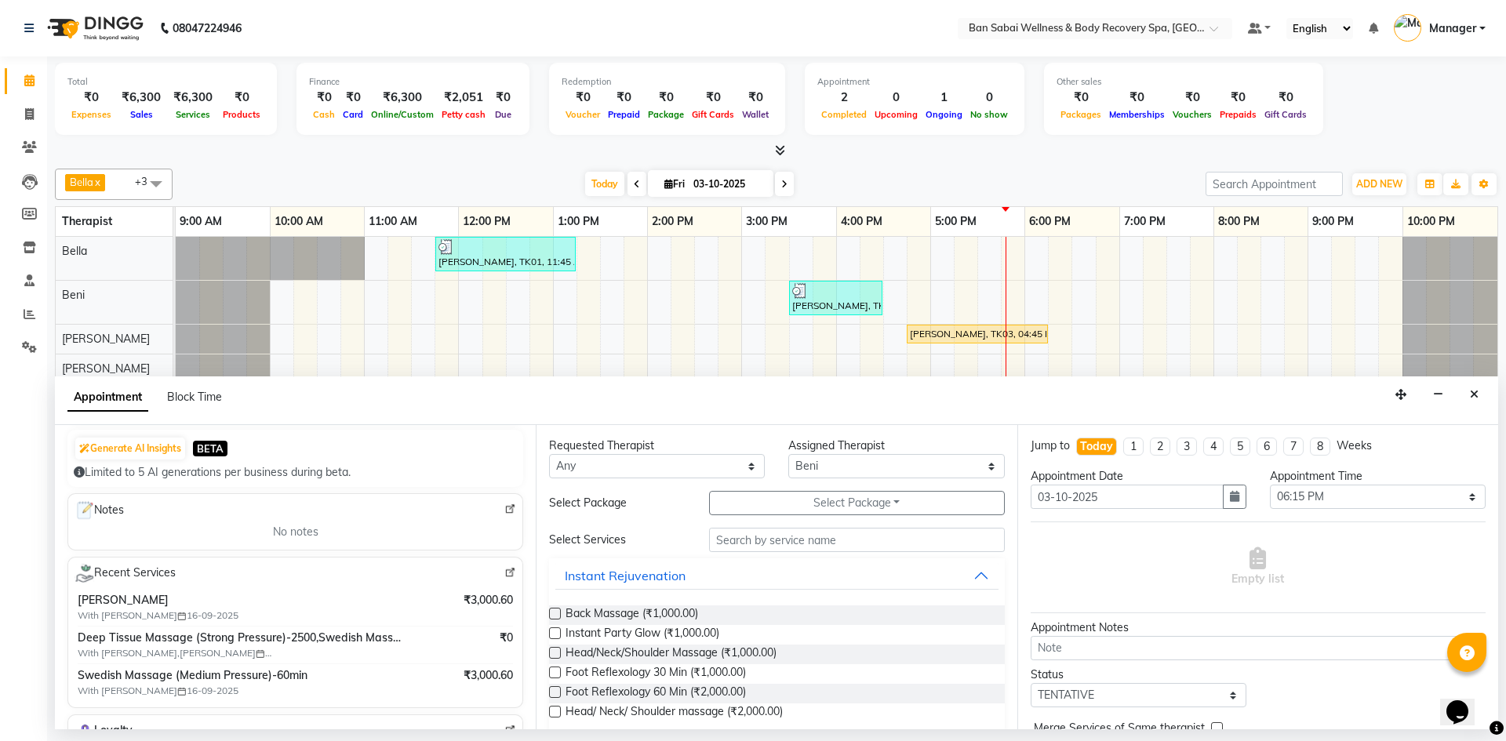
type input "7020191185"
click at [504, 575] on img at bounding box center [510, 573] width 12 height 12
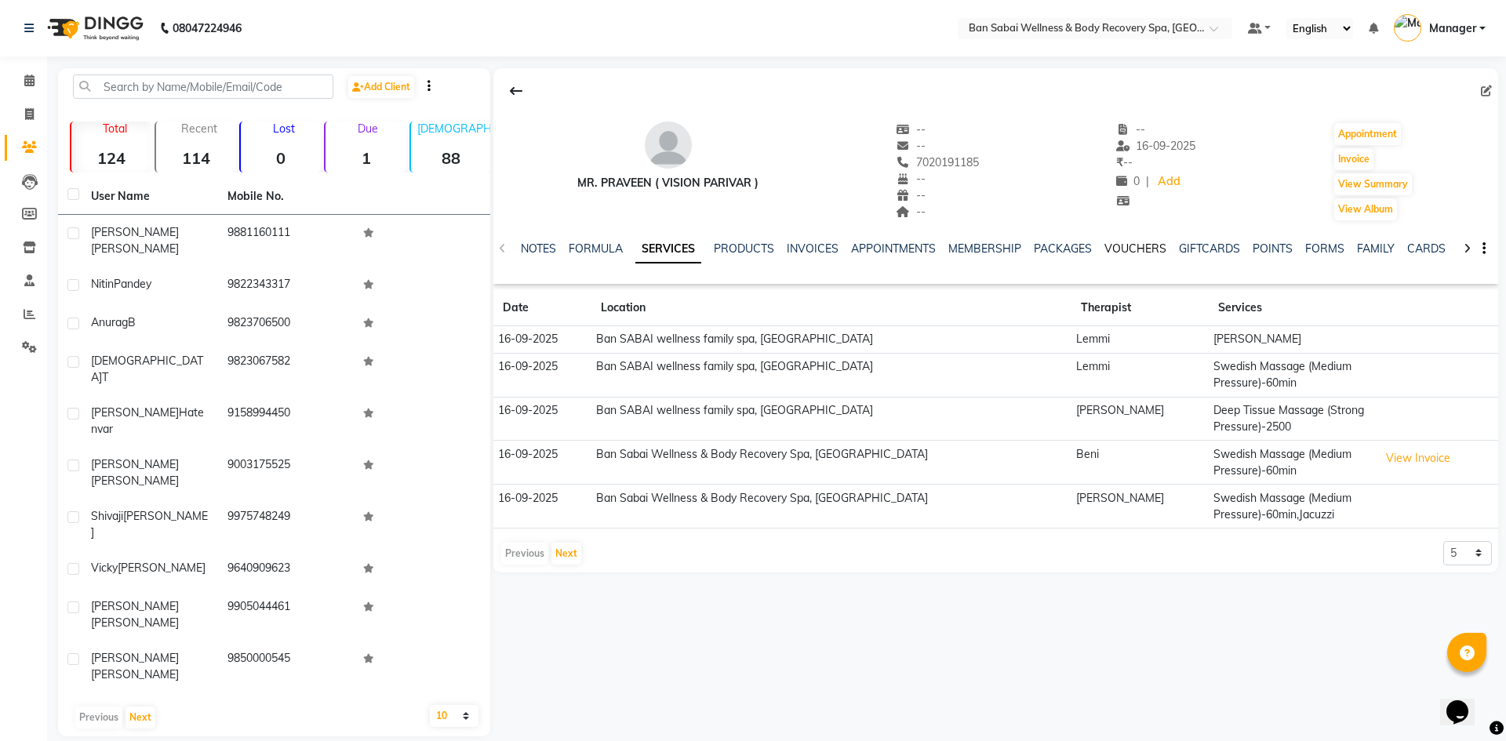
click at [1135, 245] on link "VOUCHERS" at bounding box center [1135, 249] width 62 height 14
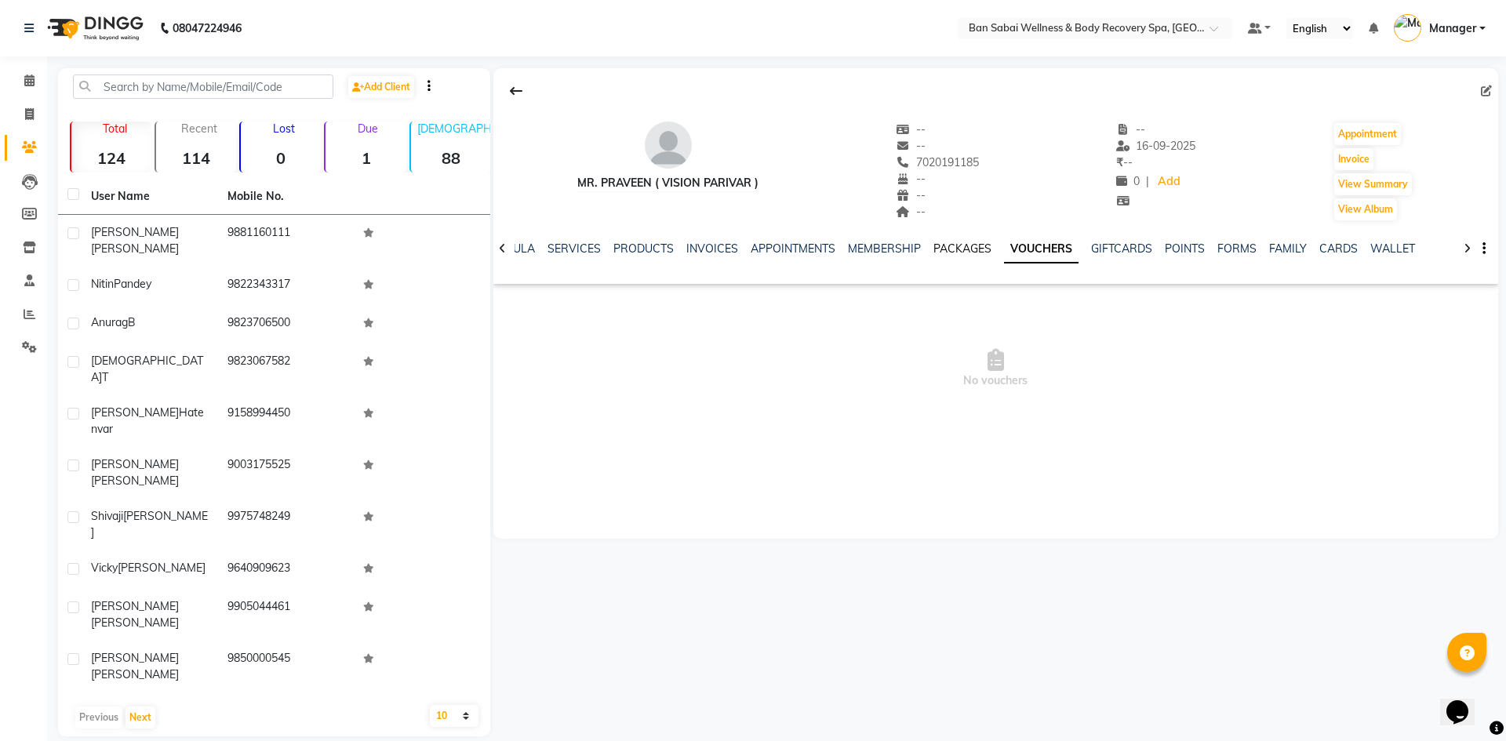
drag, startPoint x: 917, startPoint y: 245, endPoint x: 941, endPoint y: 245, distance: 24.3
click at [919, 245] on ul "NOTES FORMULA SERVICES PRODUCTS INVOICES APPOINTMENTS MEMBERSHIP PACKAGES VOUCH…" at bounding box center [930, 249] width 994 height 16
click at [951, 246] on link "PACKAGES" at bounding box center [962, 249] width 58 height 14
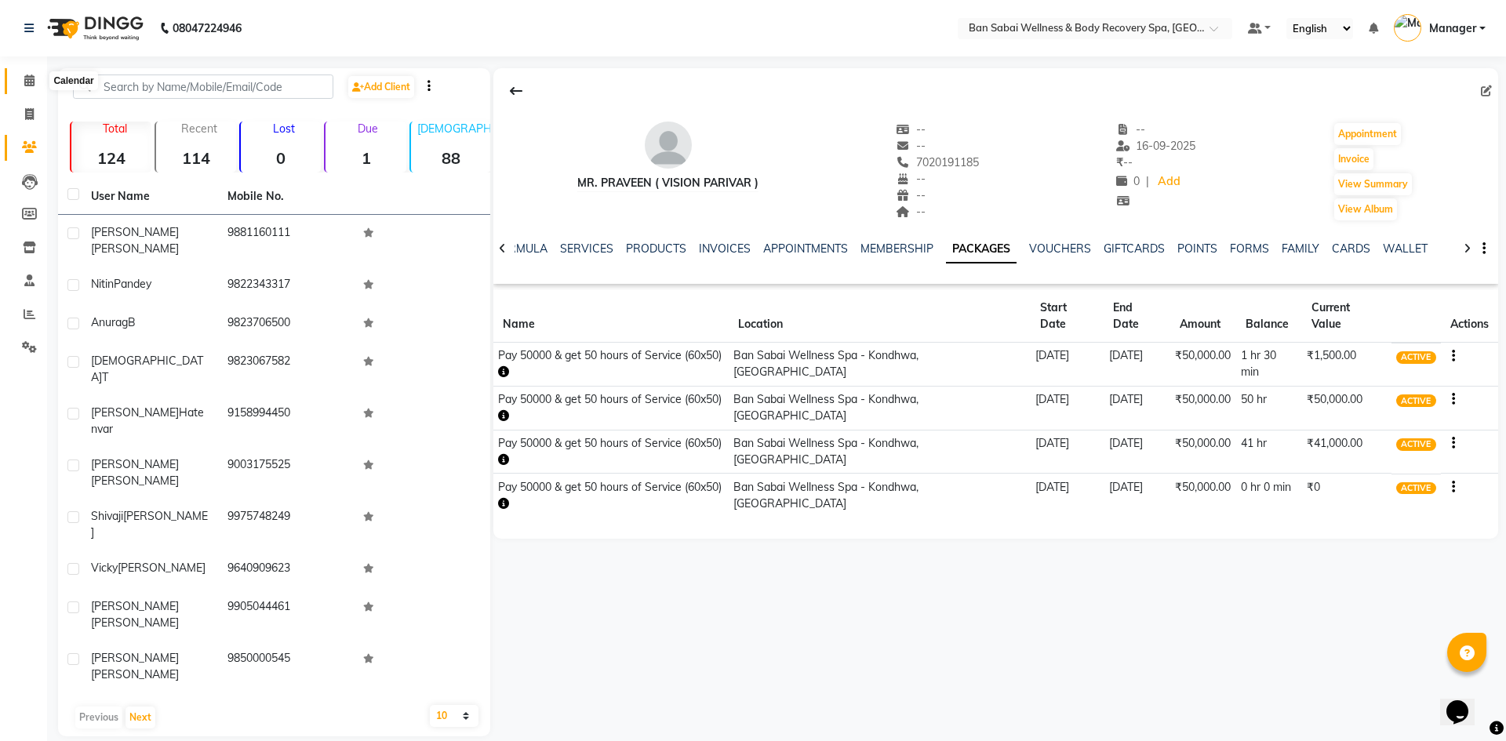
click at [29, 79] on icon at bounding box center [29, 81] width 10 height 12
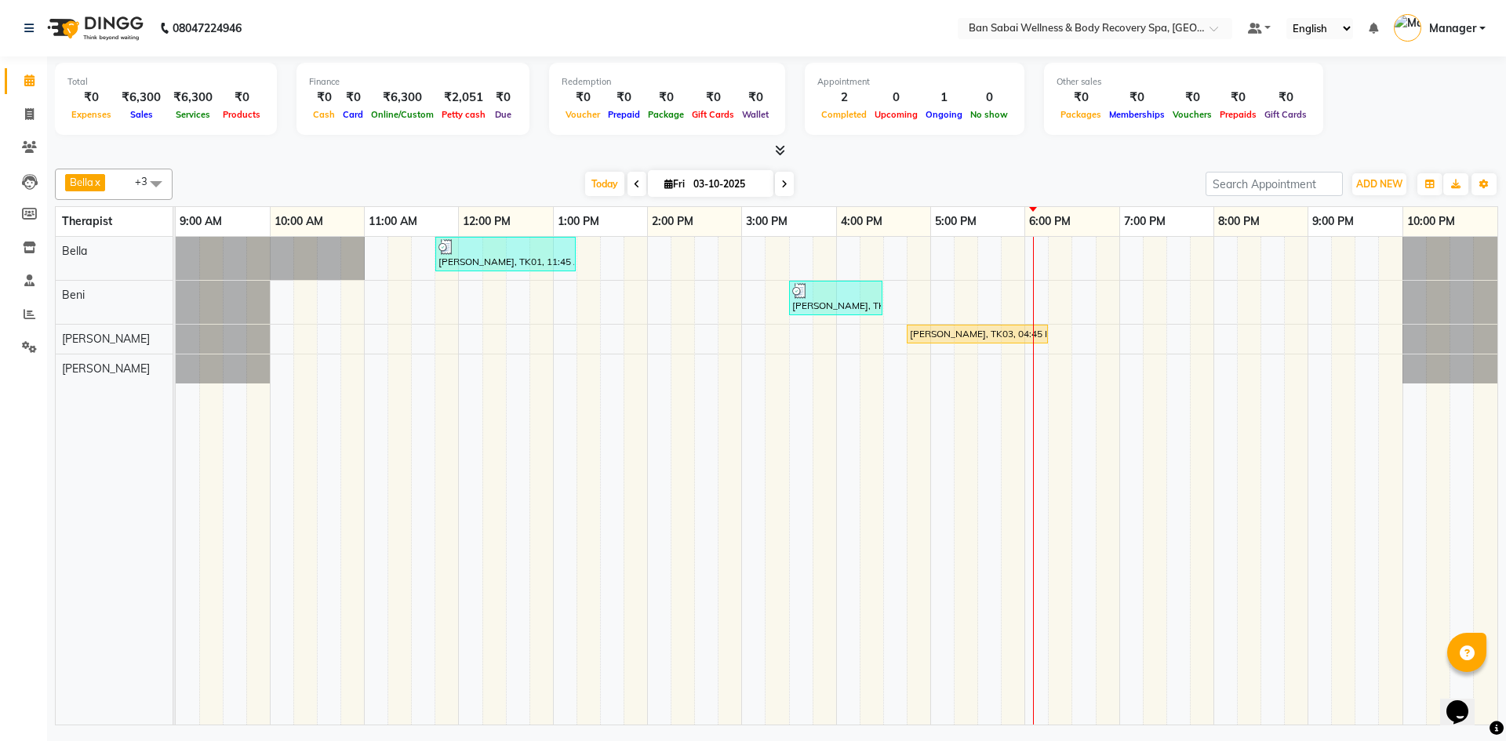
click at [960, 298] on div "[PERSON_NAME], TK01, 11:45 AM-01:15 PM, Deep Tissue Massage (Strong Pressure)-3…" at bounding box center [836, 481] width 1321 height 488
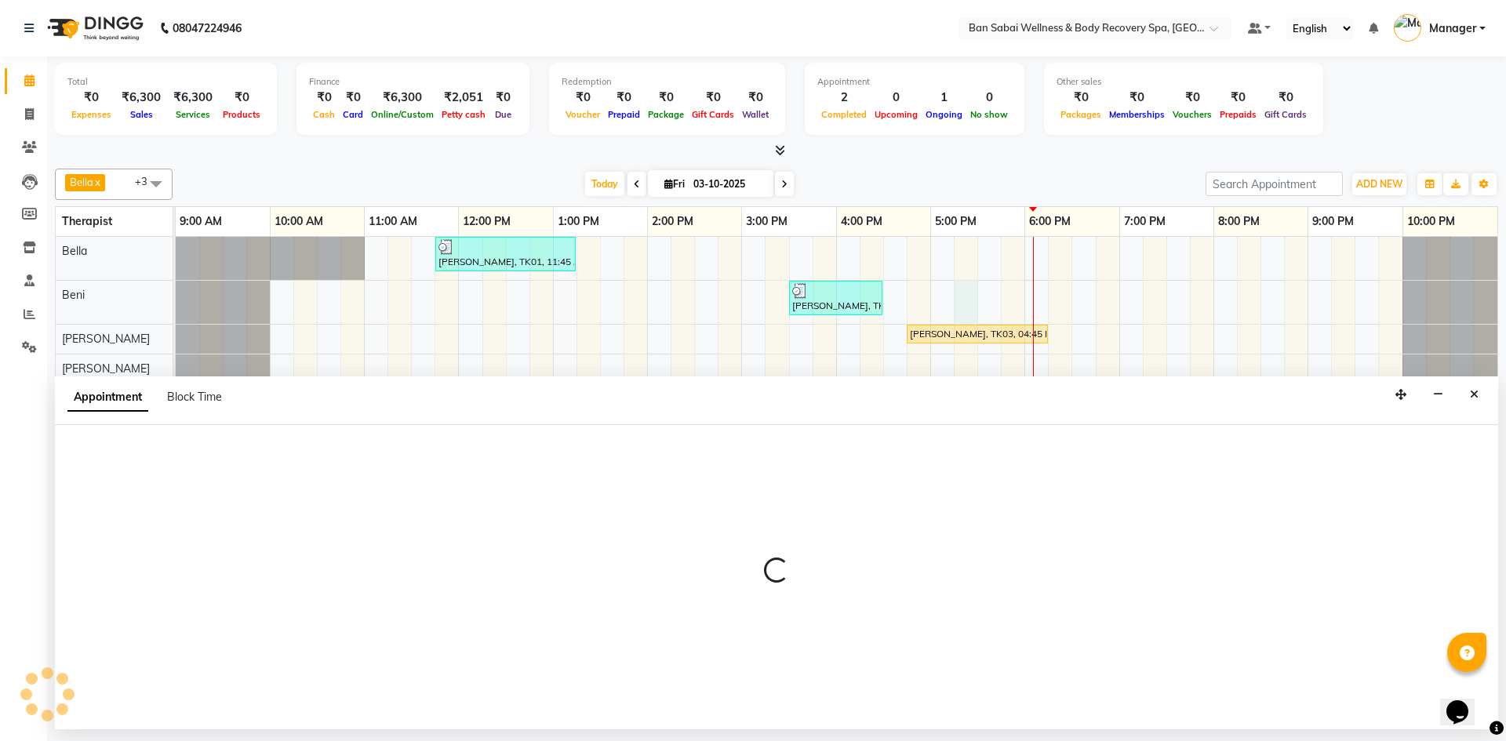
select select "88797"
select select "1035"
select select "tentative"
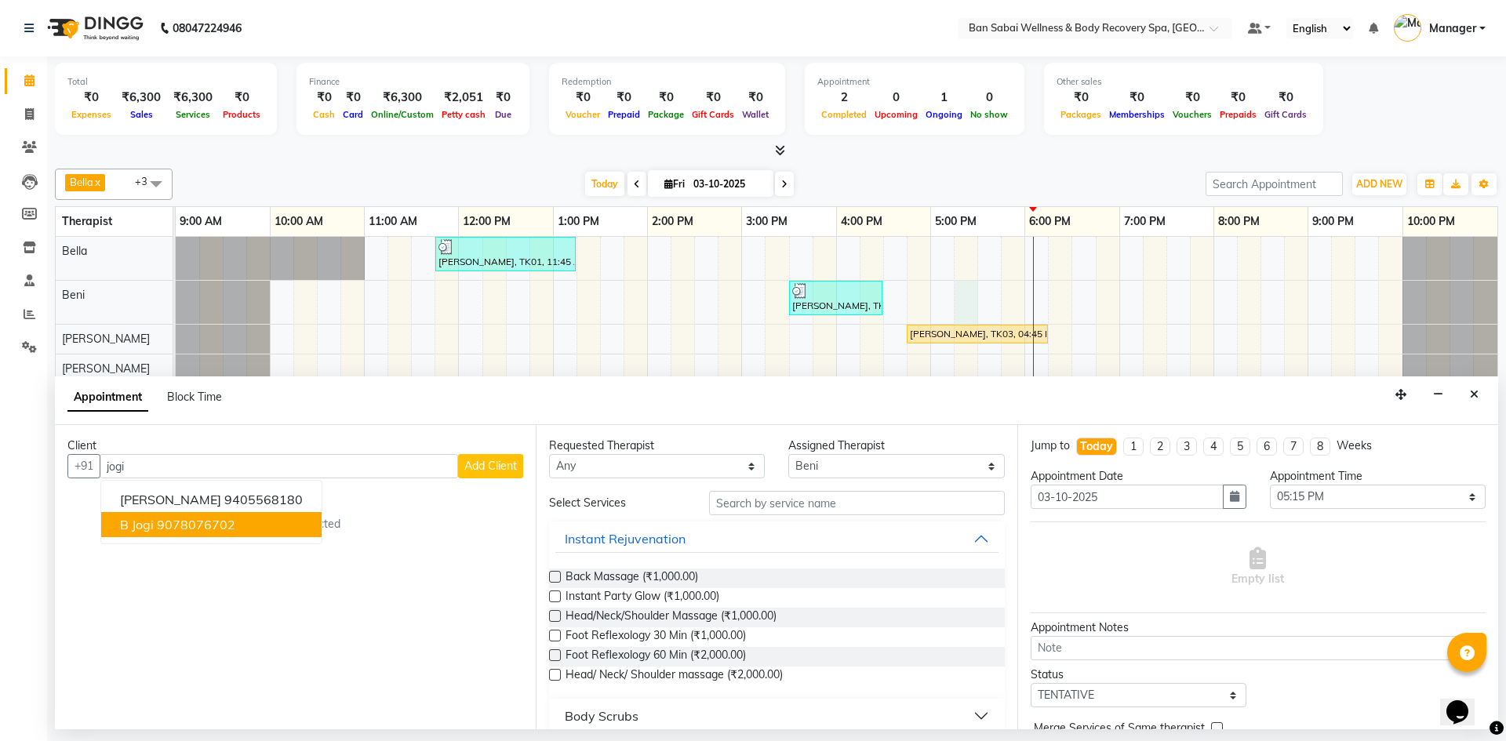
click at [187, 522] on ngb-highlight "9078076702" at bounding box center [196, 525] width 78 height 16
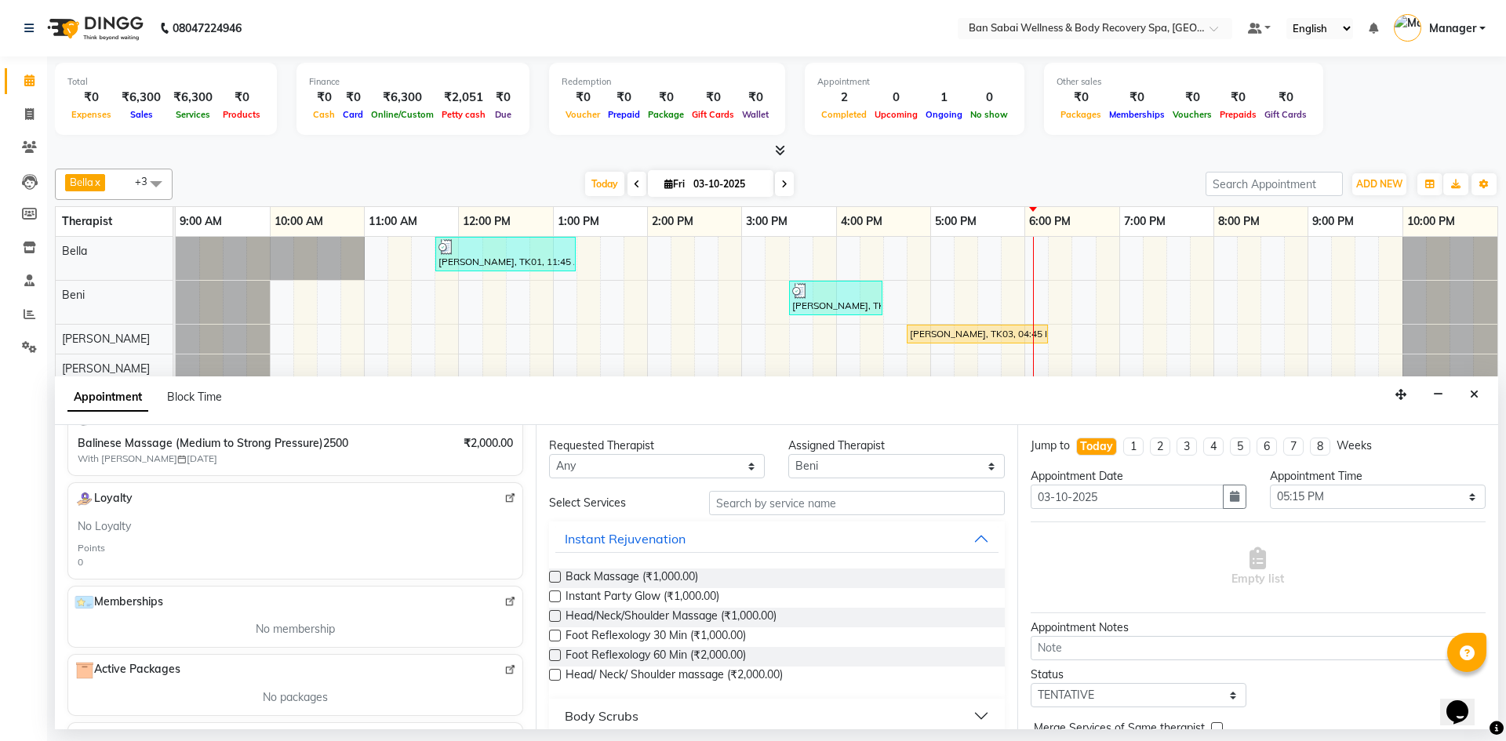
scroll to position [235, 0]
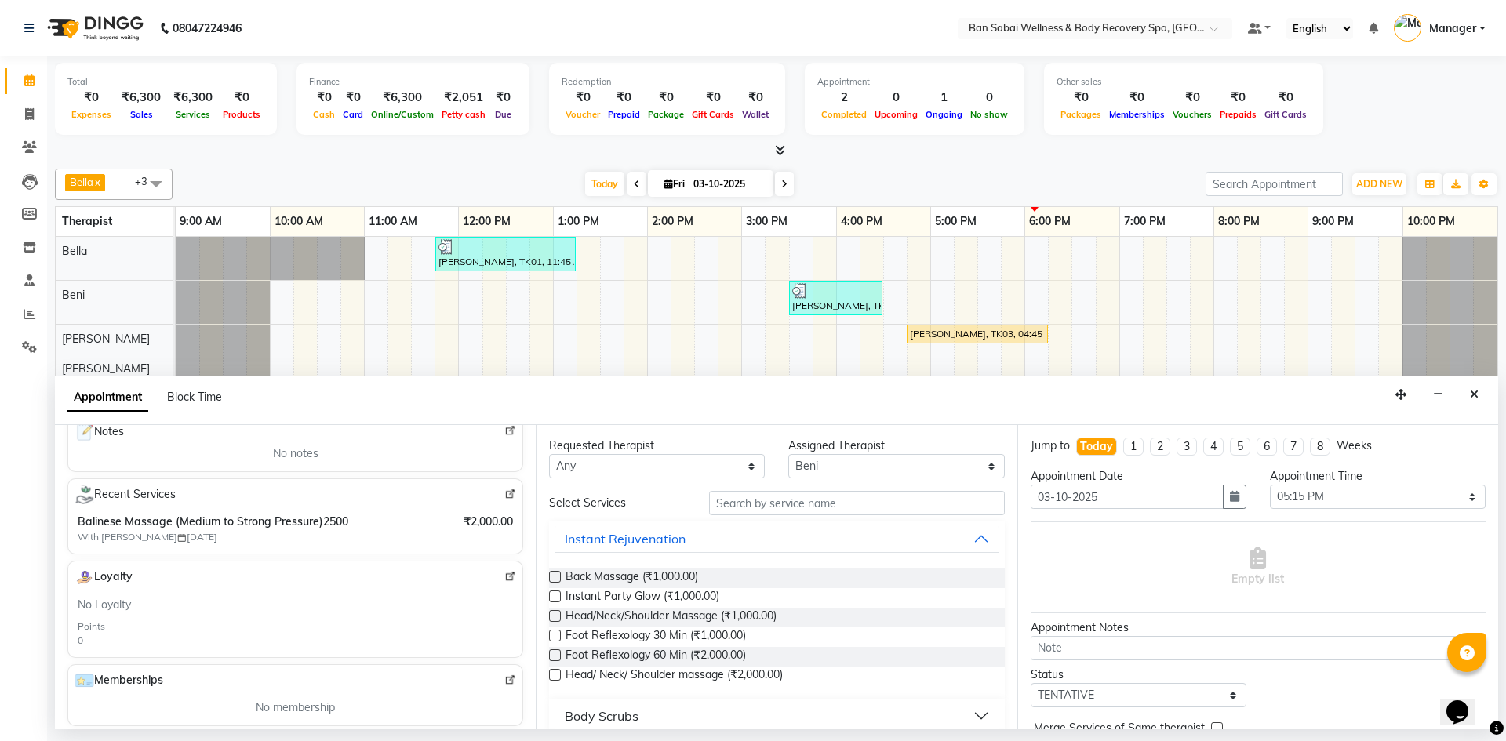
type input "9078076702"
click at [329, 540] on div "Balinese Massage (Medium to Strong Pressure)2500 With Lai 18-08-2025" at bounding box center [241, 529] width 326 height 31
click at [504, 494] on img at bounding box center [510, 495] width 12 height 12
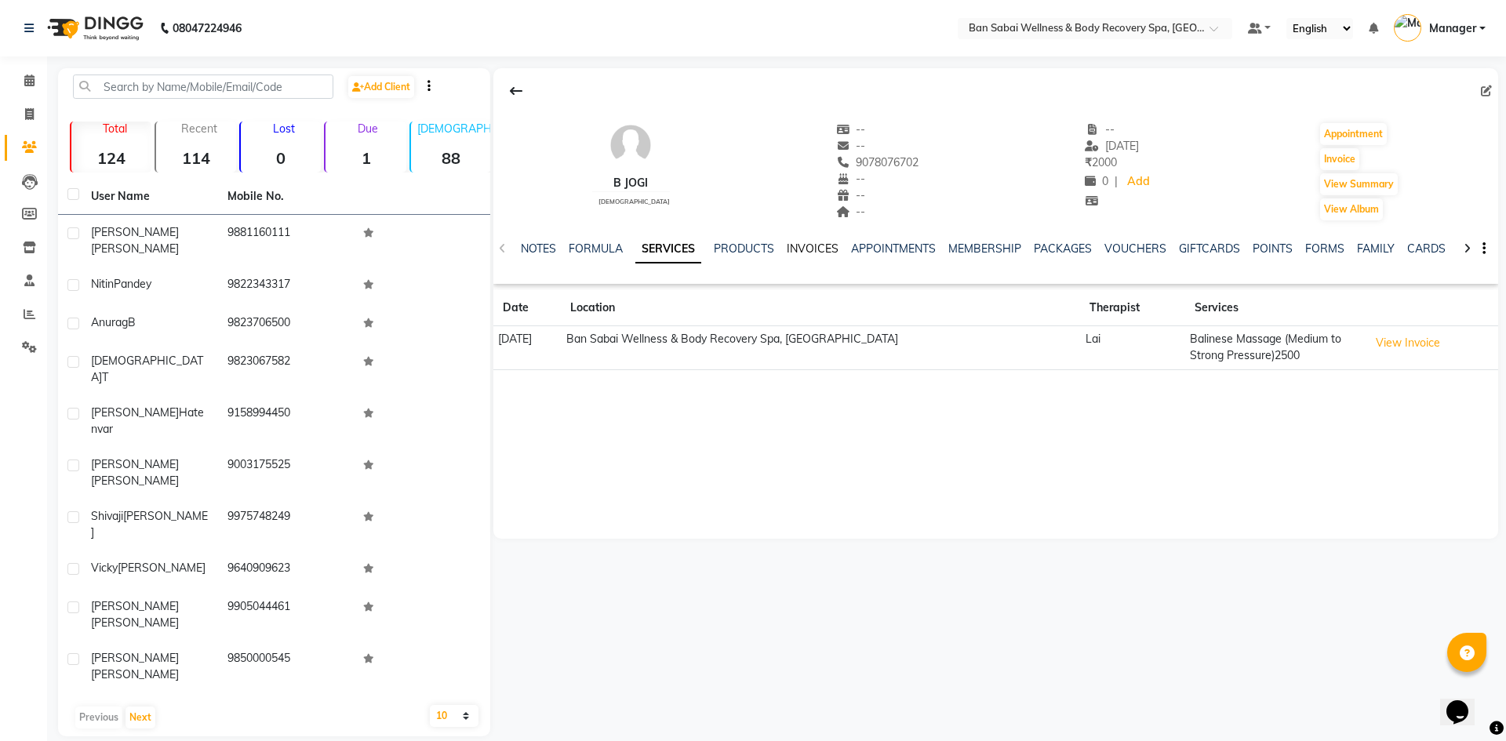
click at [812, 252] on link "INVOICES" at bounding box center [813, 249] width 52 height 14
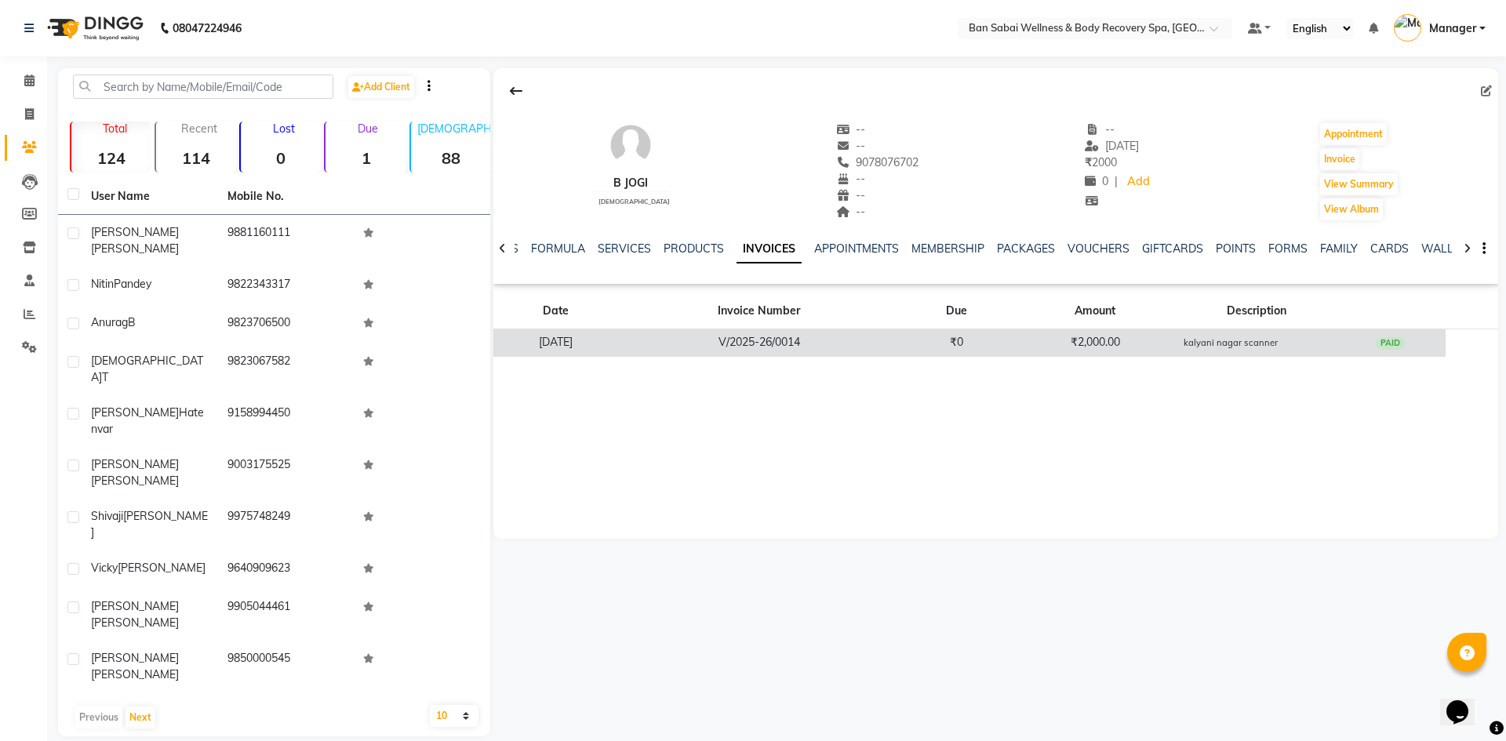
click at [829, 343] on td "V/2025-26/0014" at bounding box center [759, 342] width 282 height 27
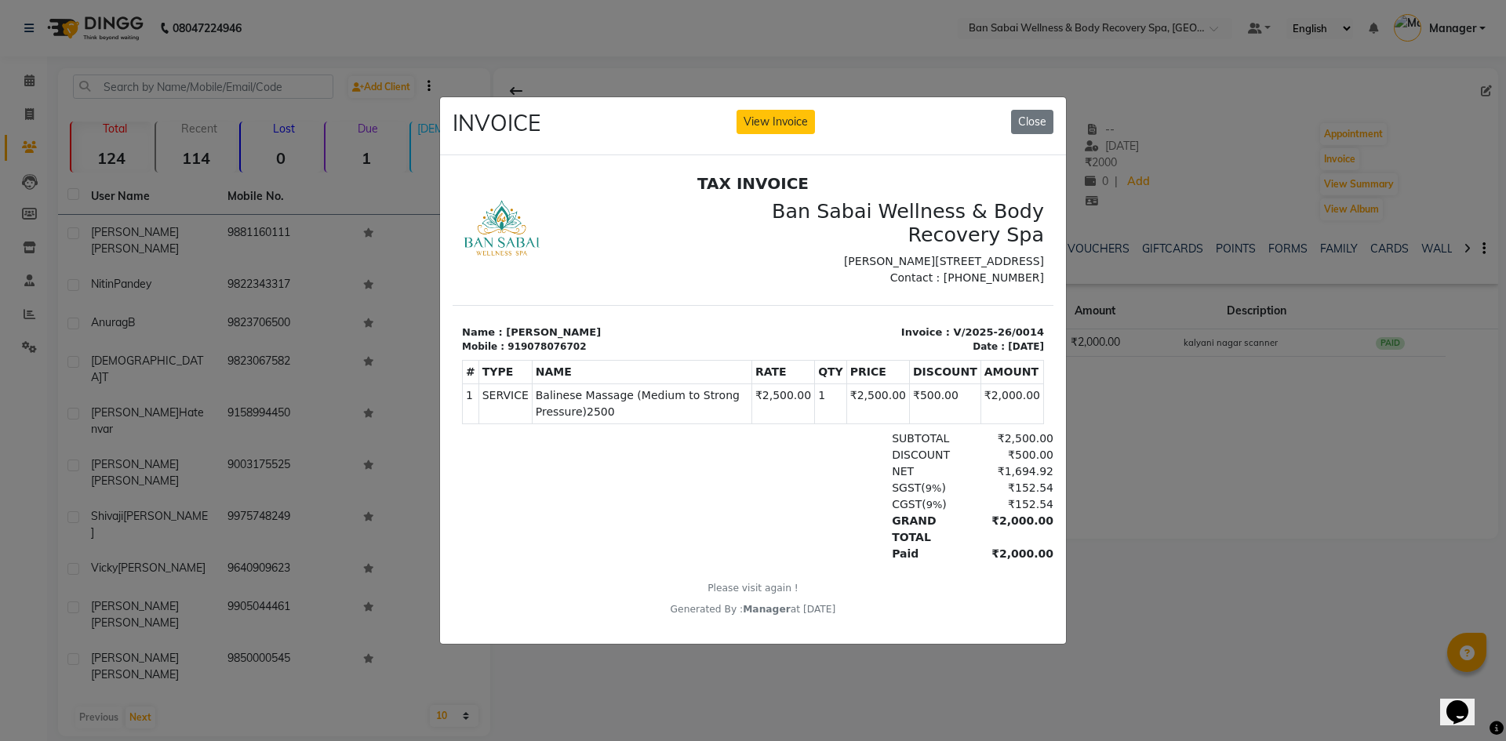
click at [736, 110] on button "View Invoice" at bounding box center [775, 122] width 78 height 24
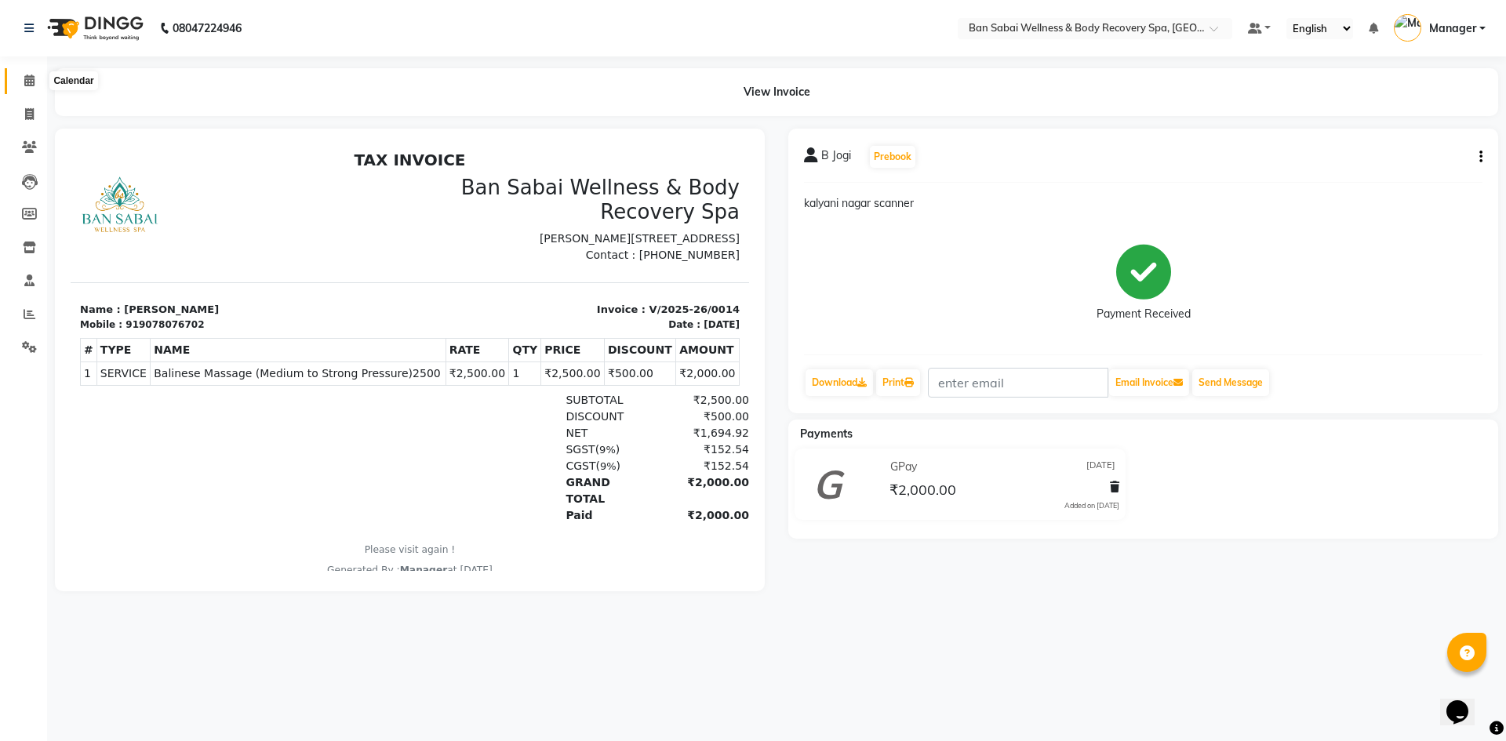
click at [31, 79] on icon at bounding box center [29, 81] width 10 height 12
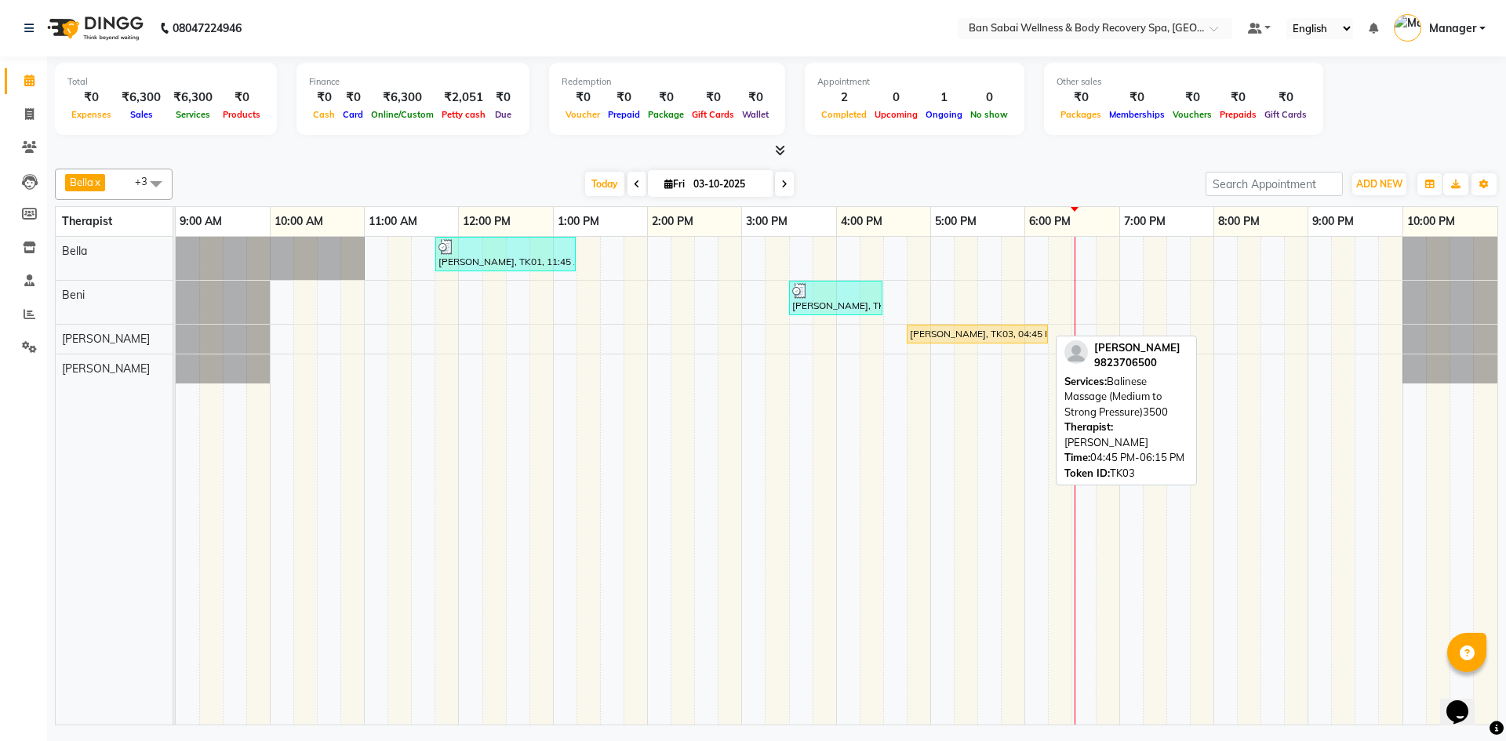
click at [996, 334] on div "[PERSON_NAME], TK03, 04:45 PM-06:15 PM, Balinese Massage (Medium to Strong Pres…" at bounding box center [977, 334] width 138 height 14
select select "1"
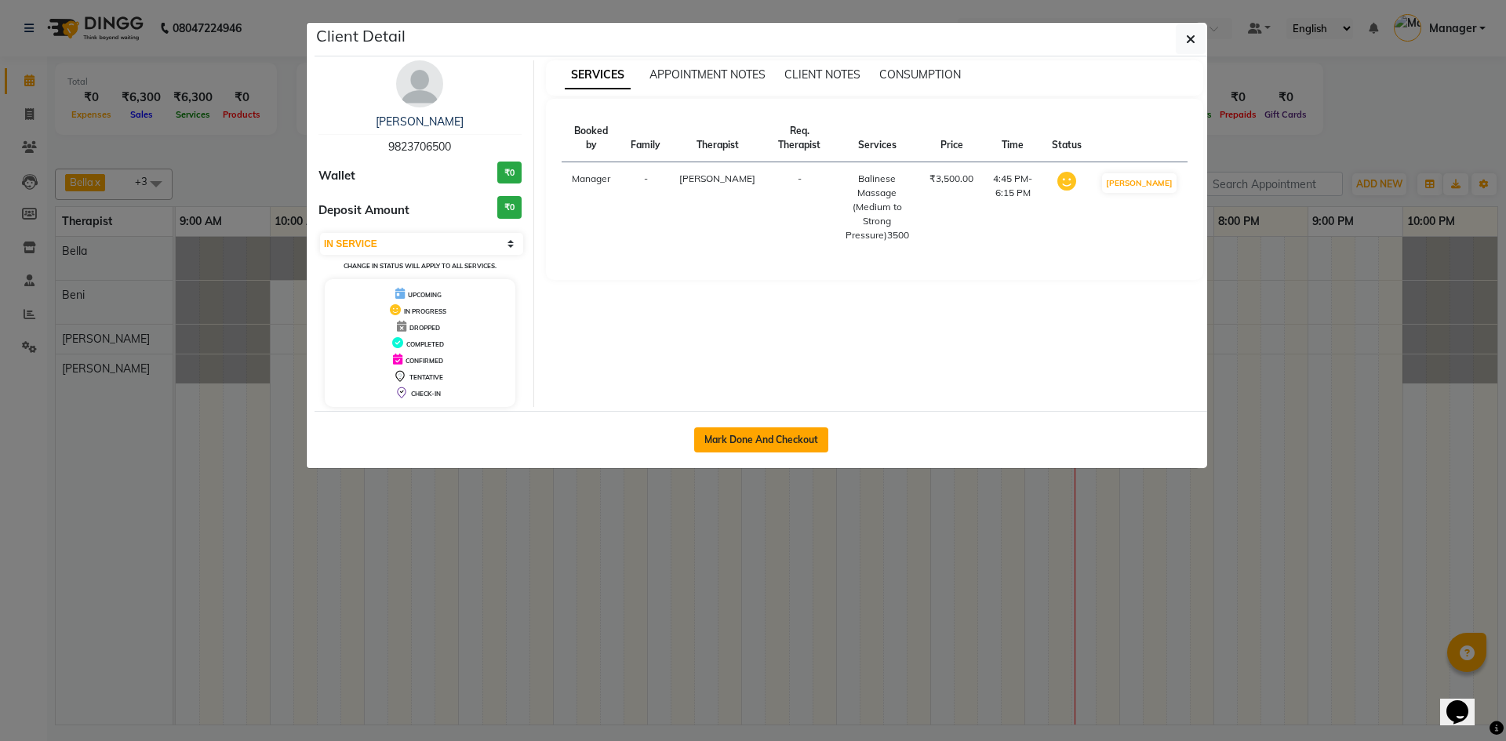
click at [788, 438] on button "Mark Done And Checkout" at bounding box center [761, 439] width 134 height 25
select select "service"
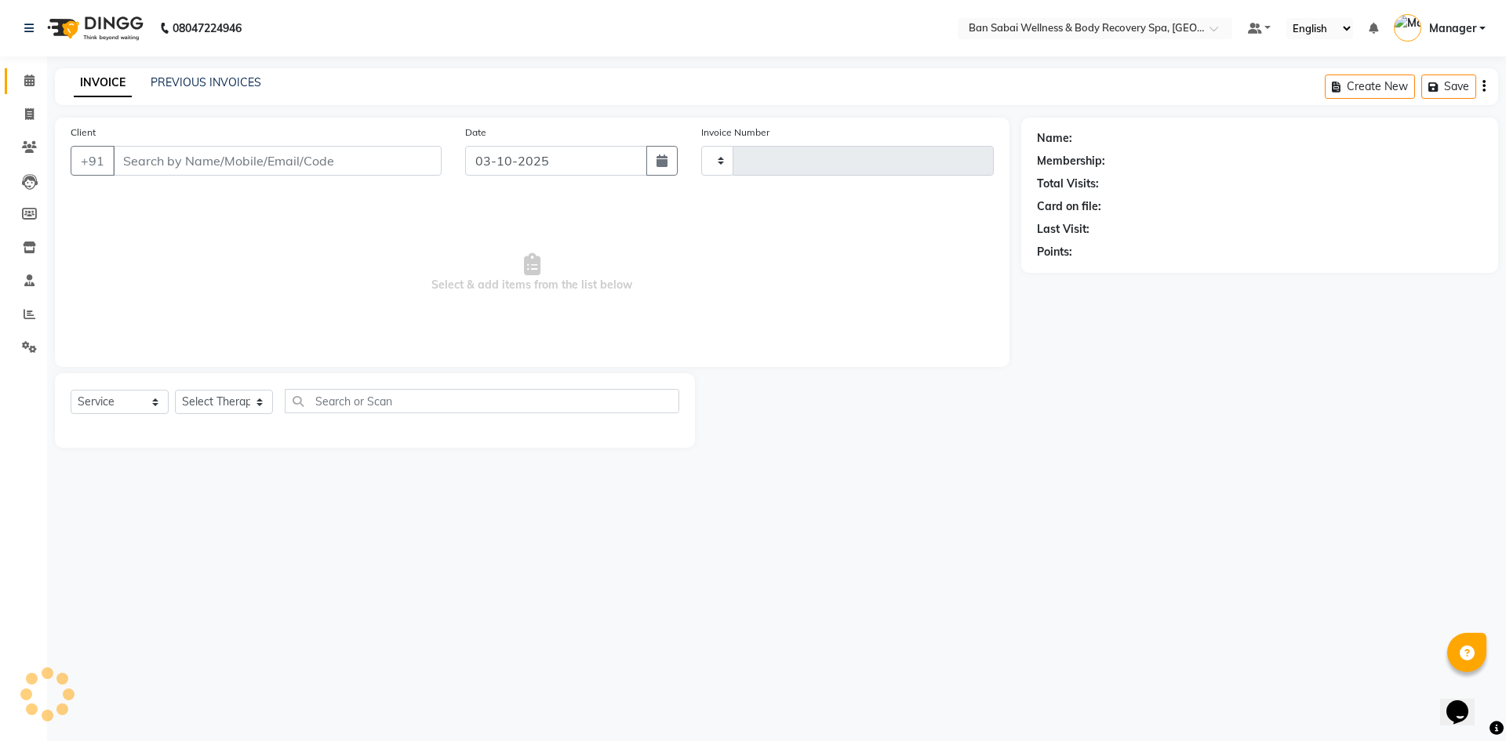
type input "0155"
select select "8743"
type input "9823706500"
select select "89080"
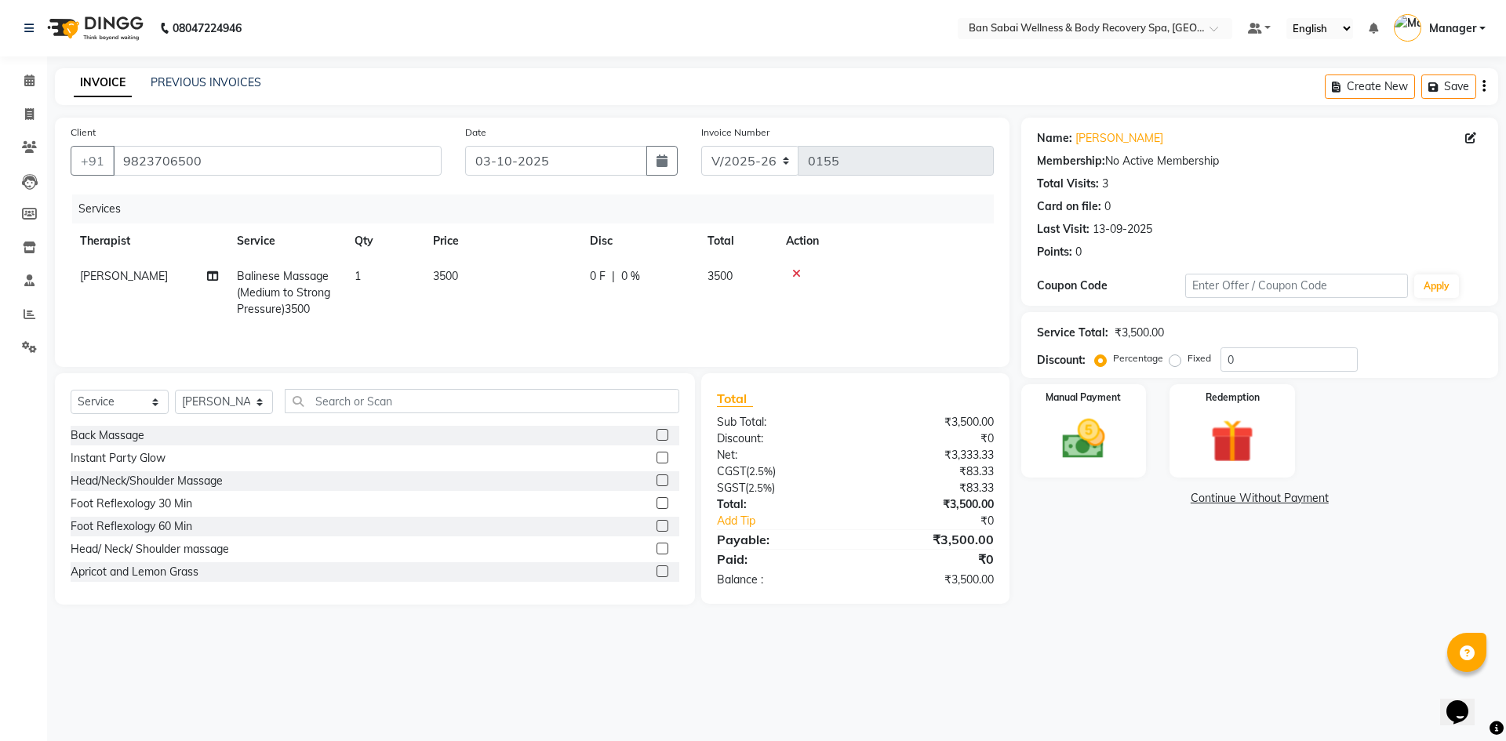
click at [501, 278] on td "3500" at bounding box center [501, 293] width 157 height 68
select select "89080"
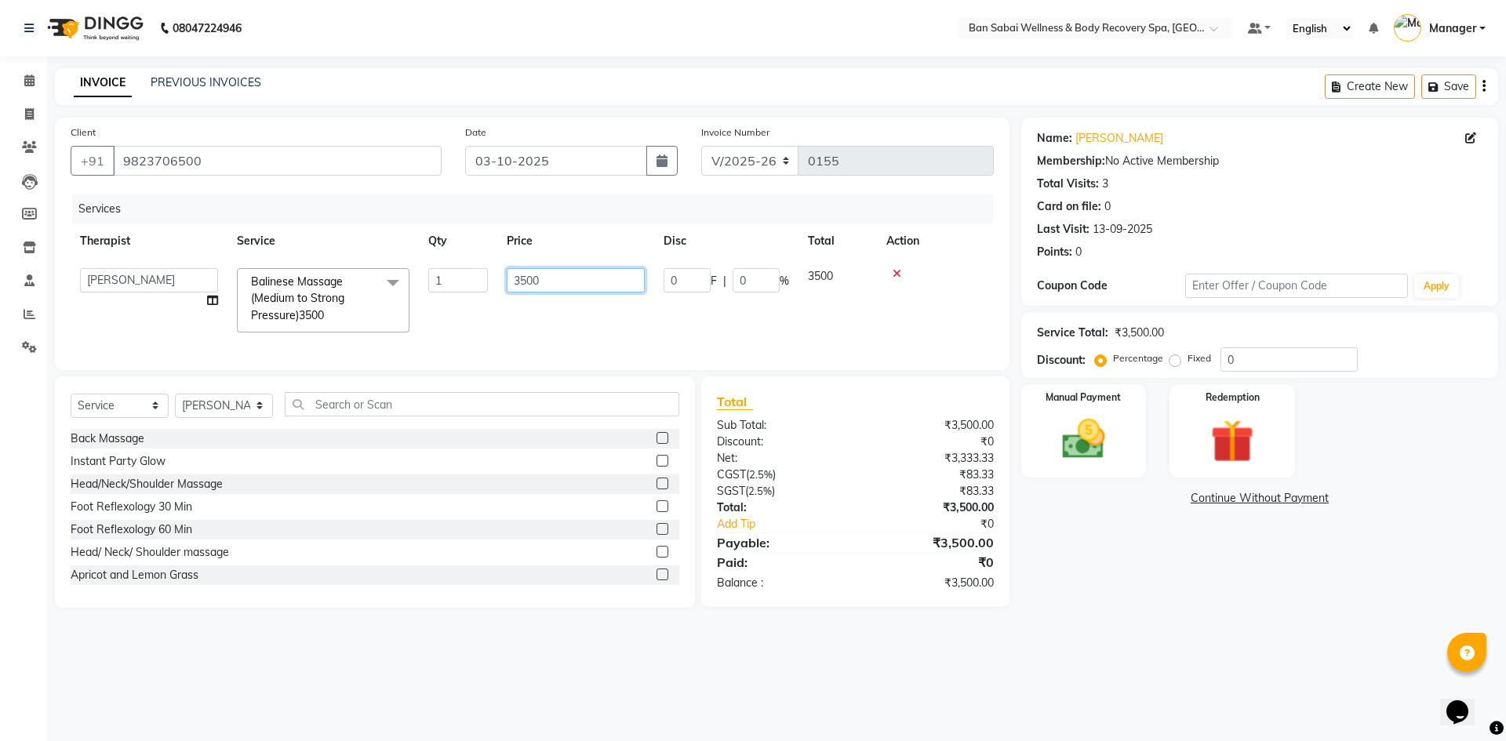
click at [556, 282] on input "3500" at bounding box center [576, 280] width 138 height 24
type input "3"
type input "4130"
click at [1270, 354] on input "0" at bounding box center [1288, 359] width 137 height 24
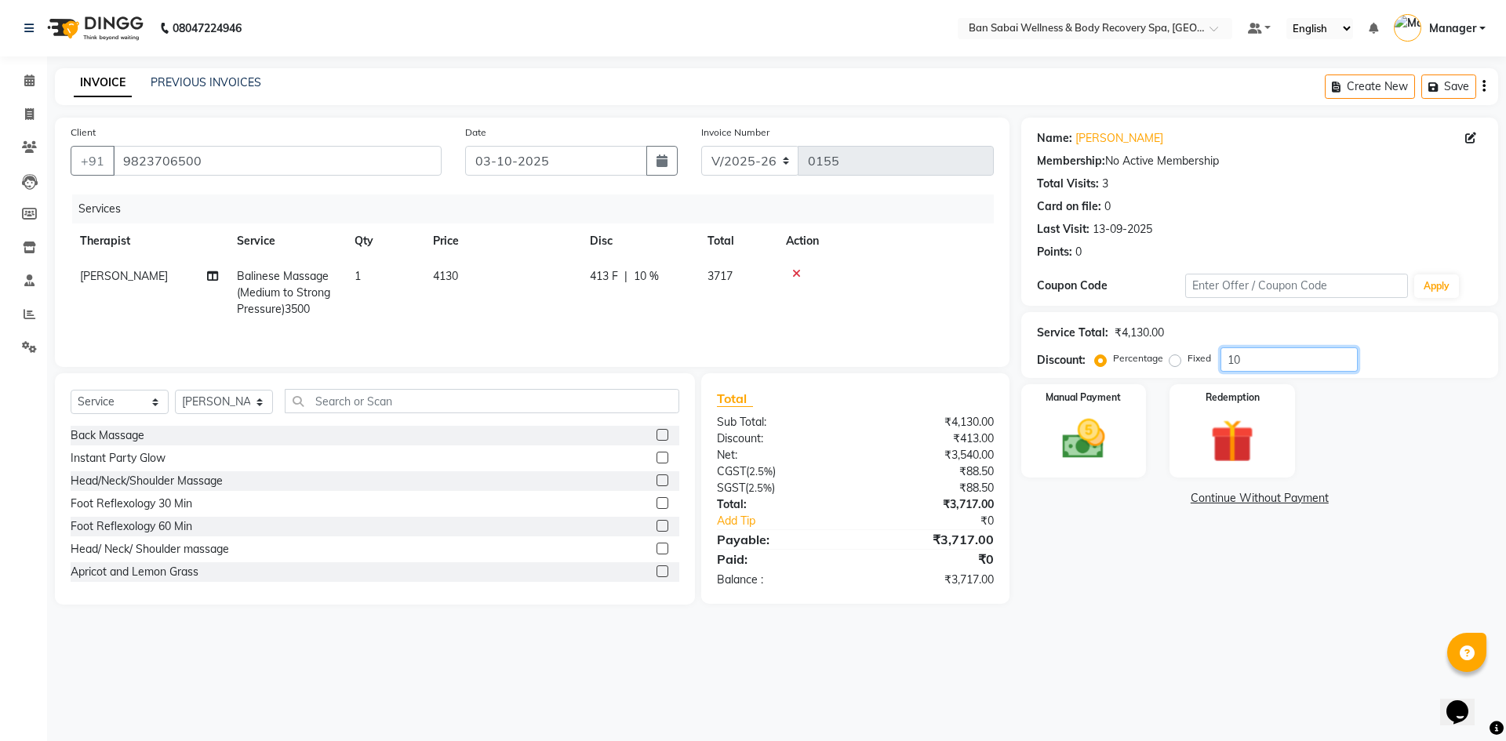
type input "1"
type input "25"
click at [453, 271] on span "4130" at bounding box center [445, 276] width 25 height 14
select select "89080"
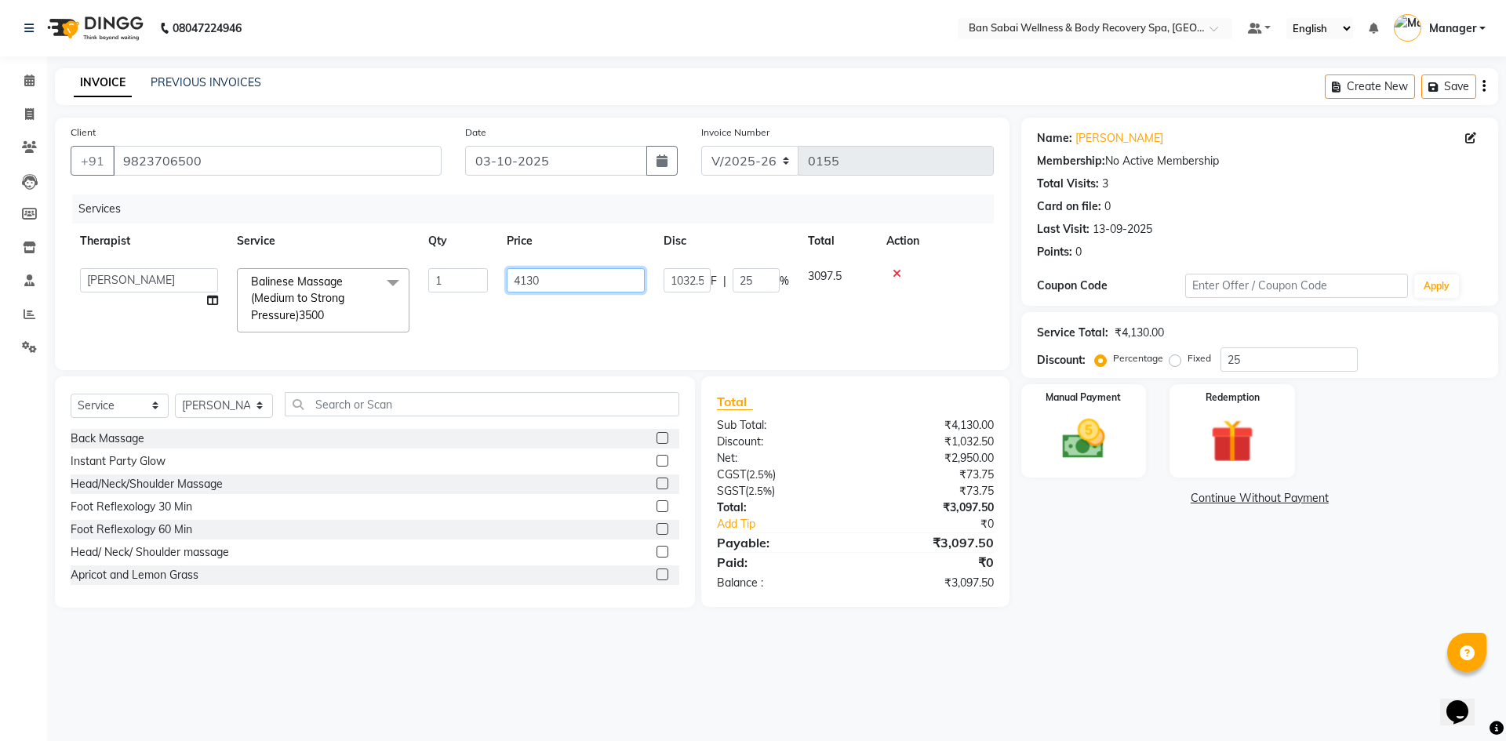
click at [524, 278] on input "4130" at bounding box center [576, 280] width 138 height 24
type input "3097"
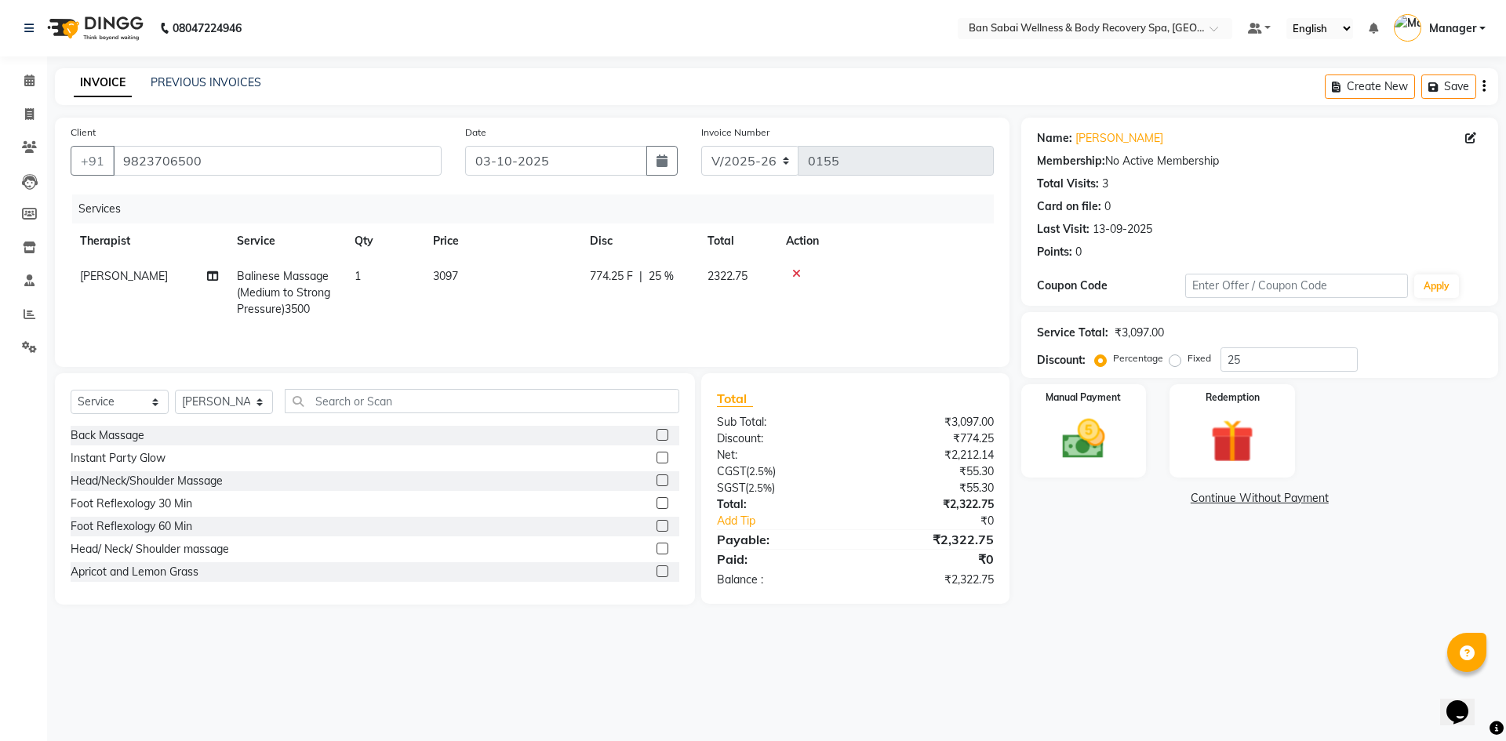
click at [746, 307] on tr "[PERSON_NAME] Massage (Medium to Strong Pressure)3500 1 3097 774.25 F | 25 % 23…" at bounding box center [532, 293] width 923 height 68
drag, startPoint x: 1246, startPoint y: 358, endPoint x: 1221, endPoint y: 361, distance: 25.3
click at [1221, 361] on input "25" at bounding box center [1288, 359] width 137 height 24
click at [1111, 445] on img at bounding box center [1083, 439] width 73 height 52
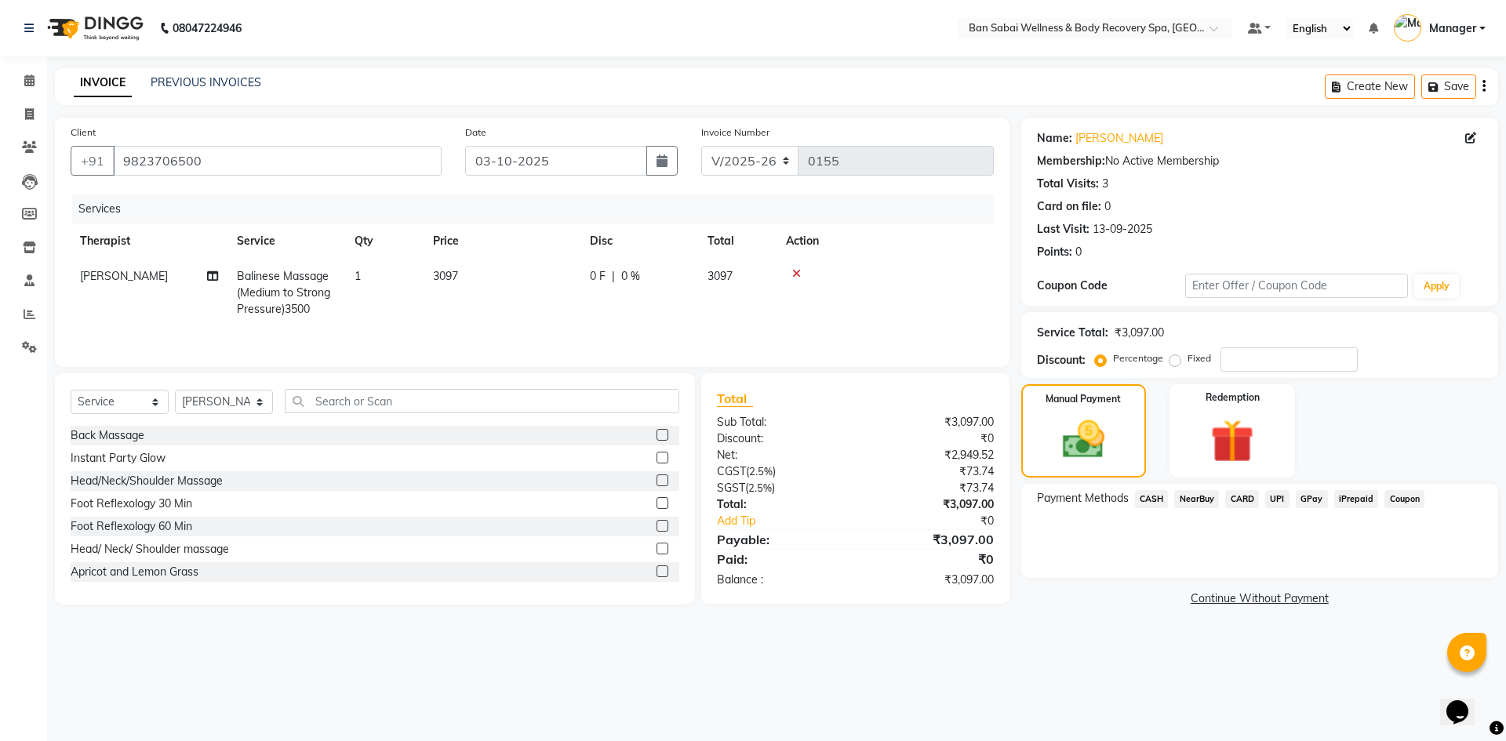
click at [1307, 499] on span "GPay" at bounding box center [1312, 499] width 32 height 18
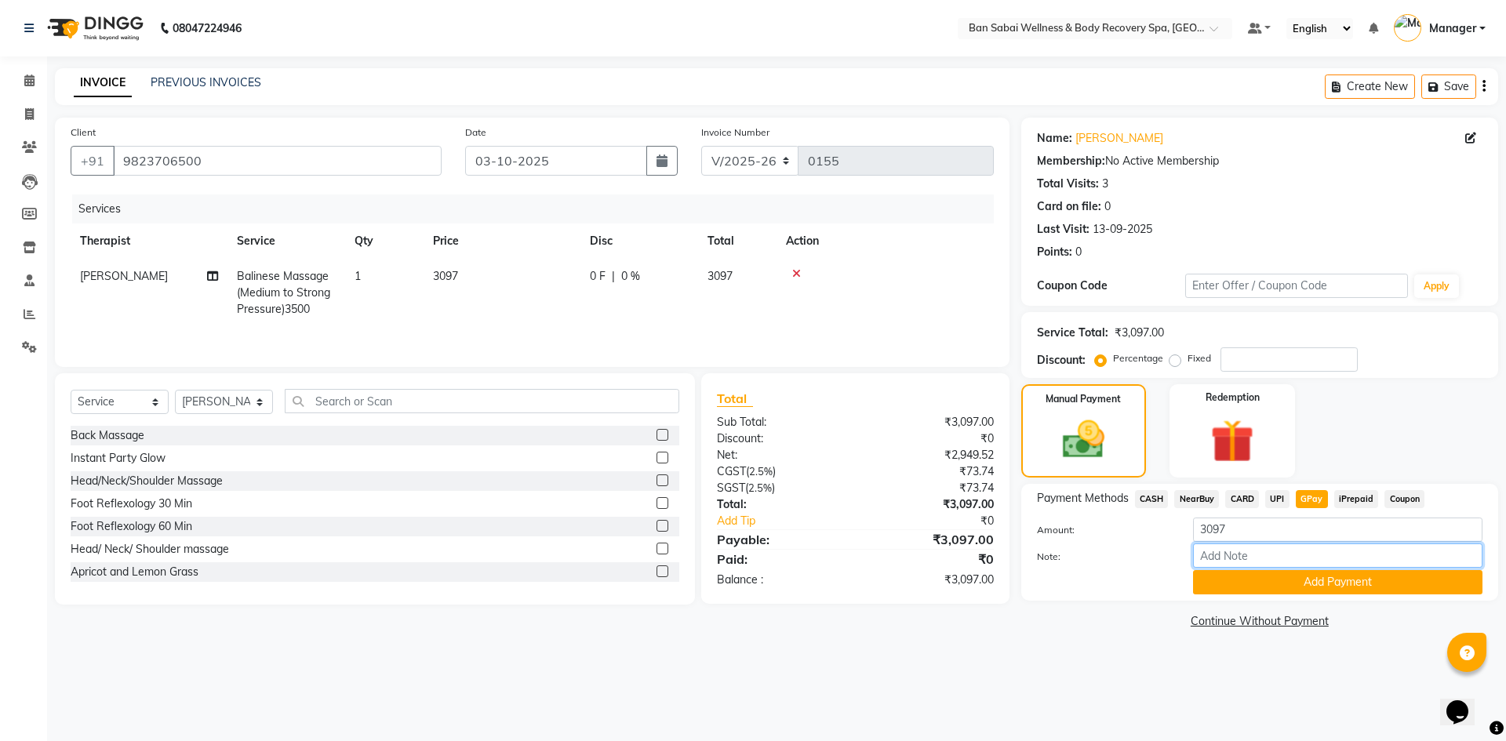
click at [1301, 559] on input "Note:" at bounding box center [1337, 555] width 289 height 24
type input "kalyani nagar scanner"
click at [1310, 581] on button "Add Payment" at bounding box center [1337, 582] width 289 height 24
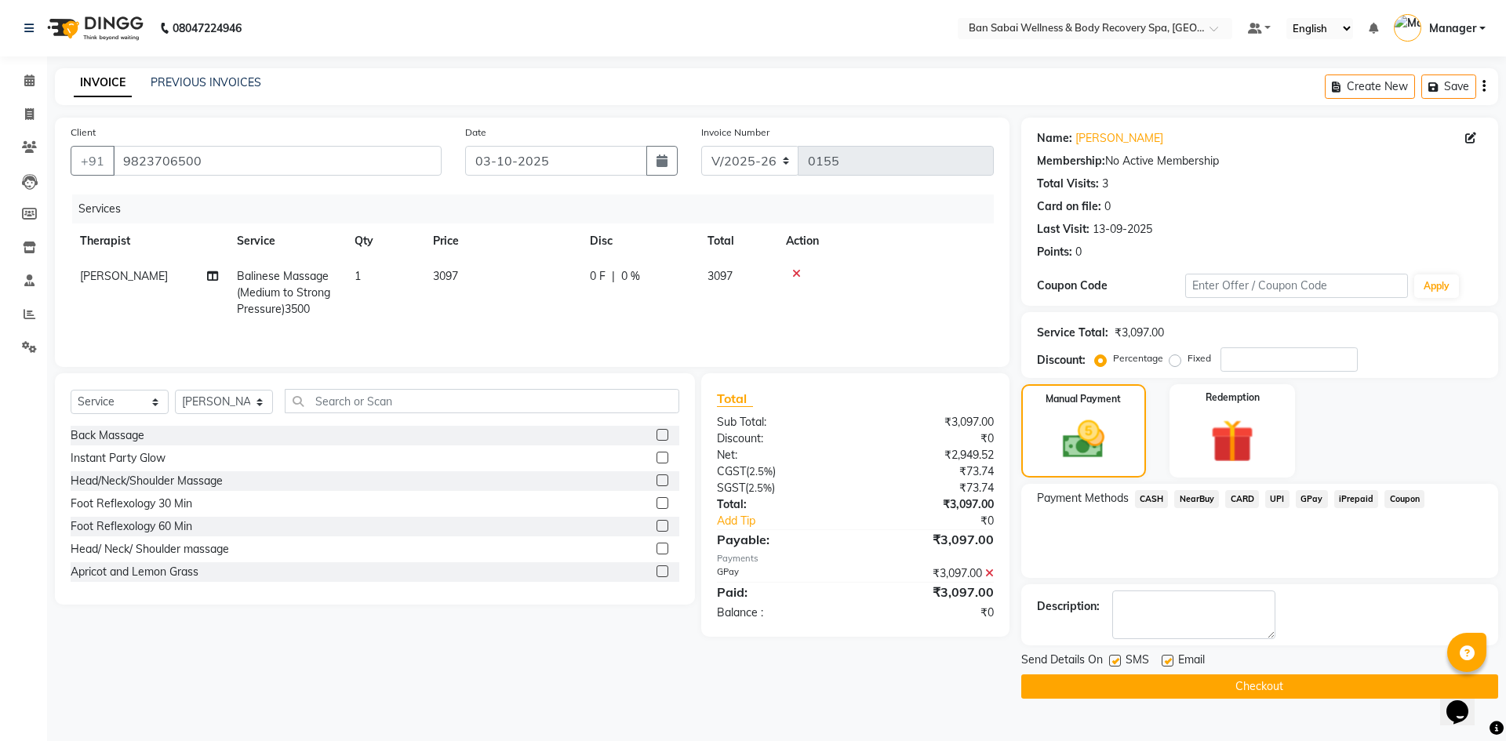
click at [1188, 682] on button "Checkout" at bounding box center [1259, 686] width 477 height 24
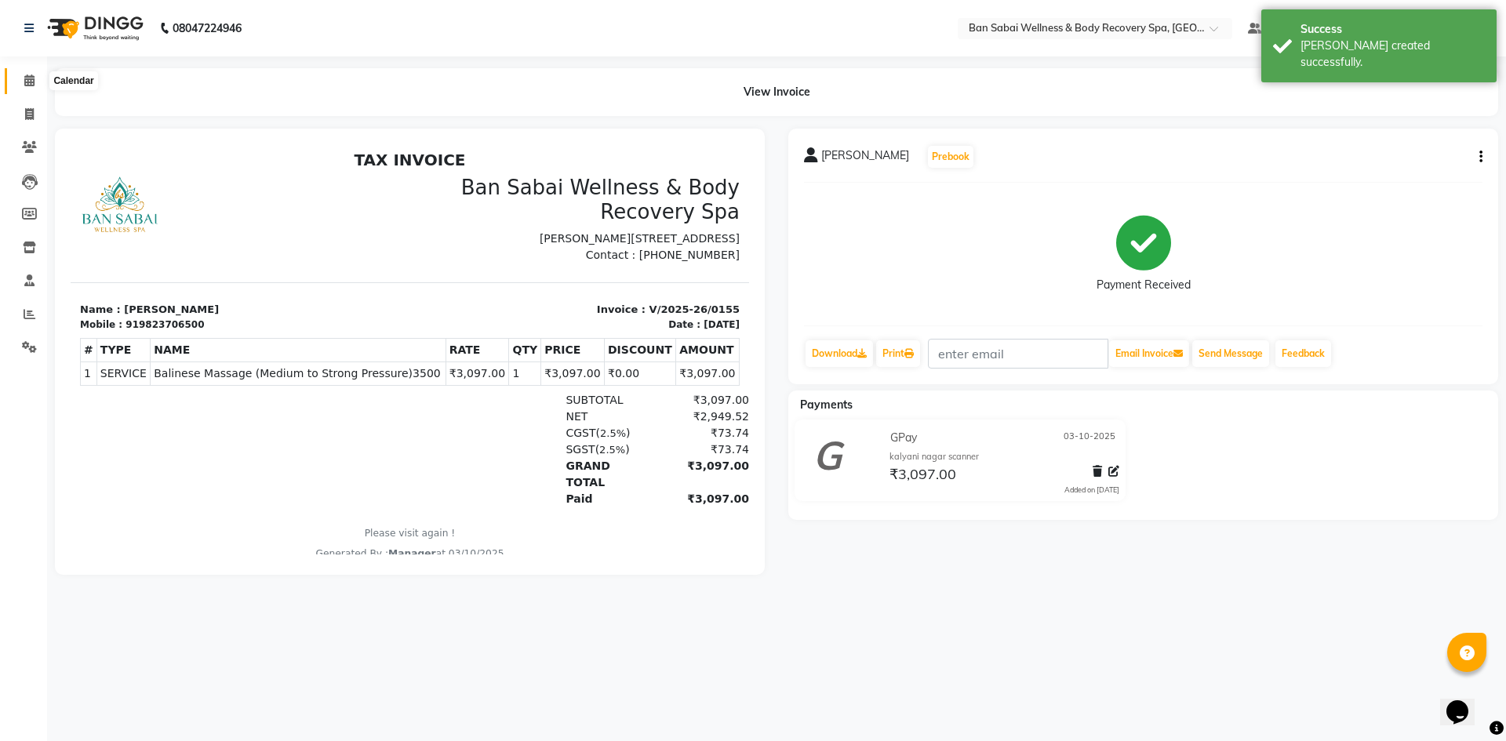
click at [22, 78] on span at bounding box center [29, 81] width 27 height 18
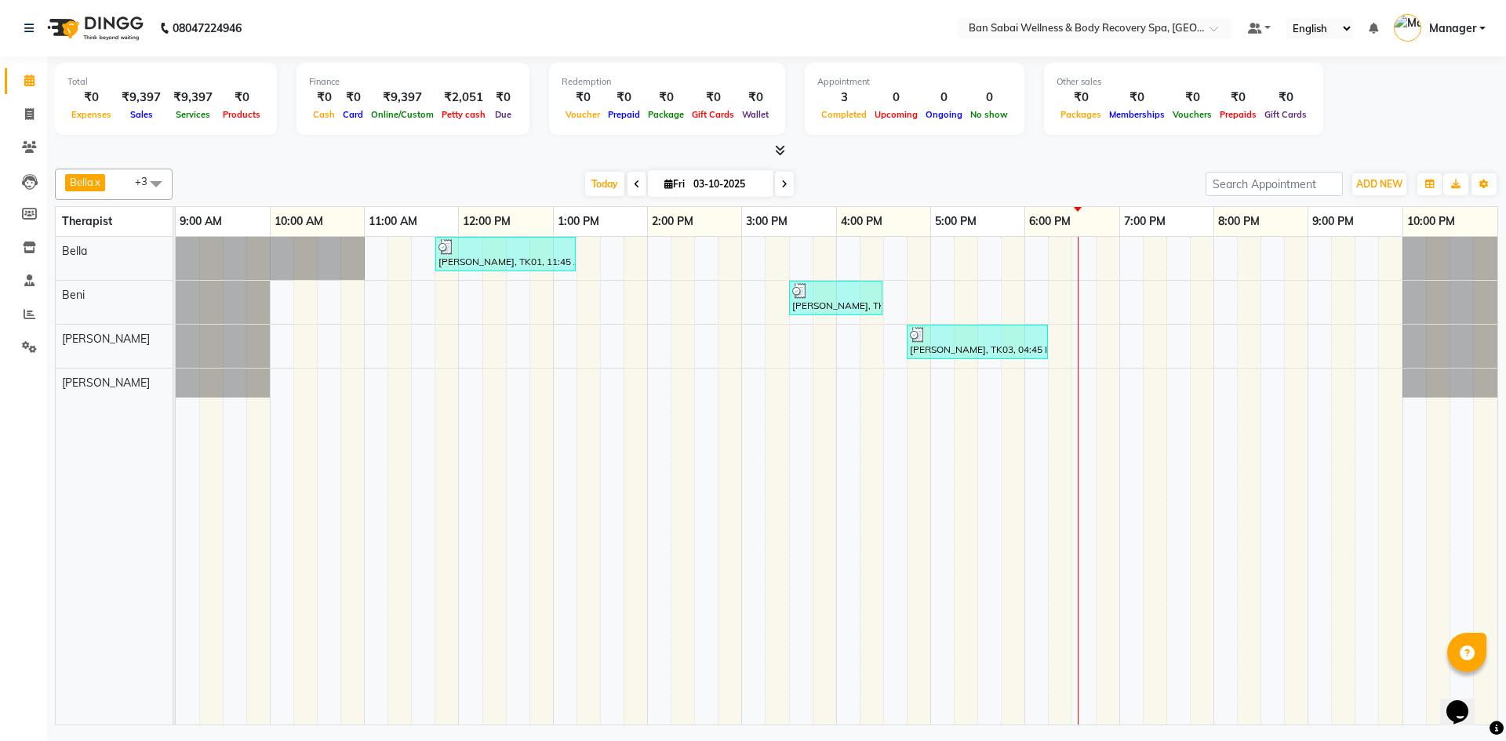
click at [779, 149] on icon at bounding box center [780, 150] width 10 height 12
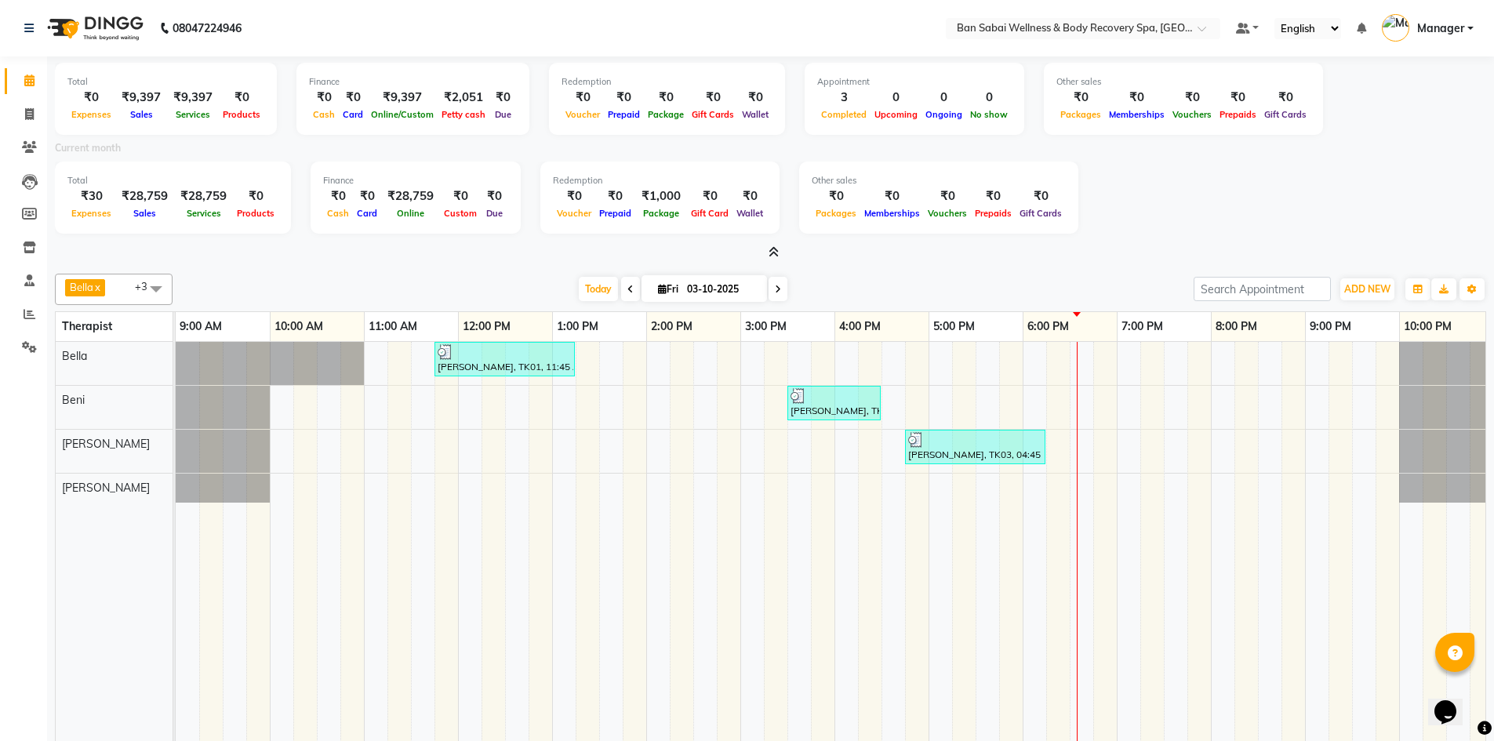
click at [774, 250] on icon at bounding box center [774, 252] width 10 height 12
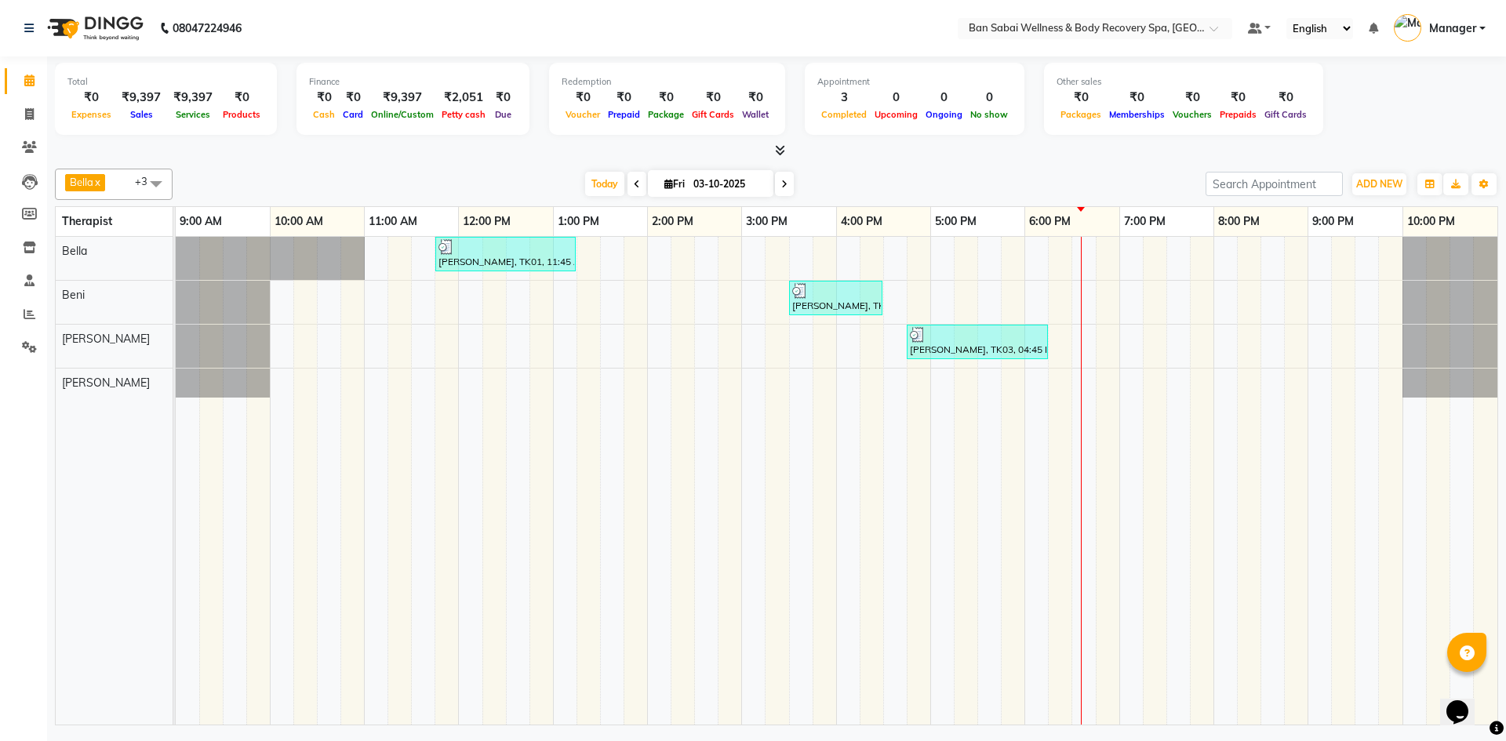
click at [780, 151] on icon at bounding box center [780, 150] width 10 height 12
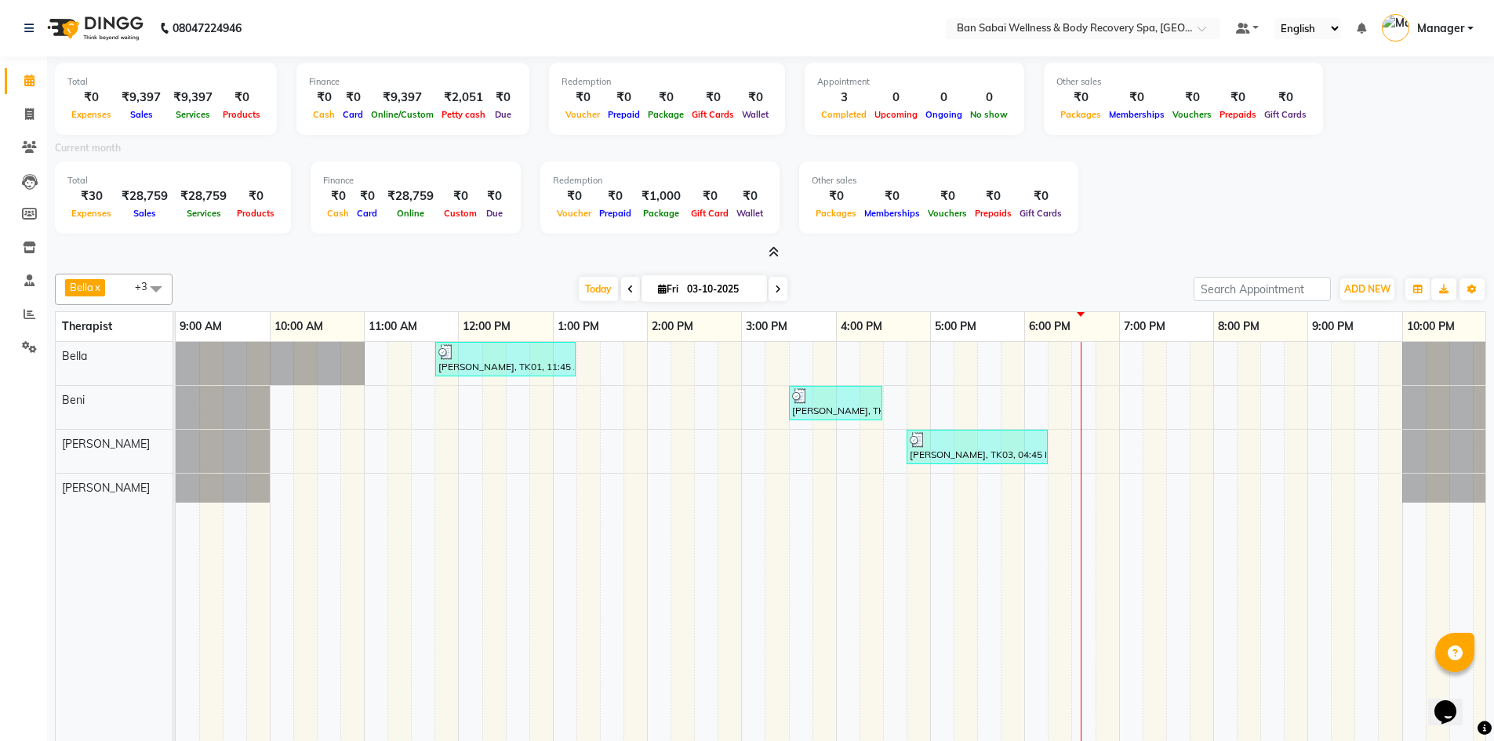
click at [778, 253] on icon at bounding box center [774, 252] width 10 height 12
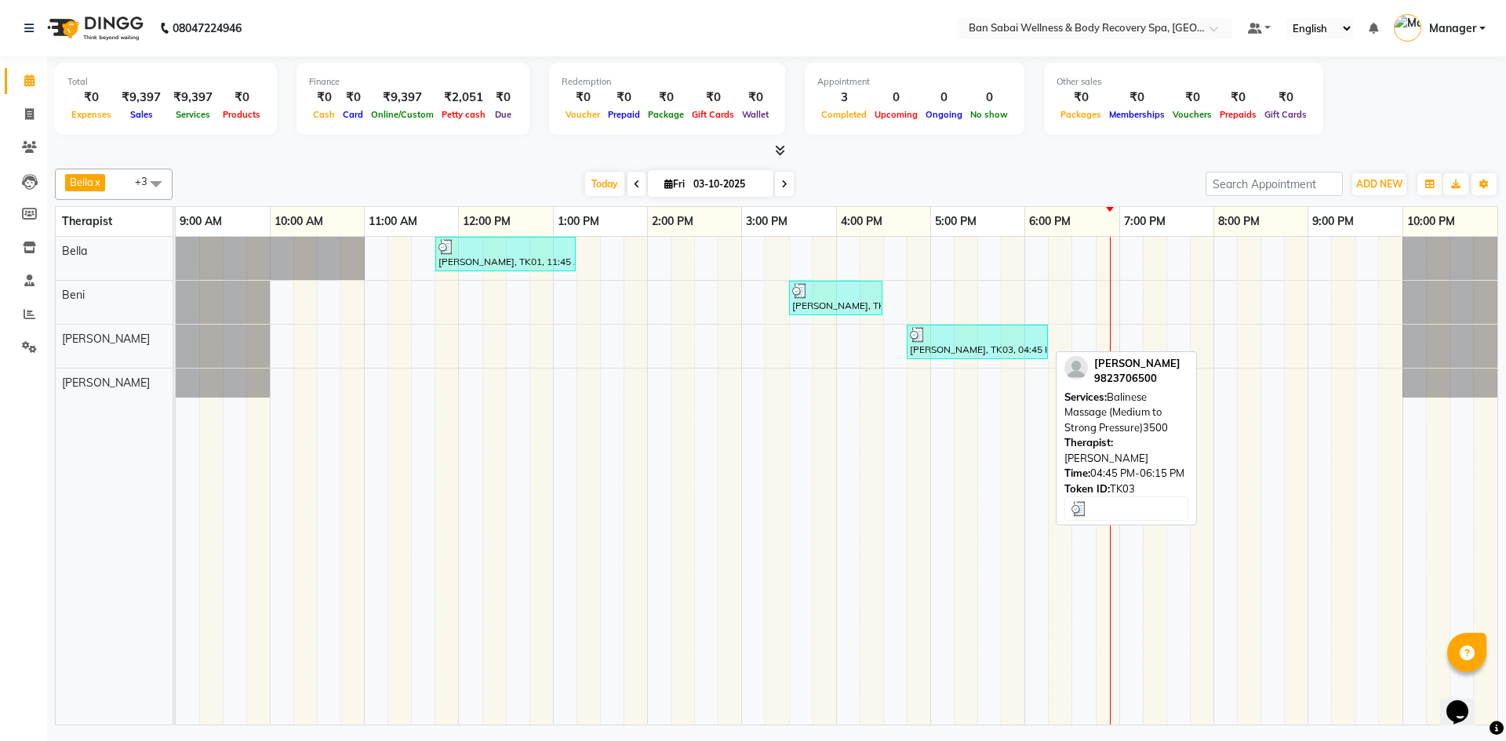
click at [948, 357] on link "[PERSON_NAME], TK03, 04:45 PM-06:15 PM, Balinese Massage (Medium to Strong Pres…" at bounding box center [977, 342] width 141 height 35
select select "3"
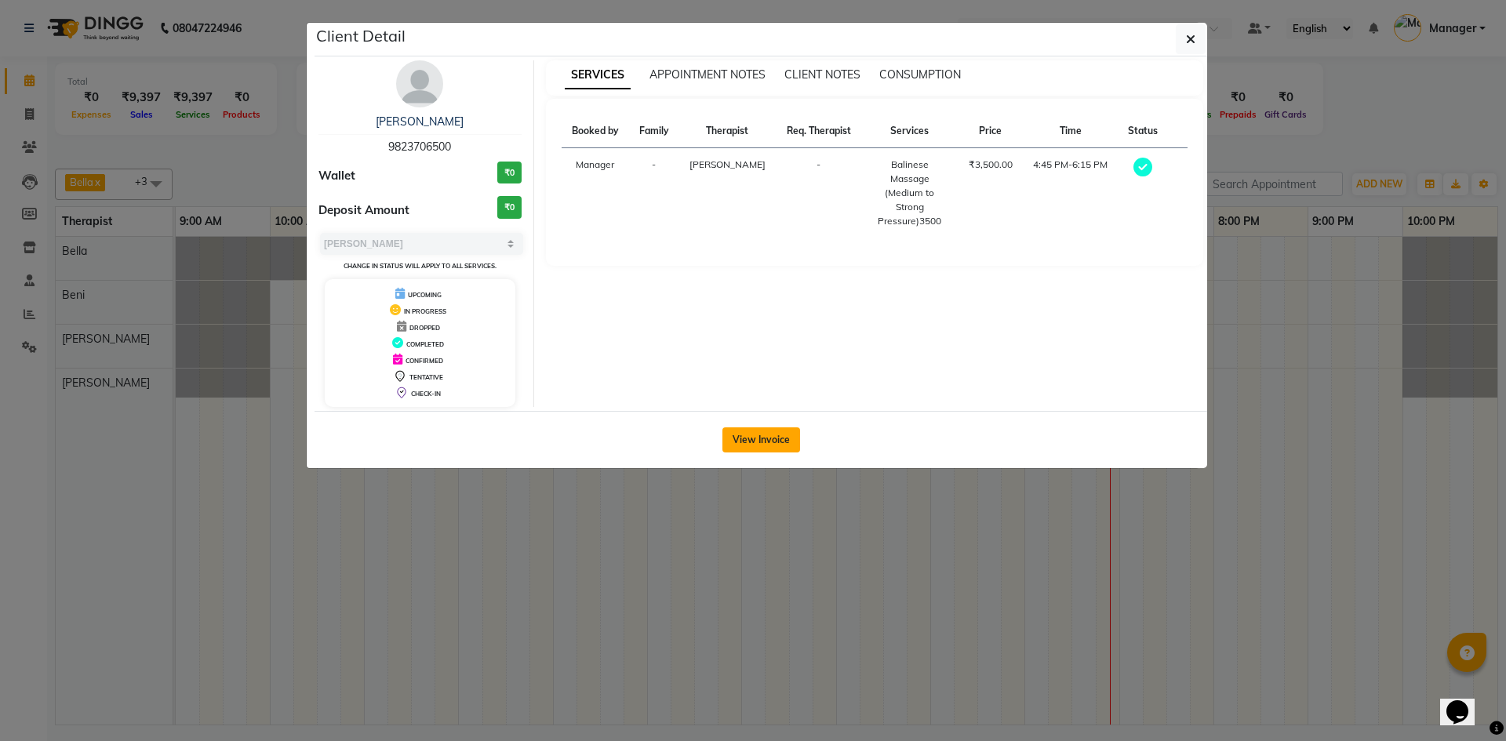
click at [753, 447] on button "View Invoice" at bounding box center [761, 439] width 78 height 25
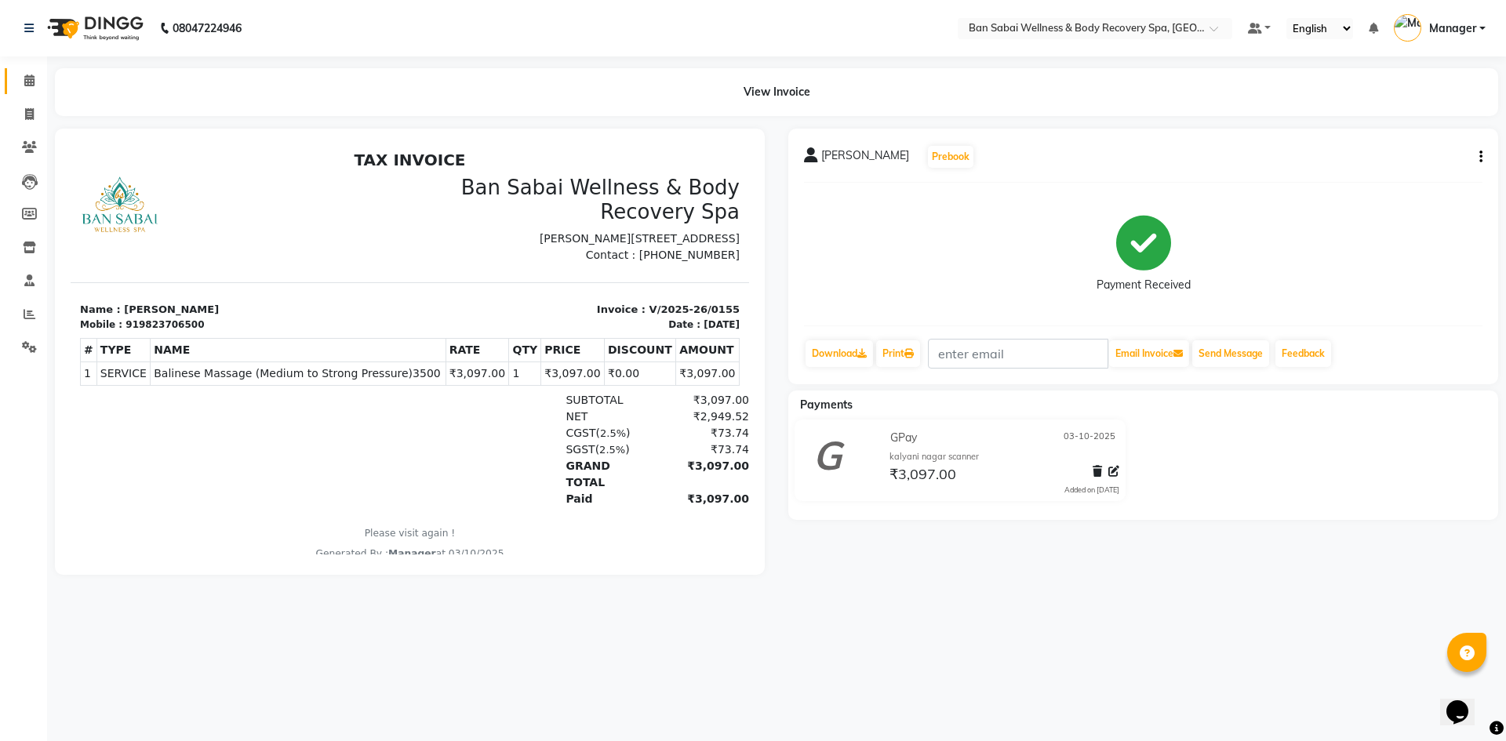
click at [30, 80] on icon at bounding box center [29, 81] width 10 height 12
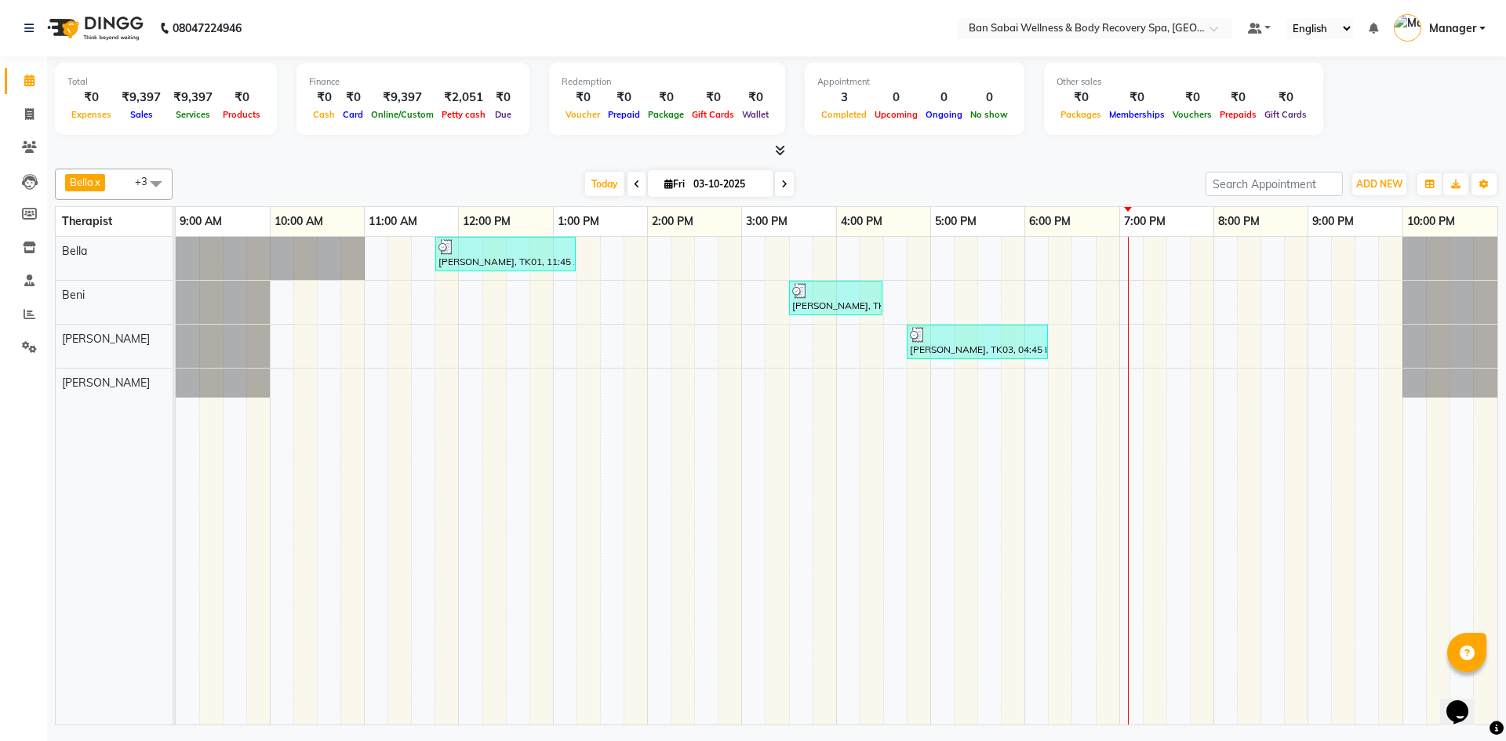
click at [779, 150] on icon at bounding box center [780, 150] width 10 height 12
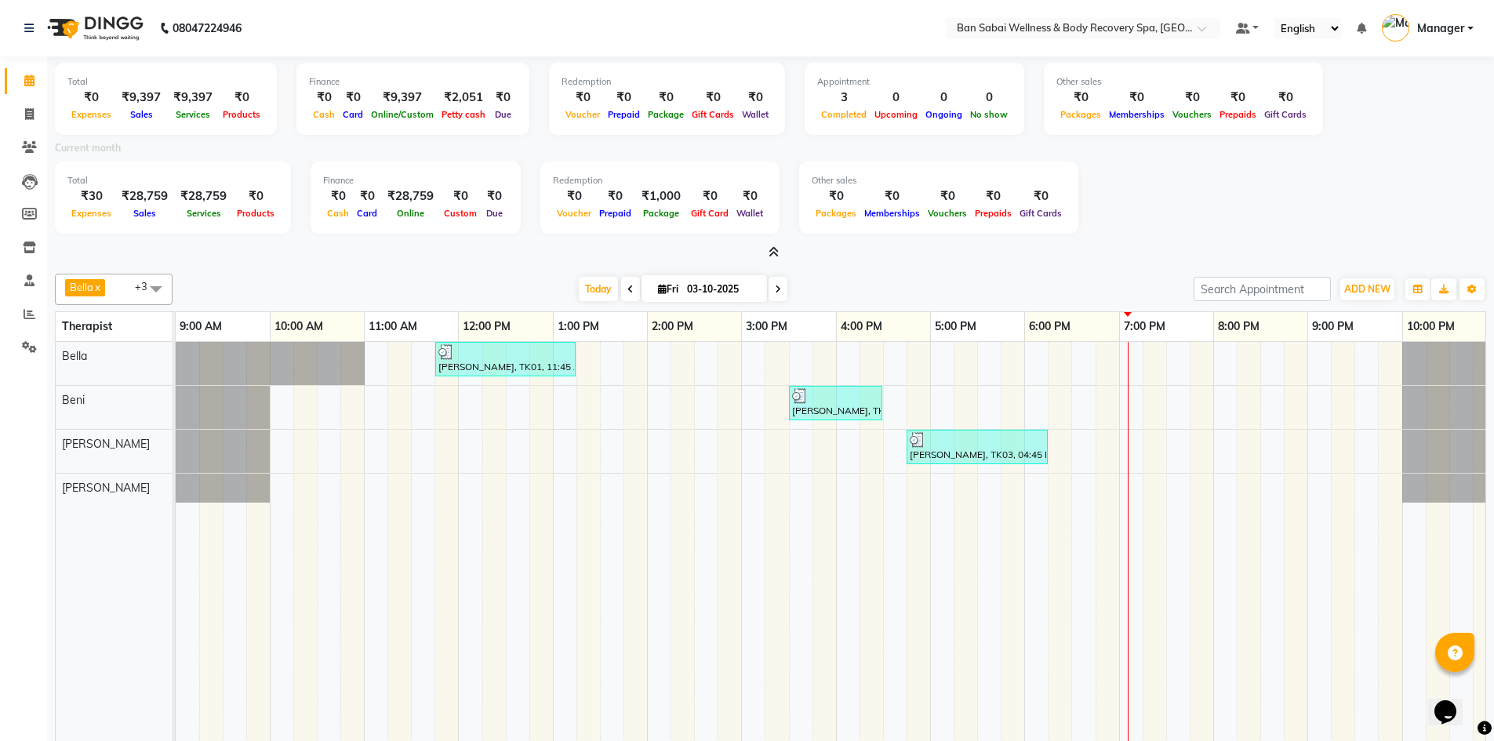
click at [777, 248] on icon at bounding box center [774, 252] width 10 height 12
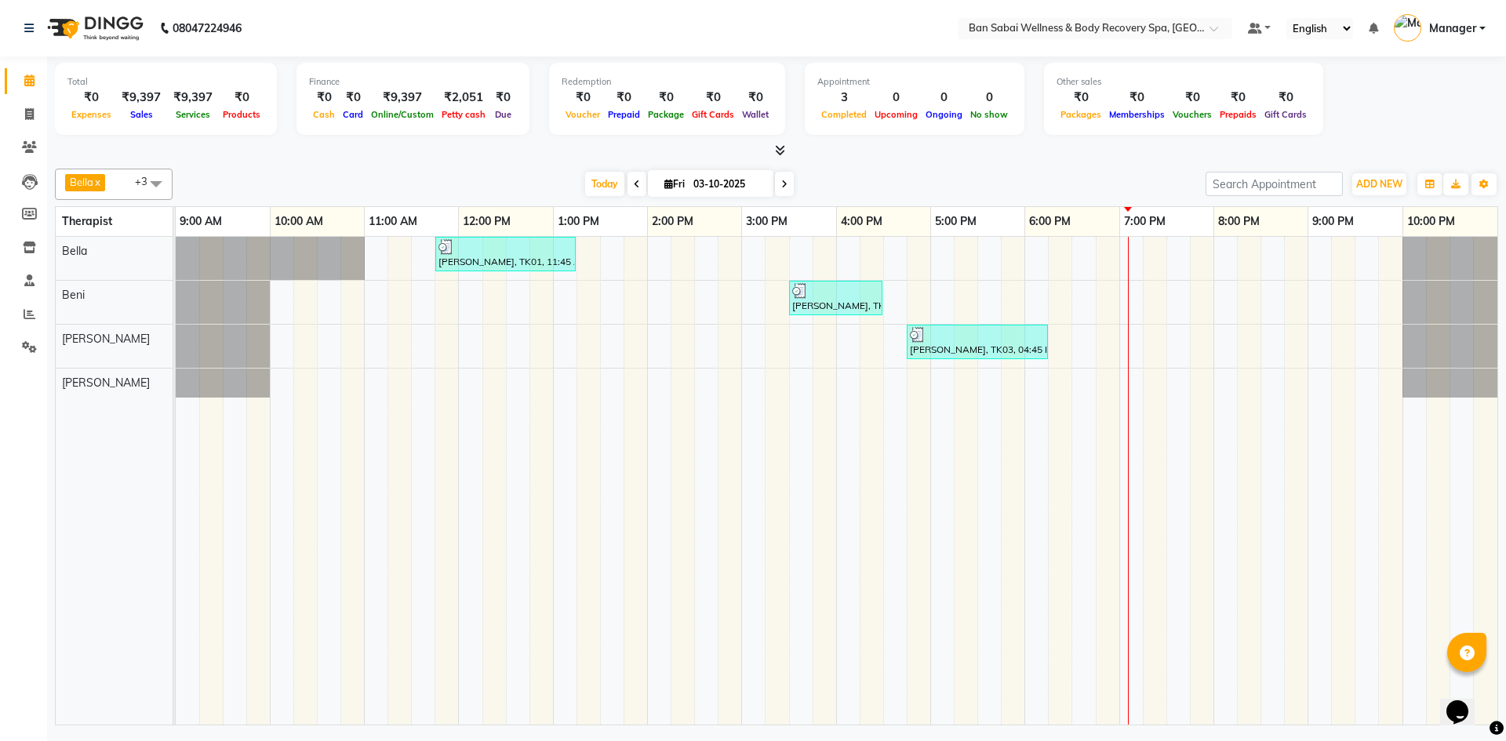
click at [776, 154] on icon at bounding box center [780, 150] width 10 height 12
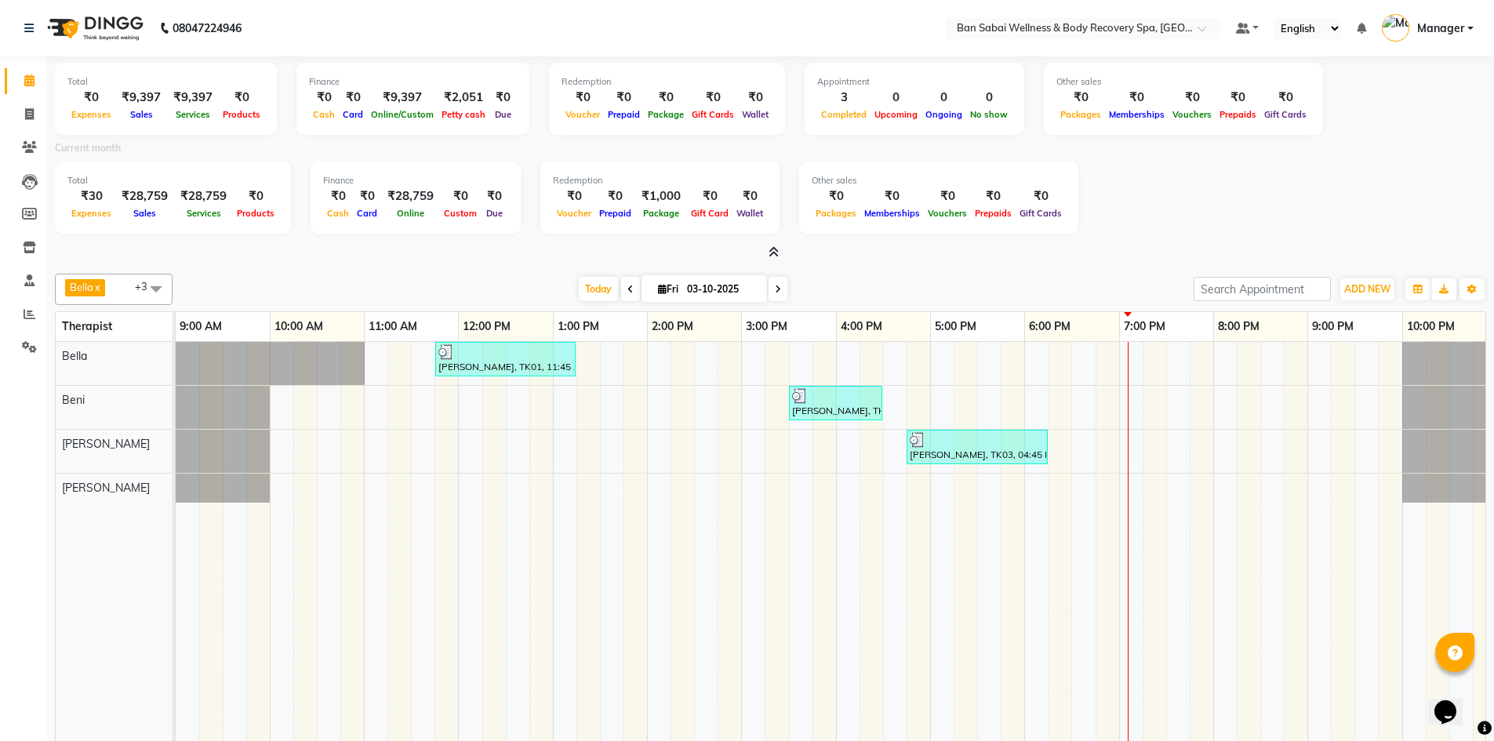
click at [772, 249] on icon at bounding box center [774, 252] width 10 height 12
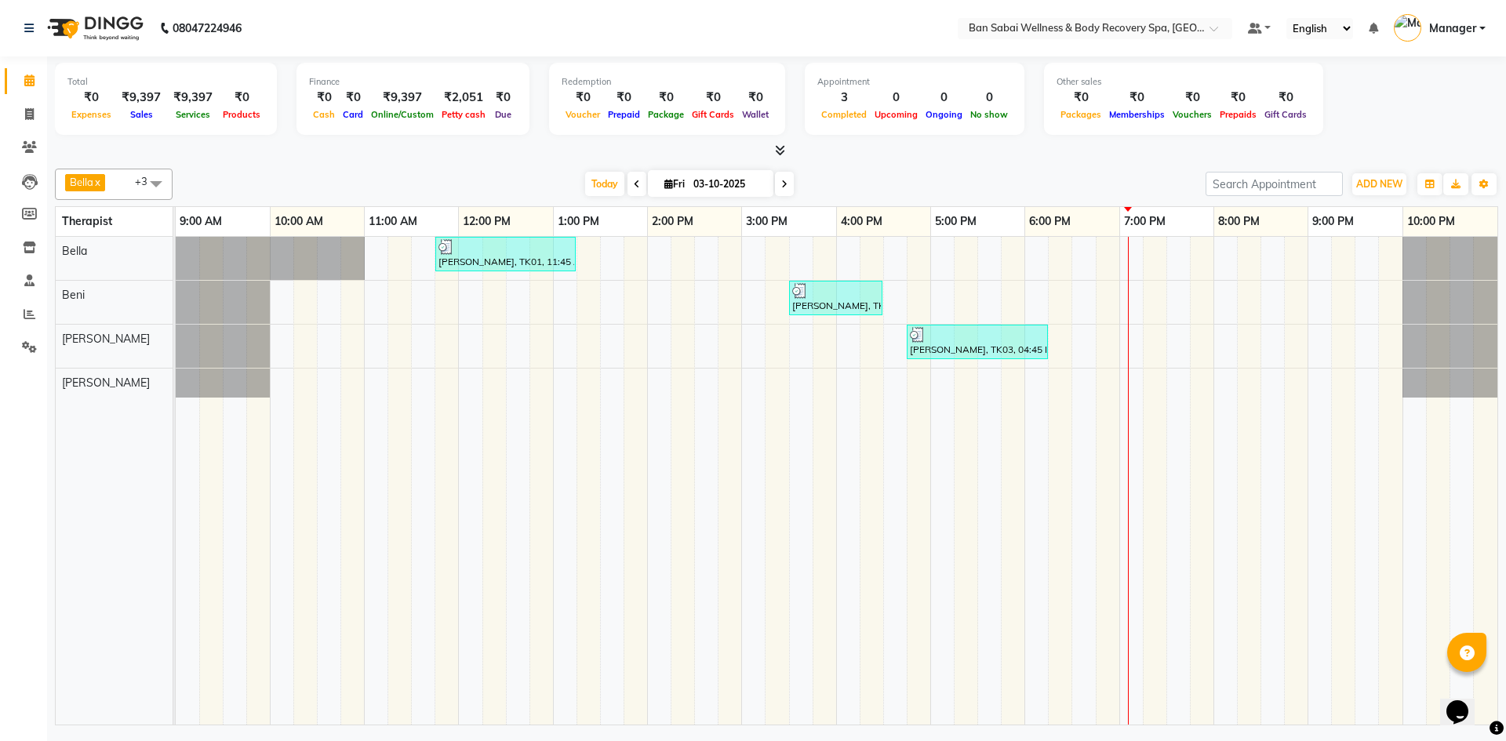
click at [776, 154] on icon at bounding box center [780, 150] width 10 height 12
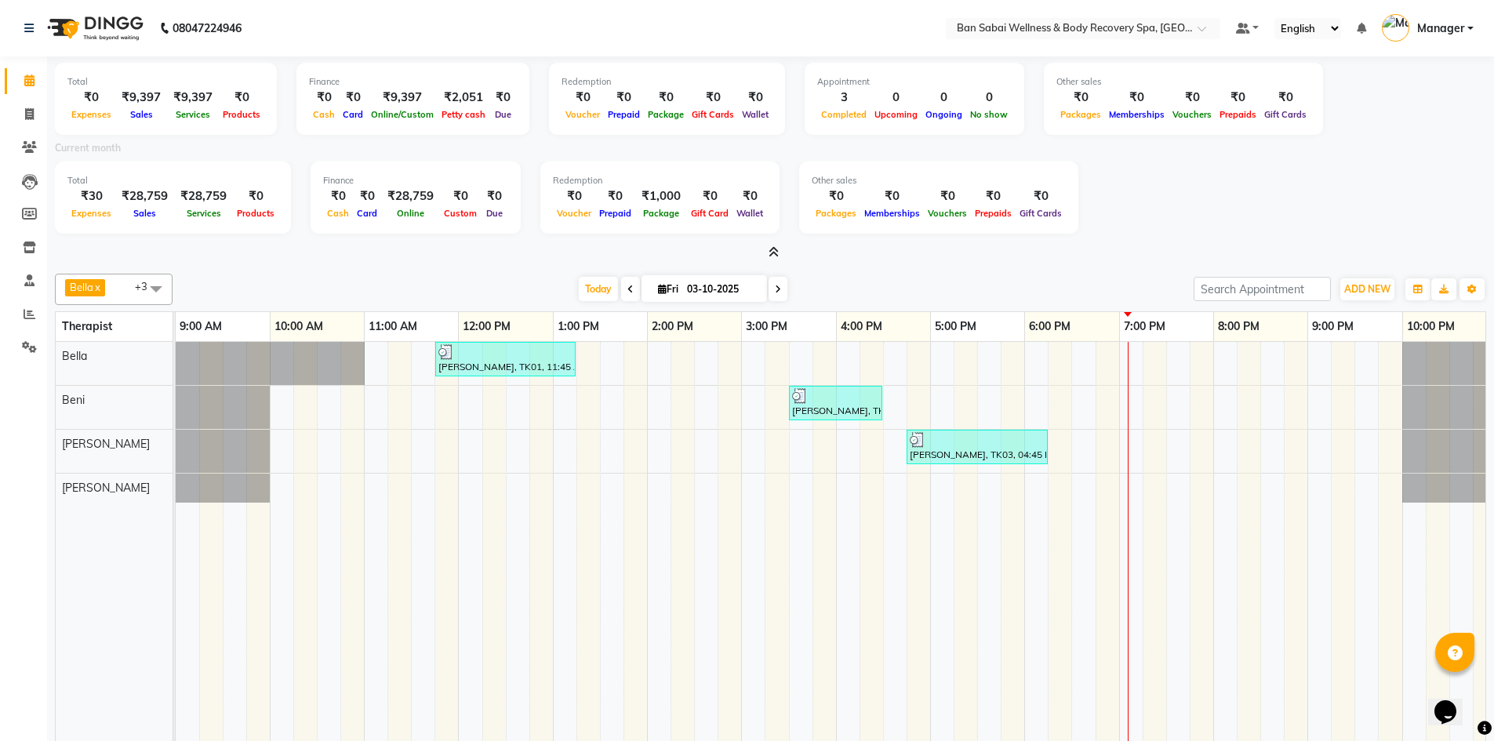
click at [769, 259] on span at bounding box center [770, 253] width 16 height 16
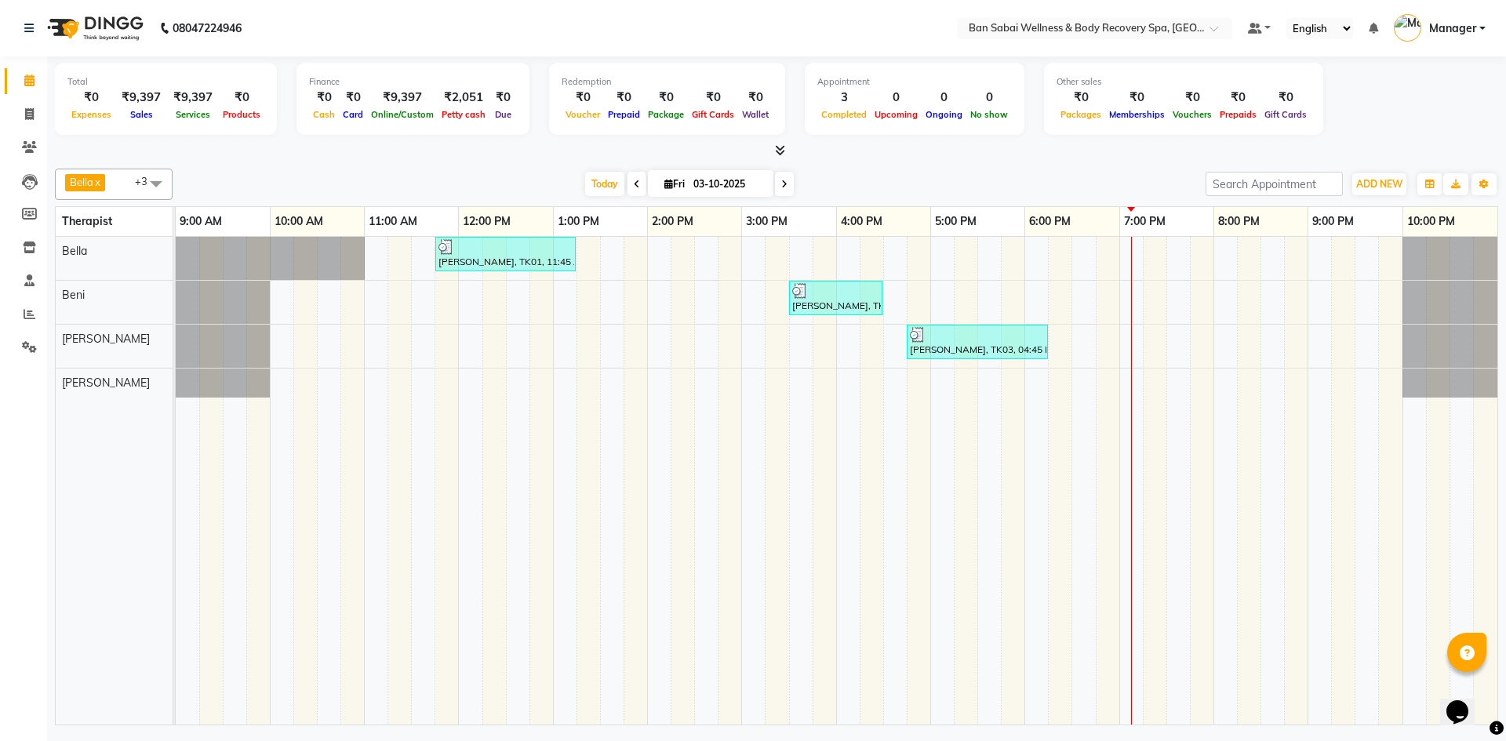
click at [780, 152] on icon at bounding box center [780, 150] width 10 height 12
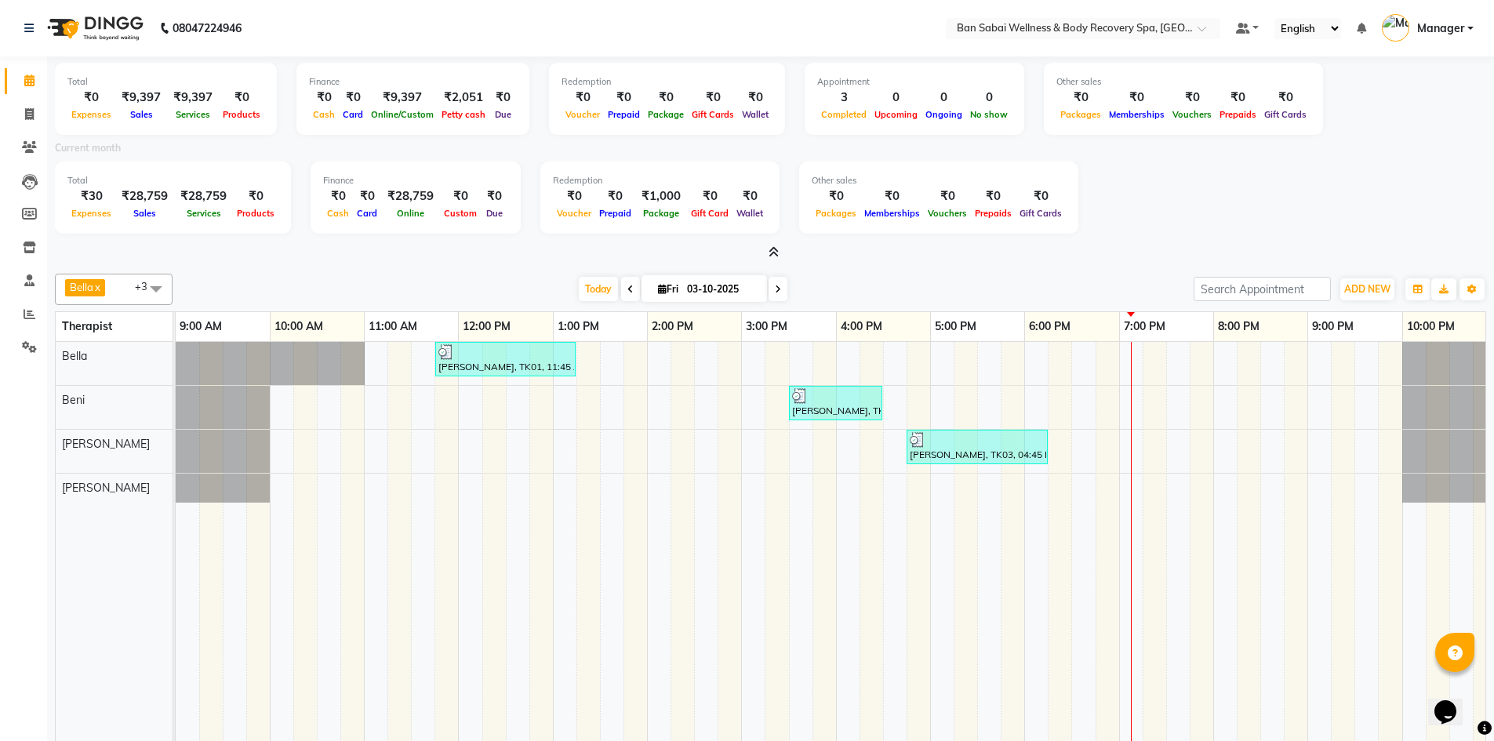
click at [776, 249] on icon at bounding box center [774, 252] width 10 height 12
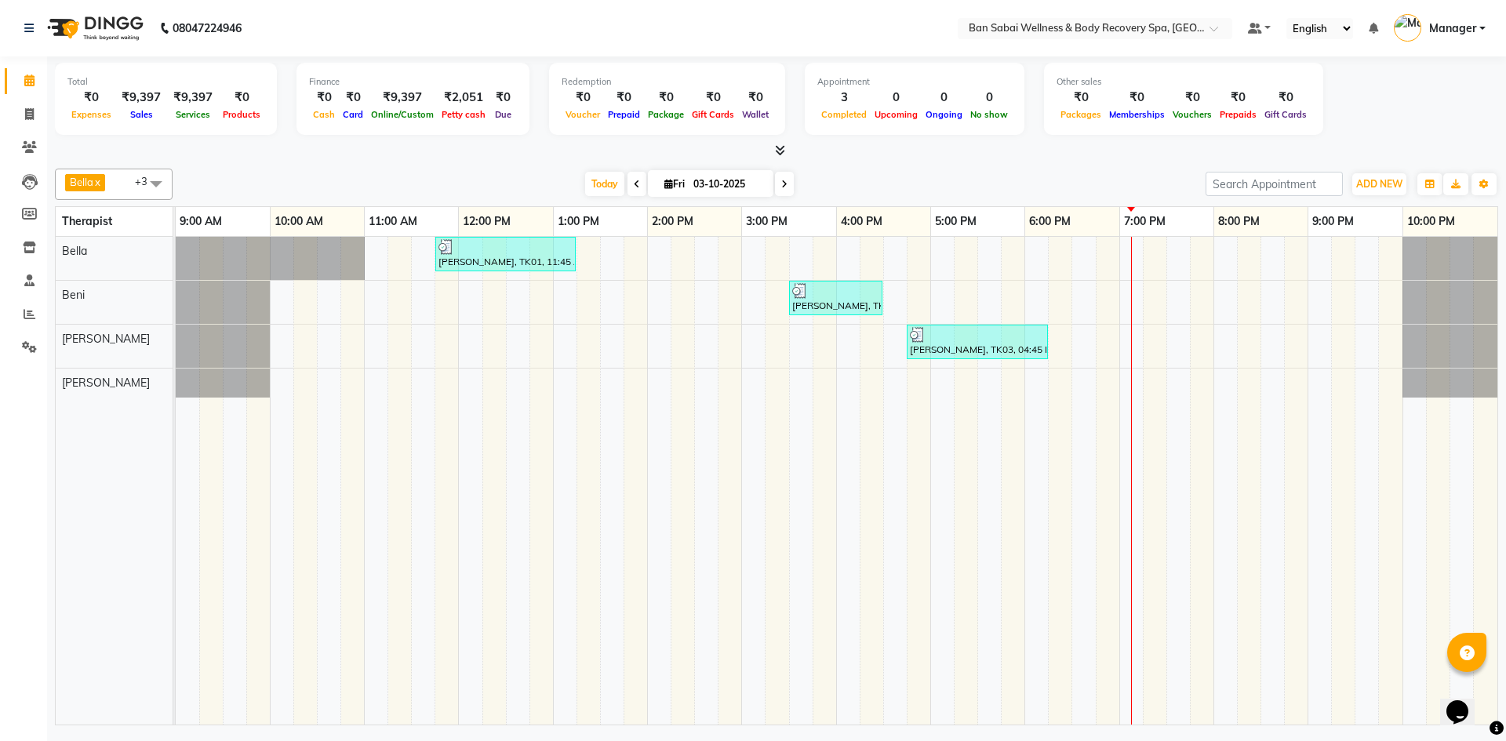
click at [779, 154] on icon at bounding box center [780, 150] width 10 height 12
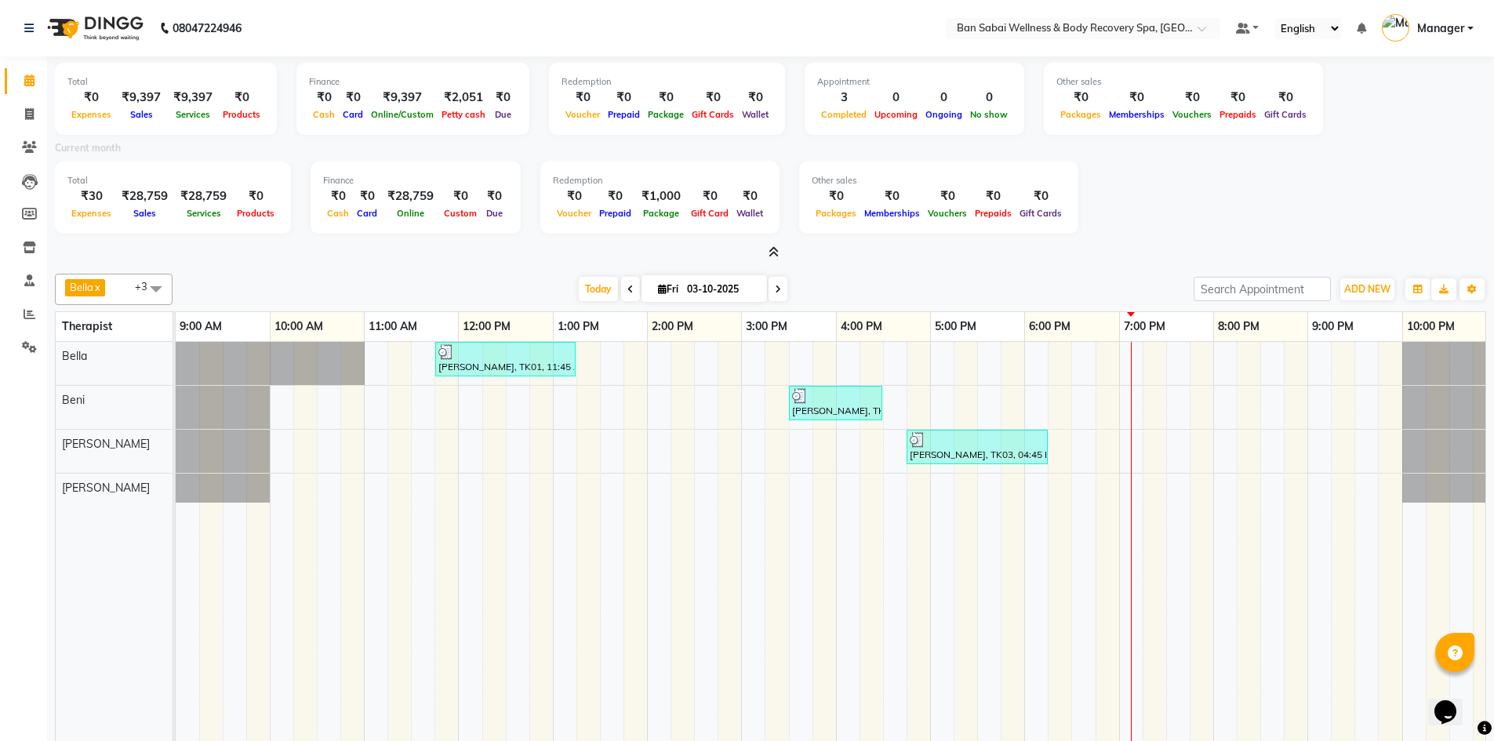
click at [776, 253] on icon at bounding box center [774, 252] width 10 height 12
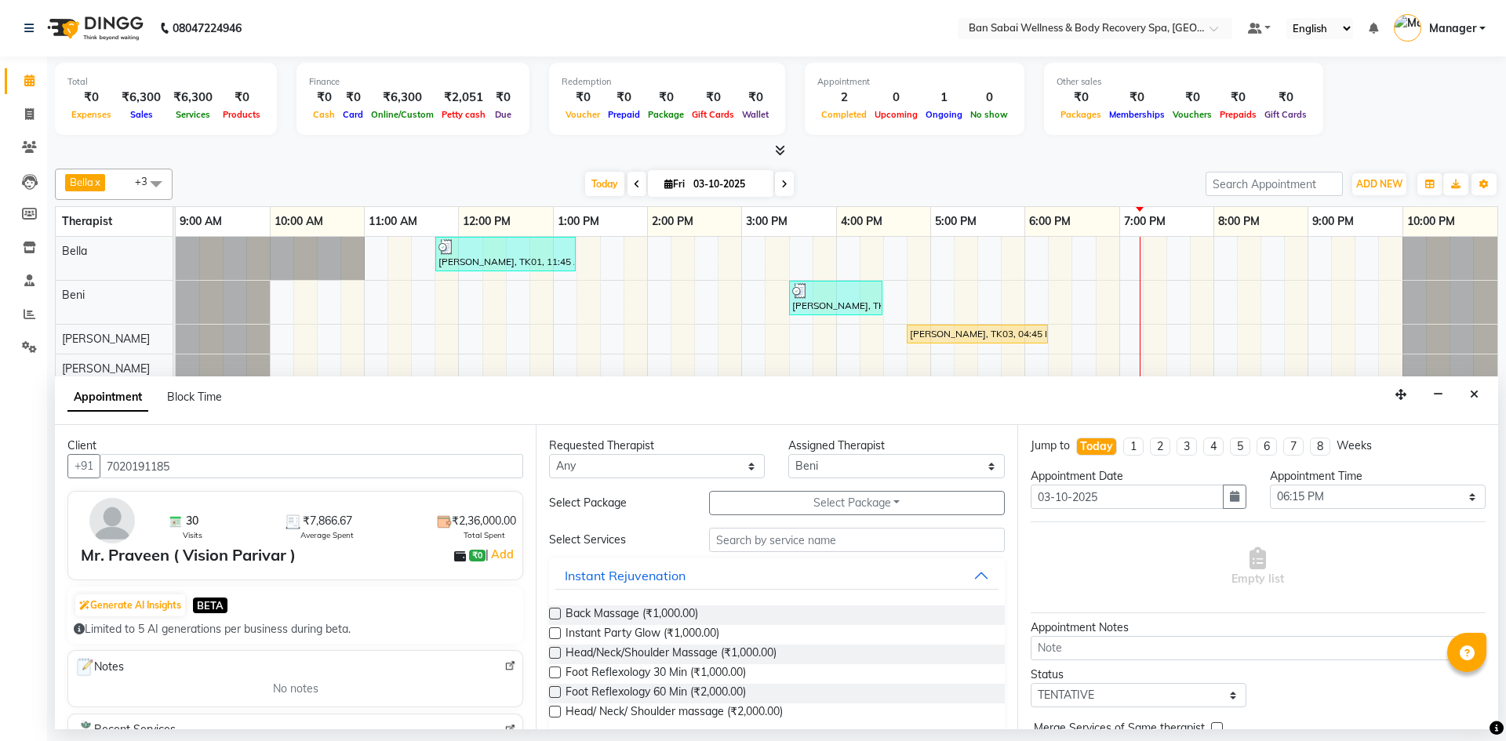
select select "88797"
select select "1095"
select select "tentative"
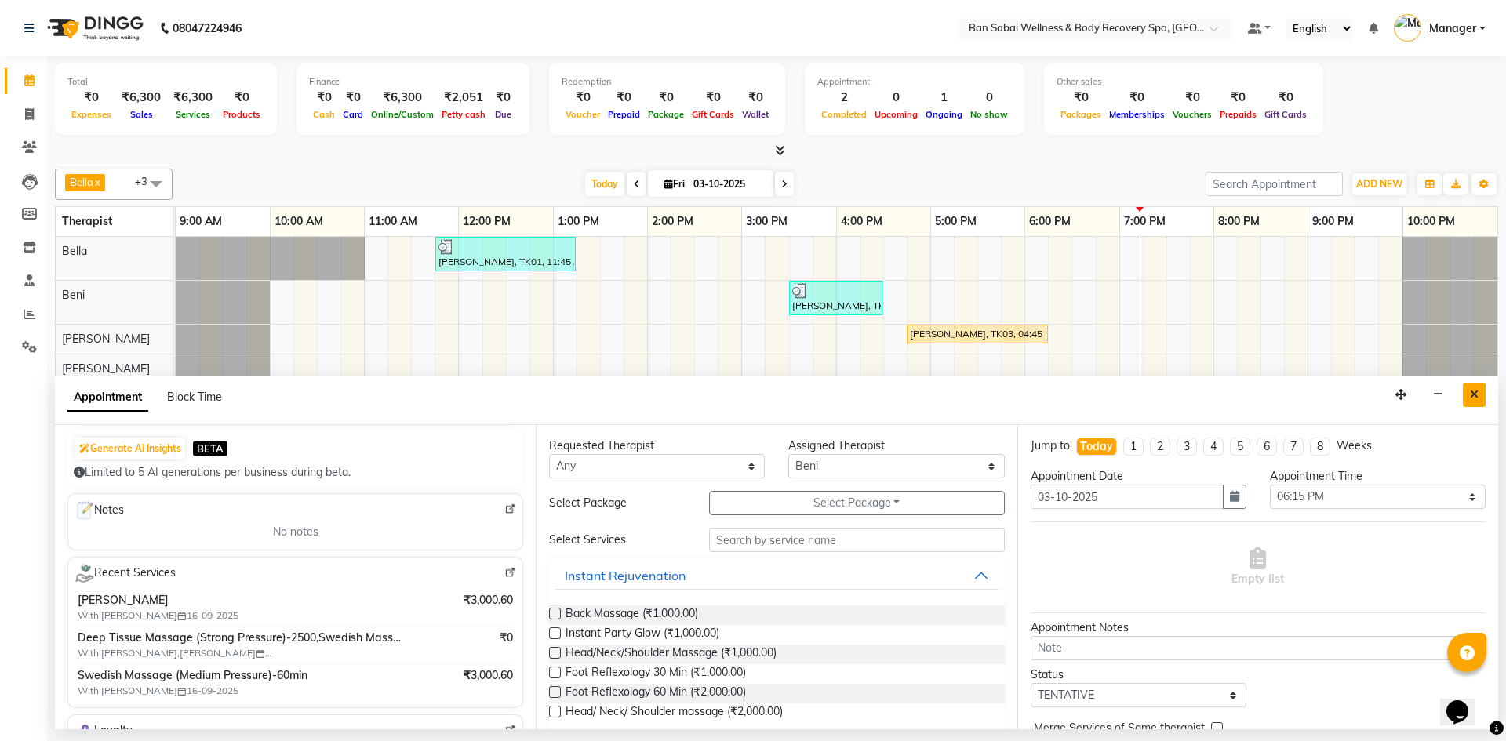
click at [1474, 395] on icon "Close" at bounding box center [1474, 394] width 9 height 11
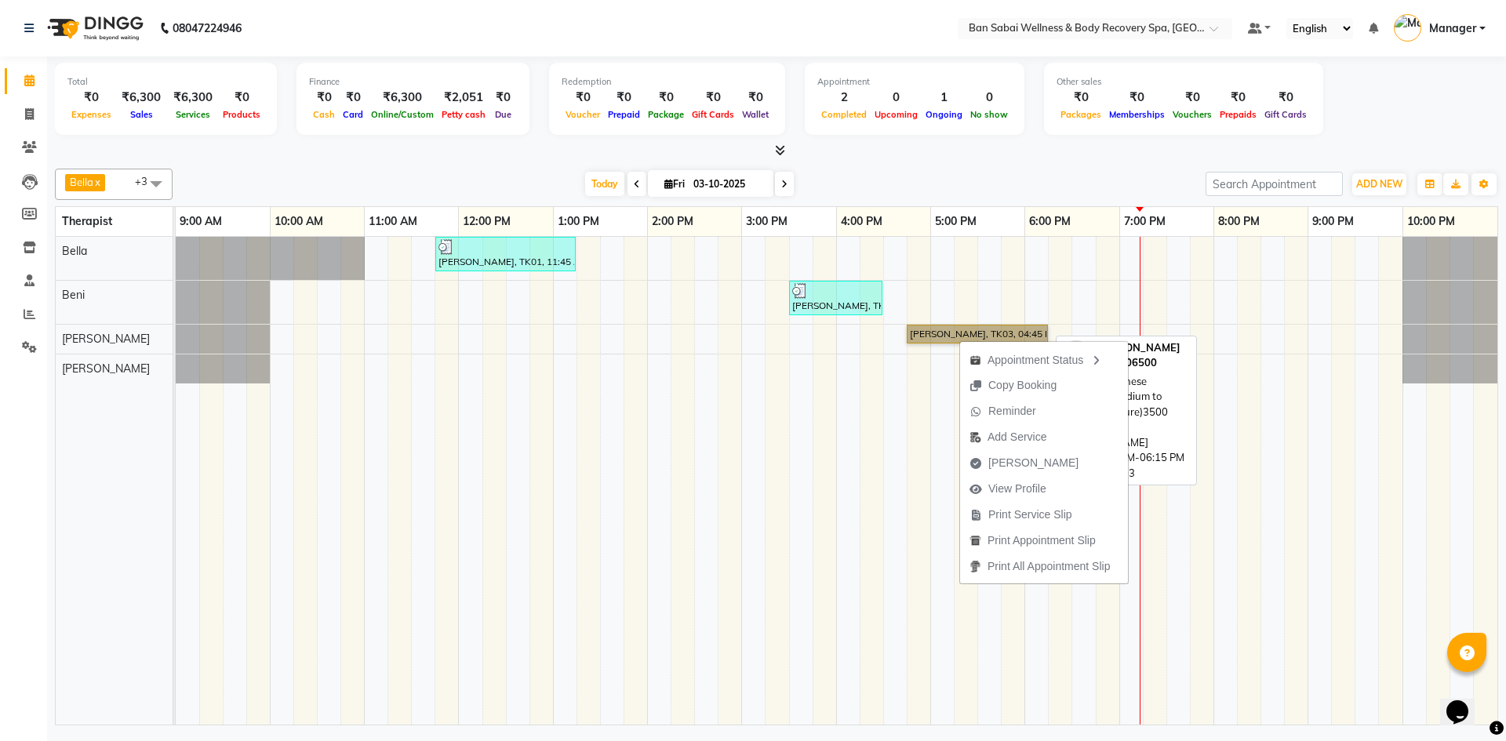
click at [944, 336] on link "[PERSON_NAME], TK03, 04:45 PM-06:15 PM, Balinese Massage (Medium to Strong Pres…" at bounding box center [977, 334] width 141 height 19
select select "3"
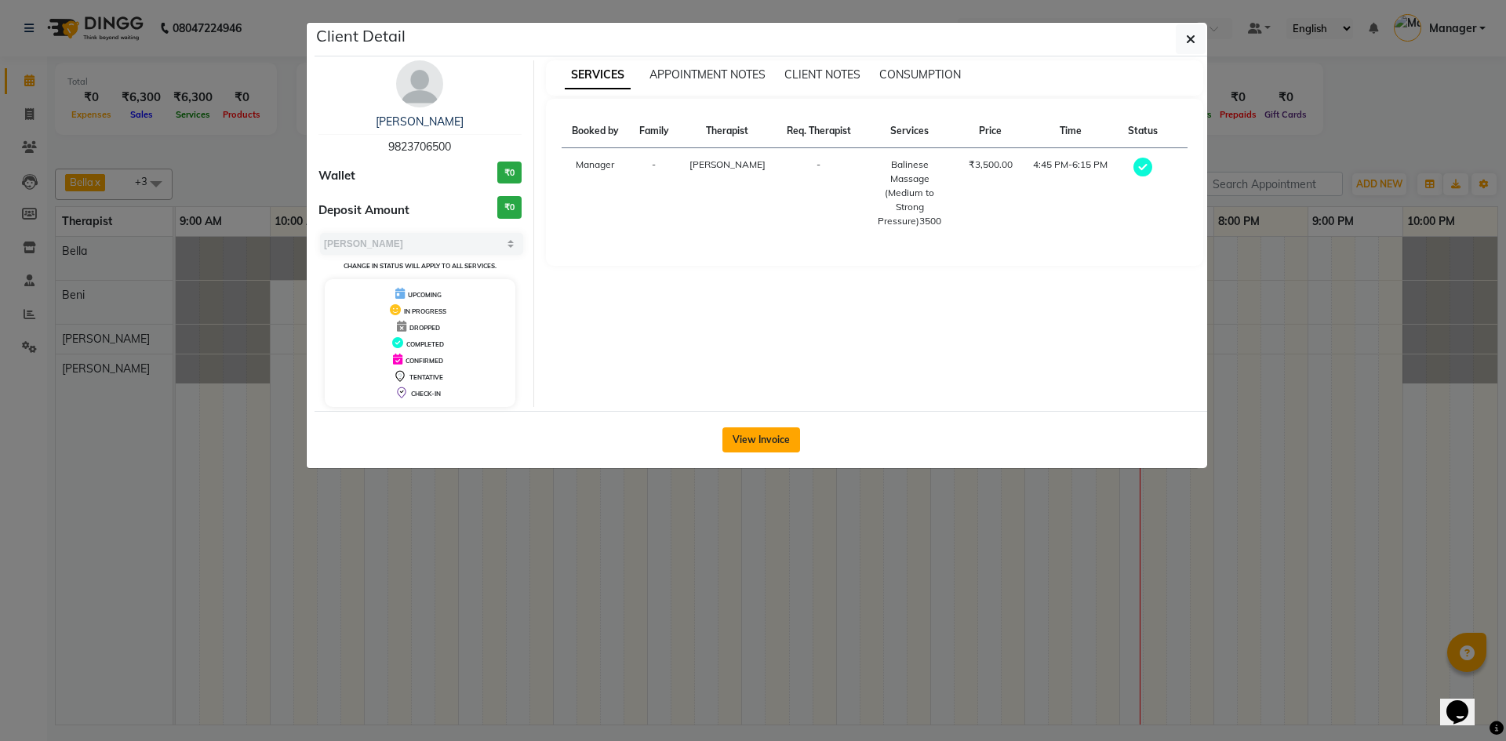
click at [783, 436] on button "View Invoice" at bounding box center [761, 439] width 78 height 25
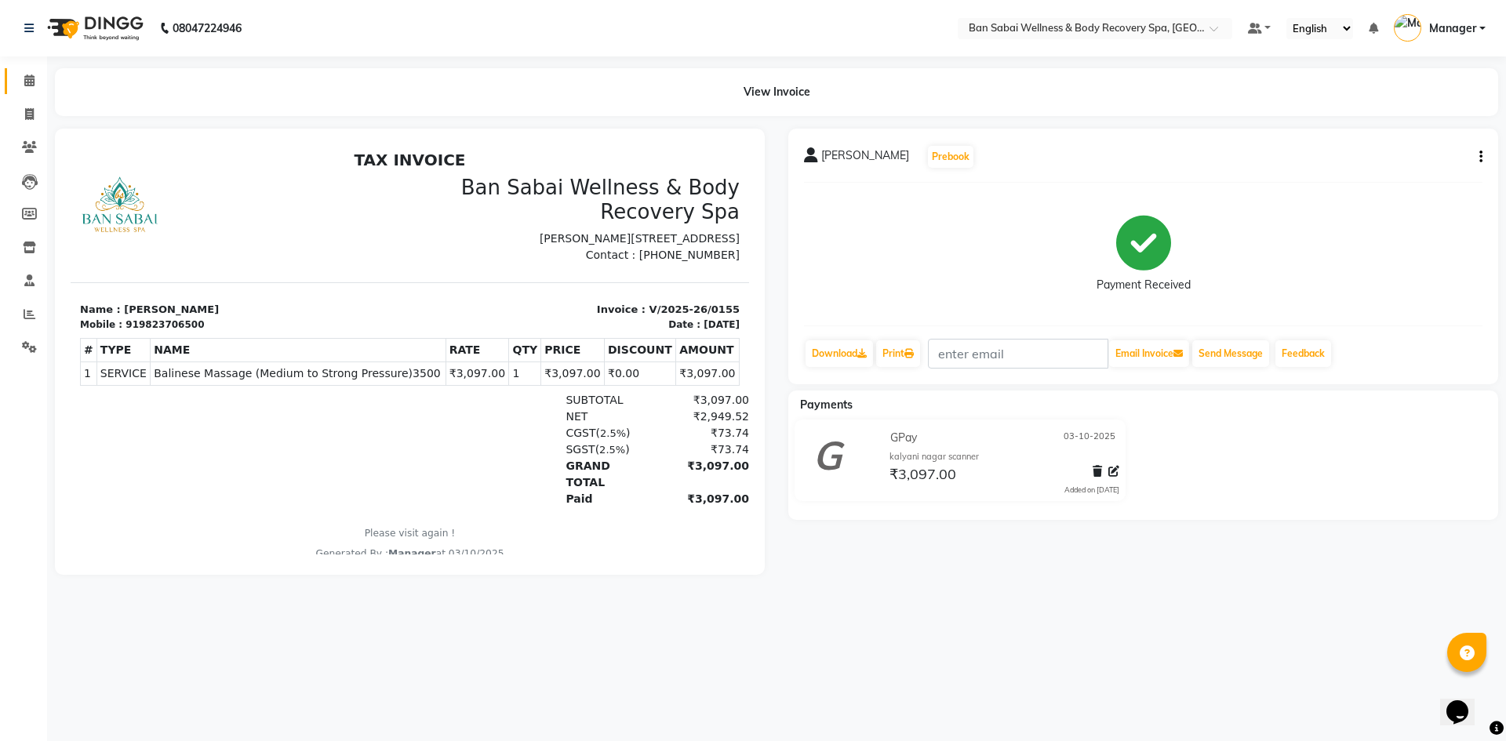
click at [27, 71] on link "Calendar" at bounding box center [24, 81] width 38 height 26
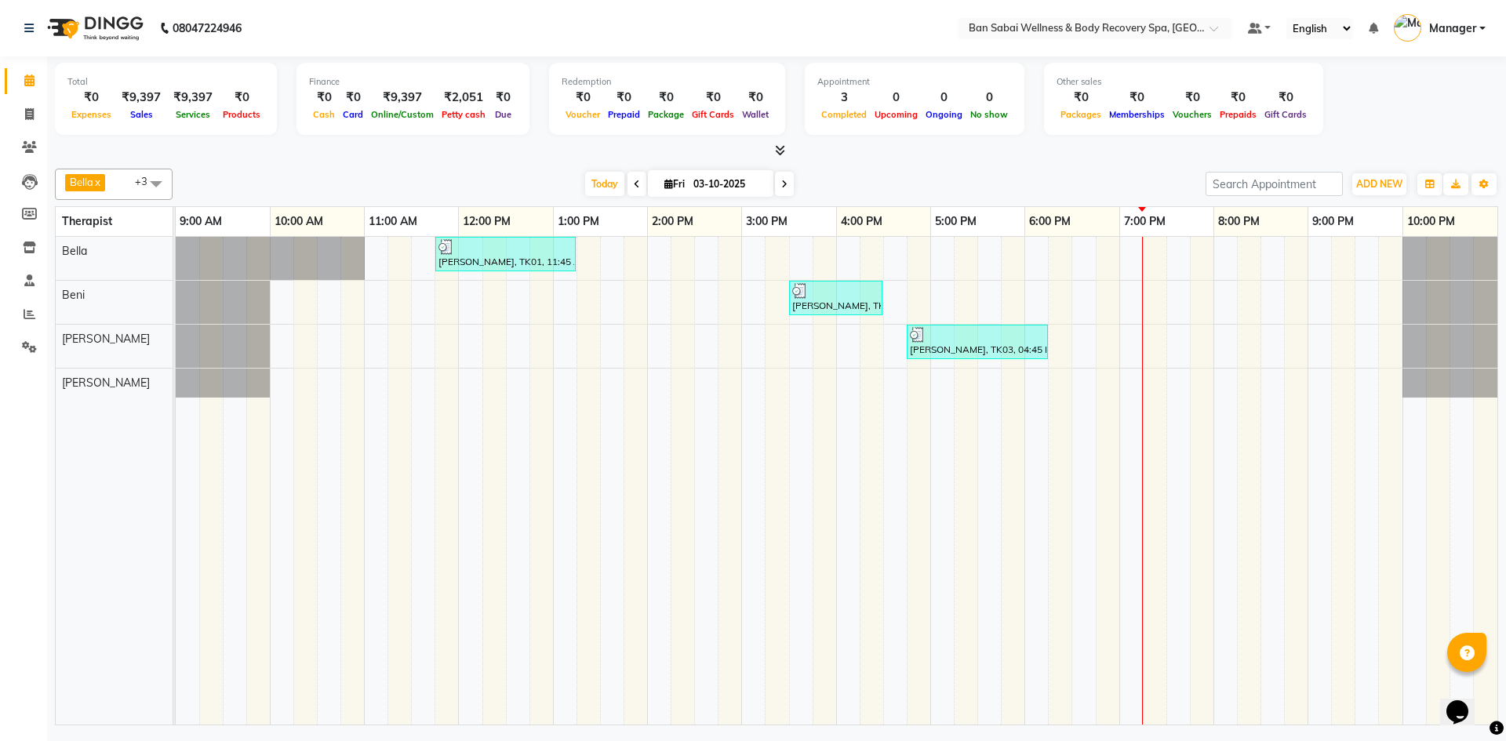
click at [783, 152] on icon at bounding box center [780, 150] width 10 height 12
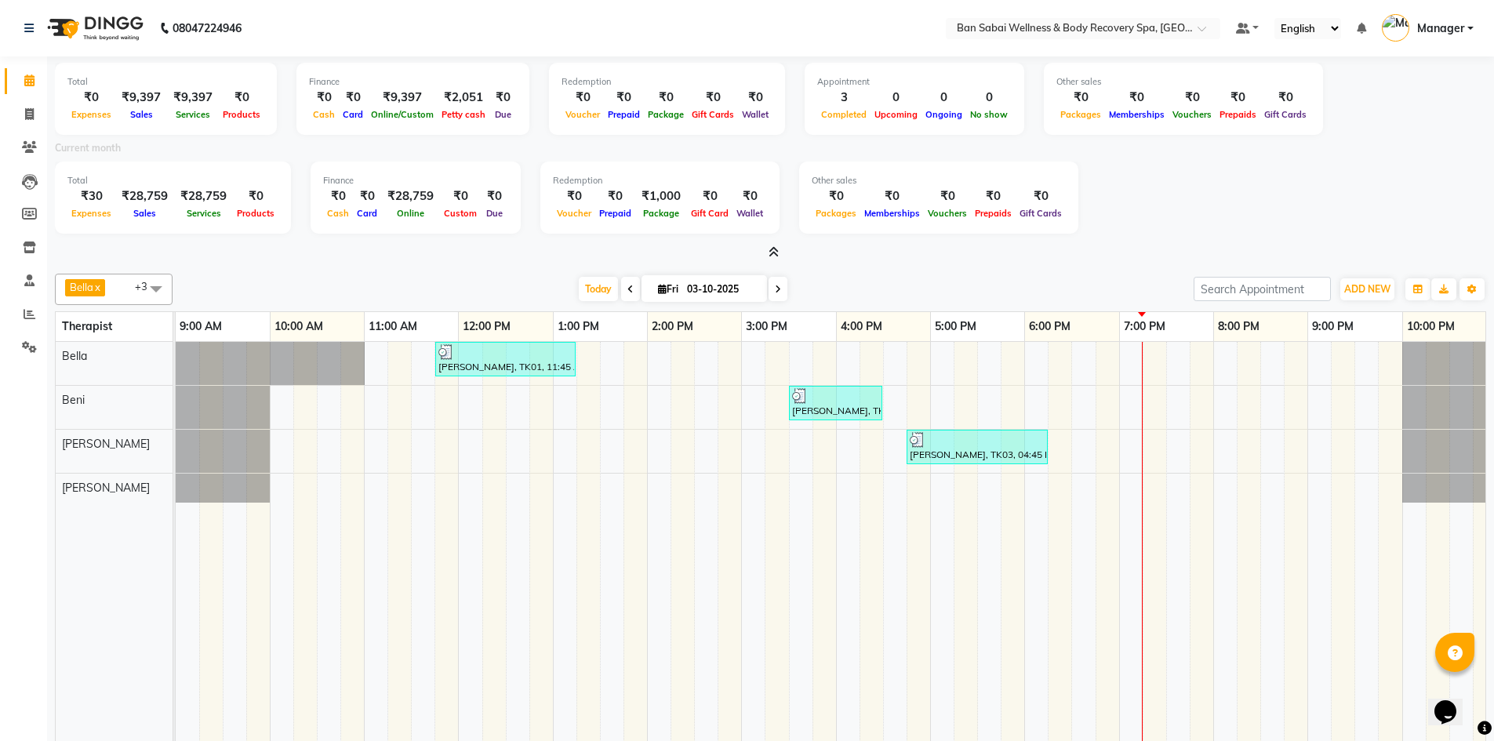
click at [775, 253] on icon at bounding box center [774, 252] width 10 height 12
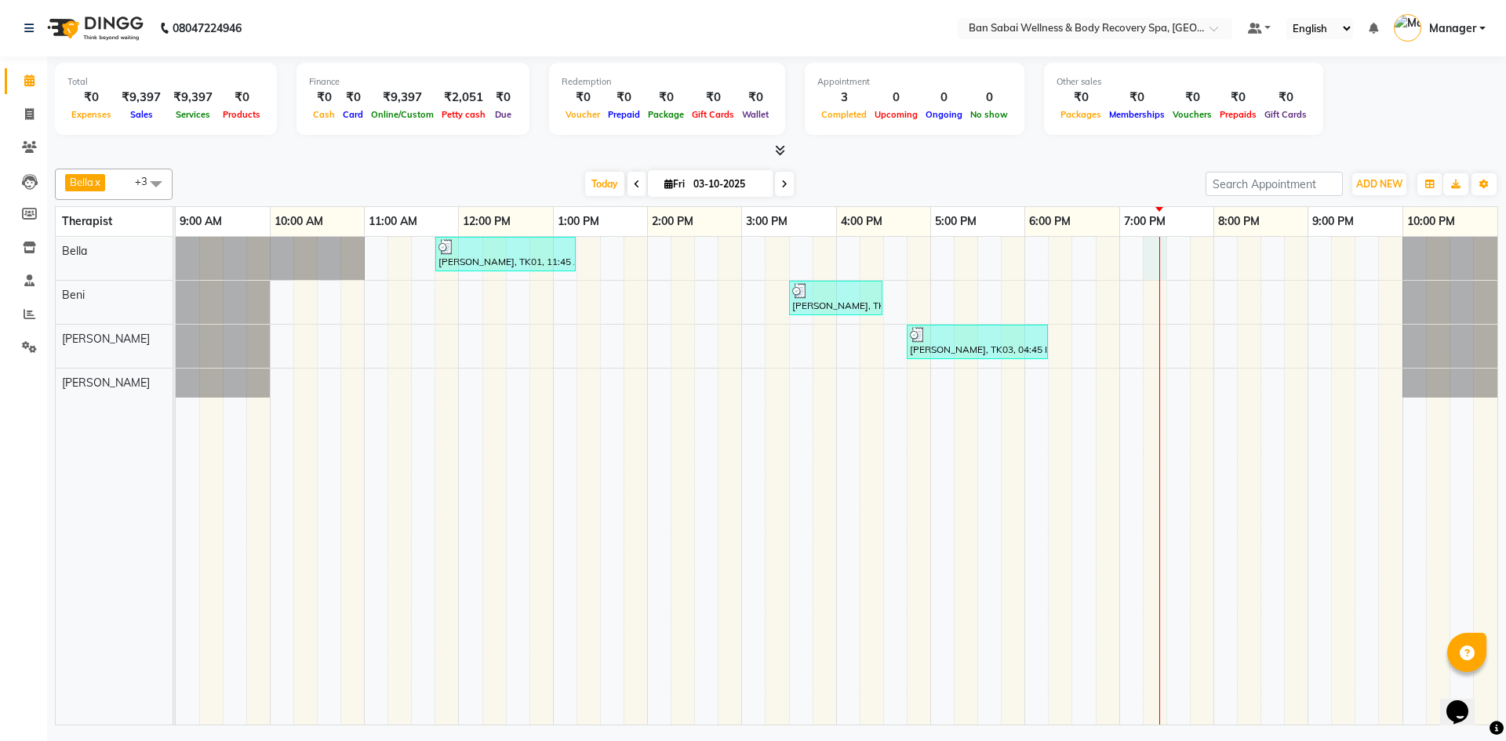
click at [1151, 245] on div "[PERSON_NAME], TK01, 11:45 AM-01:15 PM, Deep Tissue Massage (Strong Pressure)-3…" at bounding box center [836, 481] width 1321 height 488
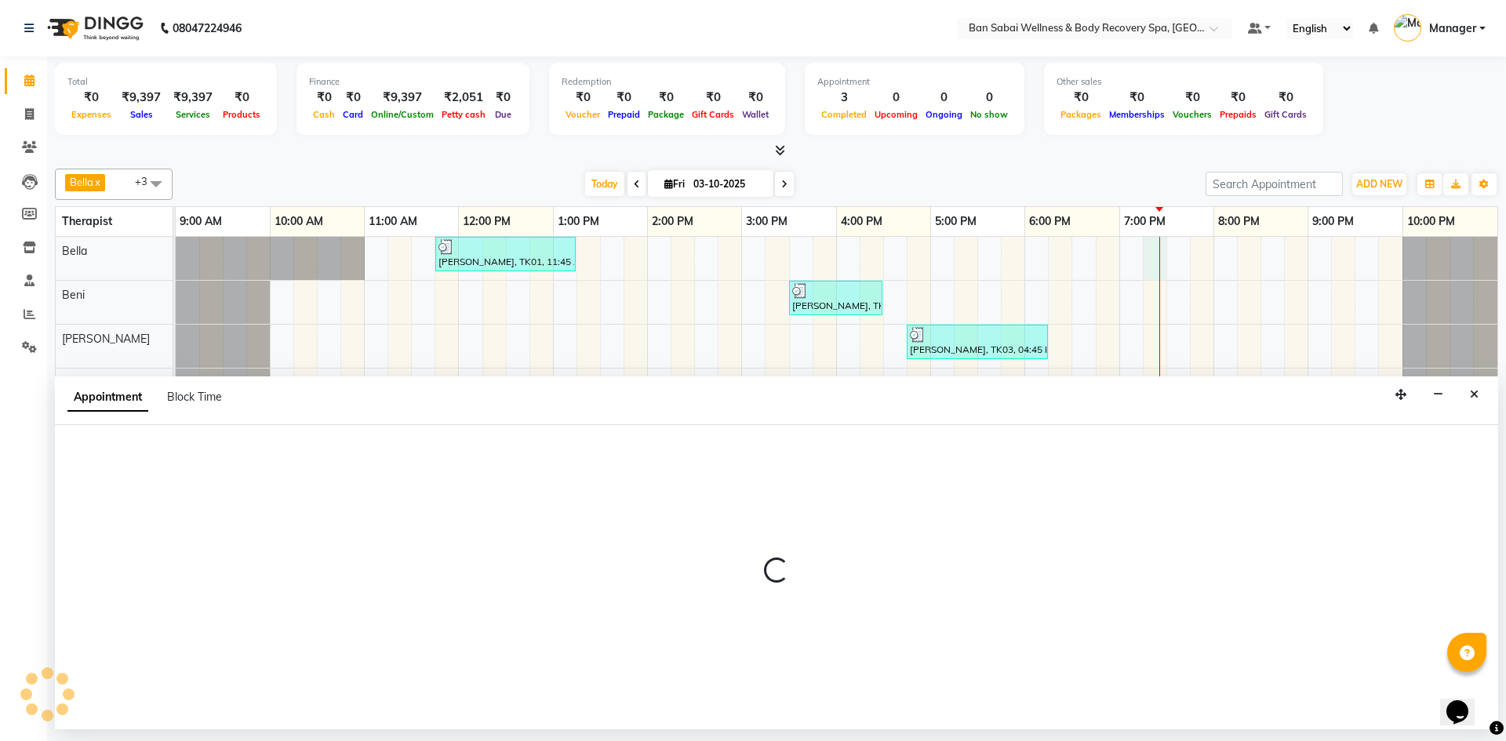
select select "88795"
select select "1155"
select select "tentative"
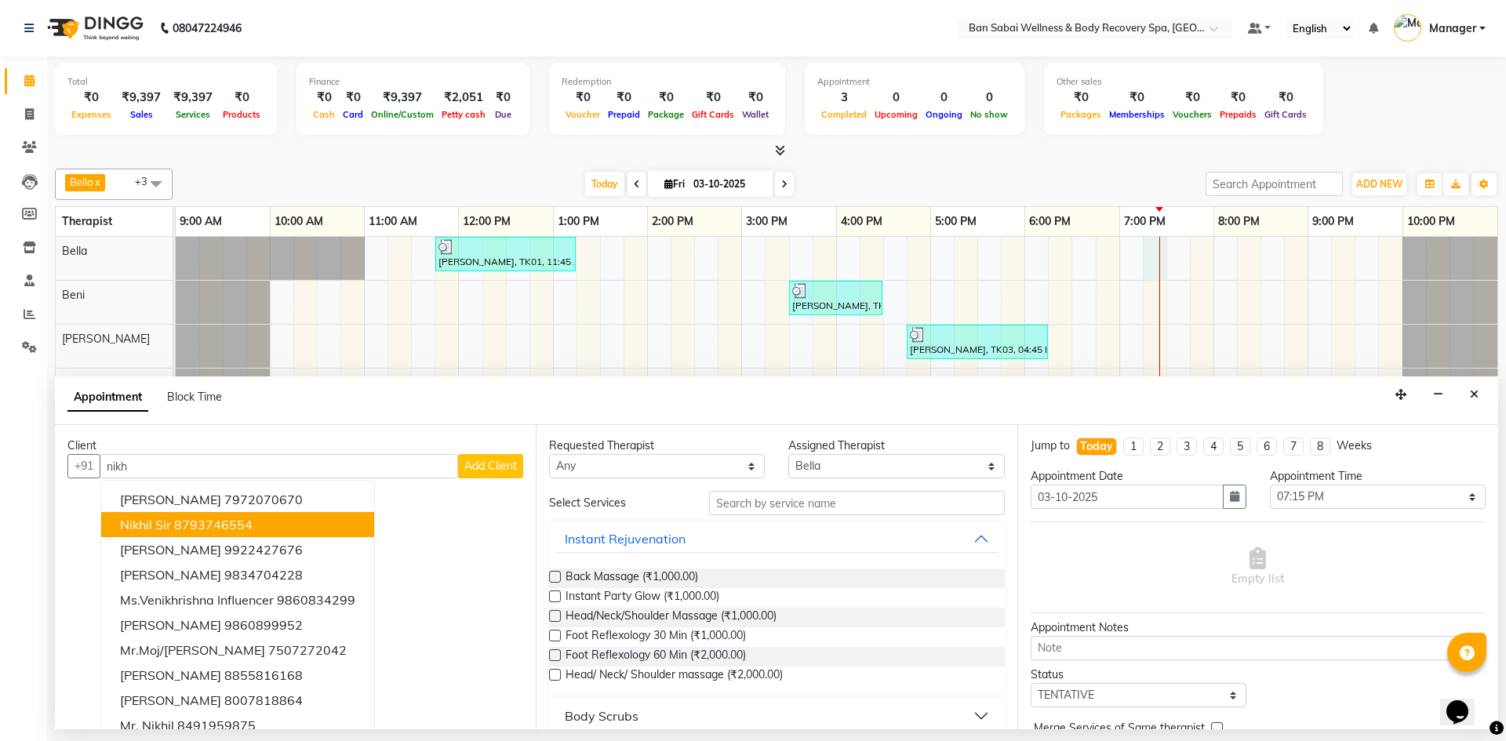
click at [223, 519] on ngb-highlight "8793746554" at bounding box center [213, 525] width 78 height 16
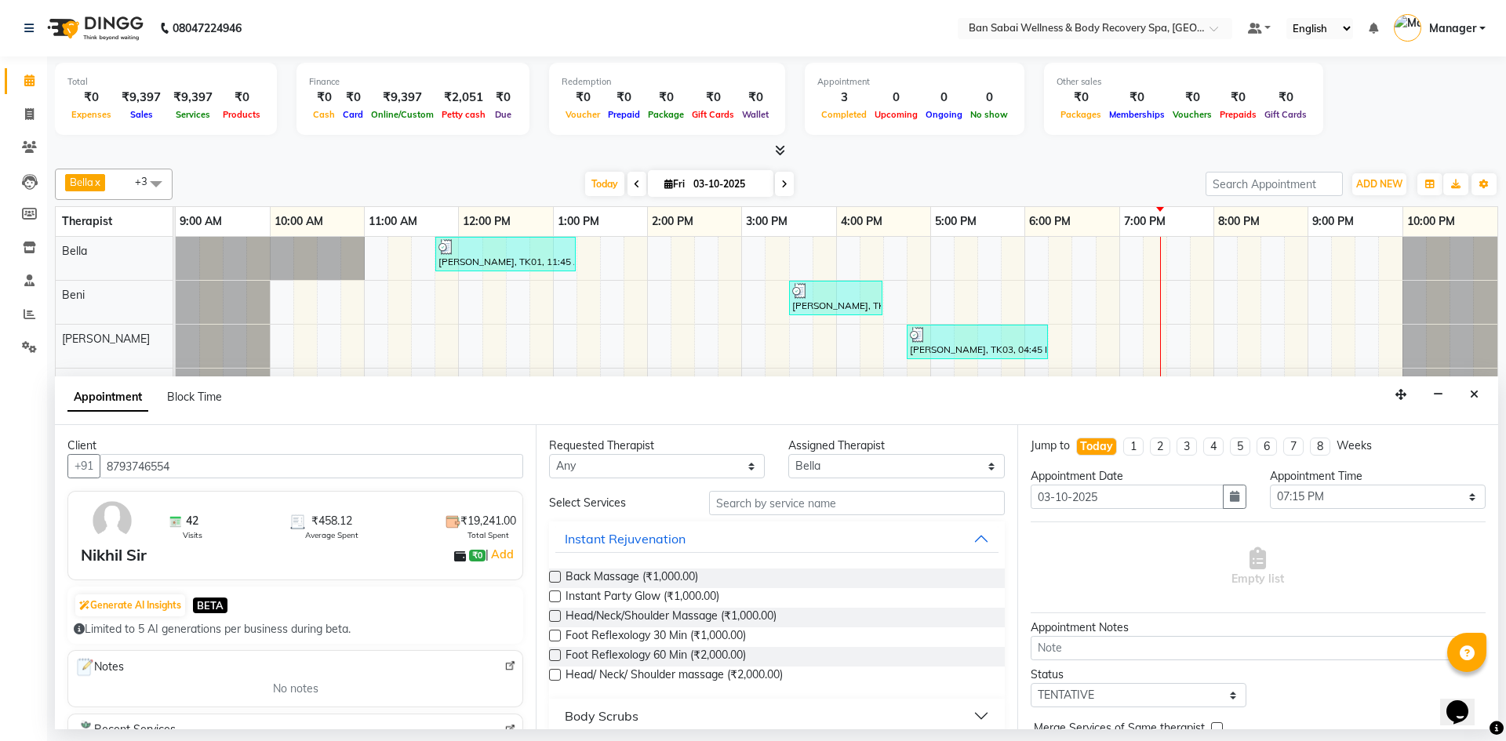
type input "8793746554"
click at [722, 500] on input "text" at bounding box center [857, 503] width 296 height 24
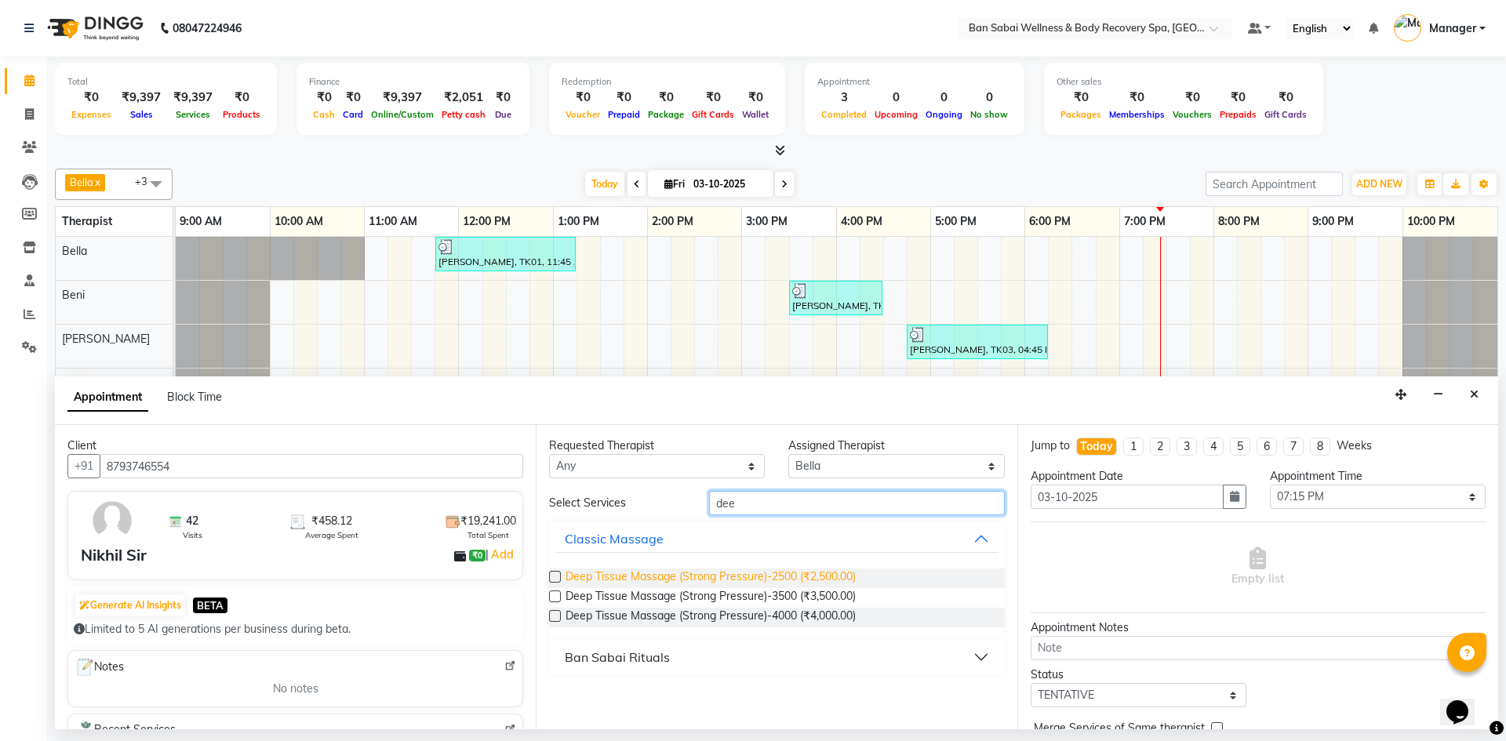
type input "dee"
click at [665, 575] on span "Deep Tissue Massage (Strong Pressure)-2500 (₹2,500.00)" at bounding box center [710, 579] width 290 height 20
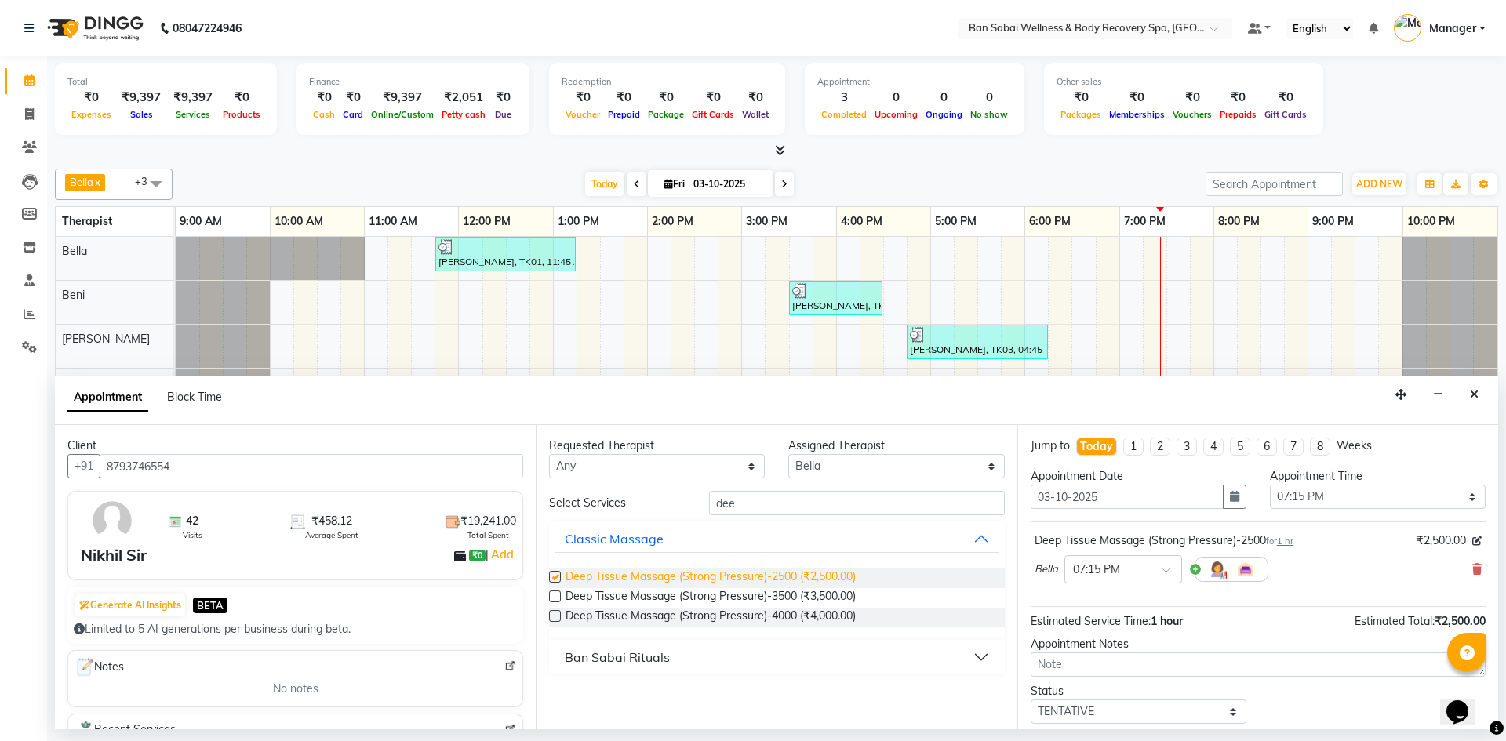
checkbox input "false"
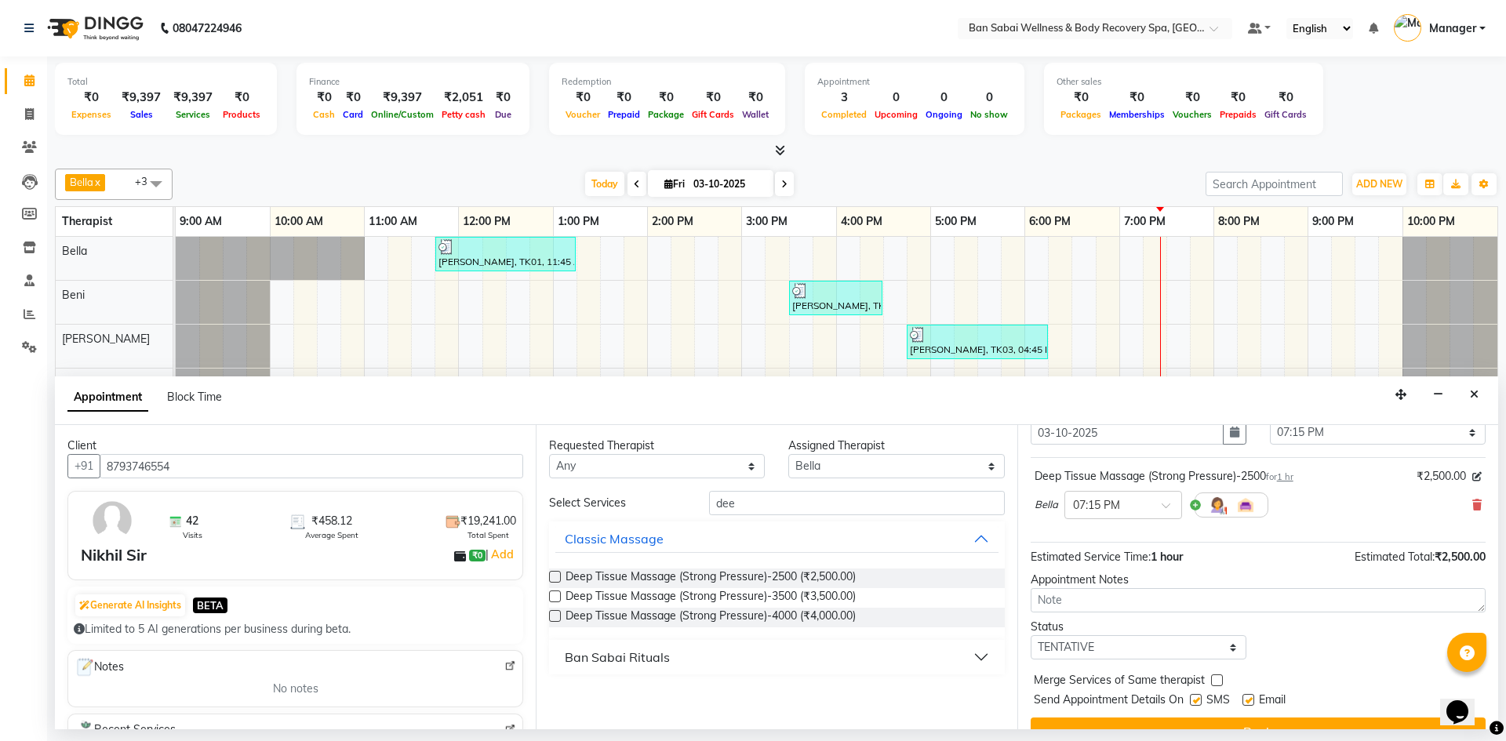
scroll to position [78, 0]
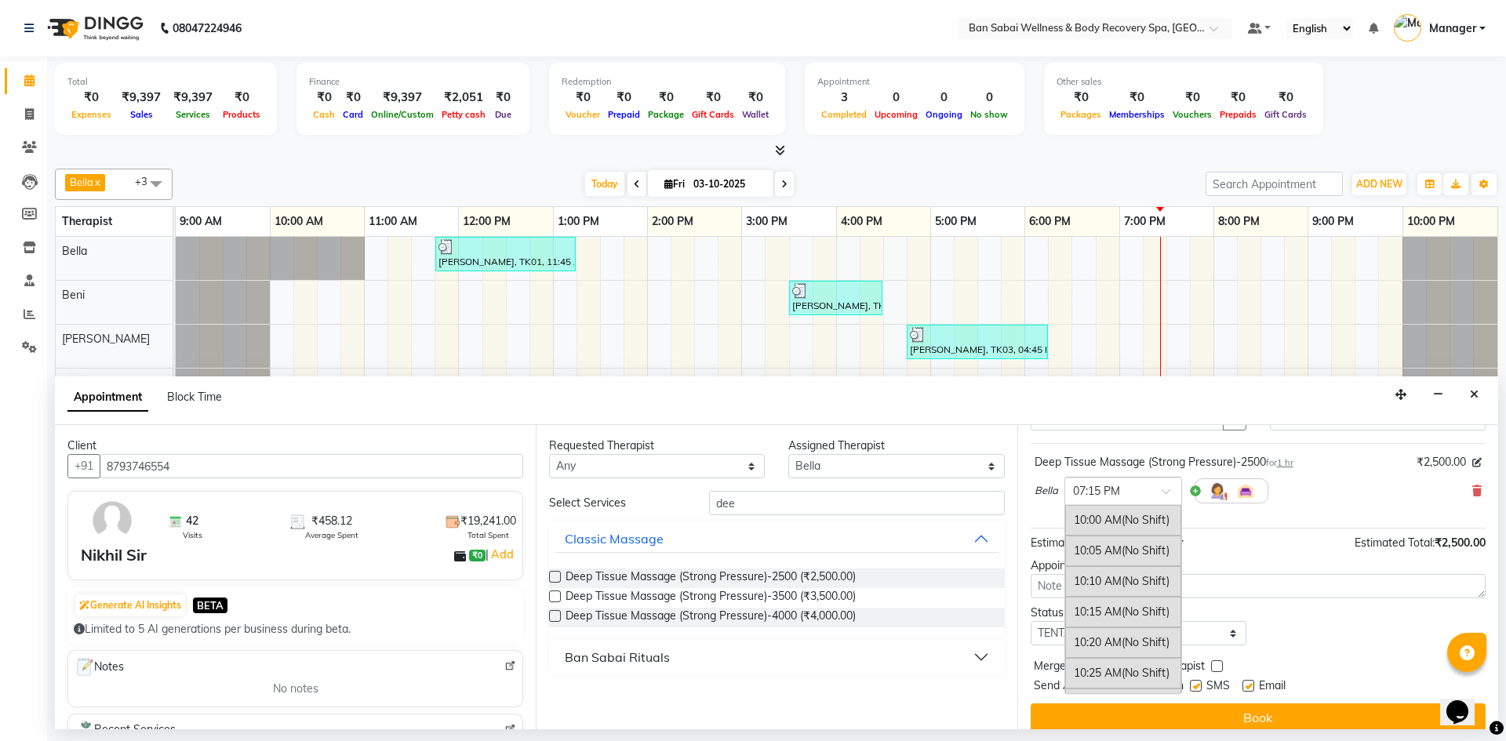
click at [1110, 482] on input "text" at bounding box center [1107, 490] width 69 height 16
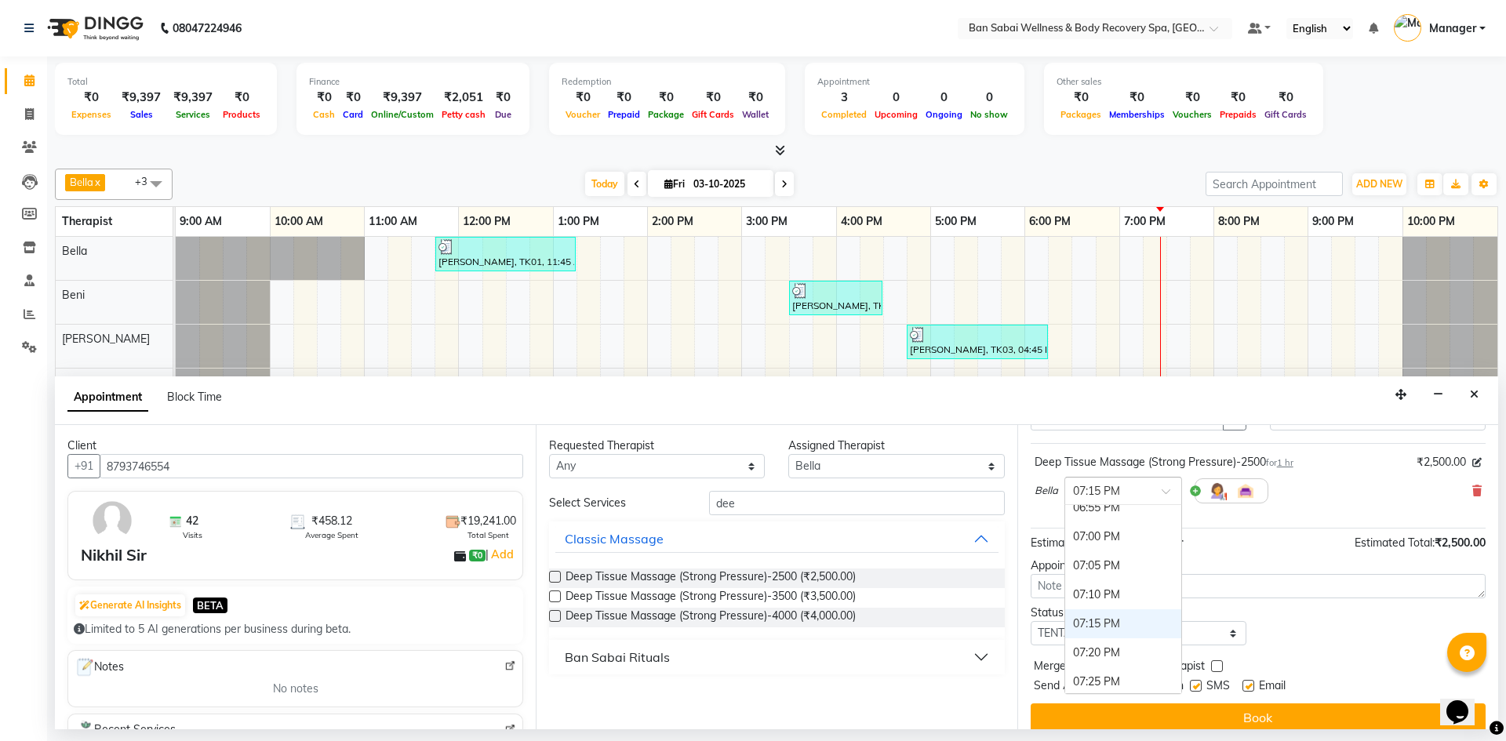
scroll to position [3111, 0]
click at [1115, 617] on div "07:05 PM" at bounding box center [1123, 618] width 116 height 29
click at [1129, 629] on select "Select TENTATIVE CONFIRM CHECK-IN UPCOMING" at bounding box center [1139, 633] width 216 height 24
select select "check-in"
click at [1031, 621] on select "Select TENTATIVE CONFIRM CHECK-IN UPCOMING" at bounding box center [1139, 633] width 216 height 24
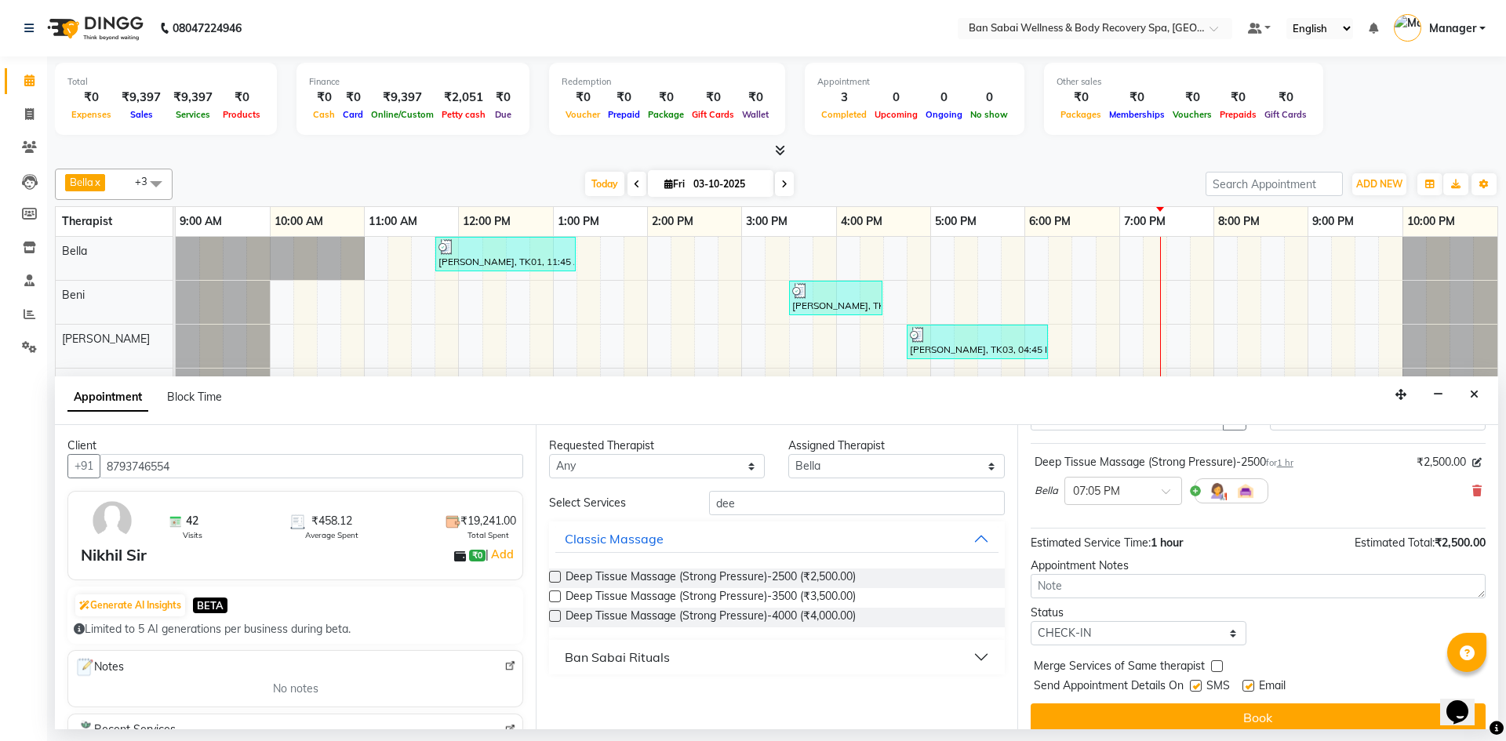
click at [1194, 685] on label at bounding box center [1196, 686] width 12 height 12
click at [1194, 685] on input "checkbox" at bounding box center [1195, 687] width 10 height 10
checkbox input "false"
click at [1250, 685] on label at bounding box center [1248, 686] width 12 height 12
click at [1250, 685] on input "checkbox" at bounding box center [1247, 687] width 10 height 10
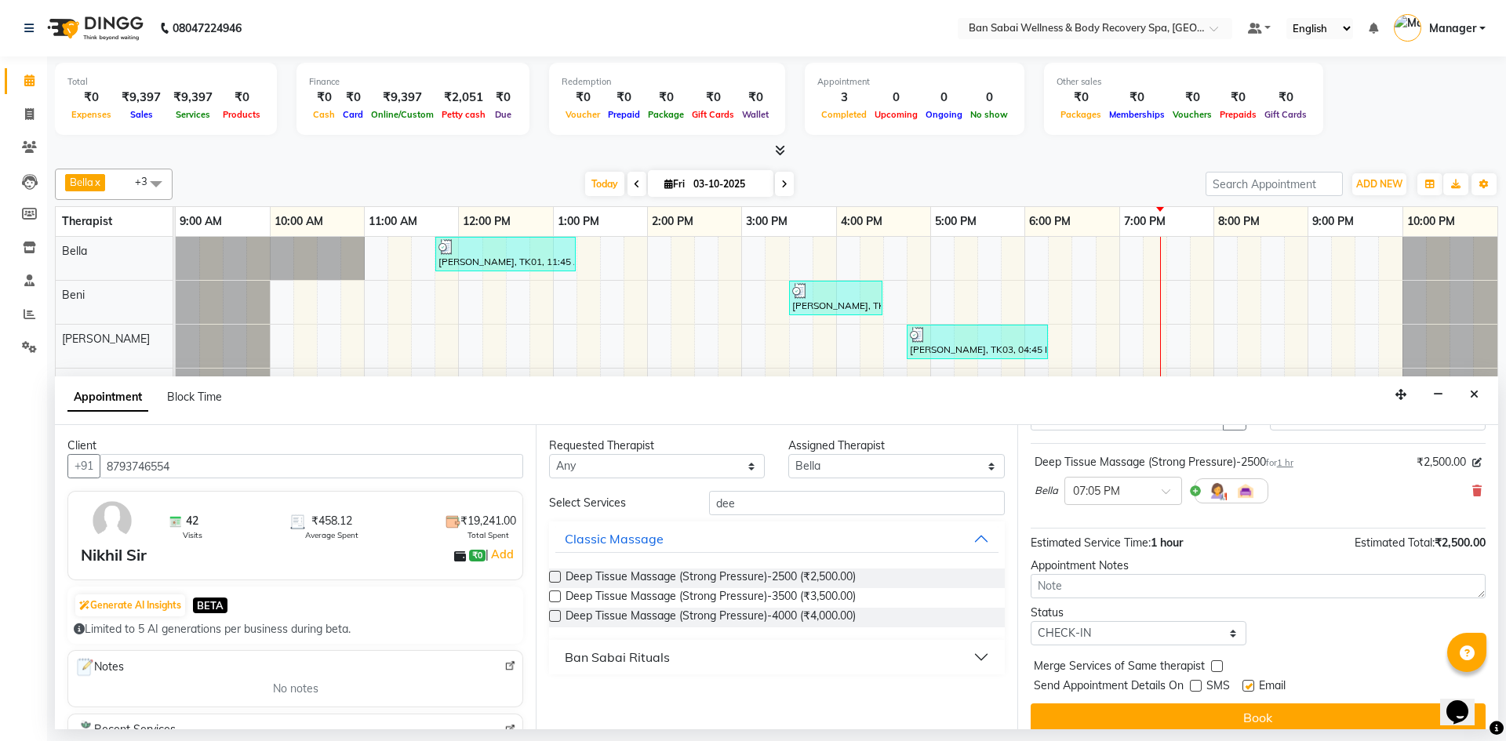
checkbox input "false"
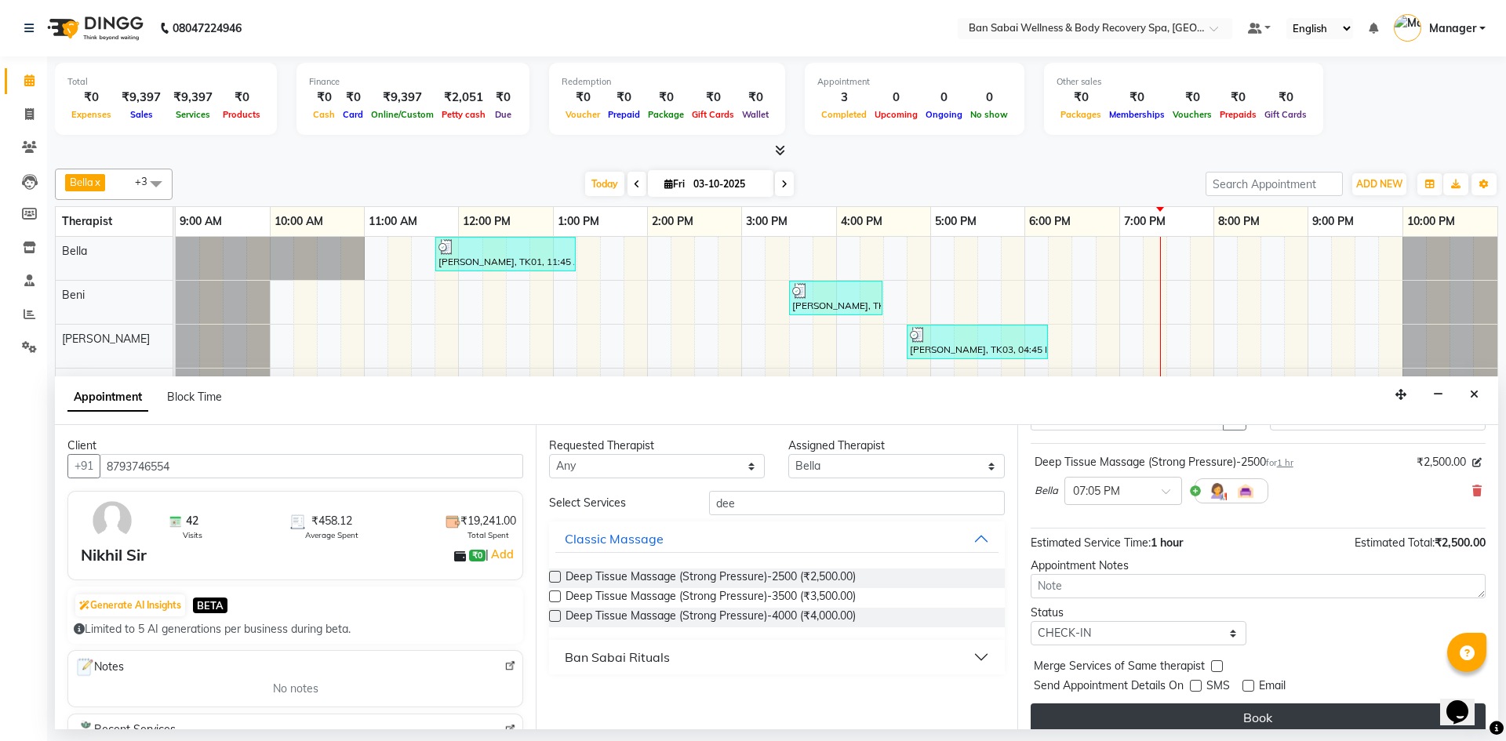
click at [1250, 707] on button "Book" at bounding box center [1258, 717] width 455 height 28
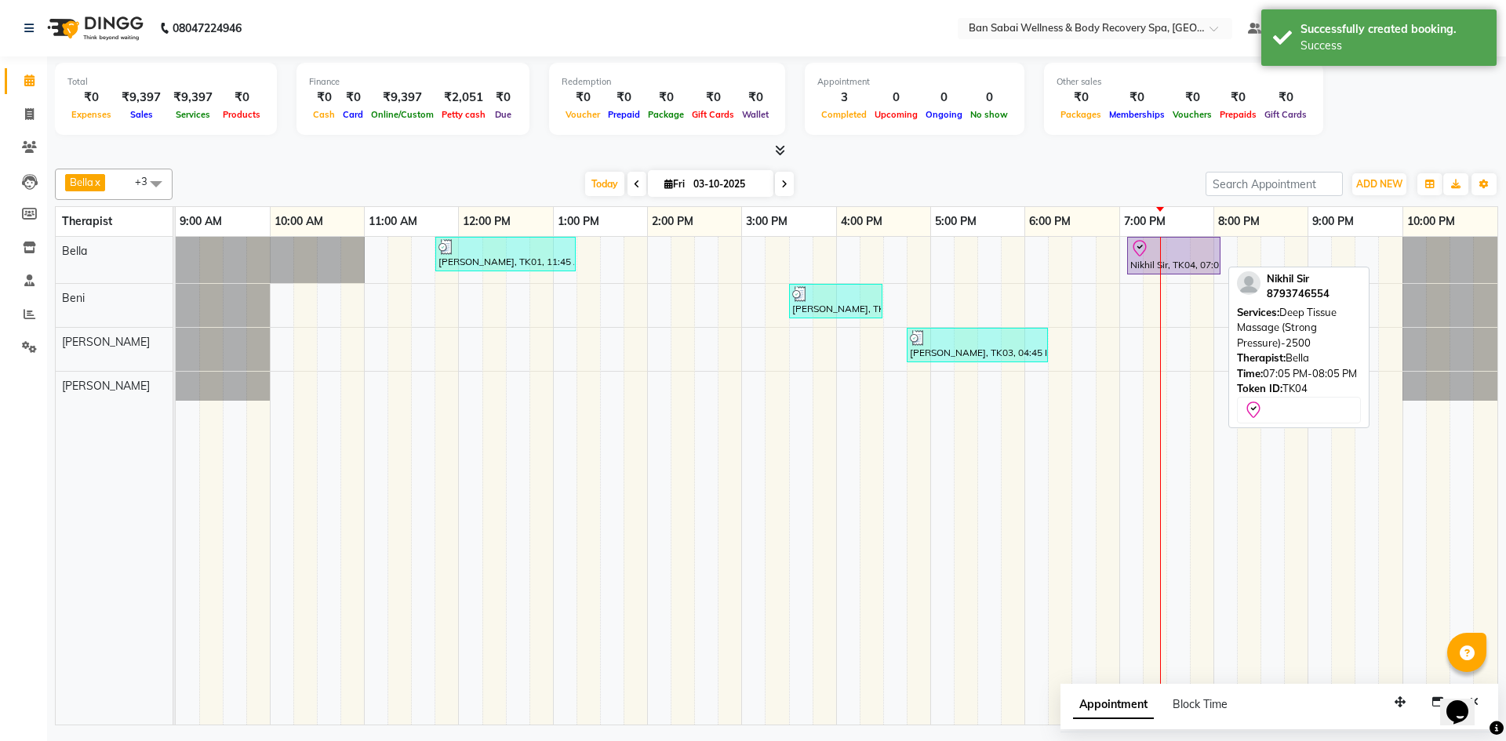
click at [1191, 253] on div at bounding box center [1173, 248] width 87 height 19
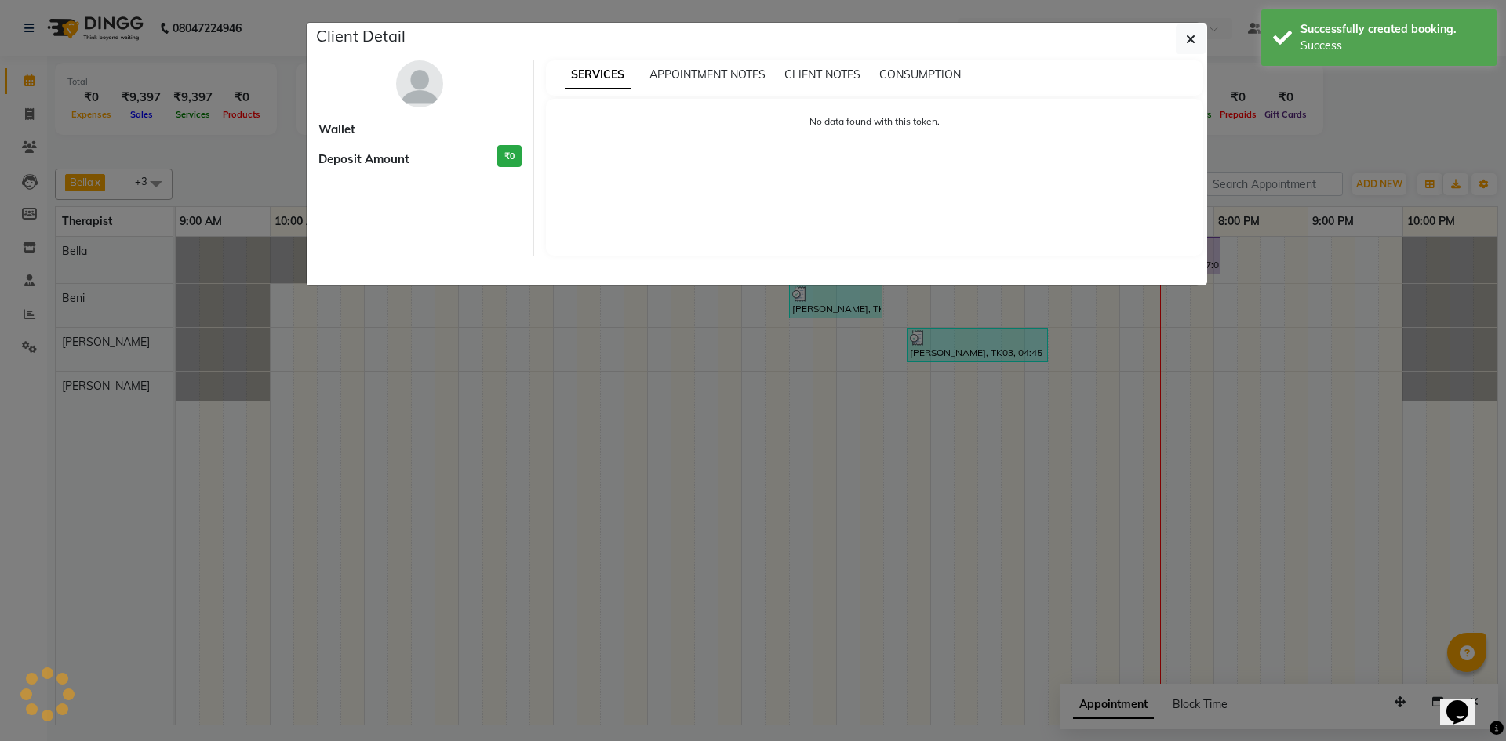
select select "8"
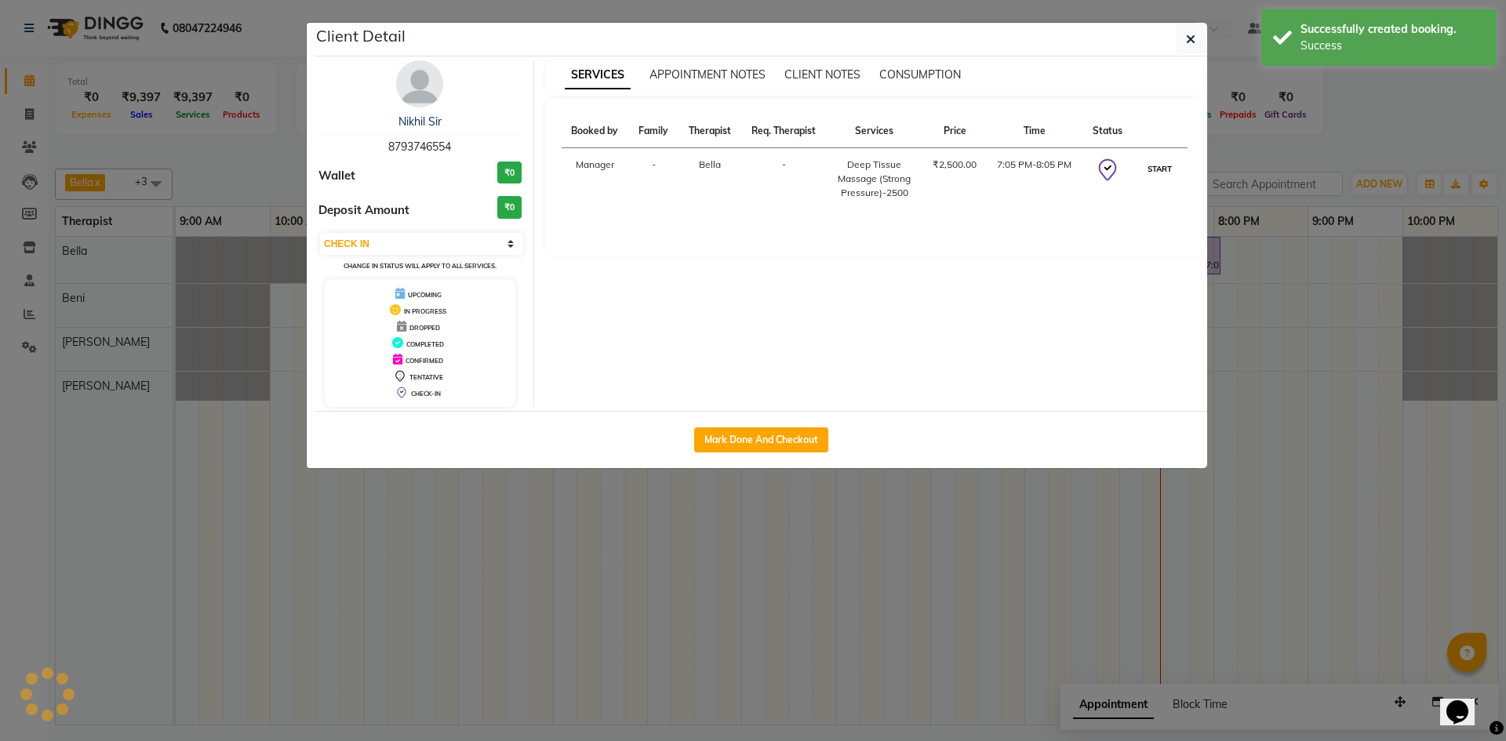
click at [1158, 164] on button "START" at bounding box center [1159, 169] width 32 height 20
click at [1292, 372] on ngb-modal-window "Client Detail Nikhil Sir 8793746554 Wallet ₹0 Deposit Amount ₹0 Select IN SERVI…" at bounding box center [753, 370] width 1506 height 741
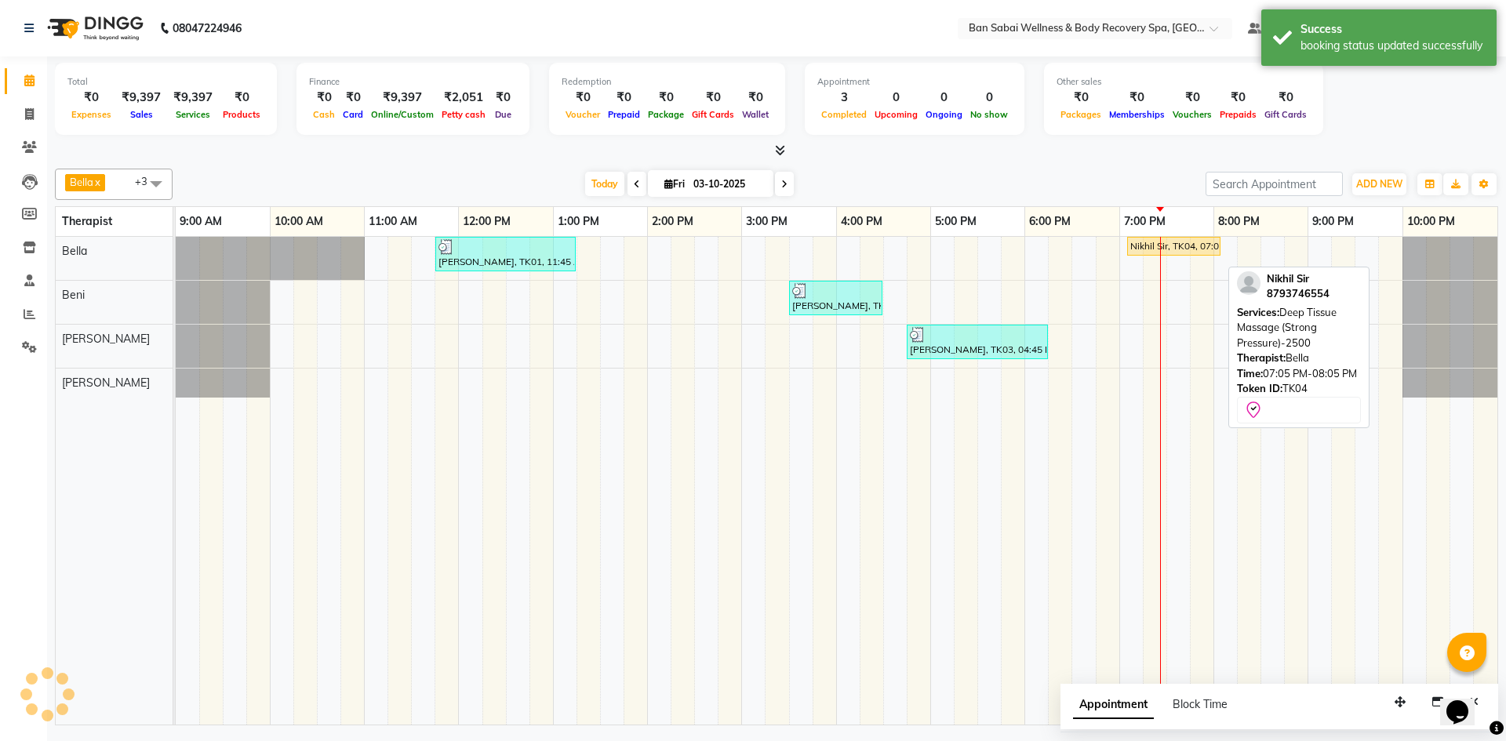
click at [1178, 251] on div "Nikhil Sir, TK04, 07:05 PM-08:05 PM, Deep Tissue Massage (Strong Pressure)-2500" at bounding box center [1174, 246] width 90 height 14
select select "1"
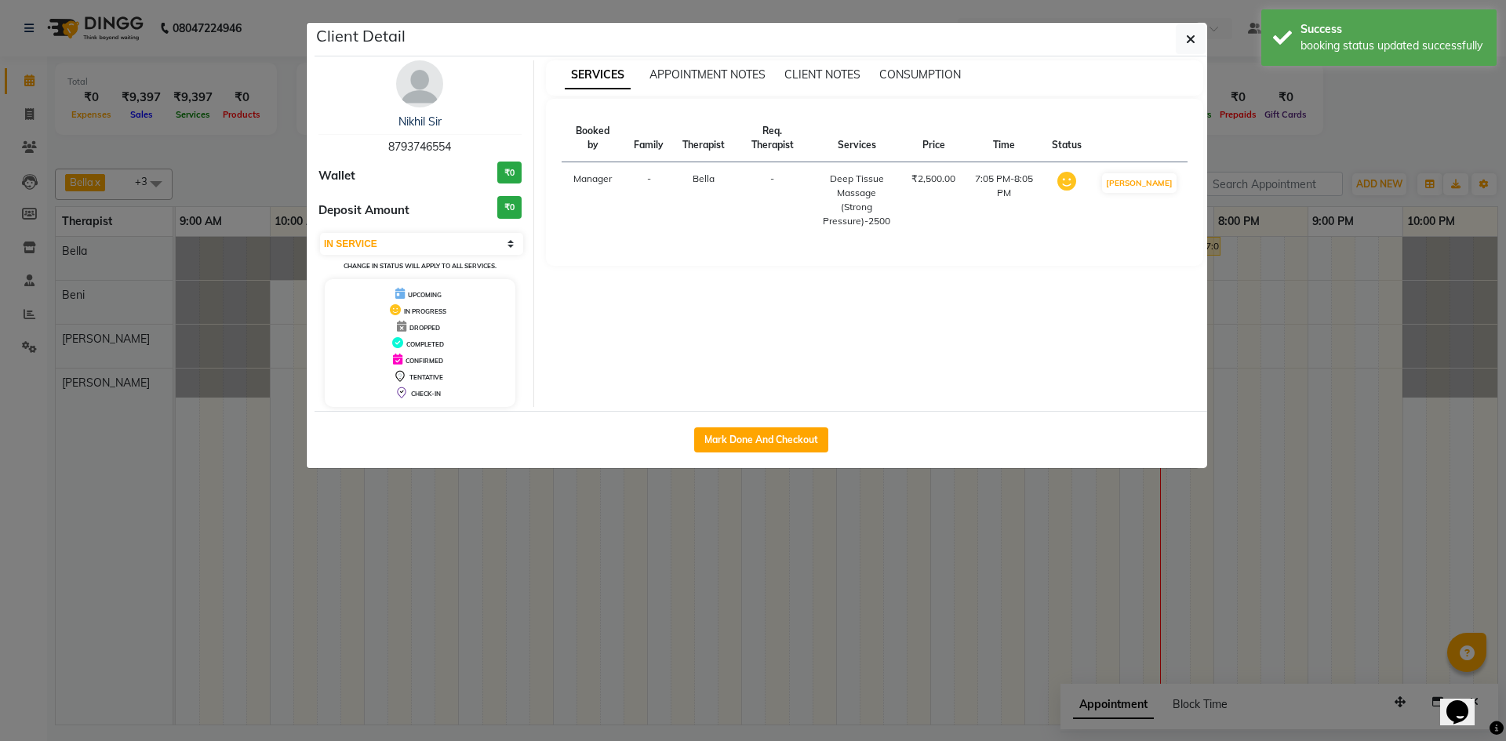
click at [1321, 259] on ngb-modal-window "Client Detail Nikhil Sir 8793746554 Wallet ₹0 Deposit Amount ₹0 Select IN SERVI…" at bounding box center [753, 370] width 1506 height 741
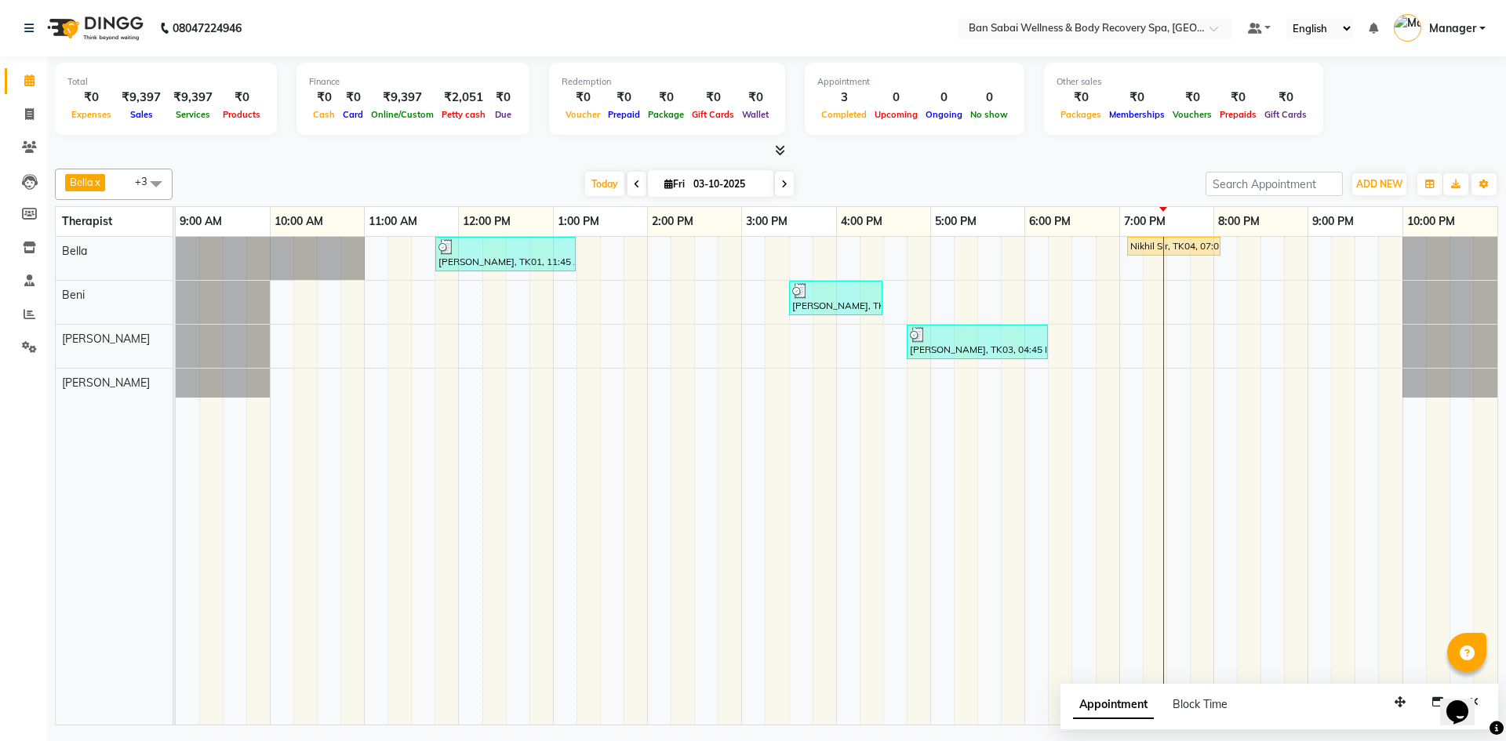
click at [1169, 178] on div "[DATE] [DATE]" at bounding box center [688, 185] width 1017 height 24
click at [1126, 286] on div "[PERSON_NAME], TK01, 11:45 AM-01:15 PM, Deep Tissue Massage (Strong Pressure)-3…" at bounding box center [836, 481] width 1321 height 488
select select "88797"
select select "tentative"
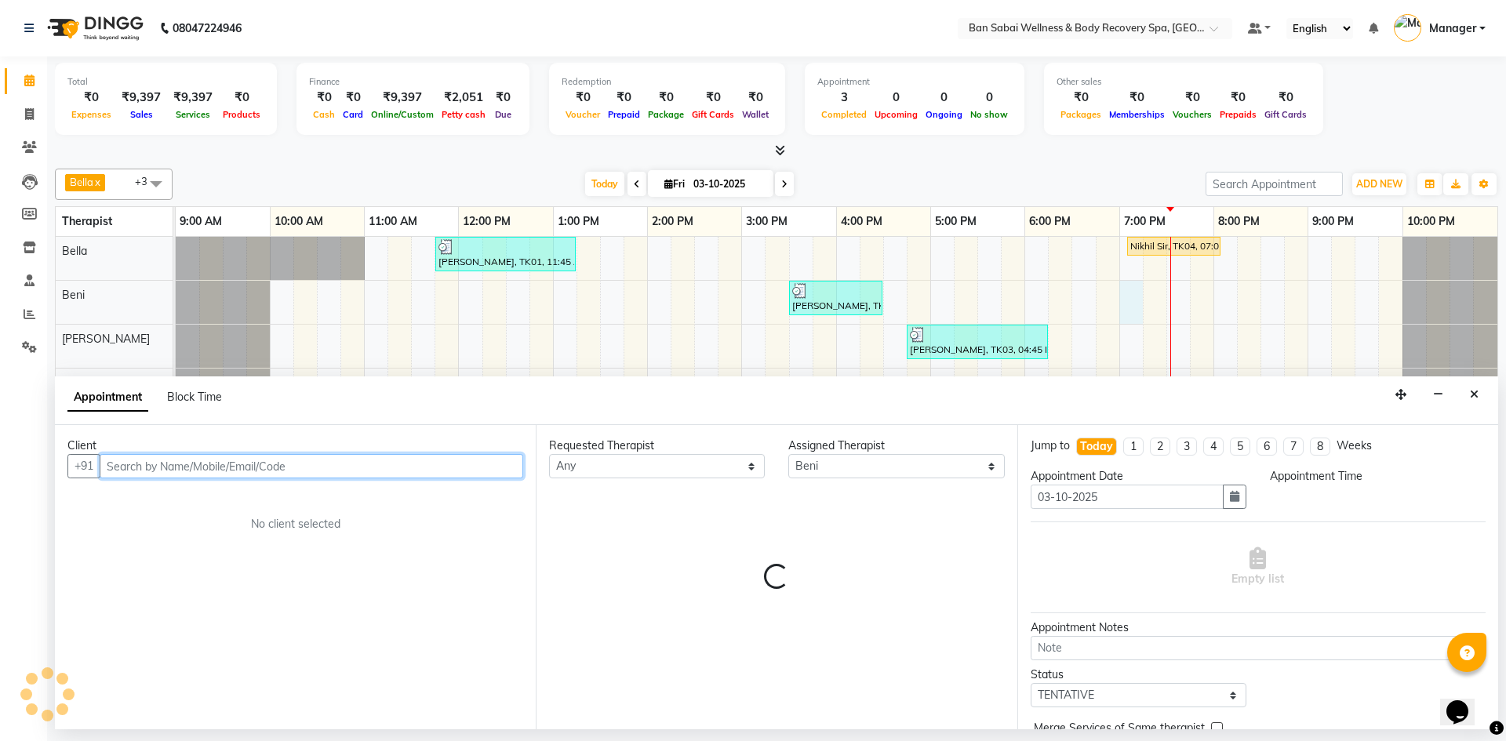
select select "1140"
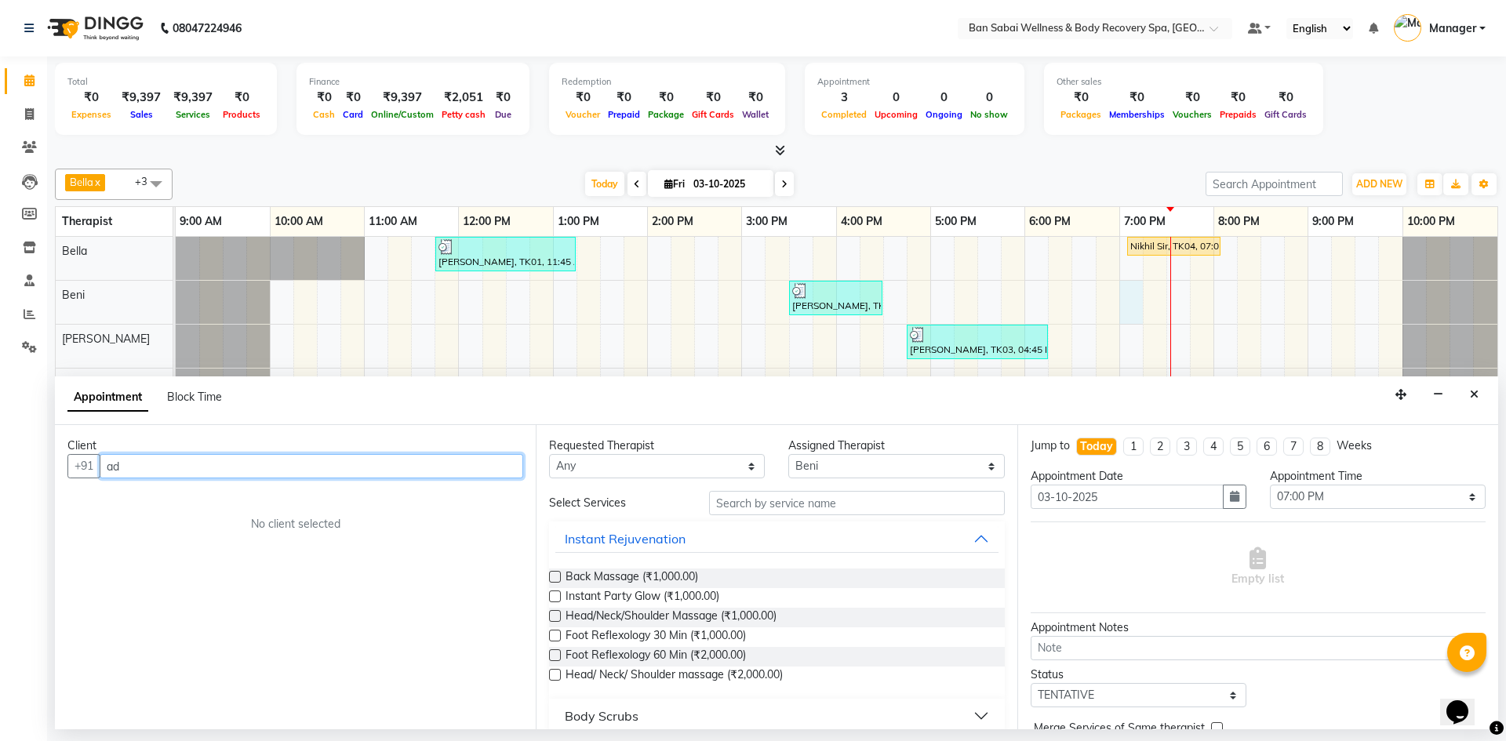
type input "a"
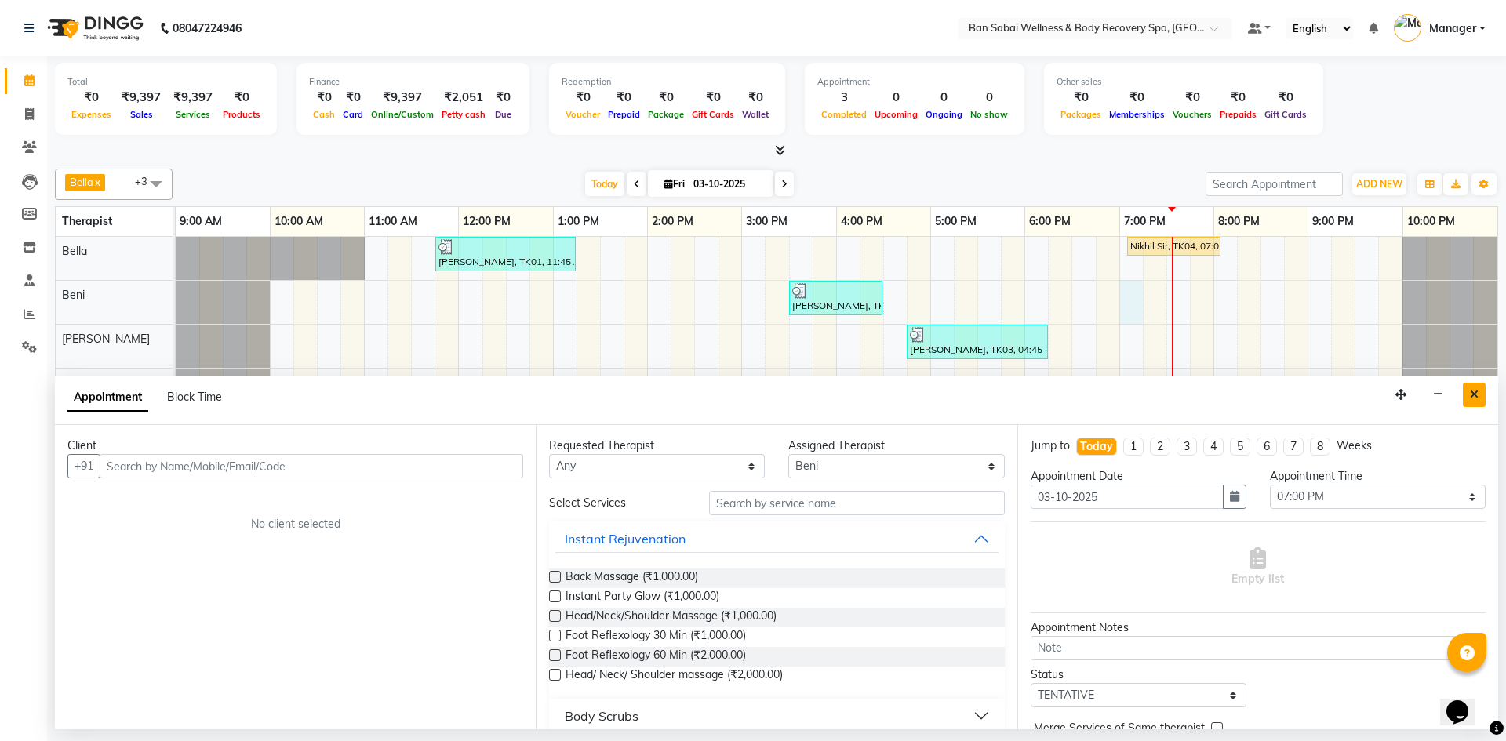
click at [1470, 389] on icon "Close" at bounding box center [1474, 394] width 9 height 11
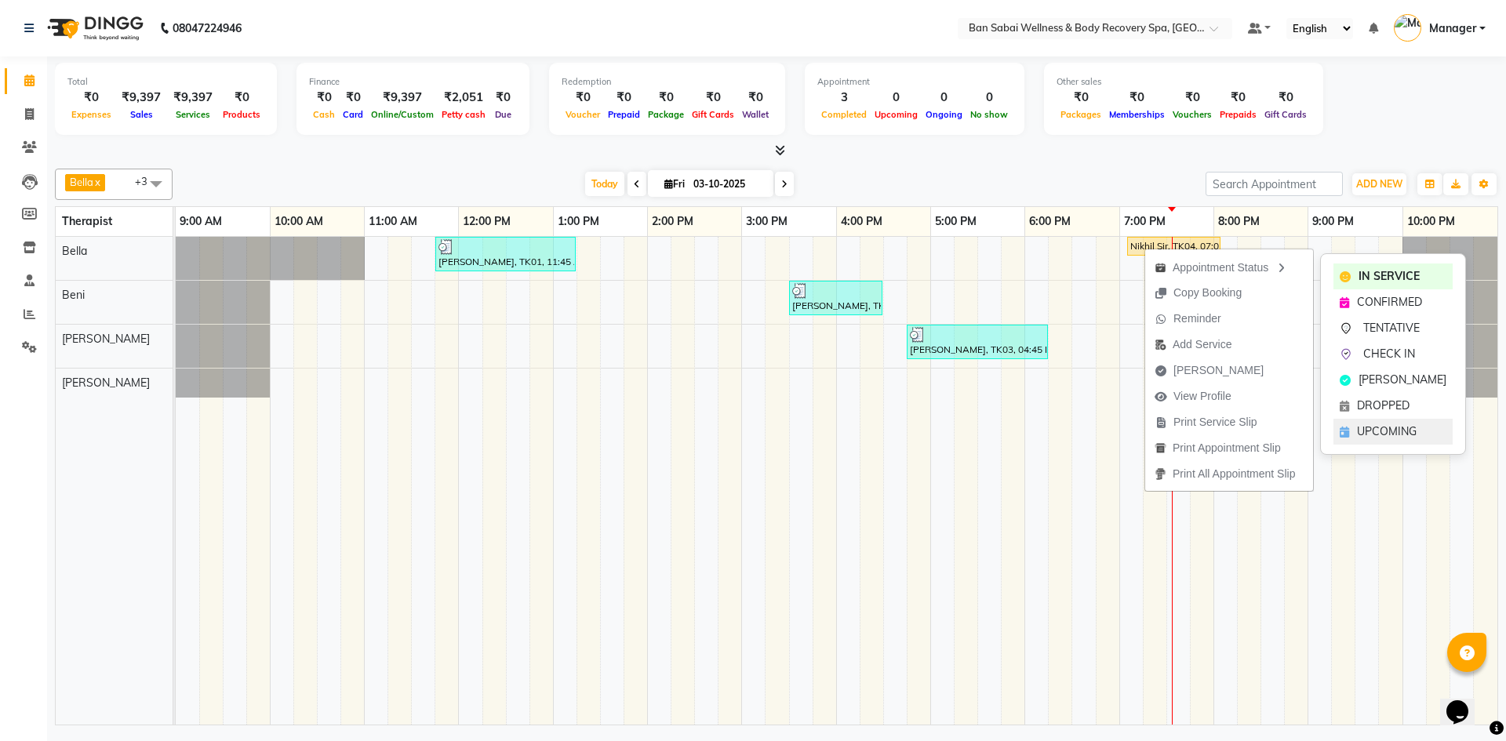
click at [1368, 430] on span "UPCOMING" at bounding box center [1387, 431] width 60 height 16
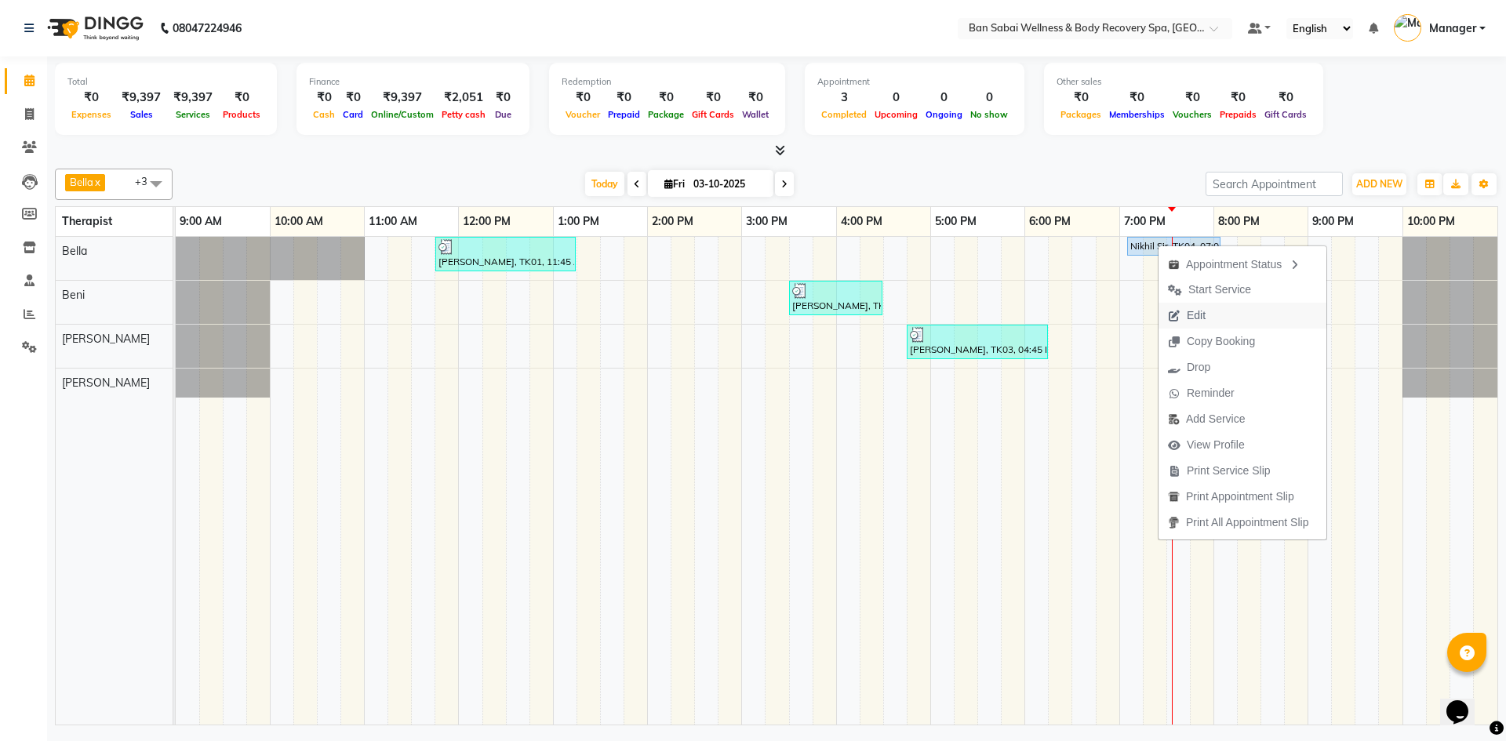
click at [1192, 312] on span "Edit" at bounding box center [1196, 315] width 19 height 16
select select "upcoming"
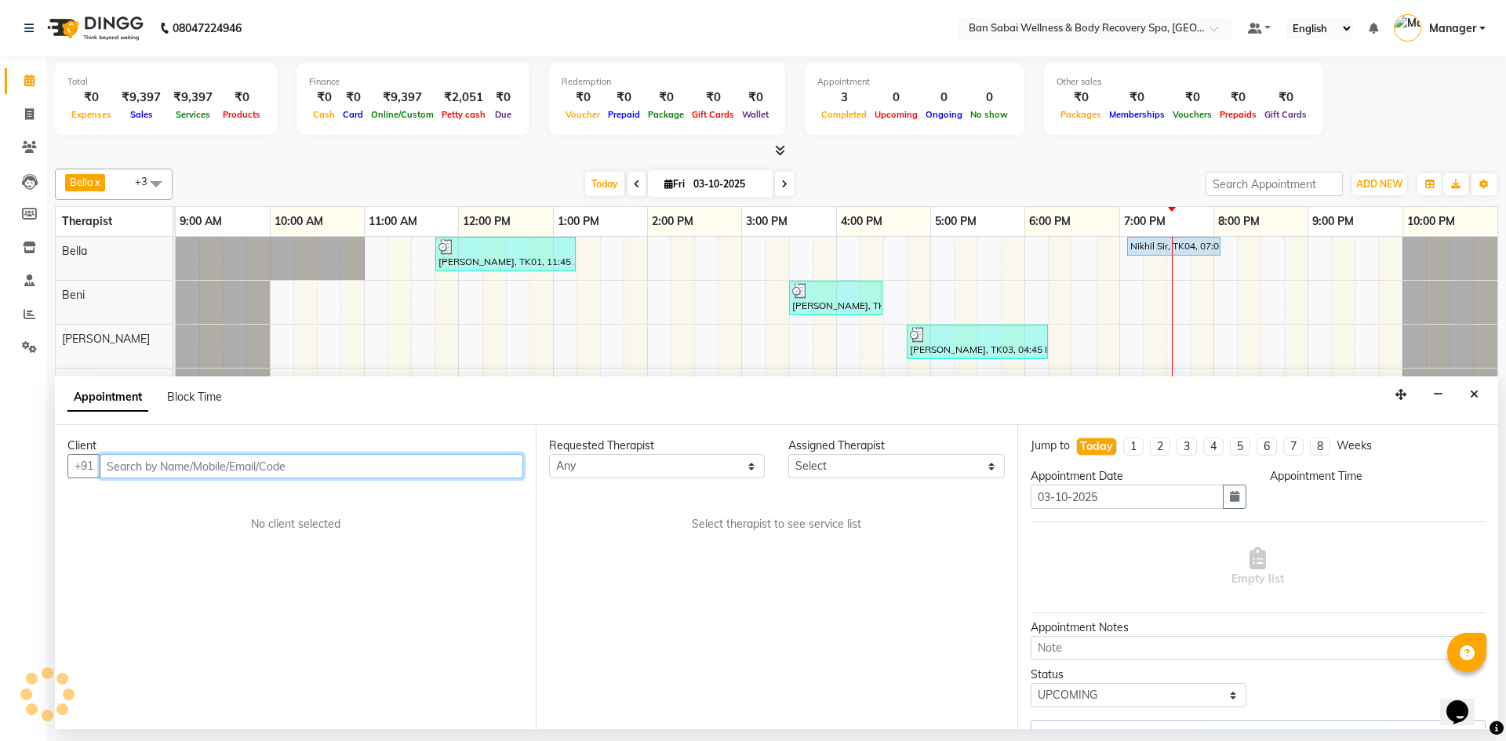
select select "88795"
select select "1145"
select select "4395"
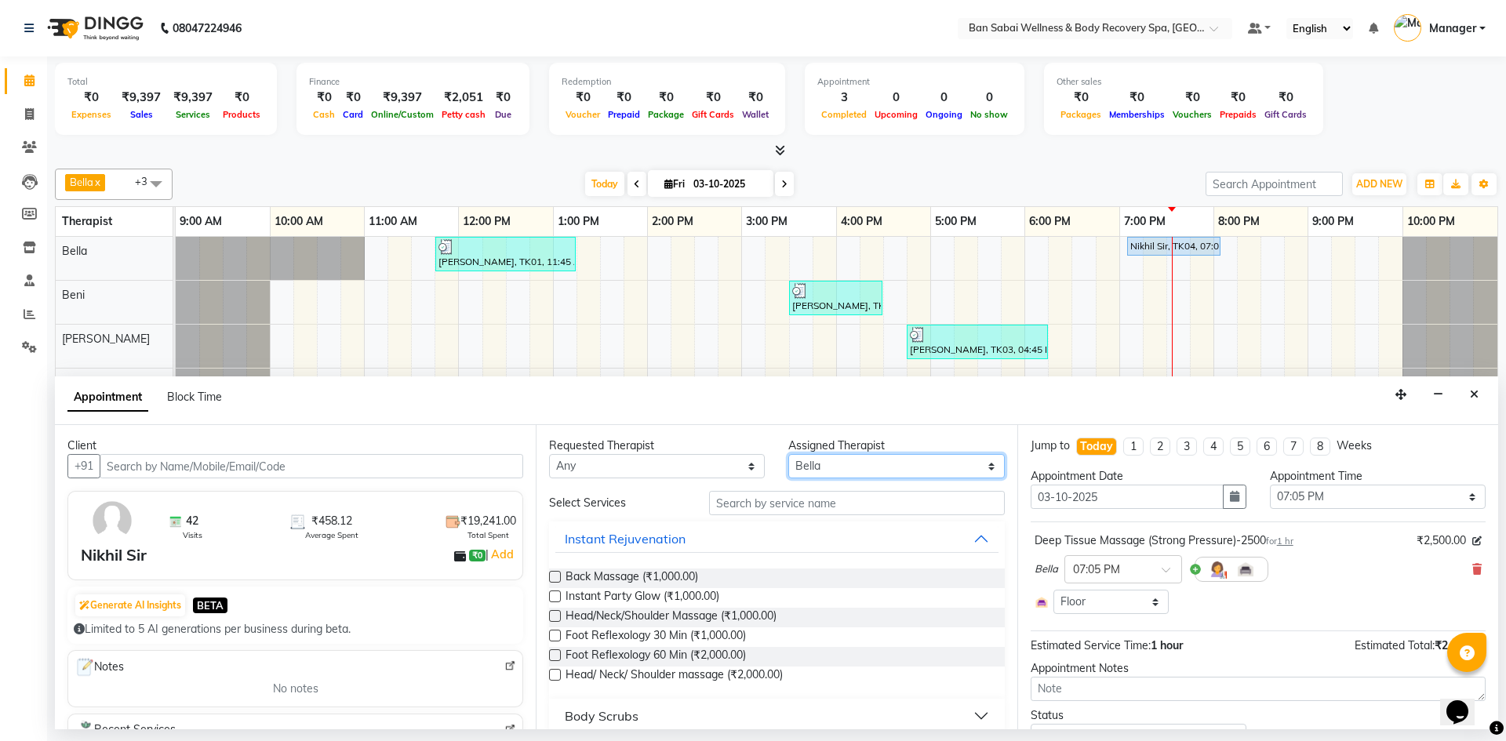
click at [844, 472] on select "Select [PERSON_NAME] [PERSON_NAME] Rin [PERSON_NAME]" at bounding box center [896, 466] width 216 height 24
select select "88797"
click at [788, 454] on select "Select [PERSON_NAME] [PERSON_NAME] Rin [PERSON_NAME]" at bounding box center [896, 466] width 216 height 24
click at [777, 497] on input "text" at bounding box center [857, 503] width 296 height 24
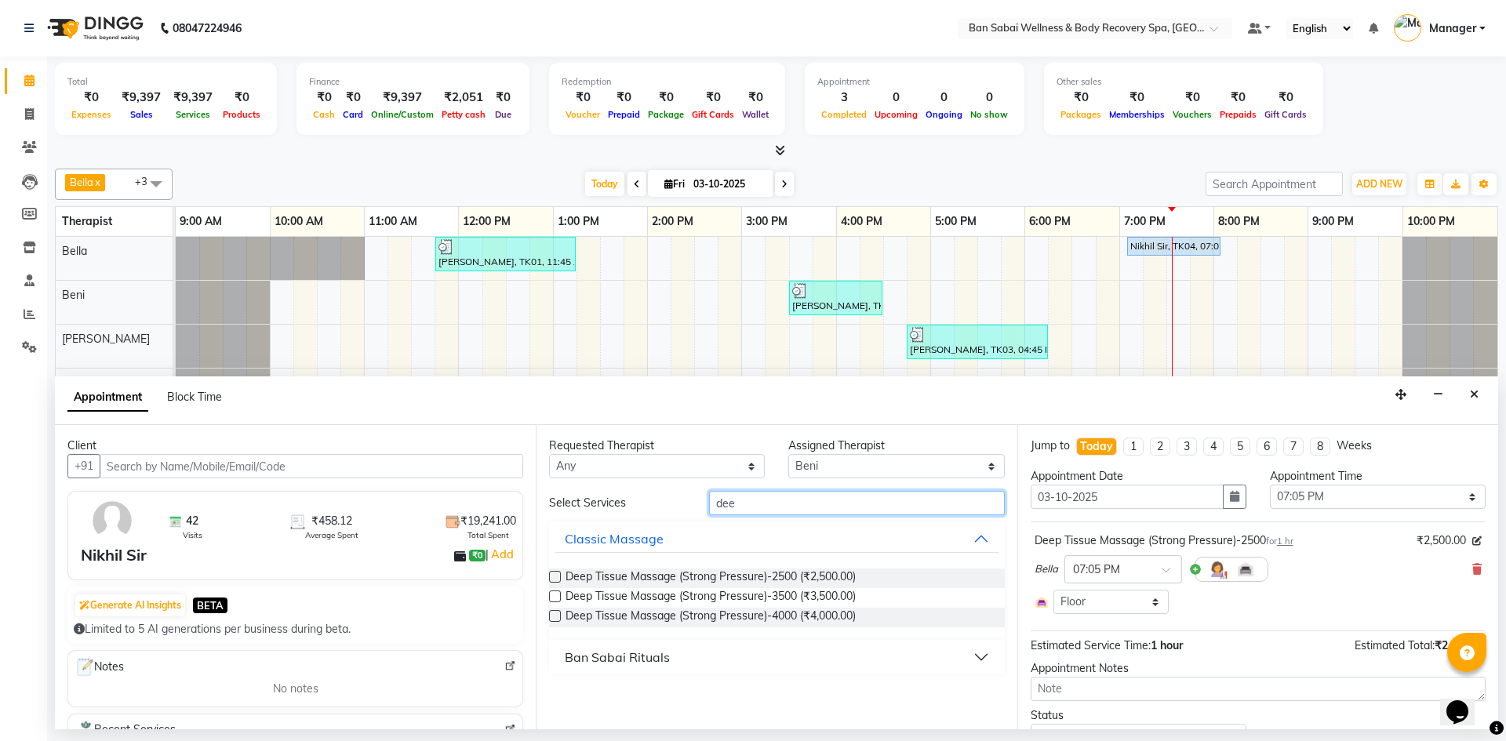
type input "dee"
click at [554, 573] on label at bounding box center [555, 577] width 12 height 12
click at [554, 573] on input "checkbox" at bounding box center [554, 578] width 10 height 10
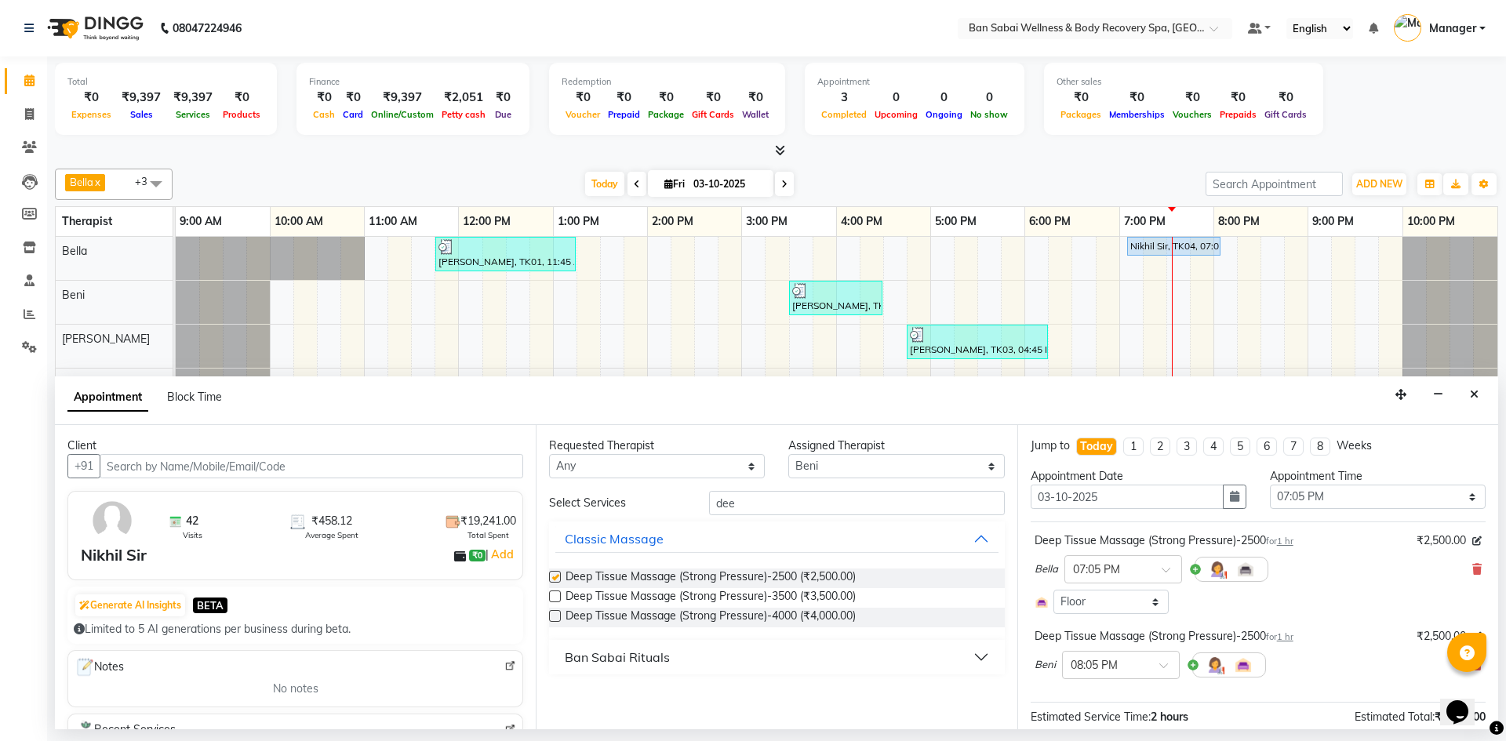
checkbox input "false"
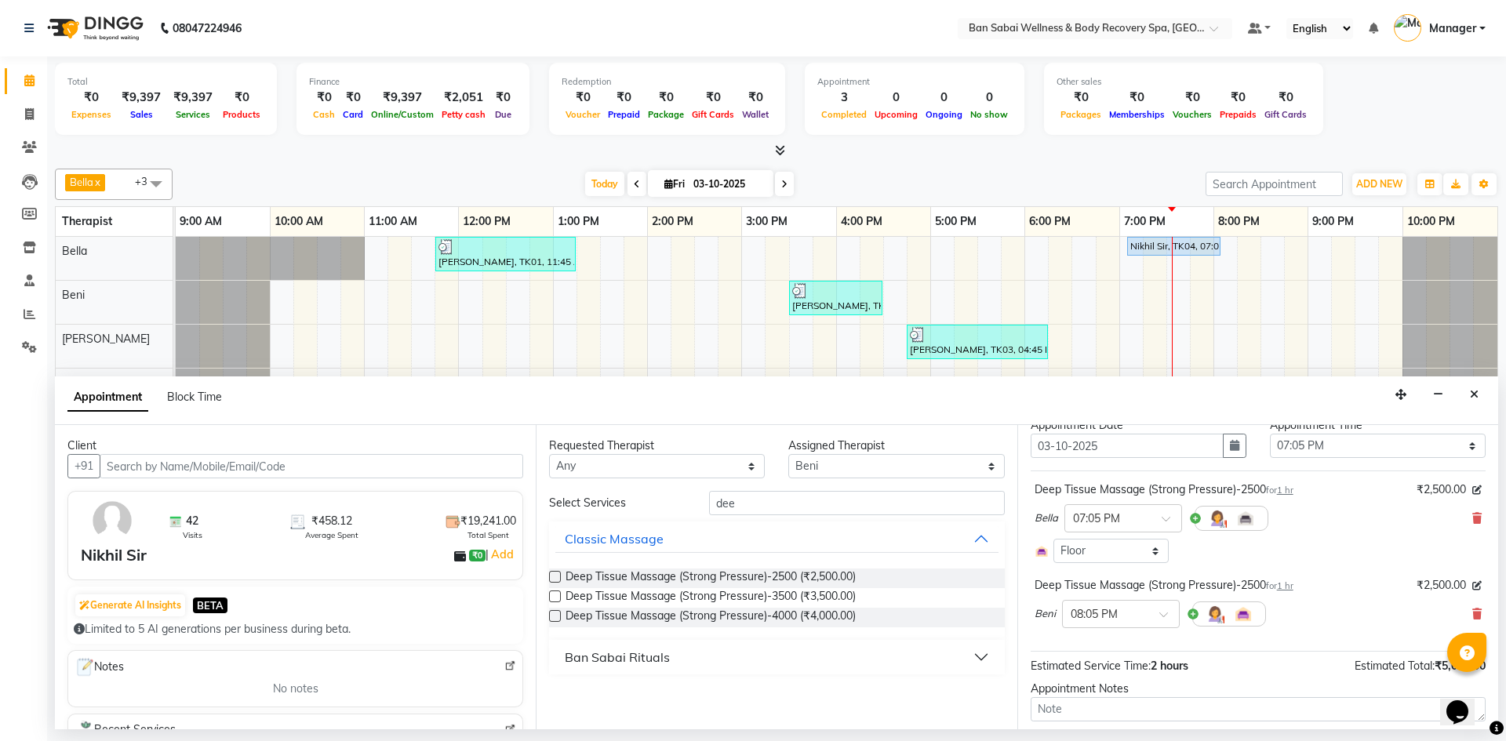
scroll to position [78, 0]
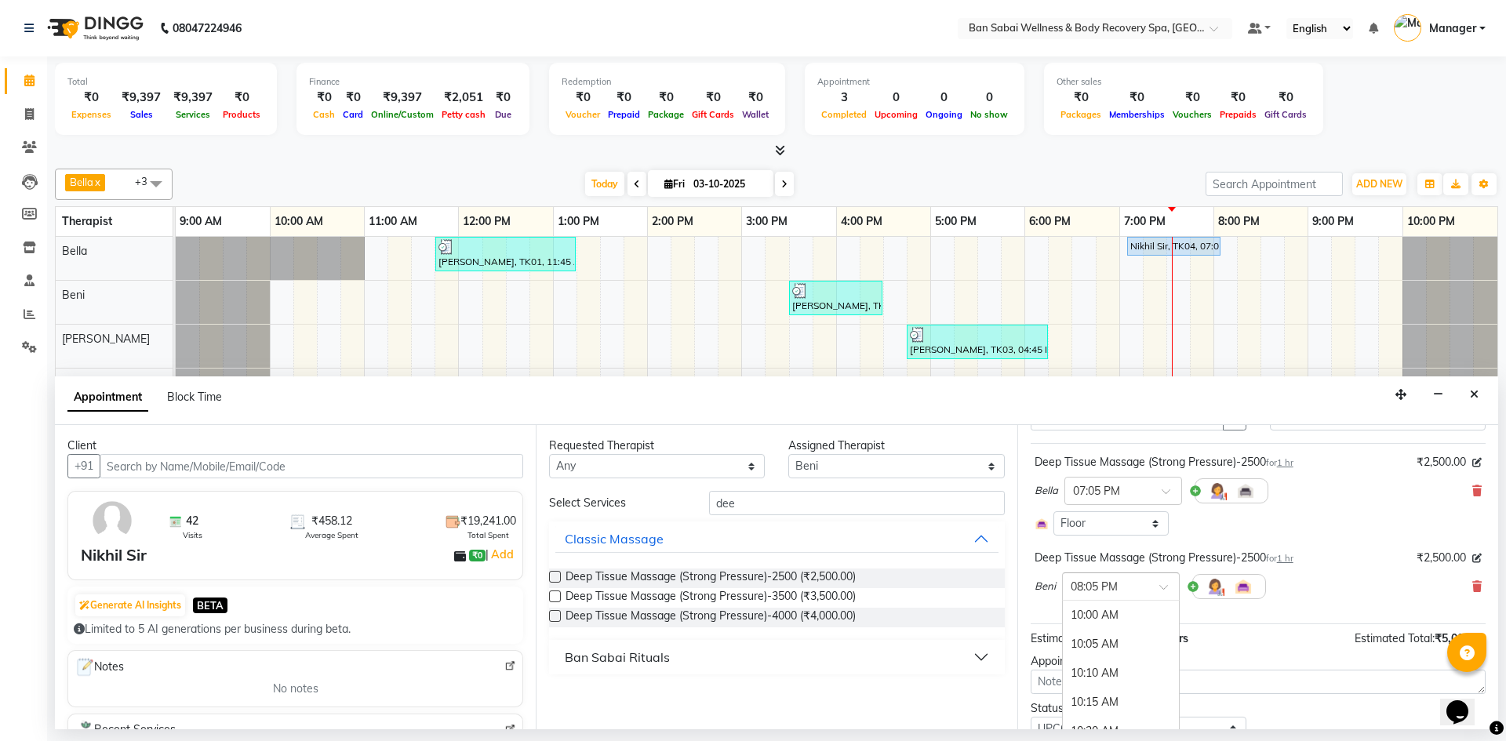
click at [1154, 593] on div at bounding box center [1121, 585] width 116 height 16
click at [1119, 663] on div "07:05 PM" at bounding box center [1121, 659] width 116 height 29
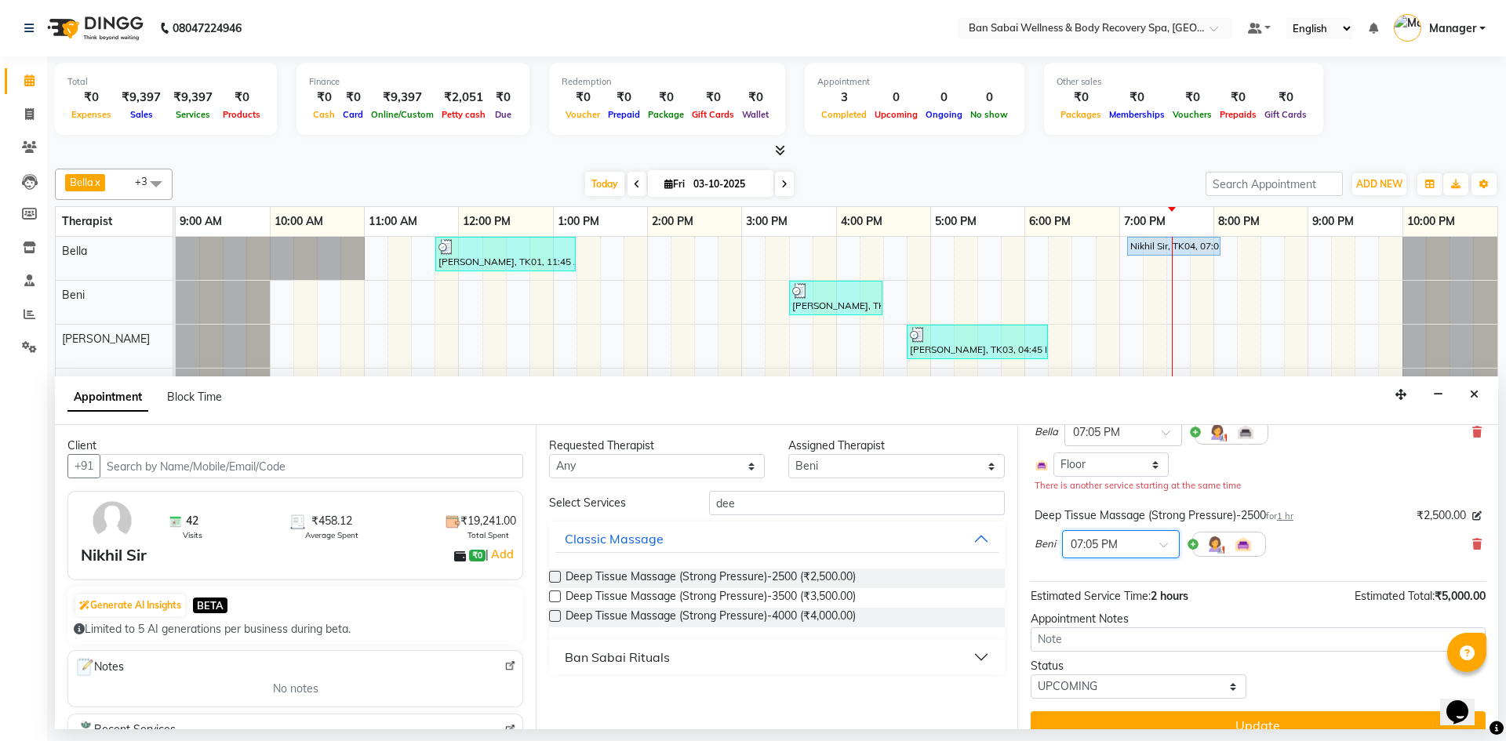
scroll to position [160, 0]
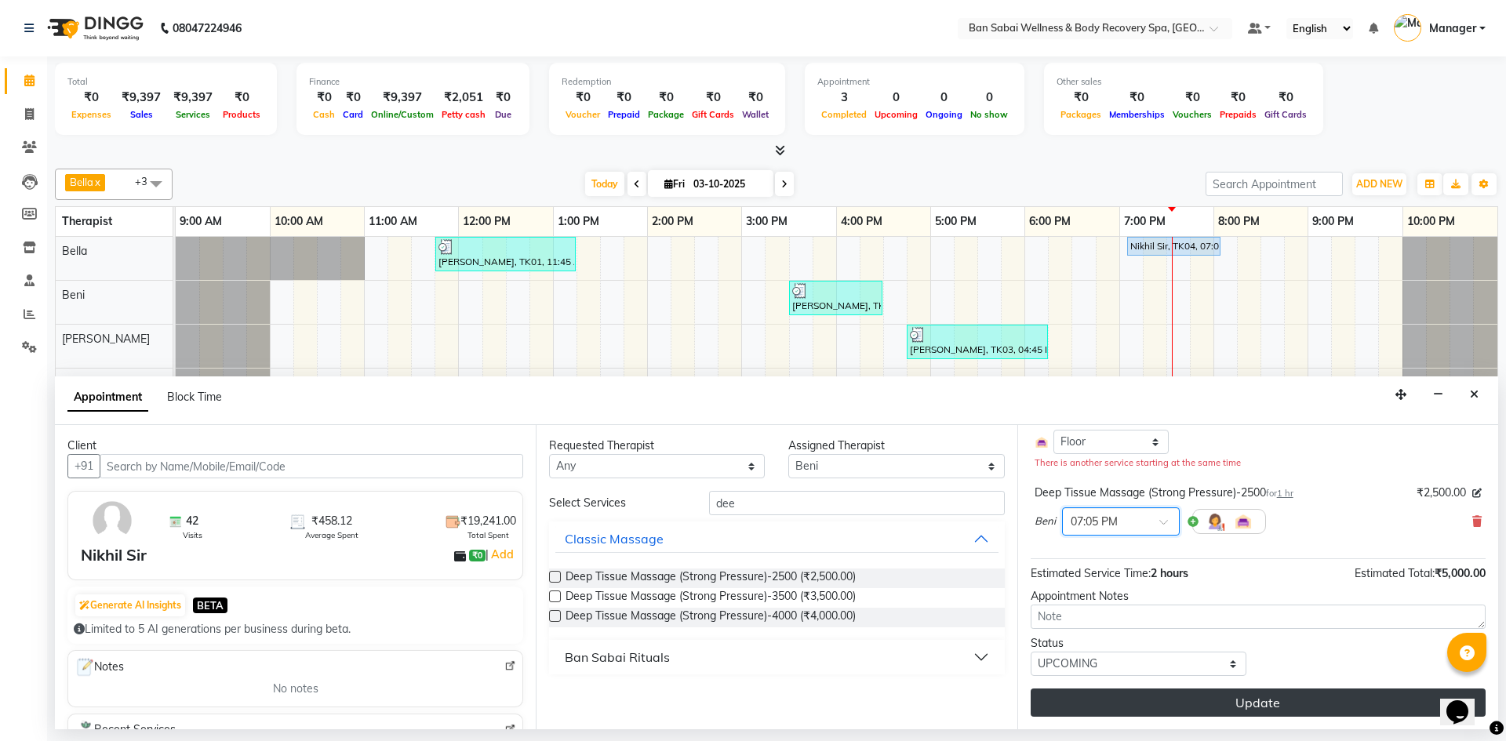
click at [1198, 712] on button "Update" at bounding box center [1258, 703] width 455 height 28
